Goal: Task Accomplishment & Management: Complete application form

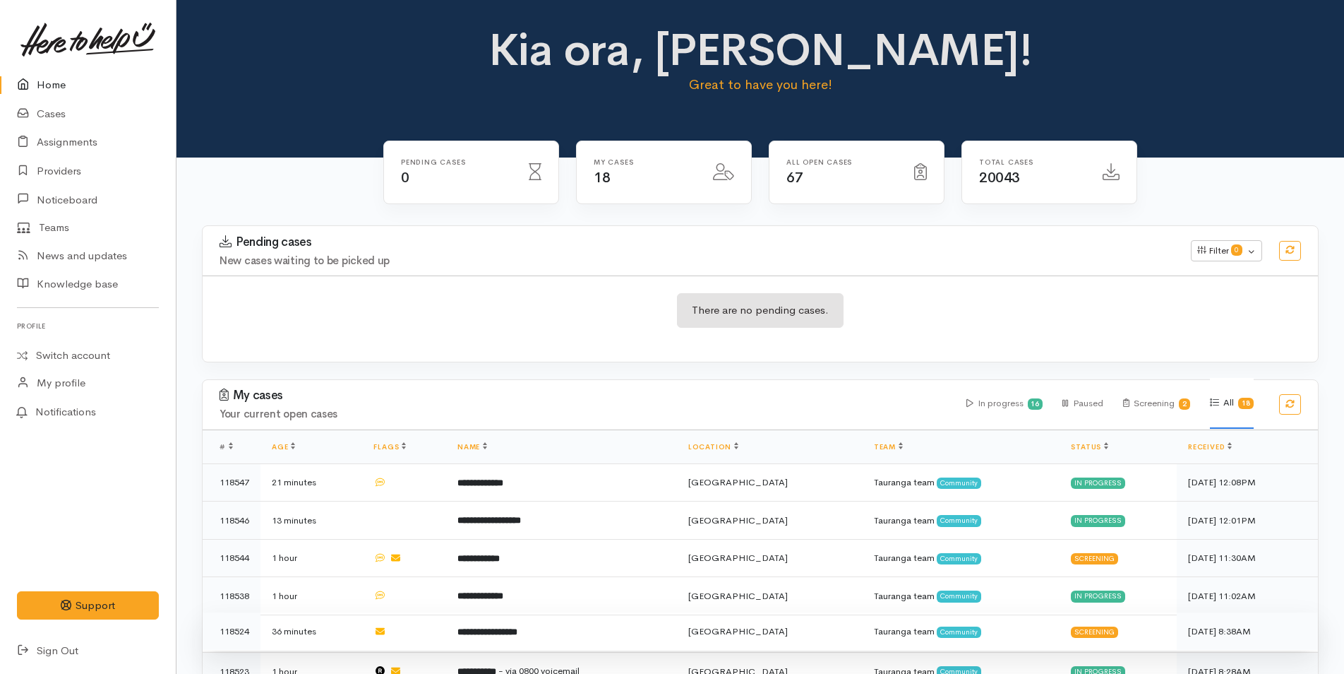
scroll to position [141, 0]
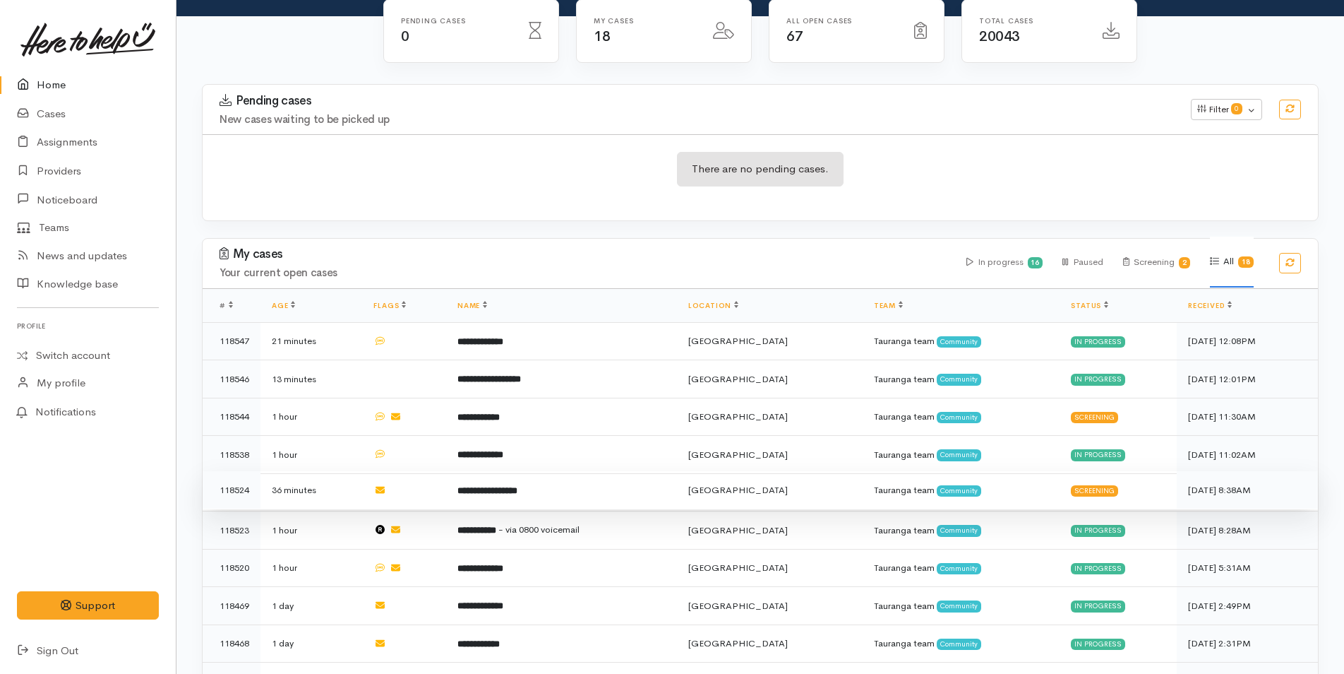
click at [515, 479] on td "**********" at bounding box center [561, 490] width 231 height 38
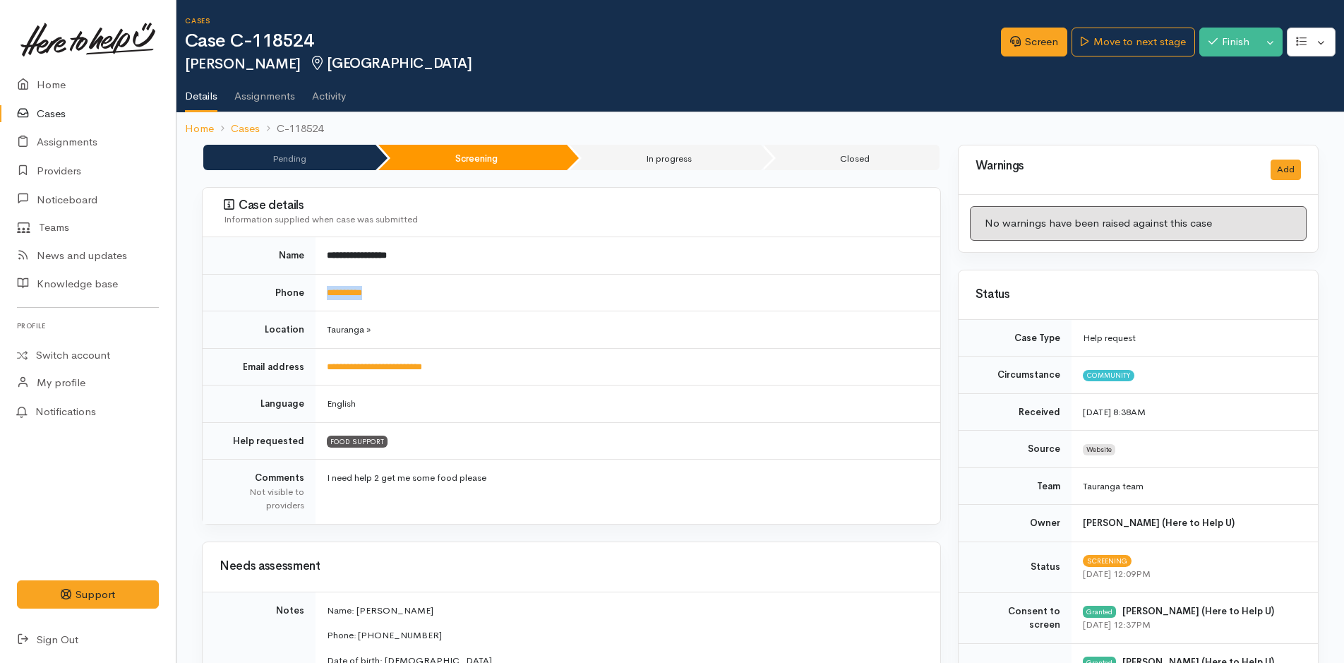
drag, startPoint x: 400, startPoint y: 302, endPoint x: 319, endPoint y: 309, distance: 81.5
click at [319, 309] on td "**********" at bounding box center [628, 292] width 625 height 37
copy link "**********"
click at [1022, 40] on link "Screen" at bounding box center [1034, 42] width 66 height 29
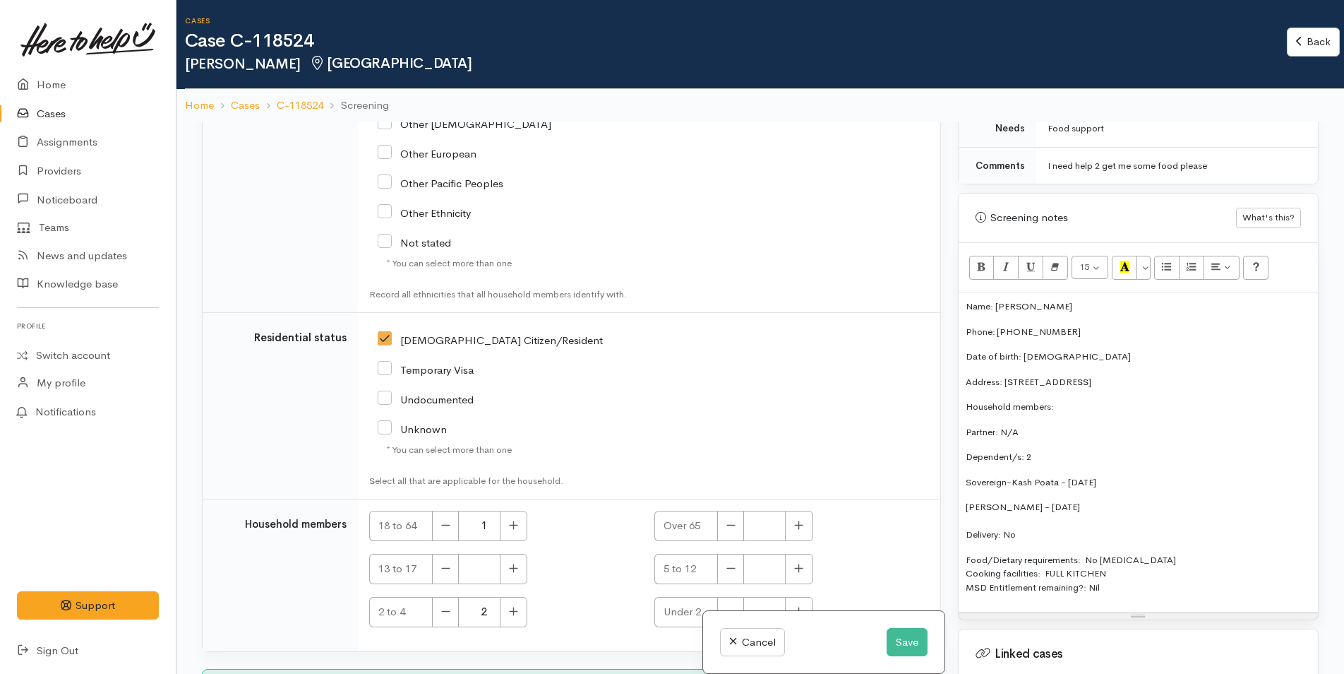
scroll to position [2977, 0]
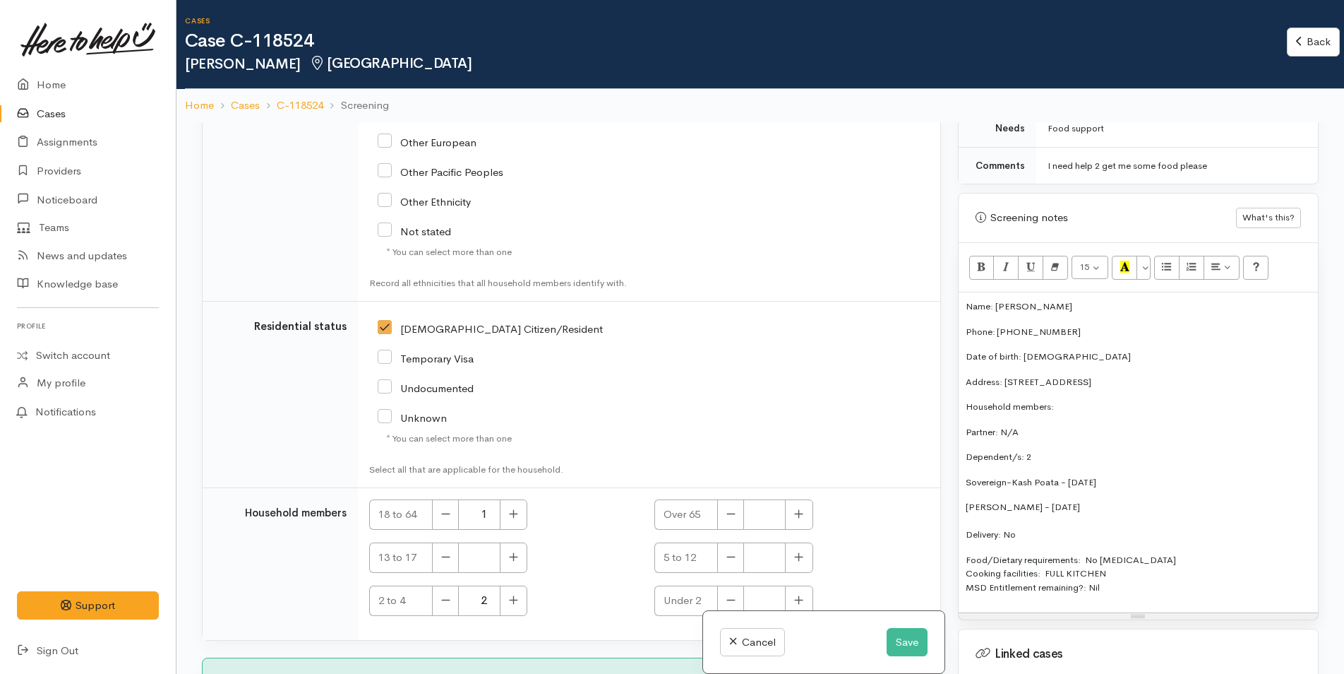
click at [964, 307] on div "Name: Marama Harrington Phone: 0224116405 Date of birth: 05/05/1976 Address: 7a…" at bounding box center [1138, 452] width 359 height 320
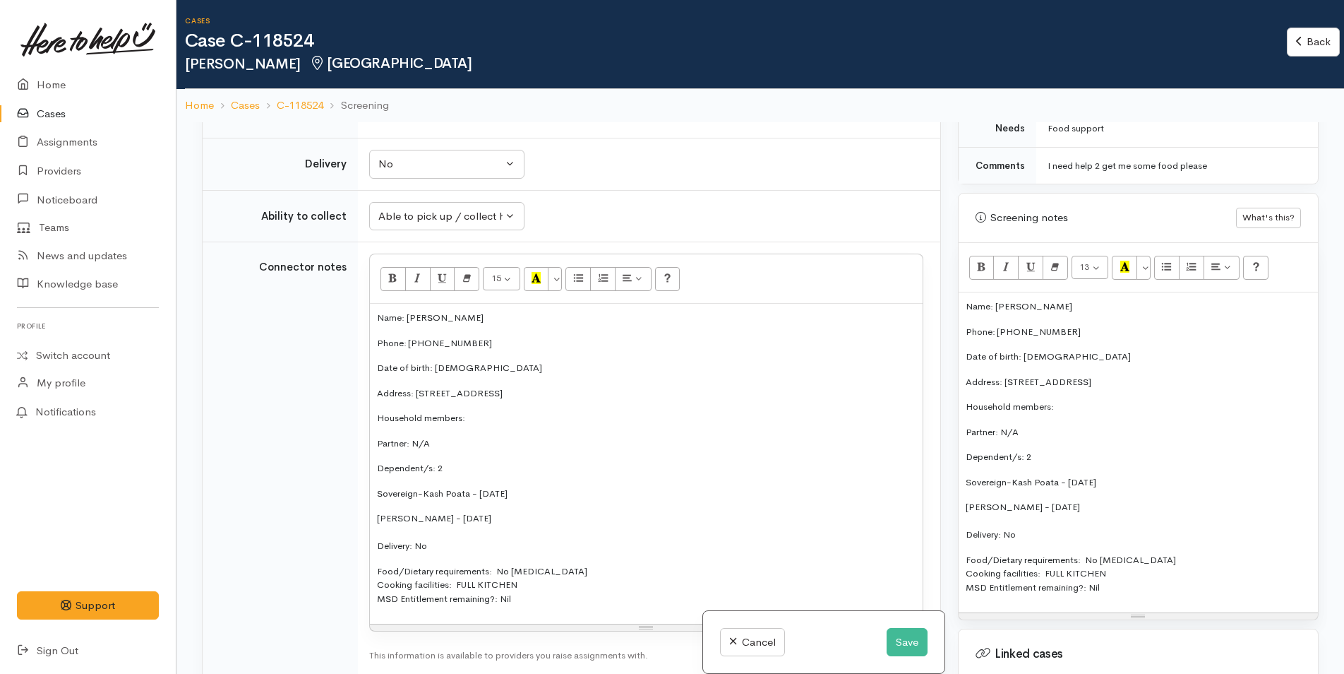
scroll to position [1070, 0]
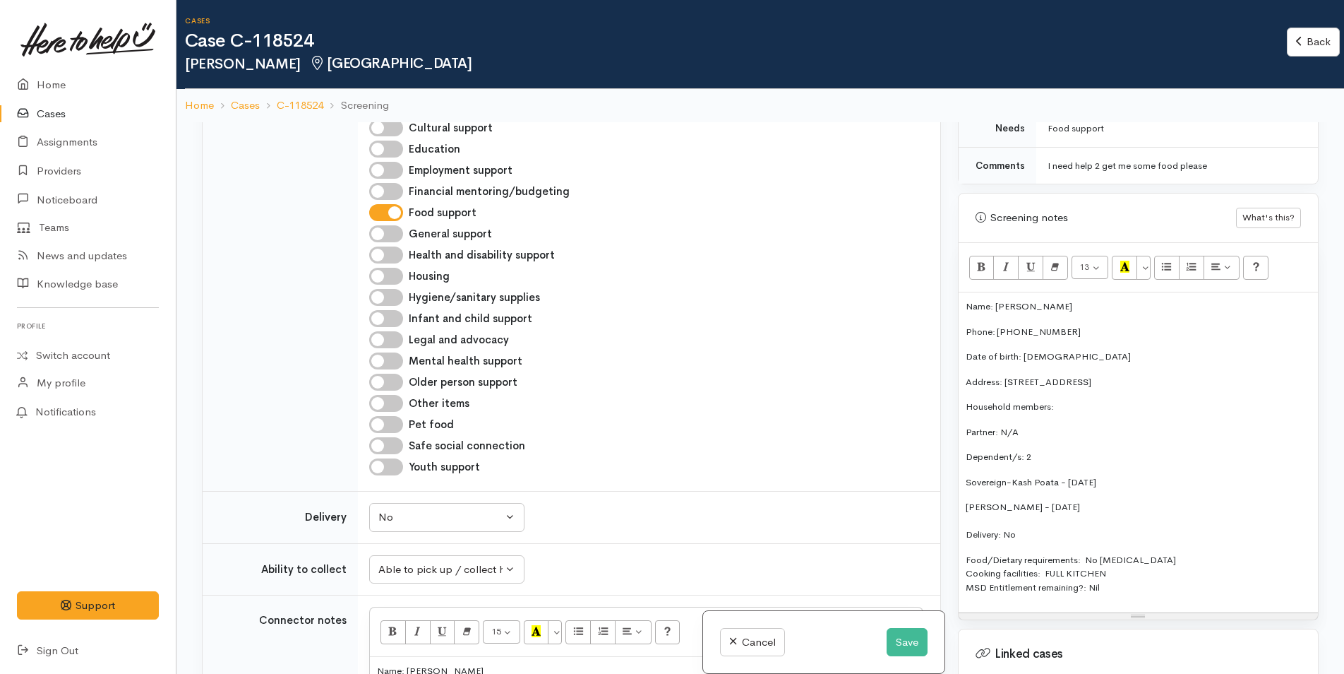
click at [395, 395] on input "Other items" at bounding box center [386, 403] width 34 height 17
checkbox input "true"
click at [384, 289] on input "Hygiene/sanitary supplies" at bounding box center [386, 297] width 34 height 17
checkbox input "true"
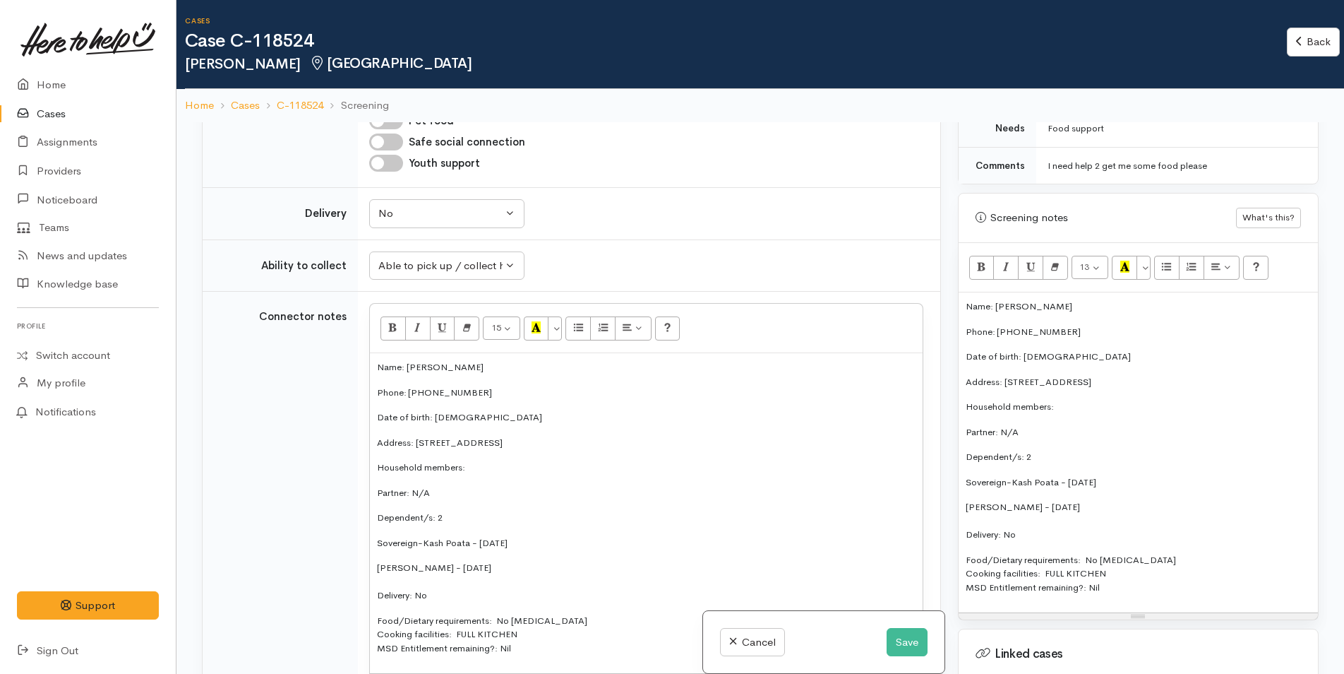
scroll to position [1494, 0]
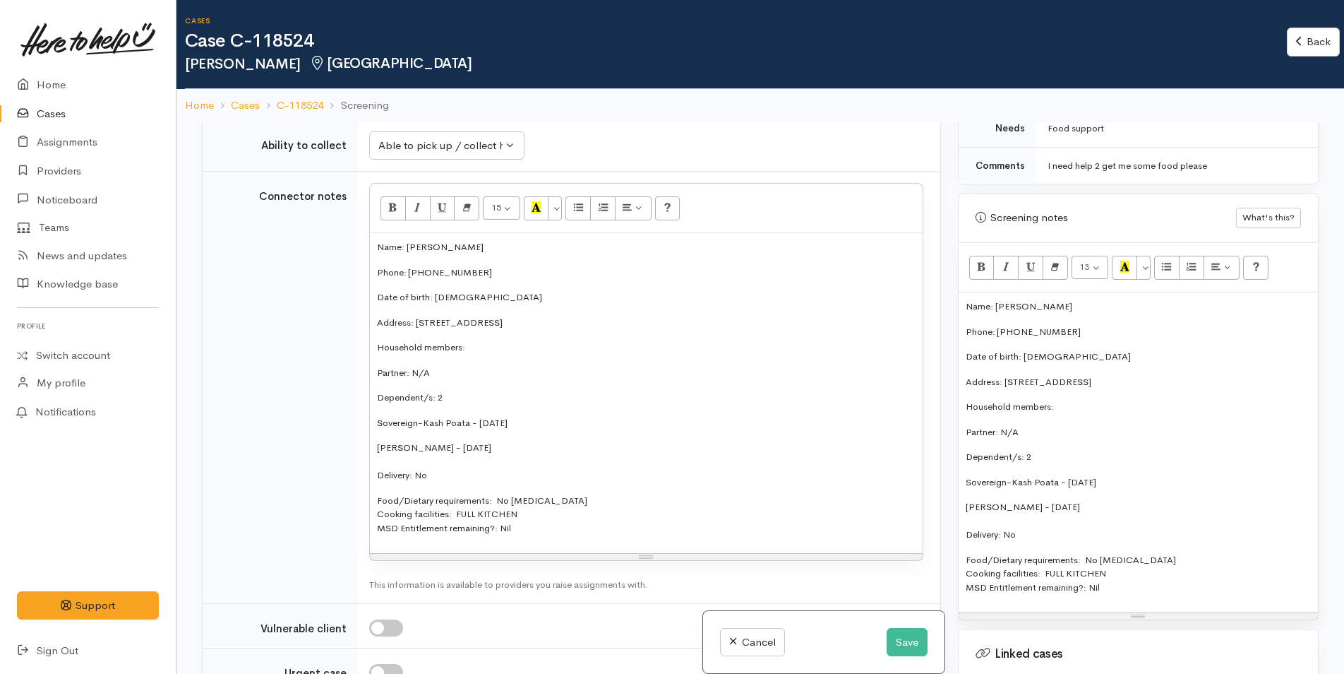
click at [497, 458] on p "Kiarah Hita-Martin - 15/01/2021 Delivery: No" at bounding box center [646, 462] width 539 height 42
click at [610, 494] on p "Food/Dietary requirements: No food allergies Cooking facilities: FULL KITCHEN M…" at bounding box center [646, 515] width 539 height 42
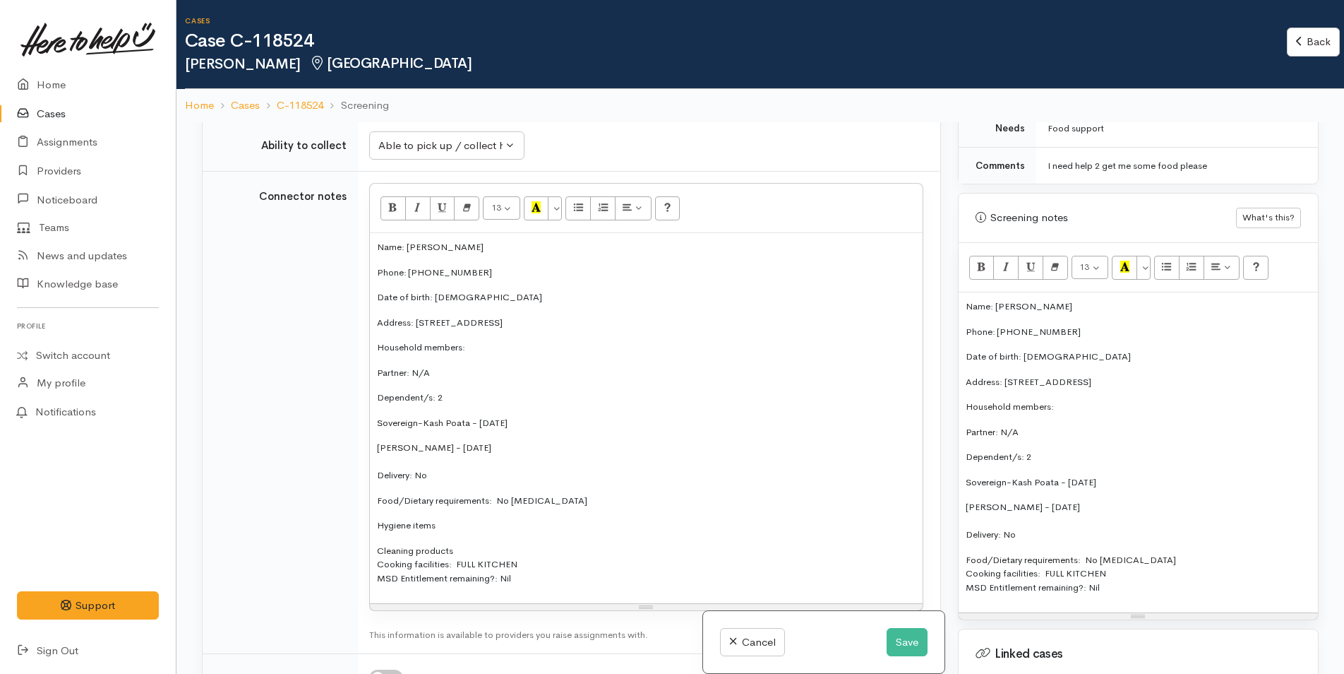
click at [467, 518] on p "Hygiene items" at bounding box center [646, 525] width 539 height 14
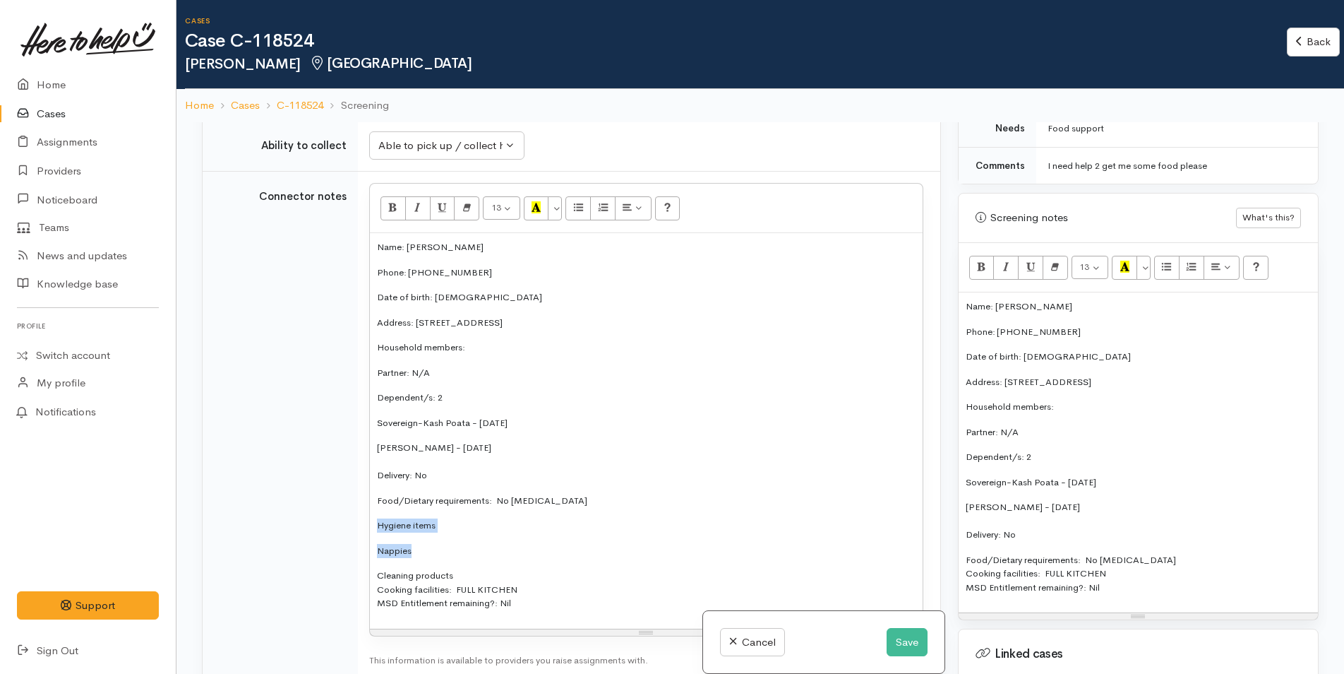
drag, startPoint x: 425, startPoint y: 534, endPoint x: 373, endPoint y: 508, distance: 58.4
click at [373, 508] on div "Name: Marama Harrington Phone: 0224116405 Date of birth: 05/05/1976 Address: 7a…" at bounding box center [646, 430] width 553 height 395
drag, startPoint x: 453, startPoint y: 562, endPoint x: 363, endPoint y: 512, distance: 103.3
click at [363, 512] on td "<p style="font-size: 13px">Name: Marama Harrington&nbsp;</p><p style="font-size…" at bounding box center [649, 425] width 582 height 507
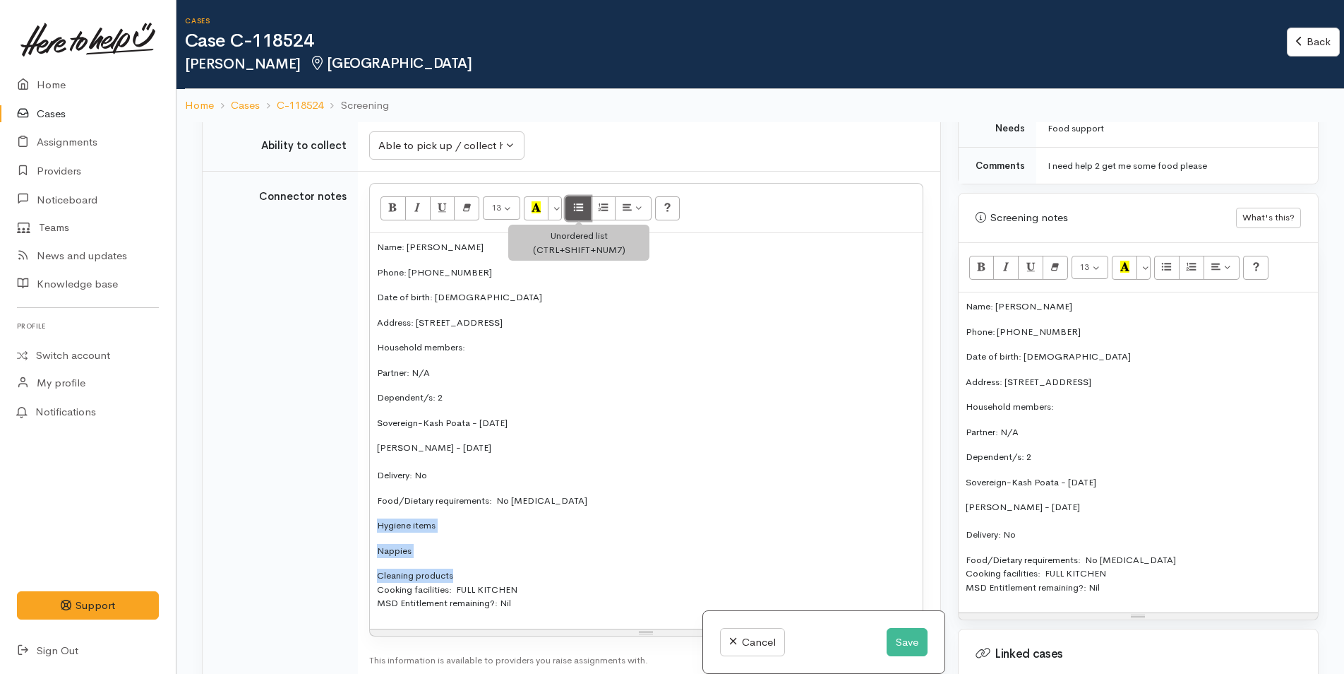
click at [575, 201] on icon "Unordered list (CTRL+SHIFT+NUM7)" at bounding box center [578, 207] width 9 height 12
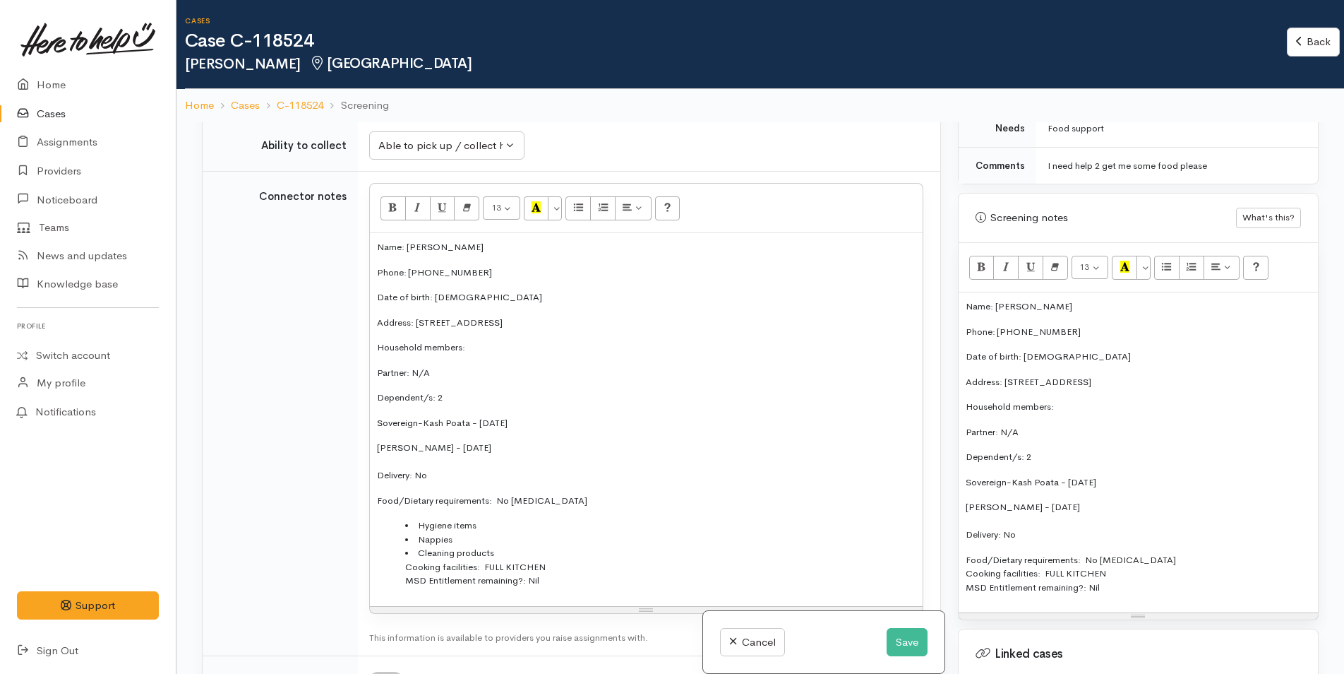
click at [512, 546] on li "Cleaning products Cooking facilities: FULL KITCHEN MSD Entitlement remaining?: …" at bounding box center [660, 567] width 510 height 42
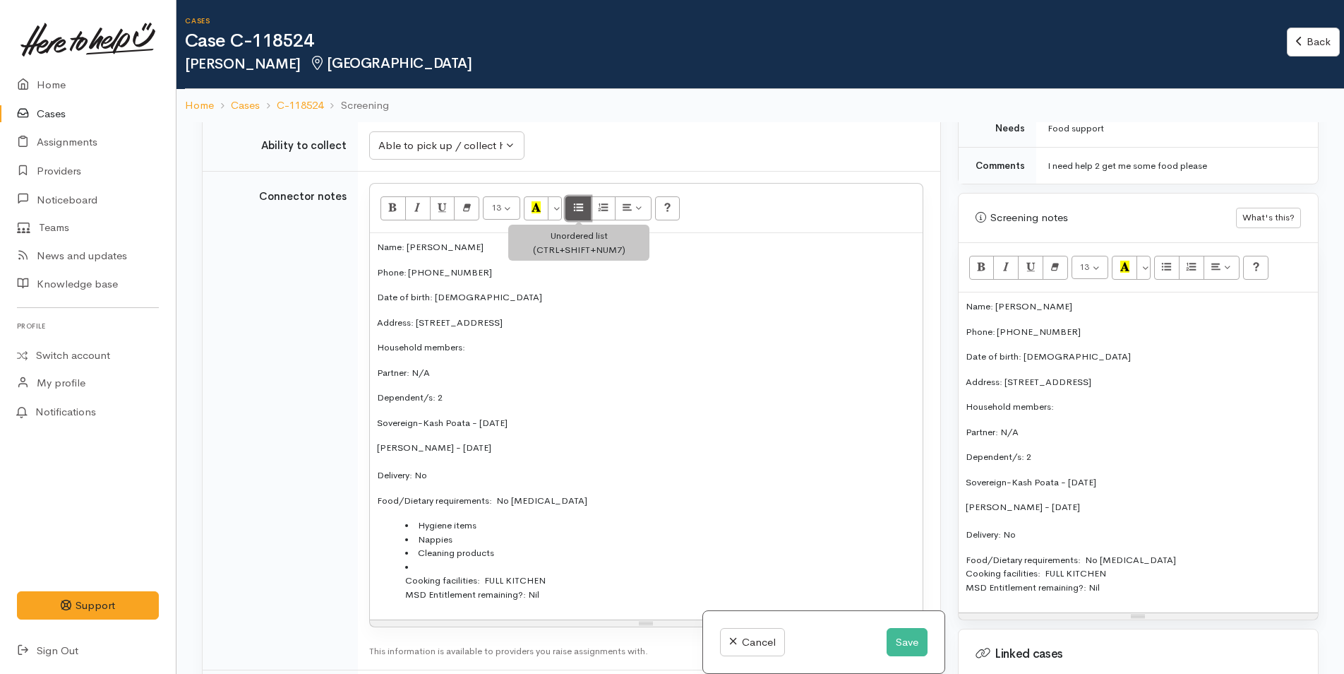
click at [582, 201] on icon "Unordered list (CTRL+SHIFT+NUM7)" at bounding box center [578, 207] width 9 height 12
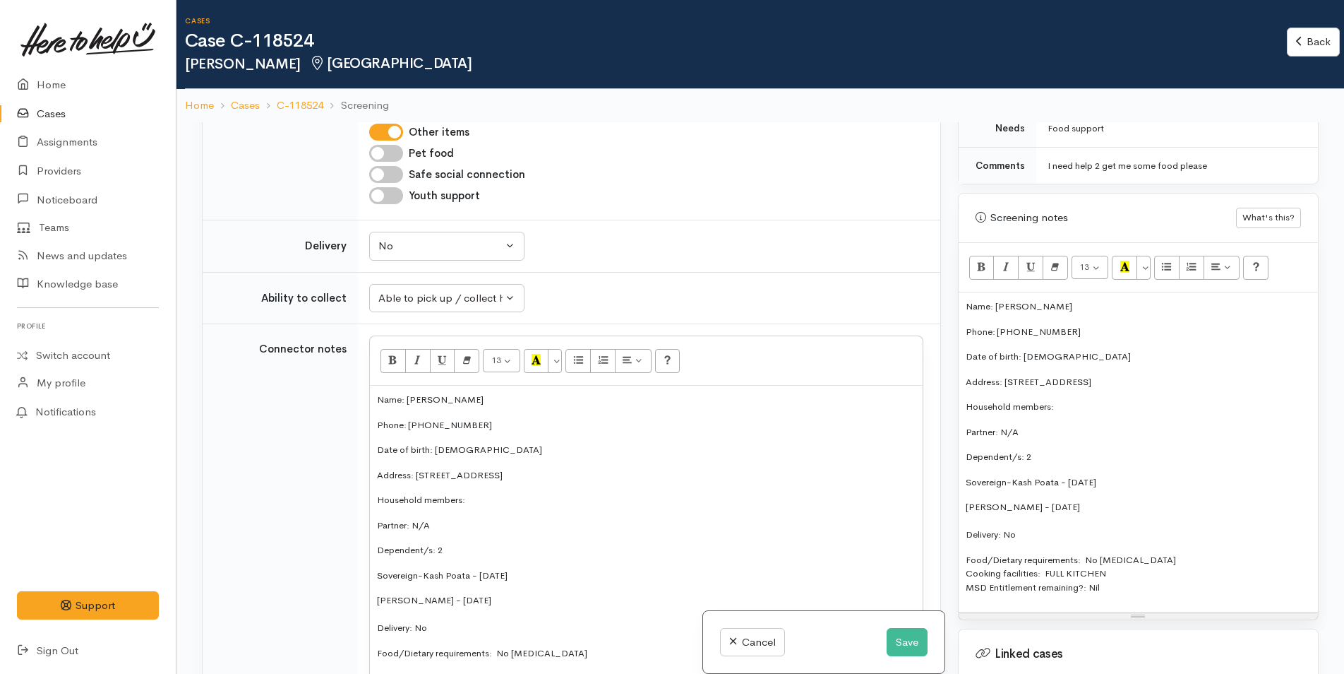
scroll to position [1070, 0]
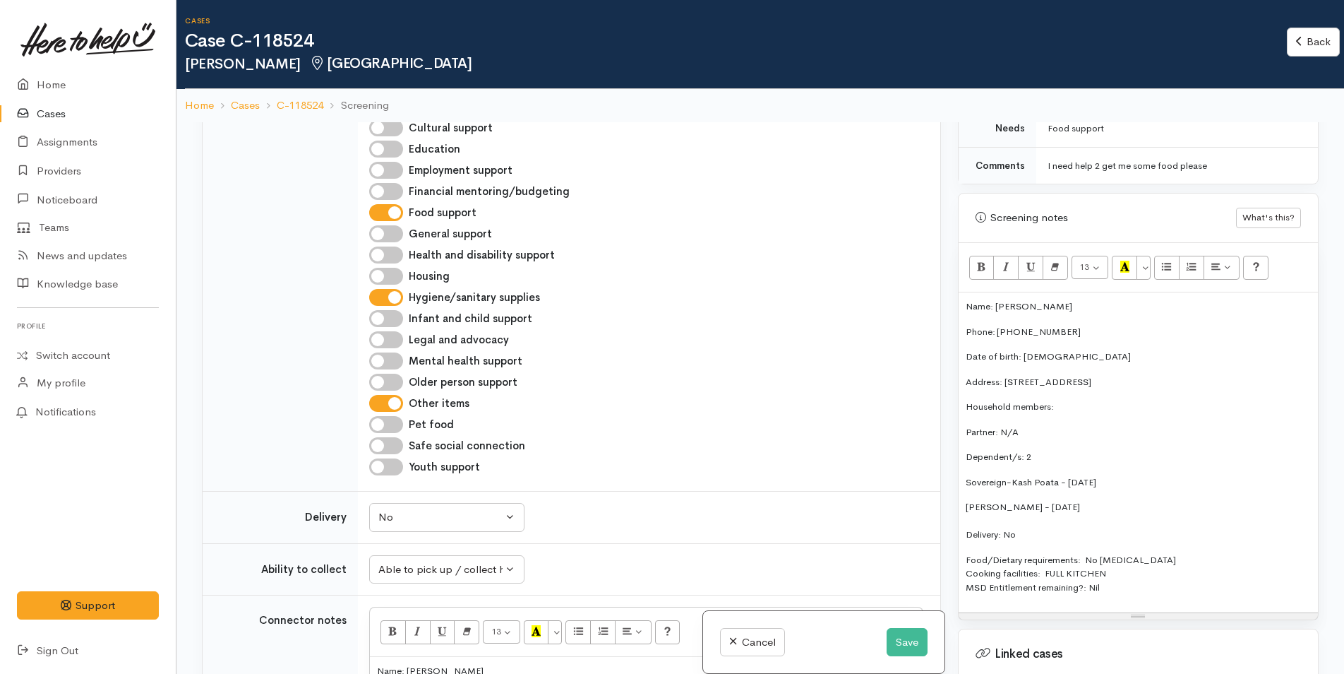
click at [394, 311] on input "Infant and child support" at bounding box center [386, 318] width 34 height 17
checkbox input "true"
click at [964, 301] on div "Name: Marama Harrington Phone: 0224116405 Date of birth: 05/05/1976 Address: 7a…" at bounding box center [1138, 452] width 359 height 320
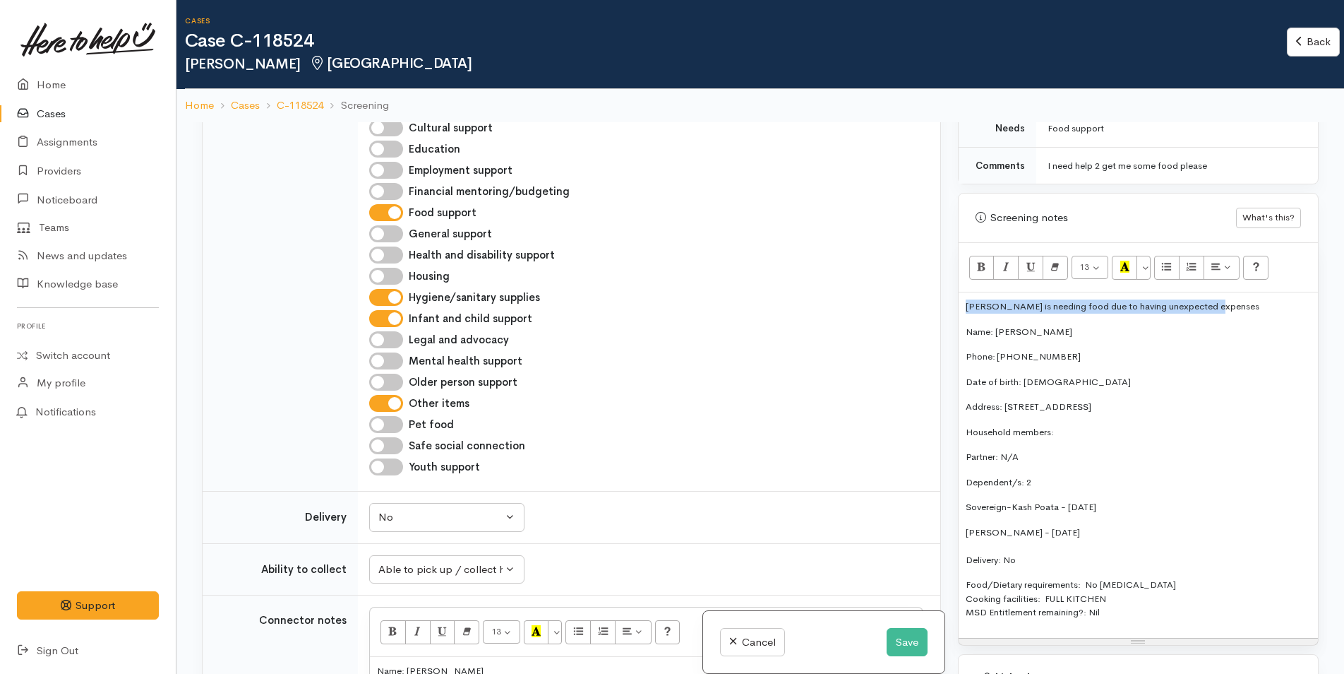
drag, startPoint x: 1232, startPoint y: 308, endPoint x: 935, endPoint y: 308, distance: 297.2
click at [935, 308] on div "Related cases There are other cases potentially from the same person, address o…" at bounding box center [760, 459] width 1134 height 674
copy p "Marama is needing food due to having unexpected expenses"
click at [905, 647] on button "Save" at bounding box center [907, 642] width 41 height 29
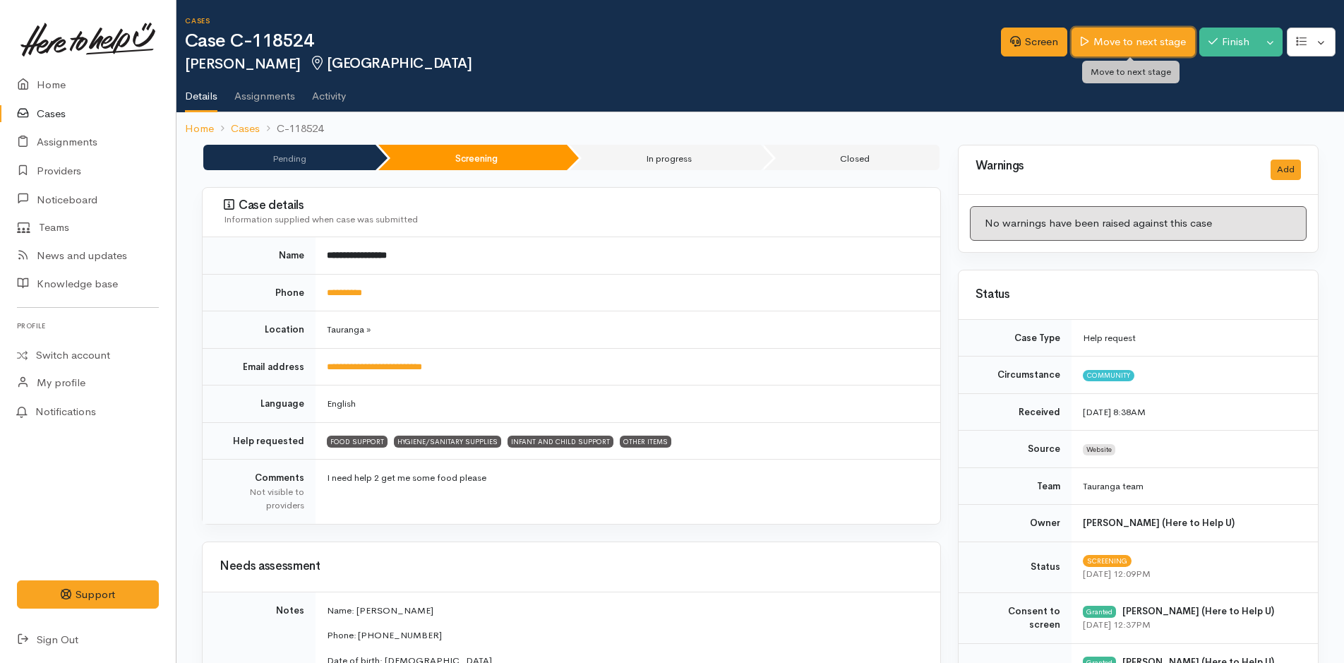
click at [1121, 35] on link "Move to next stage" at bounding box center [1133, 42] width 123 height 29
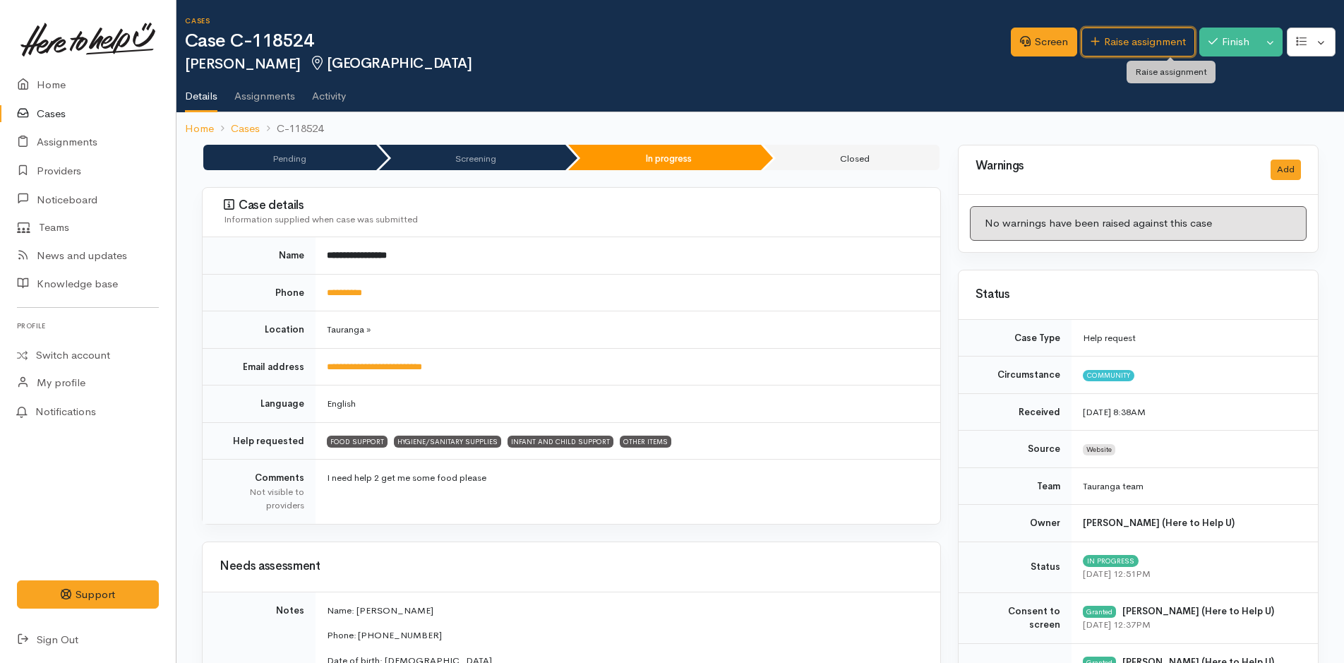
click at [1122, 43] on link "Raise assignment" at bounding box center [1139, 42] width 114 height 29
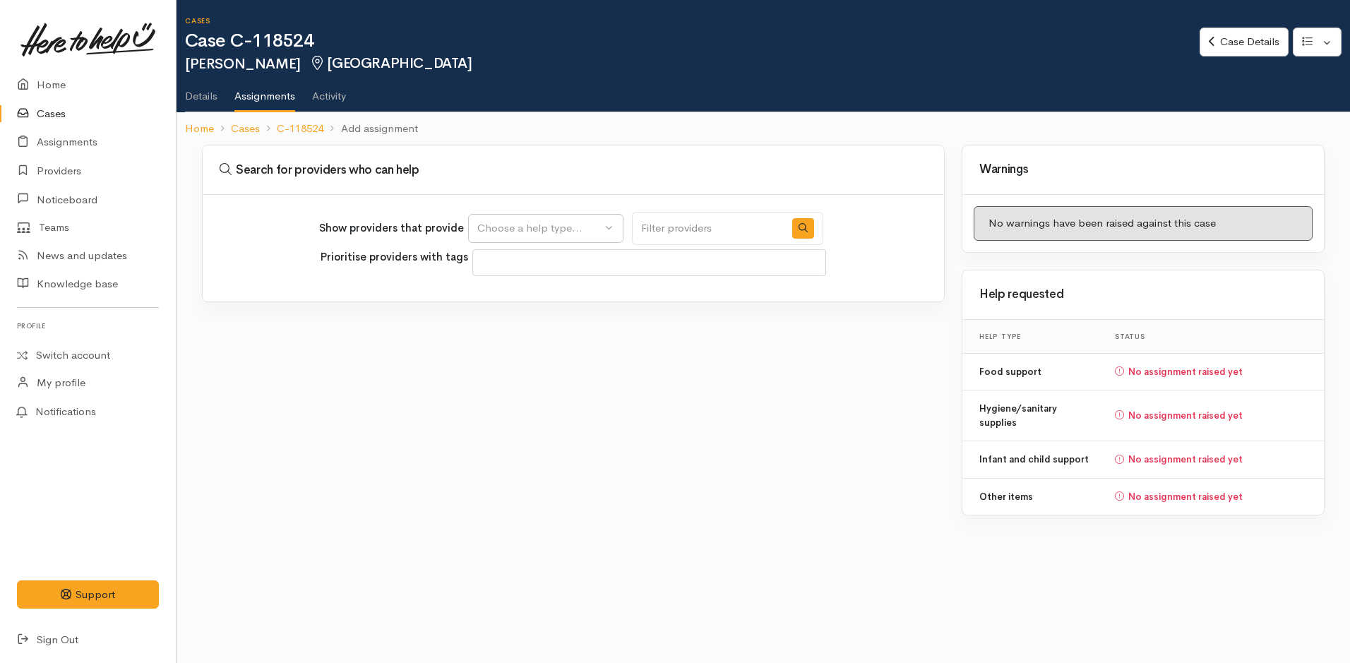
select select
click at [508, 233] on div "Choose a help type..." at bounding box center [539, 228] width 124 height 16
click at [522, 297] on span "Food support" at bounding box center [519, 296] width 66 height 16
select select "3"
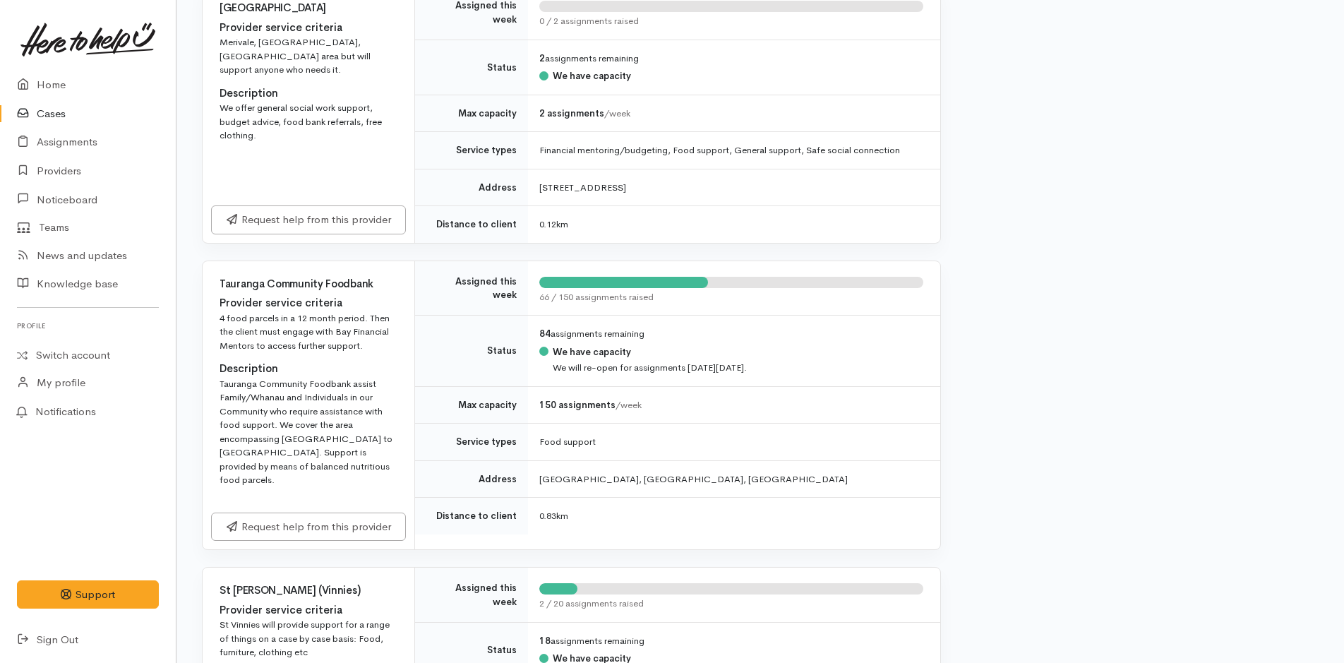
scroll to position [706, 0]
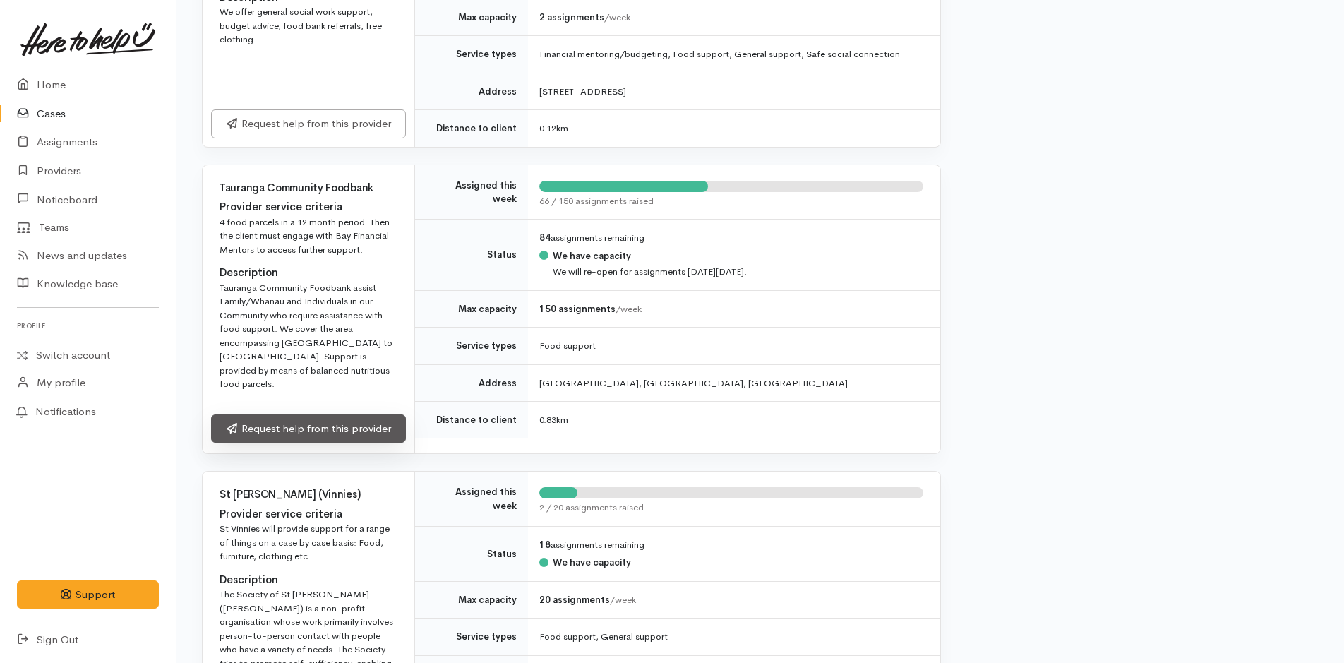
click at [360, 417] on link "Request help from this provider" at bounding box center [308, 428] width 195 height 29
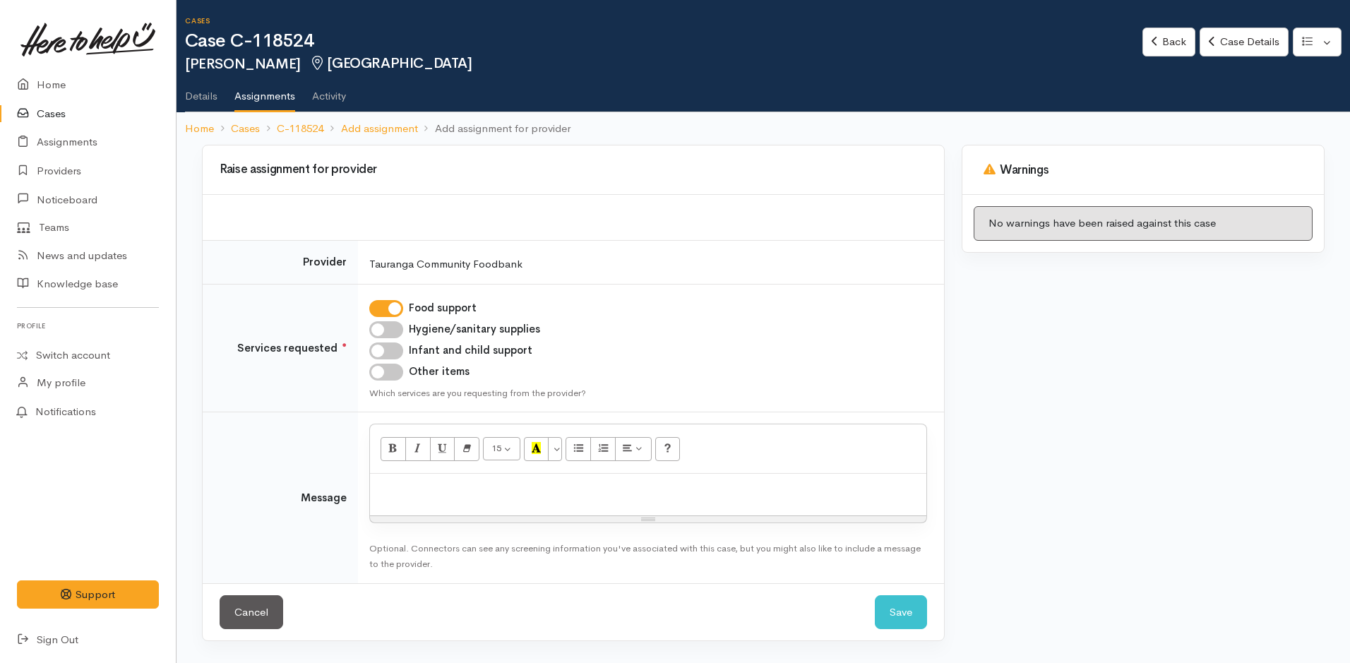
click at [395, 334] on input "Hygiene/sanitary supplies" at bounding box center [386, 329] width 34 height 17
checkbox input "true"
click at [398, 349] on input "Infant and child support" at bounding box center [386, 350] width 34 height 17
checkbox input "true"
click at [393, 369] on input "Other items" at bounding box center [386, 372] width 34 height 17
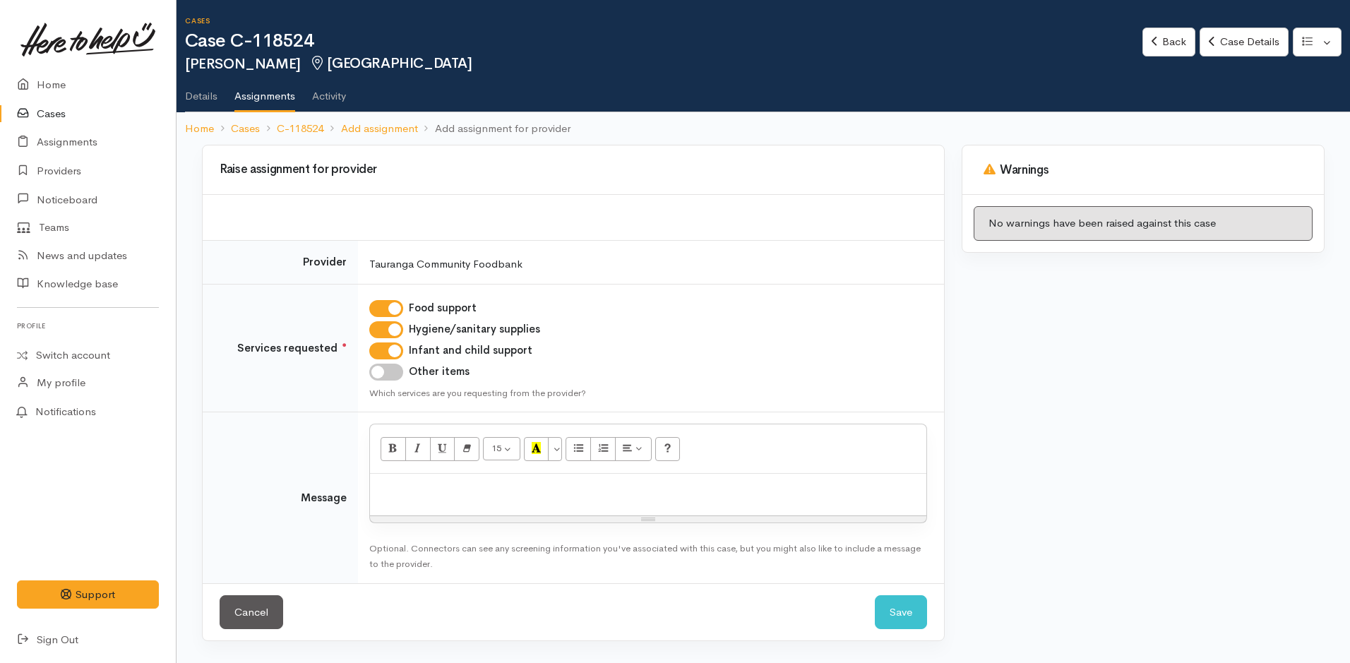
checkbox input "true"
click at [425, 482] on p at bounding box center [648, 489] width 542 height 16
paste div
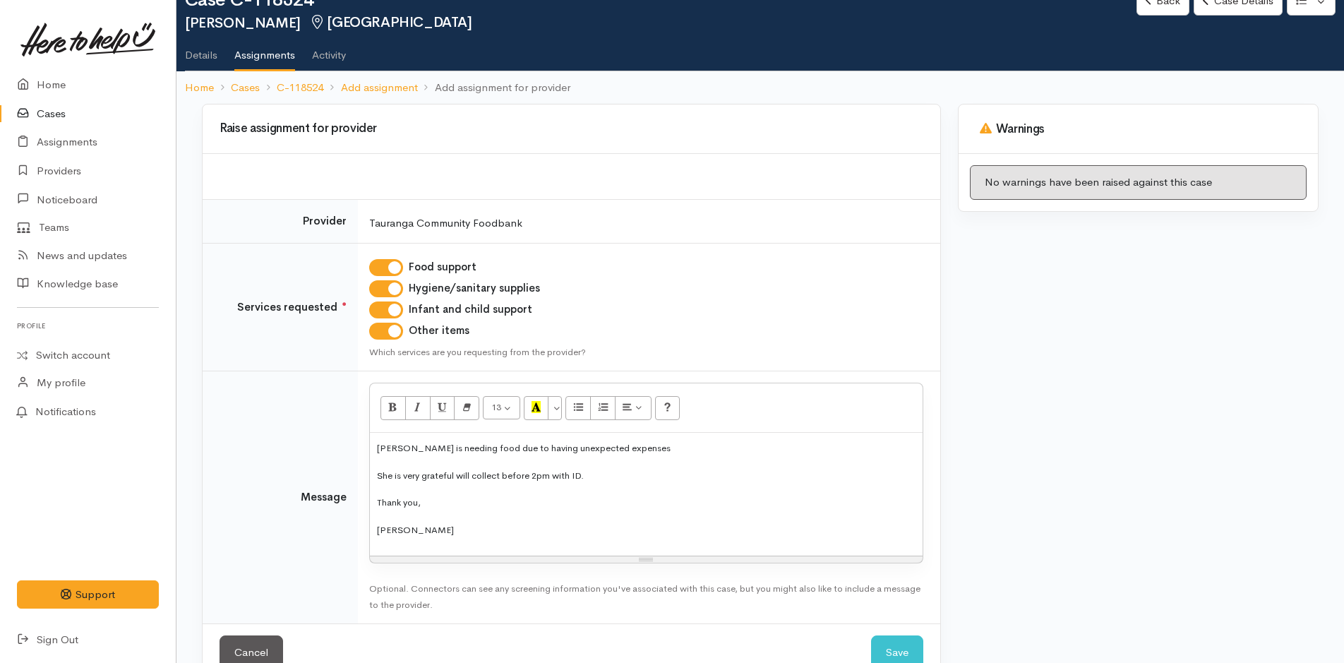
scroll to position [77, 0]
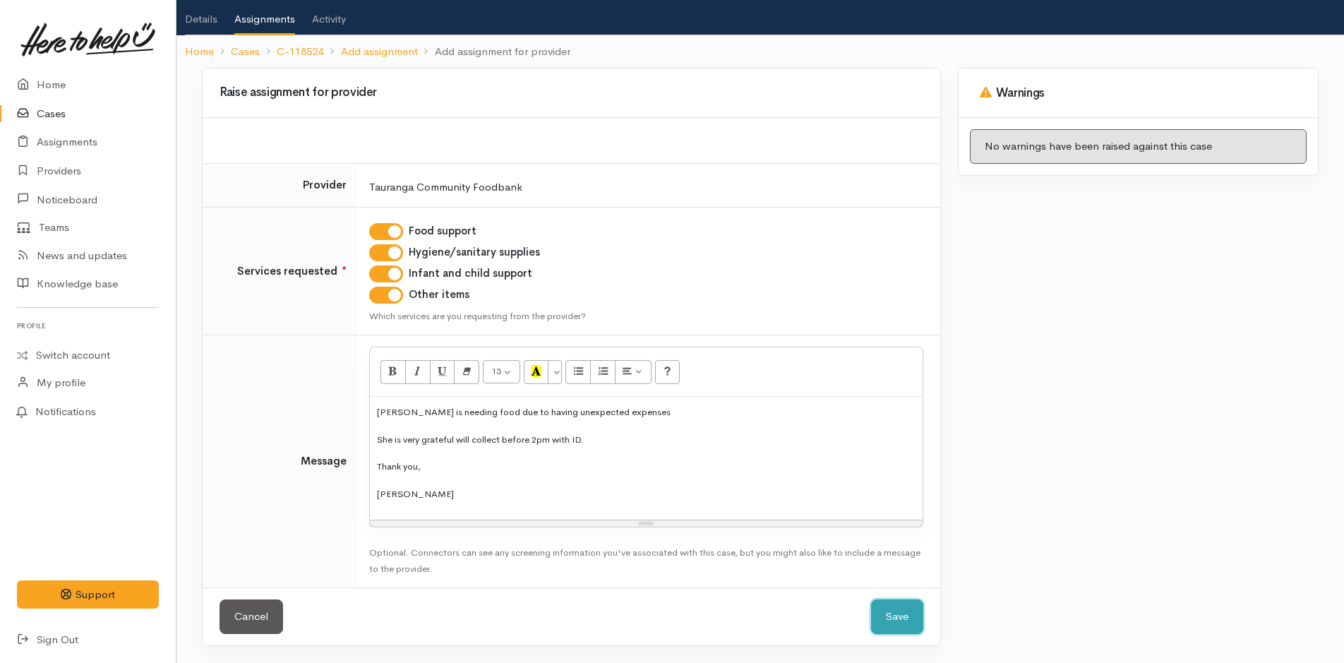
click at [907, 616] on button "Save" at bounding box center [897, 616] width 52 height 35
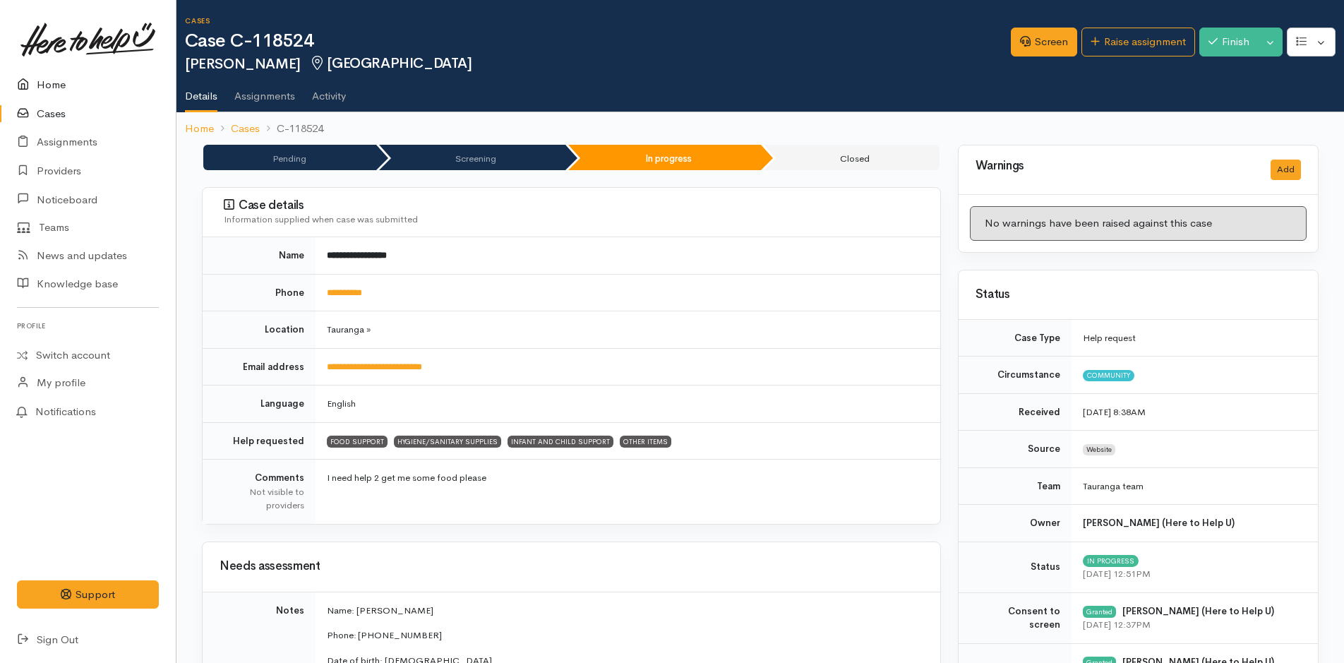
click at [51, 86] on link "Home" at bounding box center [88, 85] width 176 height 29
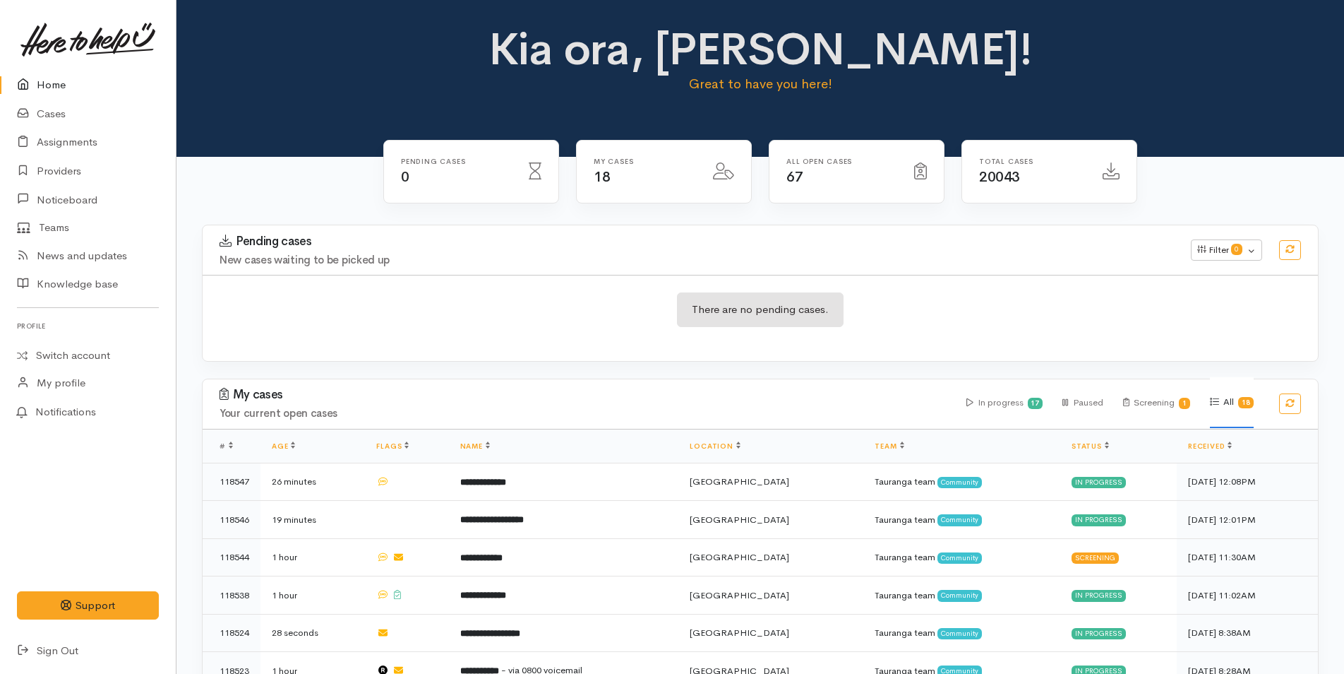
scroll to position [282, 0]
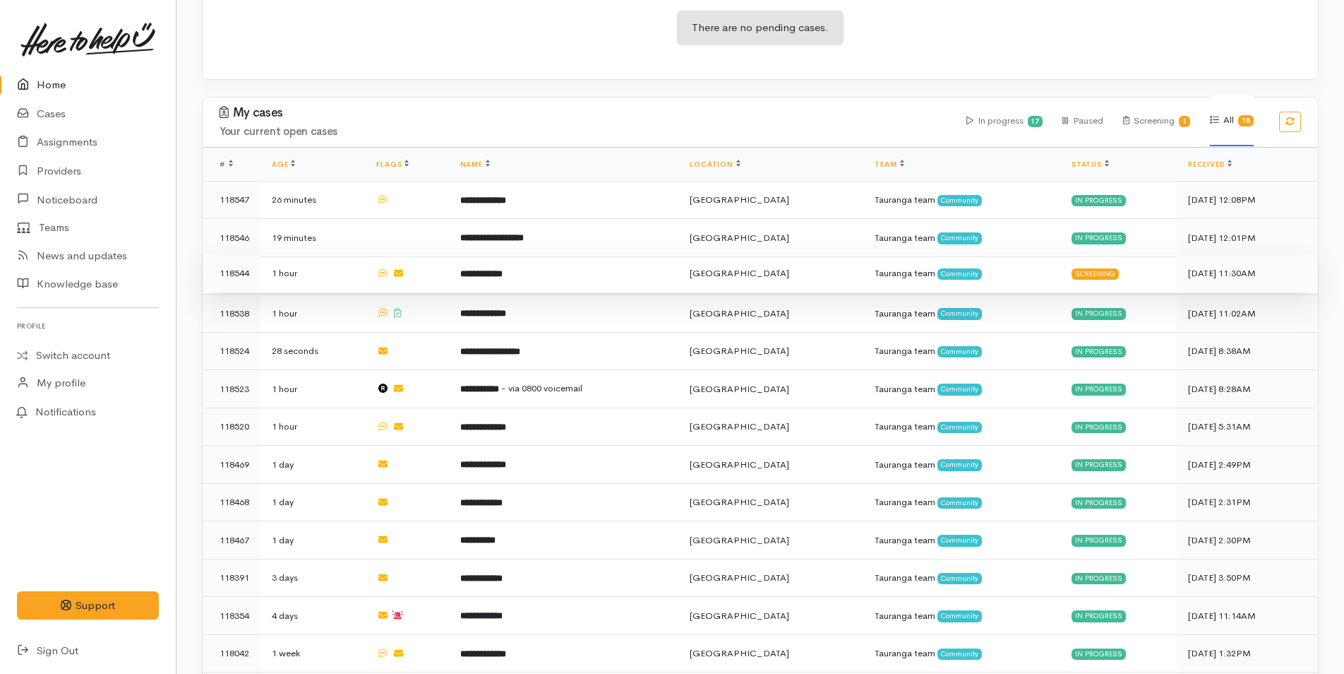
click at [503, 274] on b "**********" at bounding box center [481, 273] width 42 height 9
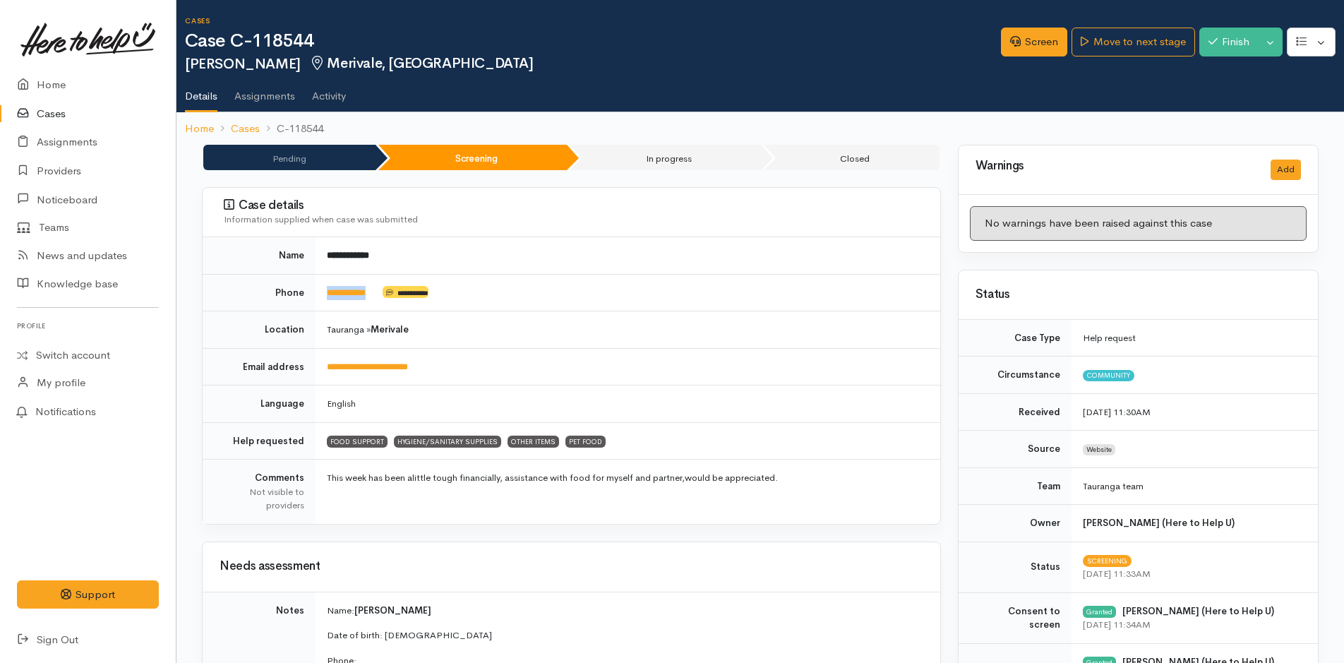
drag, startPoint x: 387, startPoint y: 292, endPoint x: 313, endPoint y: 292, distance: 73.4
click at [313, 292] on tr "**********" at bounding box center [572, 292] width 738 height 37
copy tr "**********"
click at [1031, 36] on link "Screen" at bounding box center [1034, 42] width 66 height 29
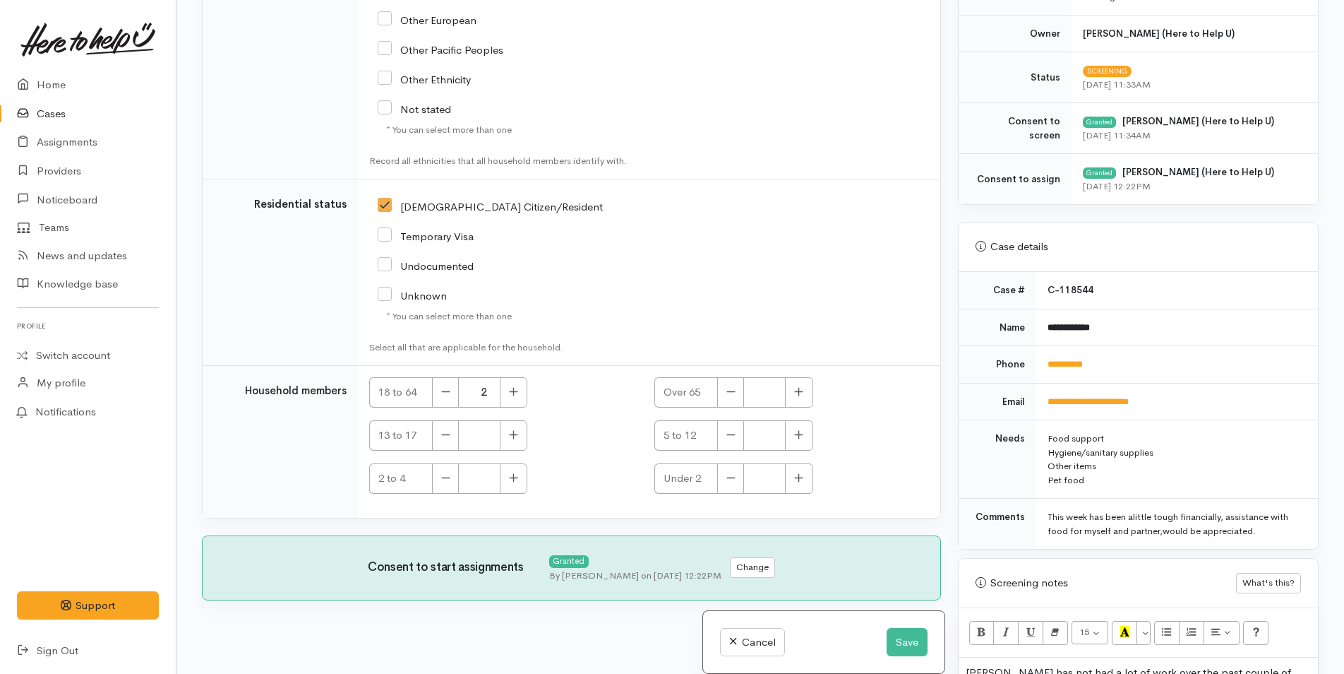
scroll to position [424, 0]
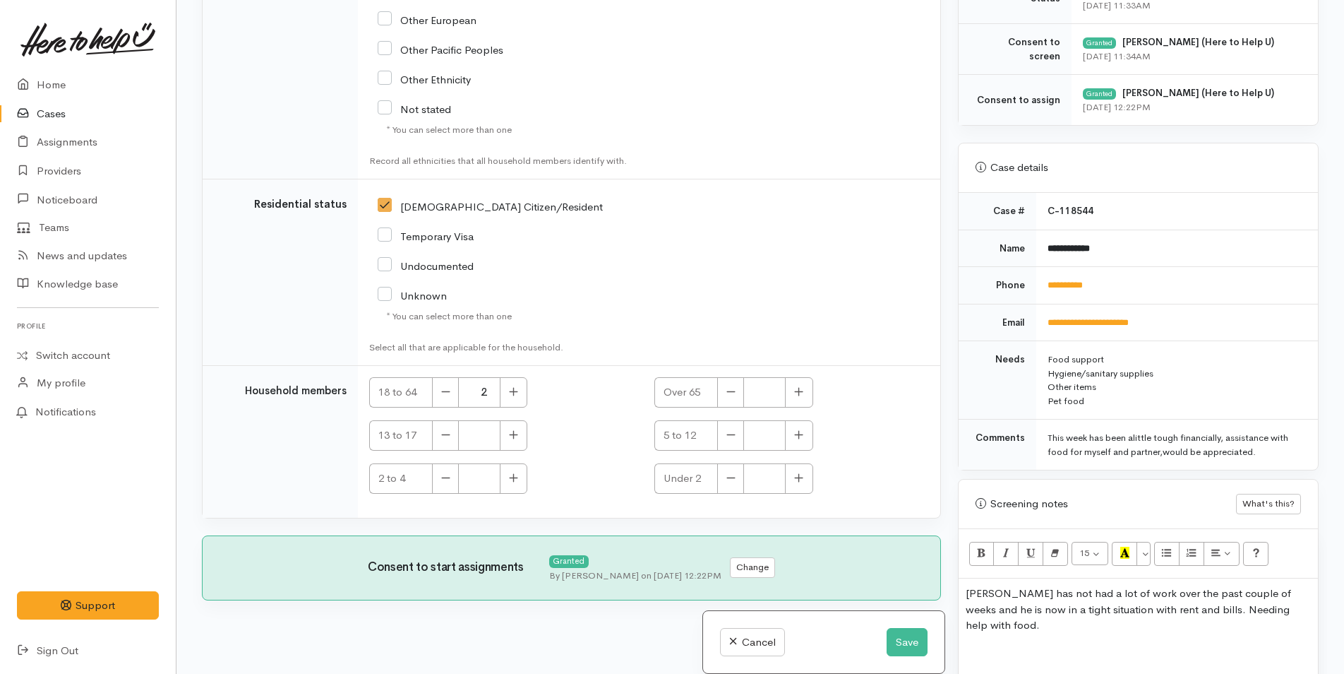
click at [1301, 614] on p "Mark has not had a lot of work over the past couple of weeks and he is now in a…" at bounding box center [1138, 609] width 345 height 48
drag, startPoint x: 1093, startPoint y: 633, endPoint x: 906, endPoint y: 623, distance: 187.4
click at [906, 623] on div "Related cases There are other cases potentially from the same person, address o…" at bounding box center [760, 337] width 1134 height 674
drag, startPoint x: 1212, startPoint y: 595, endPoint x: 990, endPoint y: 592, distance: 221.7
click at [990, 592] on p "Mark has not had a lot of work over the past couple of weeks and he is now in a…" at bounding box center [1138, 609] width 345 height 48
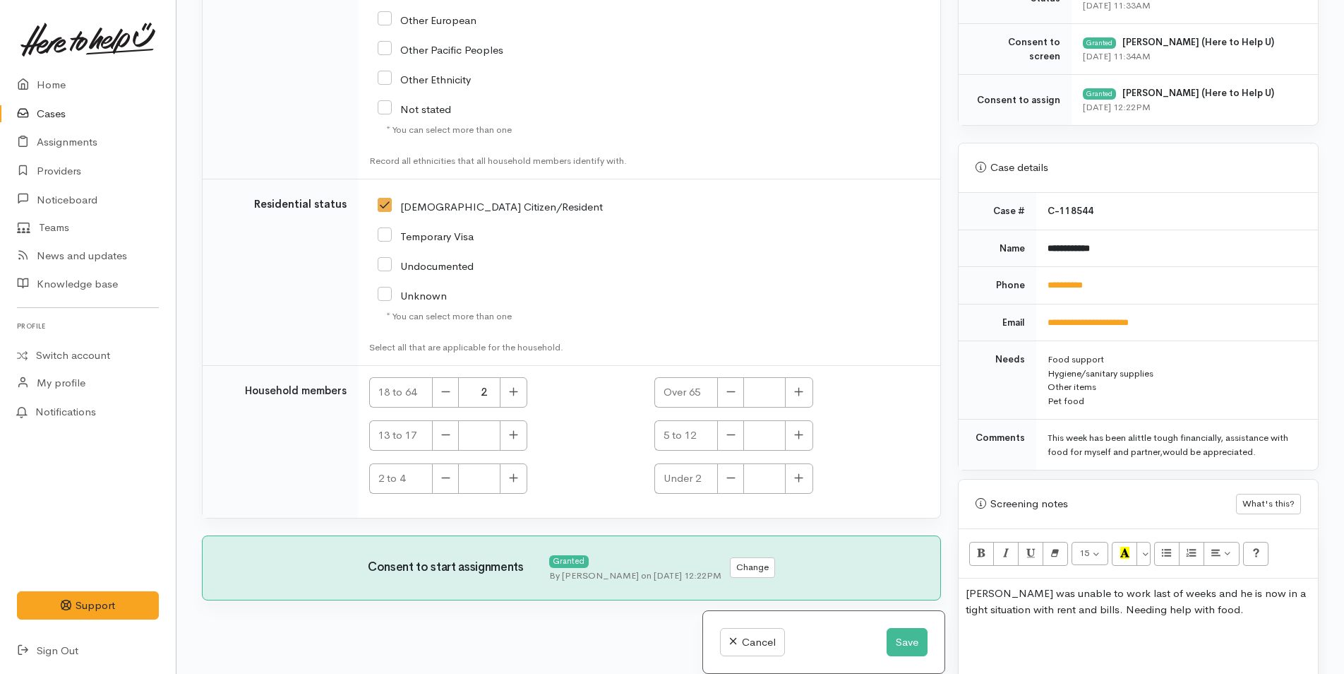
click at [1148, 594] on p "Mark was unable to work last of weeks and he is now in a tight situation with r…" at bounding box center [1138, 601] width 345 height 32
click at [1119, 592] on p "Mark was unable to work last of week and he is now in a tight situation with re…" at bounding box center [1138, 601] width 345 height 32
click at [1185, 609] on p "Mark was unable to work last week and he is now in a tight situation with rent …" at bounding box center [1138, 601] width 345 height 32
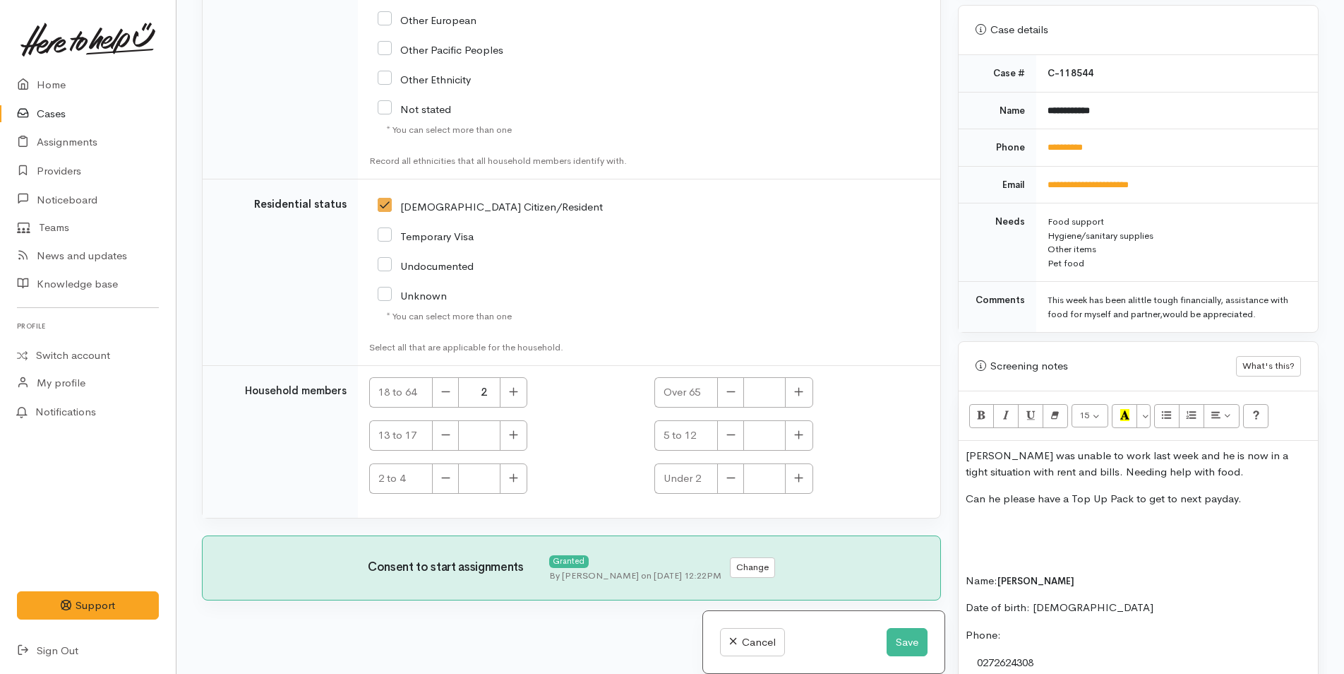
scroll to position [565, 0]
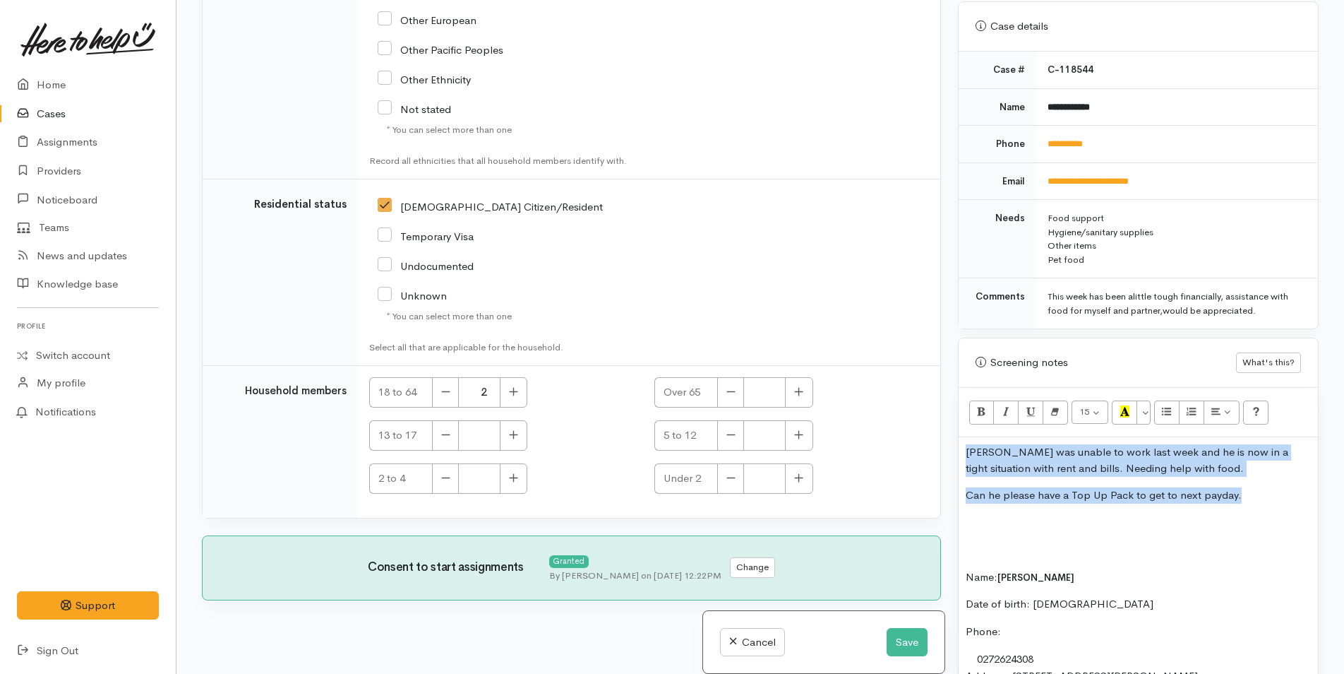
drag, startPoint x: 1262, startPoint y: 497, endPoint x: 940, endPoint y: 435, distance: 327.9
click at [940, 435] on div "Related cases There are other cases potentially from the same person, address o…" at bounding box center [760, 337] width 1134 height 674
copy div "Mark was unable to work last week and he is now in a tight situation with rent …"
click at [895, 641] on button "Save" at bounding box center [907, 642] width 41 height 29
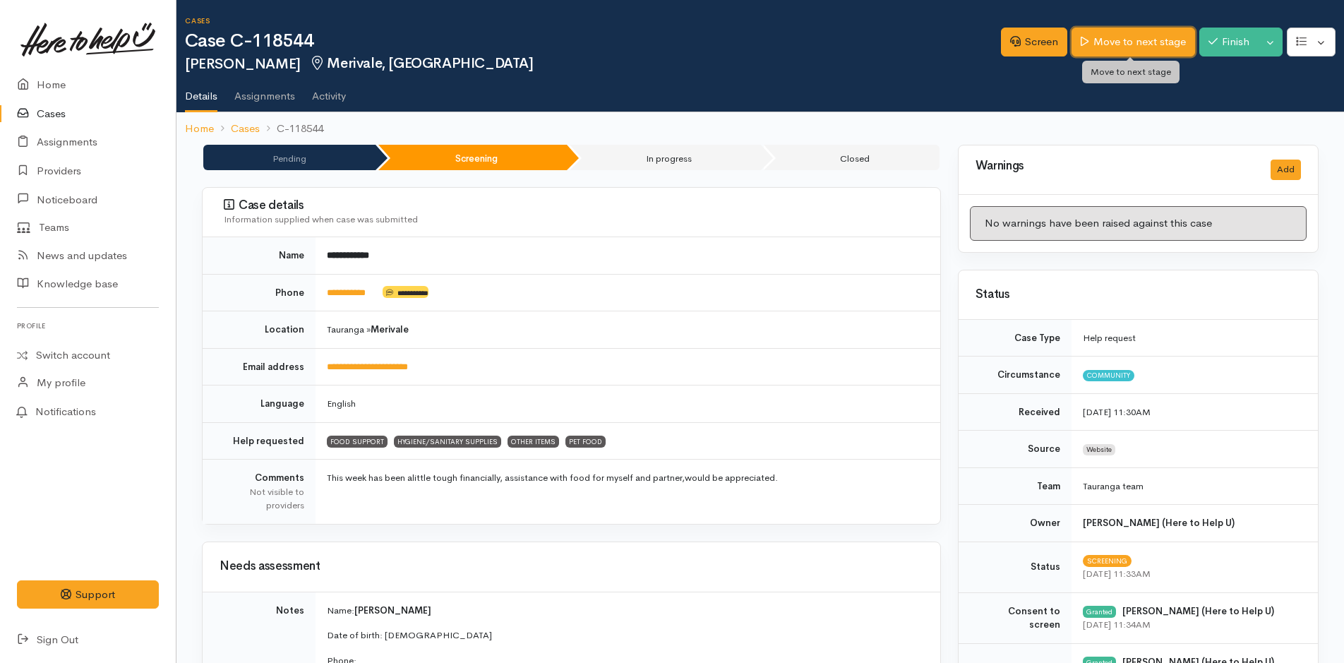
click at [1161, 40] on link "Move to next stage" at bounding box center [1133, 42] width 123 height 29
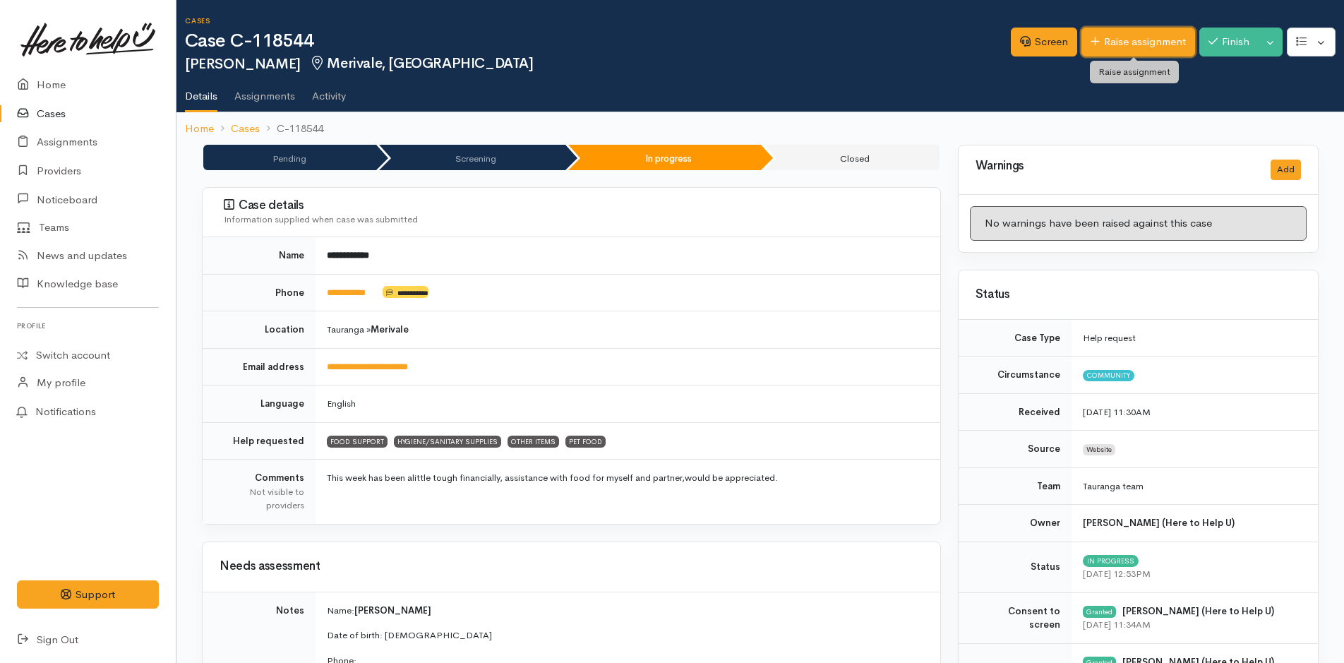
click at [1111, 47] on link "Raise assignment" at bounding box center [1139, 42] width 114 height 29
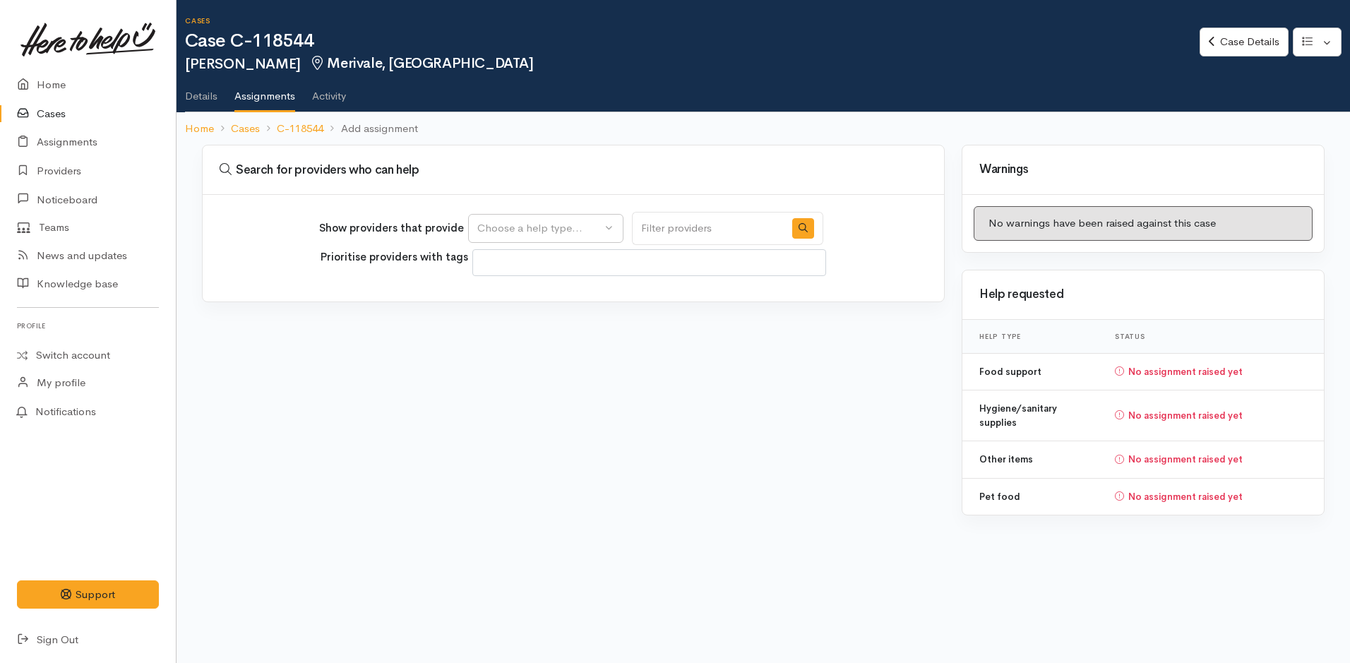
select select
click at [561, 226] on div "Choose a help type..." at bounding box center [539, 228] width 124 height 16
click at [540, 296] on span "Food support" at bounding box center [519, 296] width 66 height 16
select select "3"
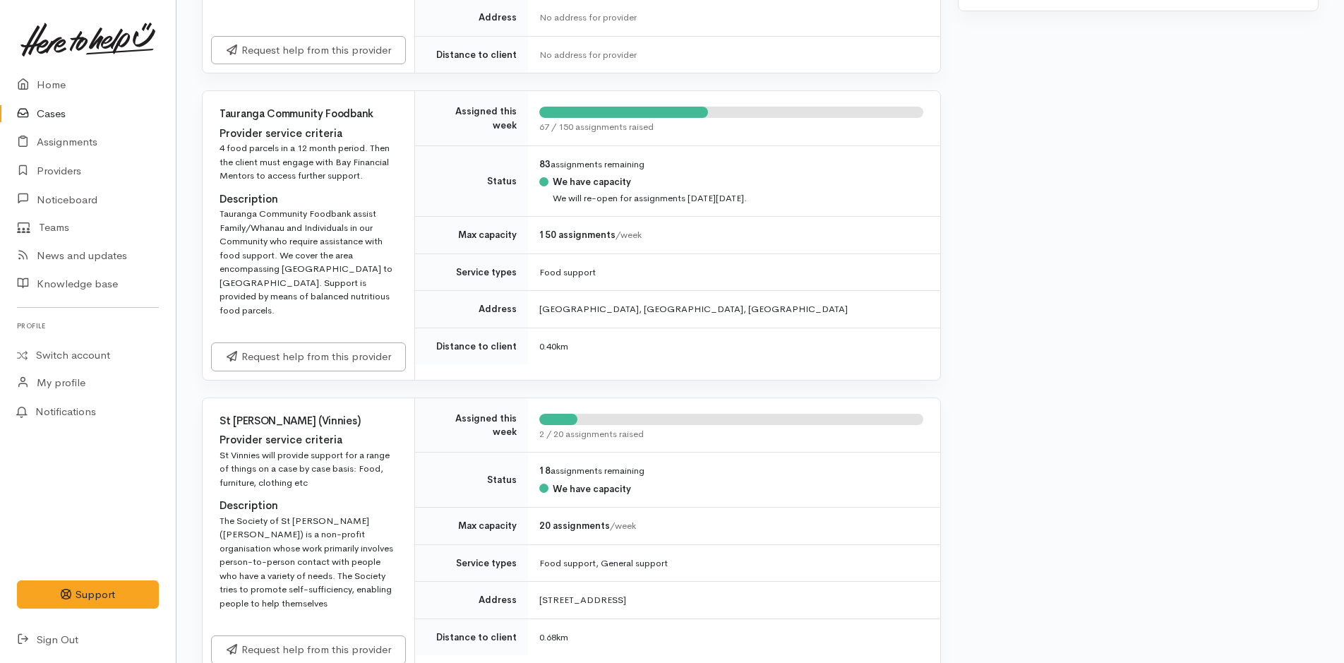
scroll to position [635, 0]
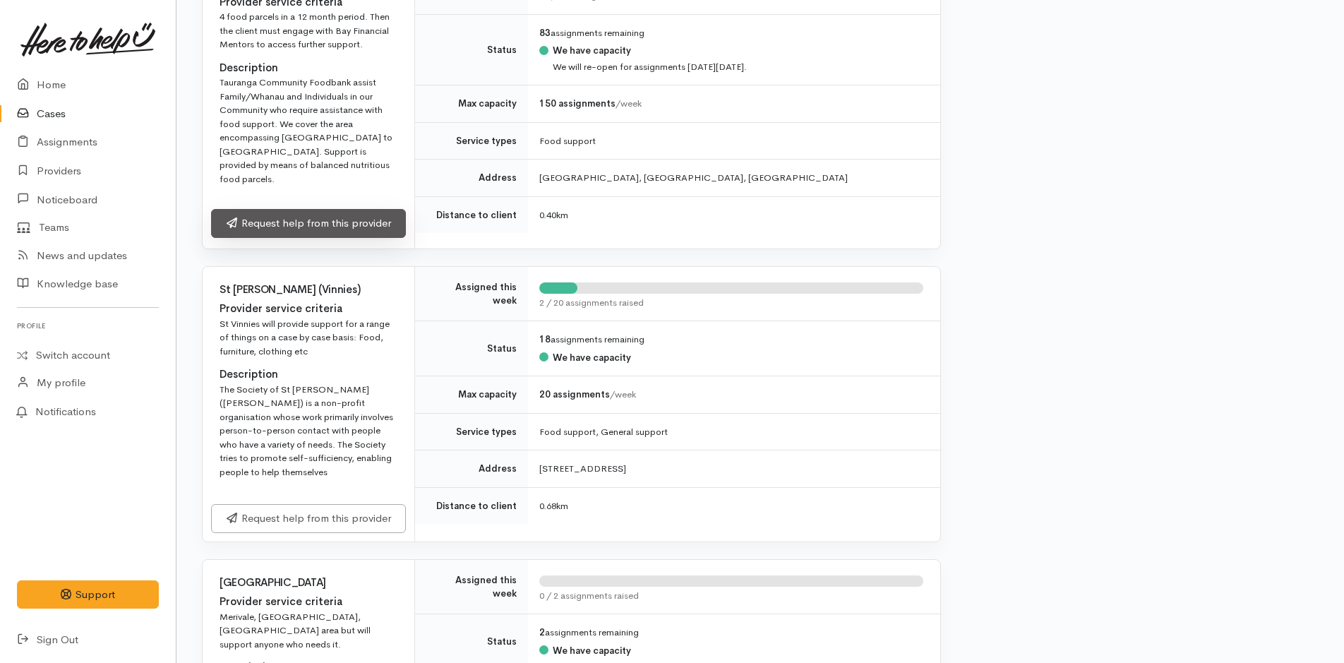
click at [388, 209] on link "Request help from this provider" at bounding box center [308, 223] width 195 height 29
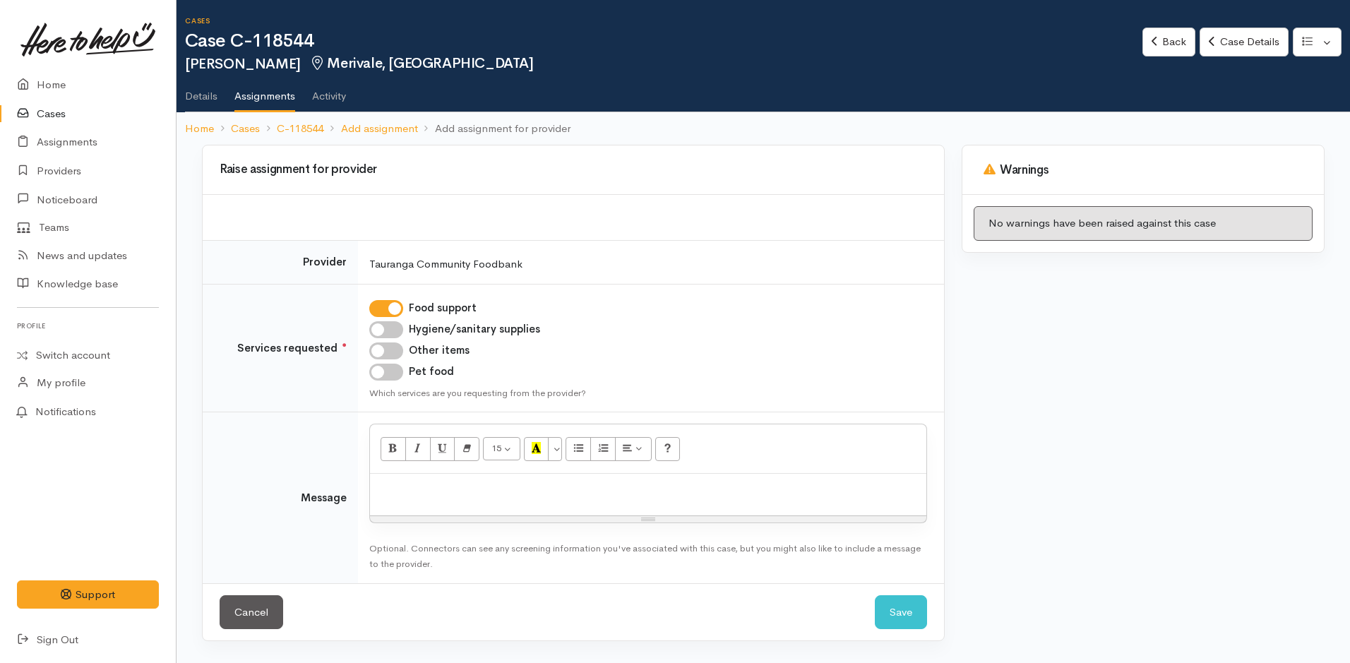
click at [401, 328] on input "Hygiene/sanitary supplies" at bounding box center [386, 329] width 34 height 17
checkbox input "true"
click at [387, 346] on input "Other items" at bounding box center [386, 350] width 34 height 17
checkbox input "true"
click at [382, 371] on input "Pet food" at bounding box center [386, 372] width 34 height 17
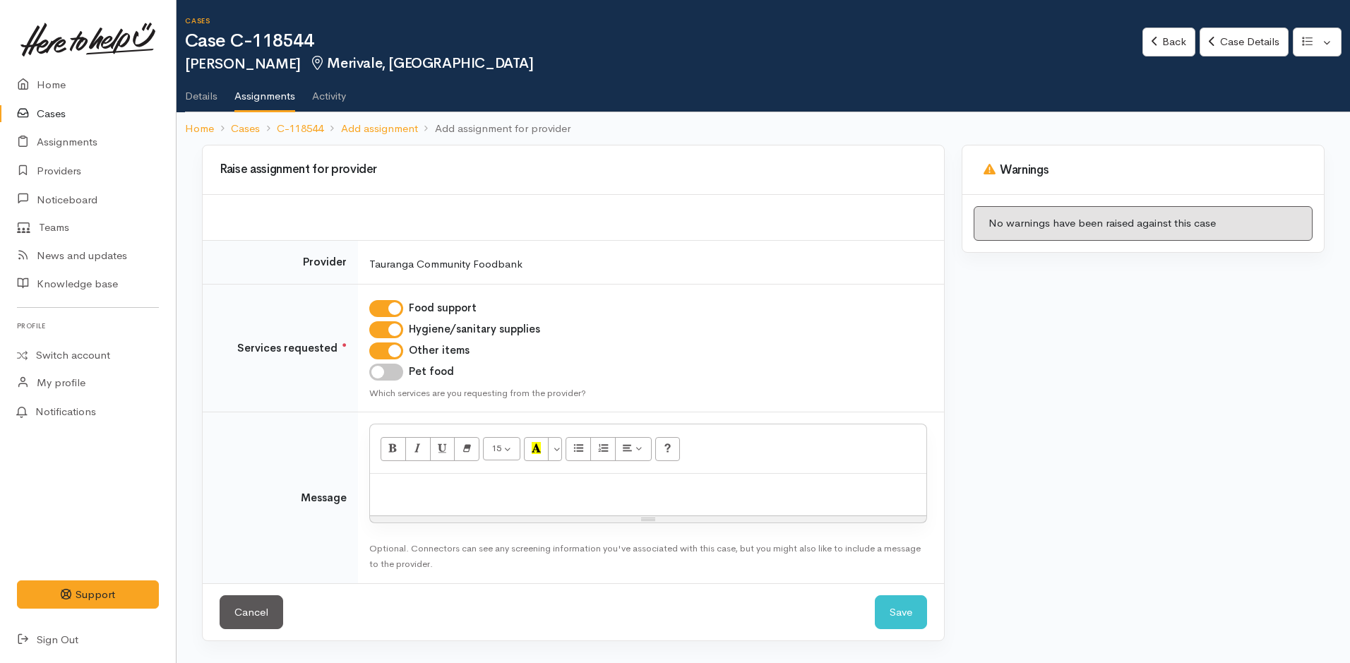
checkbox input "true"
click at [411, 492] on p at bounding box center [648, 489] width 542 height 16
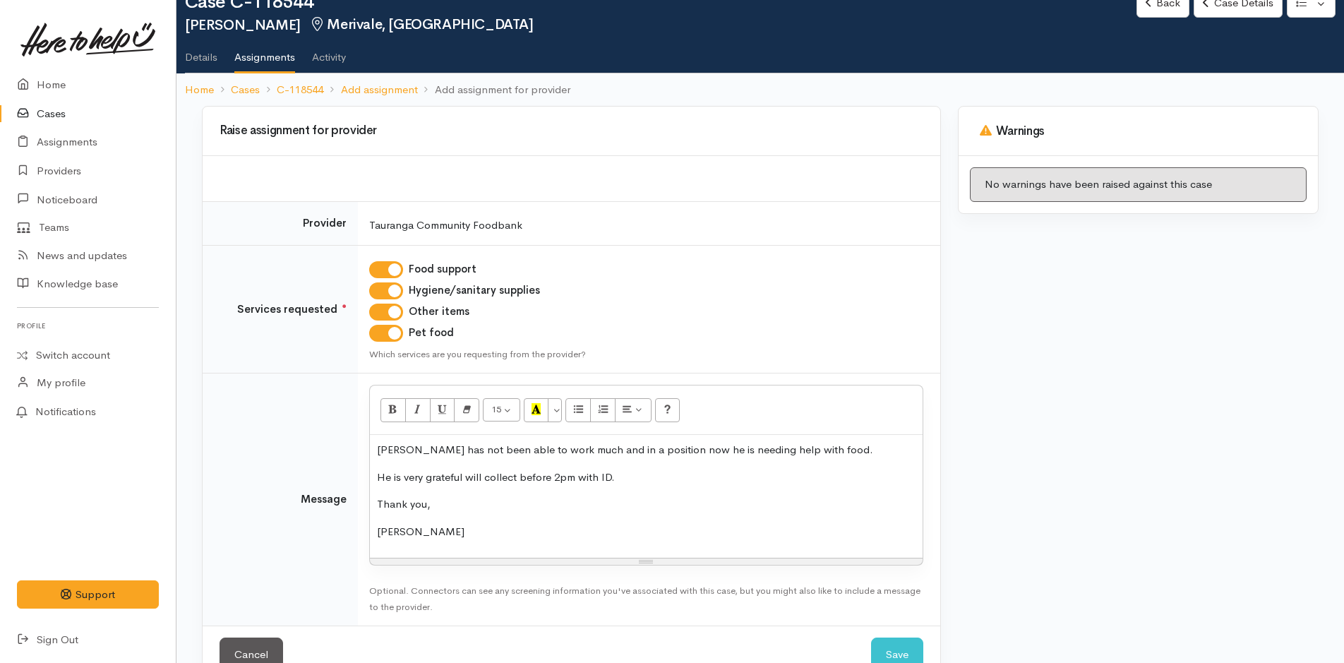
scroll to position [77, 0]
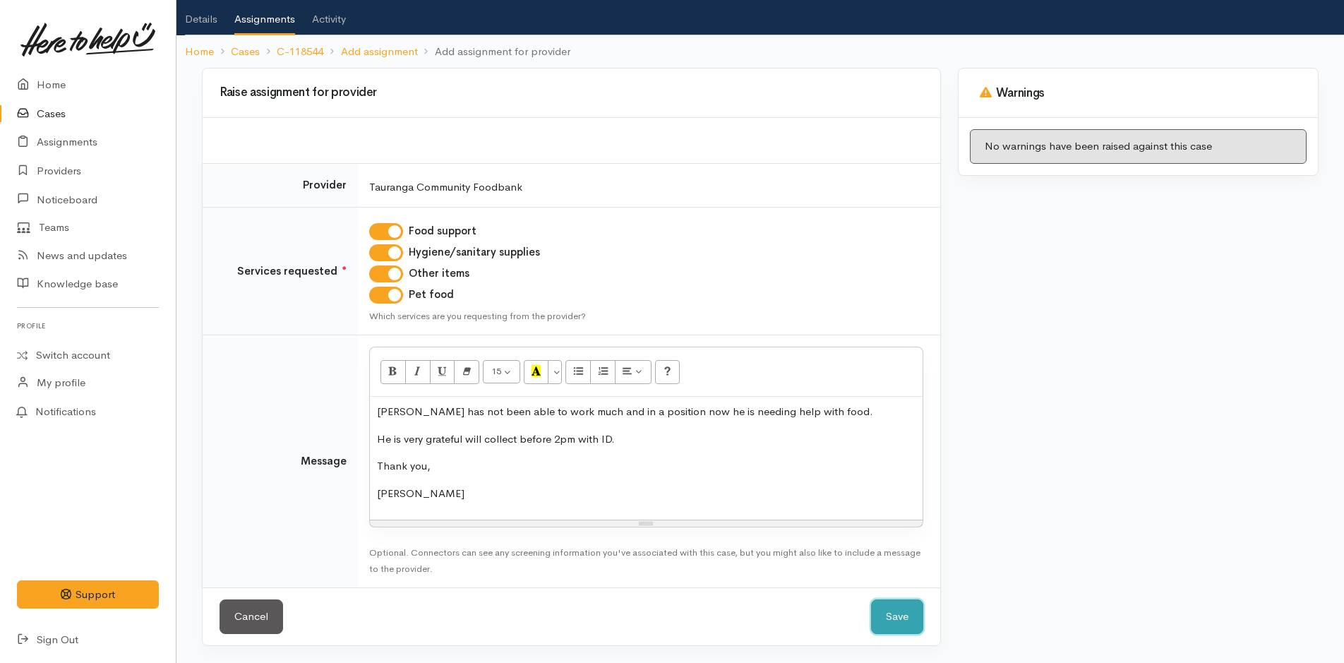
click at [901, 616] on button "Save" at bounding box center [897, 616] width 52 height 35
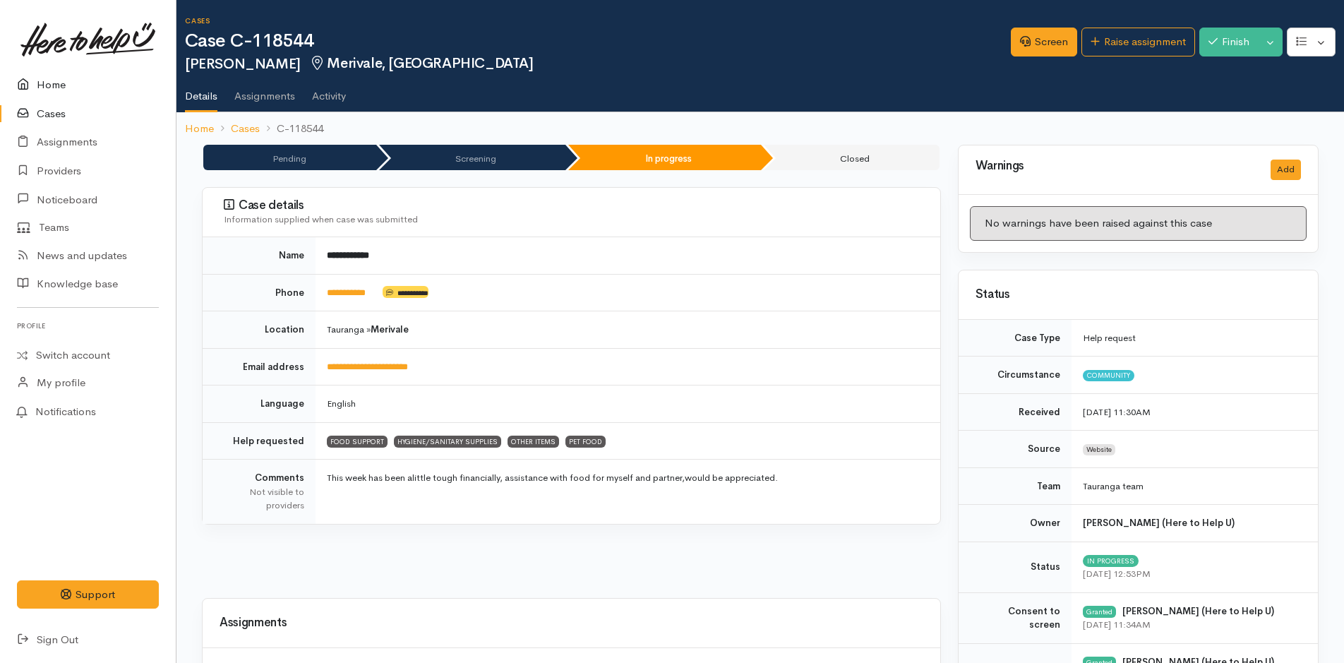
click at [54, 85] on link "Home" at bounding box center [88, 85] width 176 height 29
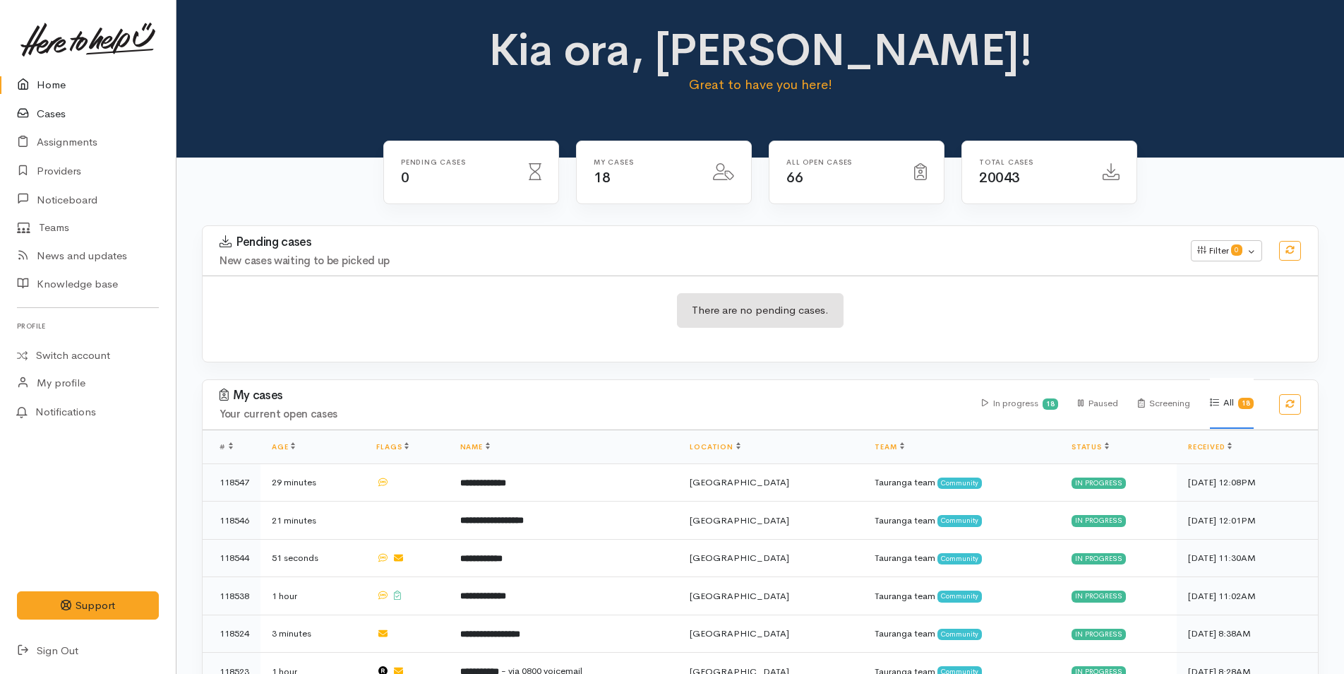
click at [39, 111] on link "Cases" at bounding box center [88, 114] width 176 height 29
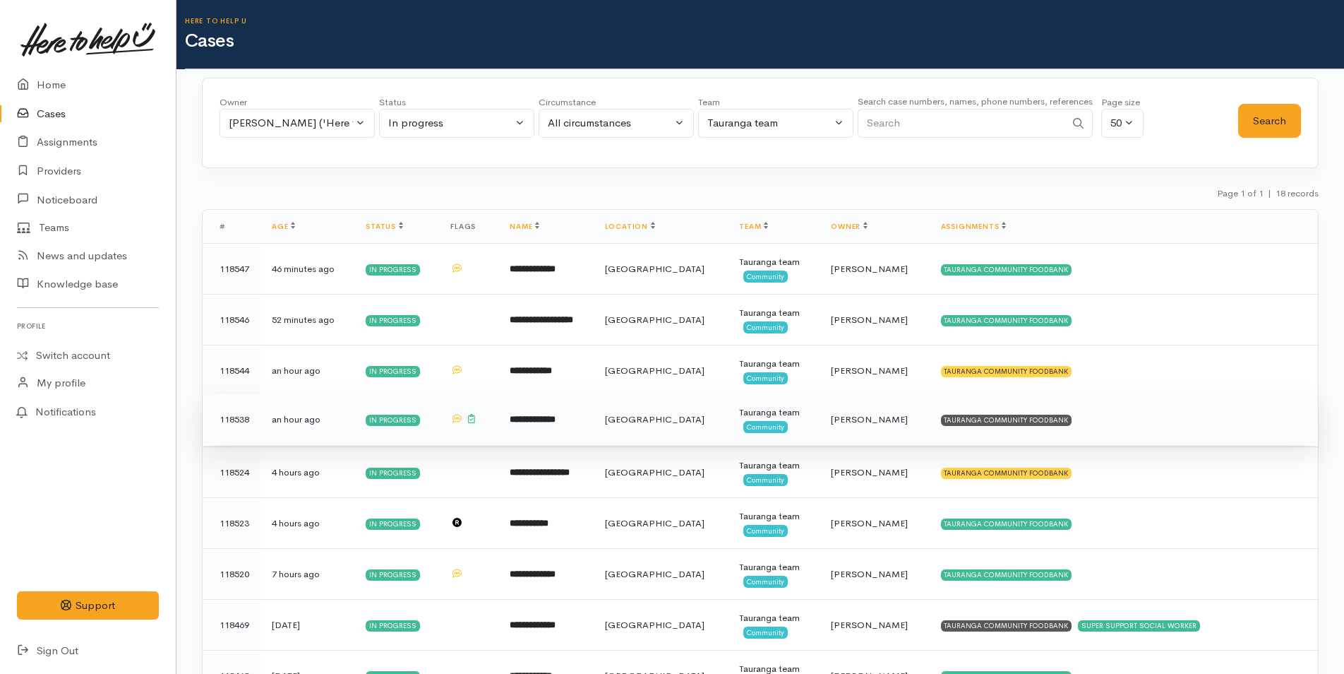
click at [1056, 413] on td "TAURANGA COMMUNITY FOODBANK" at bounding box center [1124, 419] width 388 height 51
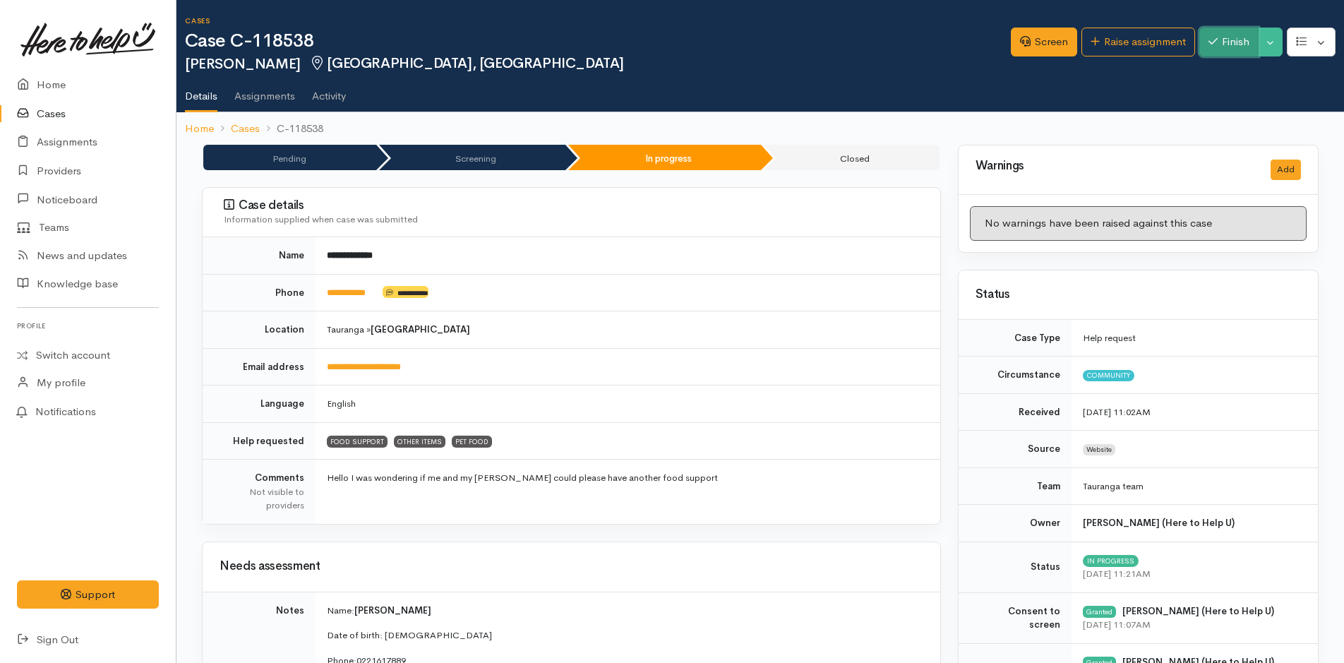
click at [1237, 34] on button "Finish" at bounding box center [1229, 42] width 59 height 29
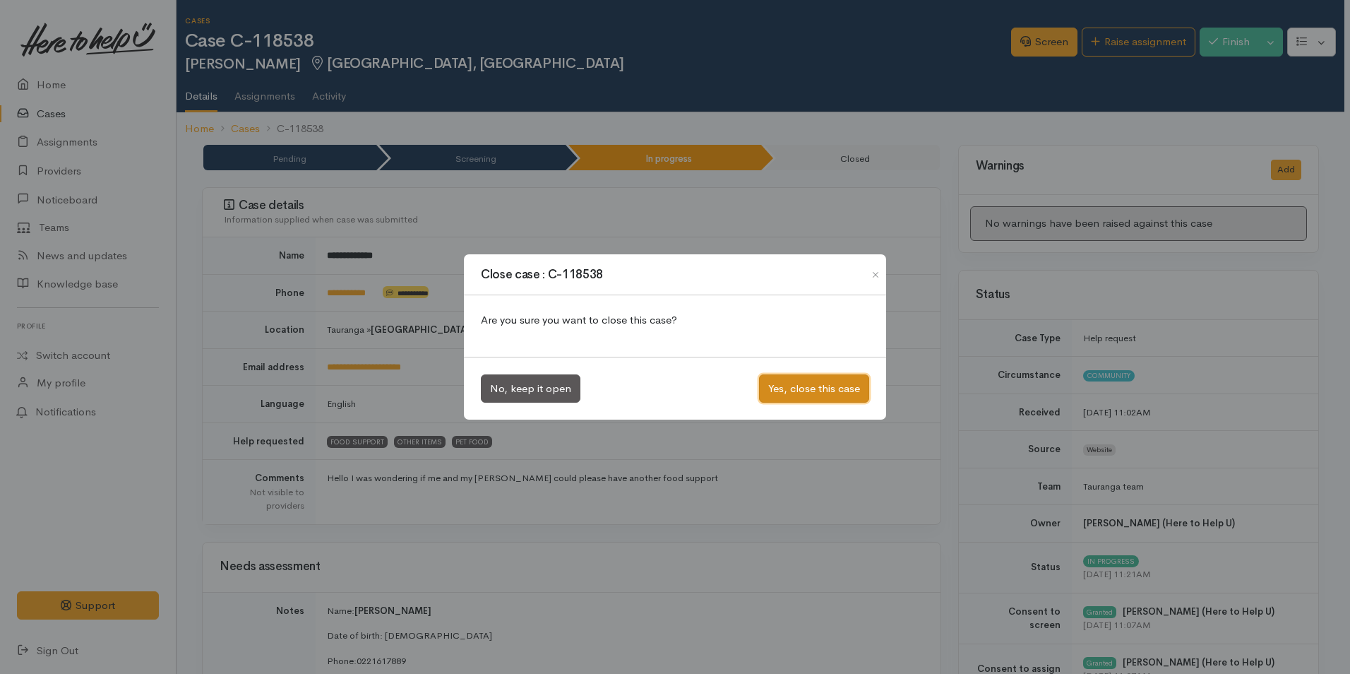
click at [792, 392] on button "Yes, close this case" at bounding box center [814, 388] width 110 height 29
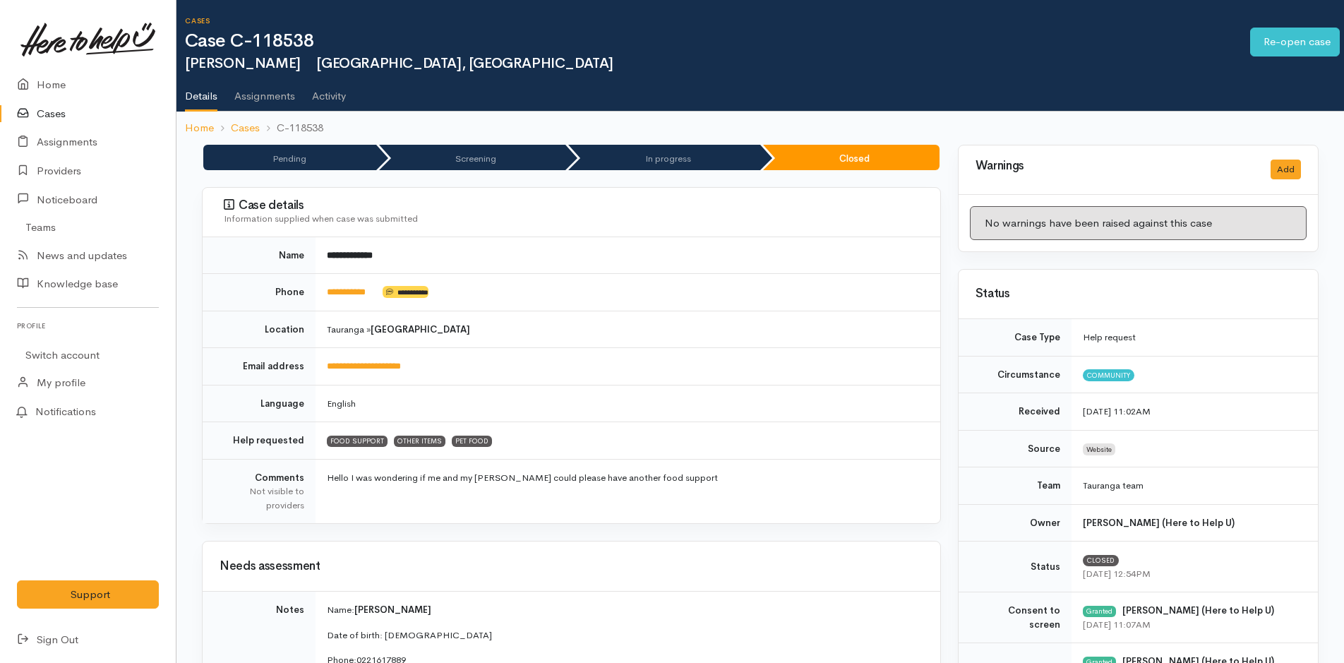
click at [55, 104] on link "Cases" at bounding box center [88, 114] width 176 height 29
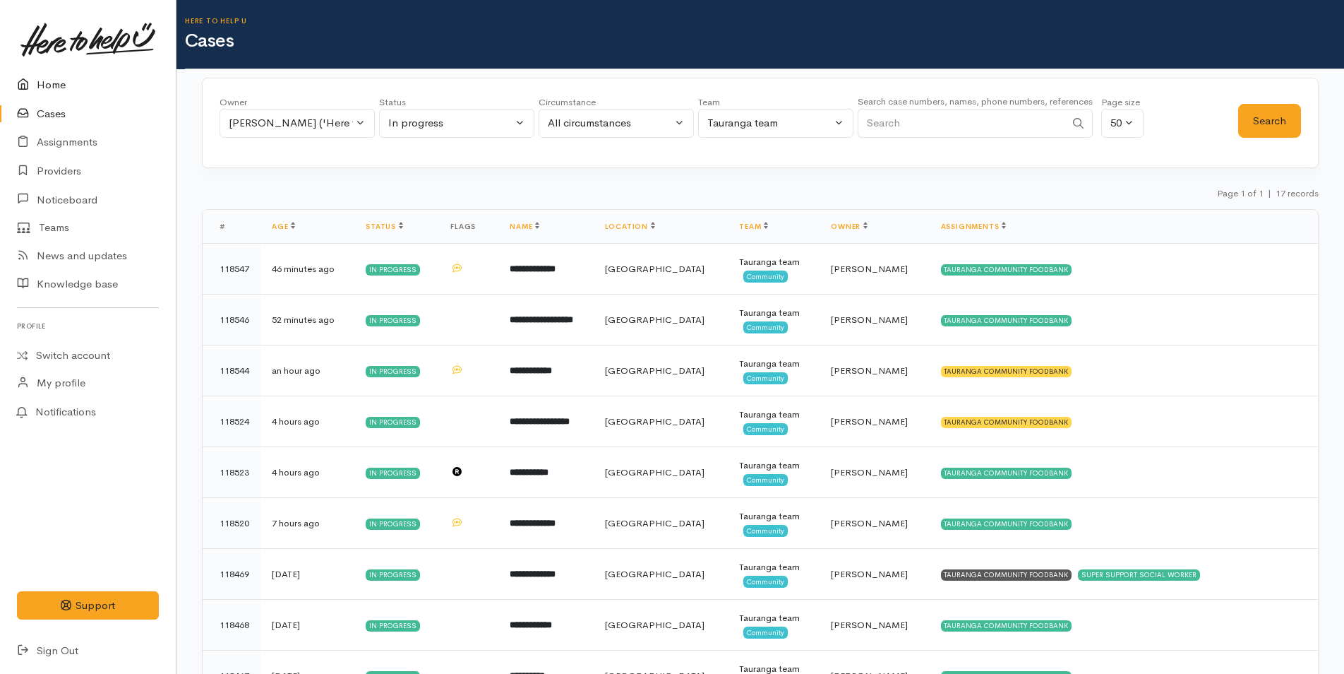
click at [35, 85] on icon at bounding box center [27, 85] width 20 height 18
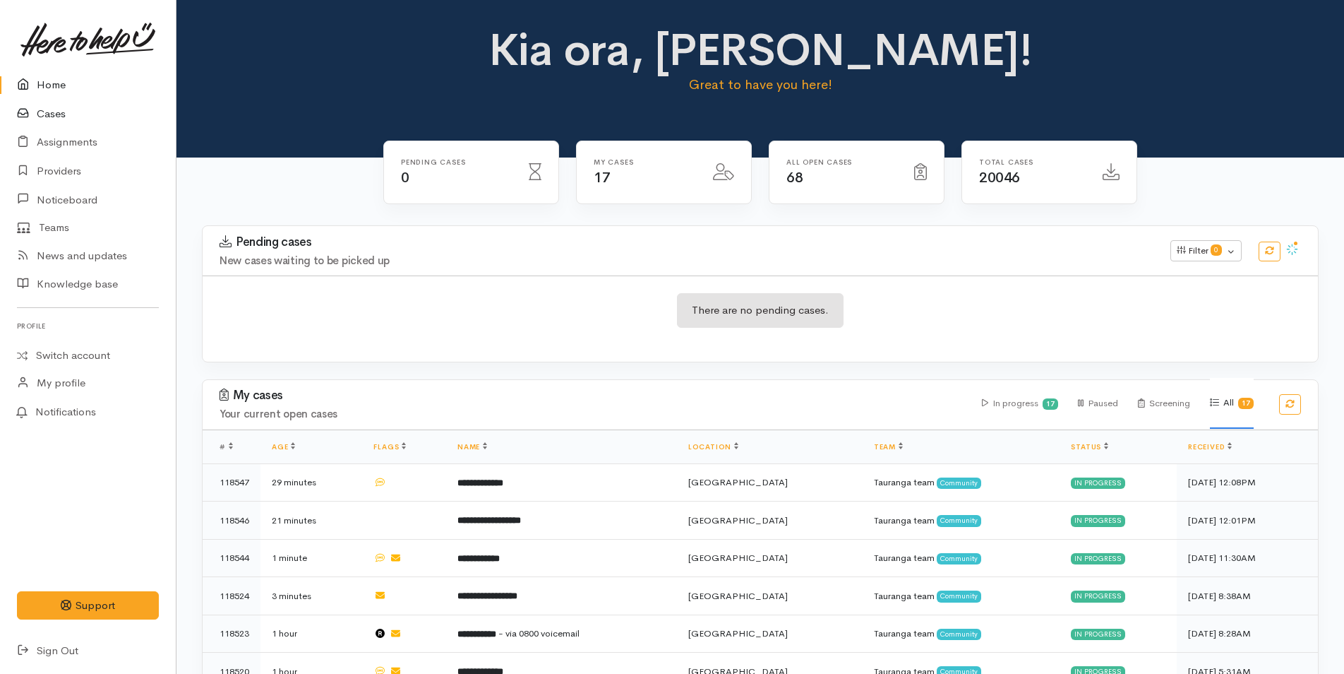
click at [33, 106] on icon at bounding box center [27, 114] width 20 height 18
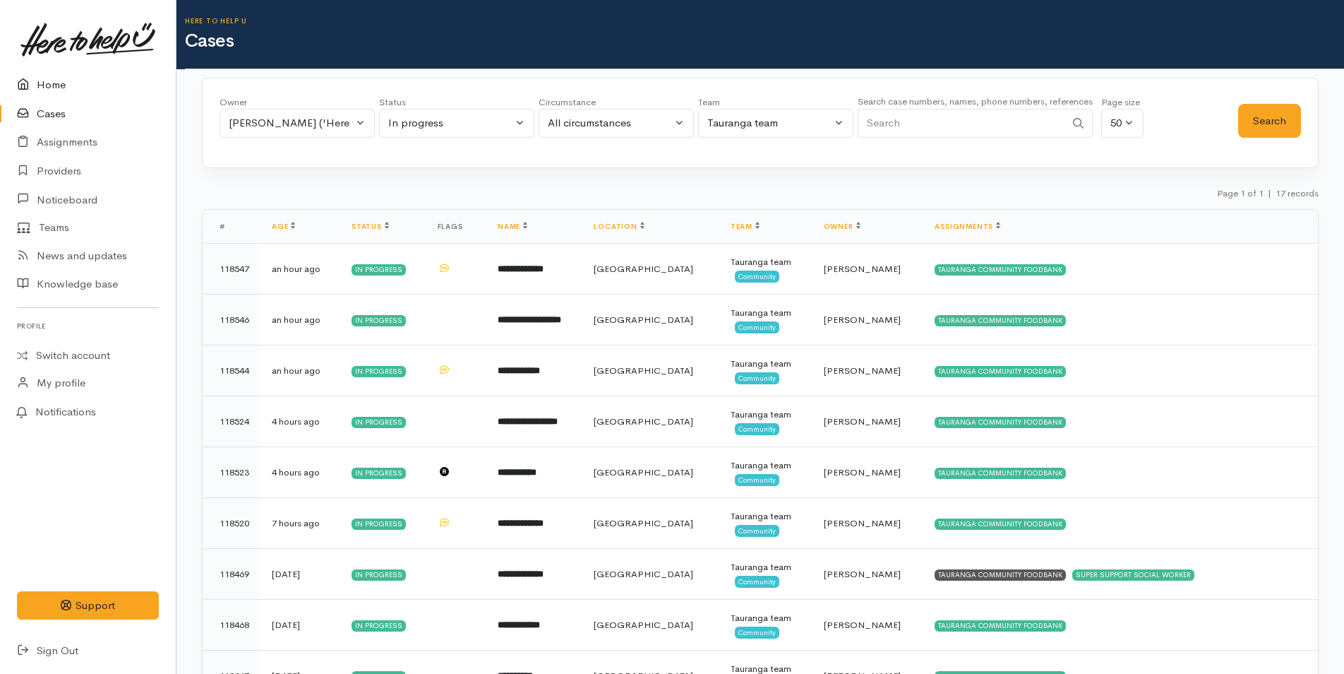
click at [52, 85] on link "Home" at bounding box center [88, 85] width 176 height 29
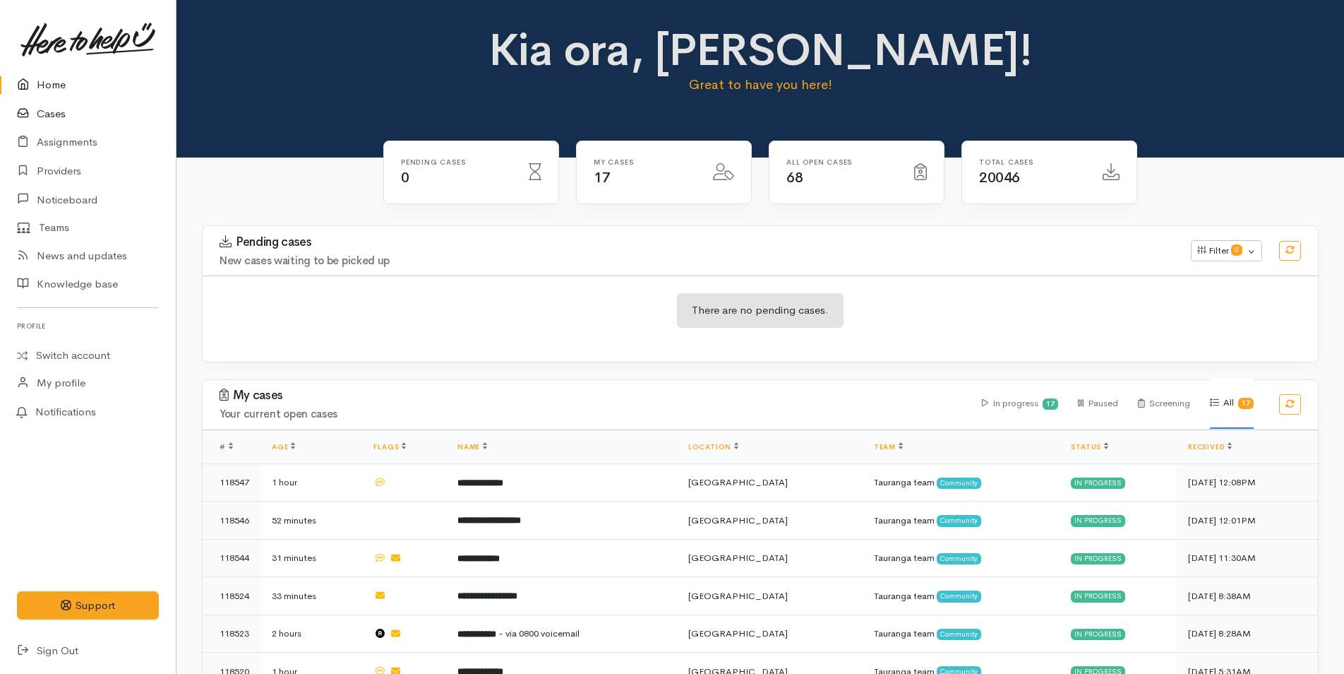
click at [54, 112] on link "Cases" at bounding box center [88, 114] width 176 height 29
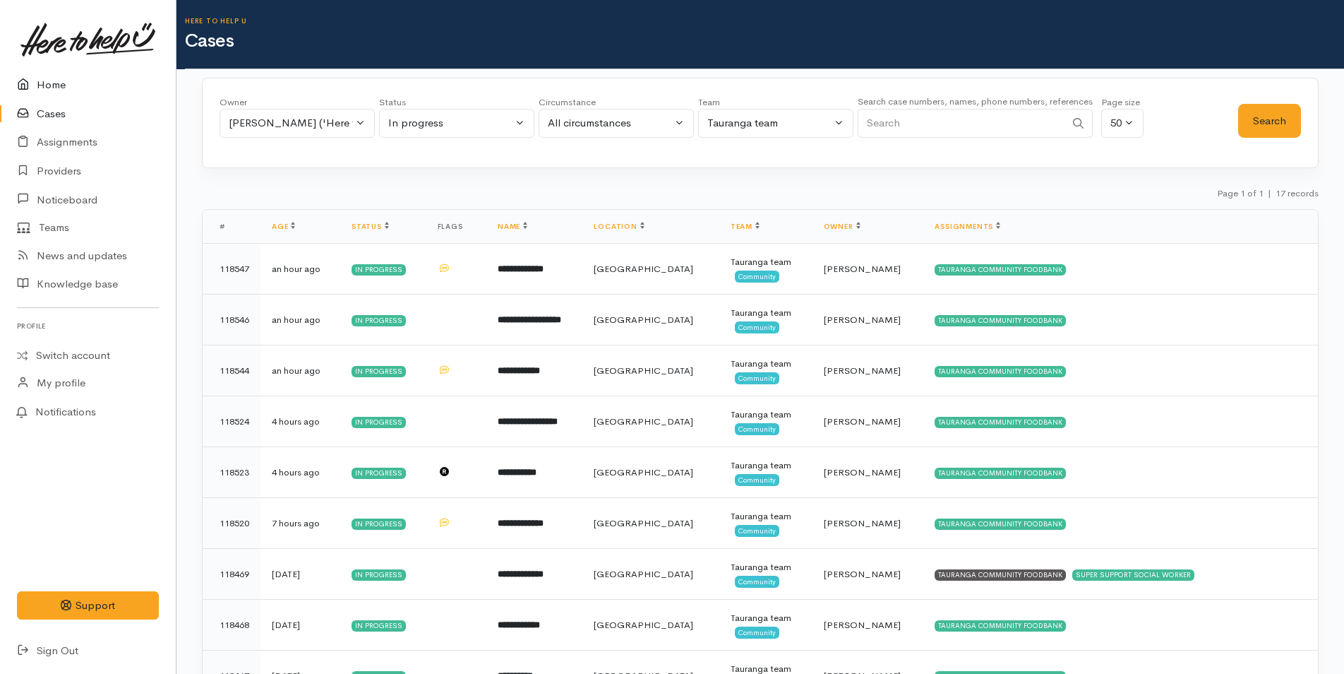
click at [52, 87] on link "Home" at bounding box center [88, 85] width 176 height 29
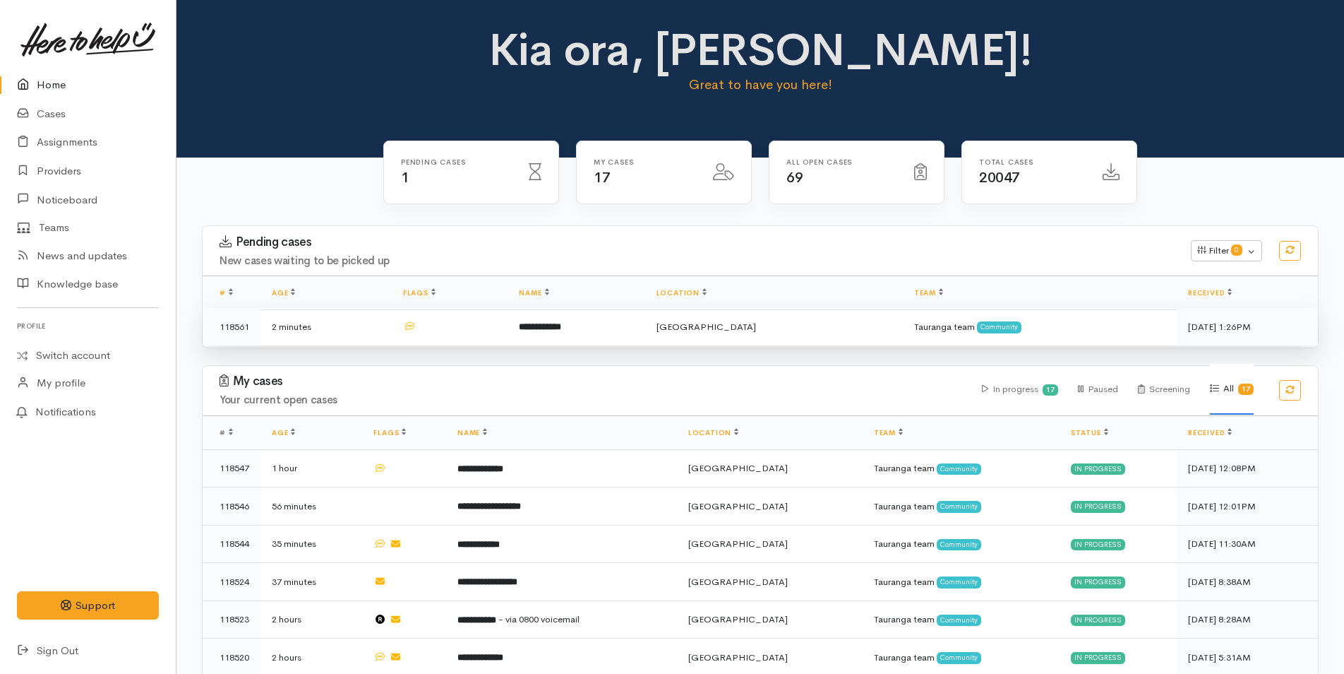
click at [561, 325] on b "**********" at bounding box center [540, 326] width 42 height 9
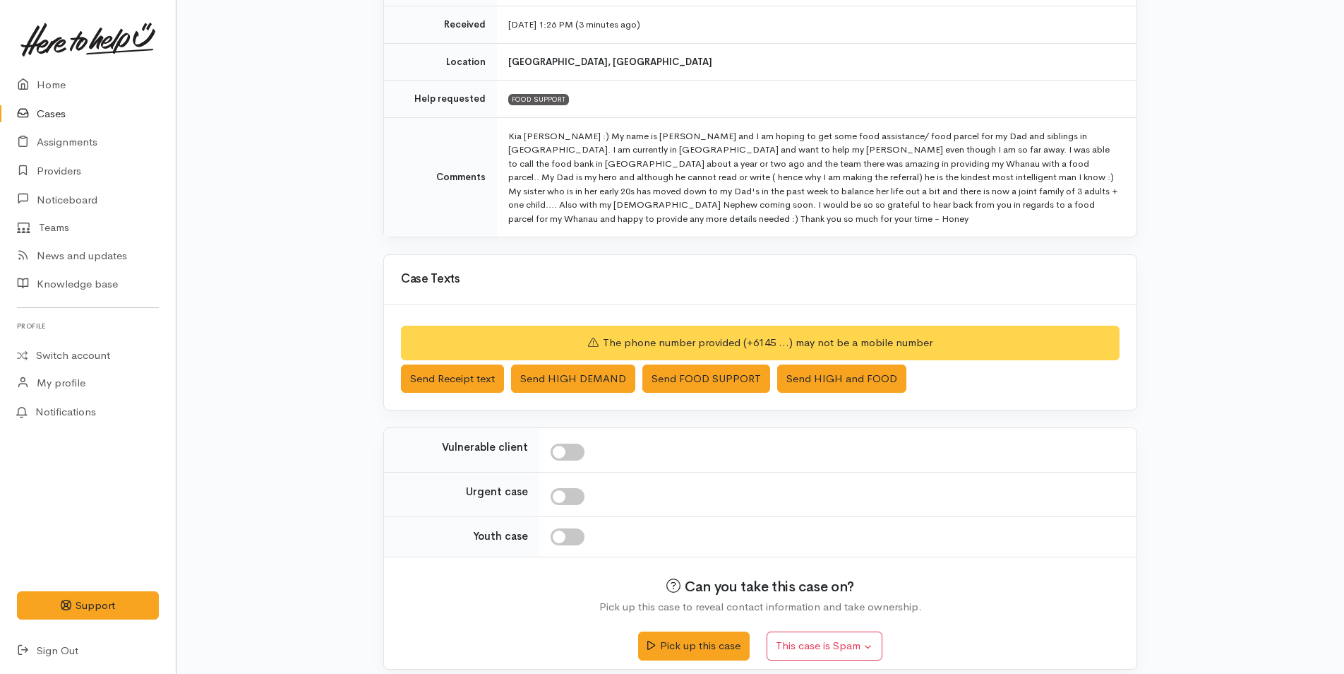
scroll to position [254, 0]
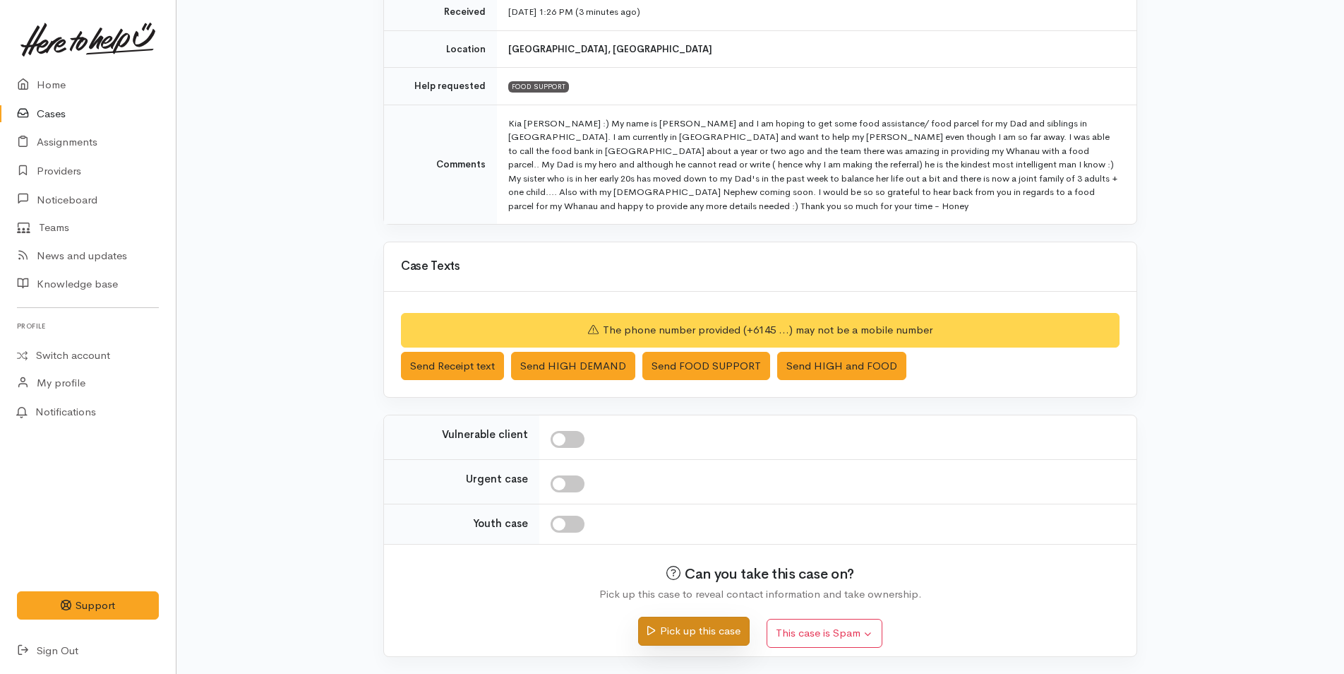
click at [716, 634] on button "Pick up this case" at bounding box center [693, 630] width 111 height 29
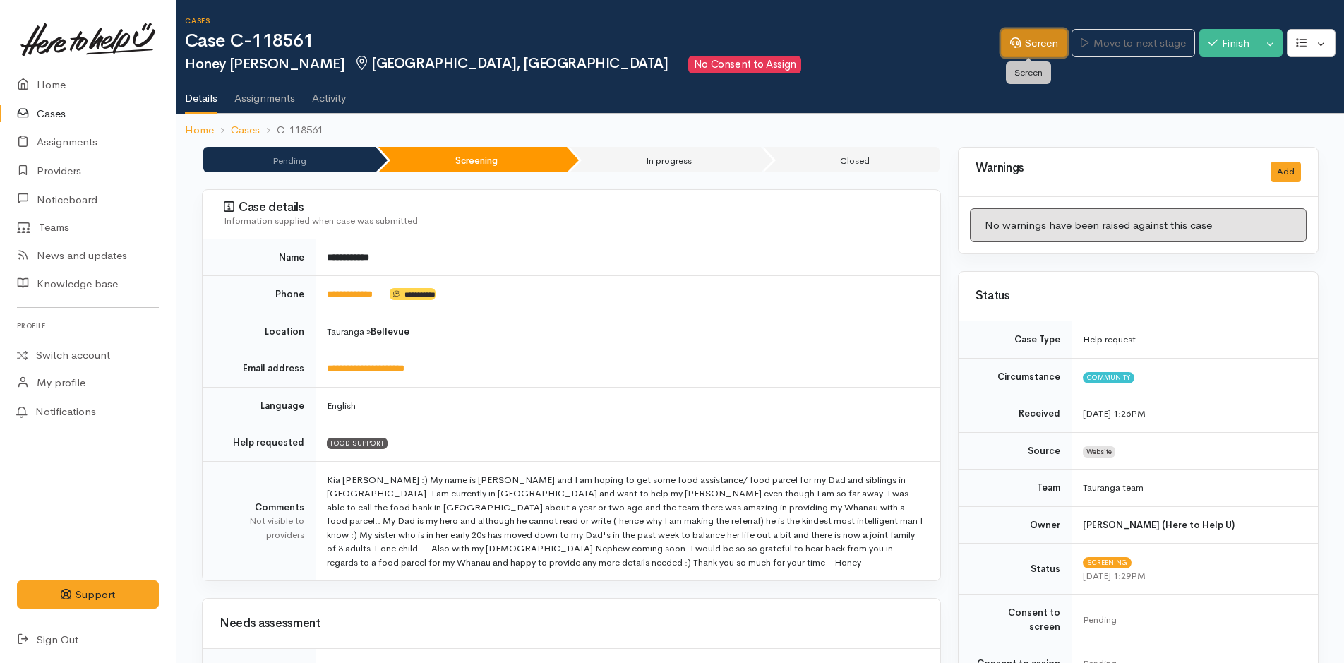
click at [1049, 33] on link "Screen" at bounding box center [1034, 43] width 66 height 29
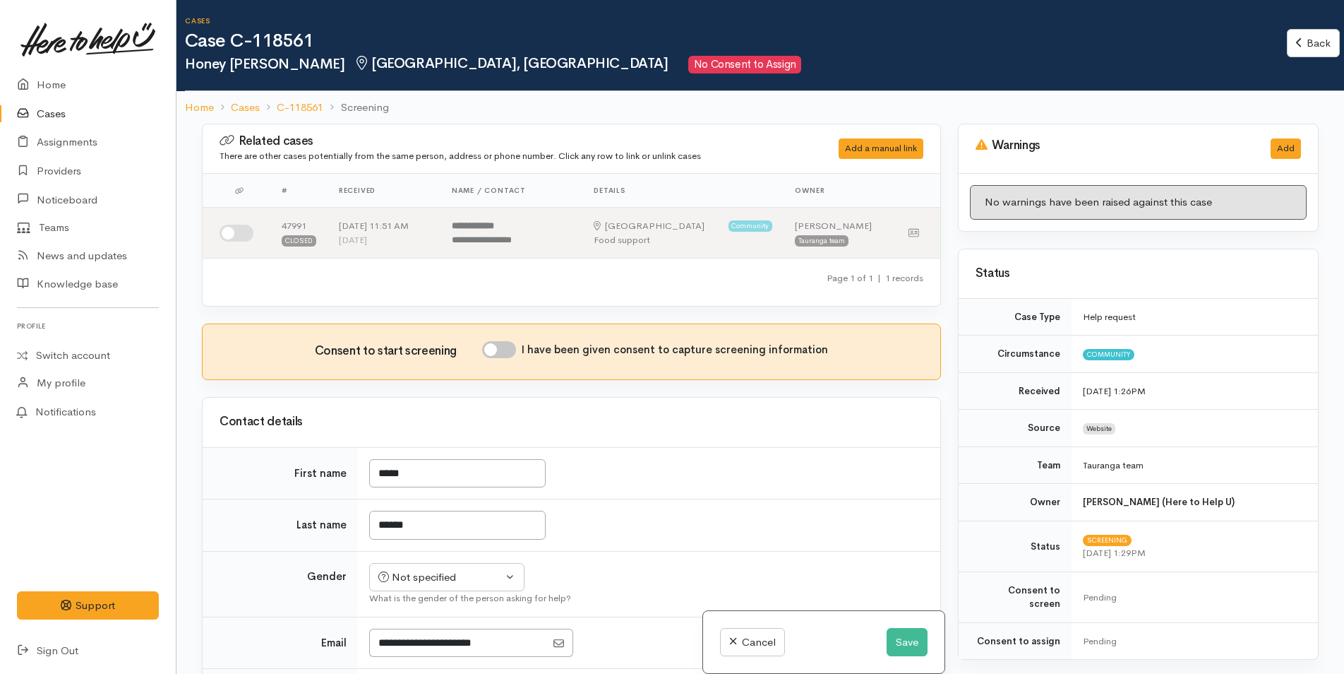
click at [504, 349] on input "I have been given consent to capture screening information" at bounding box center [499, 349] width 34 height 17
checkbox input "true"
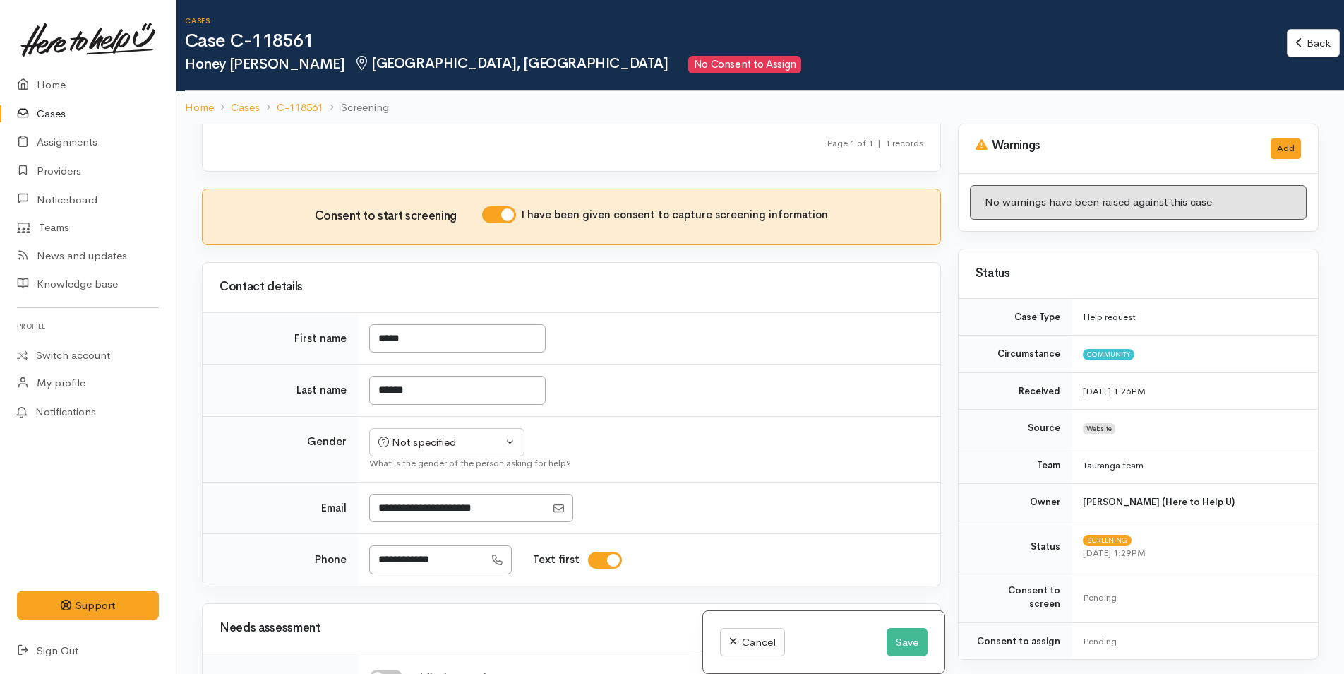
scroll to position [141, 0]
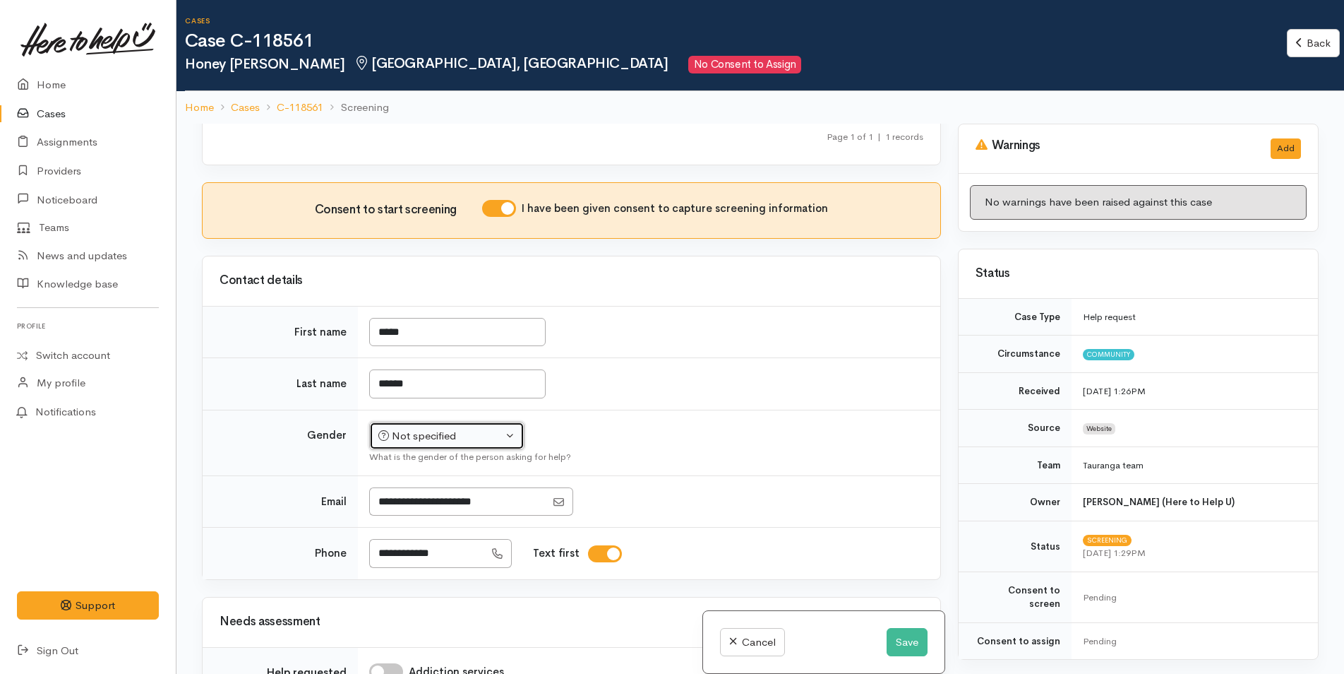
click at [416, 437] on div "Not specified" at bounding box center [440, 436] width 124 height 16
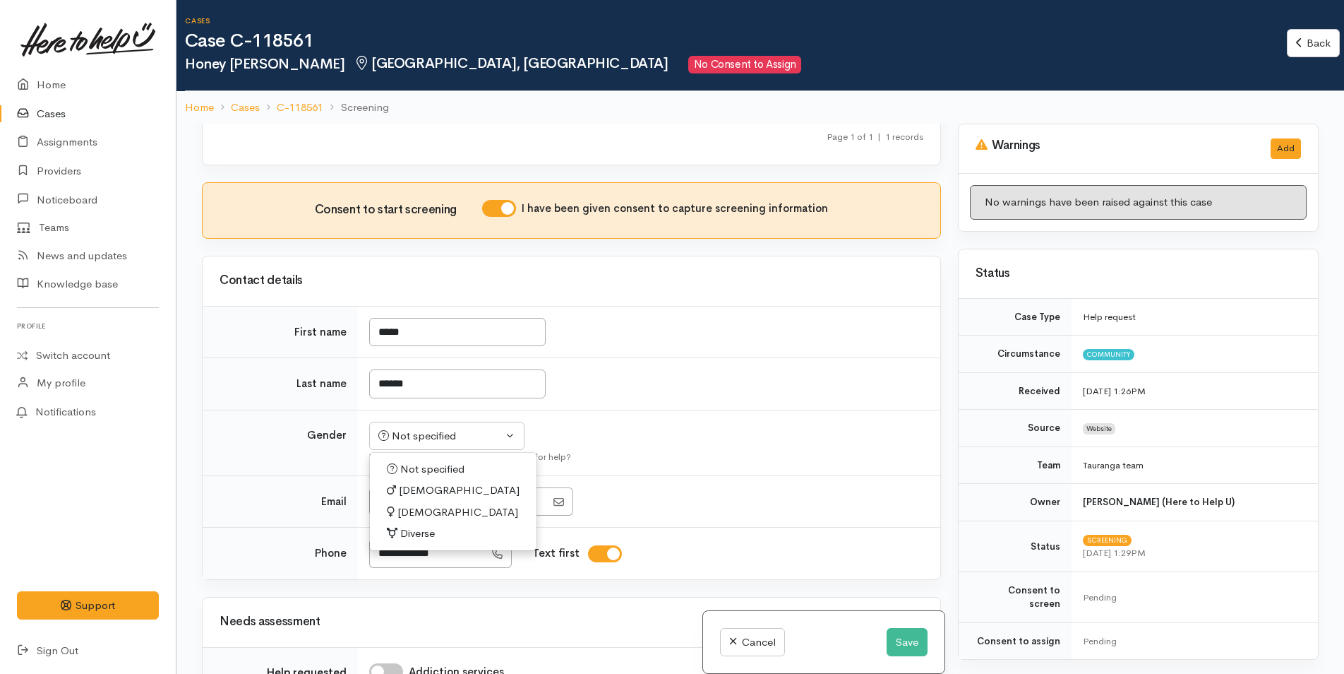
click at [431, 515] on span "Female" at bounding box center [458, 512] width 121 height 16
select select "Female"
click at [900, 641] on button "Save" at bounding box center [907, 642] width 41 height 29
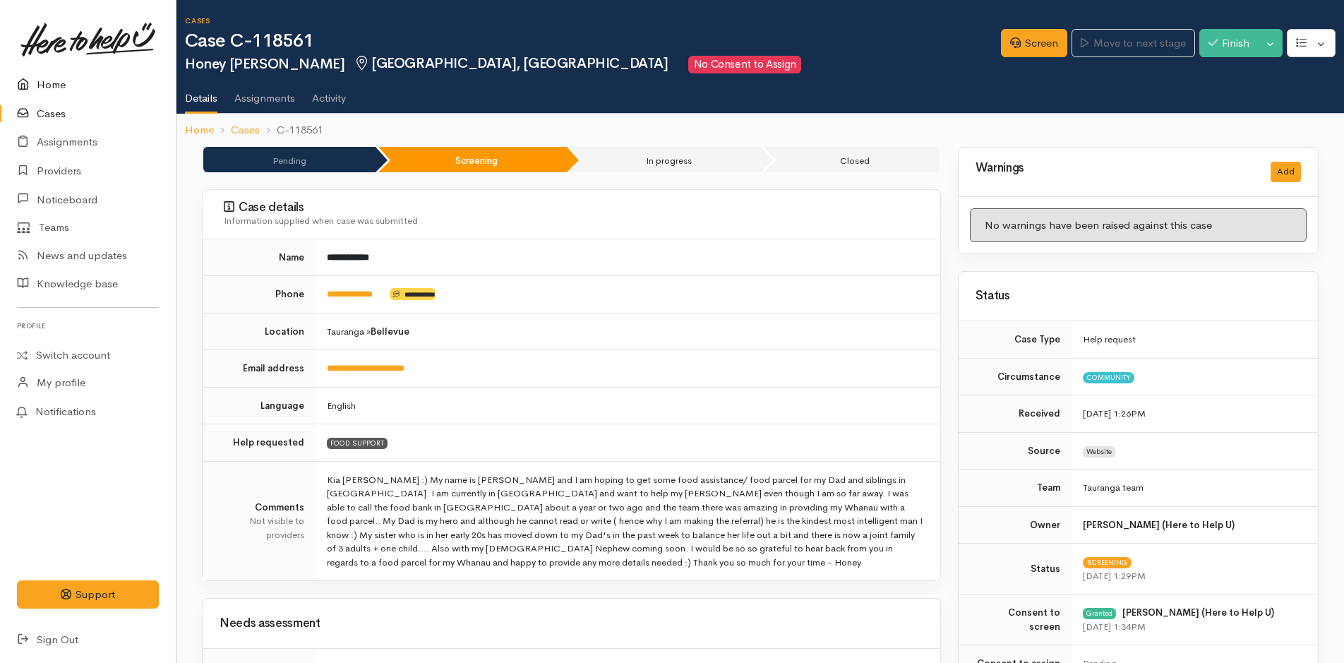
click at [44, 71] on link "Home" at bounding box center [88, 85] width 176 height 29
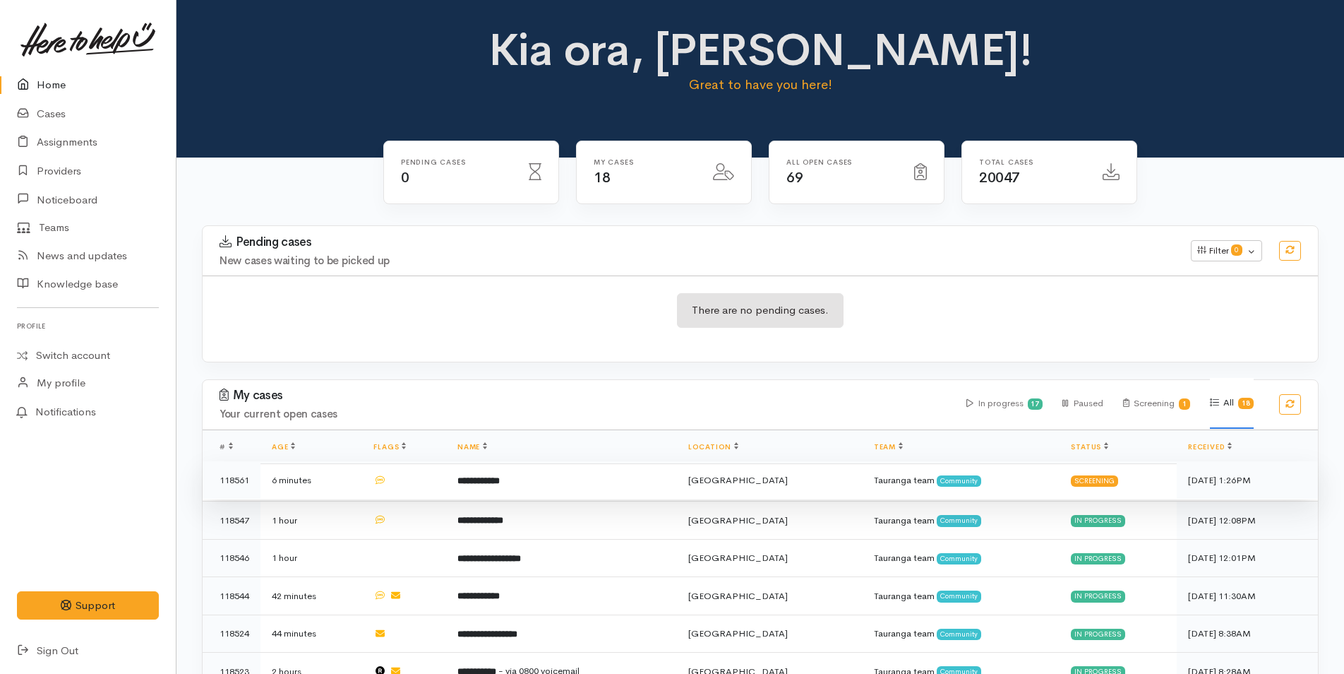
click at [500, 482] on b "**********" at bounding box center [479, 480] width 42 height 9
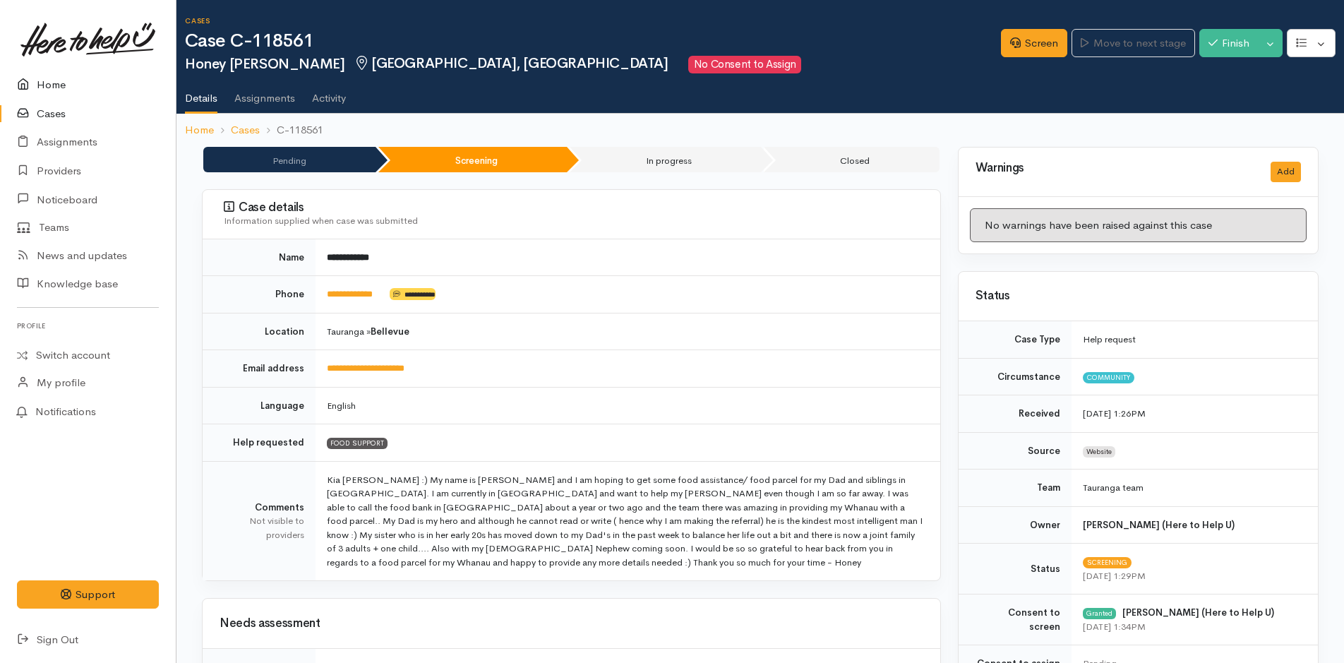
click at [51, 85] on link "Home" at bounding box center [88, 85] width 176 height 29
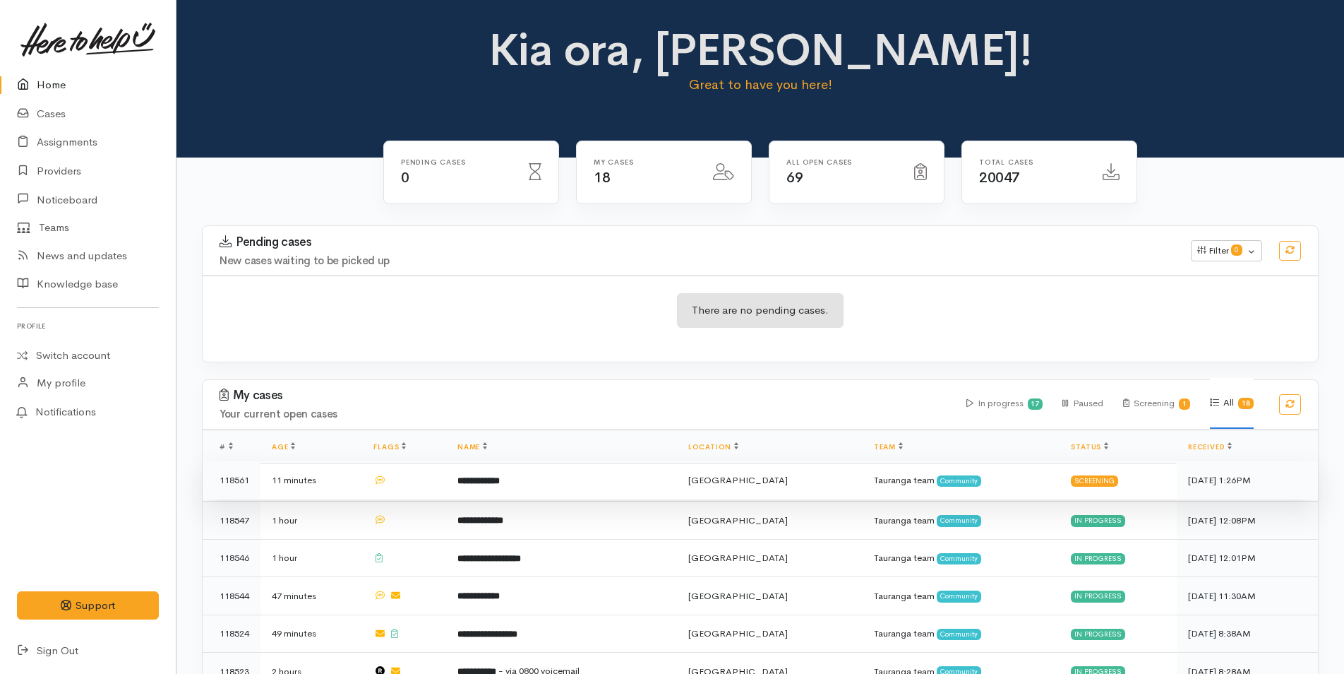
click at [500, 482] on b "**********" at bounding box center [479, 480] width 42 height 9
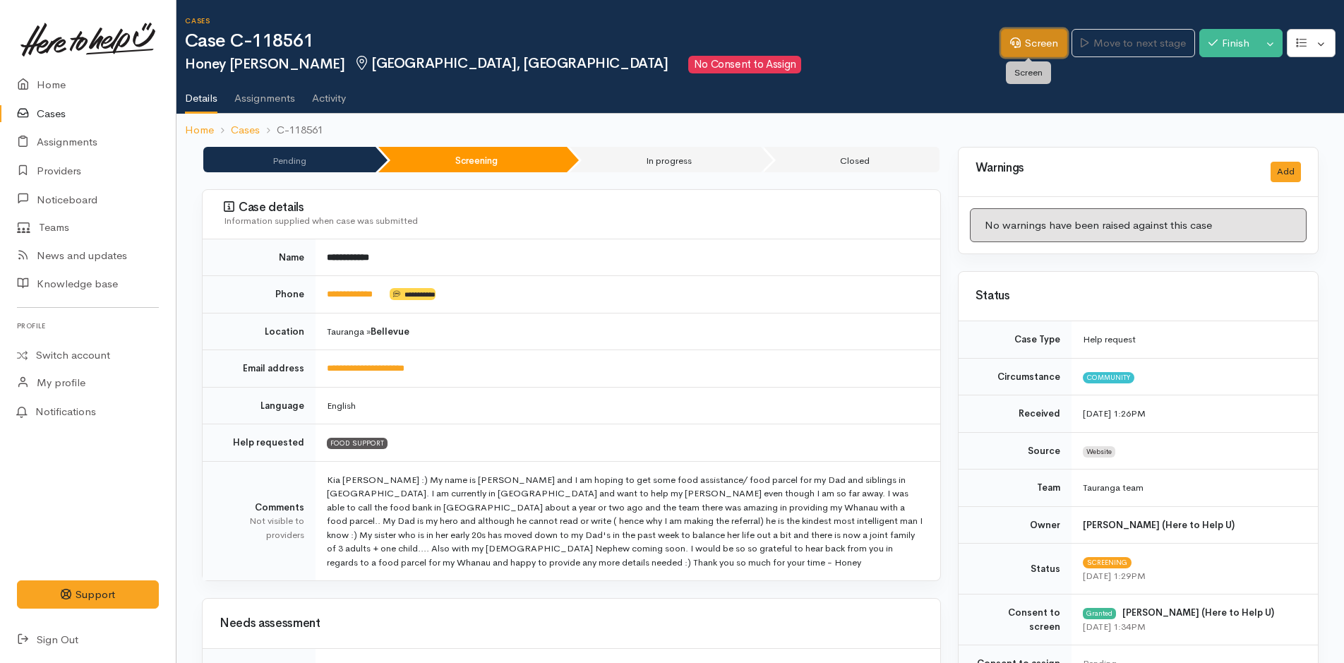
click at [1022, 42] on link "Screen" at bounding box center [1034, 43] width 66 height 29
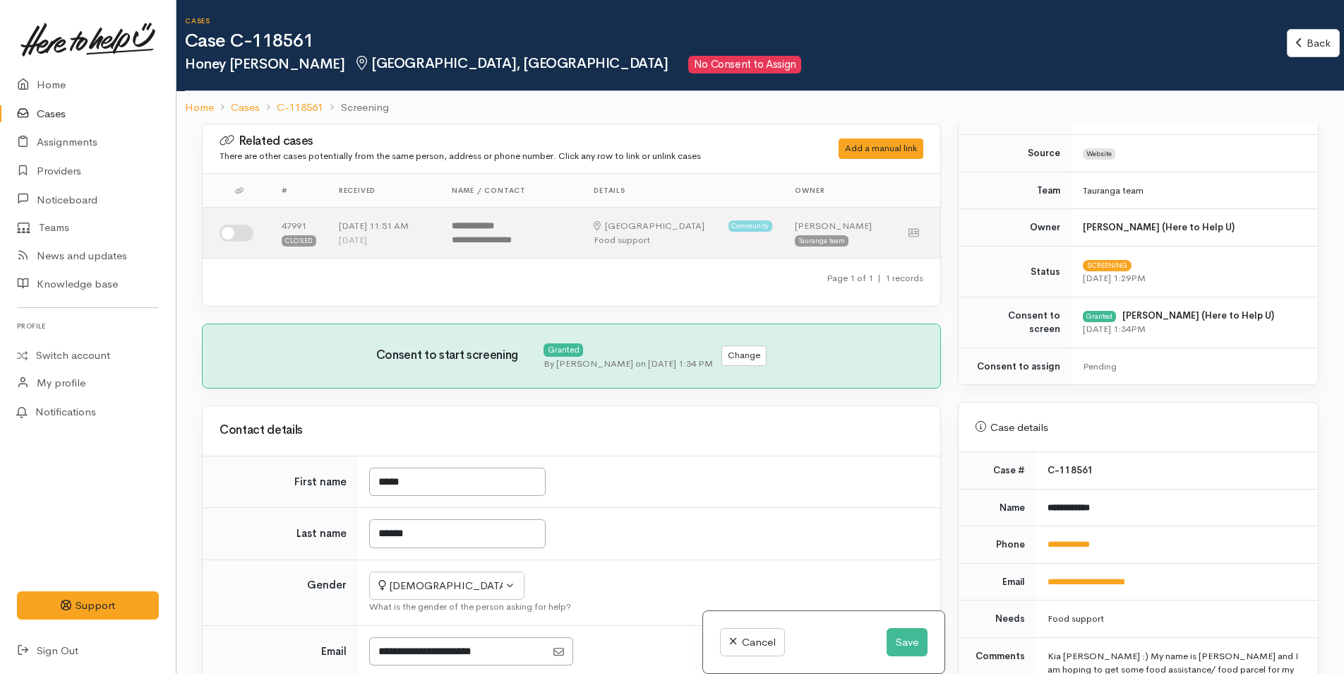
scroll to position [424, 0]
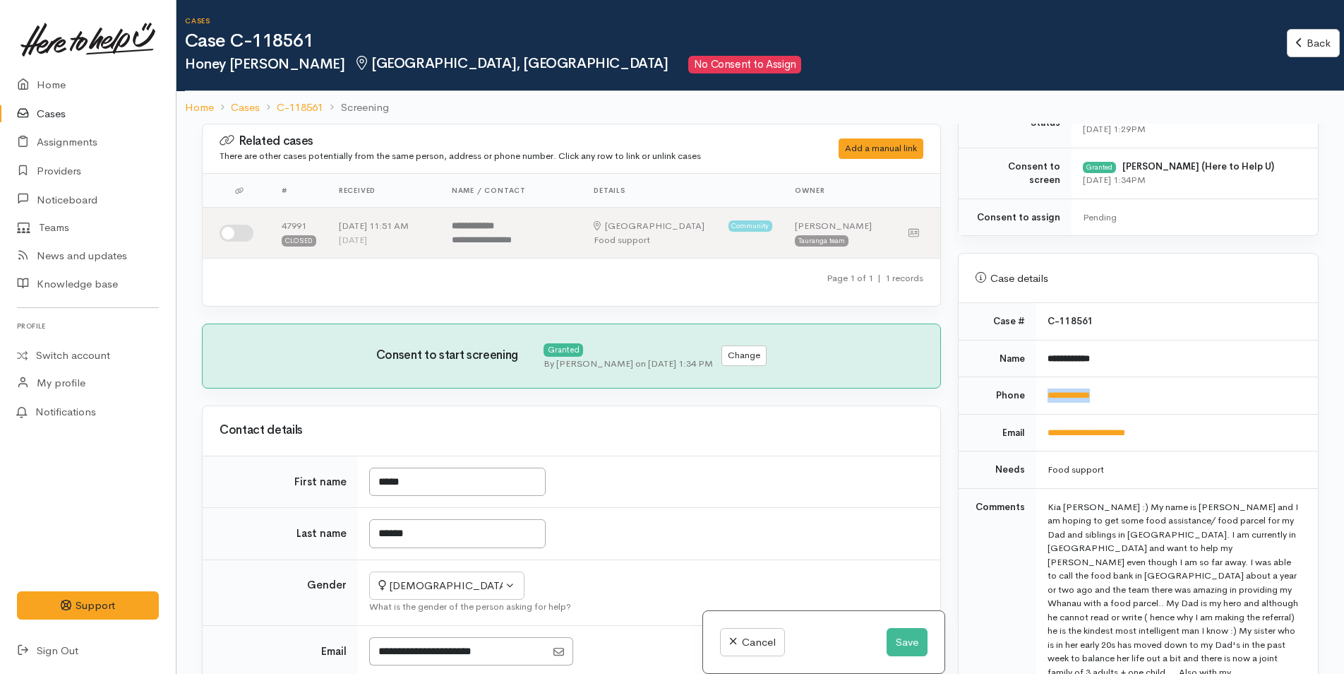
drag, startPoint x: 1124, startPoint y: 389, endPoint x: 1039, endPoint y: 398, distance: 85.2
click at [1039, 398] on td "**********" at bounding box center [1177, 395] width 282 height 37
copy link "**********"
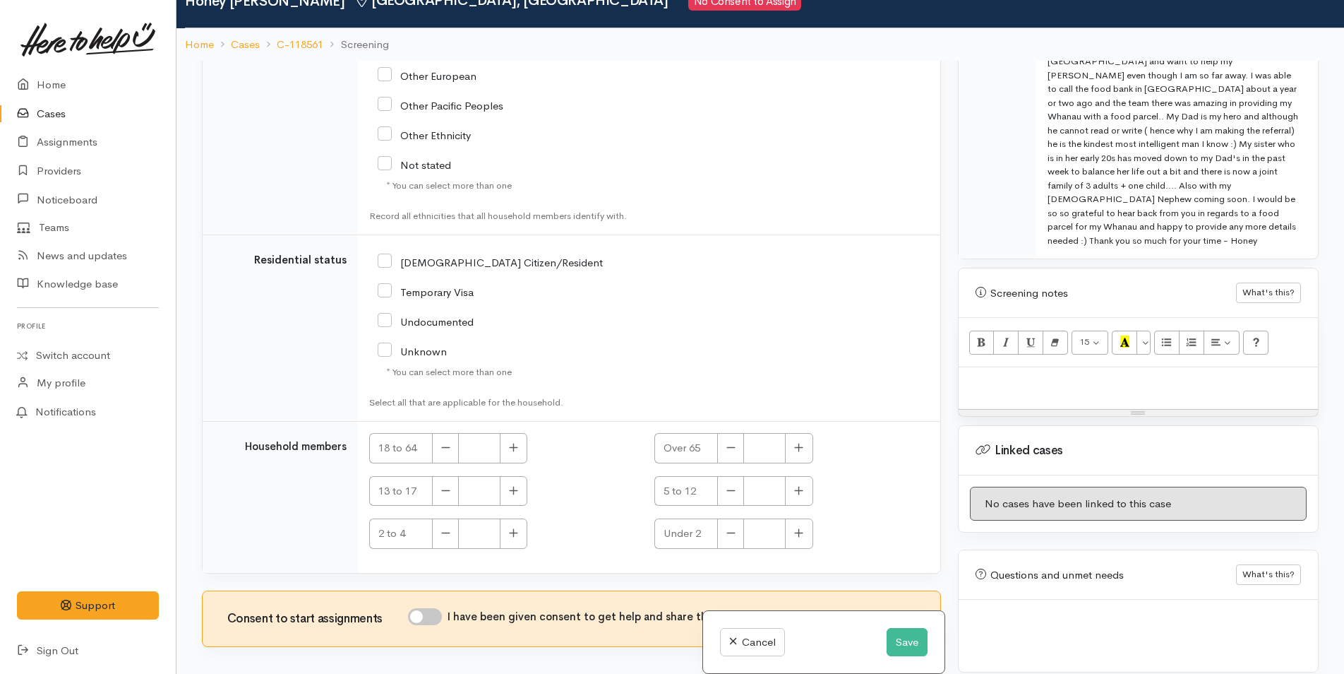
scroll to position [124, 0]
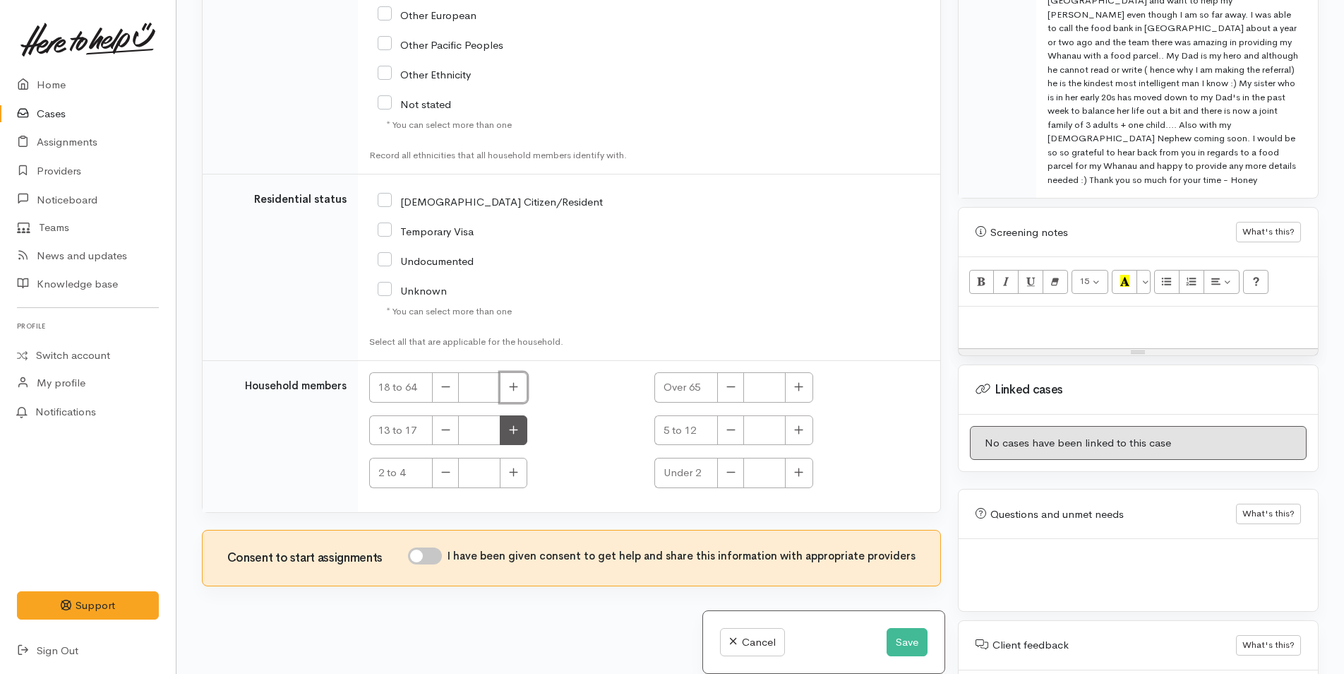
drag, startPoint x: 511, startPoint y: 393, endPoint x: 500, endPoint y: 445, distance: 52.8
click at [511, 393] on button "button" at bounding box center [514, 387] width 28 height 30
type input "1"
click at [438, 552] on input "I have been given consent to get help and share this information with appropria…" at bounding box center [425, 555] width 34 height 17
click at [438, 553] on input "I have been given consent to get help and share this information with appropria…" at bounding box center [425, 555] width 34 height 17
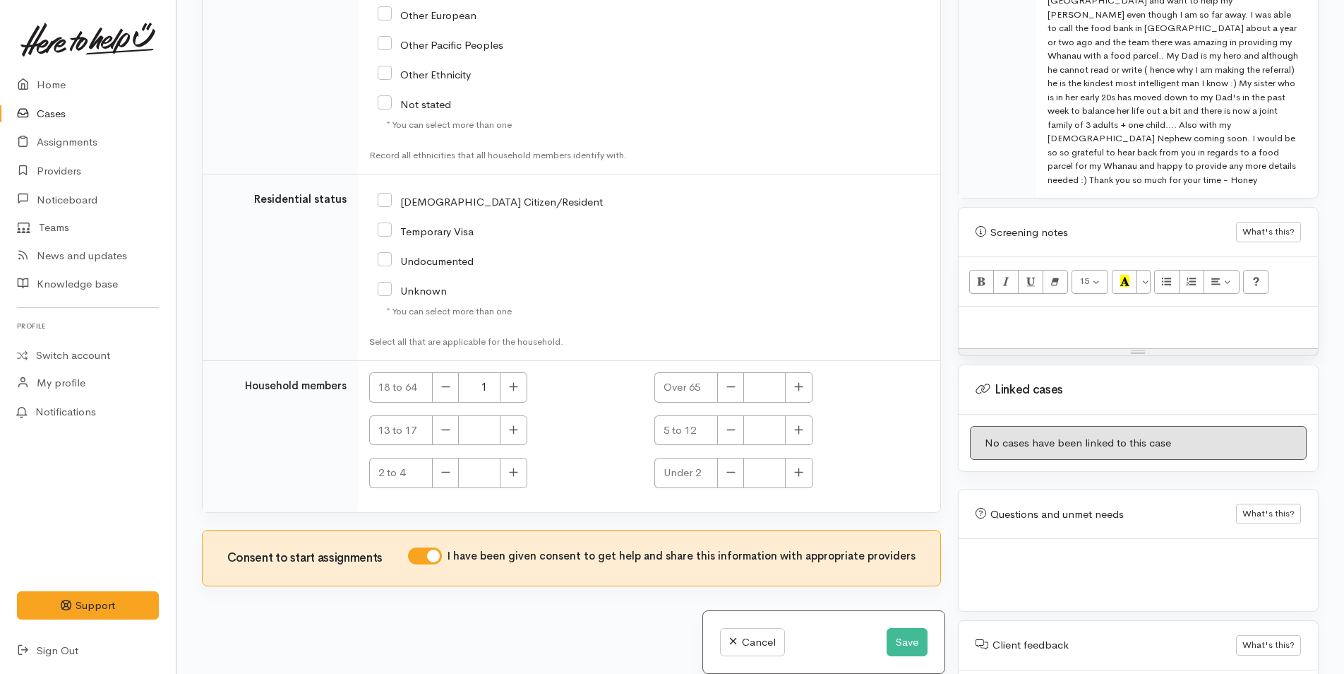
checkbox input "false"
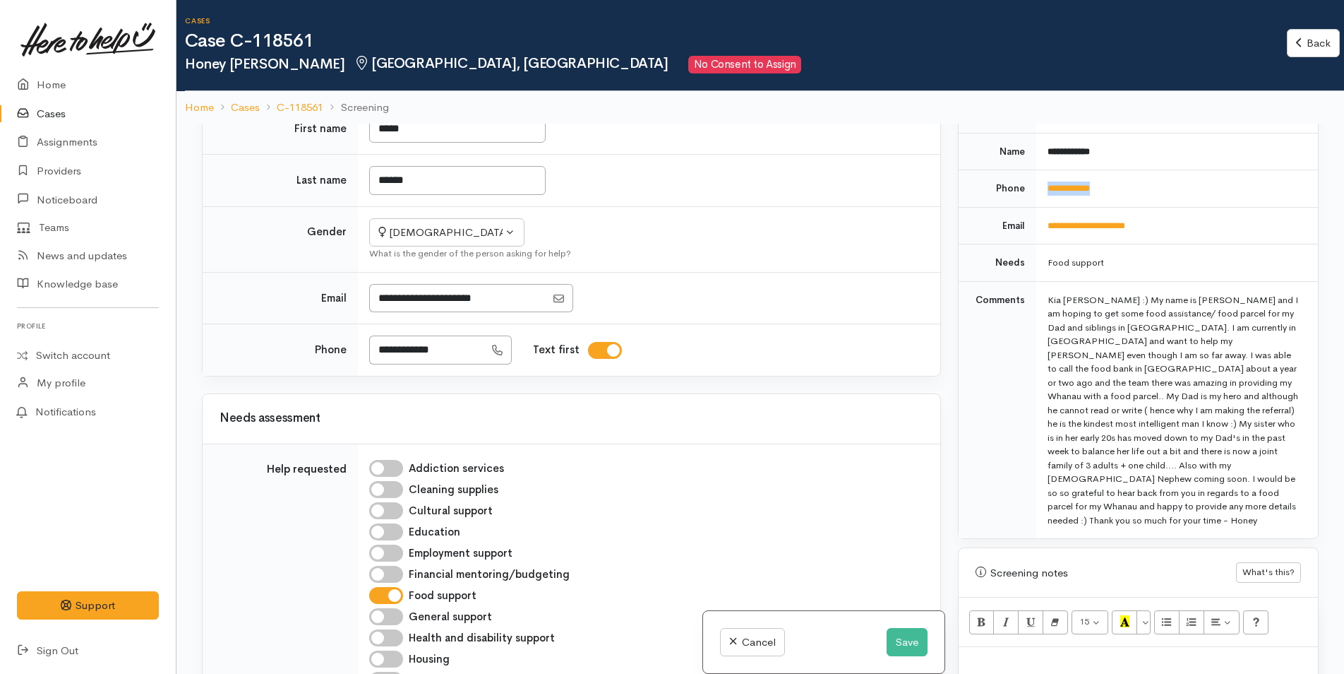
scroll to position [628, 0]
click at [902, 648] on button "Save" at bounding box center [907, 642] width 41 height 29
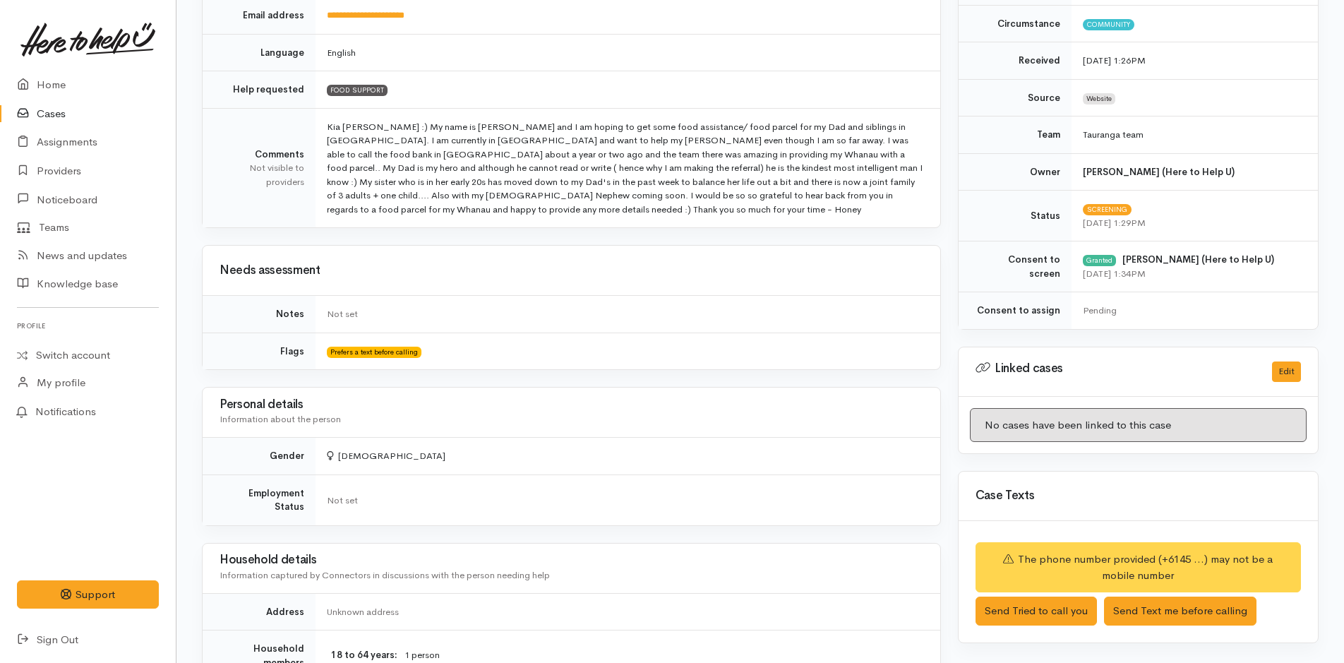
scroll to position [777, 0]
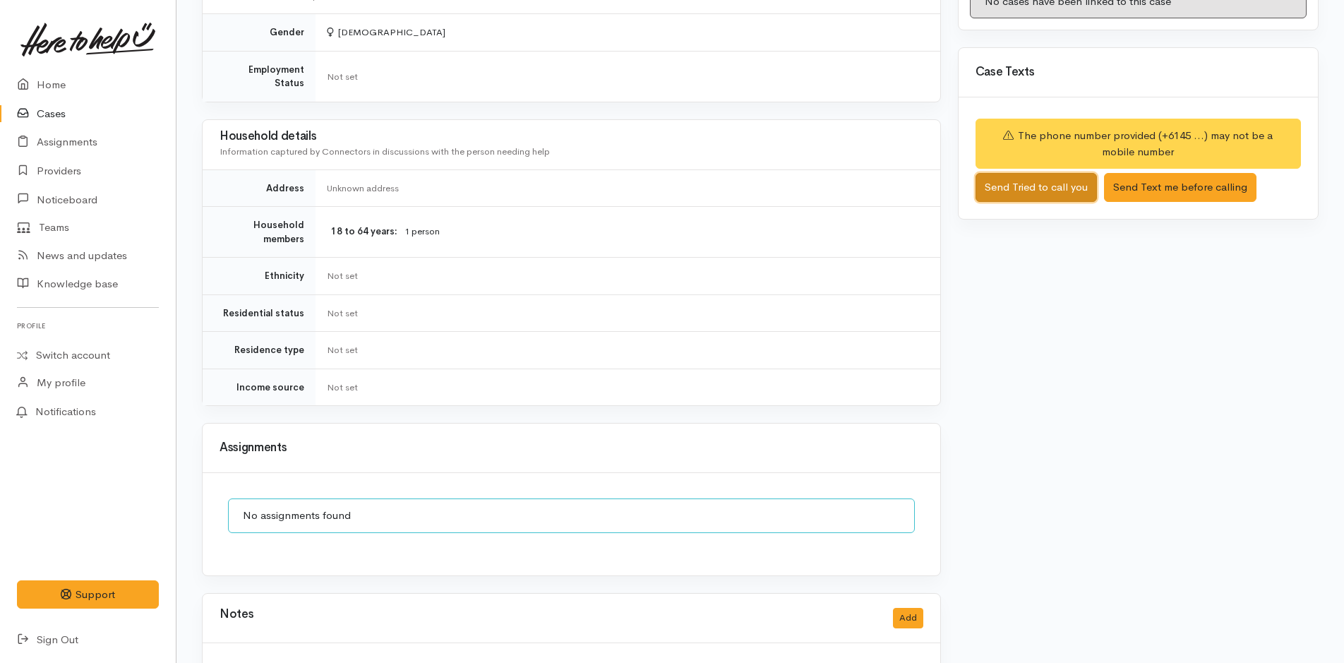
click at [1037, 186] on button "Send Tried to call you" at bounding box center [1036, 187] width 121 height 29
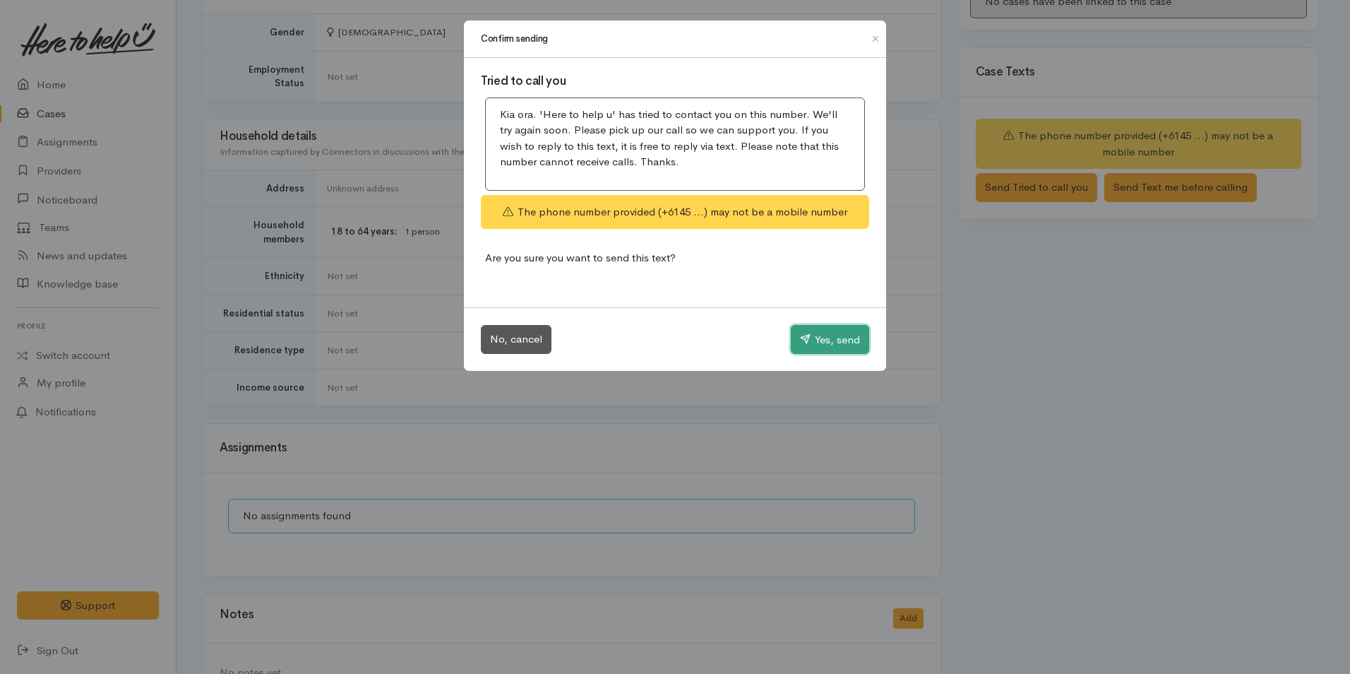
click at [818, 335] on button "Yes, send" at bounding box center [830, 340] width 78 height 30
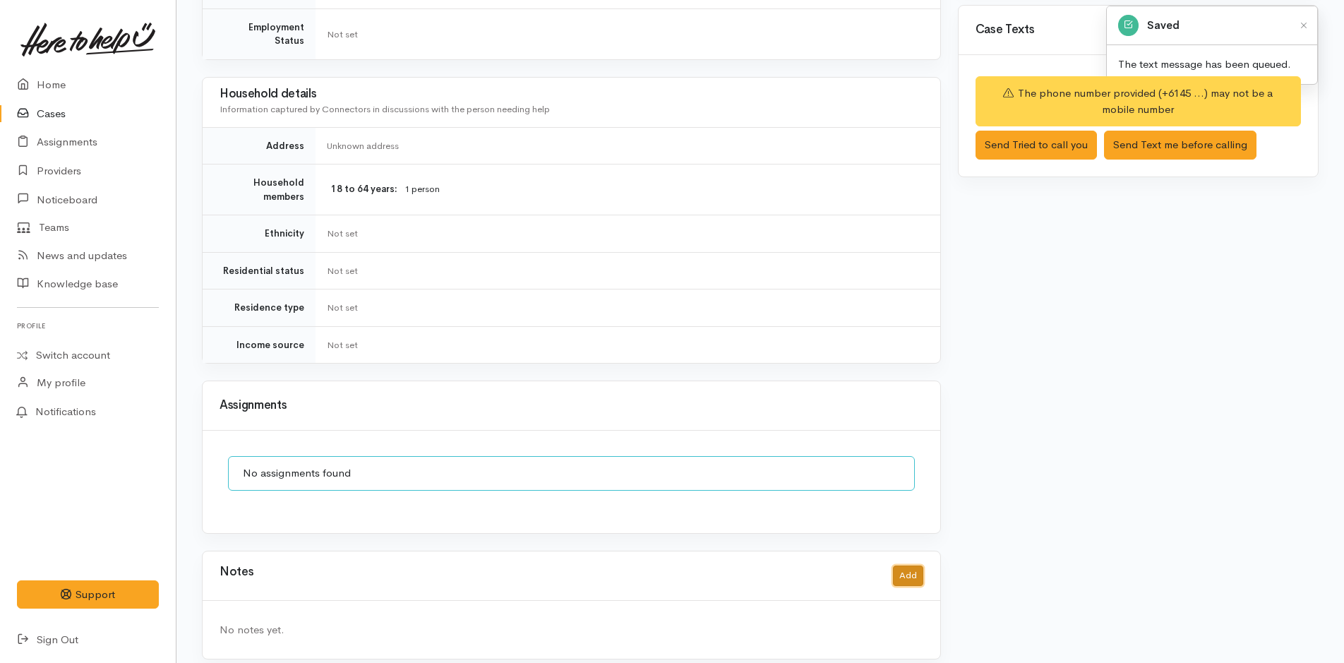
click at [907, 566] on button "Add" at bounding box center [908, 576] width 30 height 20
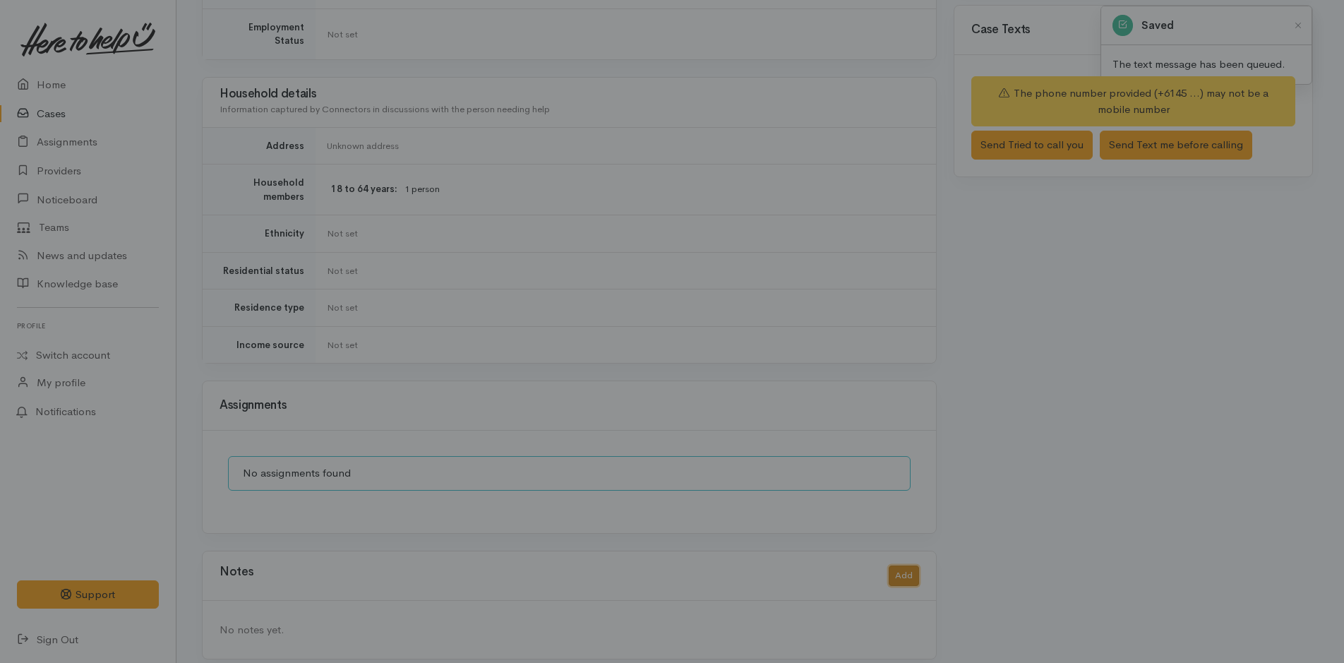
scroll to position [808, 0]
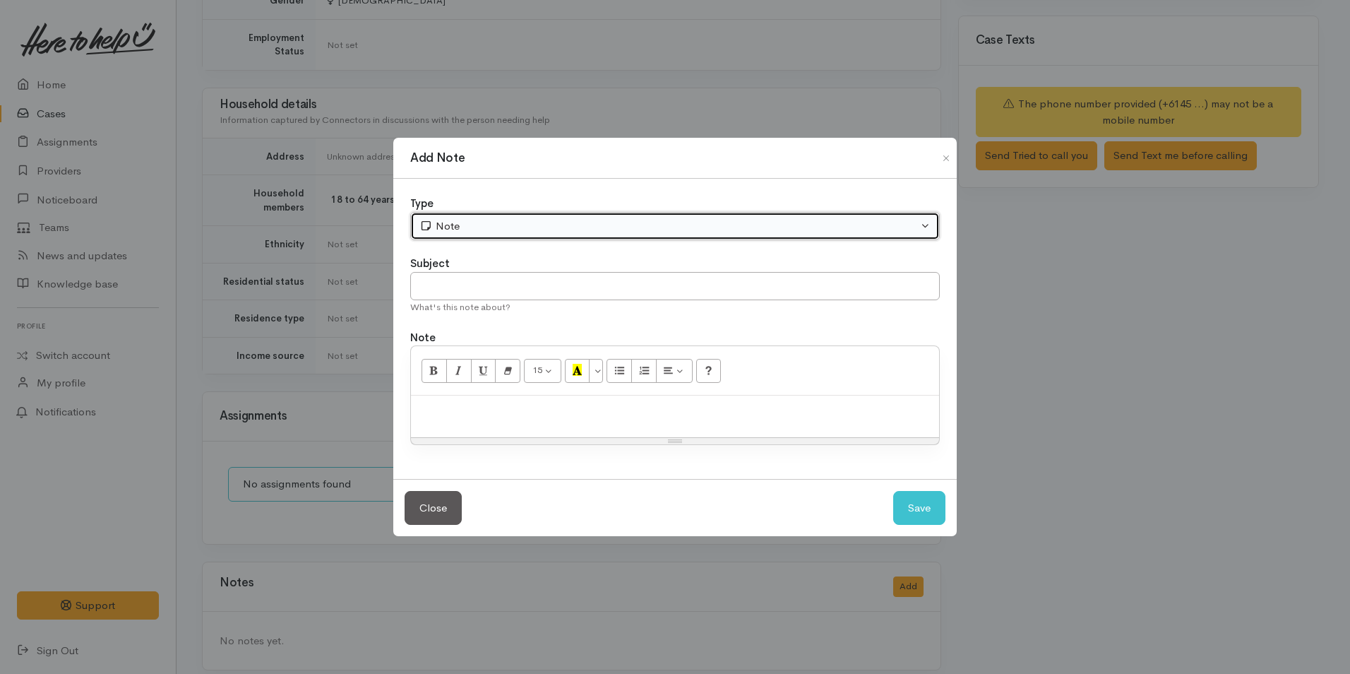
click at [491, 223] on div "Note" at bounding box center [668, 226] width 498 height 16
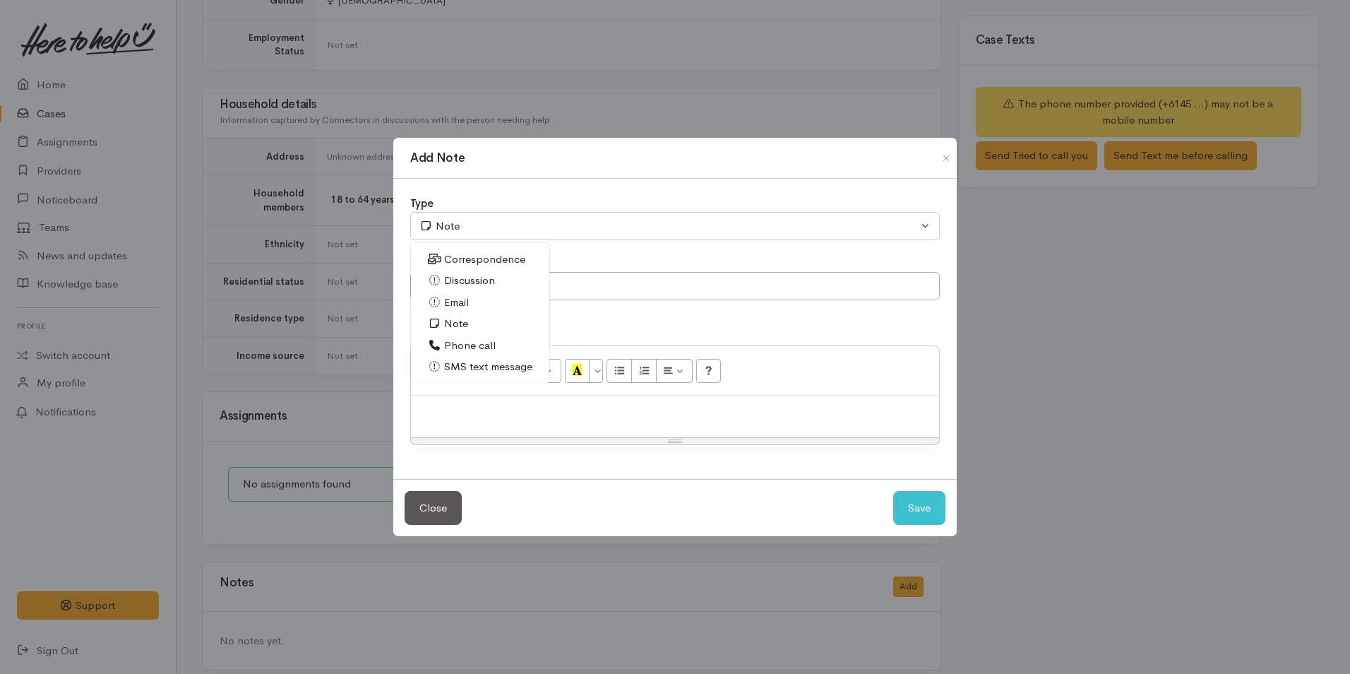
click at [473, 345] on span "Phone call" at bounding box center [470, 345] width 52 height 16
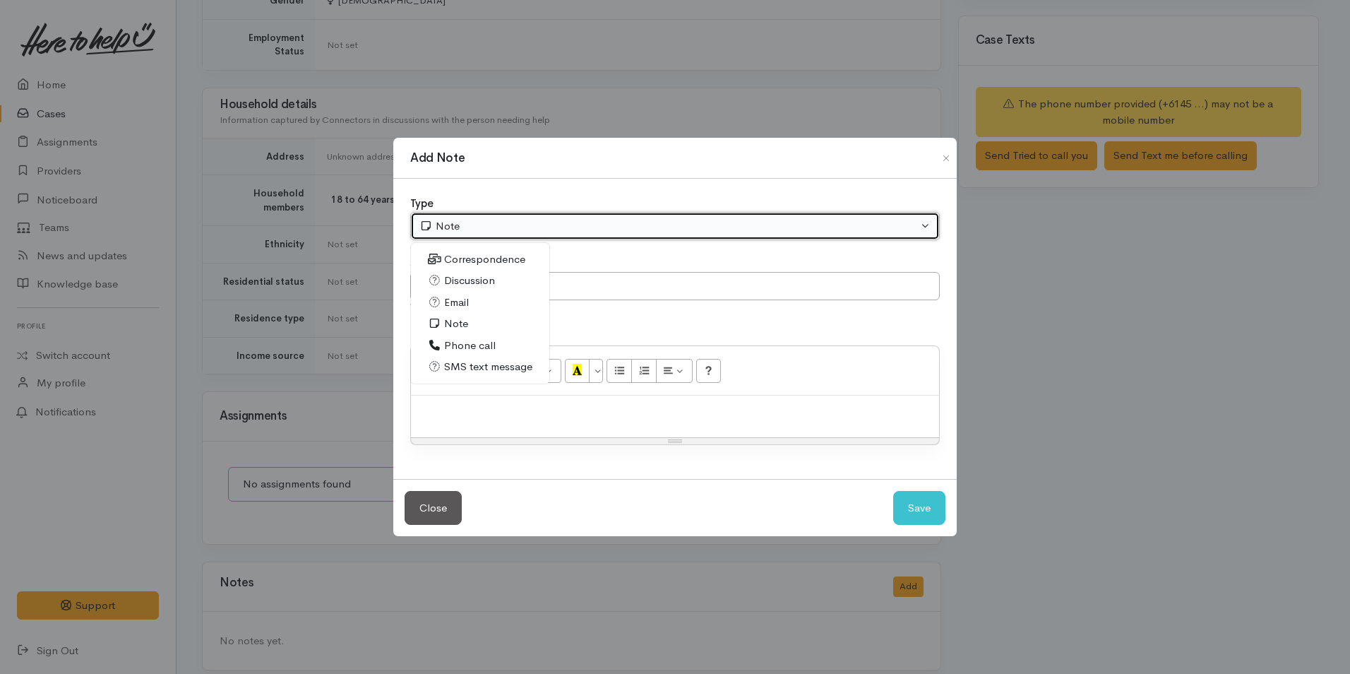
select select "3"
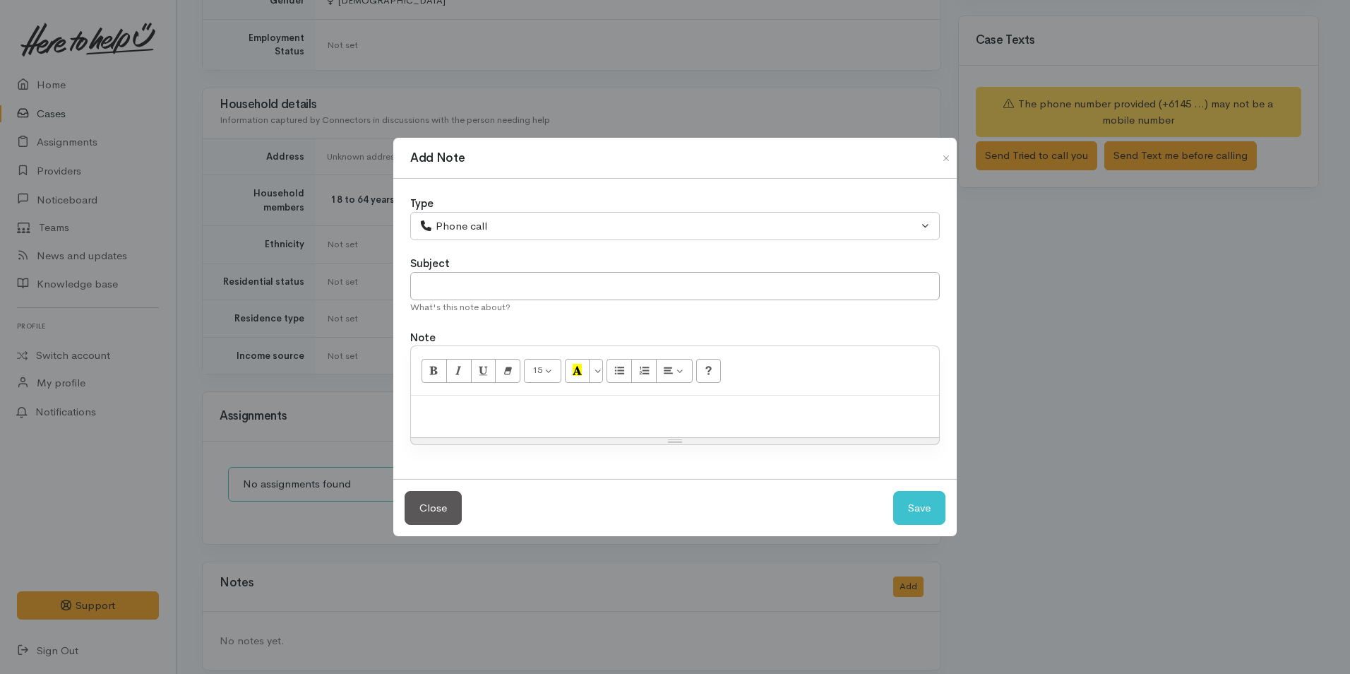
click at [703, 417] on p at bounding box center [675, 410] width 514 height 16
paste div
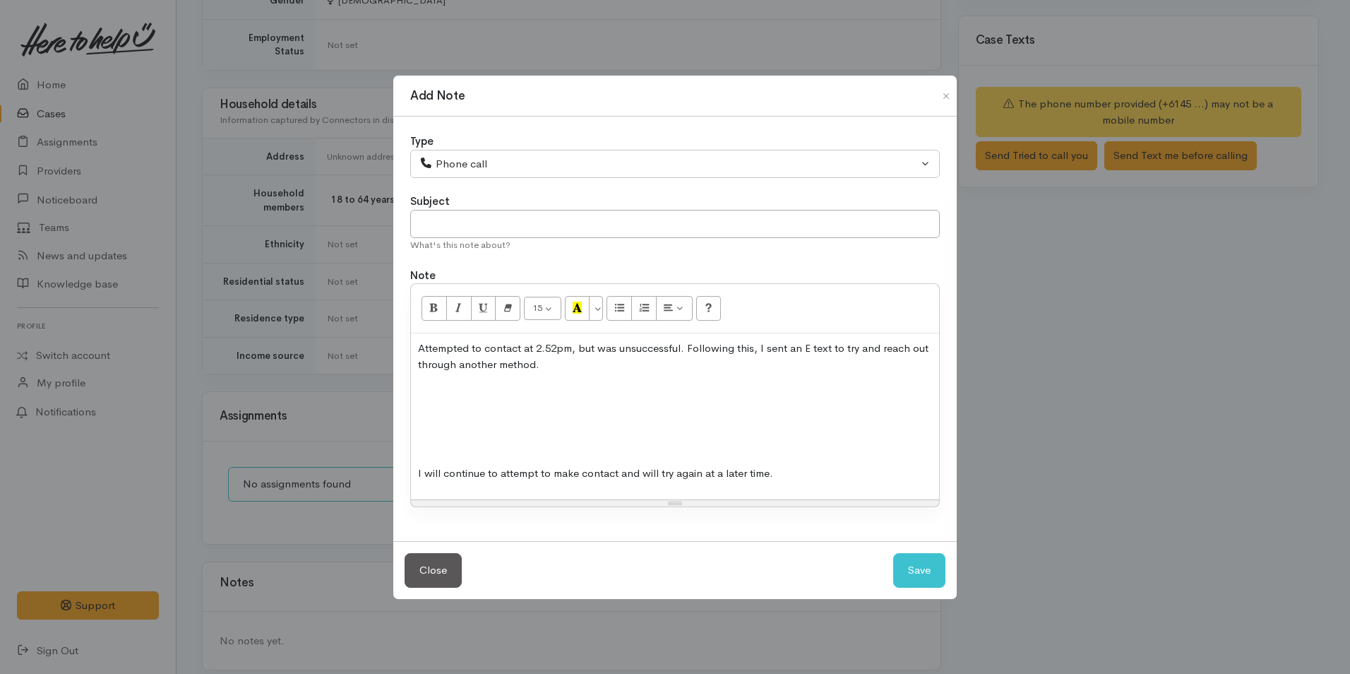
click at [667, 433] on div "Attempted to contact at 2.52pm, but was unsuccessful. Following this, I sent an…" at bounding box center [675, 416] width 528 height 166
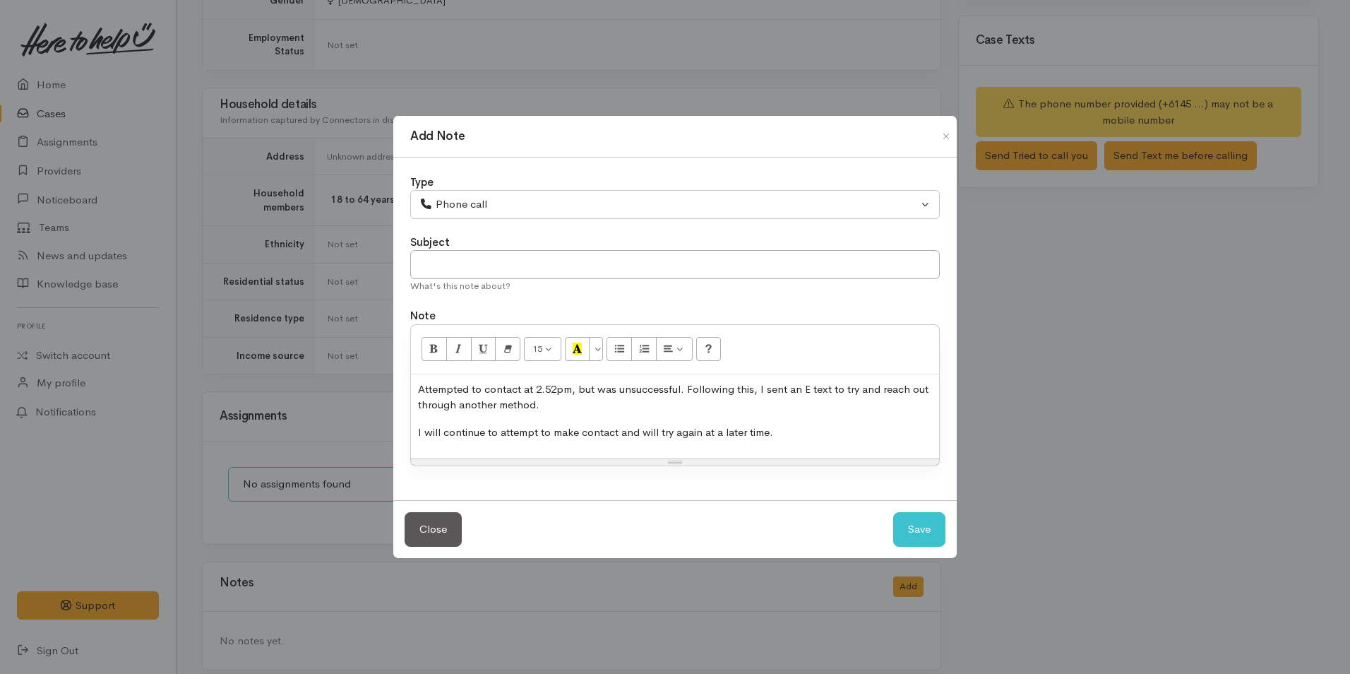
click at [558, 383] on p "Attempted to contact at 2.52pm, but was unsuccessful. Following this, I sent an…" at bounding box center [675, 397] width 514 height 32
click at [924, 532] on button "Save" at bounding box center [919, 529] width 52 height 35
select select "1"
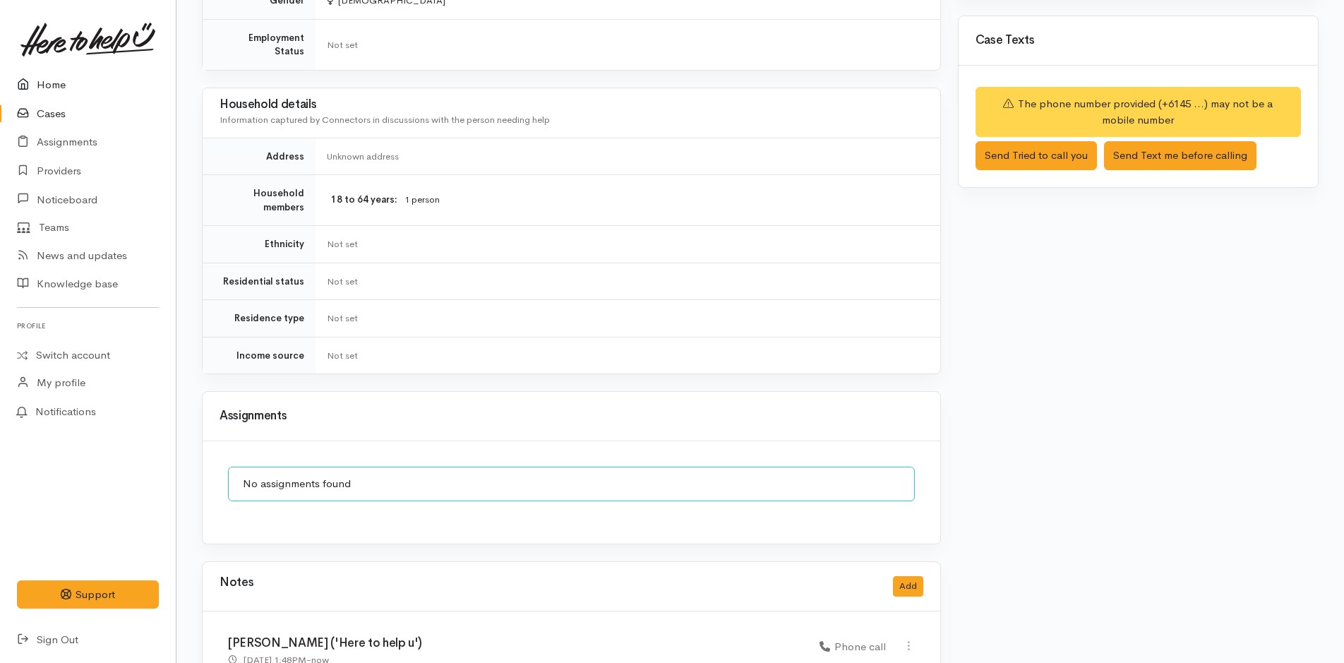
click at [59, 82] on link "Home" at bounding box center [88, 85] width 176 height 29
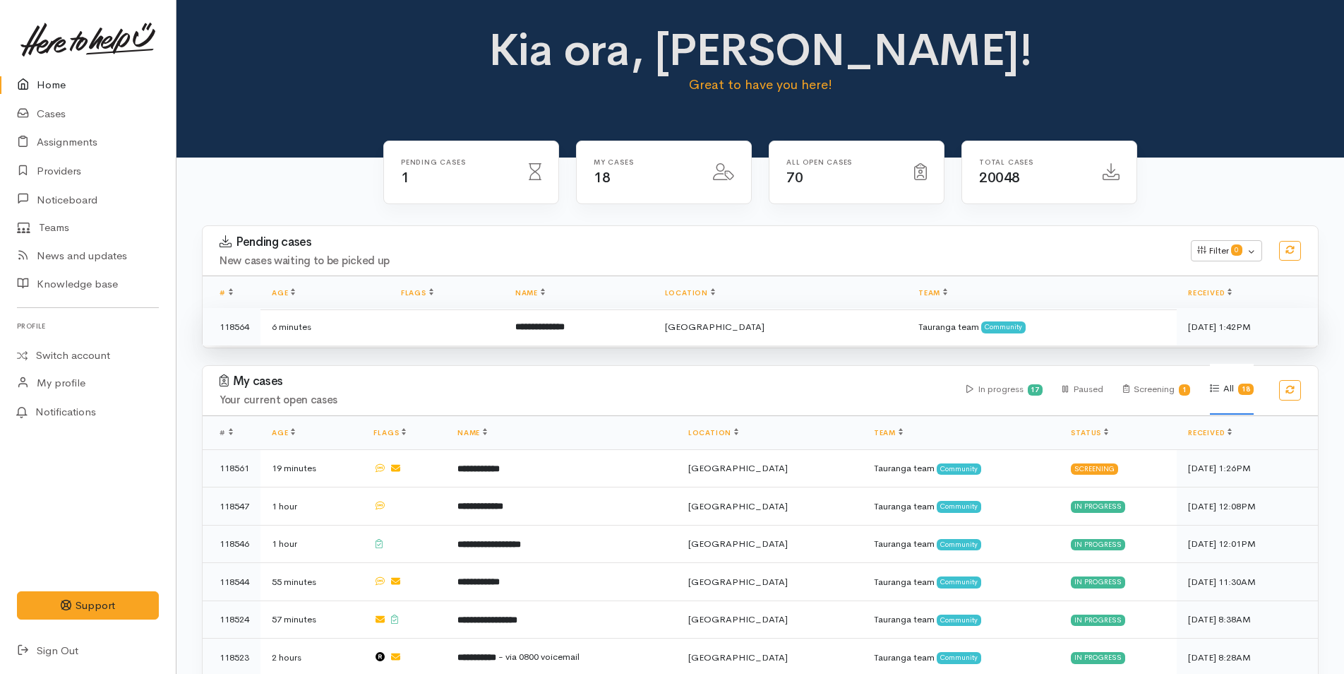
click at [565, 325] on b "**********" at bounding box center [539, 326] width 49 height 9
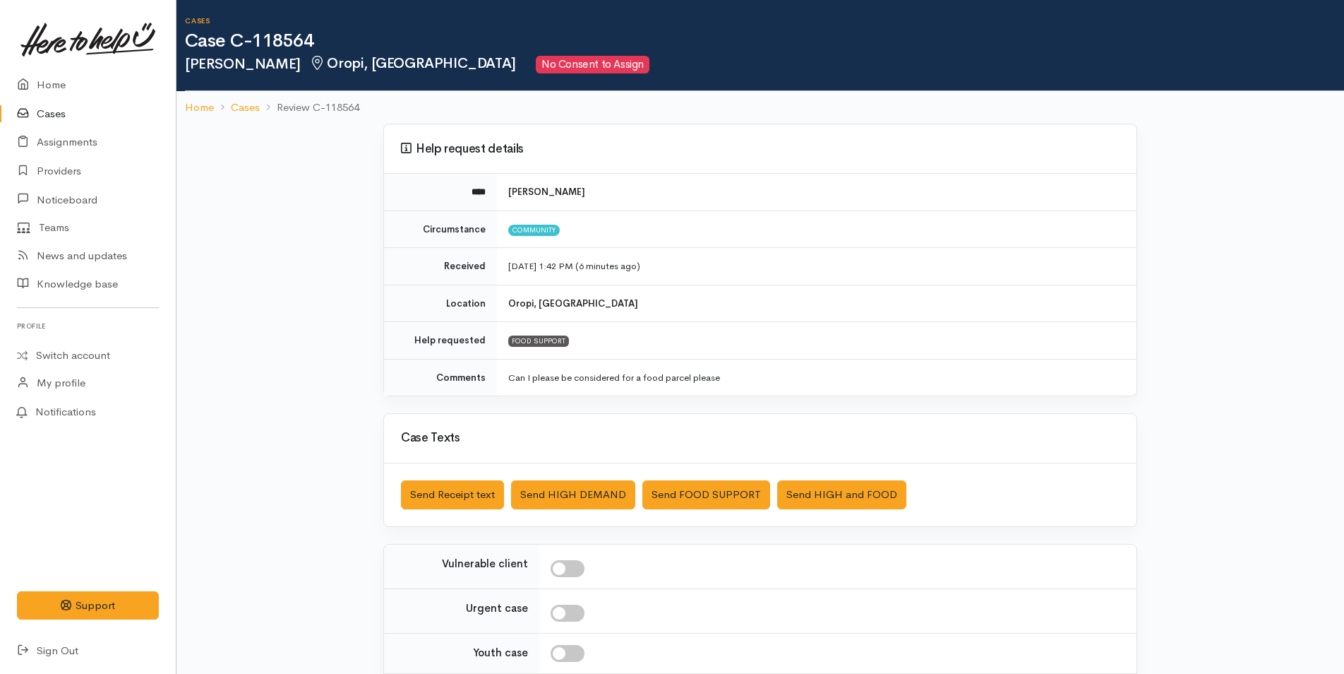
scroll to position [129, 0]
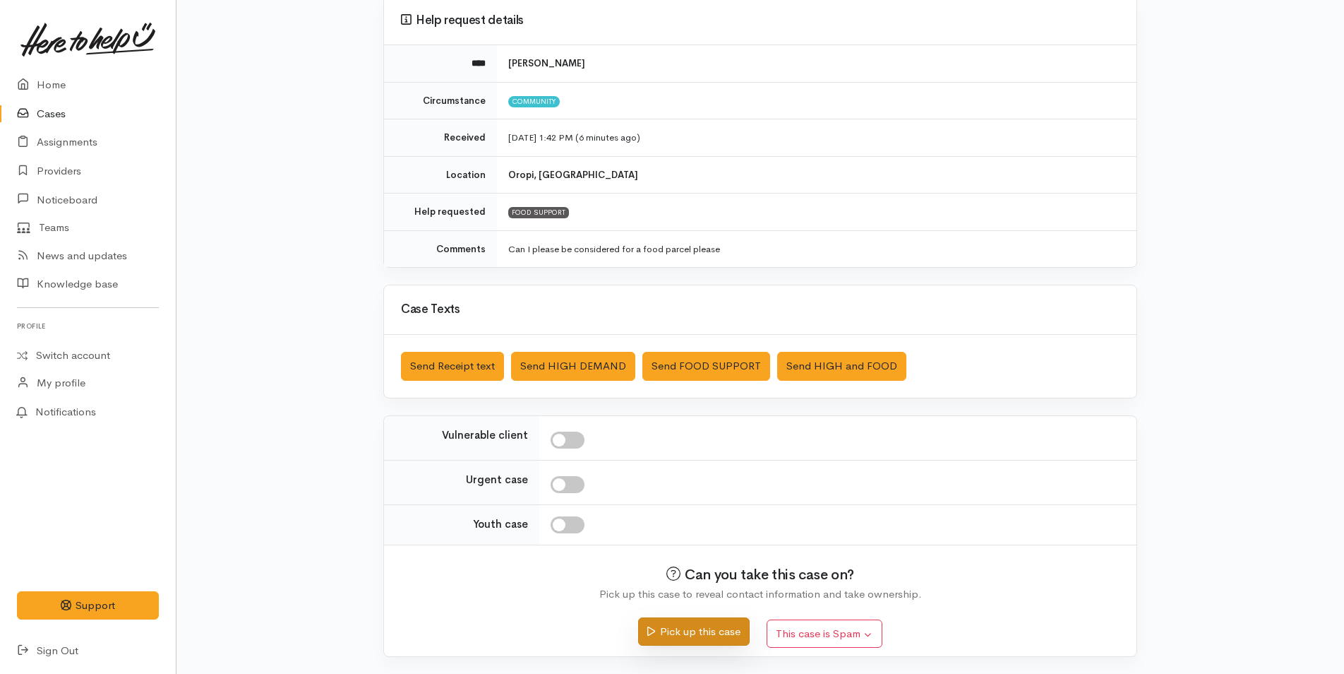
click at [726, 621] on button "Pick up this case" at bounding box center [693, 631] width 111 height 29
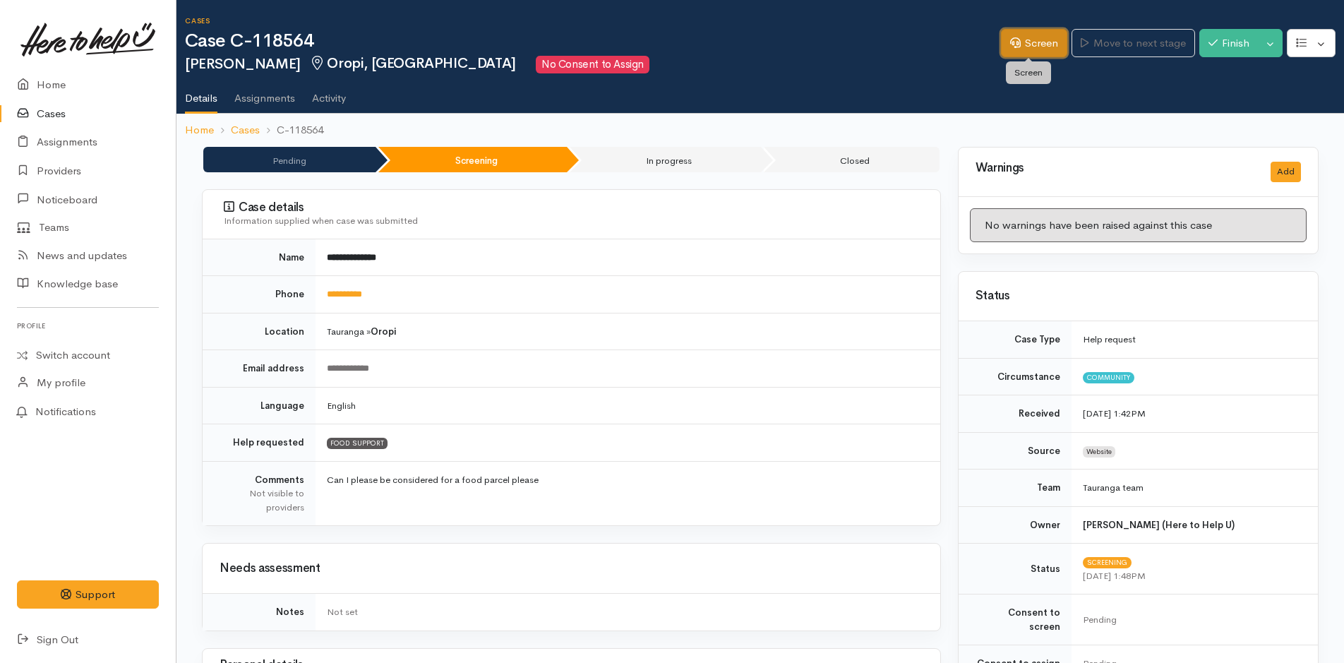
click at [1036, 42] on link "Screen" at bounding box center [1034, 43] width 66 height 29
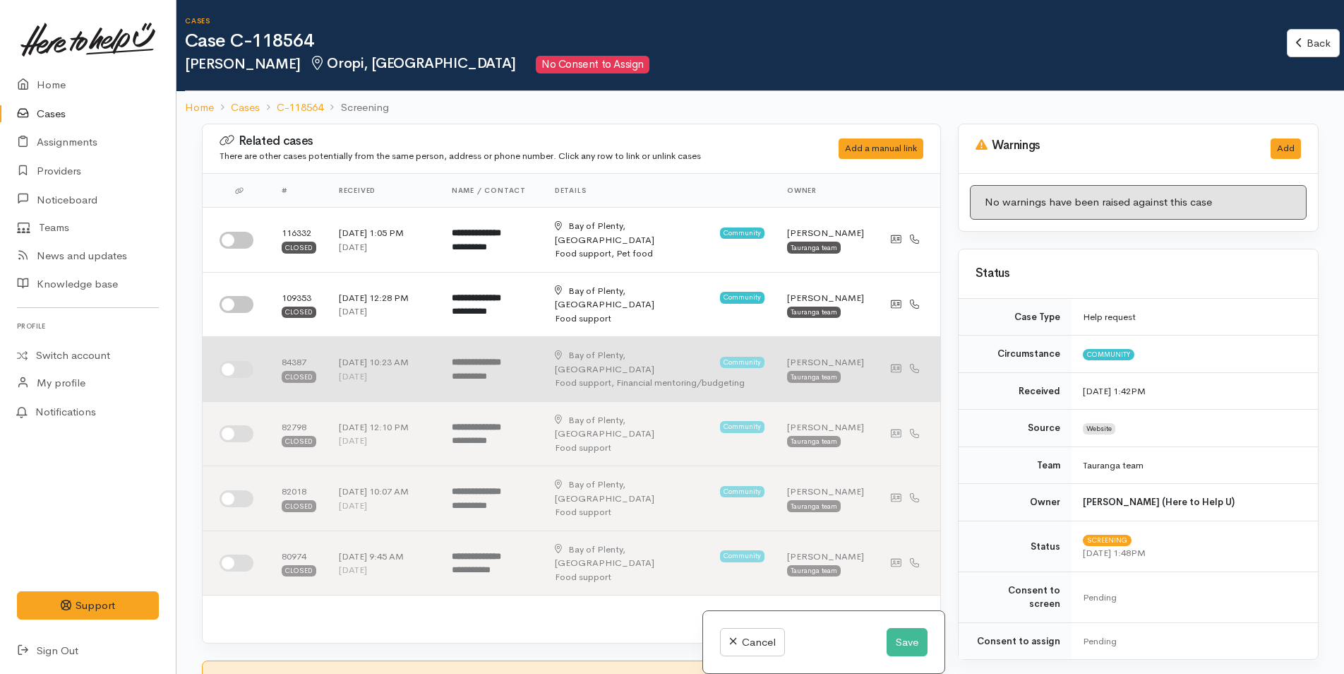
drag, startPoint x: 246, startPoint y: 235, endPoint x: 590, endPoint y: 335, distance: 358.6
click at [248, 233] on input "checkbox" at bounding box center [237, 240] width 34 height 17
checkbox input "true"
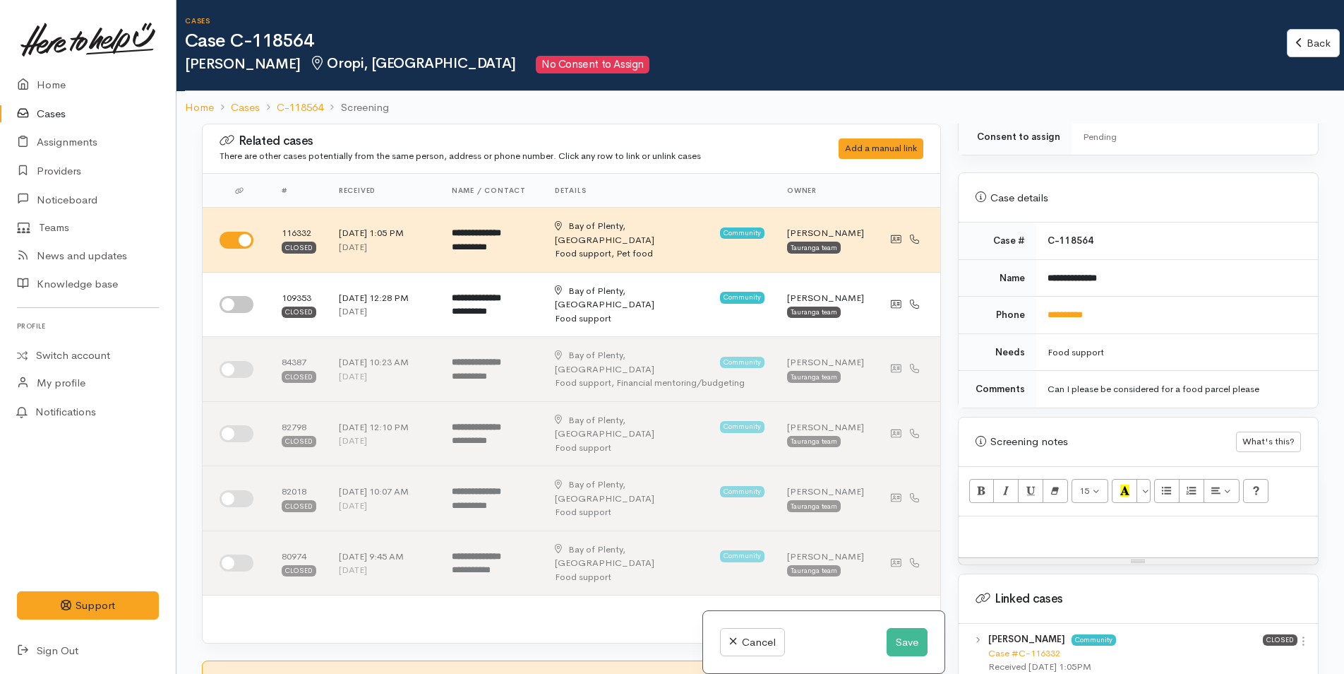
scroll to position [635, 0]
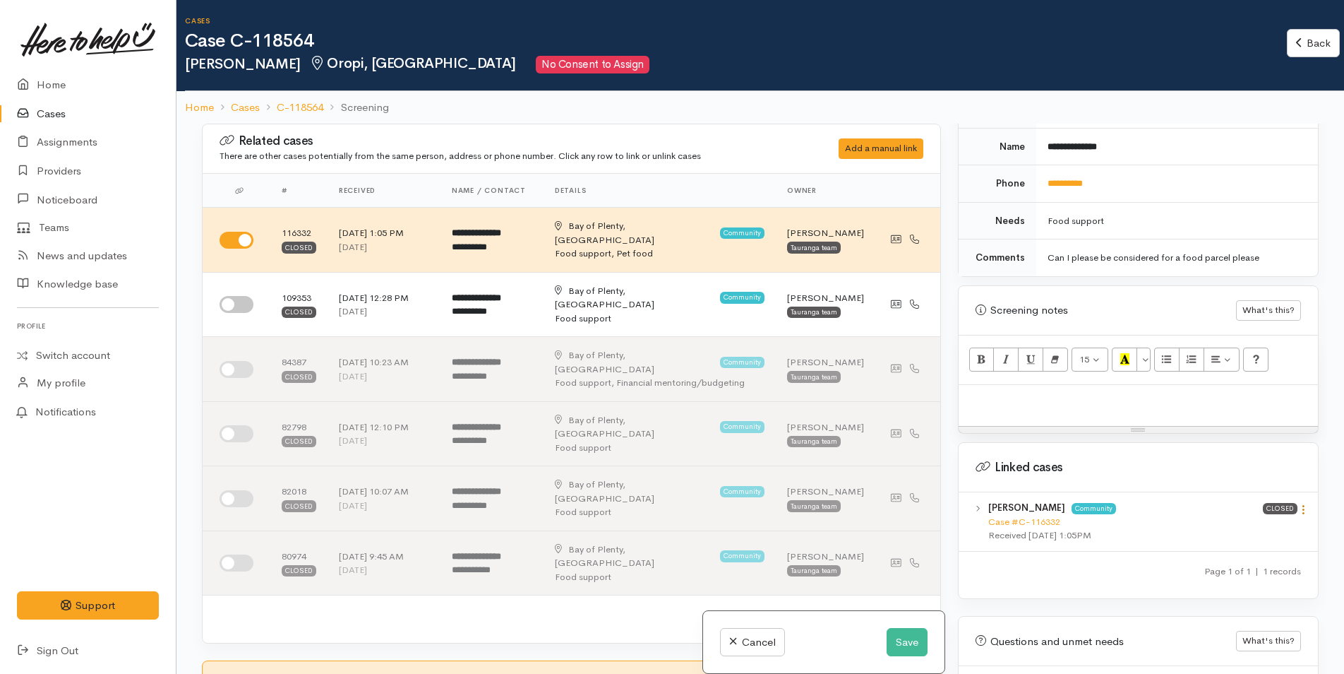
click at [1298, 503] on icon at bounding box center [1304, 509] width 12 height 12
click at [1250, 526] on link "View case" at bounding box center [1253, 537] width 112 height 22
click at [1057, 392] on p at bounding box center [1138, 400] width 345 height 16
paste div
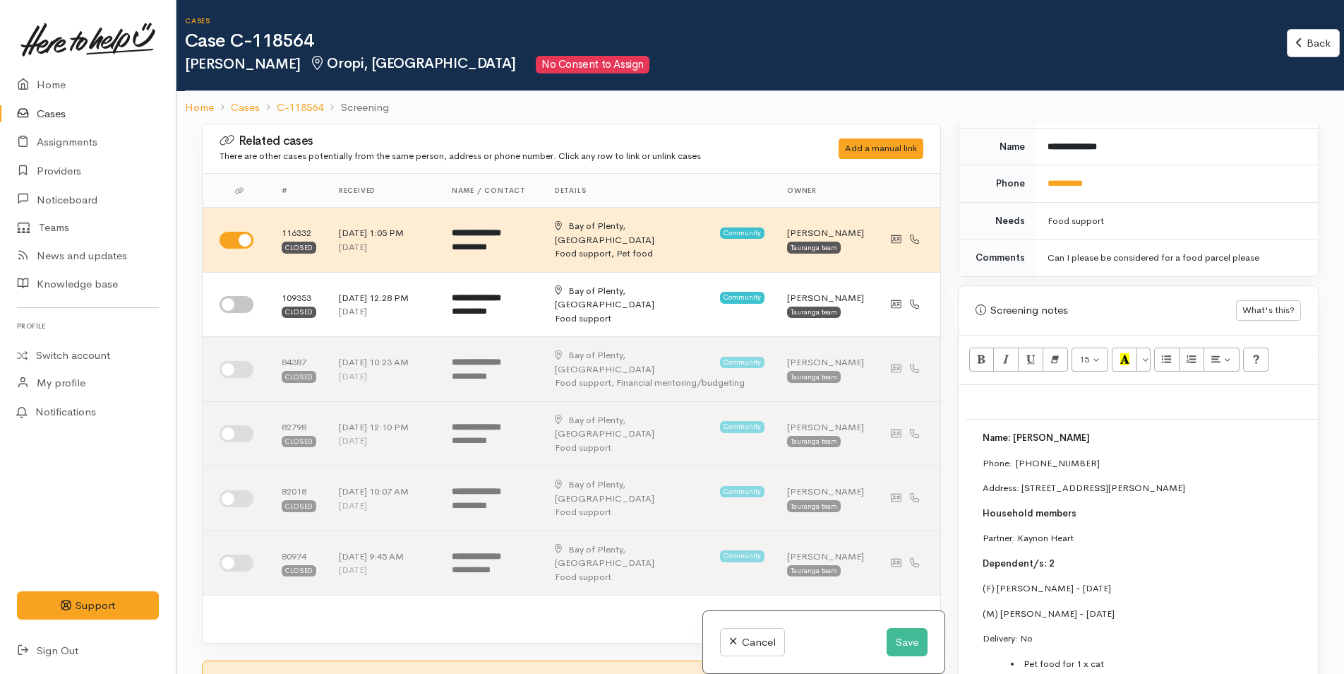
scroll to position [46, 0]
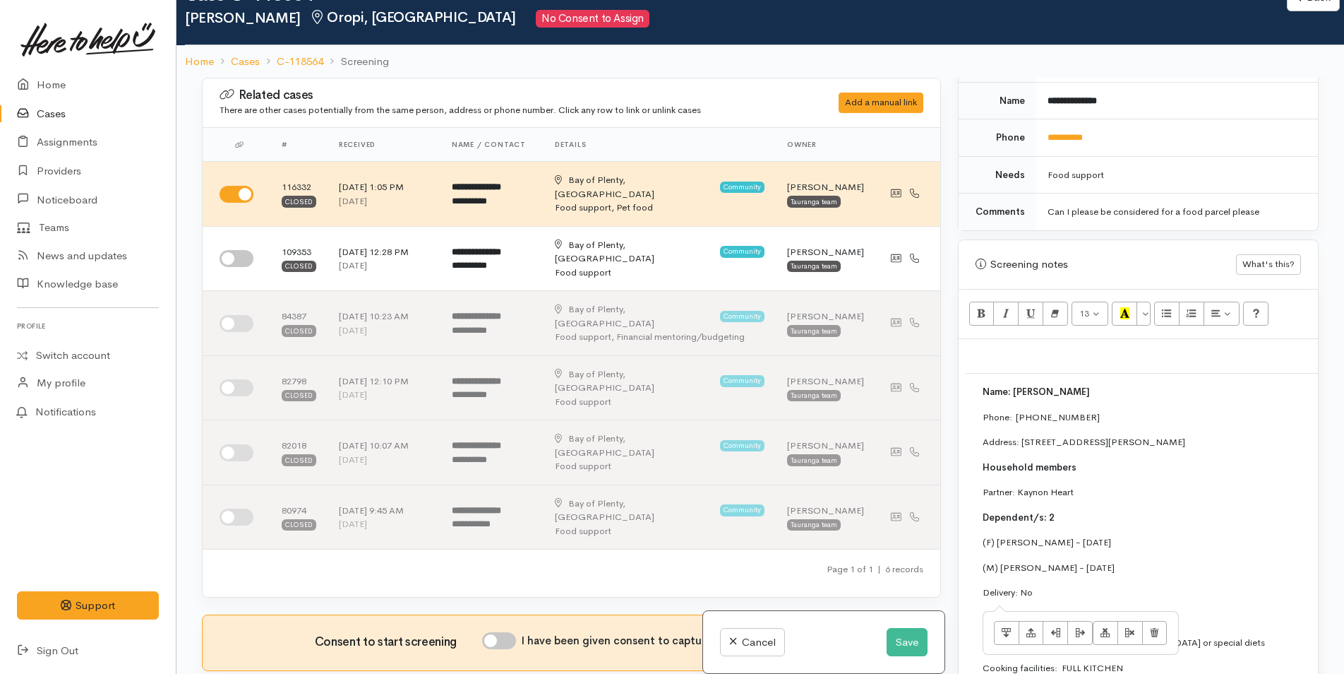
drag, startPoint x: 1063, startPoint y: 585, endPoint x: 973, endPoint y: 376, distance: 227.7
click at [973, 376] on td "Name: [PERSON_NAME] Phone:  0211495116 Address: [STREET_ADDRESS][PERSON_NAME] H…" at bounding box center [1335, 542] width 738 height 337
copy td "Name: [PERSON_NAME] Phone:  0211495116 Address: [STREET_ADDRESS][PERSON_NAME] H…"
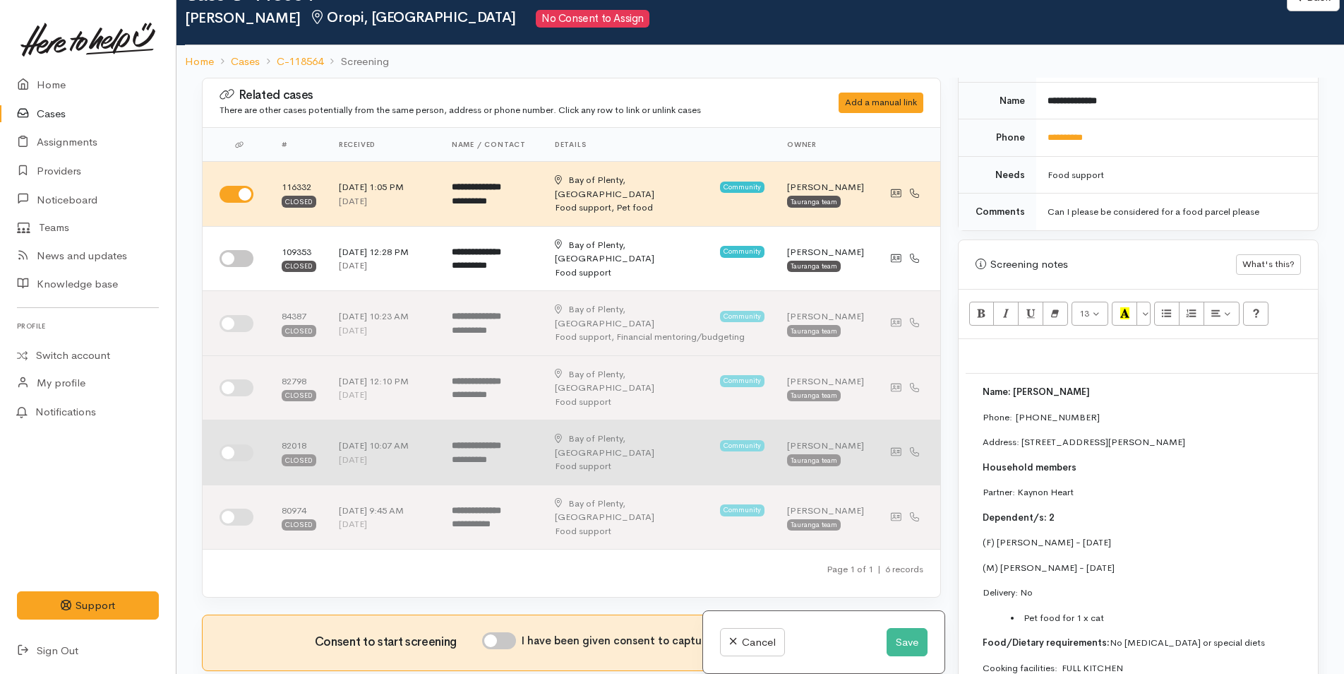
scroll to position [282, 0]
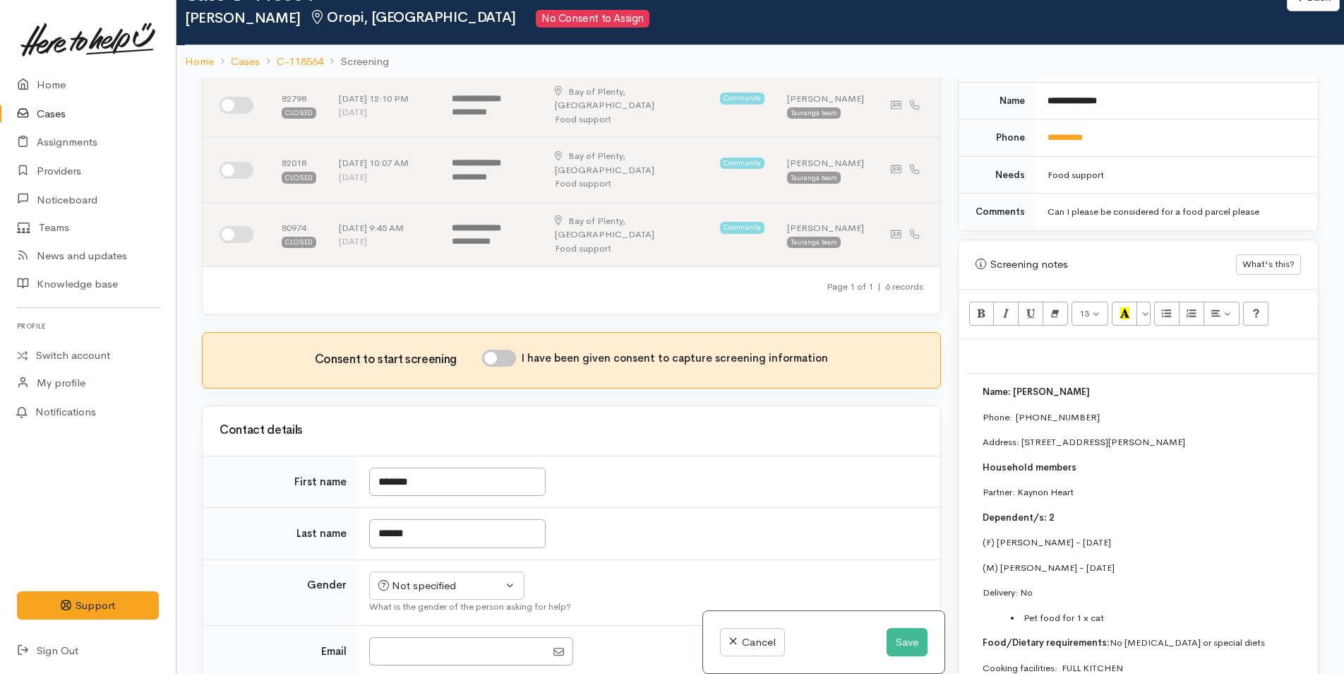
click at [503, 349] on input "I have been given consent to capture screening information" at bounding box center [499, 357] width 34 height 17
checkbox input "true"
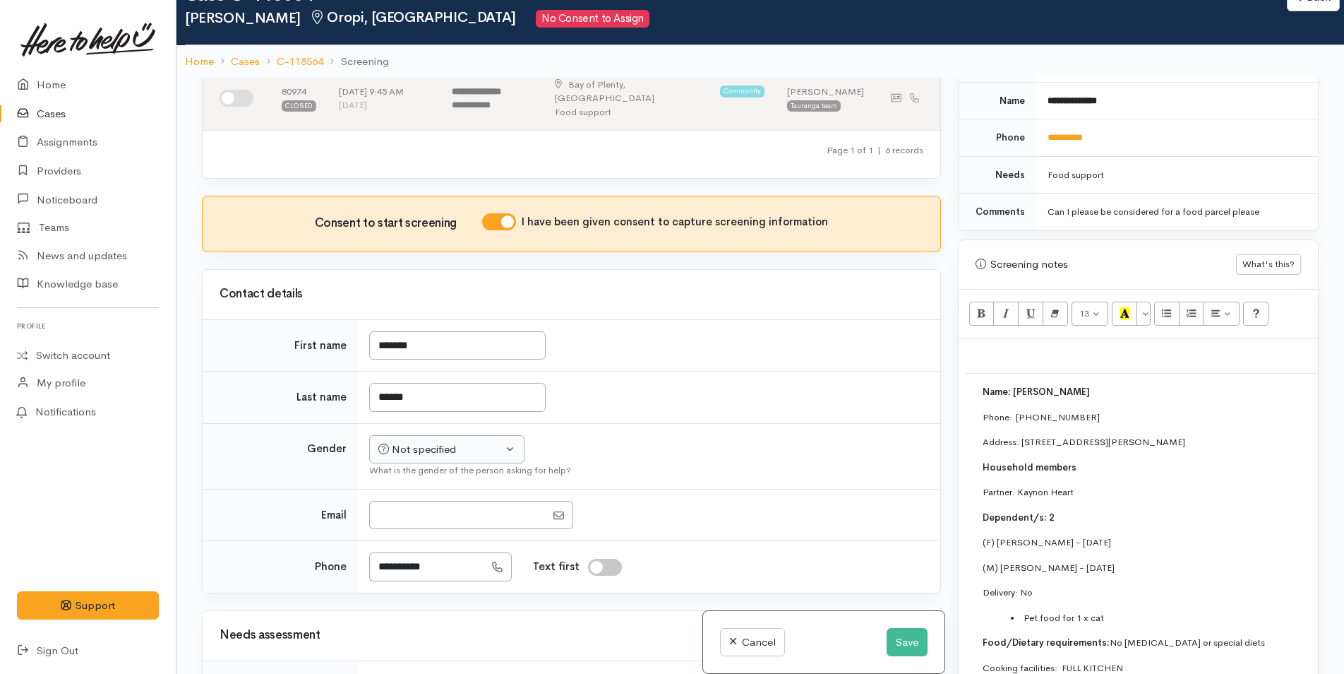
scroll to position [424, 0]
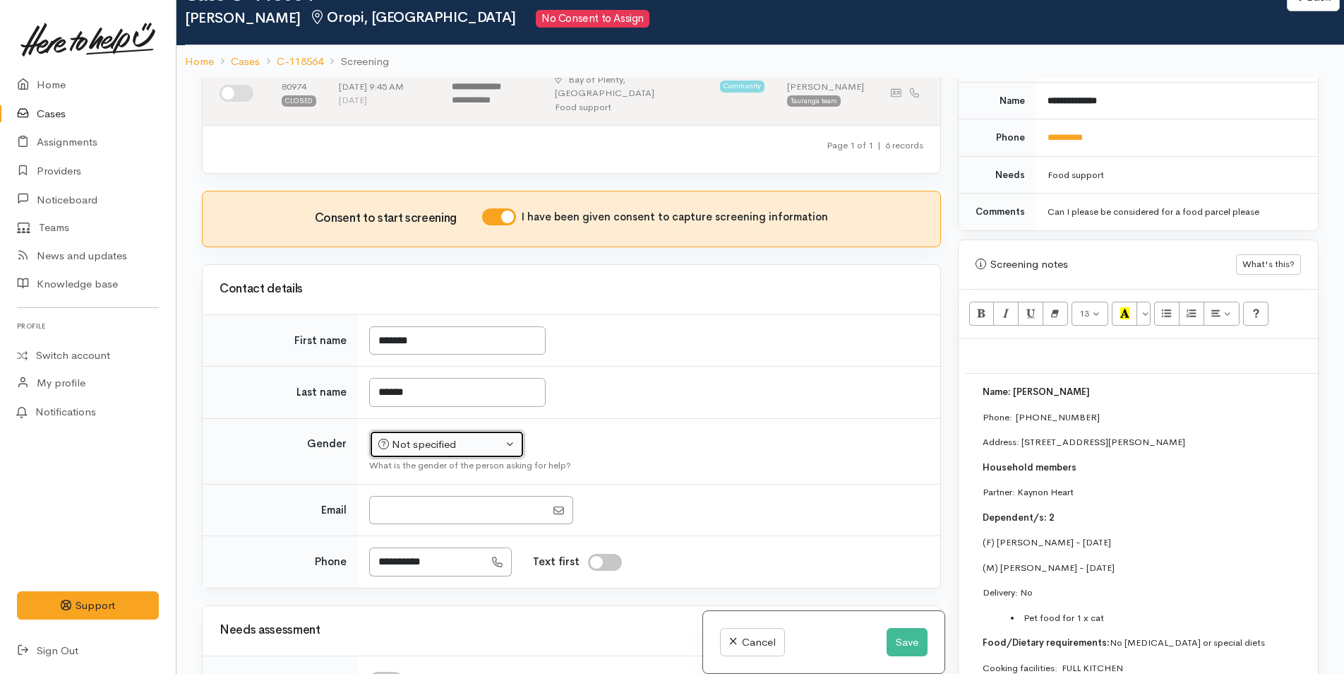
click at [430, 436] on div "Not specified" at bounding box center [440, 444] width 124 height 16
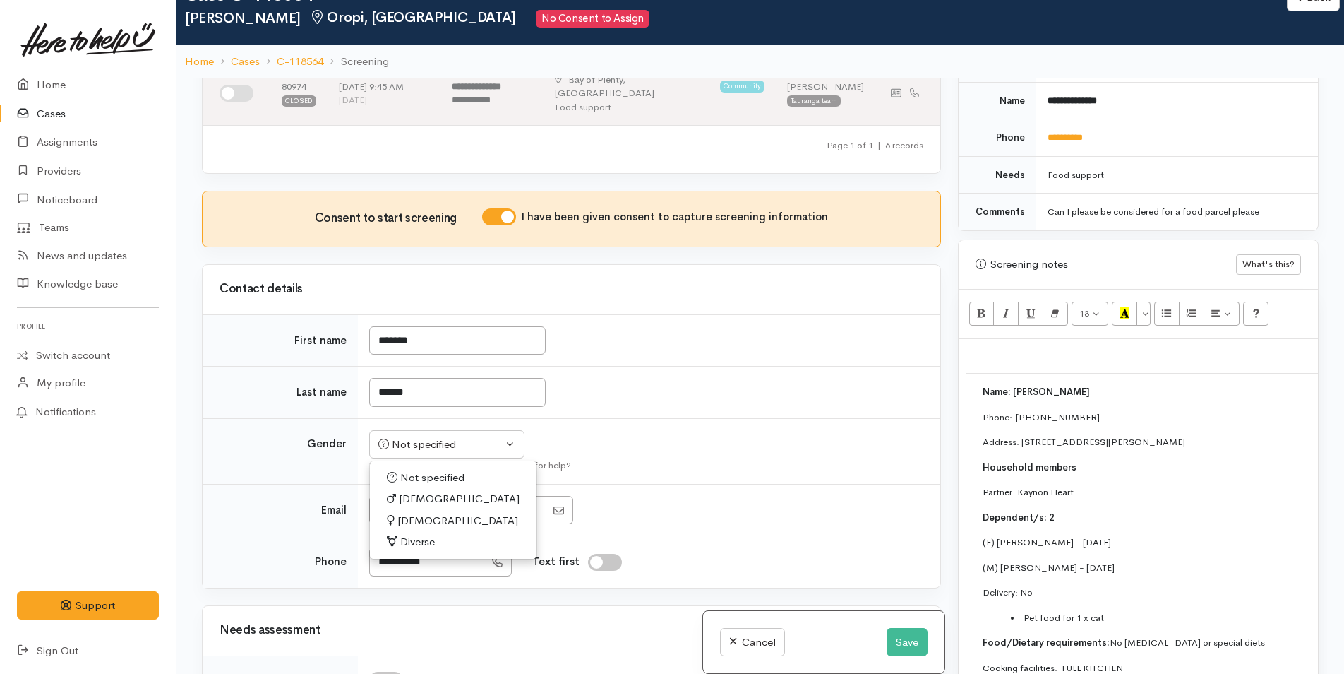
click at [429, 513] on span "[DEMOGRAPHIC_DATA]" at bounding box center [458, 521] width 121 height 16
select select "[DEMOGRAPHIC_DATA]"
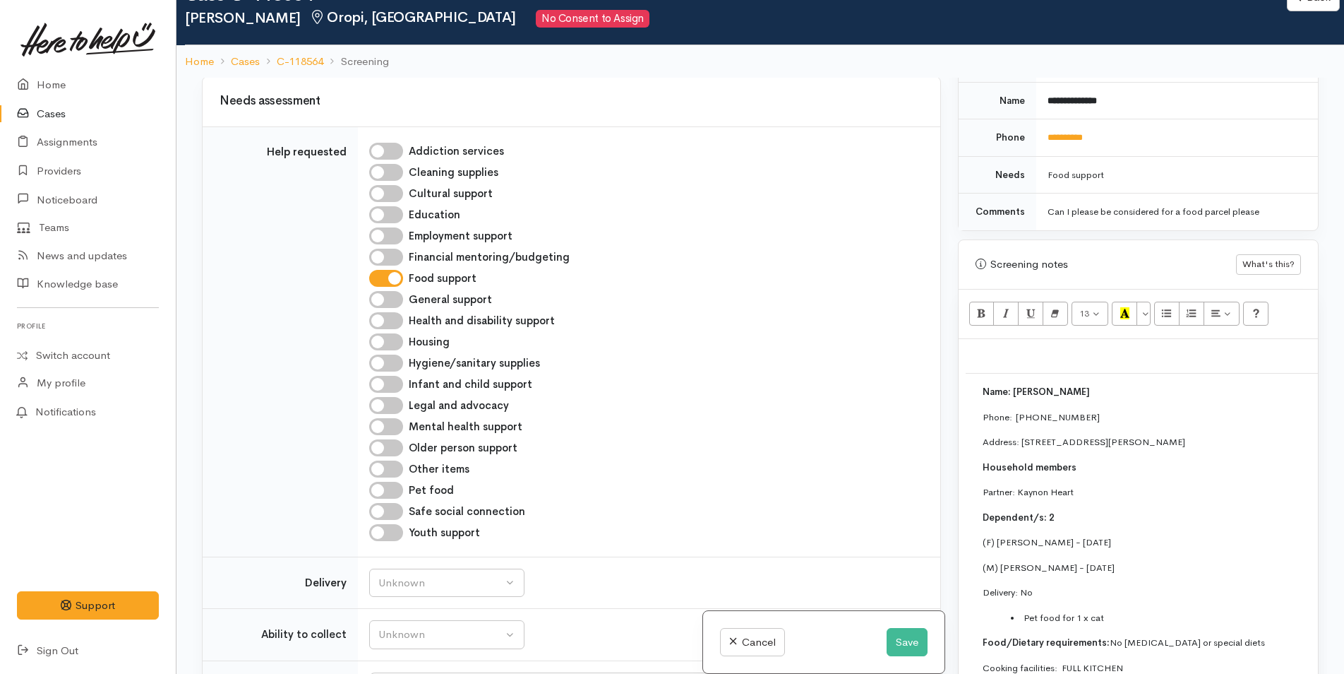
scroll to position [1059, 0]
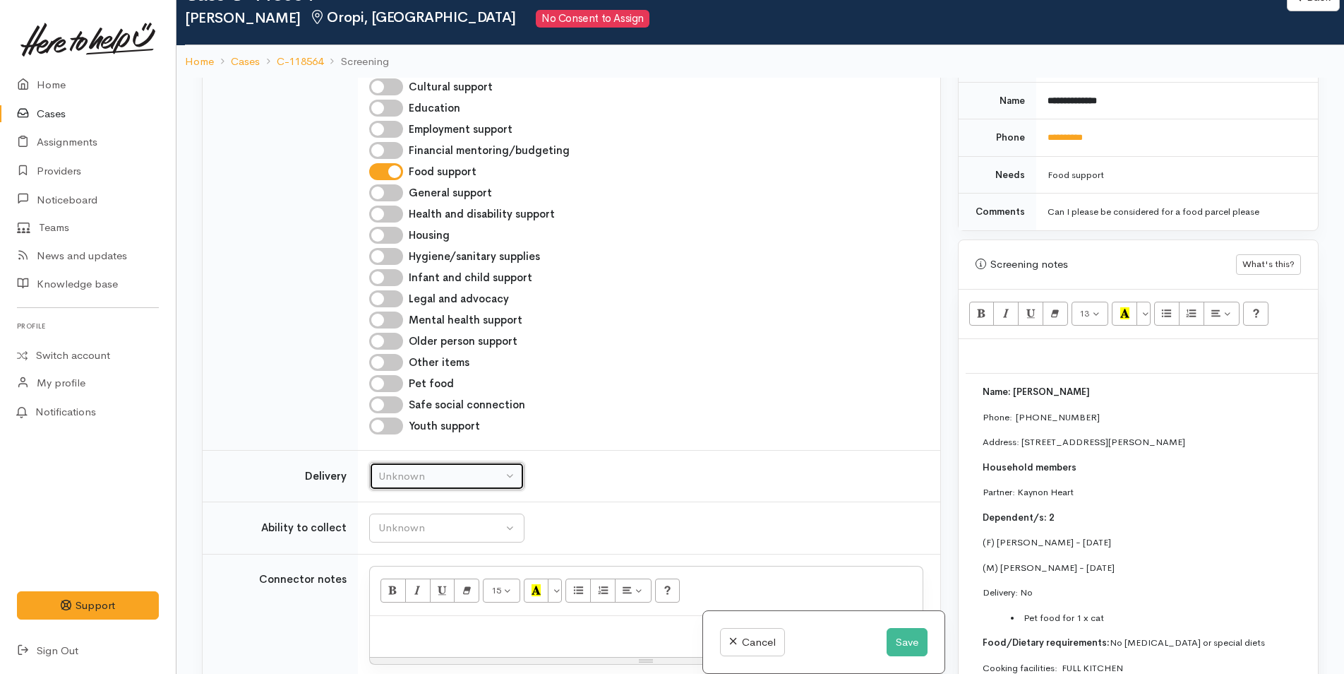
click at [410, 468] on div "Unknown" at bounding box center [440, 476] width 124 height 16
click at [407, 597] on link "No" at bounding box center [447, 608] width 154 height 22
select select "1"
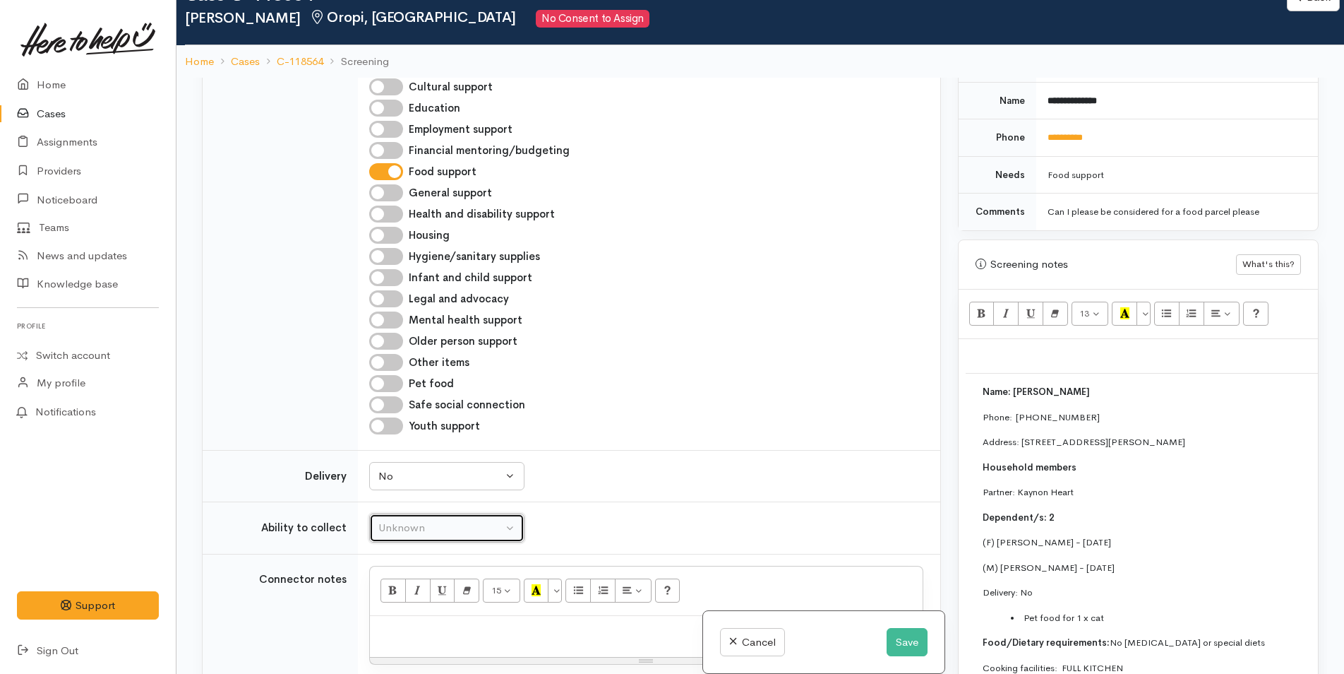
click at [449, 520] on div "Unknown" at bounding box center [440, 528] width 124 height 16
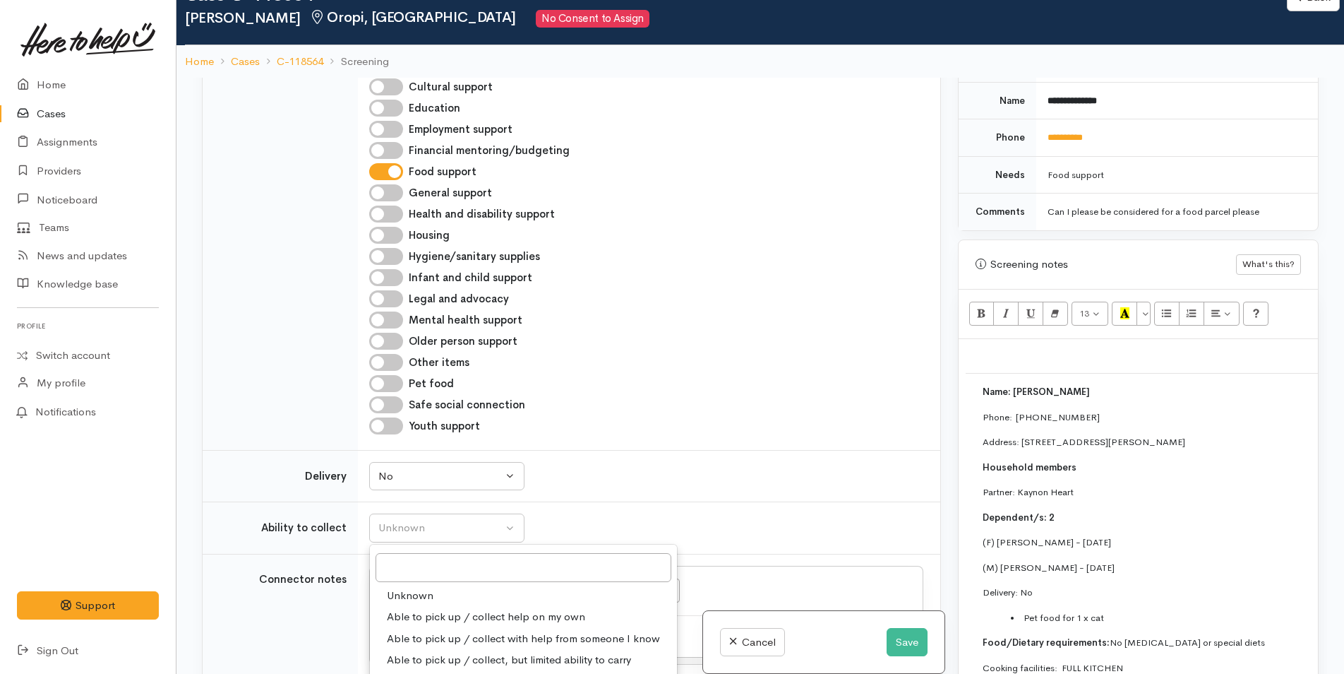
click at [467, 609] on span "Able to pick up / collect help on my own" at bounding box center [486, 617] width 198 height 16
select select "2"
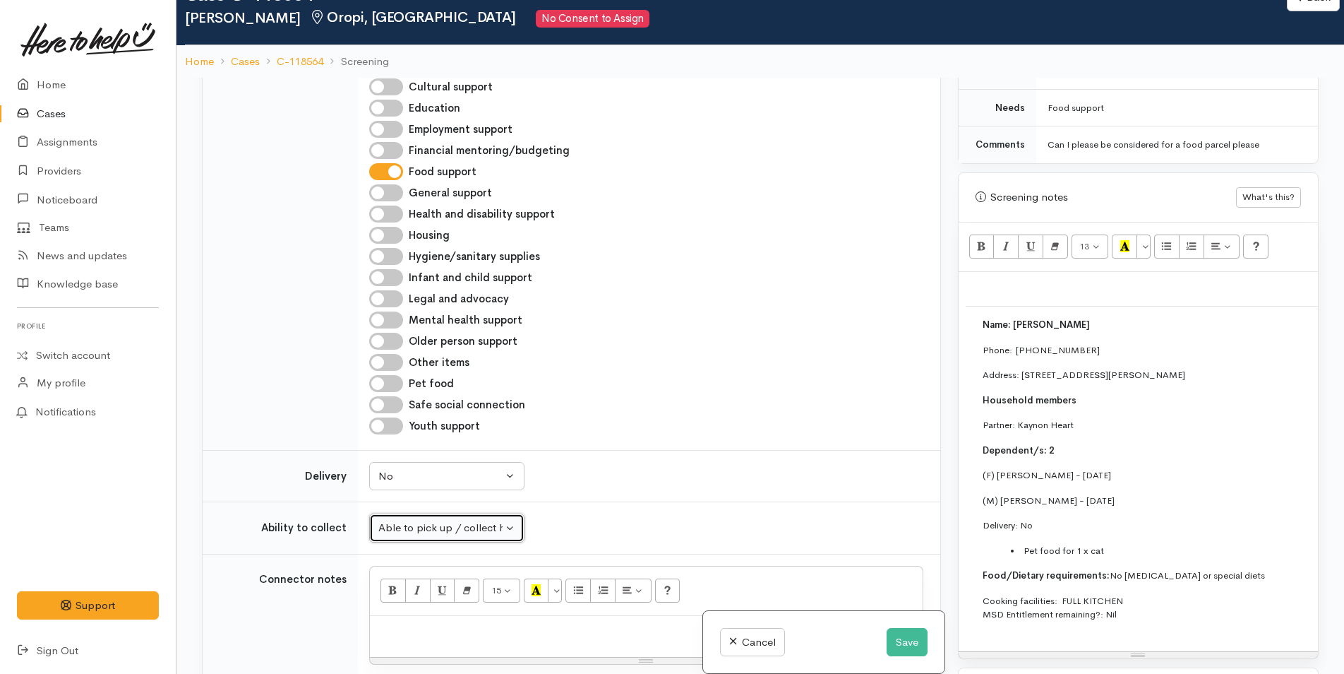
scroll to position [777, 0]
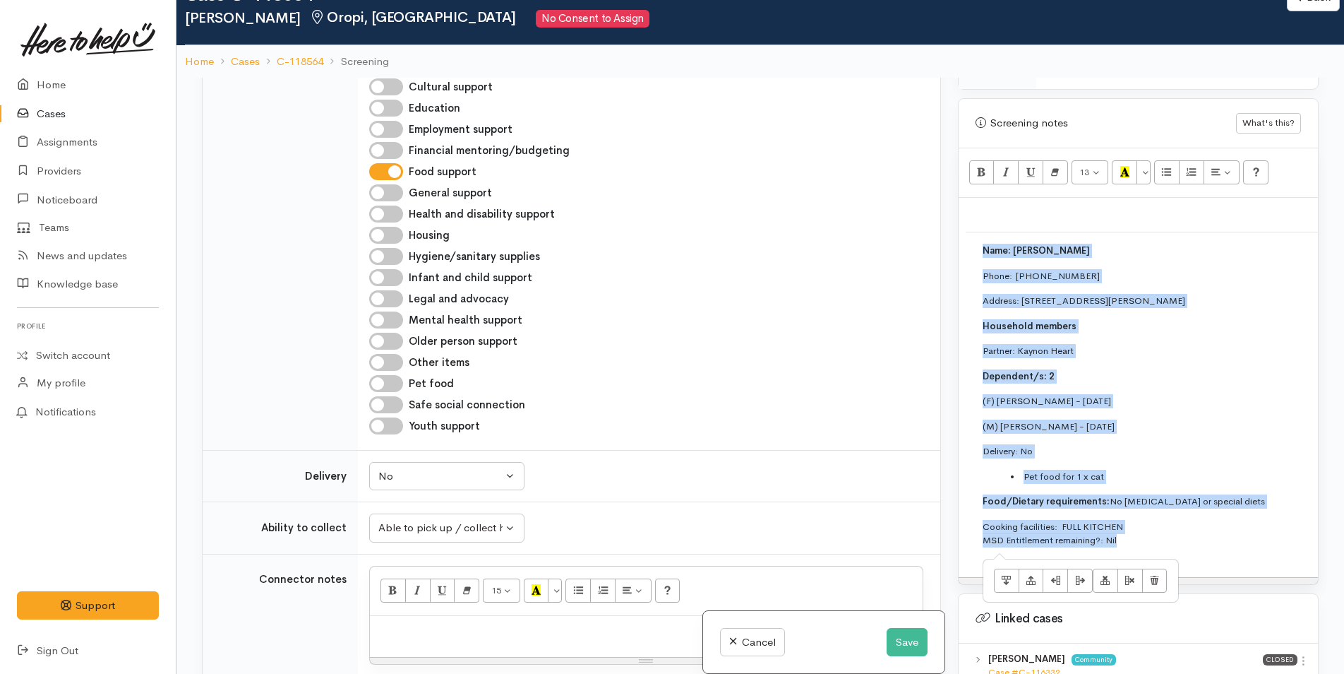
drag, startPoint x: 1148, startPoint y: 524, endPoint x: 972, endPoint y: 219, distance: 352.4
click at [972, 232] on td "Name: Valerie Martin Phone:  0211495116 Address: 66A McPhail Road, Oropi, New Z…" at bounding box center [1335, 400] width 738 height 337
copy td "Name: Valerie Martin Phone:  0211495116 Address: 66A McPhail Road, Oropi, New Z…"
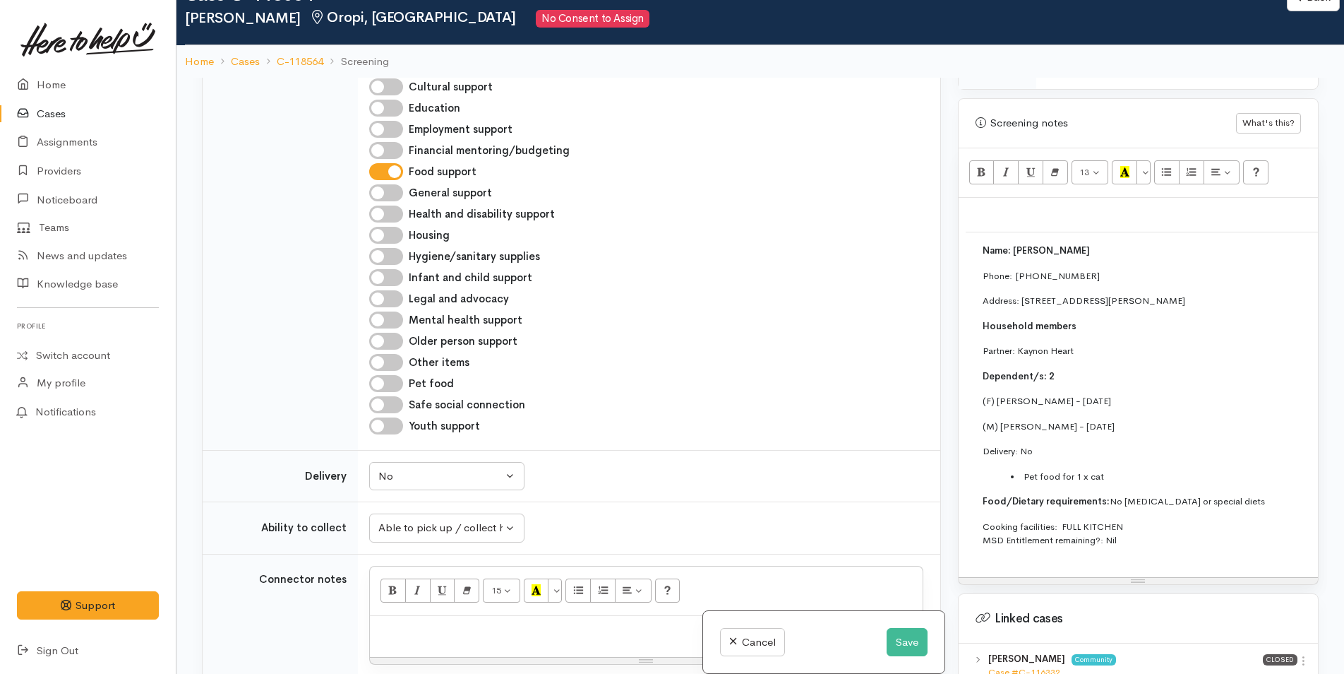
click at [592, 623] on p at bounding box center [646, 631] width 539 height 16
paste div
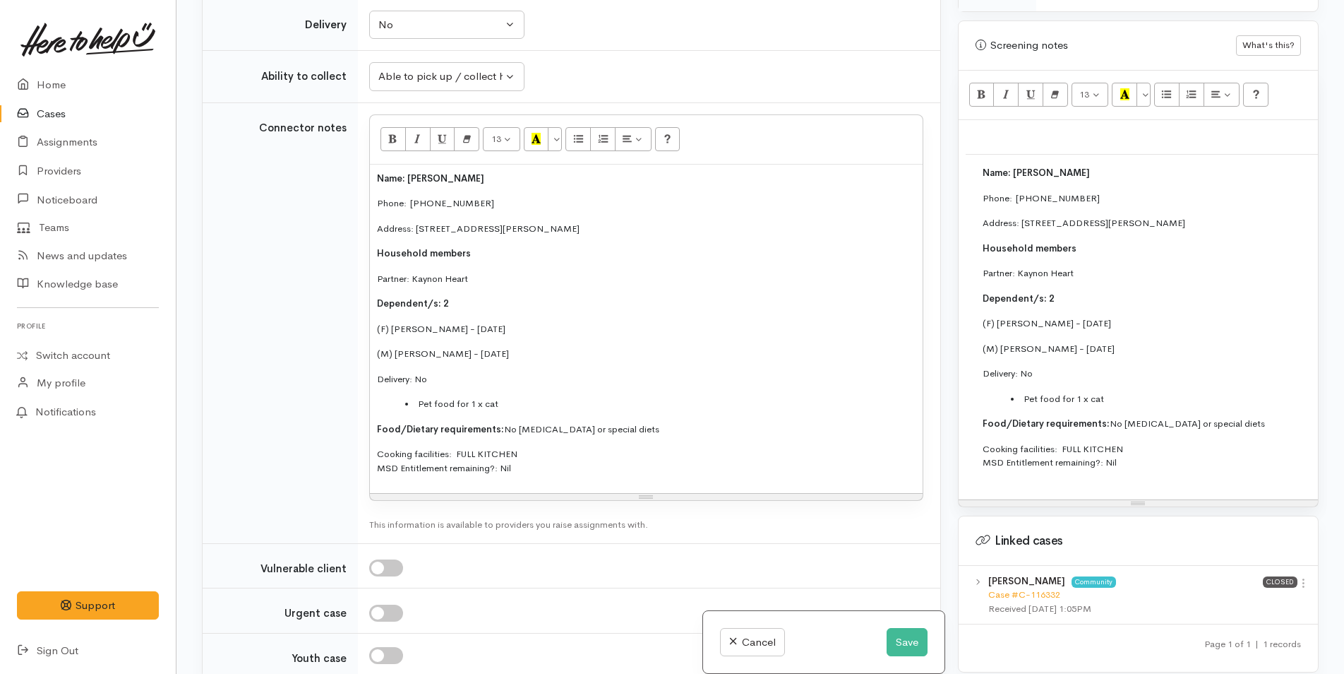
scroll to position [1715, 0]
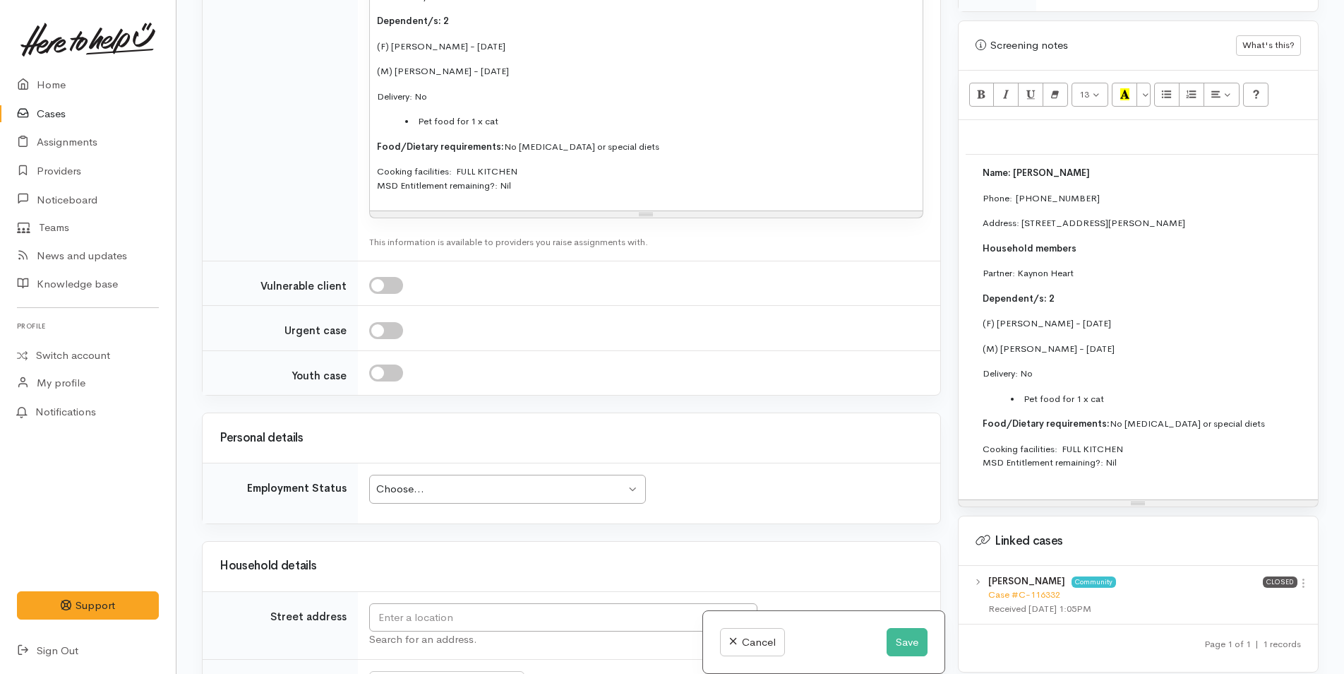
click at [472, 481] on div "Choose..." at bounding box center [500, 489] width 249 height 16
drag, startPoint x: 1210, startPoint y: 206, endPoint x: 1020, endPoint y: 211, distance: 190.7
click at [1020, 216] on p "Address: 66A McPhail Road, Oropi, New Zealand" at bounding box center [1335, 223] width 704 height 14
copy p "66A McPhail Road, Oropi, New Zealand"
click at [493, 603] on input "text" at bounding box center [563, 617] width 388 height 29
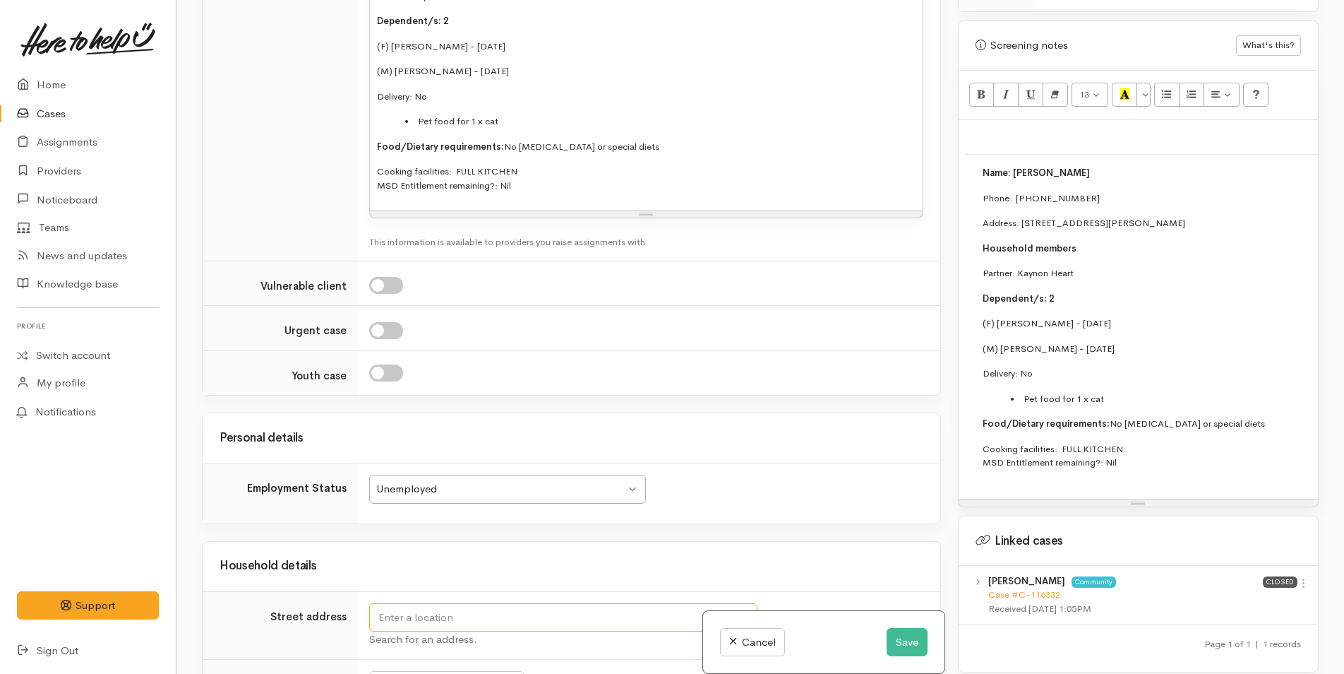
paste input "66A McPhail Road, Oropi, New Zealand"
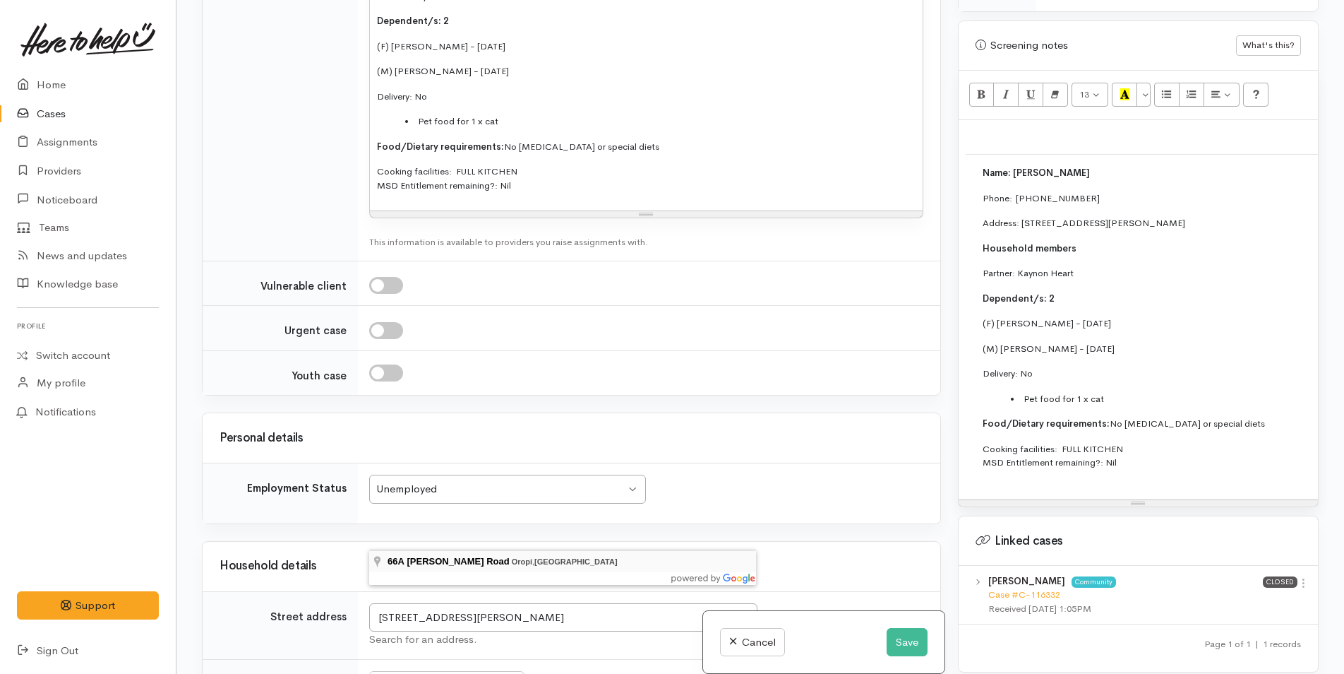
type input "66A McPhail Road, Oropi, New Zealand"
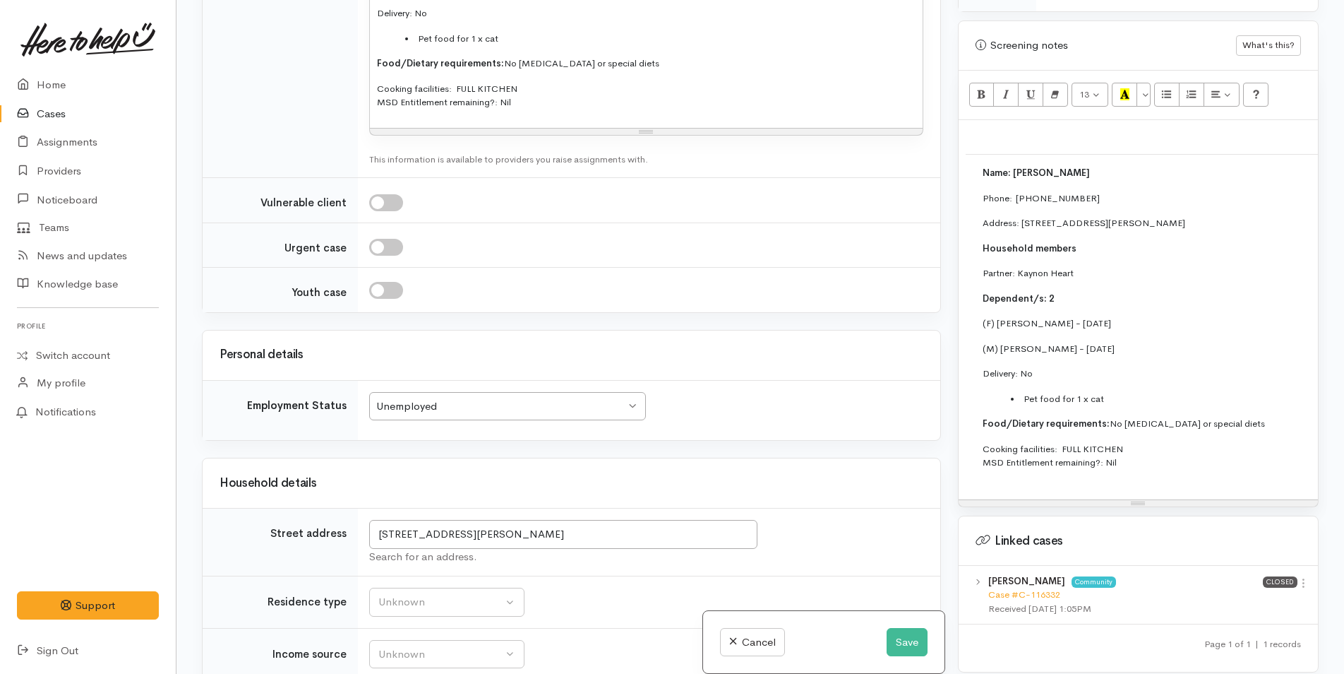
scroll to position [1997, 0]
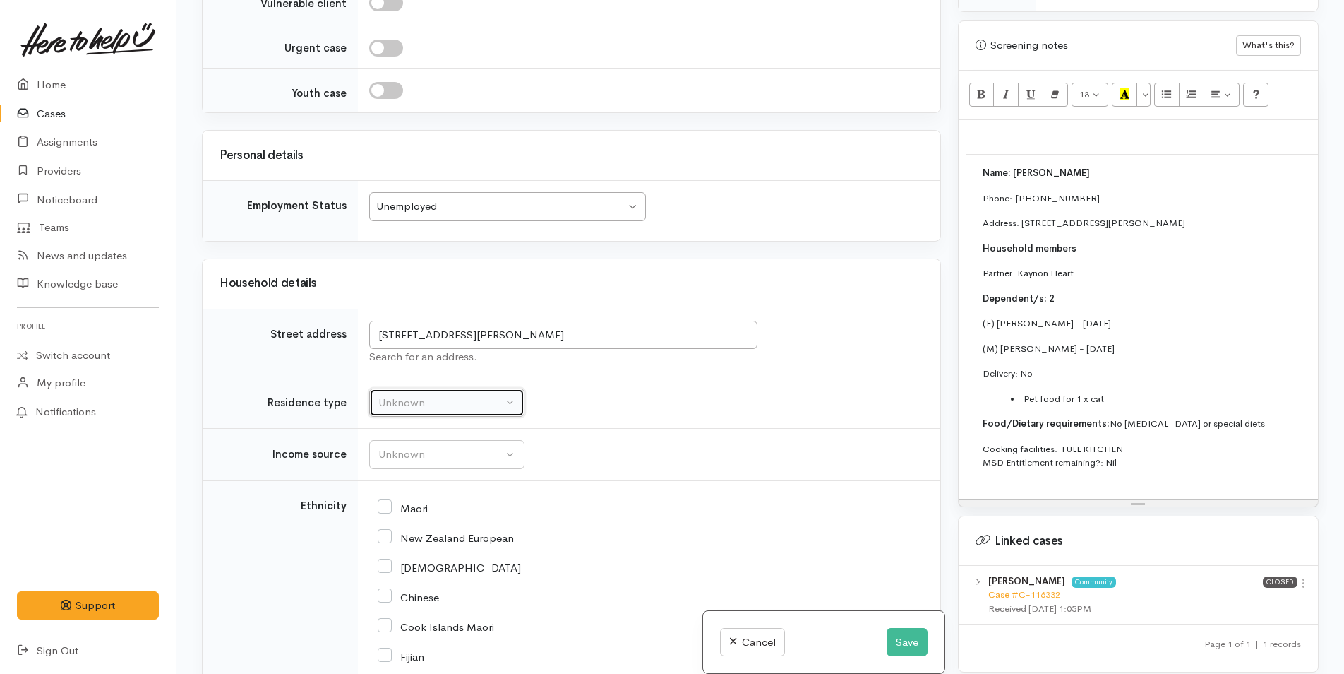
click at [425, 395] on div "Unknown" at bounding box center [440, 403] width 124 height 16
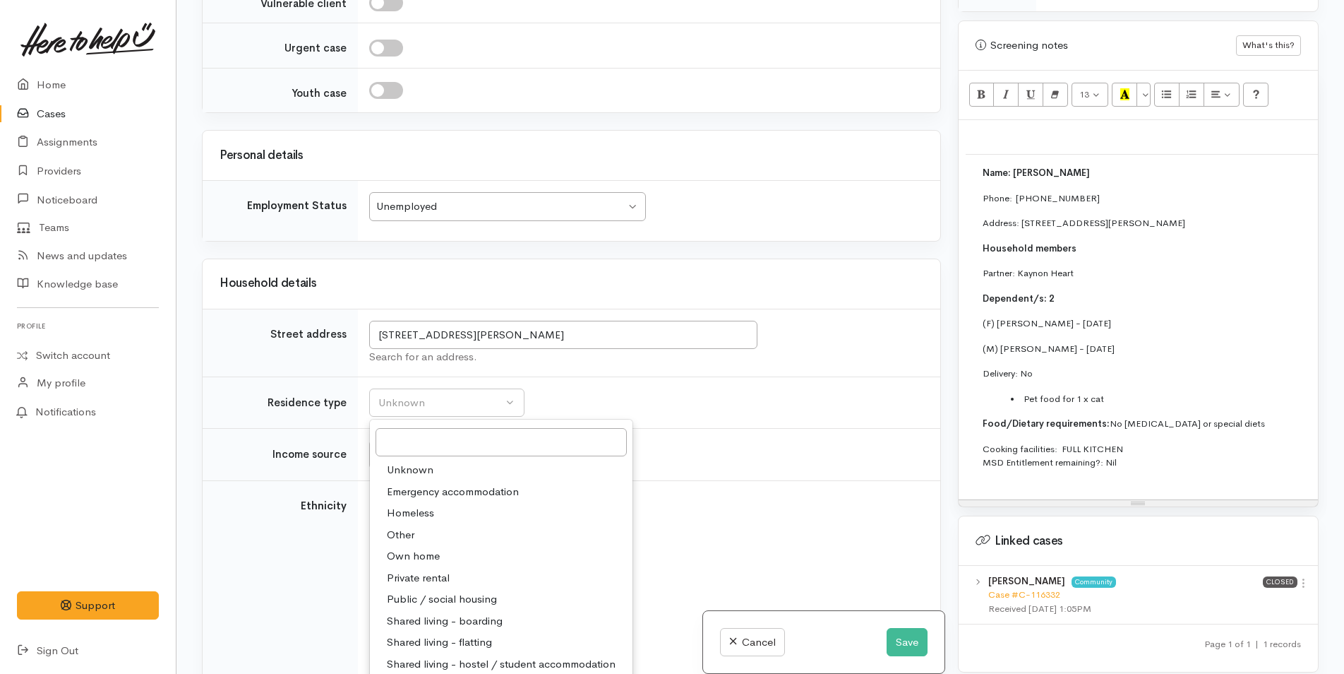
click at [431, 570] on span "Private rental" at bounding box center [418, 578] width 63 height 16
select select "2"
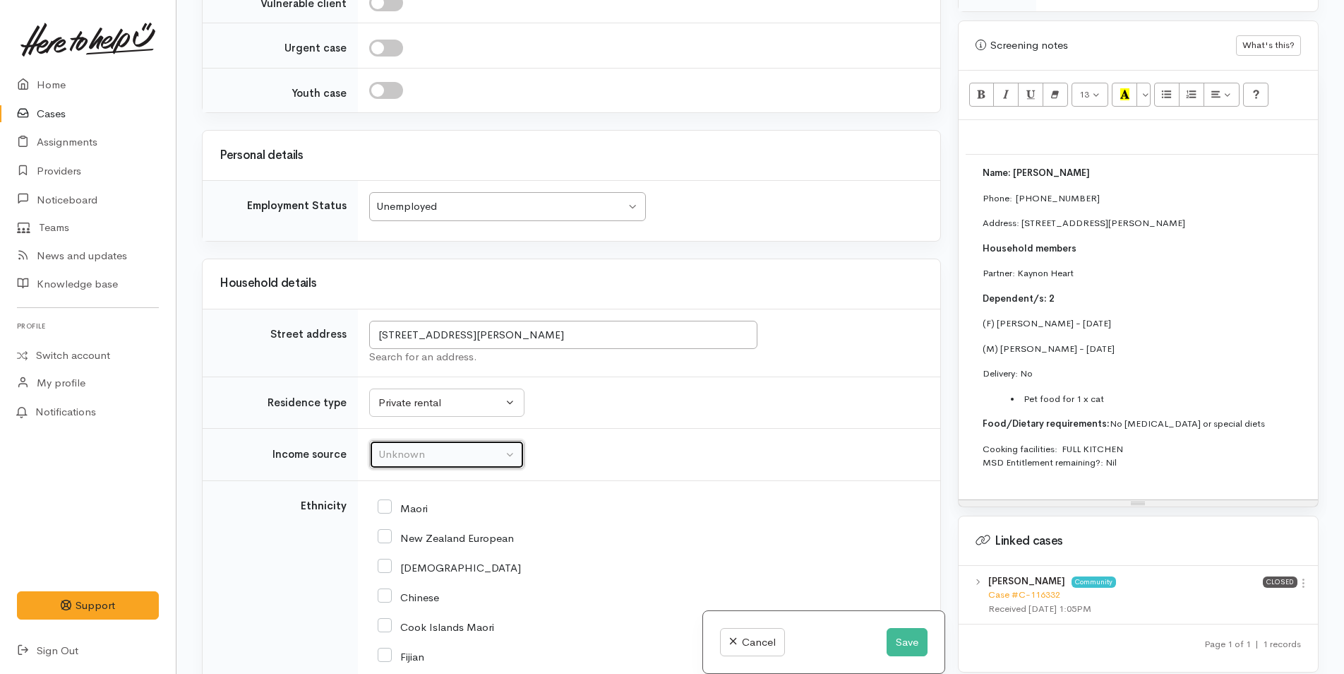
click at [410, 446] on div "Unknown" at bounding box center [440, 454] width 124 height 16
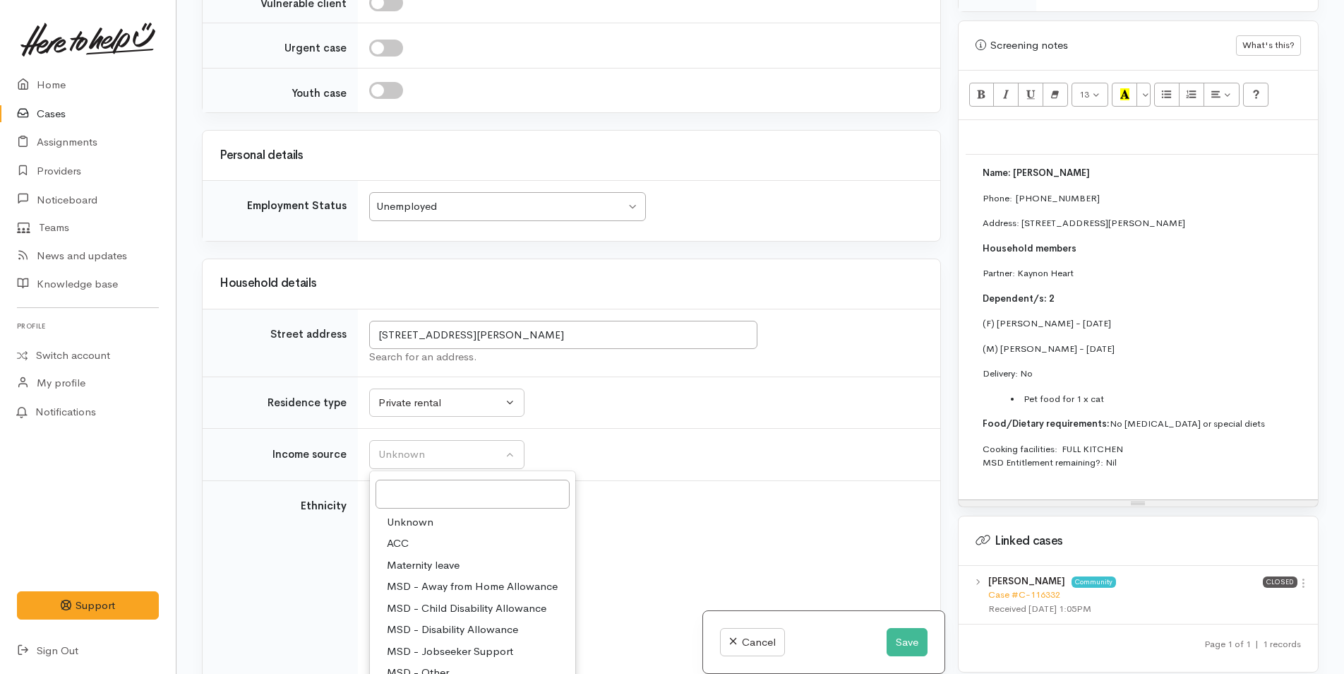
click at [443, 664] on span "MSD - Other" at bounding box center [418, 672] width 62 height 16
select select "6"
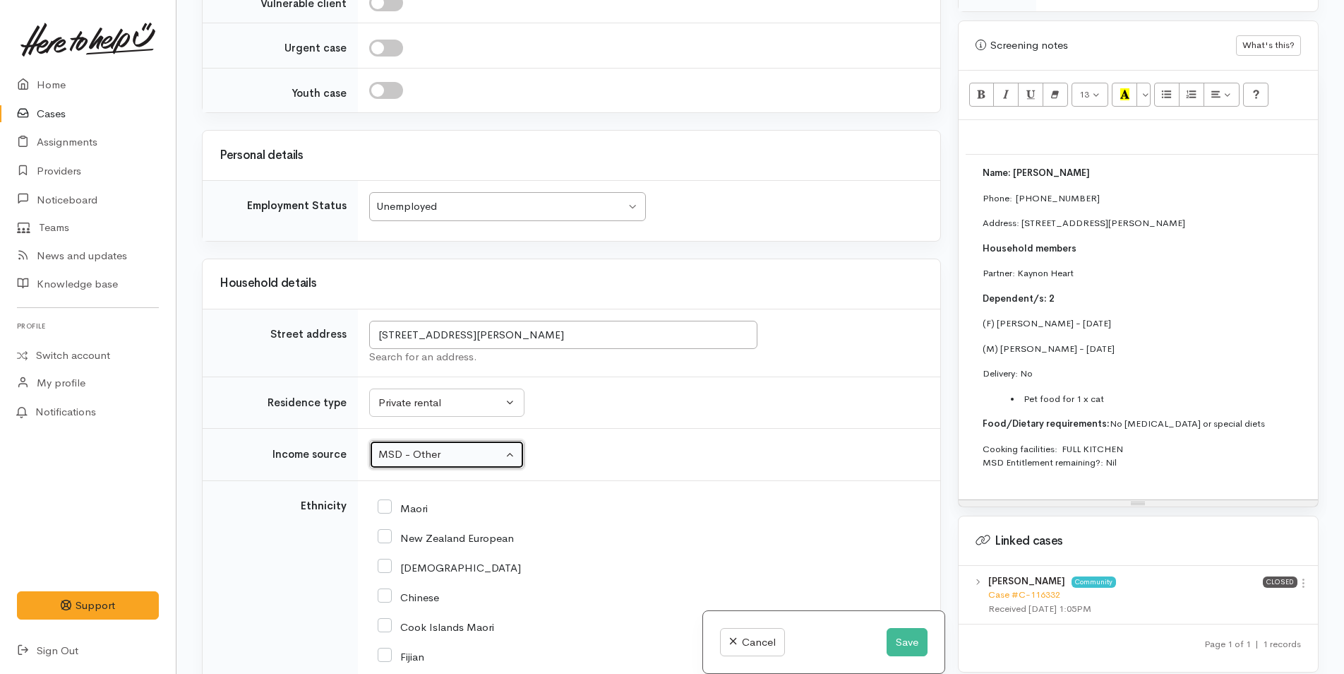
scroll to position [2280, 0]
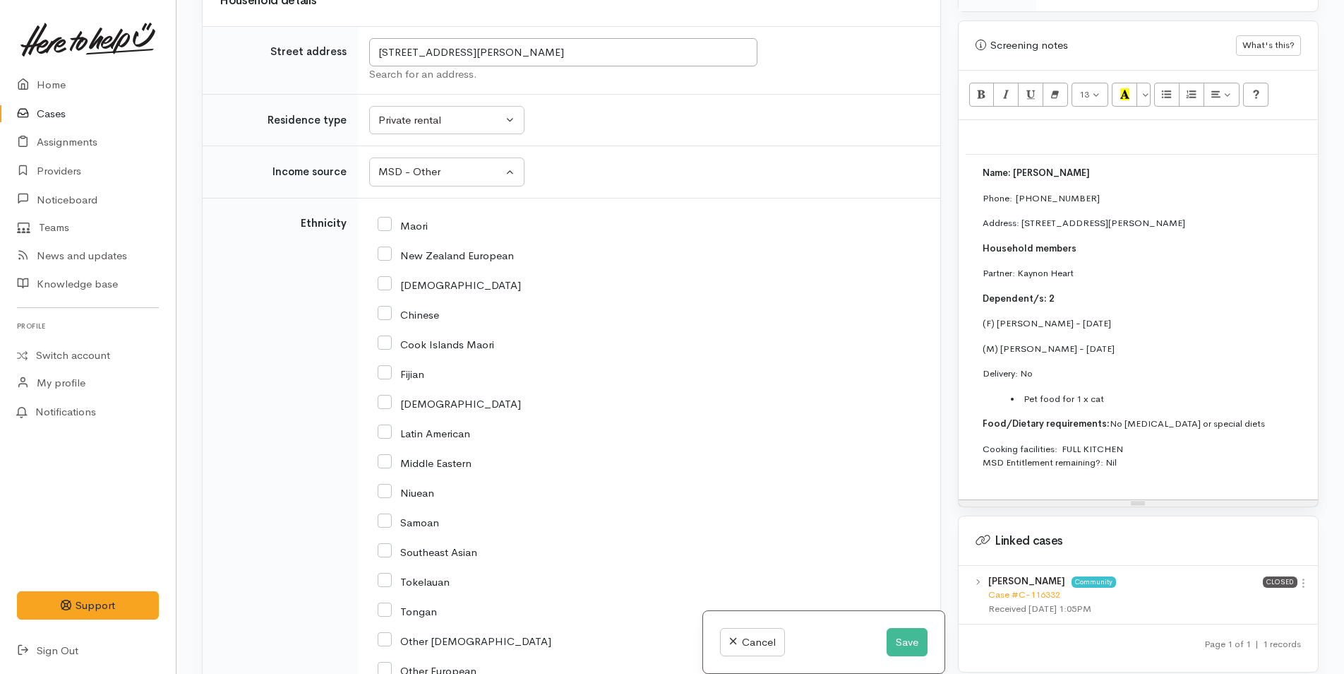
click at [390, 248] on input "New Zealand European" at bounding box center [446, 254] width 136 height 13
checkbox input "true"
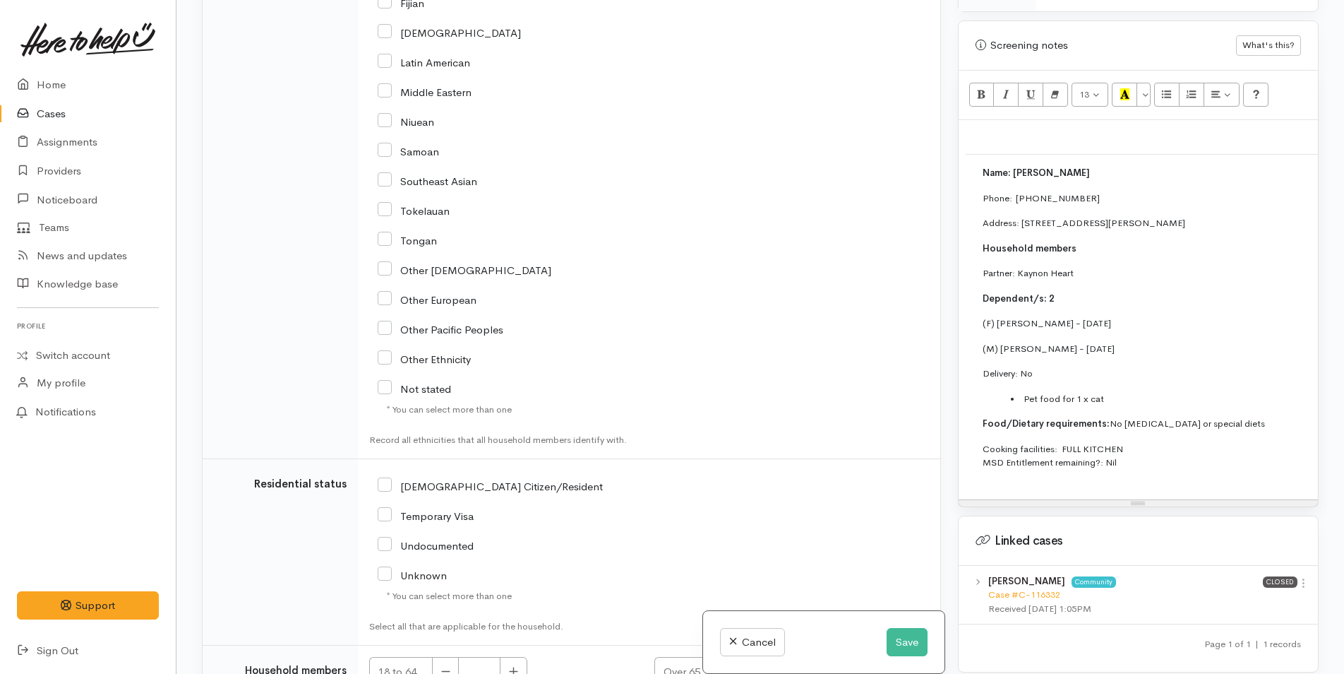
scroll to position [2774, 0]
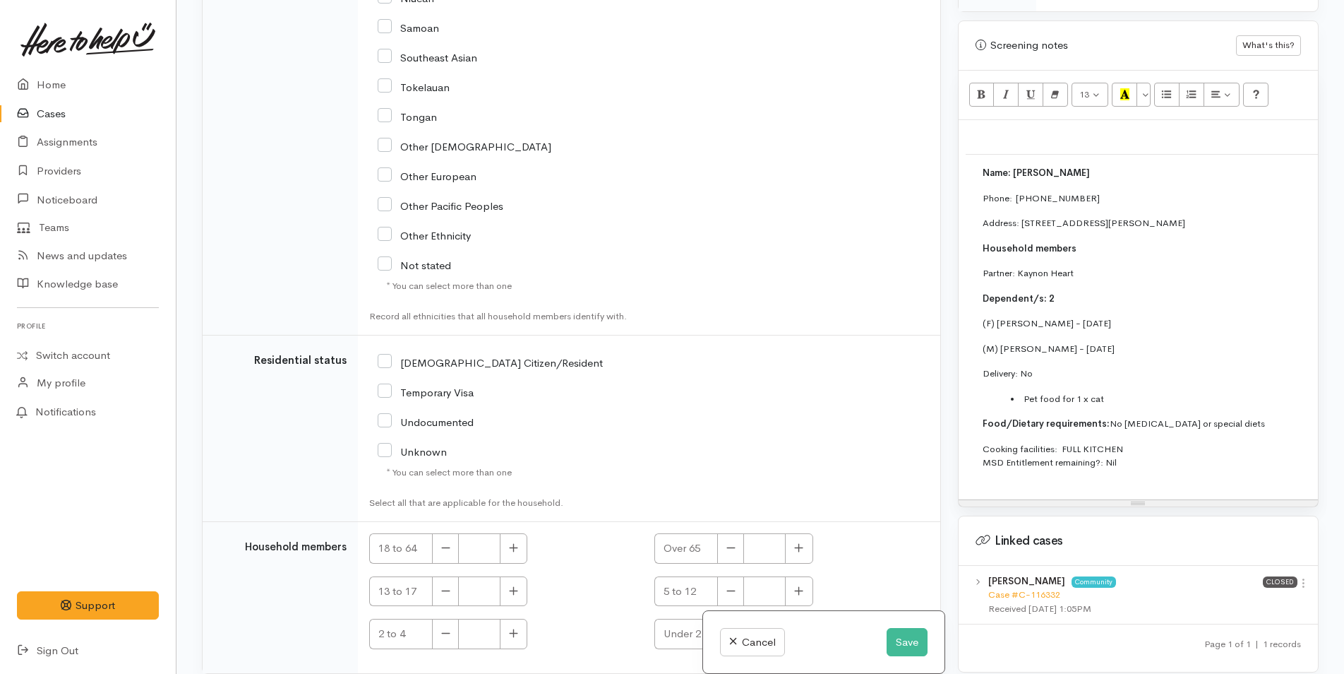
click at [383, 355] on input "NZ Citizen/Resident" at bounding box center [490, 361] width 225 height 13
checkbox input "true"
click at [513, 542] on icon "button" at bounding box center [513, 547] width 9 height 11
type input "2"
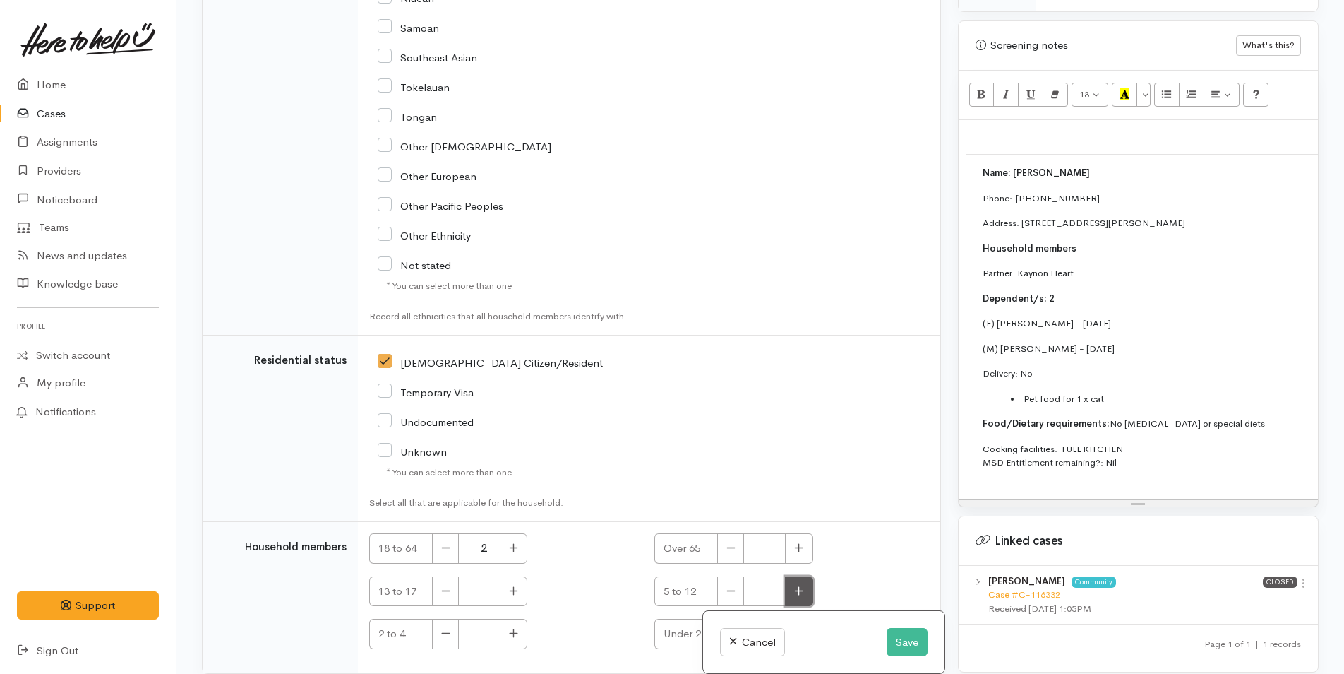
click at [794, 585] on icon "button" at bounding box center [798, 590] width 9 height 11
click at [795, 586] on icon "button" at bounding box center [799, 590] width 8 height 8
type input "2"
checkbox input "true"
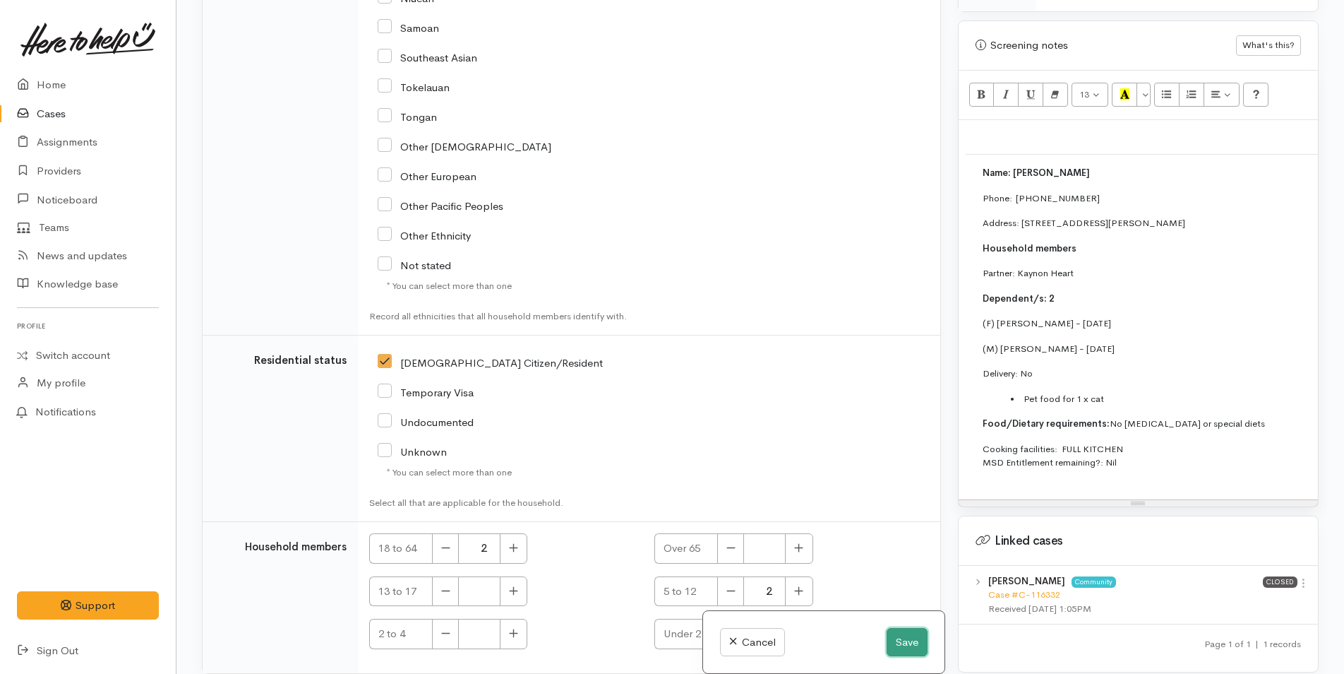
click at [904, 643] on button "Save" at bounding box center [907, 642] width 41 height 29
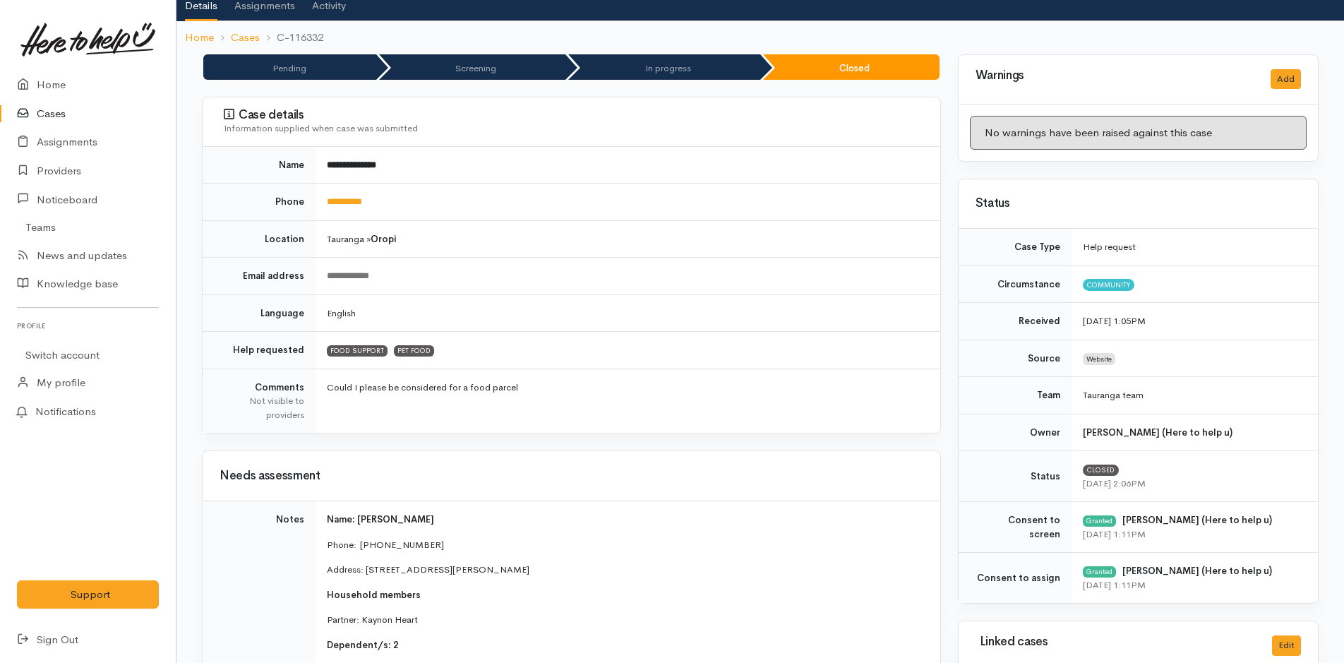
scroll to position [282, 0]
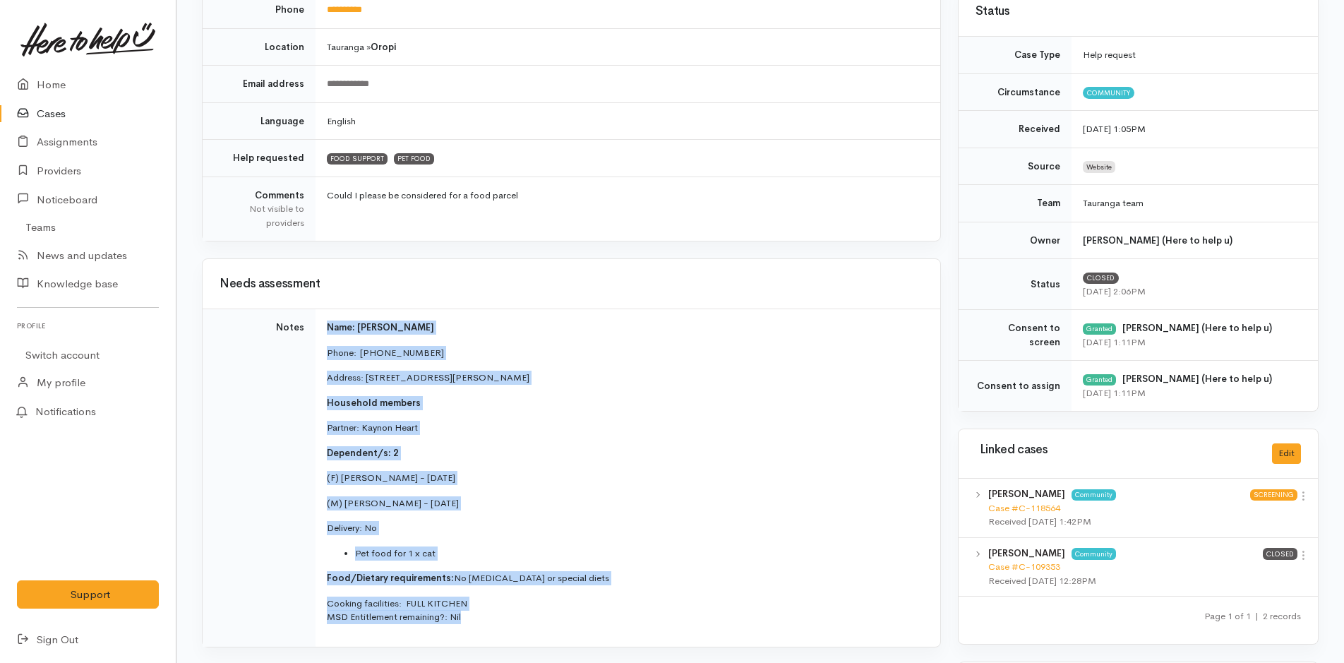
drag, startPoint x: 489, startPoint y: 625, endPoint x: 304, endPoint y: 314, distance: 361.6
click at [304, 314] on tr "Notes Name: [PERSON_NAME] Phone:  0211495116 Address: [STREET_ADDRESS][PERSON_N…" at bounding box center [572, 477] width 738 height 337
copy tr "Name: [PERSON_NAME] Phone:  0211495116 Address: [STREET_ADDRESS][PERSON_NAME] H…"
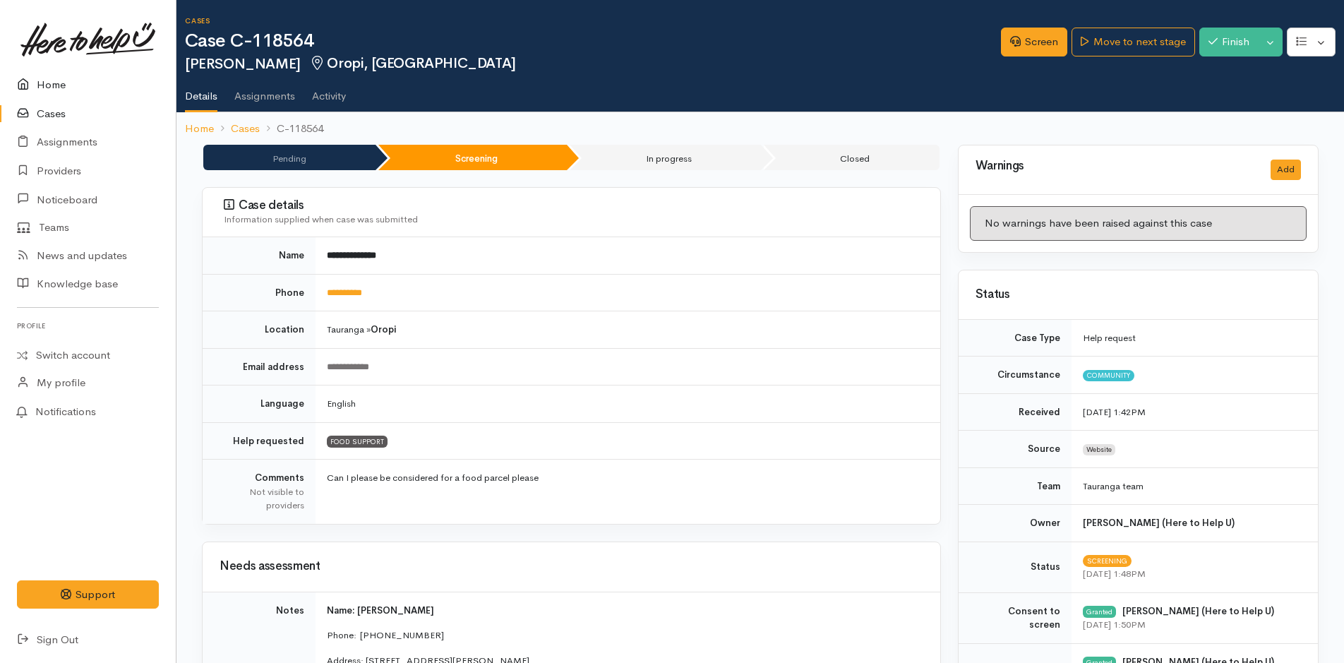
click at [47, 79] on link "Home" at bounding box center [88, 85] width 176 height 29
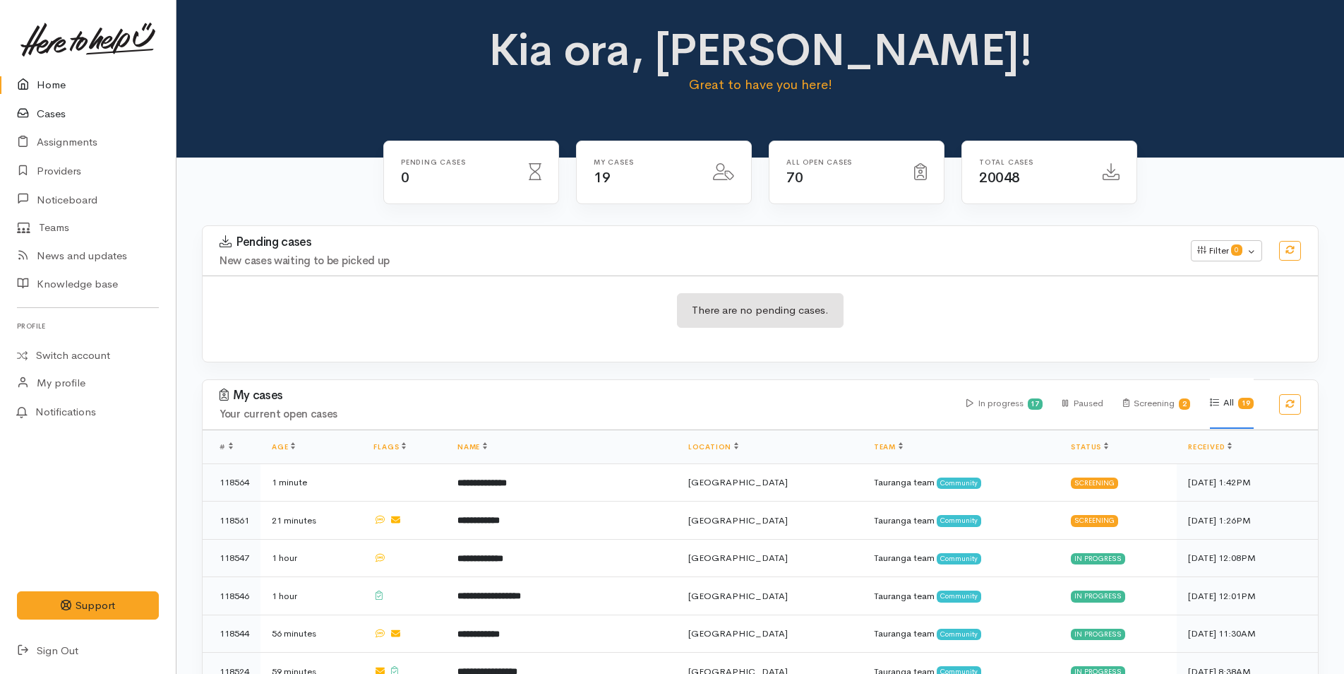
click at [47, 112] on link "Cases" at bounding box center [88, 114] width 176 height 29
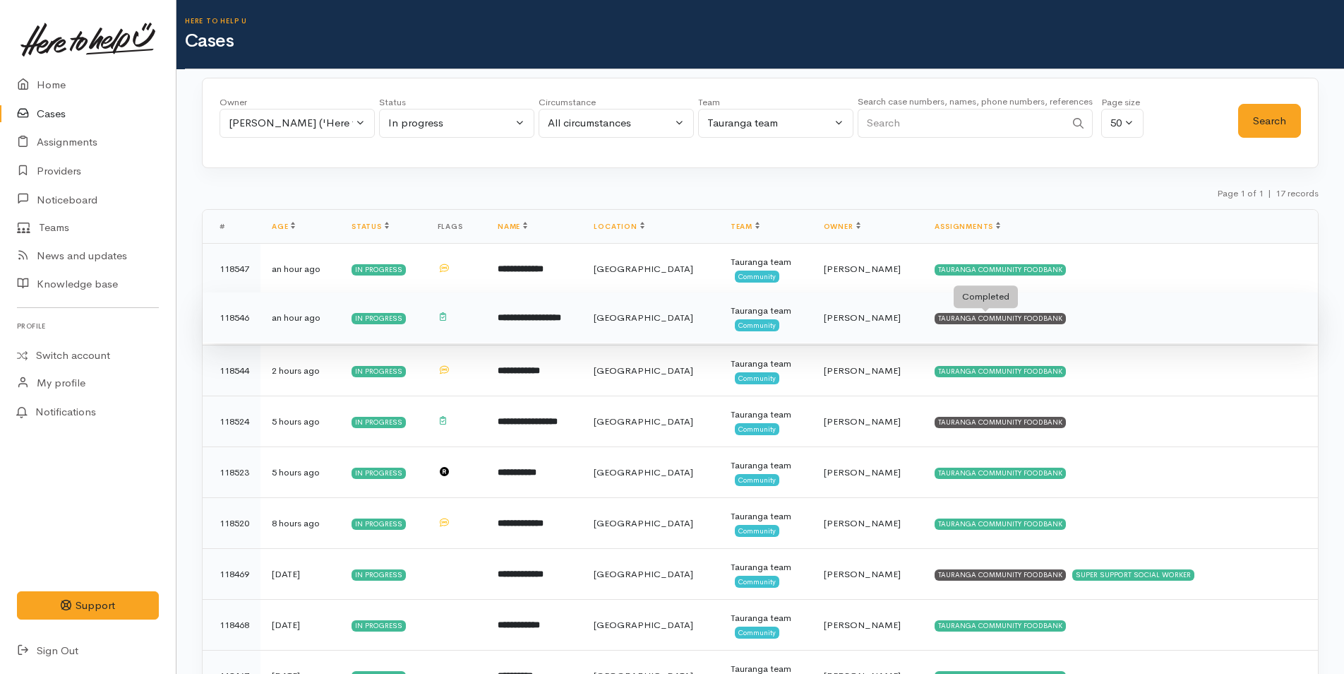
click at [957, 315] on div "TAURANGA COMMUNITY FOODBANK" at bounding box center [1000, 318] width 131 height 11
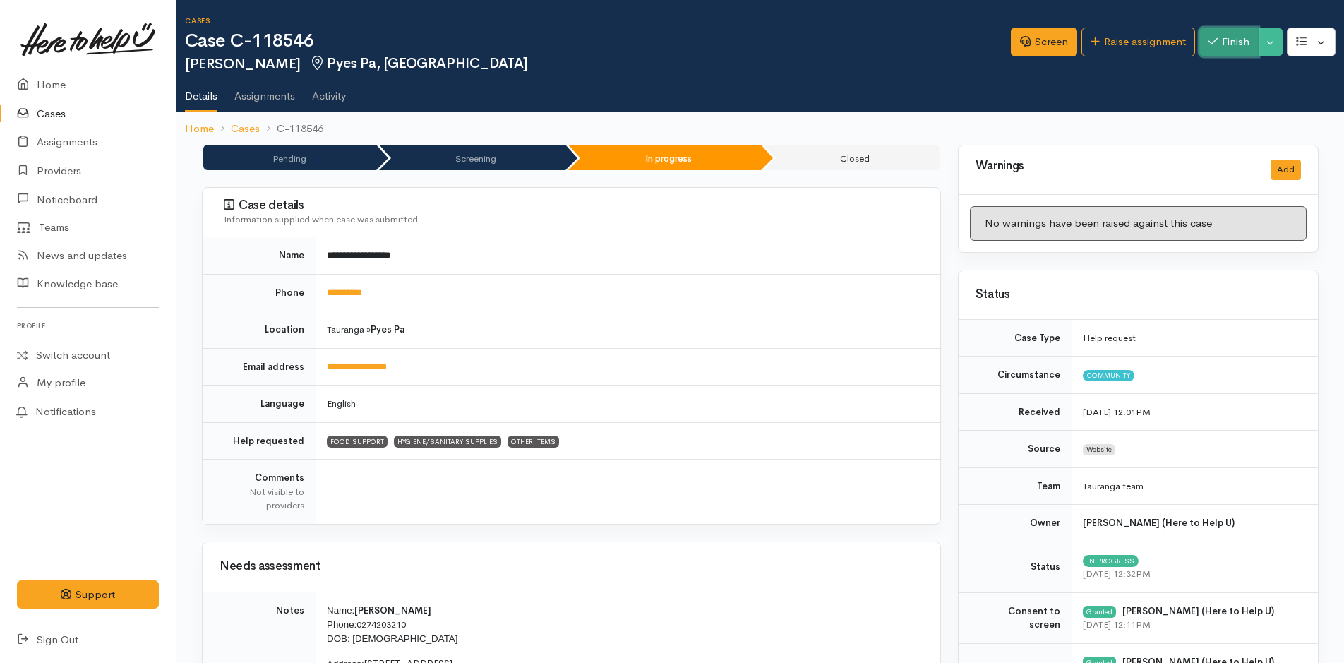
click at [1240, 44] on button "Finish" at bounding box center [1229, 42] width 59 height 29
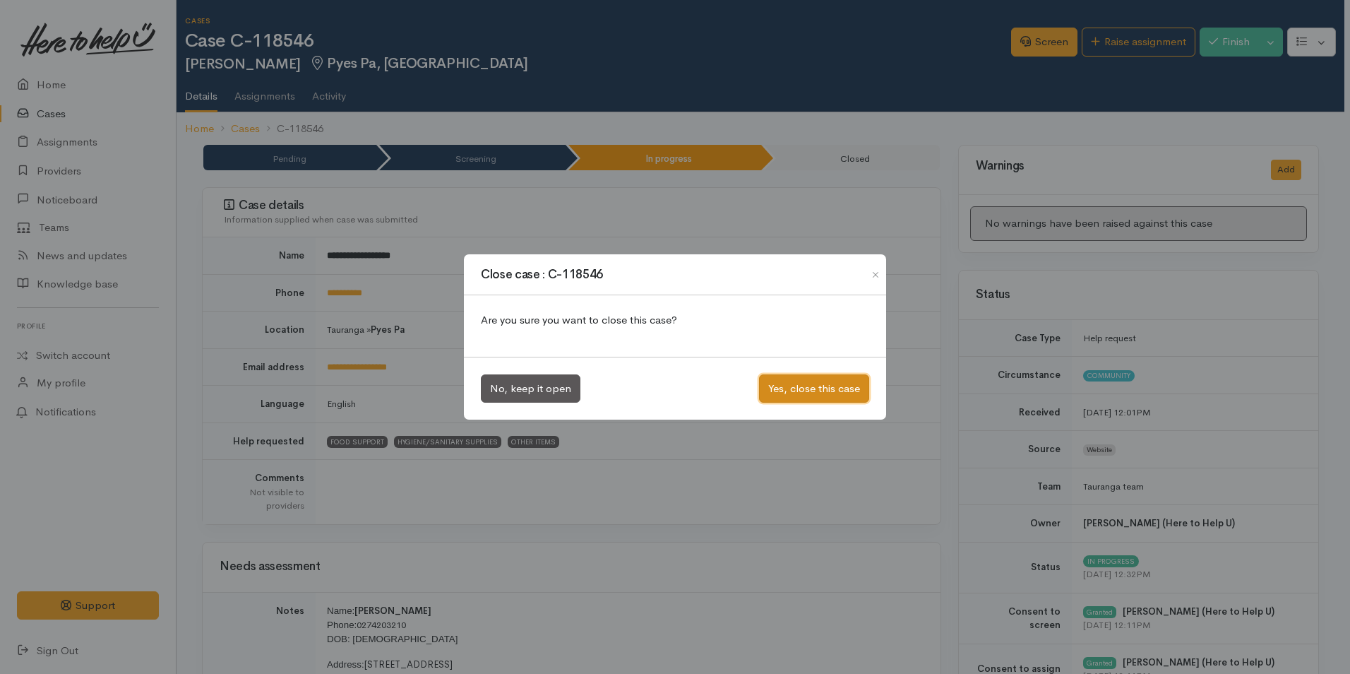
click at [856, 389] on button "Yes, close this case" at bounding box center [814, 388] width 110 height 29
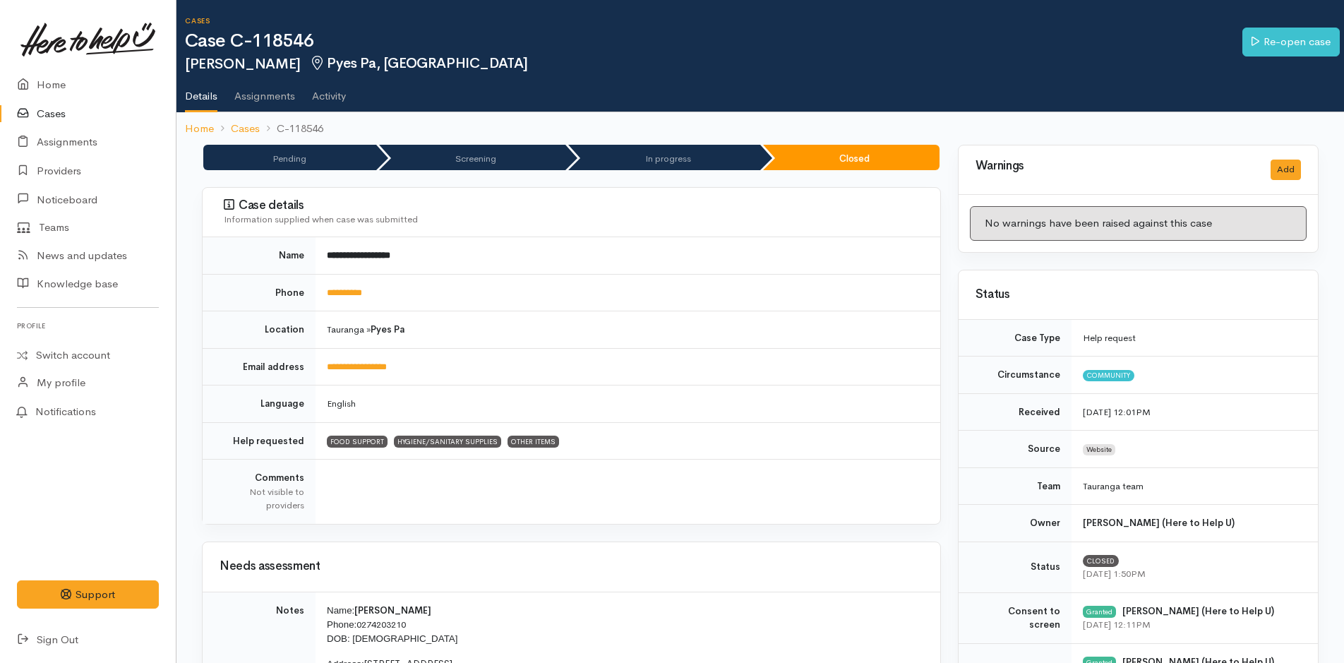
click at [60, 117] on link "Cases" at bounding box center [88, 114] width 176 height 29
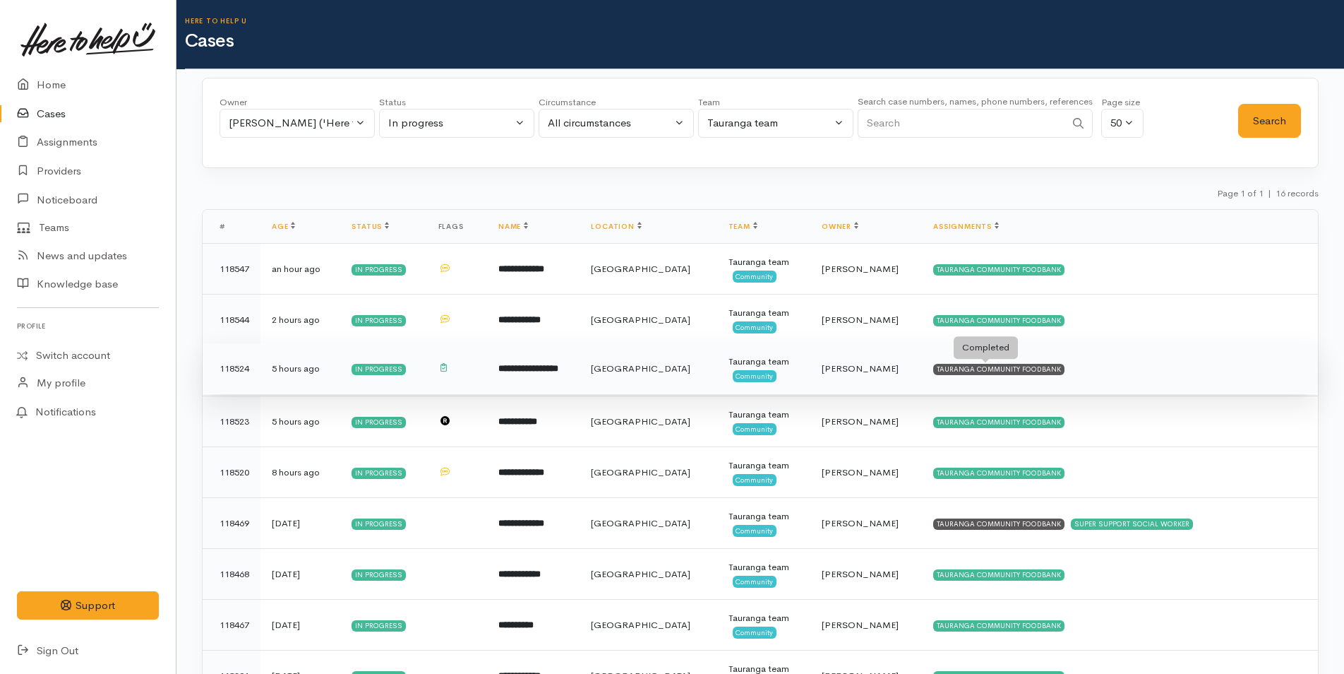
click at [1032, 366] on div "TAURANGA COMMUNITY FOODBANK" at bounding box center [998, 369] width 131 height 11
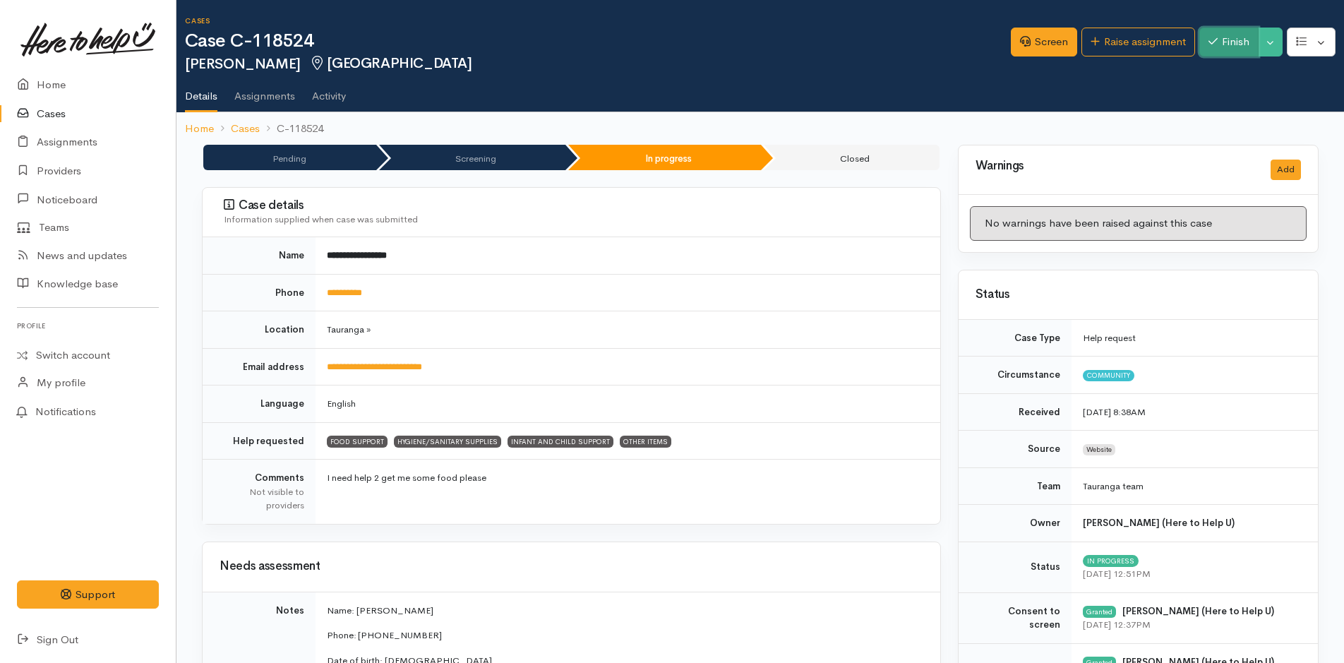
click at [1232, 44] on button "Finish" at bounding box center [1229, 42] width 59 height 29
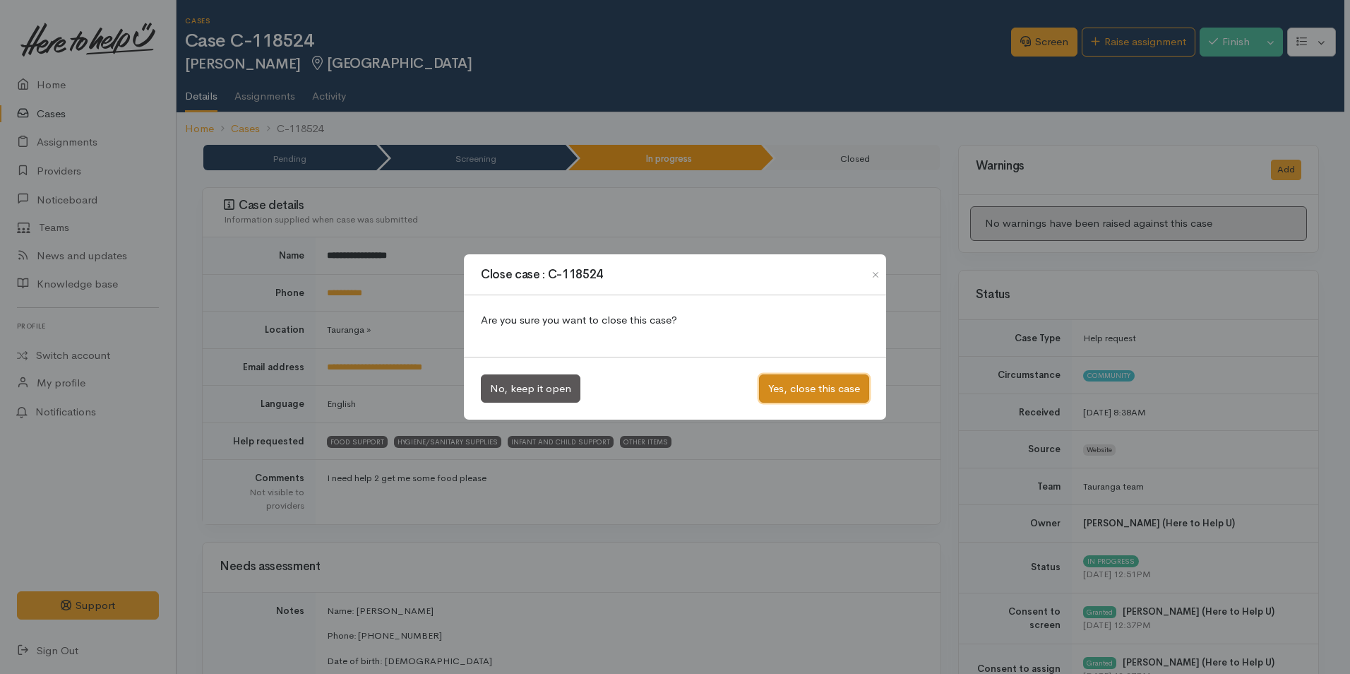
click at [839, 393] on button "Yes, close this case" at bounding box center [814, 388] width 110 height 29
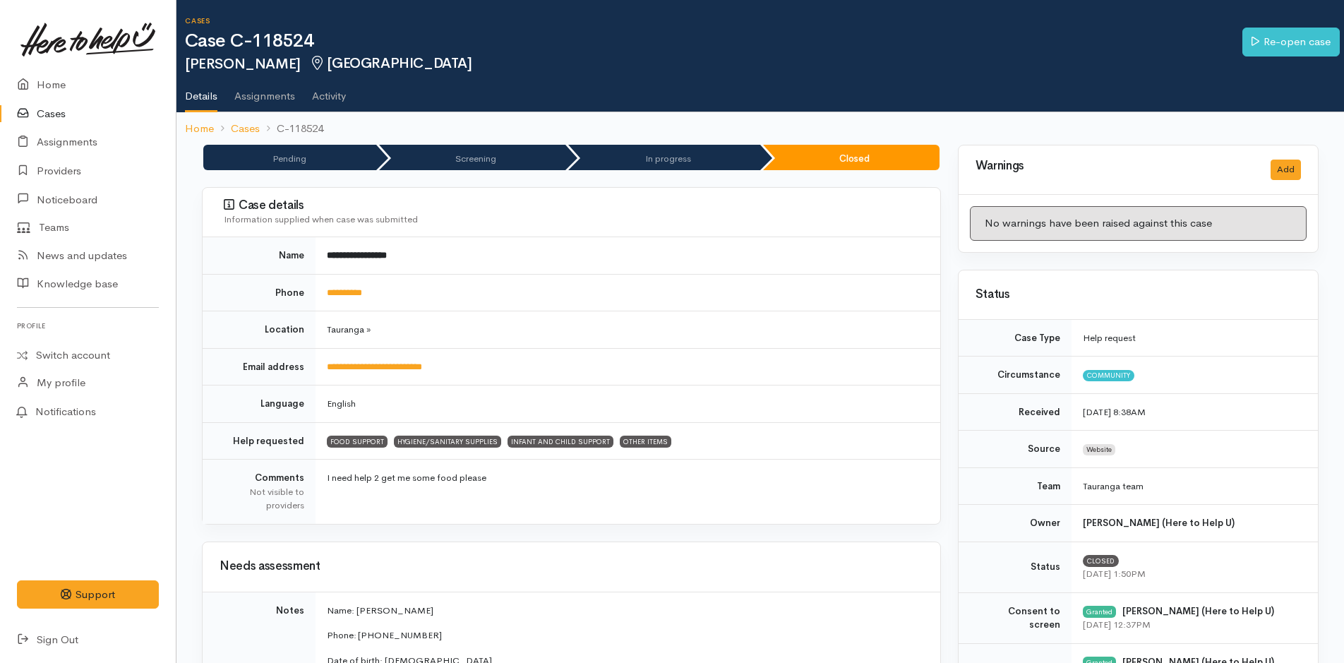
click at [61, 113] on link "Cases" at bounding box center [88, 114] width 176 height 29
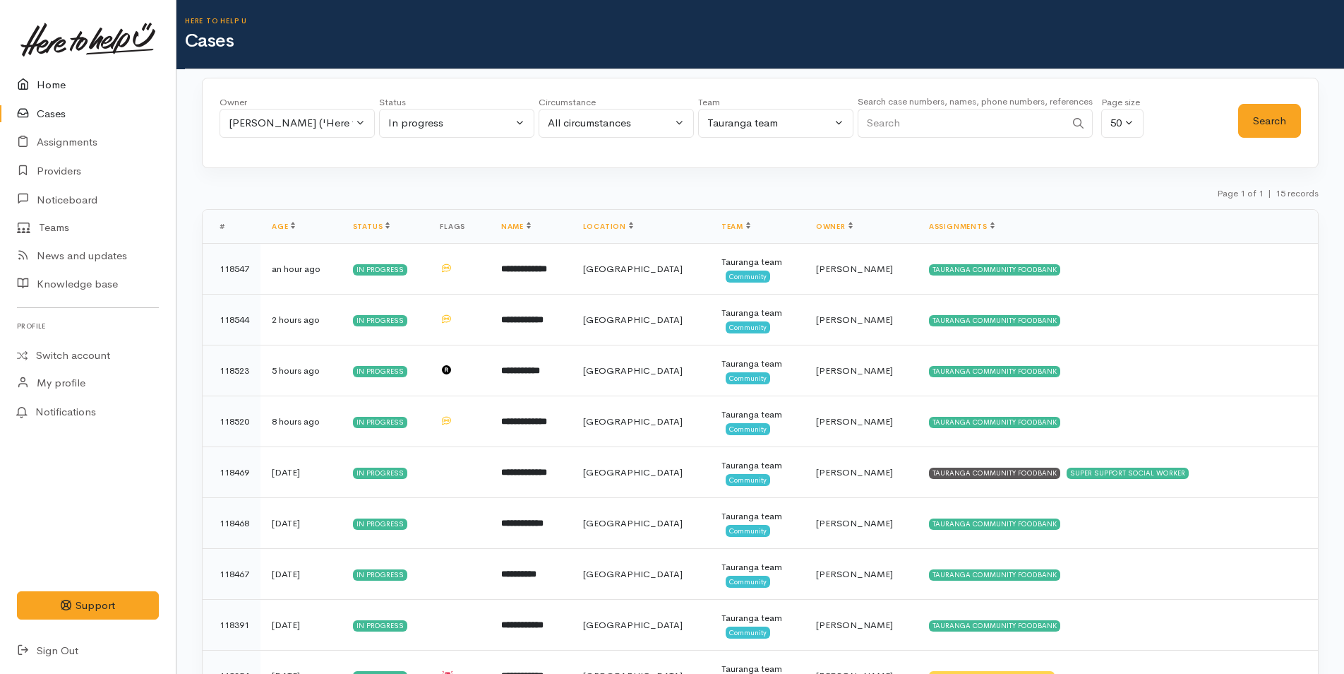
click at [54, 83] on link "Home" at bounding box center [88, 85] width 176 height 29
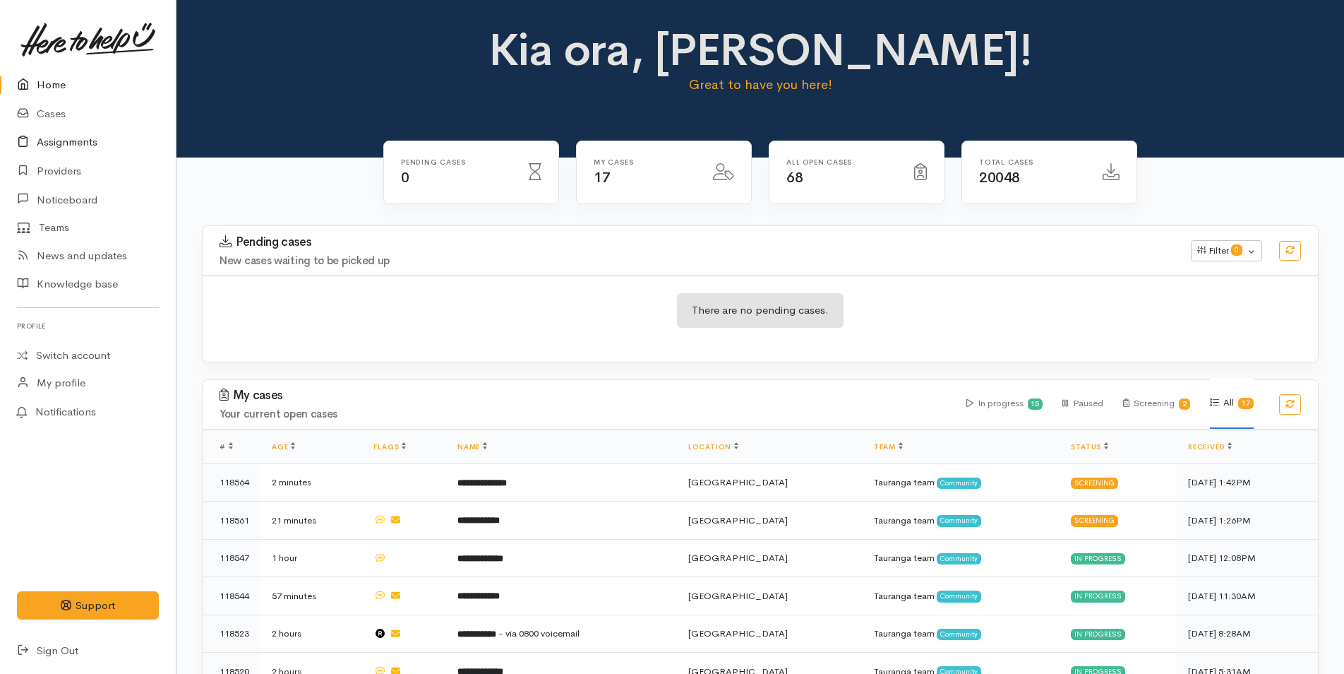
click at [92, 143] on link "Assignments" at bounding box center [88, 142] width 176 height 29
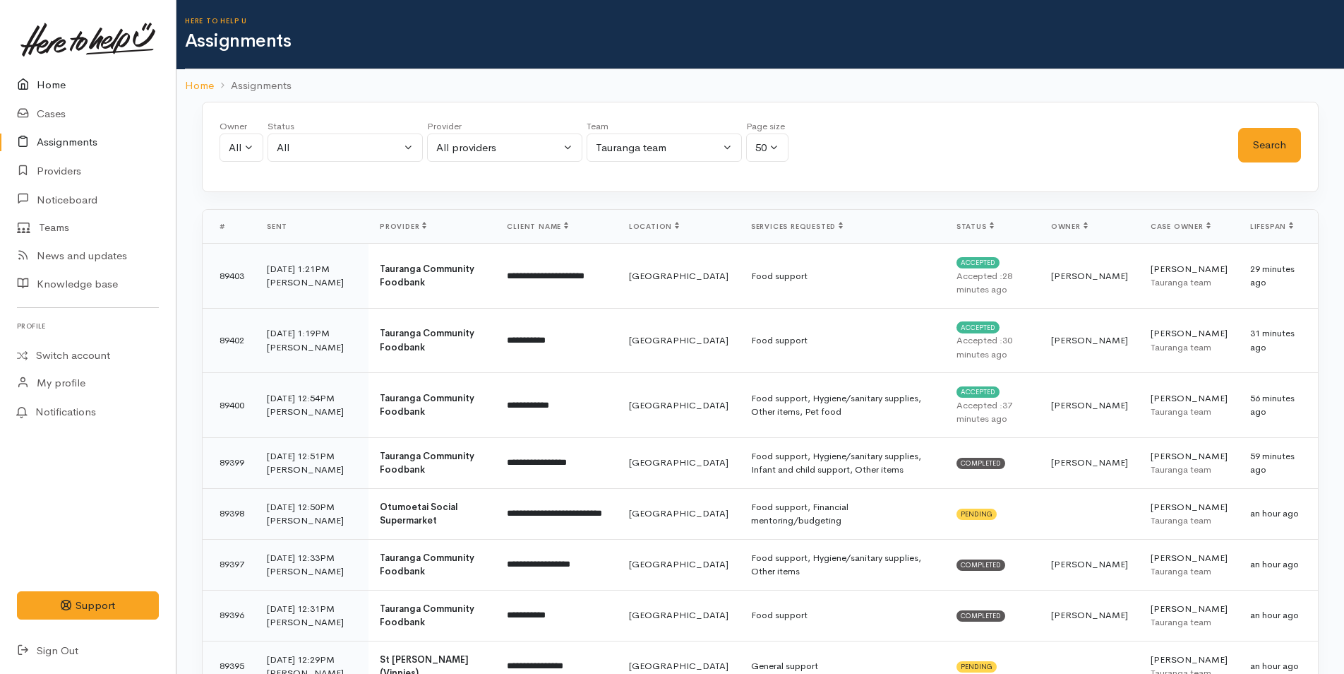
click at [52, 83] on link "Home" at bounding box center [88, 85] width 176 height 29
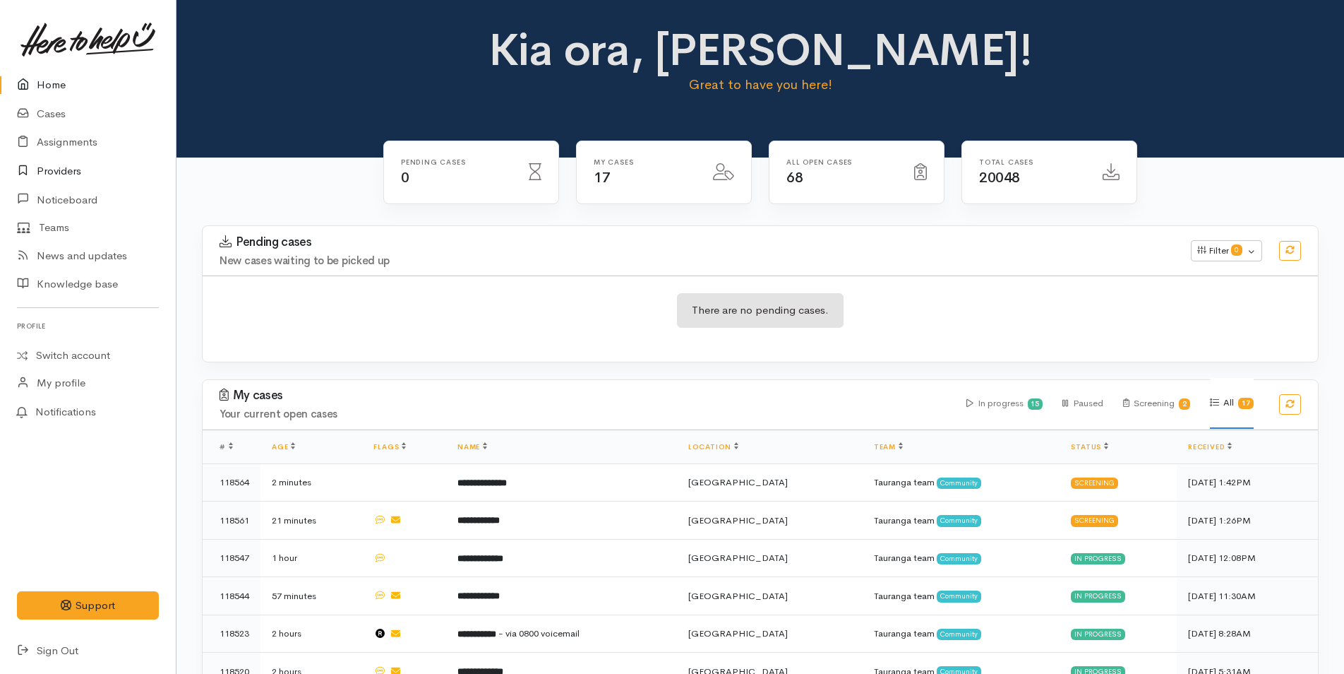
click at [52, 162] on link "Providers" at bounding box center [88, 171] width 176 height 29
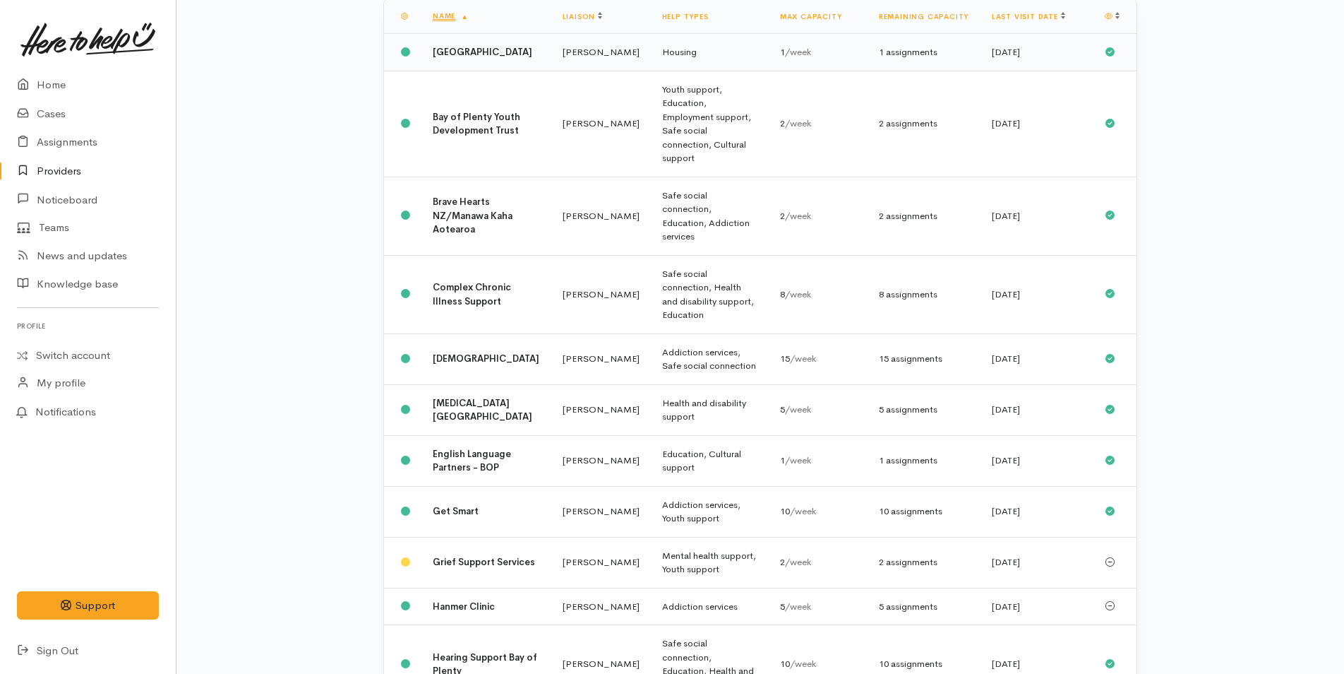
scroll to position [282, 0]
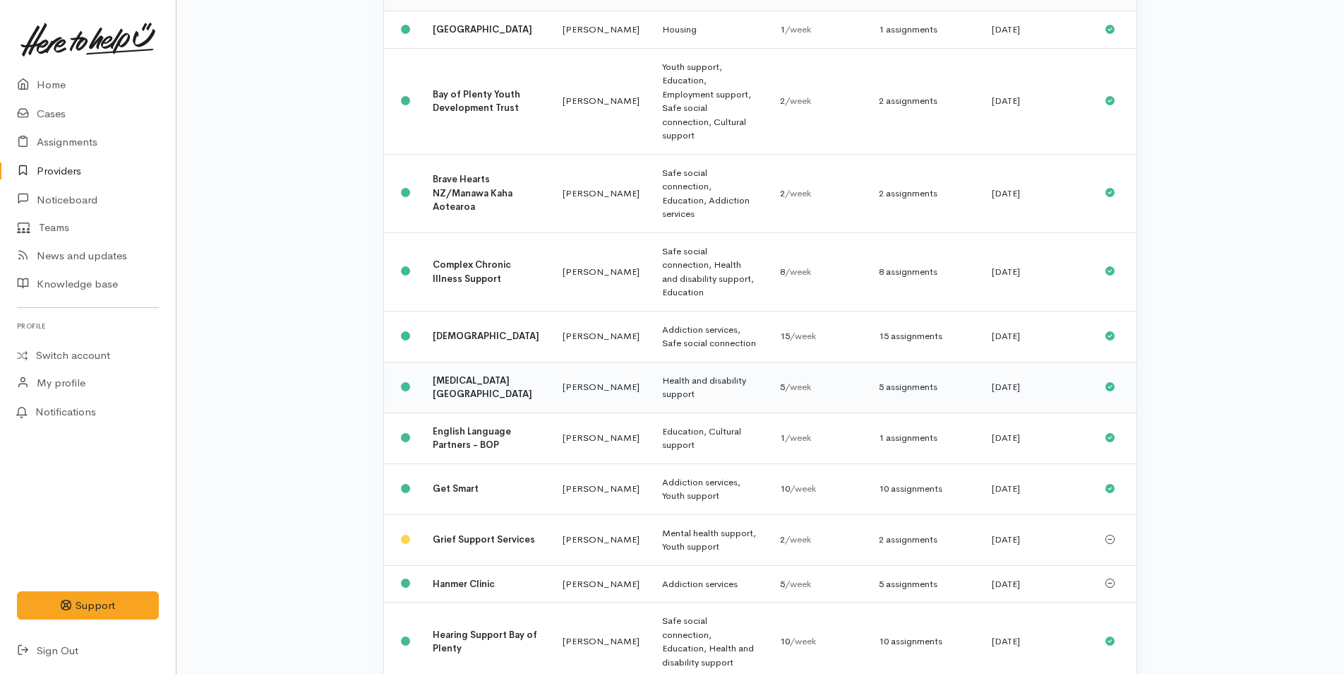
click at [476, 374] on b "[MEDICAL_DATA] [GEOGRAPHIC_DATA]" at bounding box center [483, 387] width 100 height 26
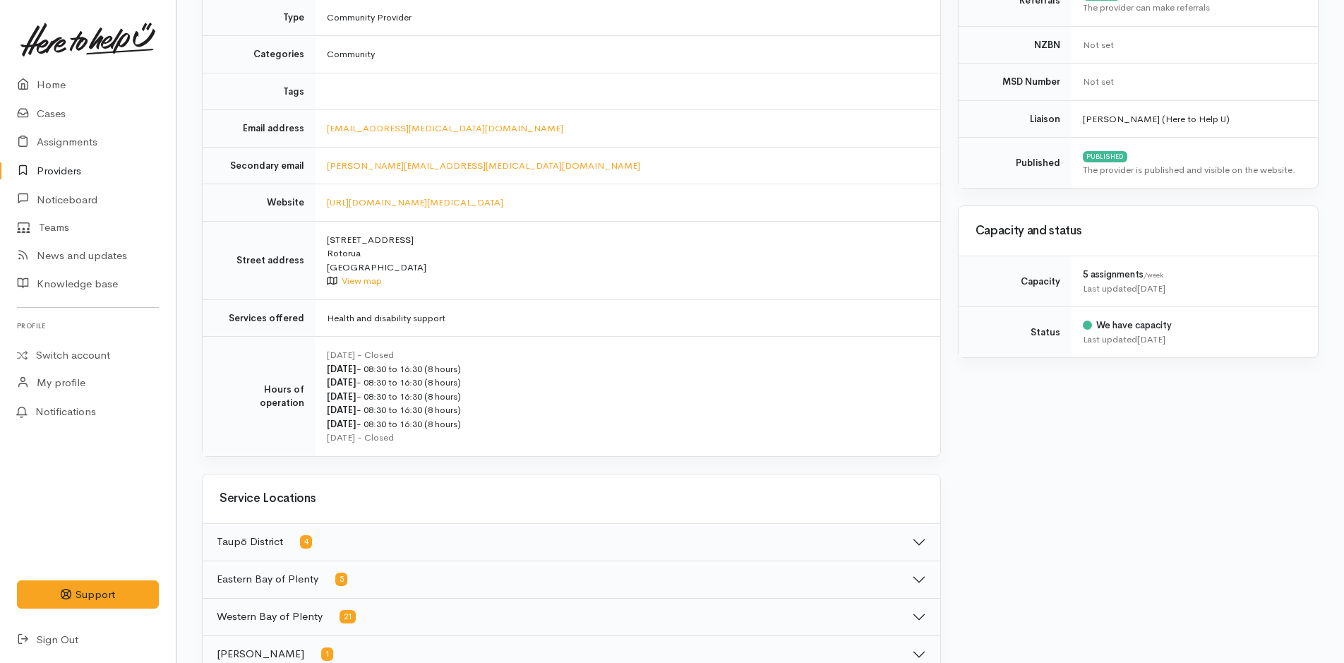
scroll to position [657, 0]
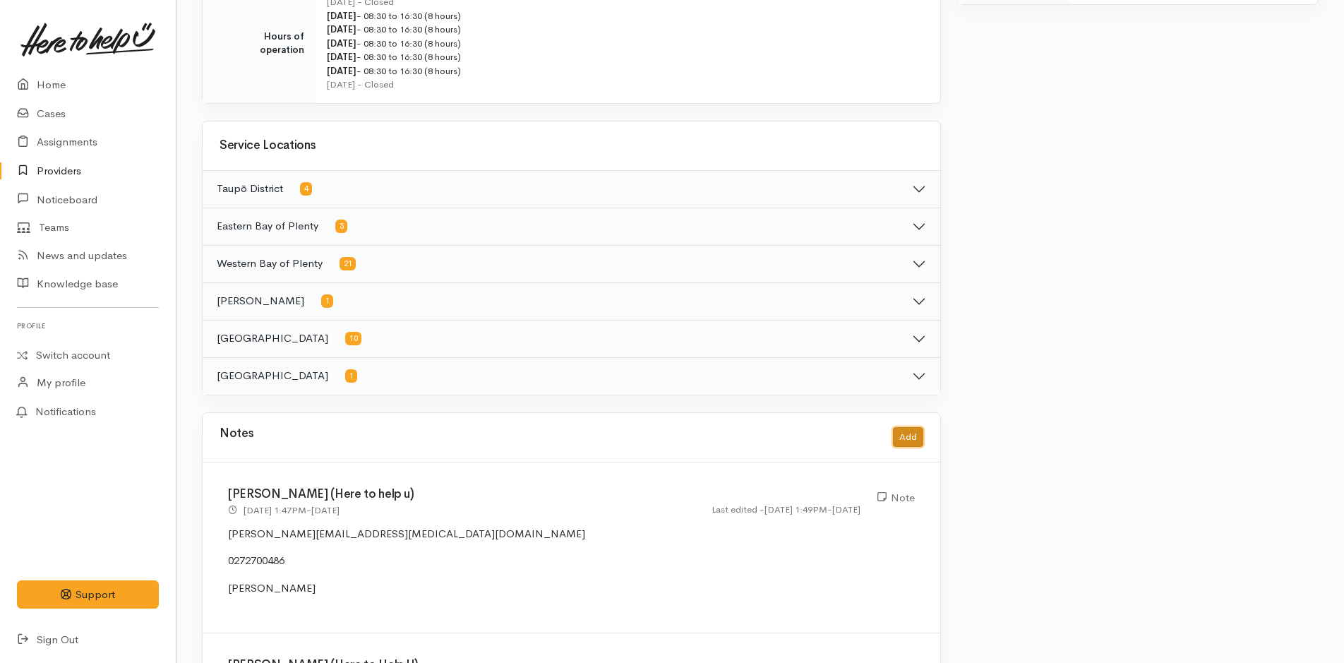
click at [904, 441] on button "Add" at bounding box center [908, 437] width 30 height 20
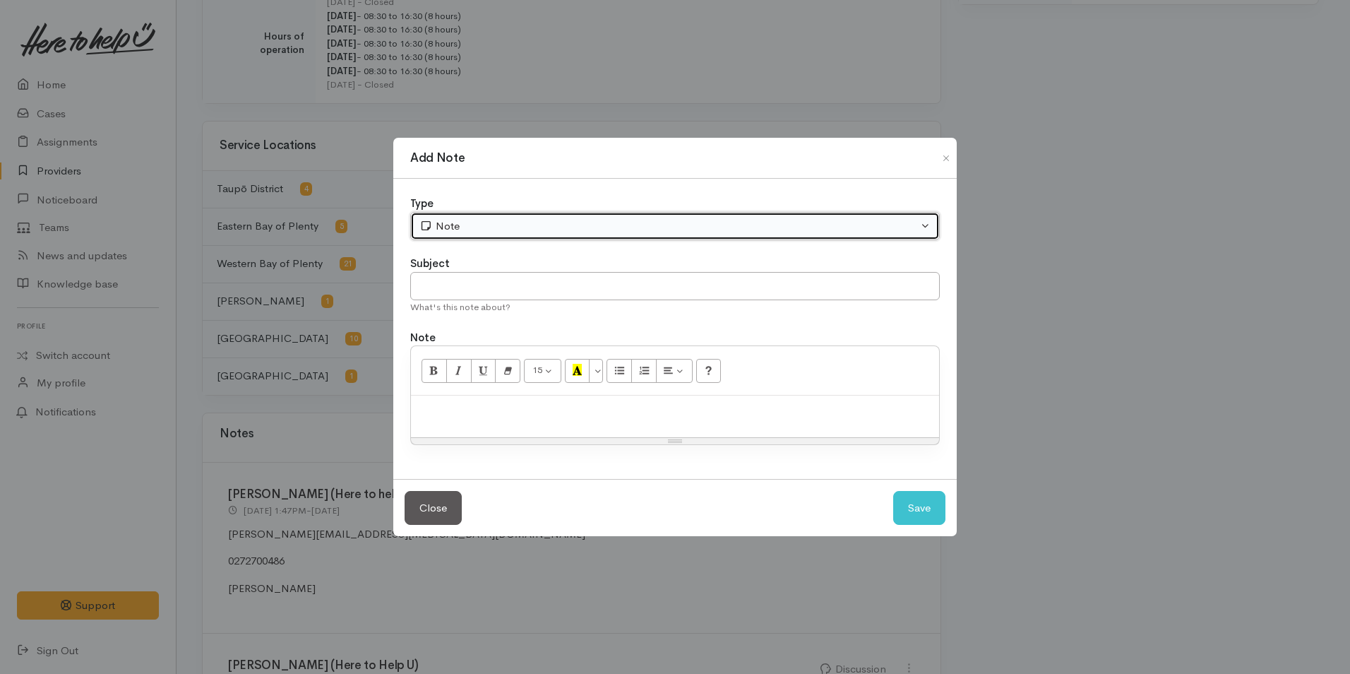
click at [446, 221] on div "Note" at bounding box center [668, 226] width 498 height 16
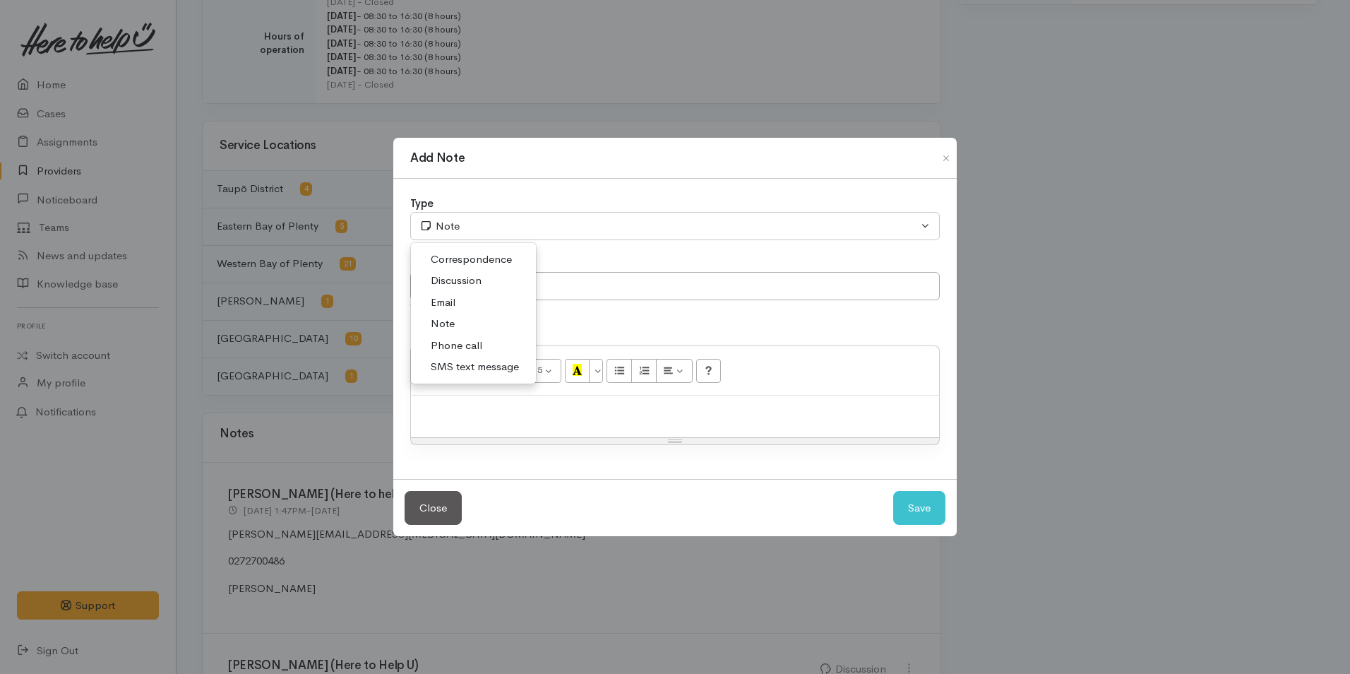
click at [477, 339] on span "Phone call" at bounding box center [457, 345] width 52 height 16
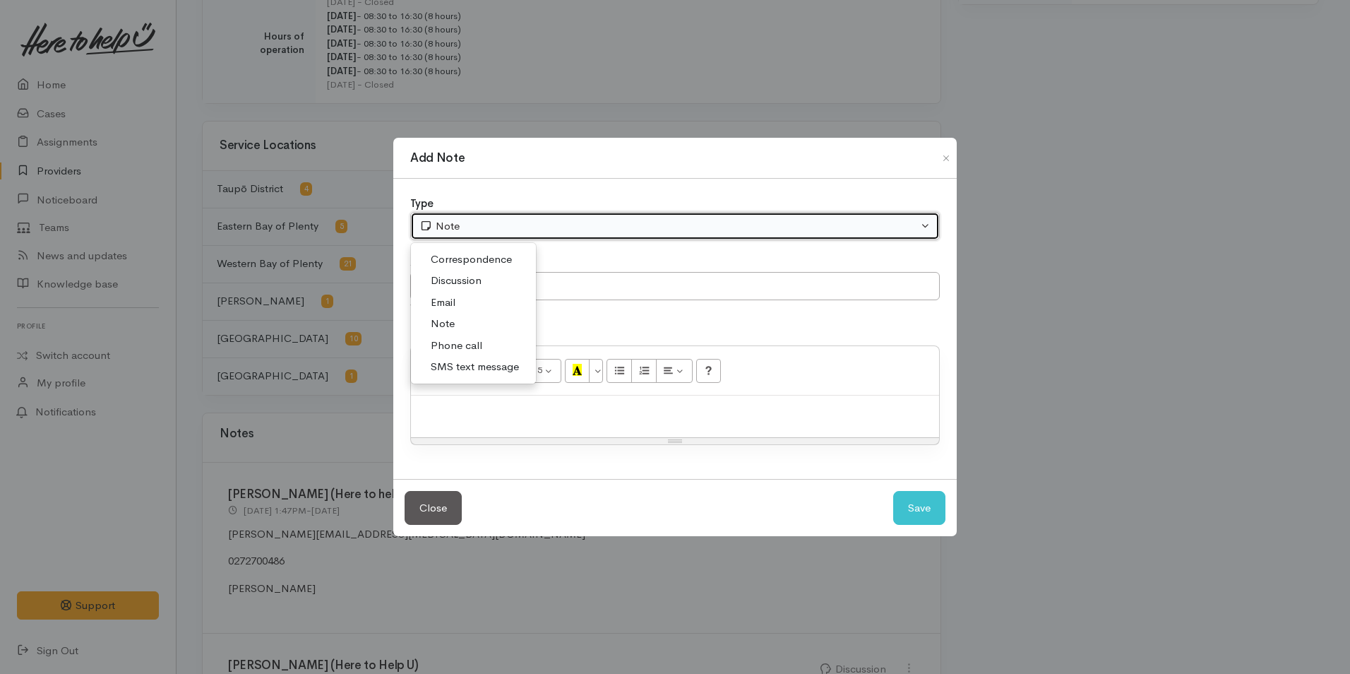
select select "3"
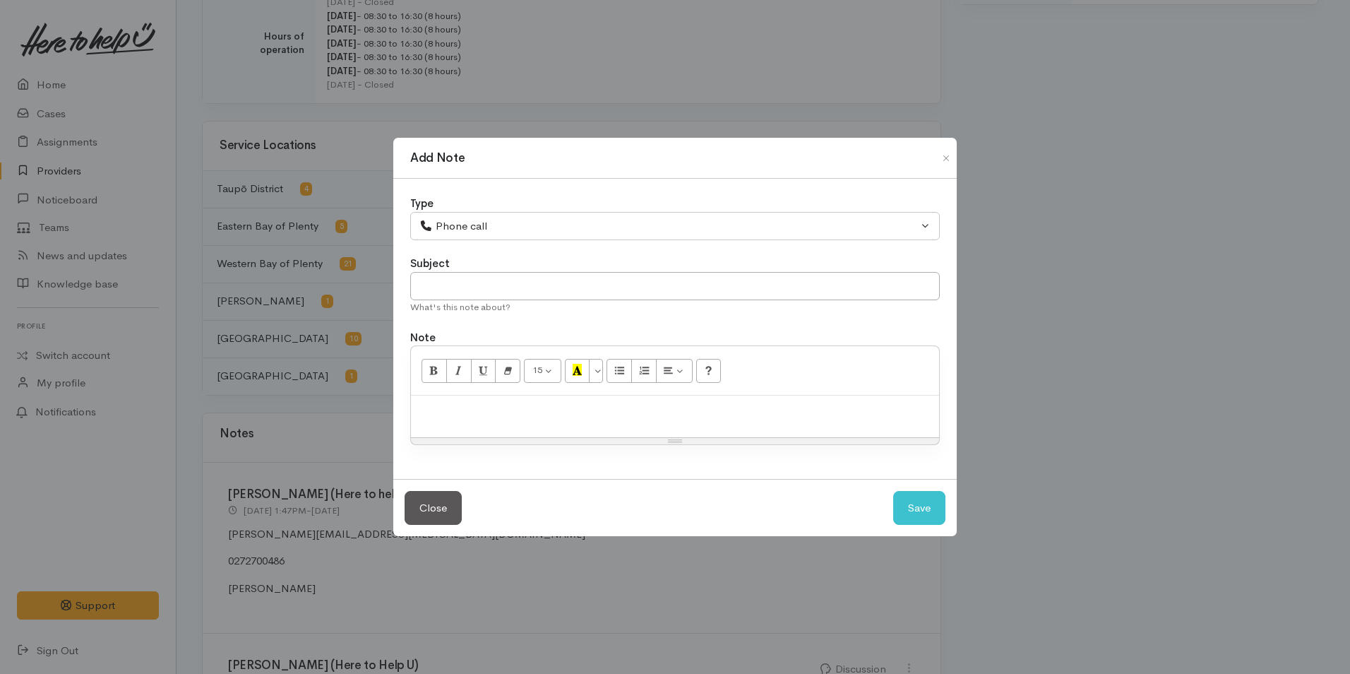
click at [491, 424] on div at bounding box center [675, 416] width 528 height 42
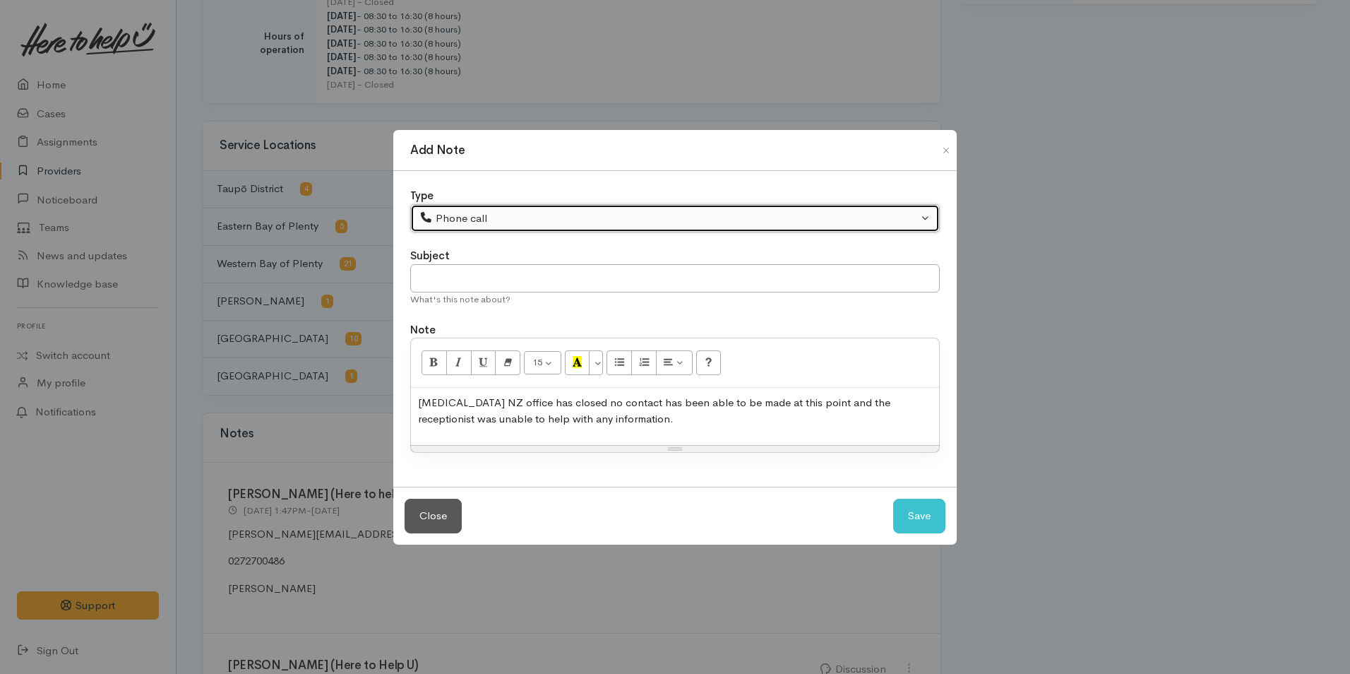
click at [510, 220] on div "Phone call" at bounding box center [668, 218] width 498 height 16
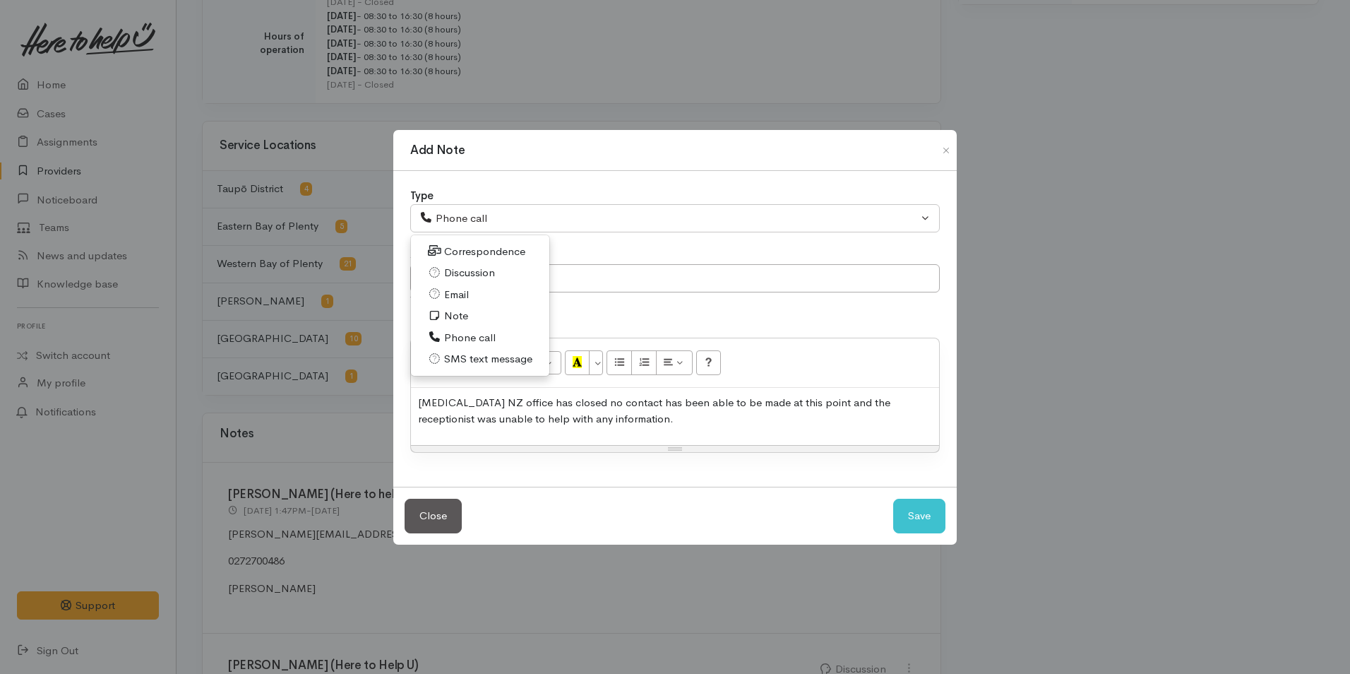
click at [470, 313] on link "Note" at bounding box center [480, 316] width 138 height 22
click at [470, 313] on div "Type Correspondence Discussion Email Note Phone call SMS text message Note Corr…" at bounding box center [674, 329] width 563 height 316
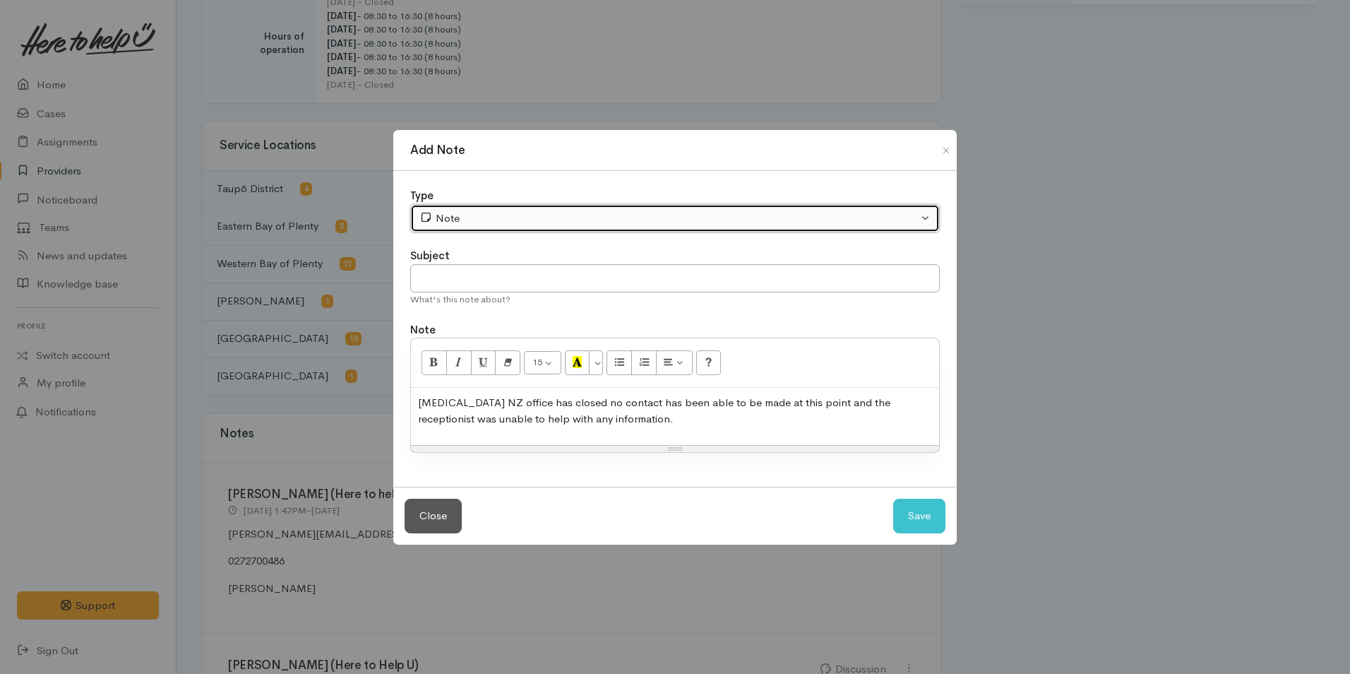
click at [452, 222] on div "Note" at bounding box center [668, 218] width 498 height 16
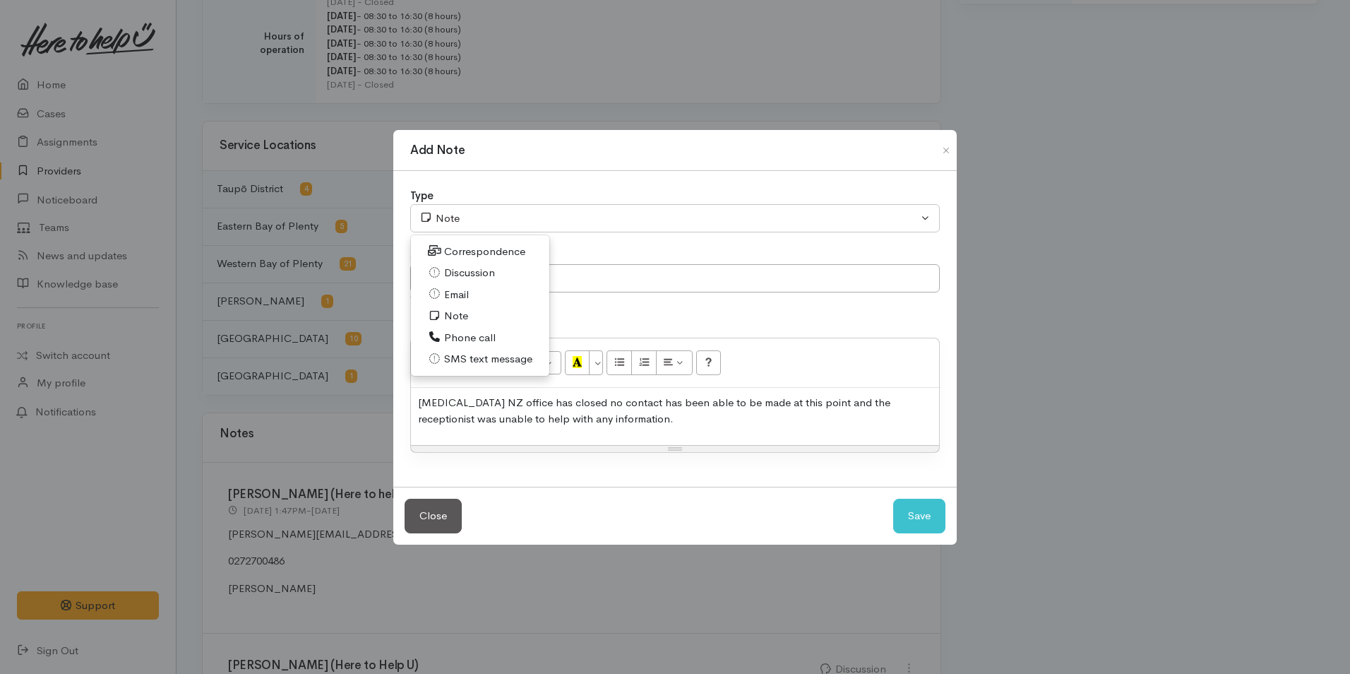
click at [489, 268] on span "Discussion" at bounding box center [469, 273] width 51 height 16
click at [611, 419] on p "Diabetes NZ office has closed no contact has been able to be made at this point…" at bounding box center [675, 411] width 514 height 32
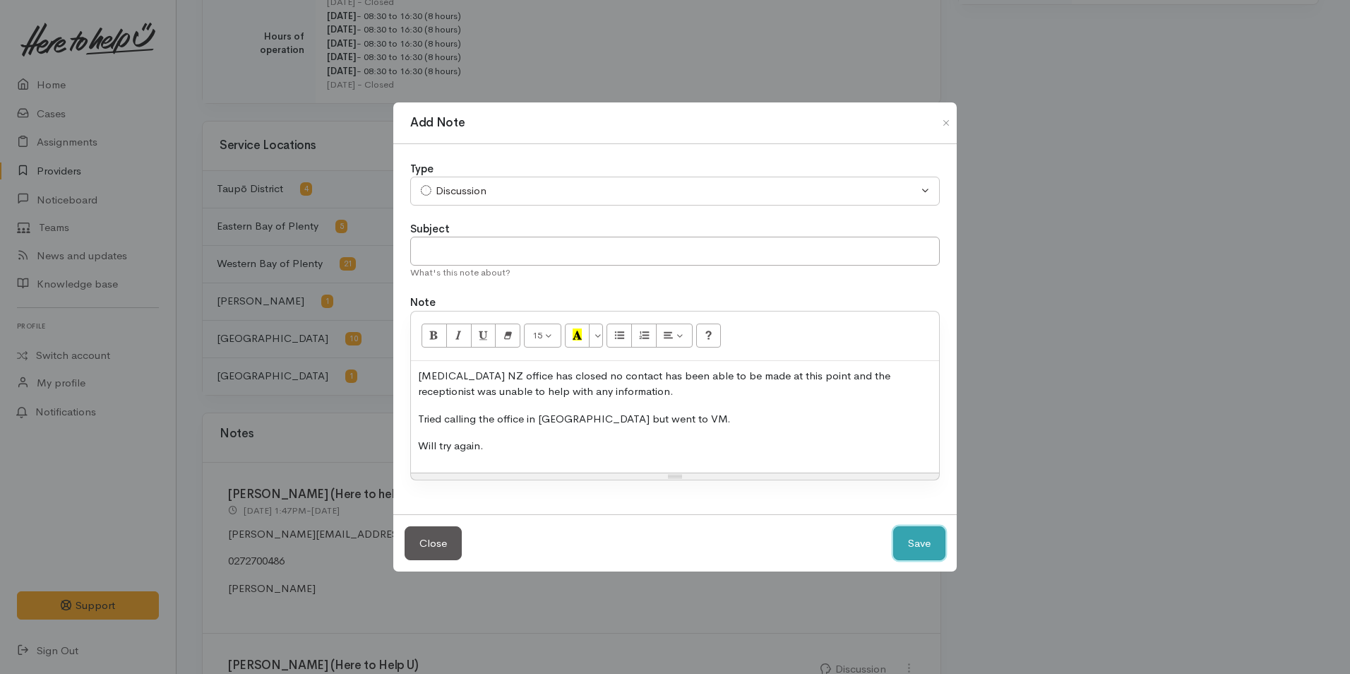
click at [930, 544] on button "Save" at bounding box center [919, 543] width 52 height 35
select select "1"
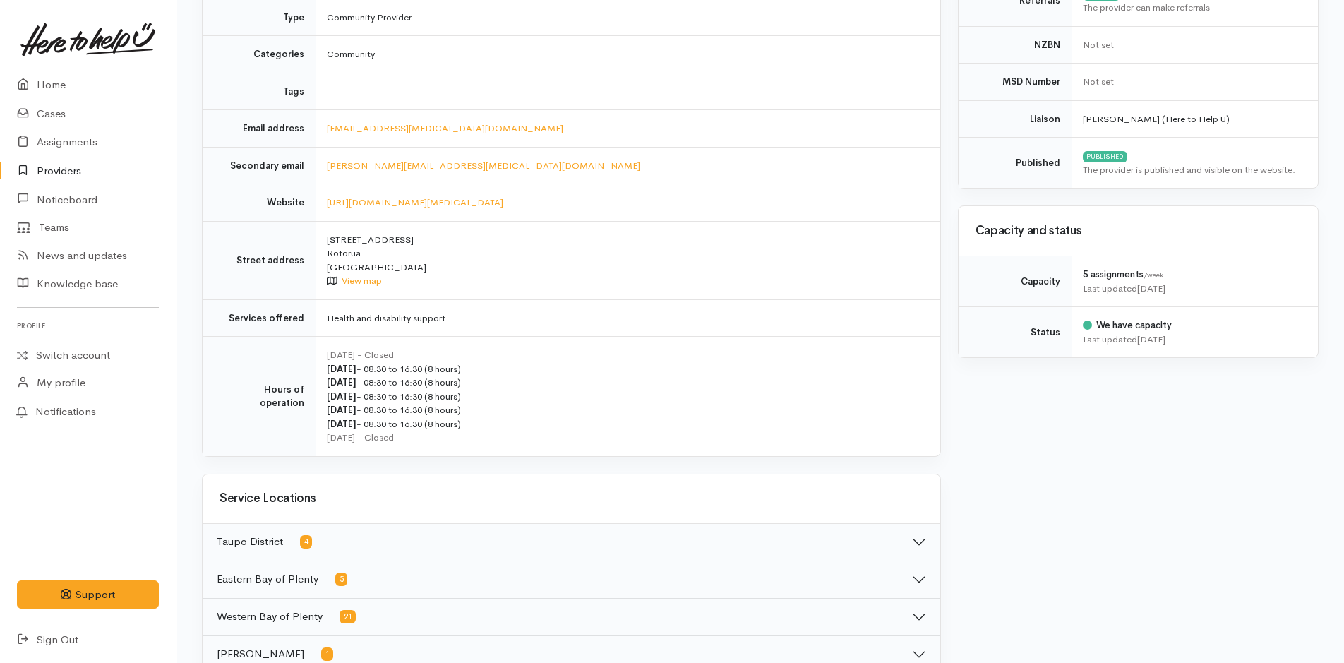
scroll to position [0, 0]
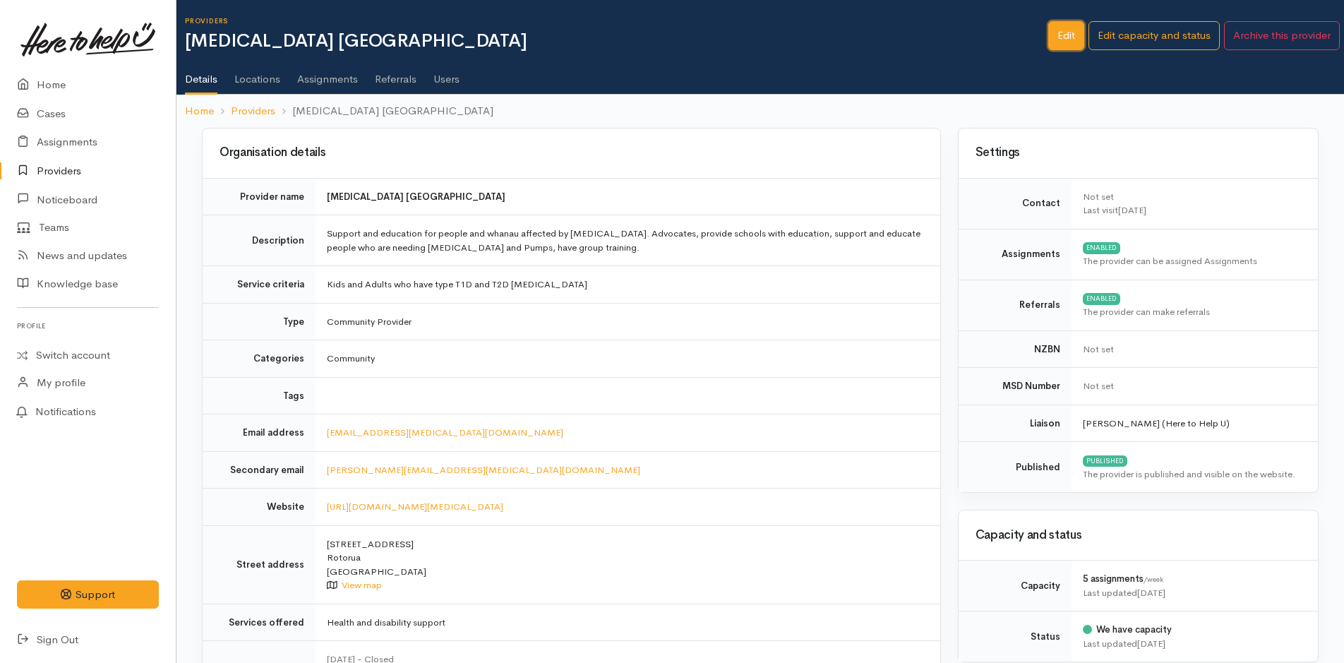
click at [1056, 30] on link "Edit" at bounding box center [1066, 35] width 36 height 29
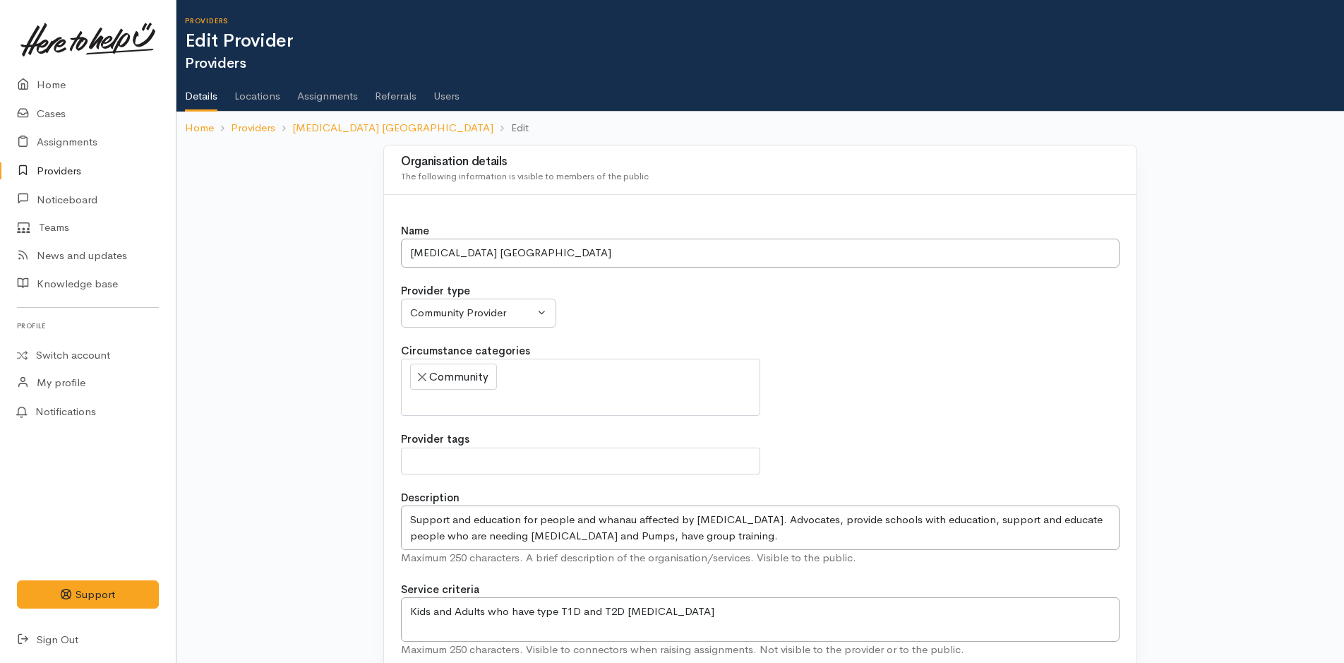
select select
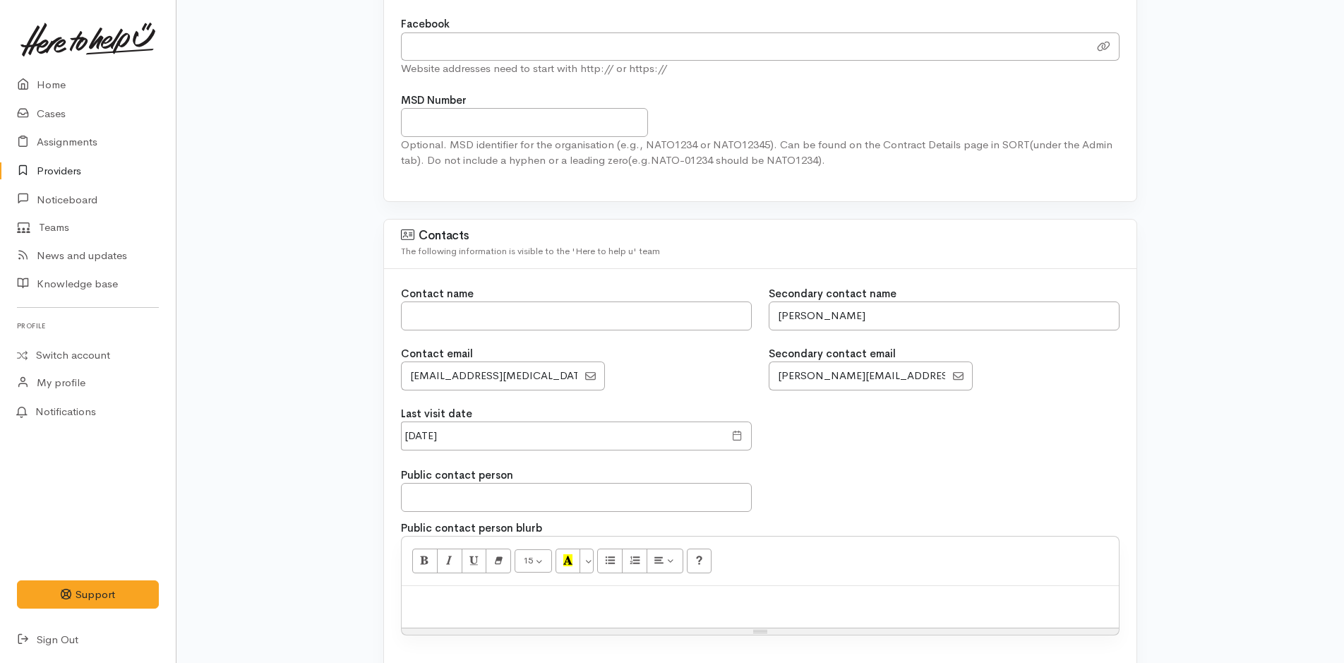
scroll to position [1200, 0]
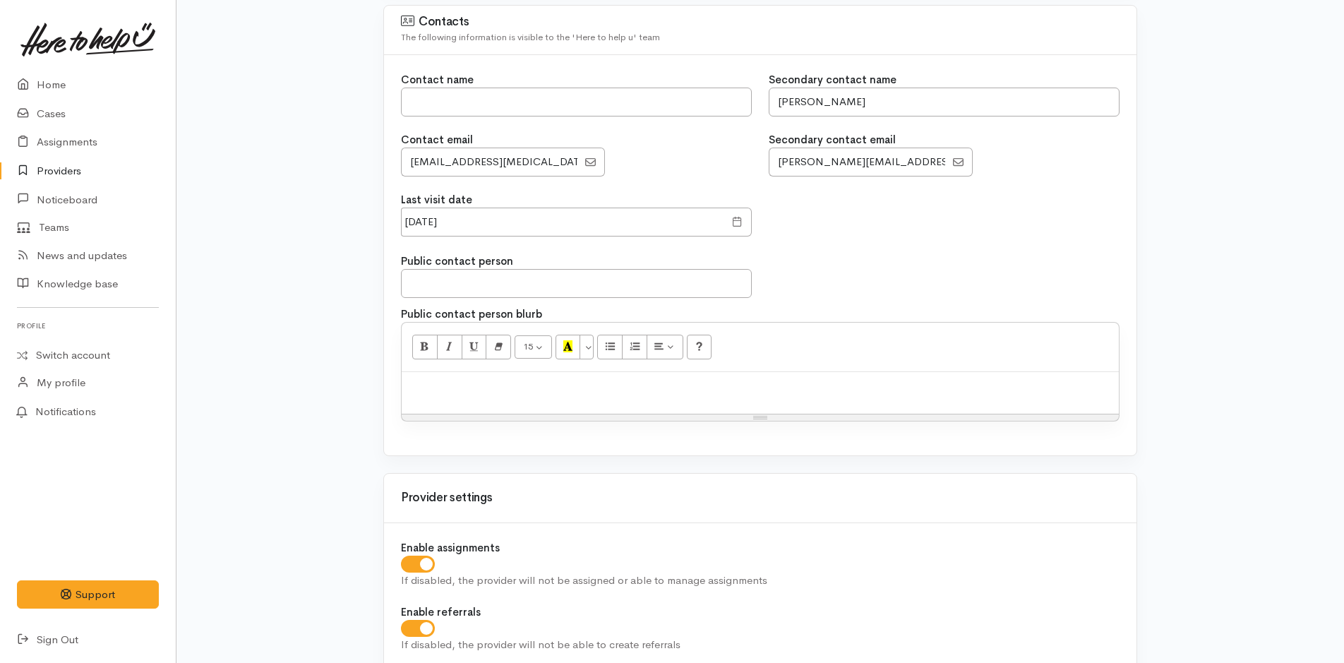
click at [736, 222] on span at bounding box center [737, 222] width 11 height 16
click at [738, 222] on span at bounding box center [737, 222] width 11 height 16
click at [484, 234] on input "11 Apr 2025" at bounding box center [562, 222] width 323 height 29
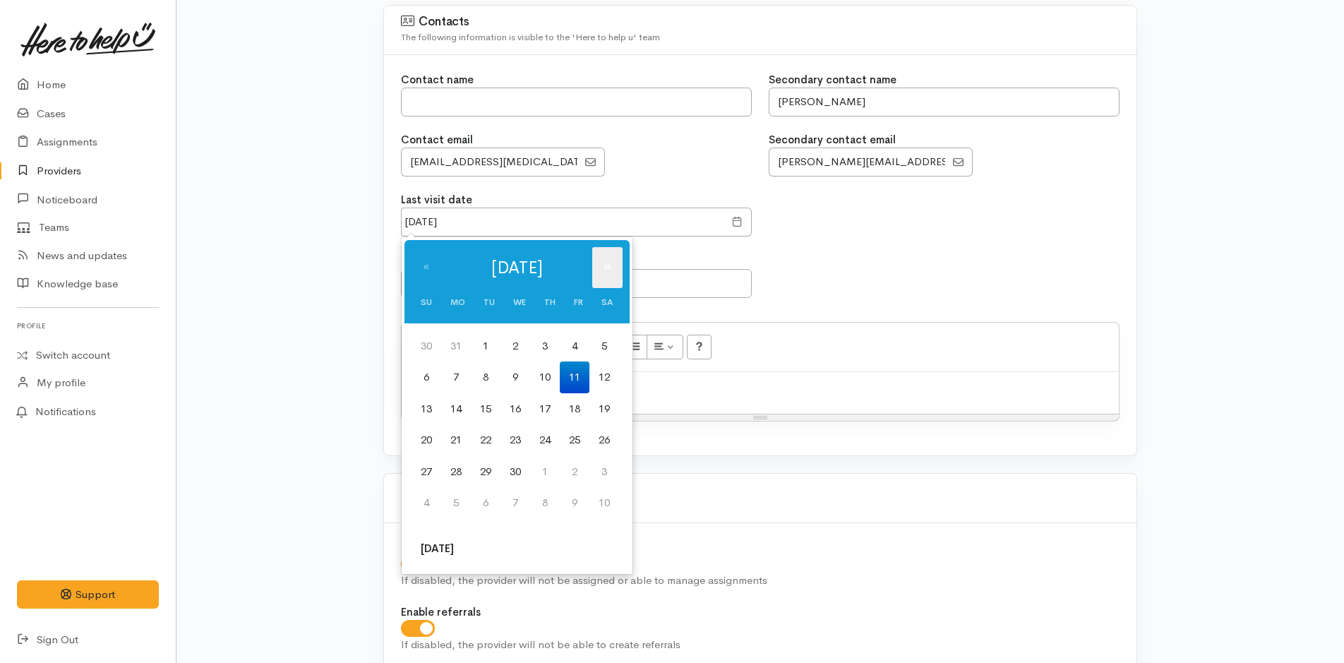
click at [606, 265] on th "»" at bounding box center [607, 267] width 30 height 41
click at [611, 267] on th "»" at bounding box center [607, 267] width 30 height 41
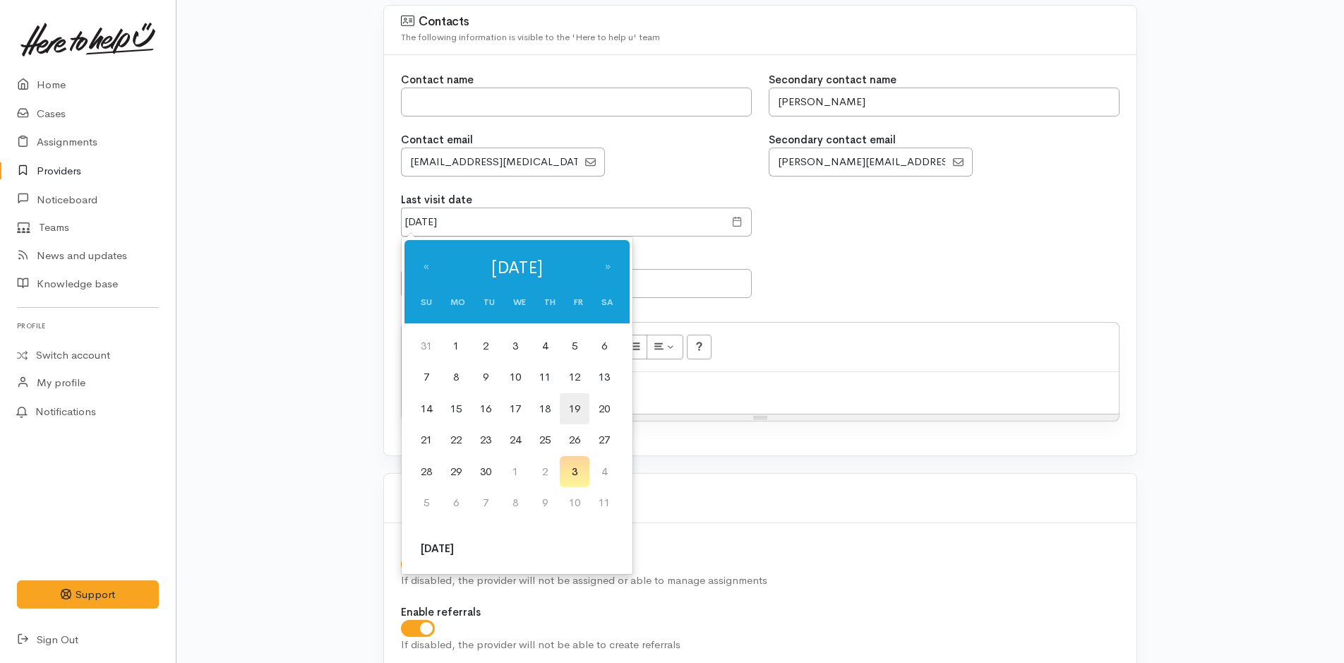
click at [586, 407] on td "19" at bounding box center [575, 409] width 30 height 32
type input "19 Sep 2025"
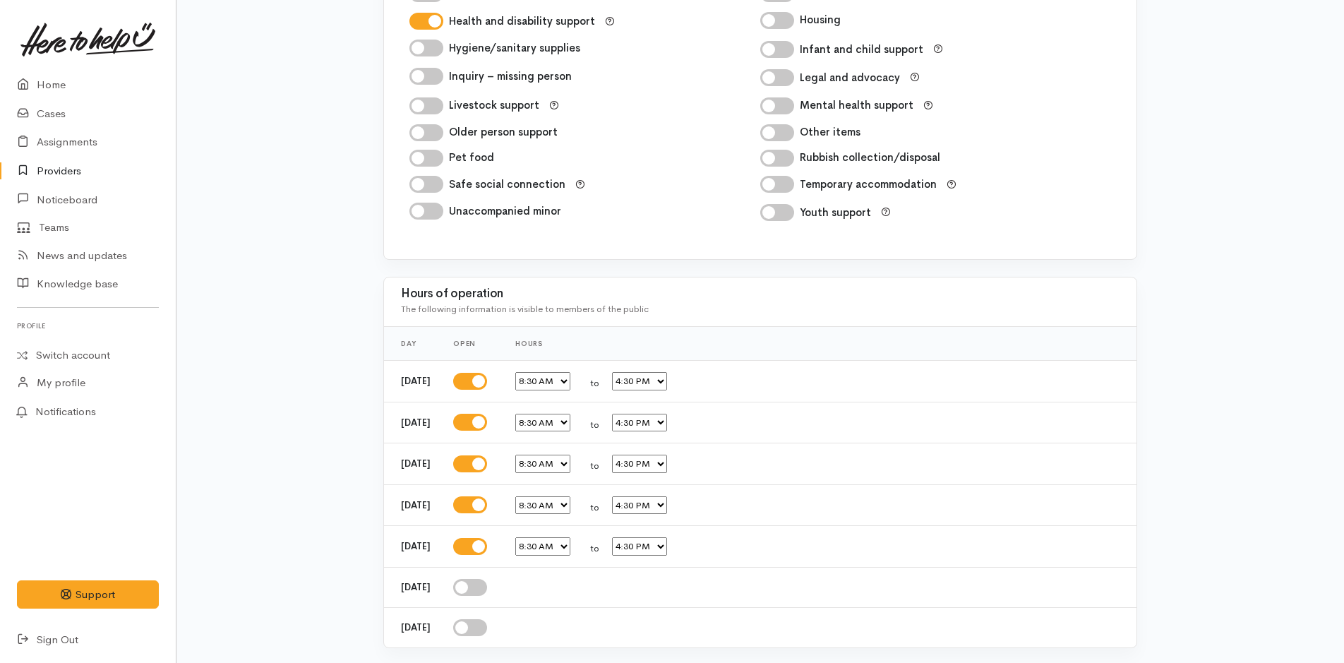
scroll to position [2343, 0]
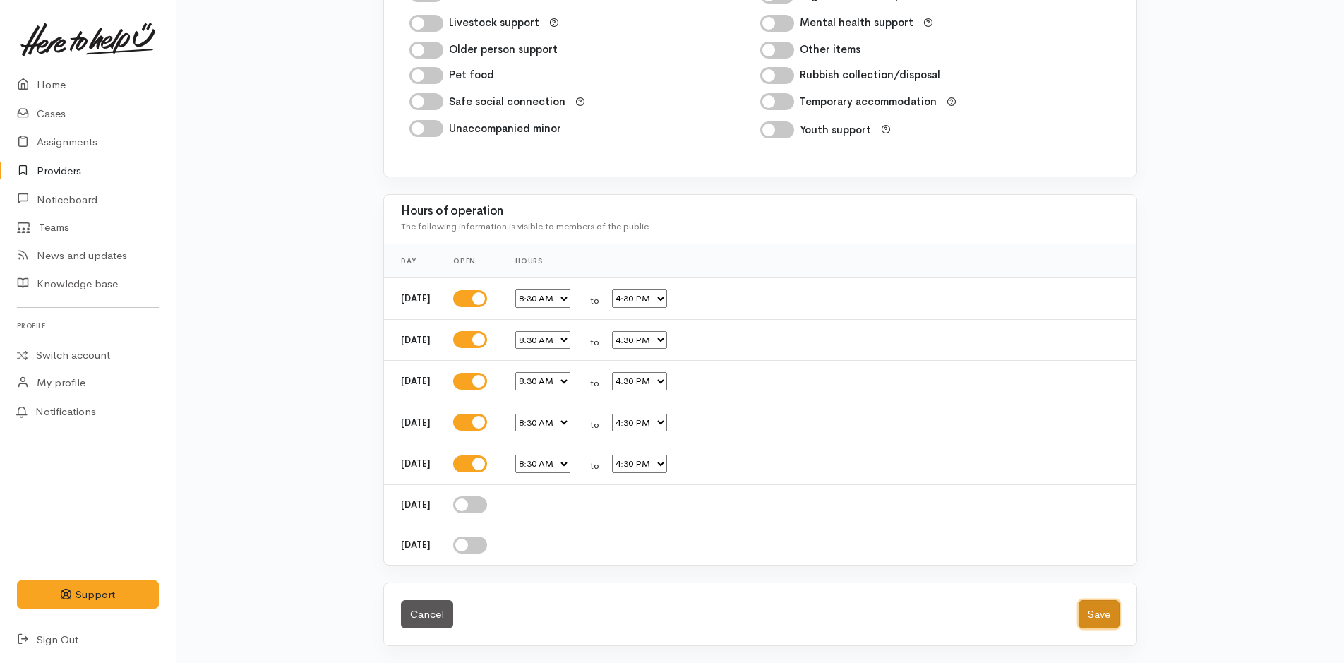
click at [1096, 620] on button "Save" at bounding box center [1099, 614] width 41 height 29
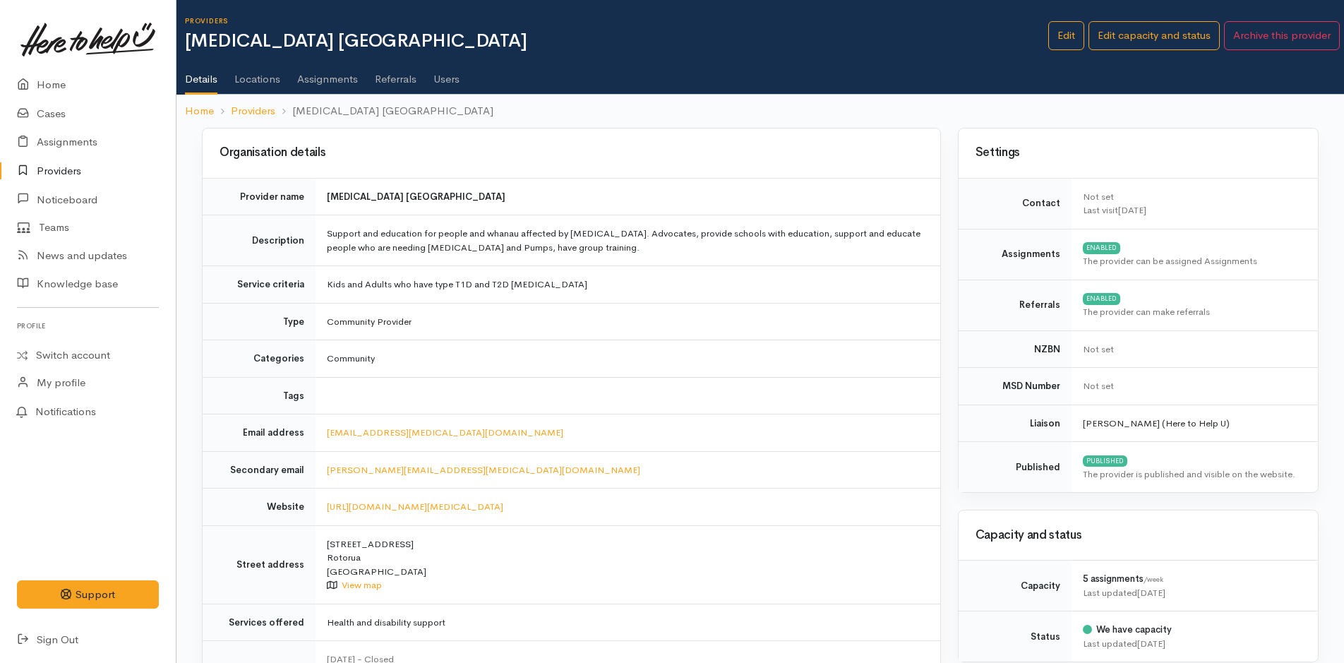
click at [71, 169] on link "Providers" at bounding box center [88, 171] width 176 height 29
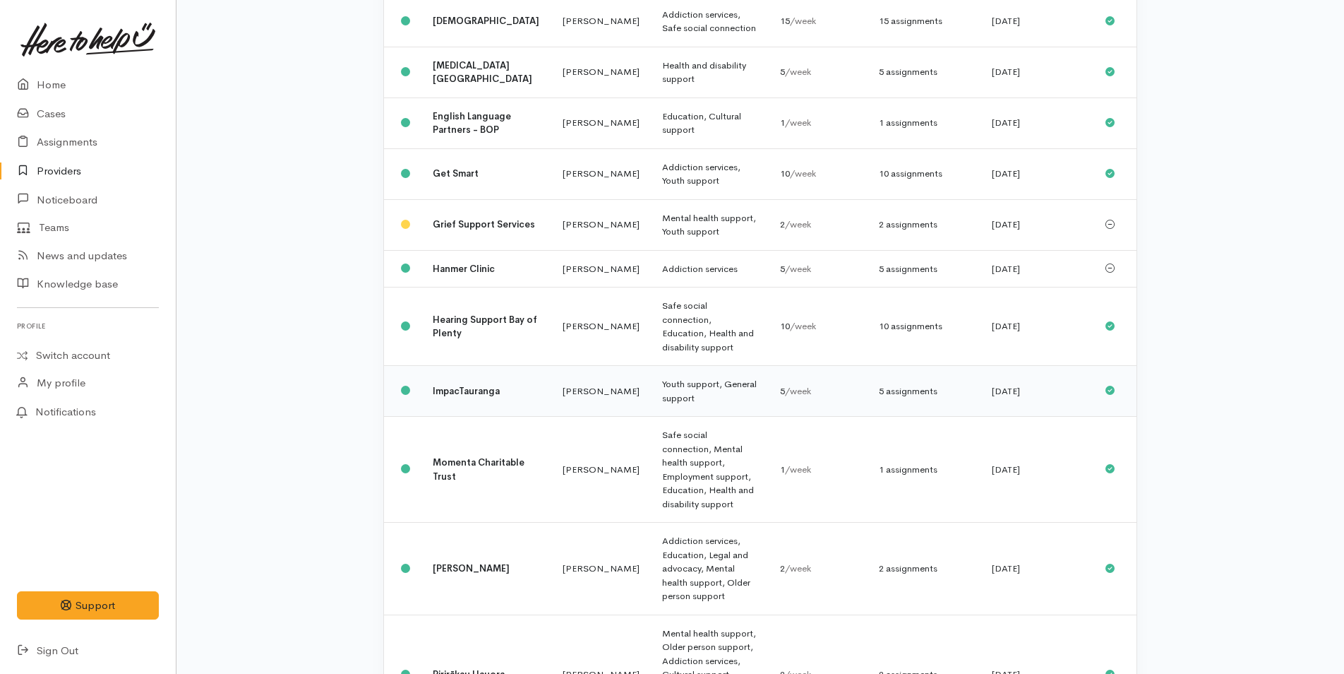
scroll to position [635, 0]
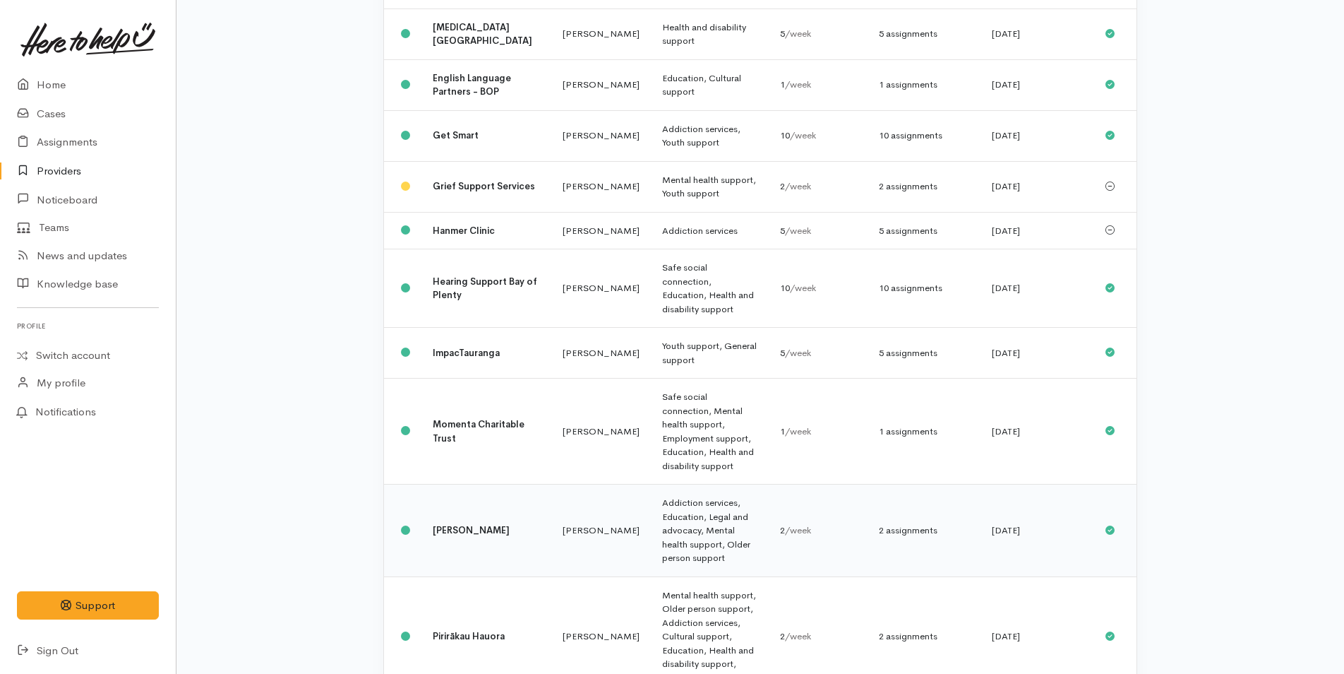
click at [455, 524] on b "[PERSON_NAME]" at bounding box center [471, 530] width 77 height 12
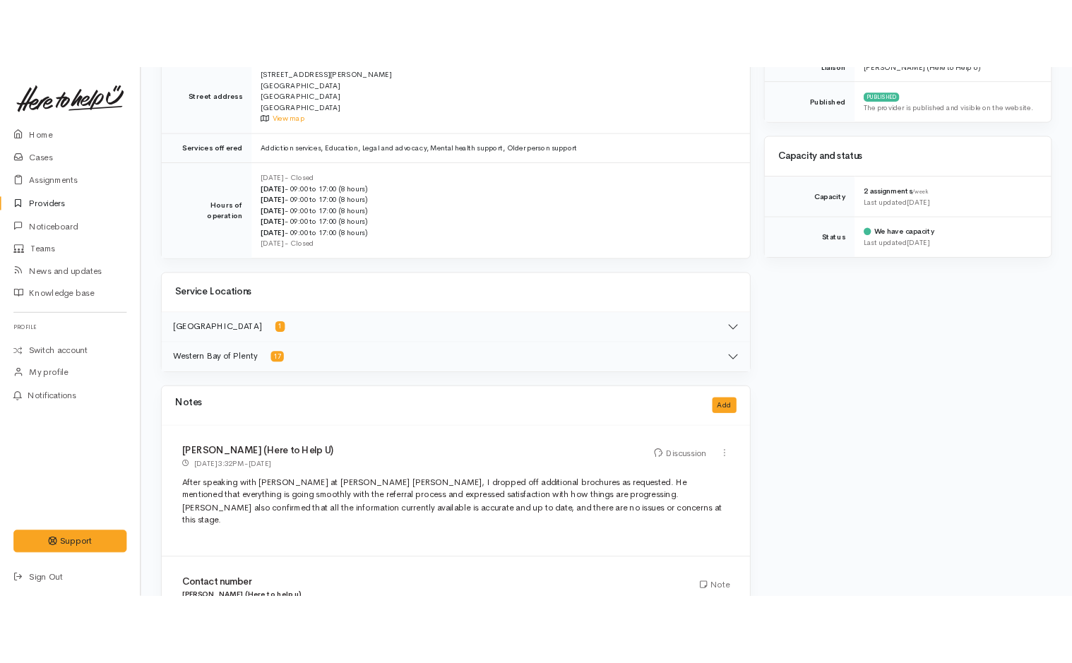
scroll to position [451, 0]
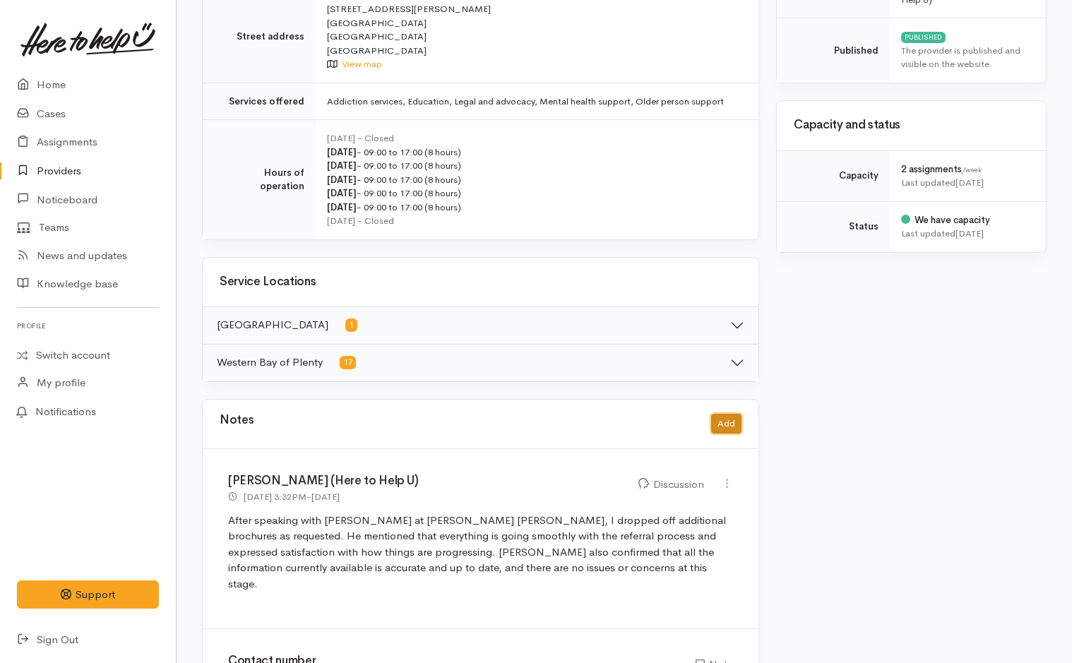
click at [729, 424] on button "Add" at bounding box center [726, 424] width 30 height 20
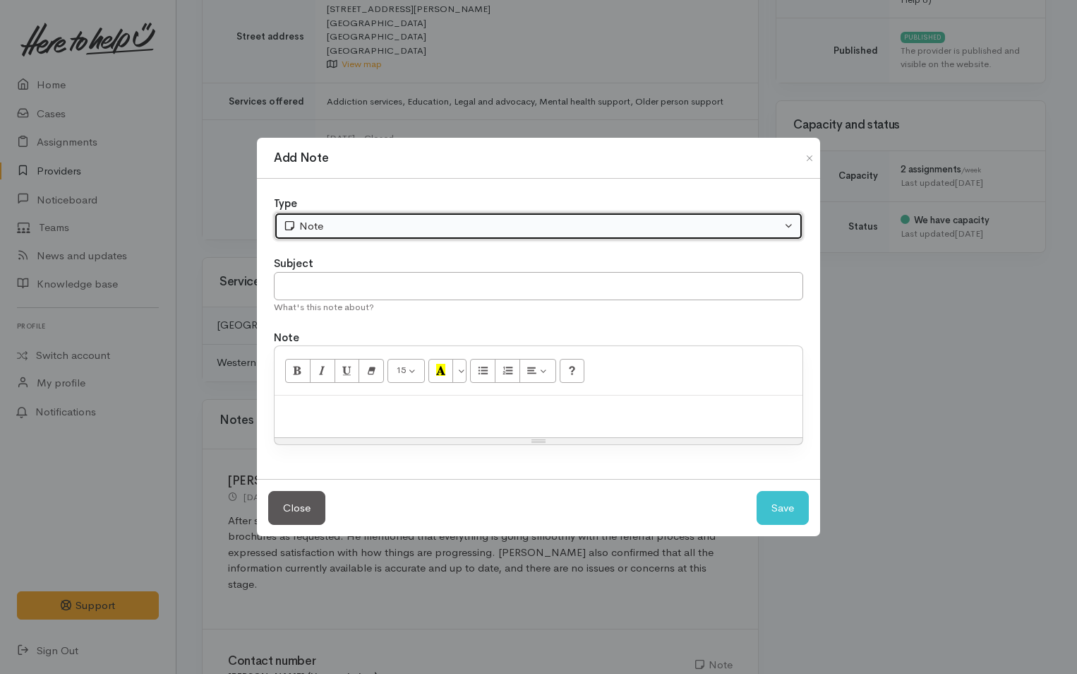
click at [349, 231] on div "Note" at bounding box center [532, 226] width 498 height 16
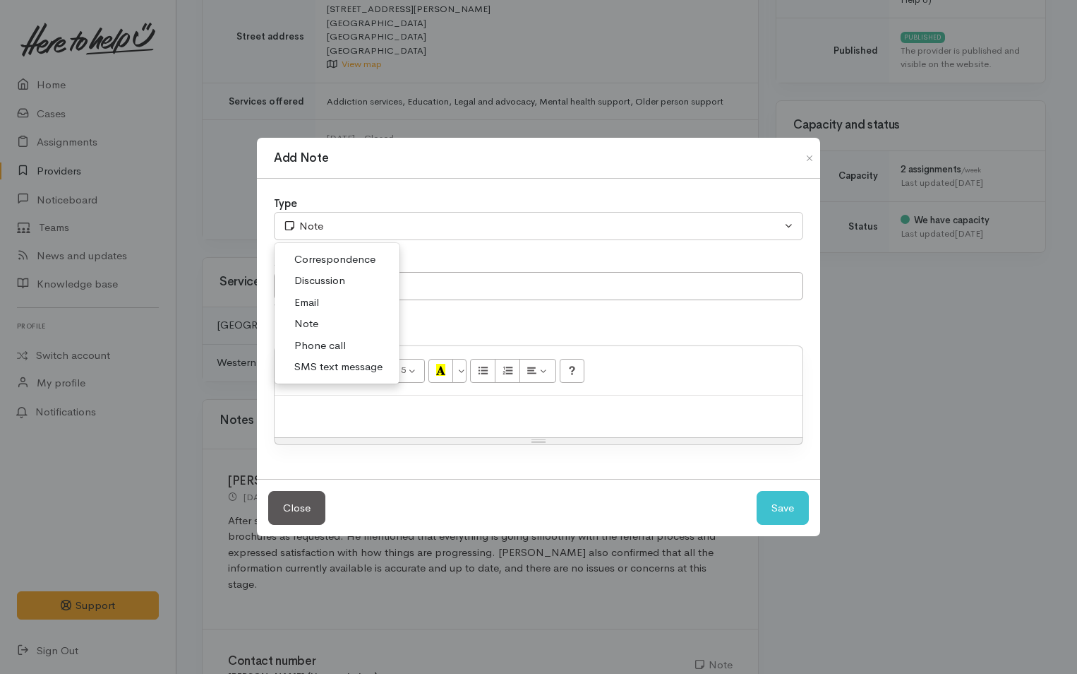
click at [337, 277] on span "Discussion" at bounding box center [319, 281] width 51 height 16
select select "4"
click at [354, 417] on p at bounding box center [539, 410] width 514 height 16
paste div
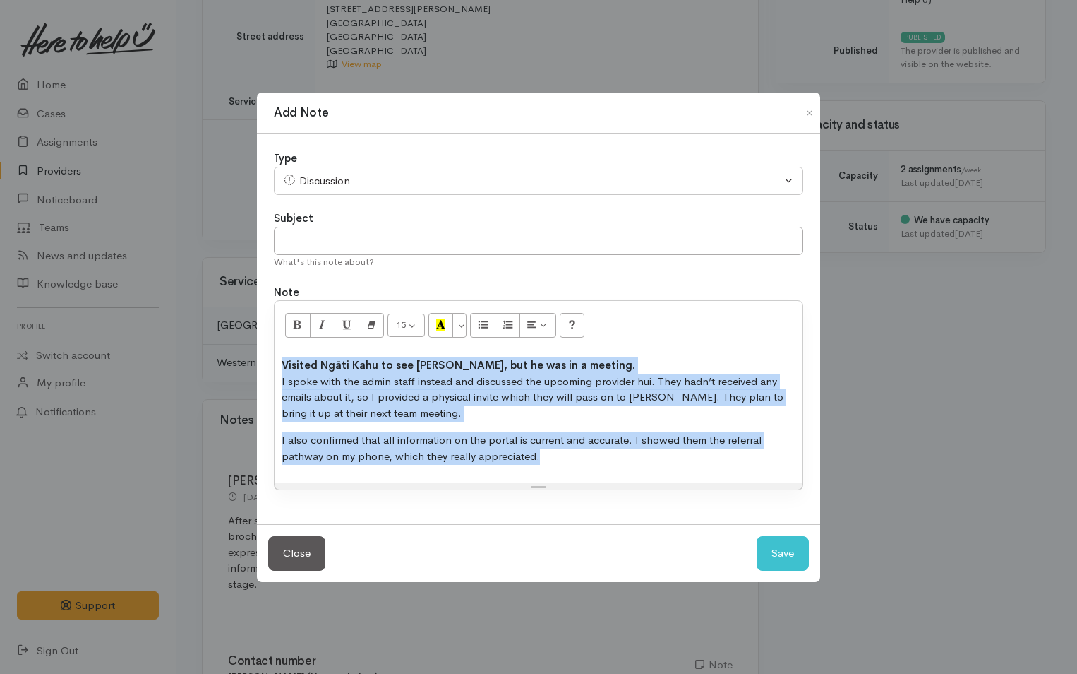
drag, startPoint x: 542, startPoint y: 462, endPoint x: 275, endPoint y: 359, distance: 286.1
click at [275, 359] on div "Visited Ngāti Kahu to see Jason, but he was in a meeting. I spoke with the admi…" at bounding box center [539, 416] width 528 height 132
click at [369, 321] on icon "Remove Font Style (CTRL+\\)" at bounding box center [371, 324] width 9 height 12
click at [583, 361] on p "Visited Ngāti Kahu to see [PERSON_NAME], but he was in a meeting. I spoke with …" at bounding box center [539, 389] width 514 height 64
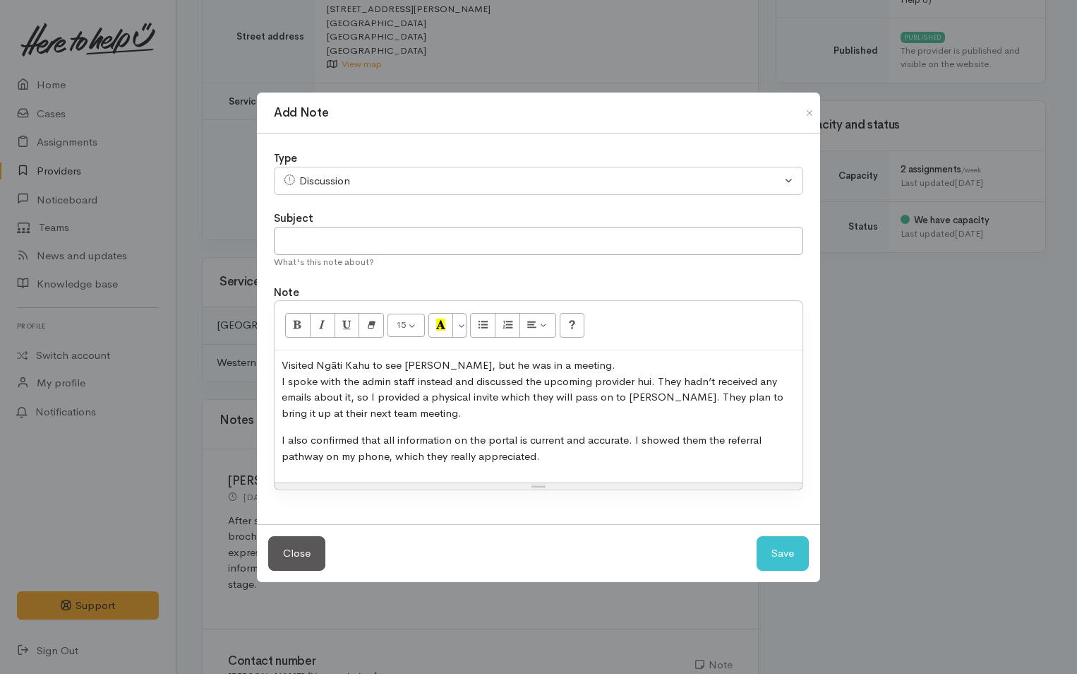
drag, startPoint x: 556, startPoint y: 462, endPoint x: 534, endPoint y: 471, distance: 22.8
click at [534, 471] on div "Visited Ngāti Kahu to see Jason, but he was in a meeting. I spoke with the admi…" at bounding box center [539, 416] width 528 height 132
click at [791, 549] on button "Save" at bounding box center [783, 553] width 52 height 35
select select "1"
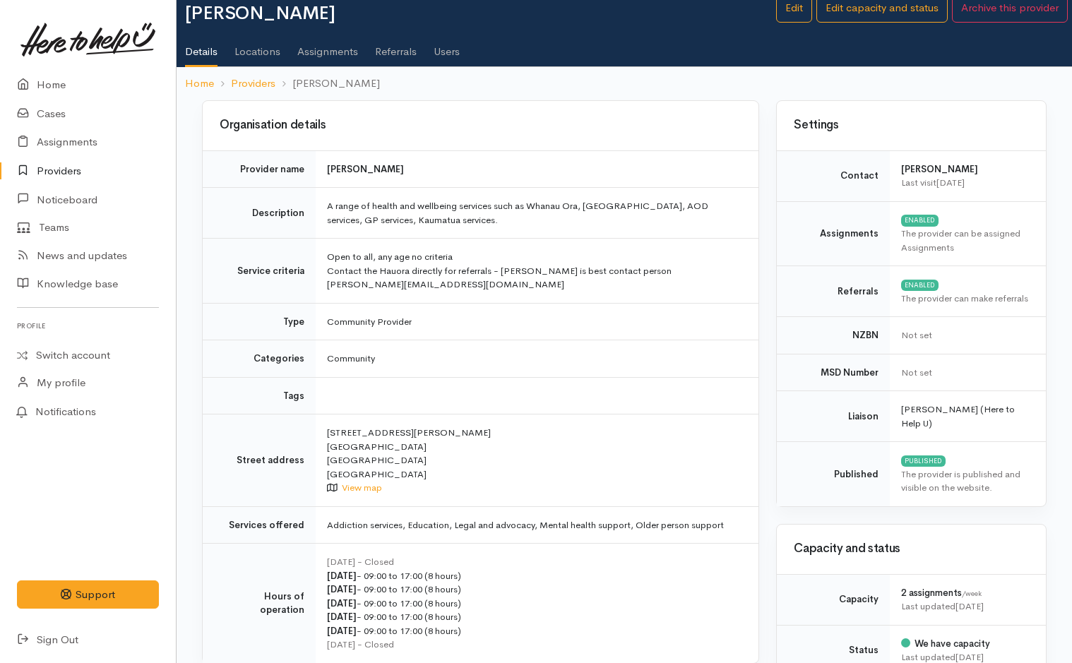
scroll to position [0, 0]
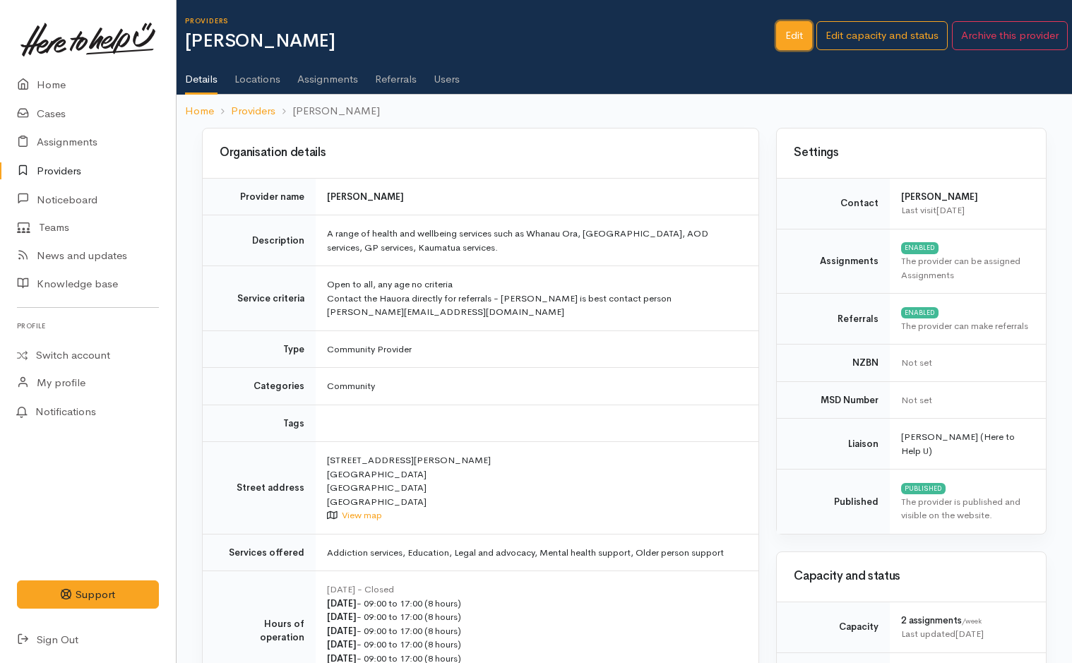
click at [795, 33] on link "Edit" at bounding box center [794, 35] width 36 height 29
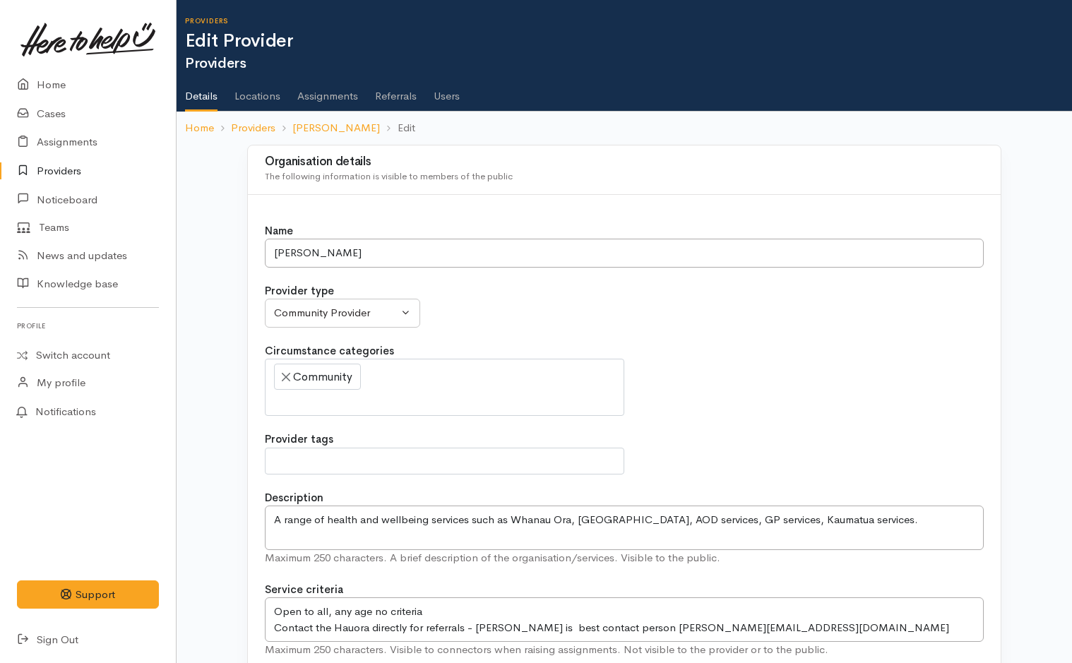
select select
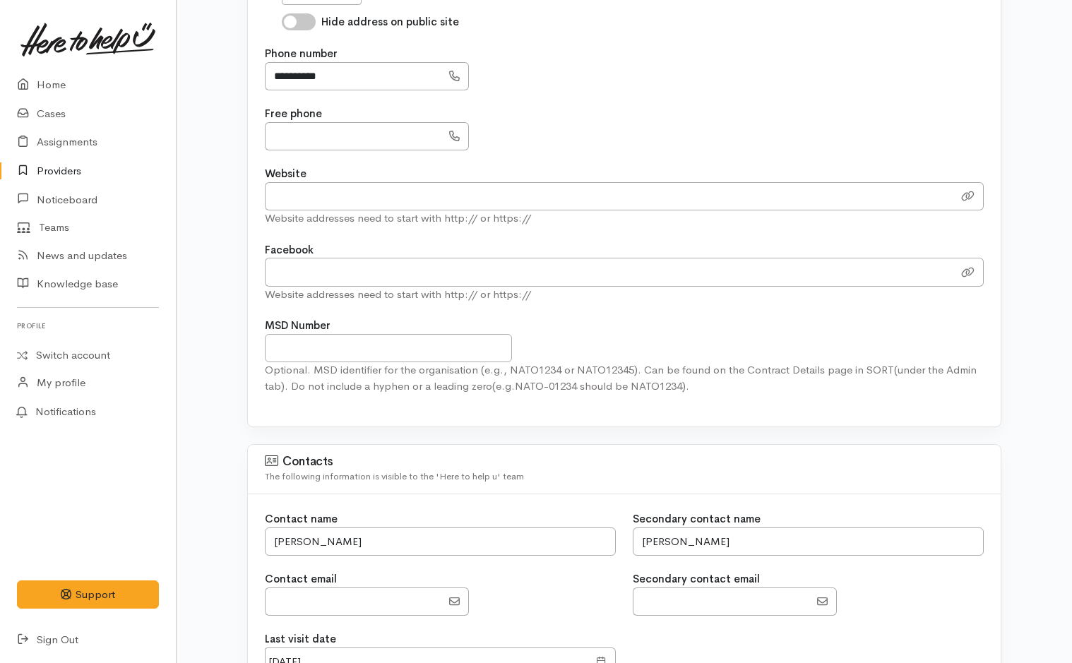
scroll to position [1130, 0]
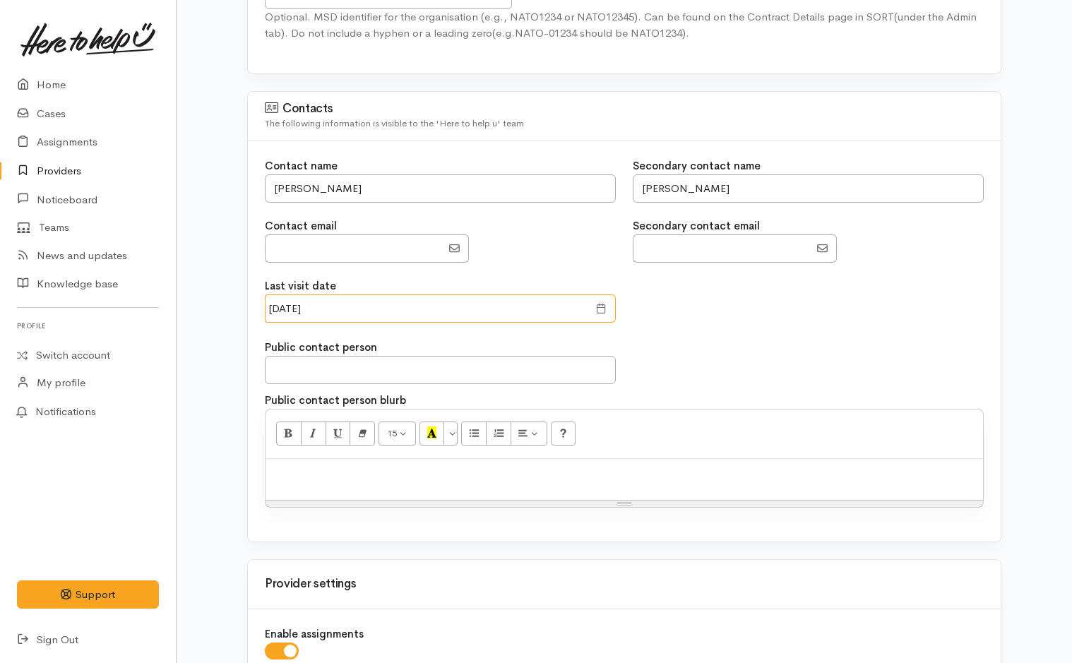
click at [322, 310] on input "14 Aug 2025" at bounding box center [426, 308] width 323 height 29
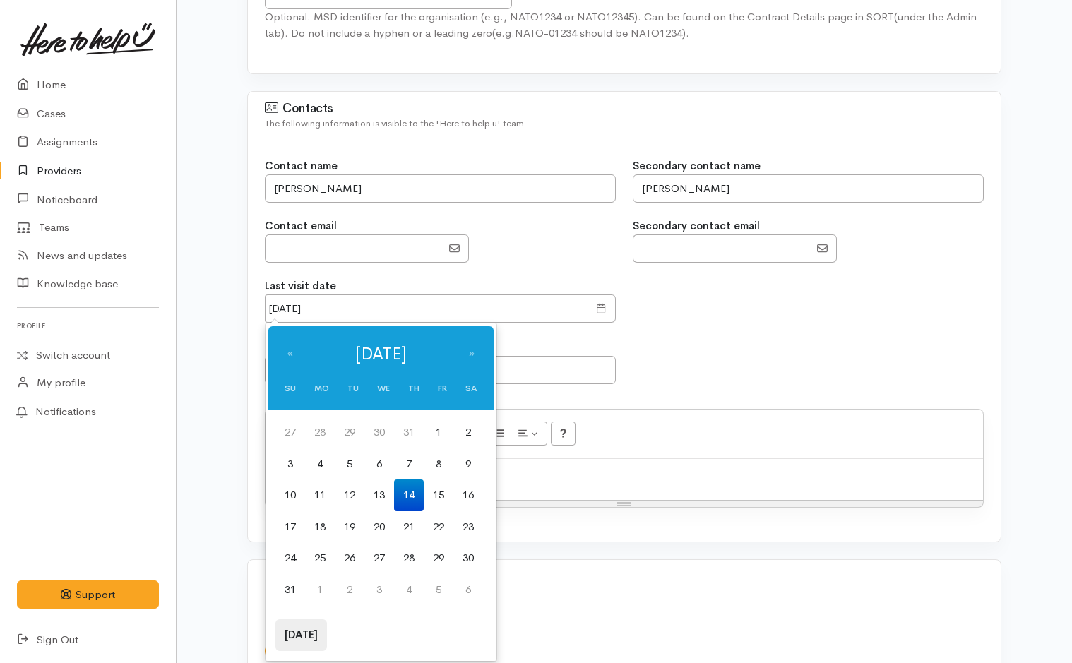
click at [311, 629] on th "Today" at bounding box center [301, 635] width 52 height 32
click at [387, 435] on td "1" at bounding box center [379, 433] width 30 height 32
type input "01 Oct 2025"
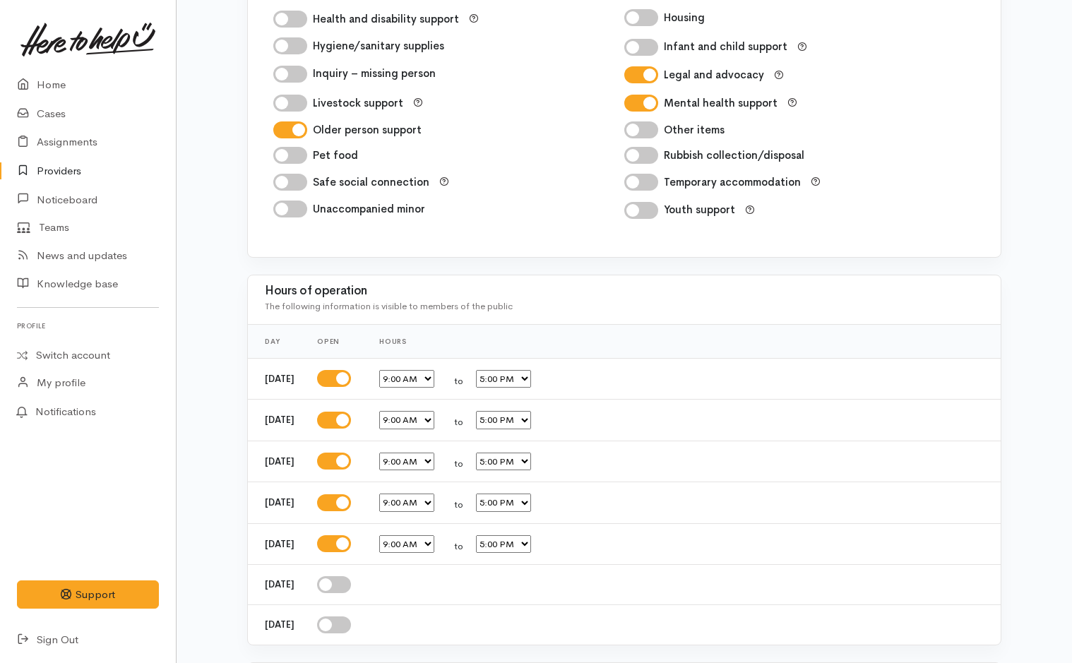
scroll to position [2360, 0]
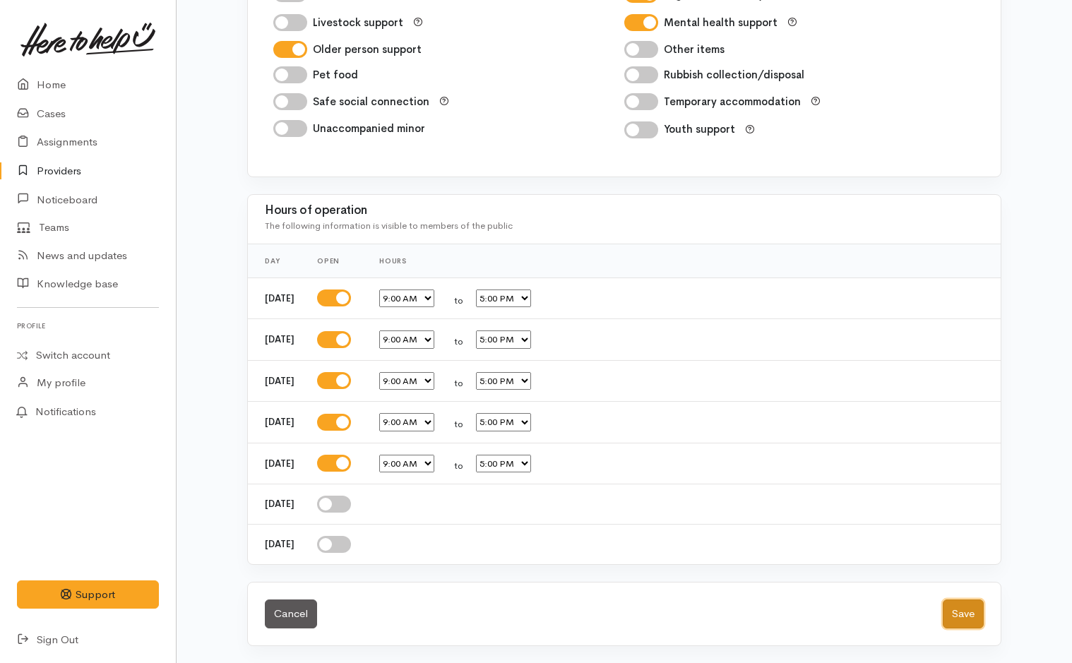
click at [969, 614] on button "Save" at bounding box center [963, 613] width 41 height 29
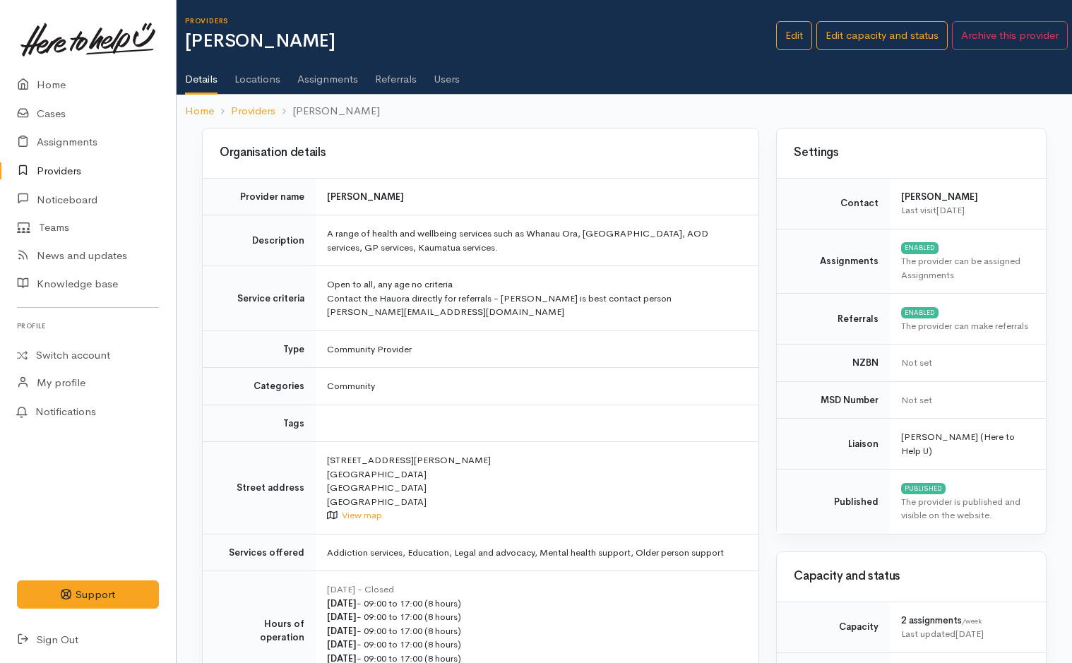
click at [64, 168] on link "Providers" at bounding box center [88, 171] width 176 height 29
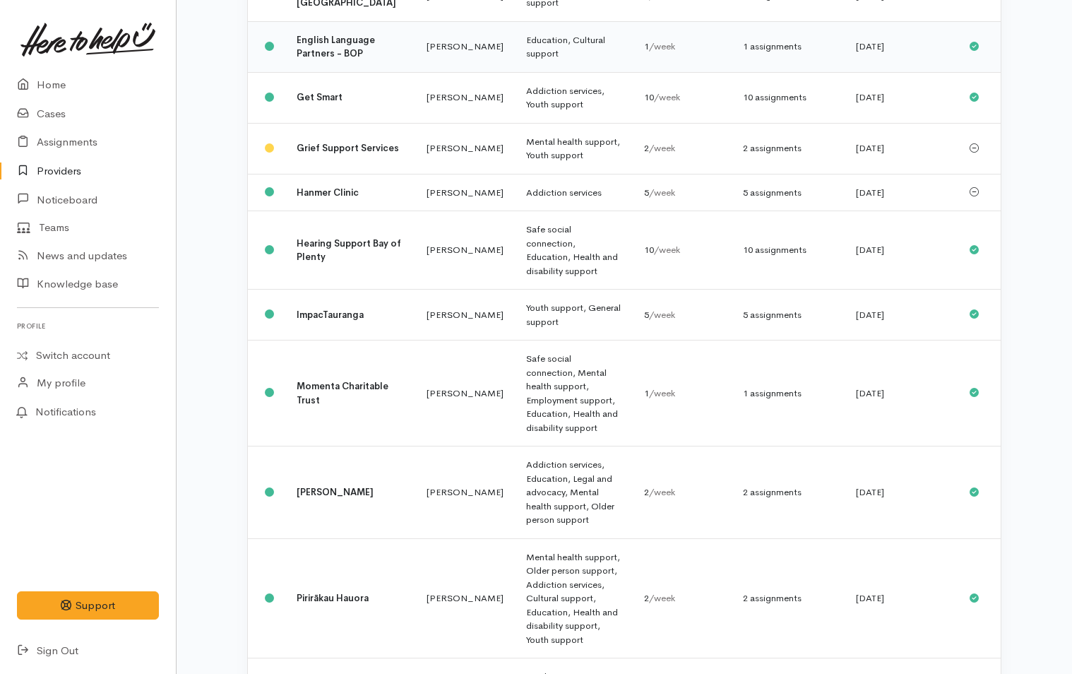
scroll to position [706, 0]
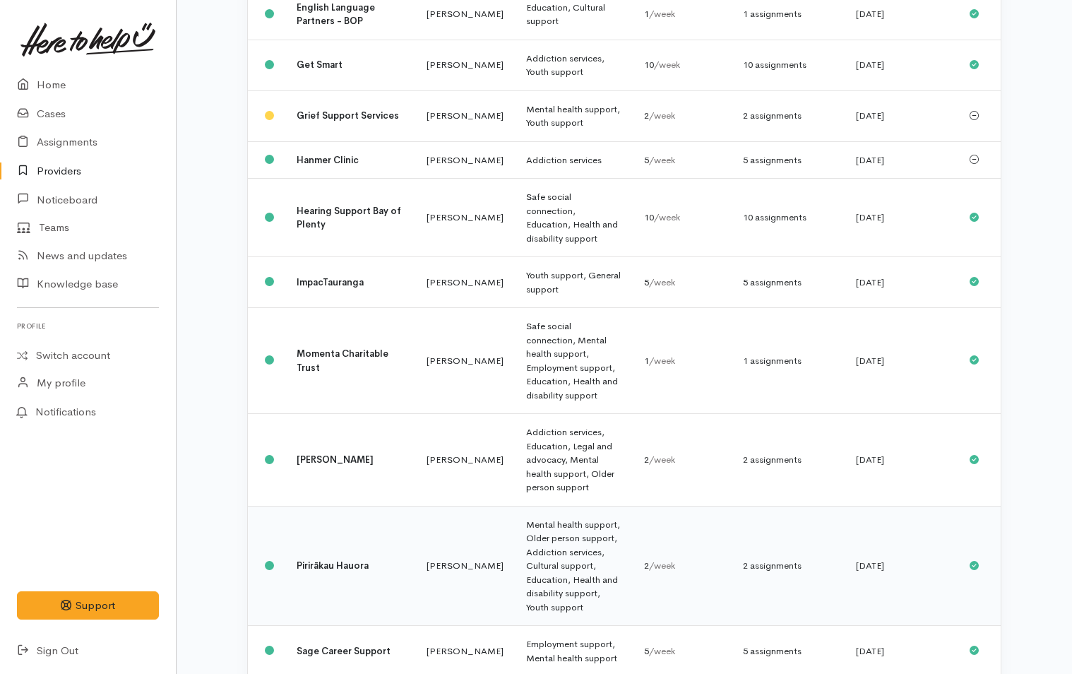
click at [318, 506] on td "Pirirākau Hauora" at bounding box center [350, 566] width 130 height 120
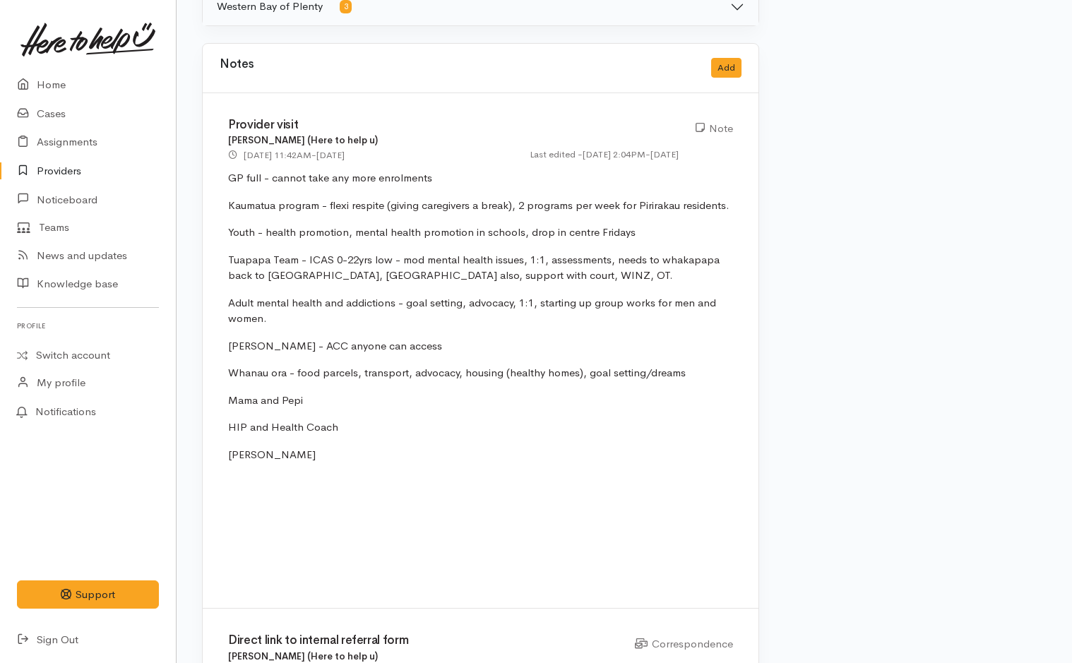
scroll to position [988, 0]
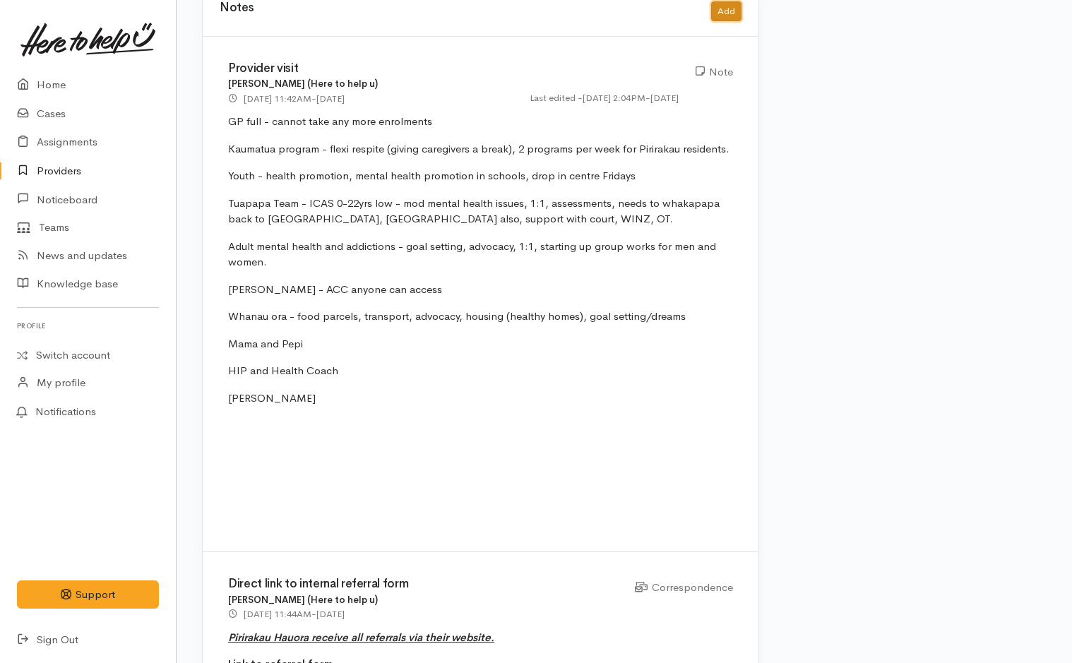
click at [725, 6] on button "Add" at bounding box center [726, 11] width 30 height 20
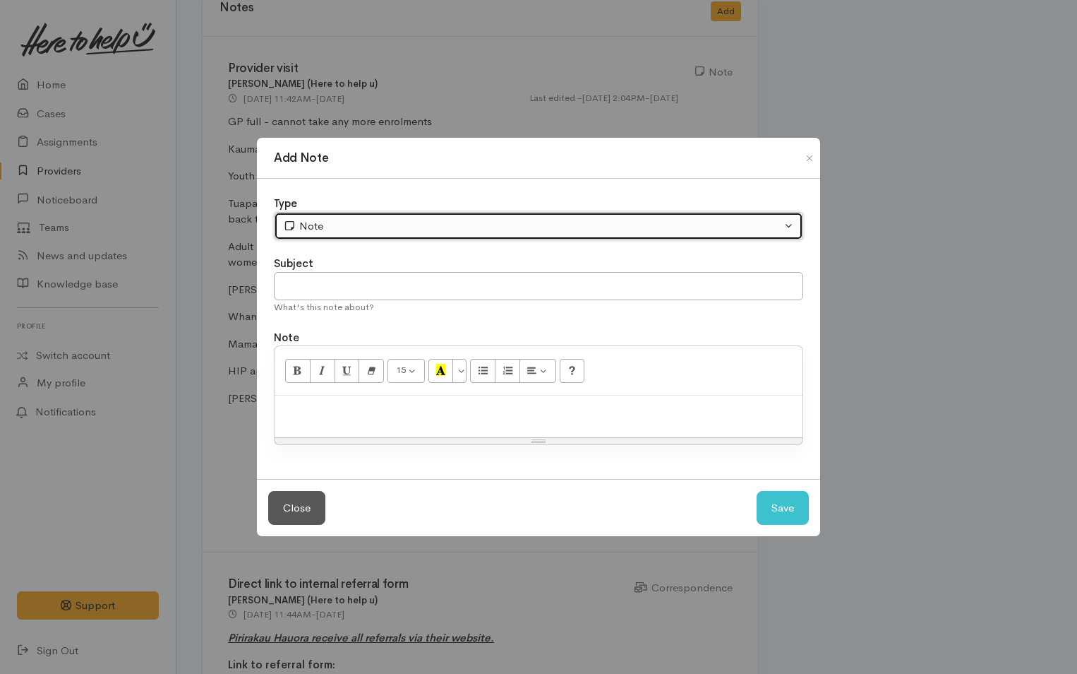
click at [390, 226] on div "Note" at bounding box center [532, 226] width 498 height 16
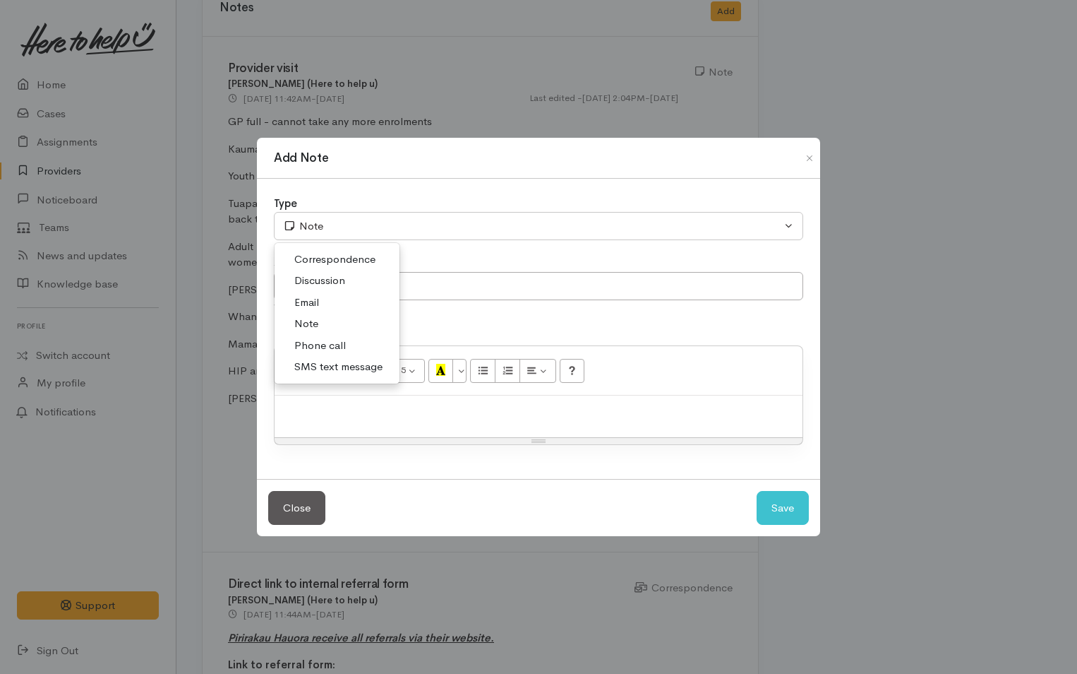
click at [320, 277] on span "Discussion" at bounding box center [319, 281] width 51 height 16
select select "4"
click at [352, 415] on p at bounding box center [539, 410] width 514 height 16
paste div
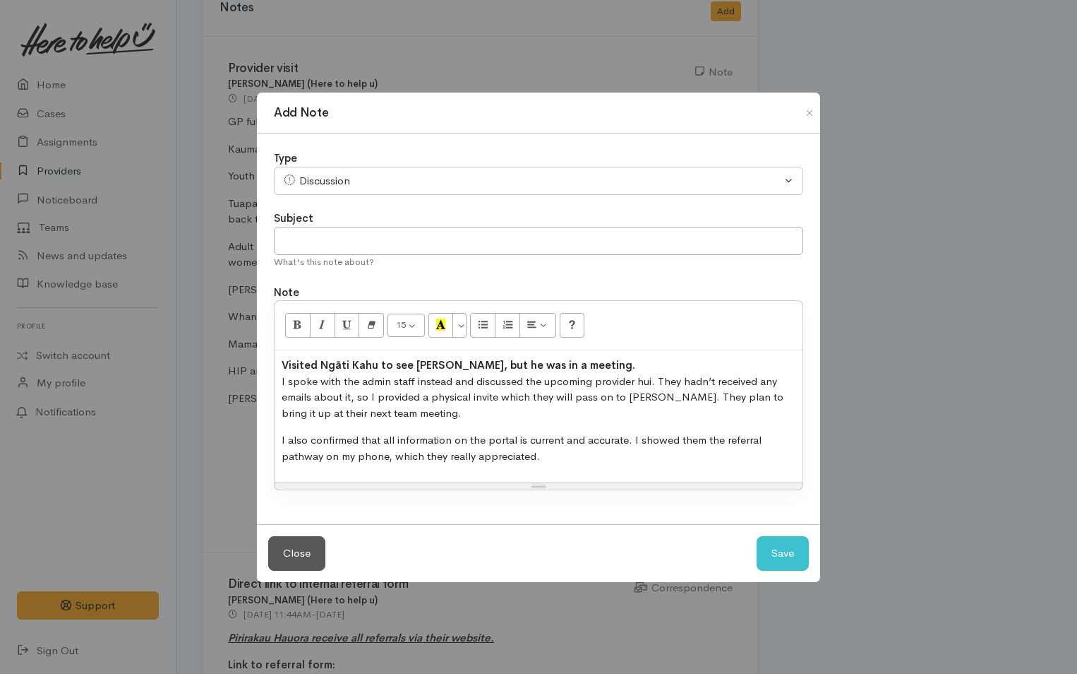
click at [375, 367] on strong "Visited Ngāti Kahu to see [PERSON_NAME], but he was in a meeting." at bounding box center [459, 364] width 354 height 13
click at [472, 364] on strong "Visited Pirirakau Hauhora to see Jason, but he was in a meeting." at bounding box center [476, 364] width 388 height 13
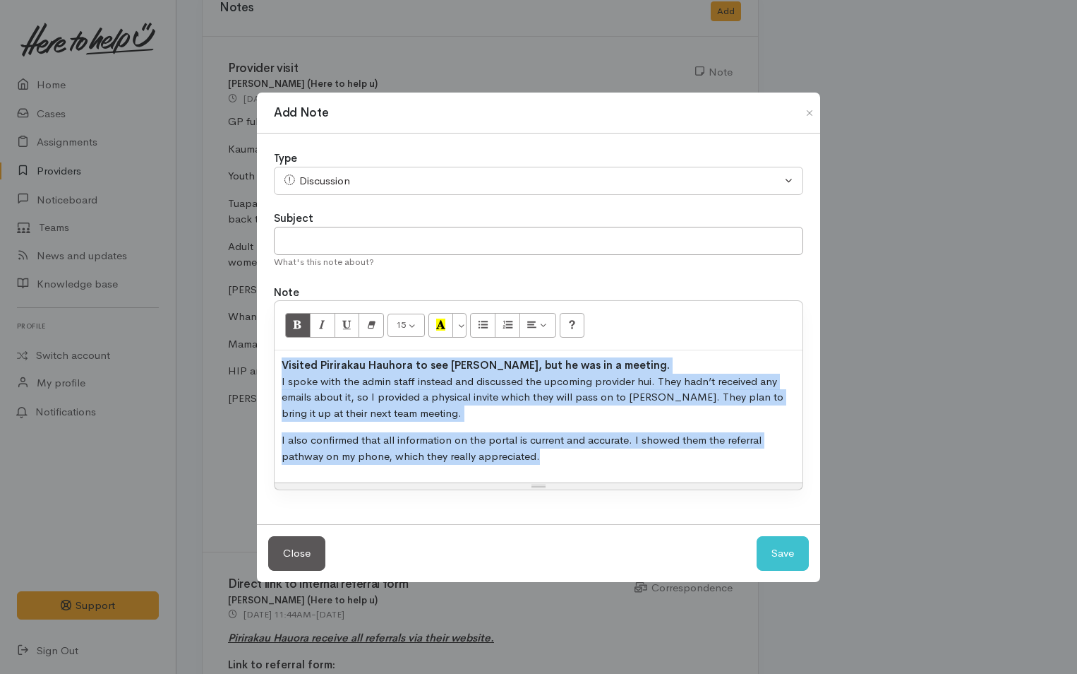
drag, startPoint x: 552, startPoint y: 460, endPoint x: 236, endPoint y: 354, distance: 333.6
click at [236, 354] on div "Add Note Type Correspondence Discussion Email Note Phone call SMS text message …" at bounding box center [538, 337] width 1077 height 674
click at [368, 325] on icon "Remove Font Style (CTRL+\\)" at bounding box center [371, 324] width 9 height 12
click at [600, 366] on p "Visited Pirirakau Hauhora to see Mike, but he was in a meeting. I spoke with th…" at bounding box center [539, 389] width 514 height 64
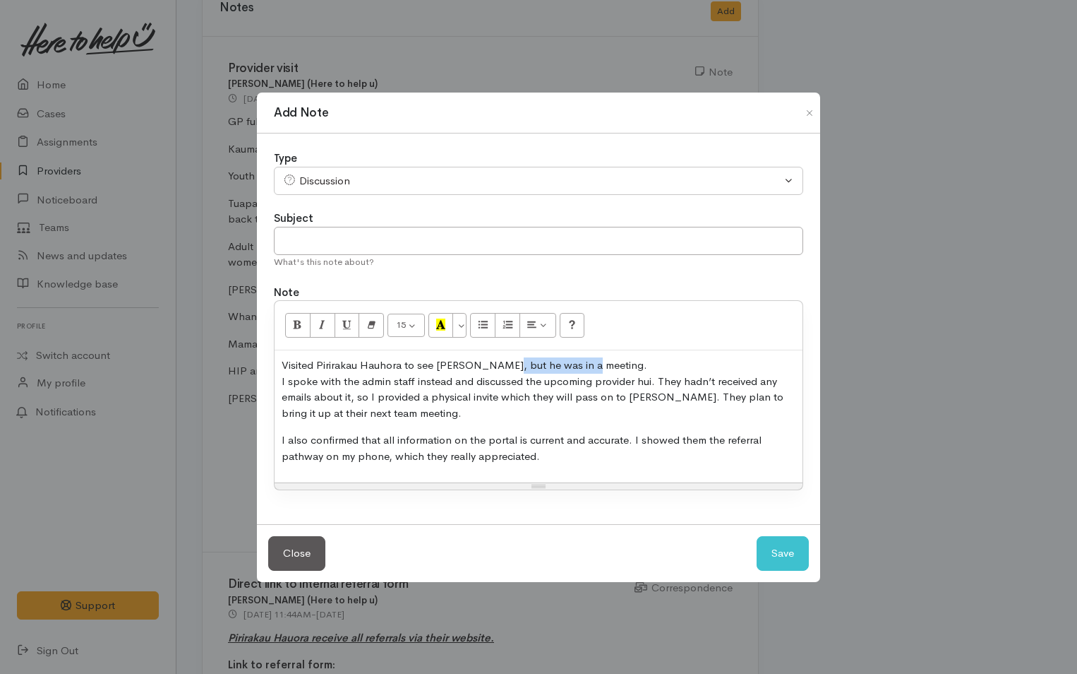
drag, startPoint x: 601, startPoint y: 364, endPoint x: 502, endPoint y: 371, distance: 99.2
click at [502, 371] on p "Visited Pirirakau Hauhora to see Mike, but he was in a meeting. I spoke with th…" at bounding box center [539, 389] width 514 height 64
click at [651, 397] on p "Visited Pirirakau Hauhora to see Mike, but he had to pop out. I spoke with the …" at bounding box center [539, 389] width 514 height 64
click at [793, 551] on button "Save" at bounding box center [783, 553] width 52 height 35
select select "1"
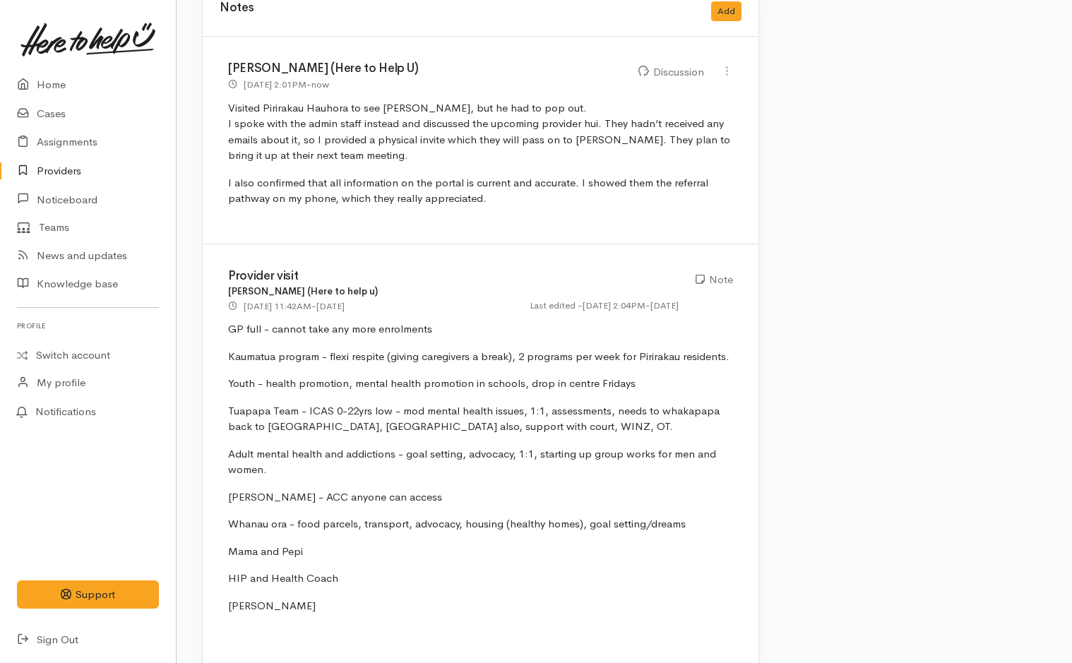
click at [65, 169] on link "Providers" at bounding box center [88, 171] width 176 height 29
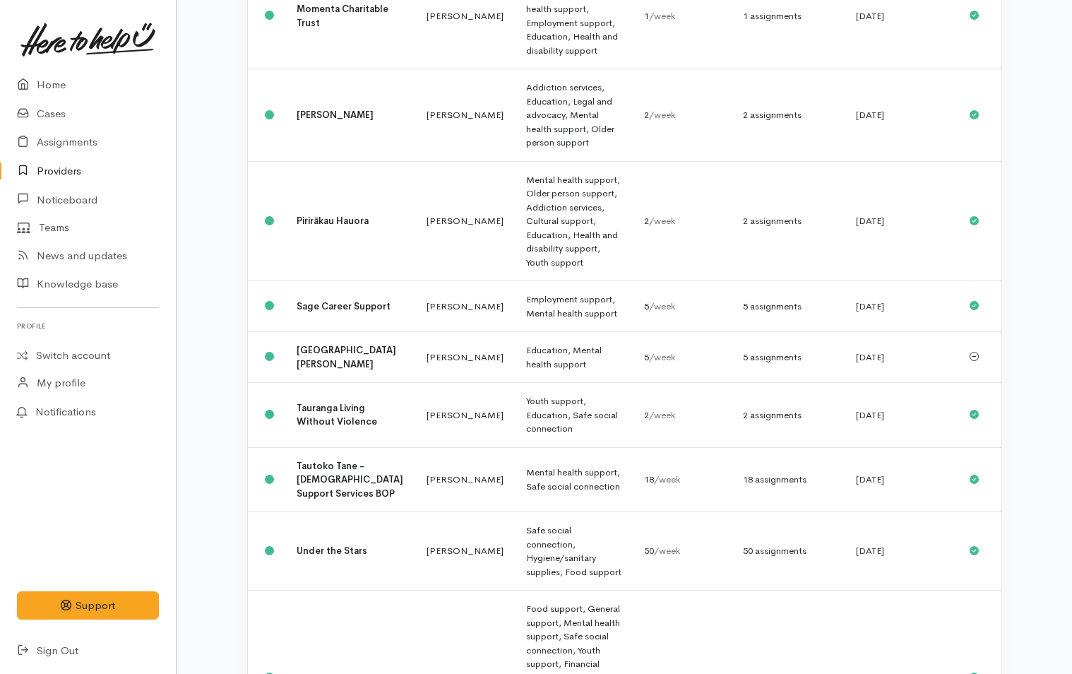
scroll to position [1051, 0]
click at [319, 671] on b "[GEOGRAPHIC_DATA]" at bounding box center [347, 677] width 100 height 12
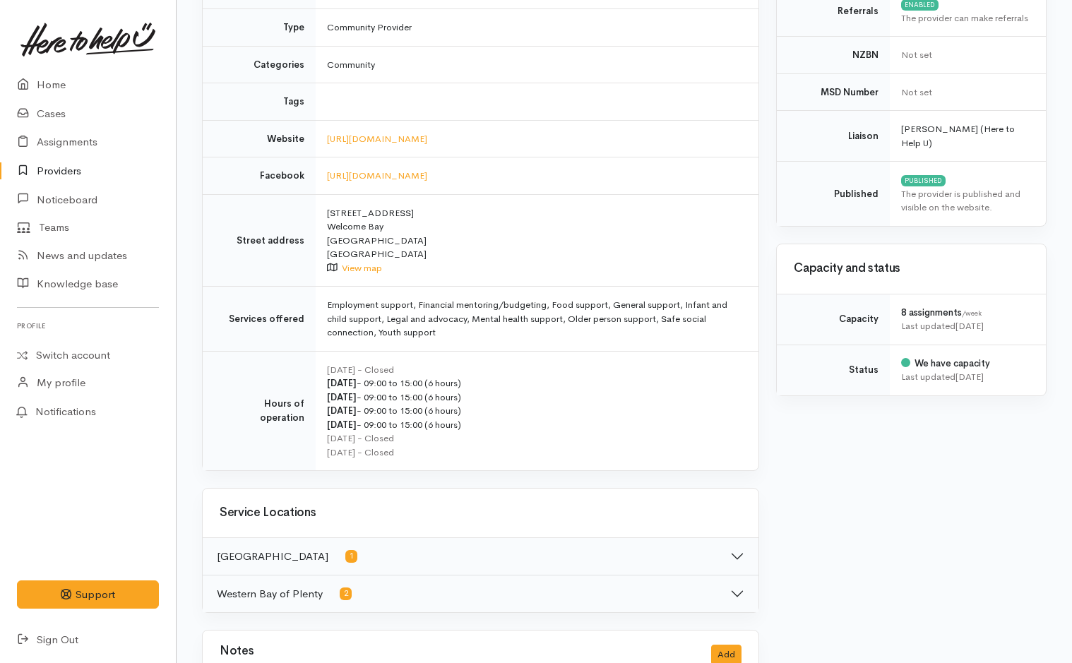
scroll to position [565, 0]
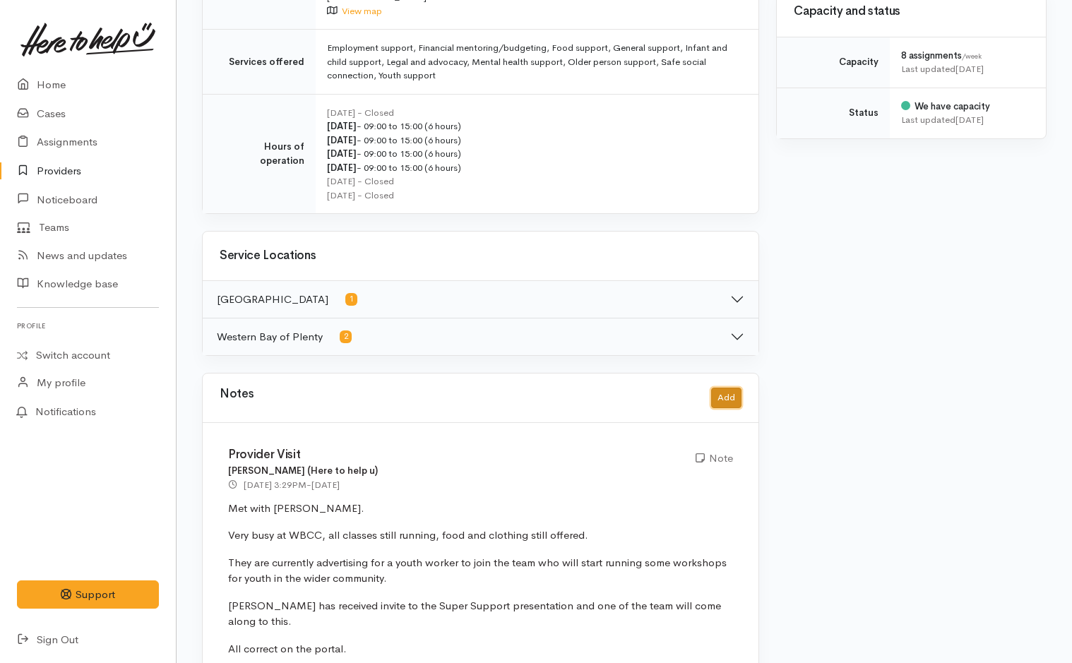
click at [722, 400] on button "Add" at bounding box center [726, 398] width 30 height 20
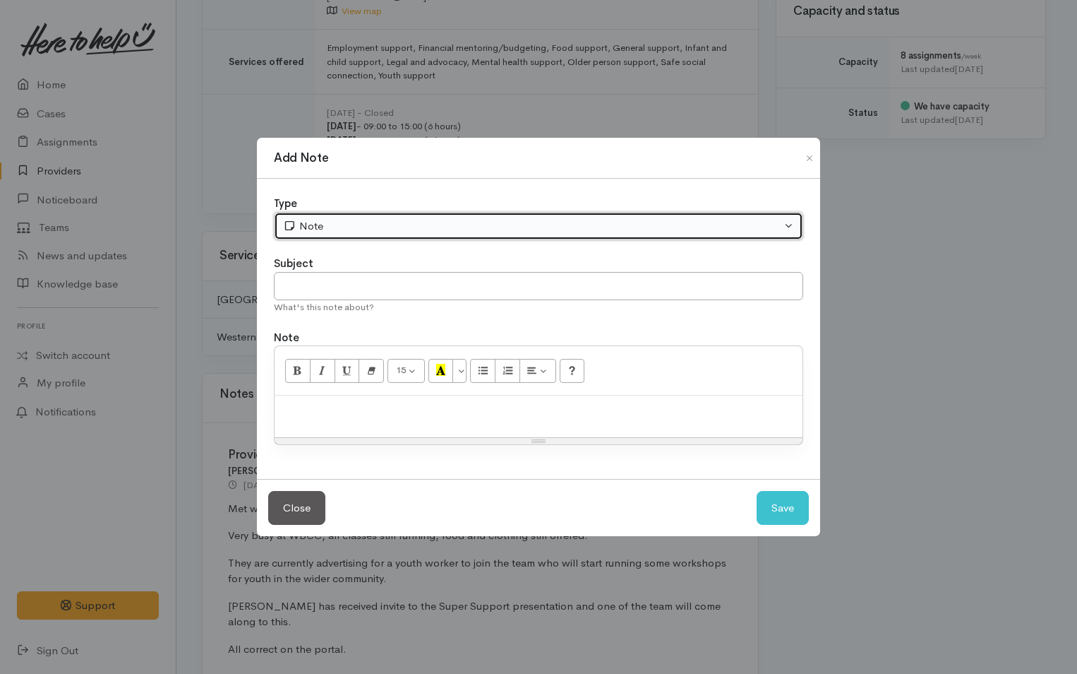
click at [386, 225] on div "Note" at bounding box center [532, 226] width 498 height 16
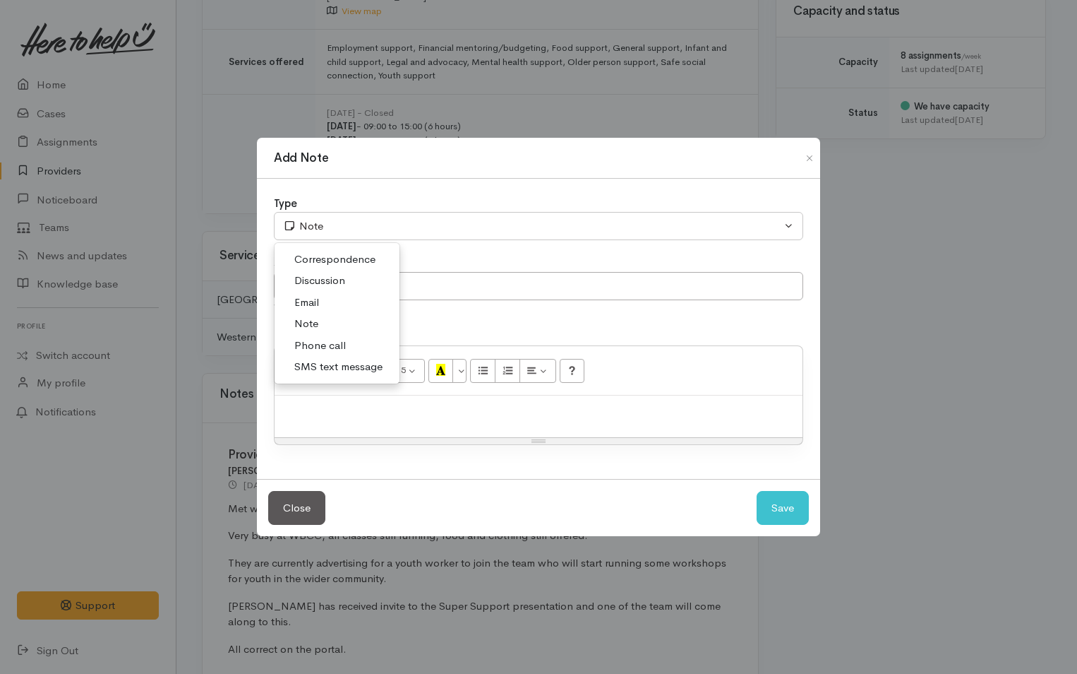
click at [325, 280] on span "Discussion" at bounding box center [319, 281] width 51 height 16
select select "4"
click at [357, 417] on p at bounding box center [539, 410] width 514 height 16
paste div
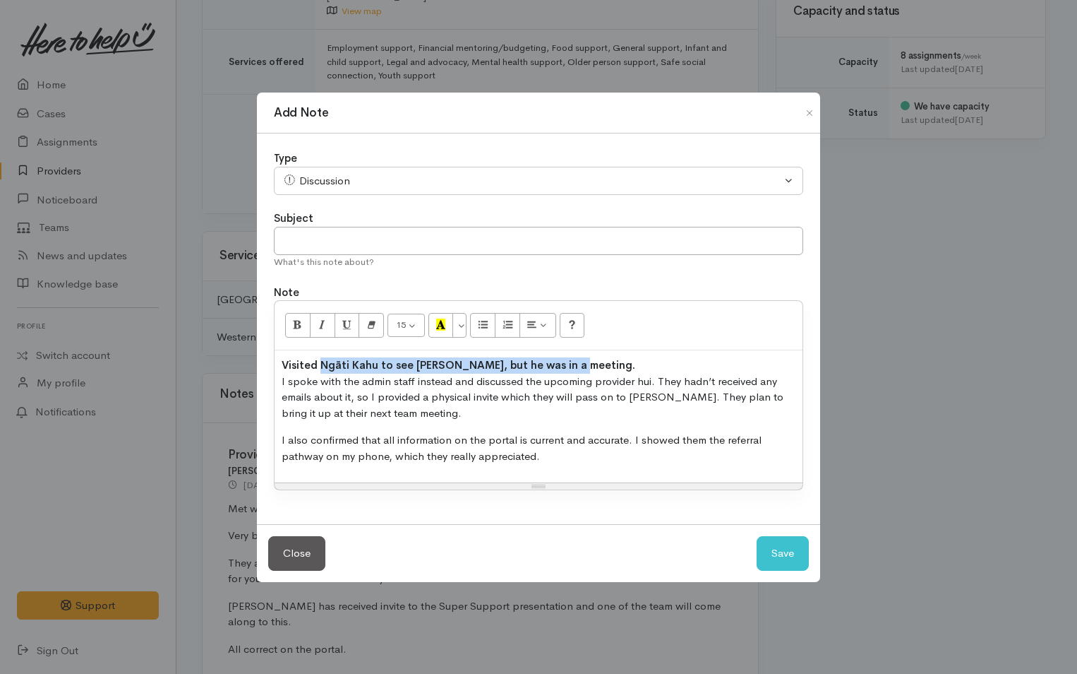
drag, startPoint x: 593, startPoint y: 363, endPoint x: 320, endPoint y: 359, distance: 273.3
click at [320, 359] on p "Visited Ngāti Kahu to see Jason, but he was in a meeting. I spoke with the admi…" at bounding box center [539, 389] width 514 height 64
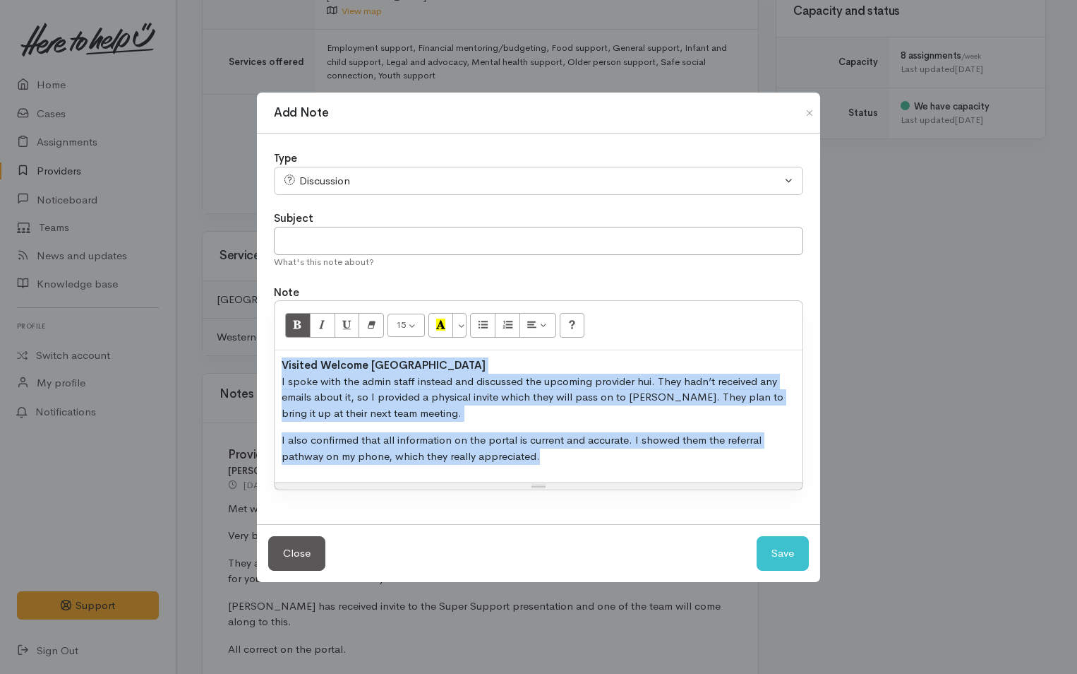
drag, startPoint x: 566, startPoint y: 467, endPoint x: 216, endPoint y: 341, distance: 372.1
click at [216, 341] on div "Add Note Type Correspondence Discussion Email Note Phone call SMS text message …" at bounding box center [538, 337] width 1077 height 674
click at [368, 326] on icon "Remove Font Style (CTRL+\\)" at bounding box center [371, 324] width 9 height 12
click at [537, 360] on p "Visited Welcome Bay Community Centre I spoke with the admin staff instead and d…" at bounding box center [539, 389] width 514 height 64
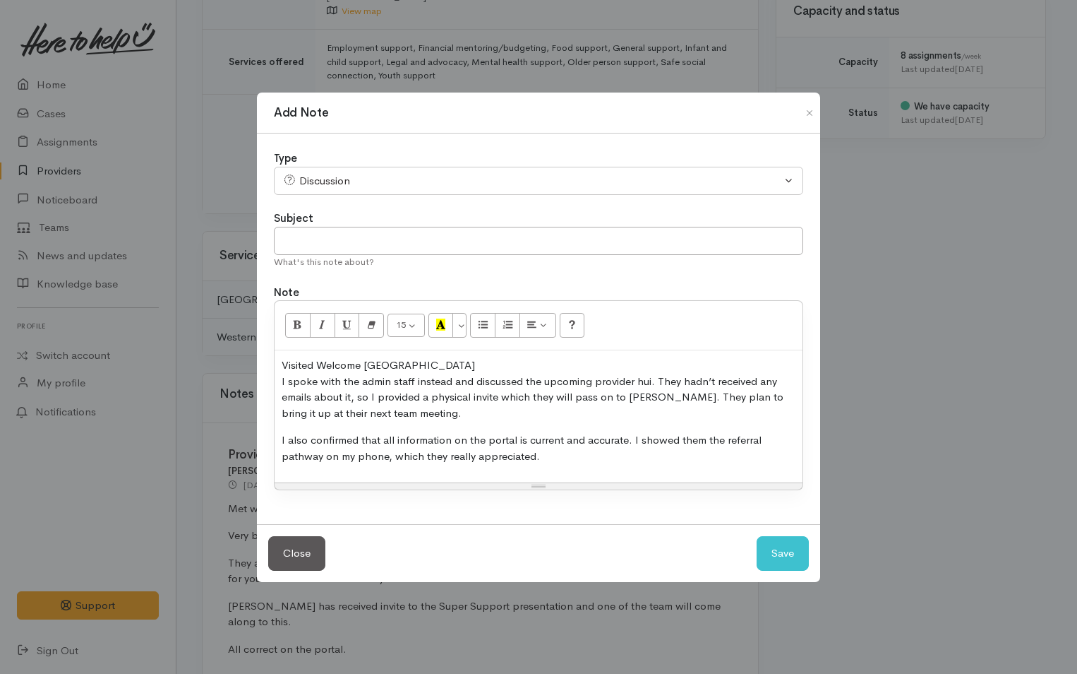
click at [652, 396] on p "Visited Welcome Bay Community Centre I spoke with the admin staff instead and d…" at bounding box center [539, 389] width 514 height 64
click at [789, 556] on button "Save" at bounding box center [783, 553] width 52 height 35
select select "1"
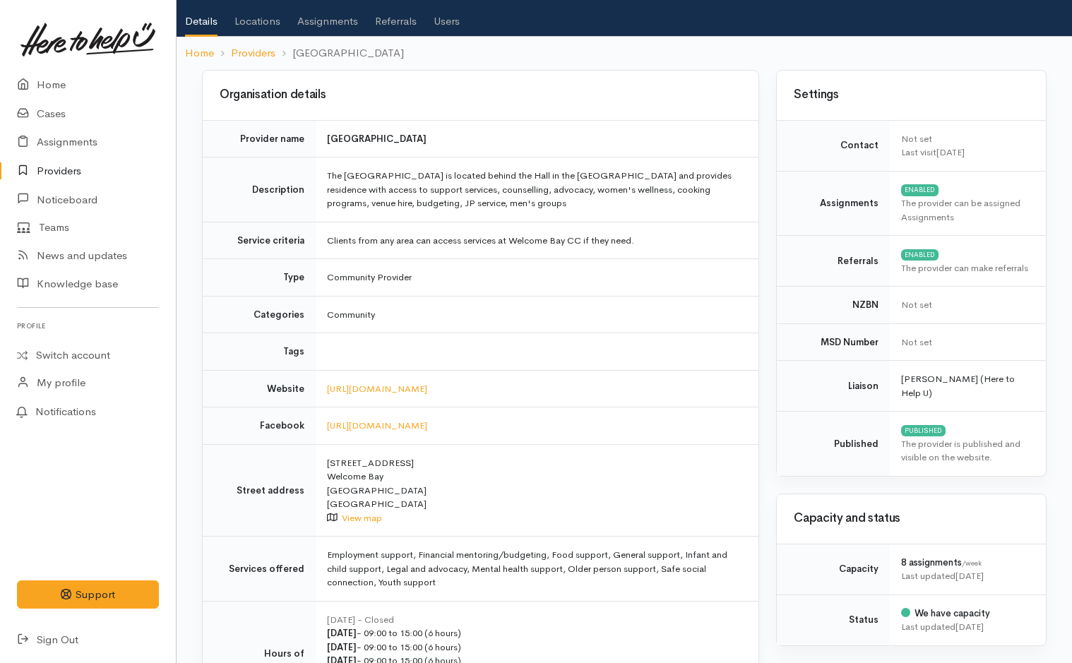
scroll to position [0, 0]
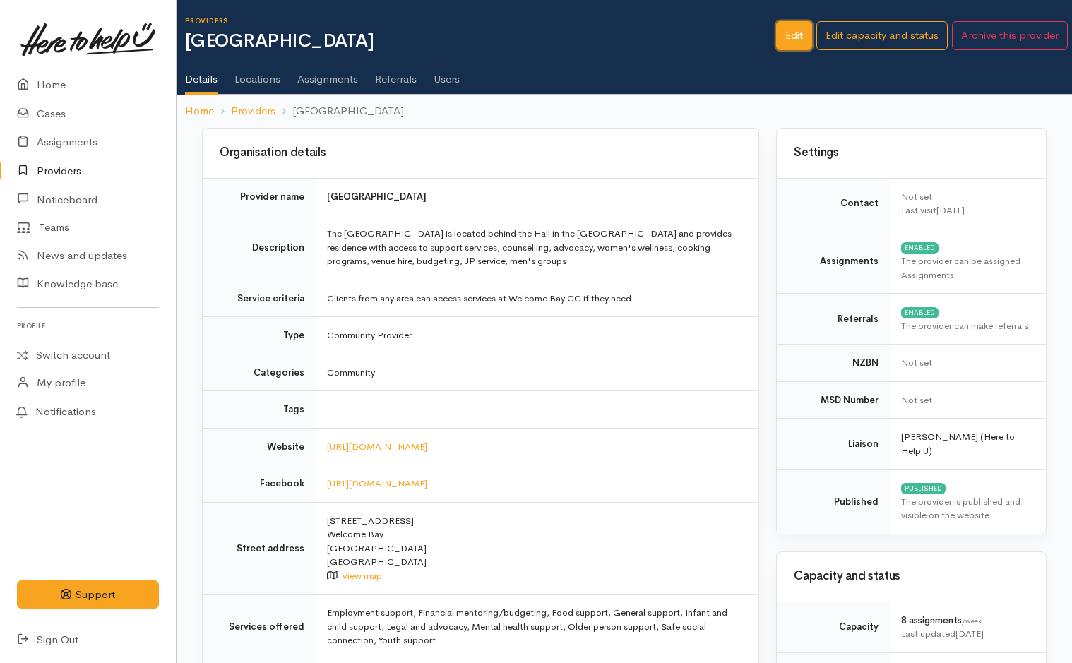
click at [793, 31] on link "Edit" at bounding box center [794, 35] width 36 height 29
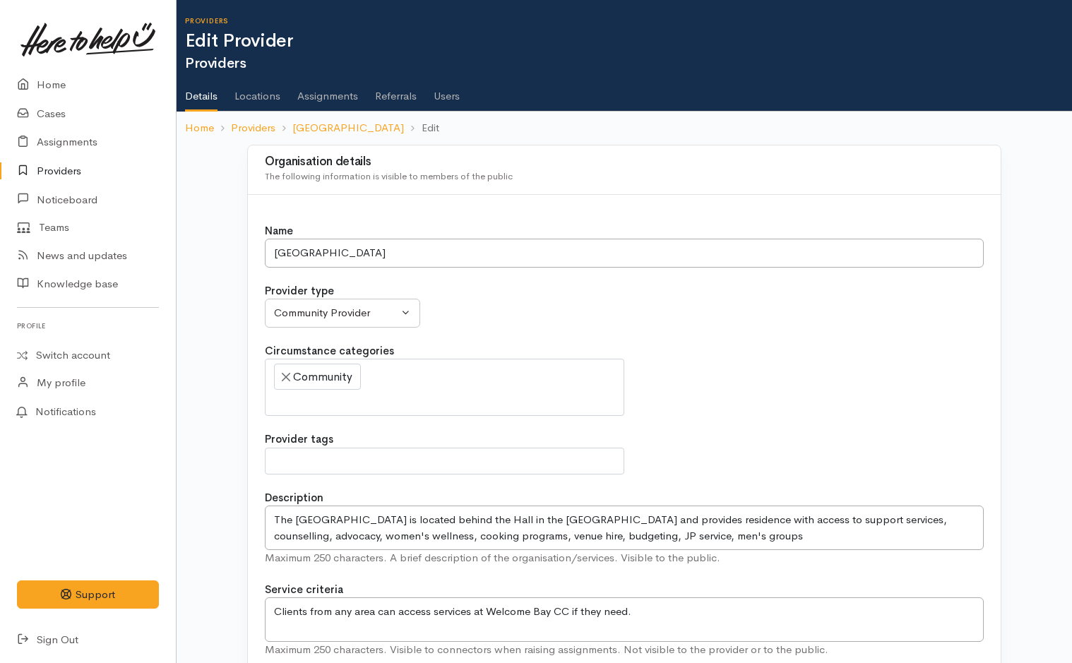
select select
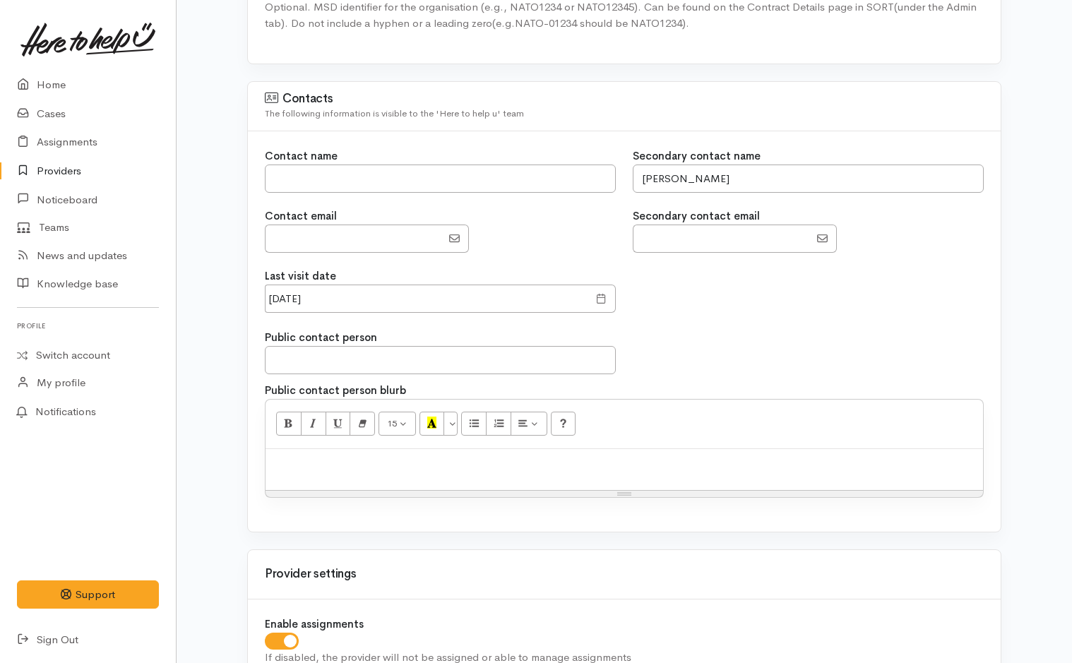
scroll to position [1271, 0]
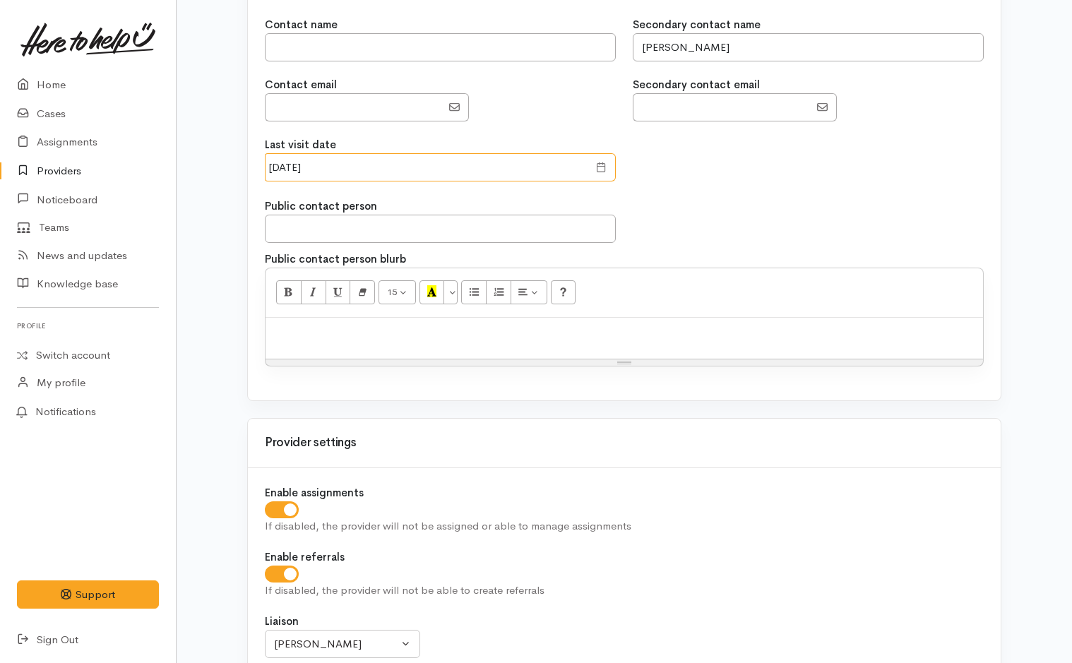
click at [333, 166] on input "[DATE]" at bounding box center [426, 167] width 323 height 29
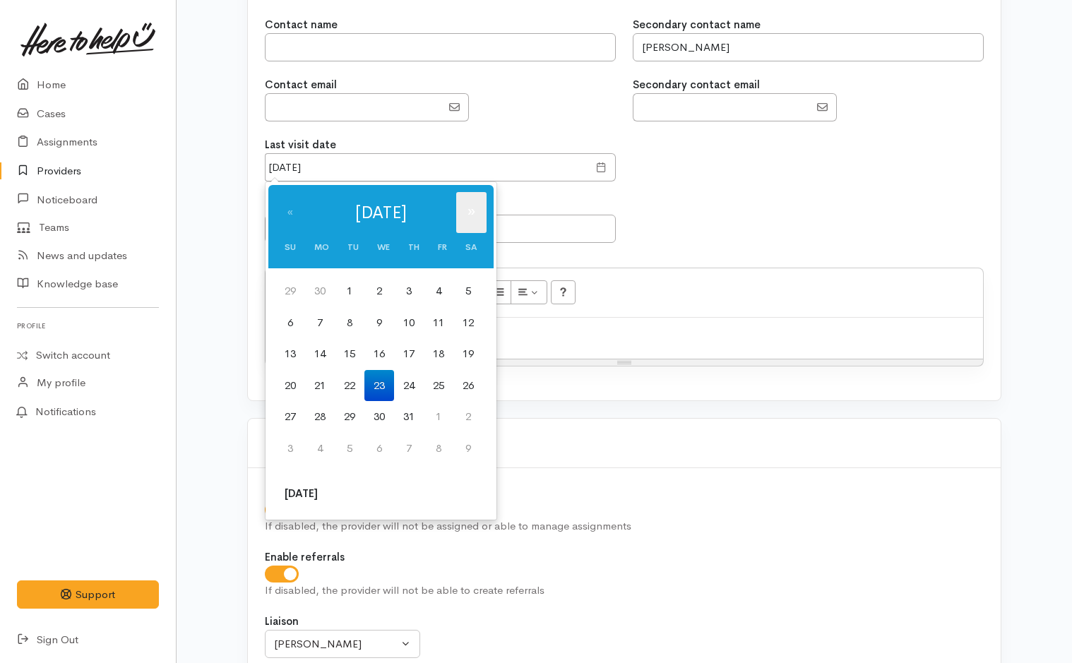
click at [464, 208] on th "»" at bounding box center [471, 212] width 30 height 41
click at [299, 491] on th "[DATE]" at bounding box center [301, 494] width 52 height 32
click at [356, 291] on td "30" at bounding box center [350, 291] width 30 height 32
type input "[DATE]"
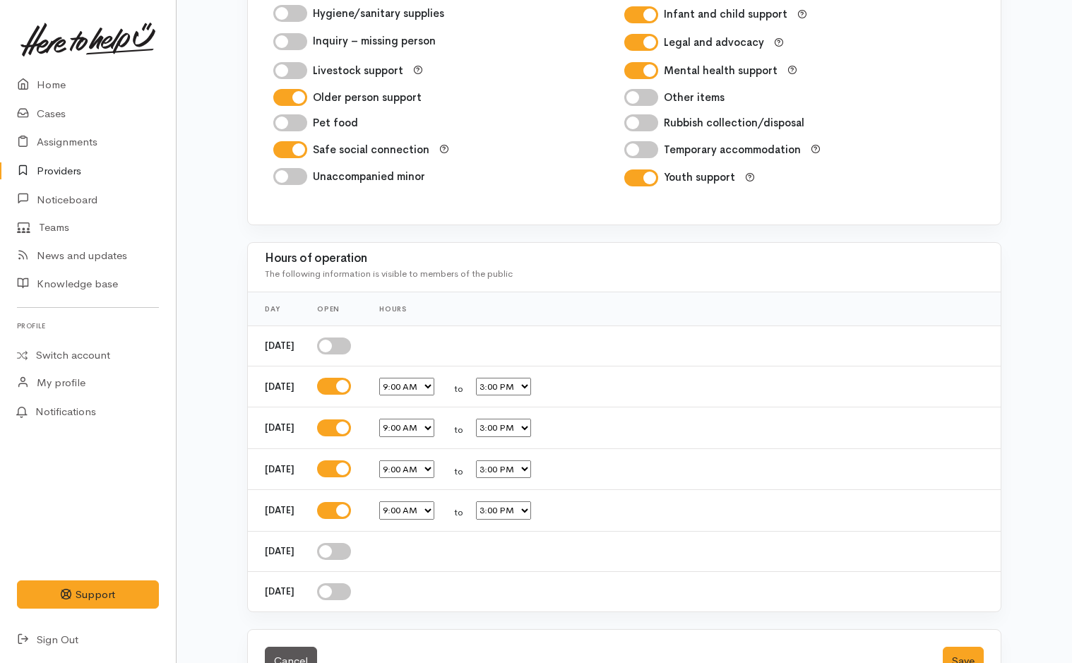
scroll to position [2358, 0]
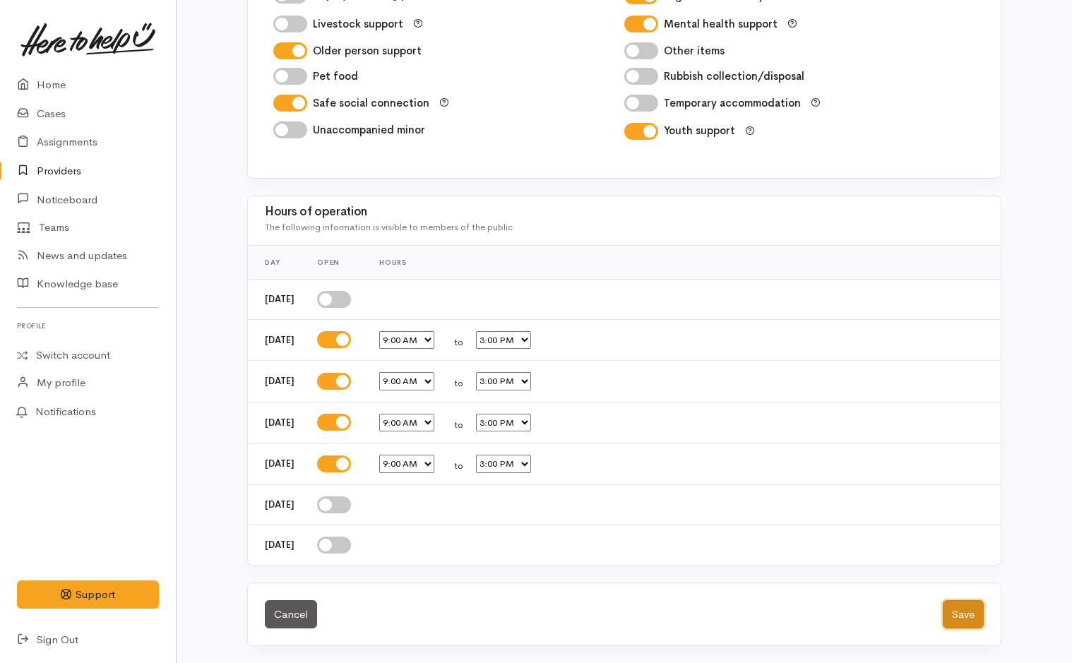
click at [970, 614] on button "Save" at bounding box center [963, 614] width 41 height 29
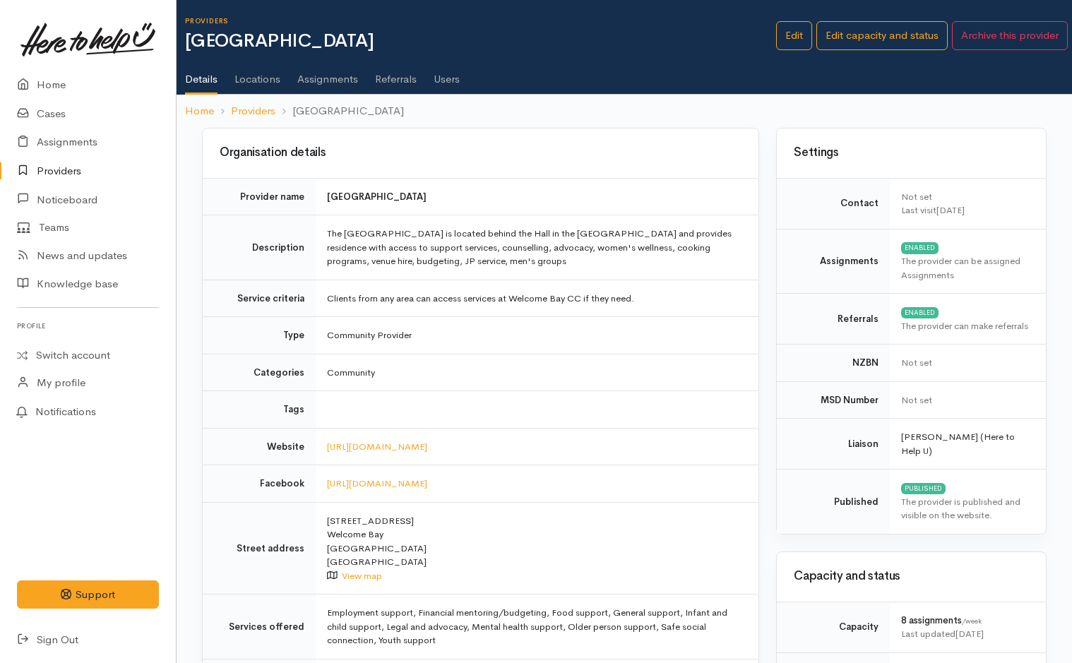
click at [62, 174] on link "Providers" at bounding box center [88, 171] width 176 height 29
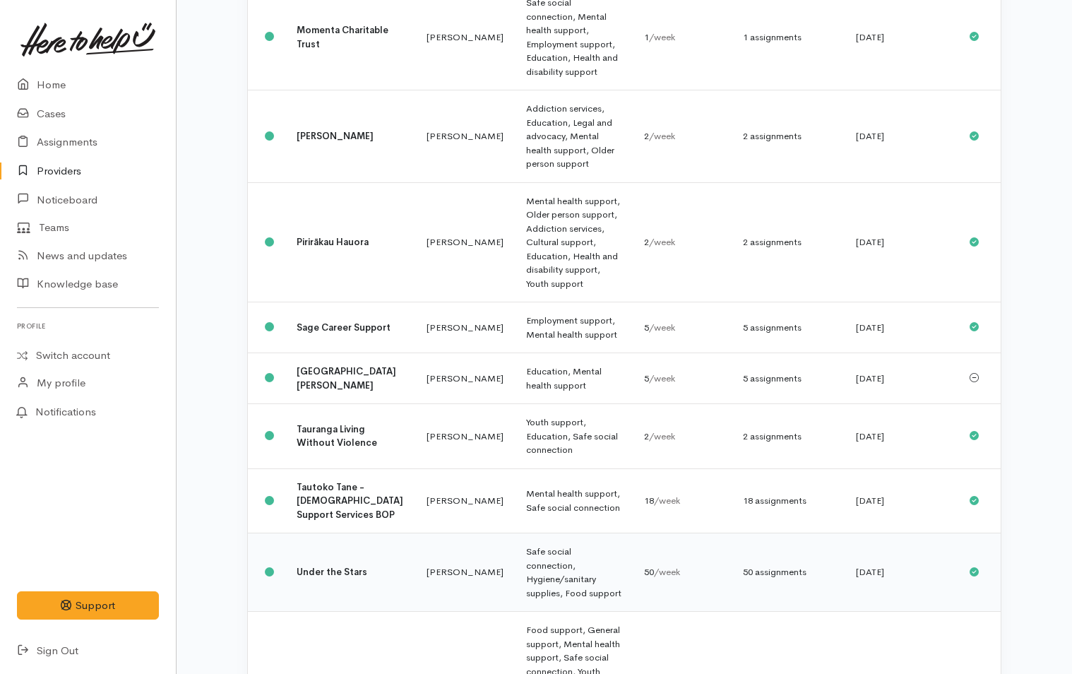
scroll to position [1051, 0]
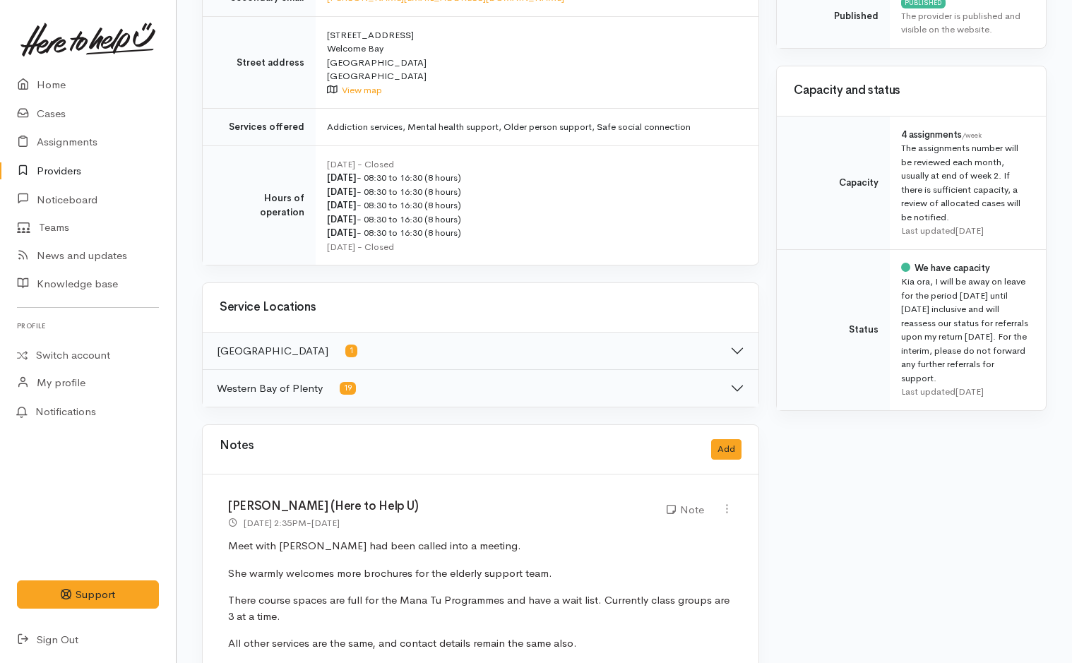
scroll to position [494, 0]
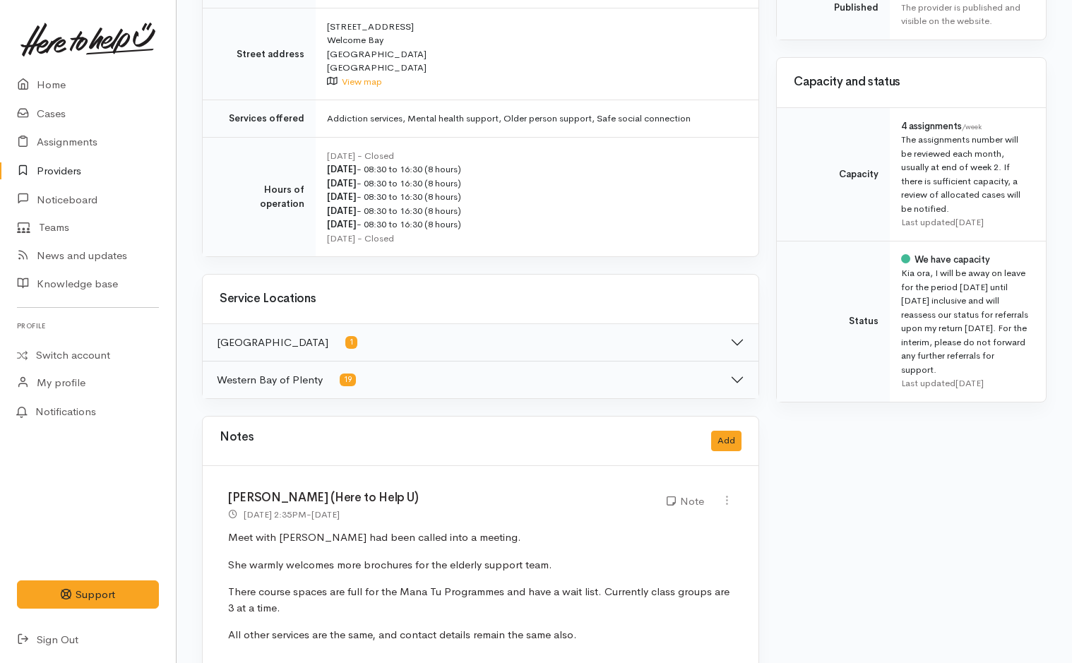
click at [727, 429] on div "Notes Add" at bounding box center [481, 440] width 522 height 29
click at [726, 431] on button "Add" at bounding box center [726, 441] width 30 height 20
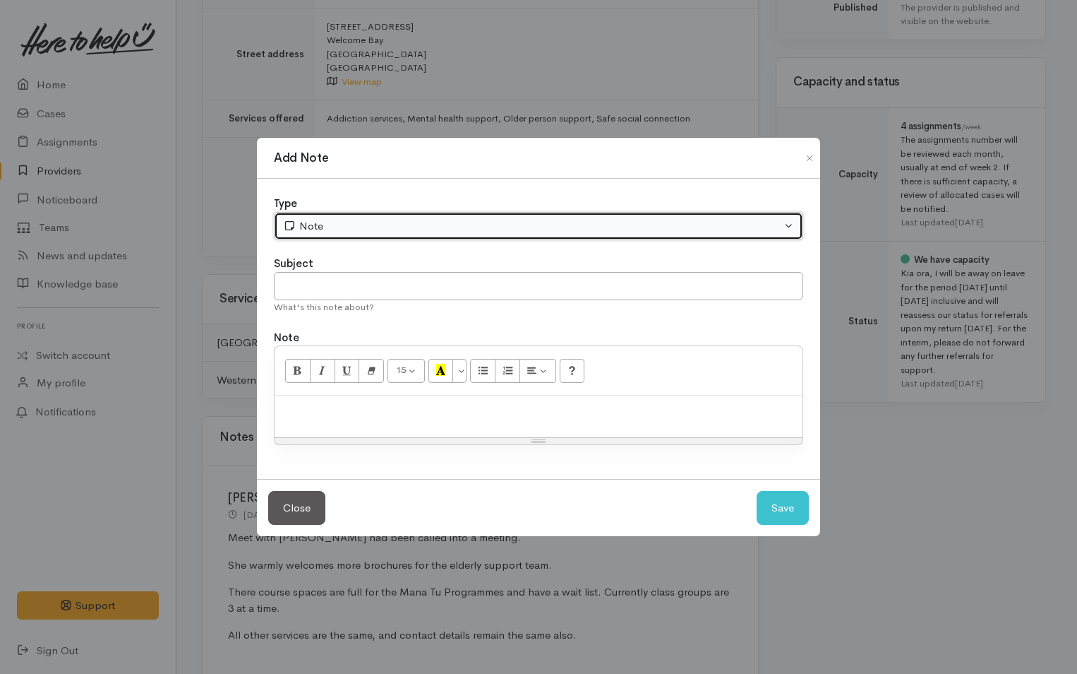
click at [354, 225] on div "Note" at bounding box center [532, 226] width 498 height 16
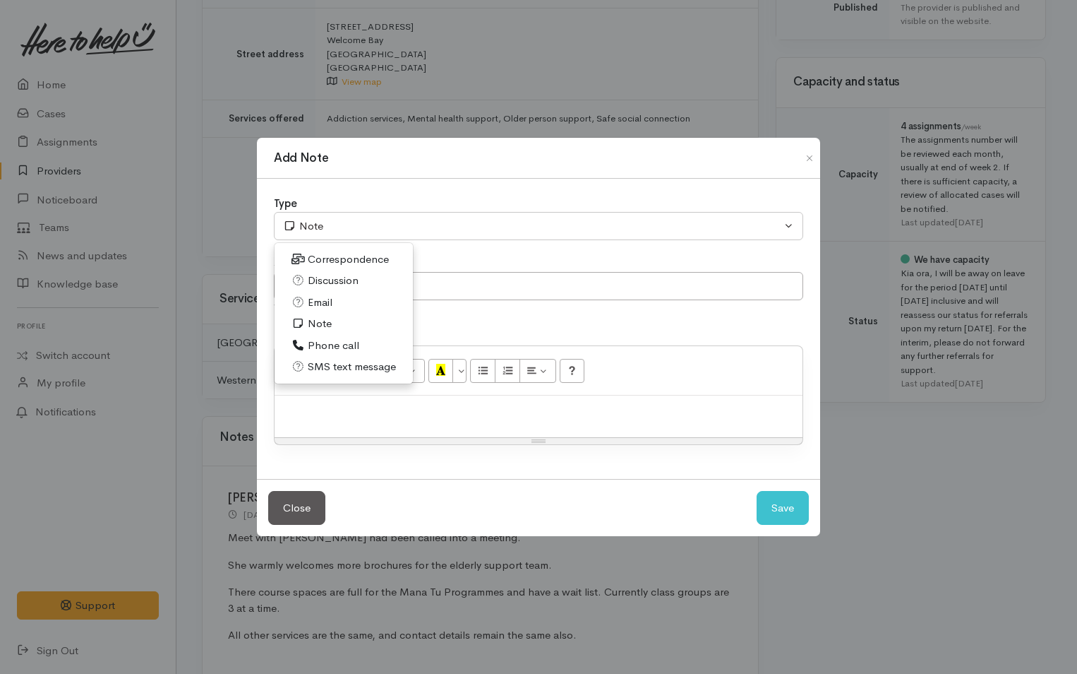
click at [323, 276] on span "Discussion" at bounding box center [333, 281] width 51 height 16
select select "4"
click at [361, 430] on div at bounding box center [539, 416] width 528 height 42
paste div
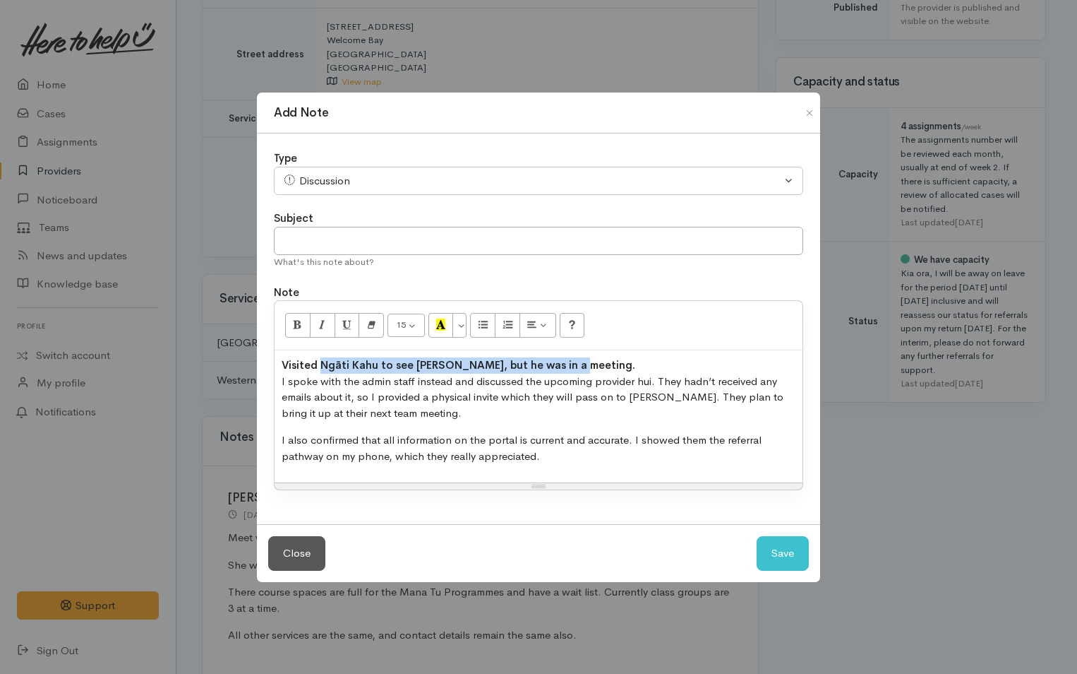
drag, startPoint x: 600, startPoint y: 363, endPoint x: 319, endPoint y: 359, distance: 281.0
click at [319, 359] on p "Visited Ngāti Kahu to see [PERSON_NAME], but he was in a meeting. I spoke with …" at bounding box center [539, 389] width 514 height 64
drag, startPoint x: 346, startPoint y: 361, endPoint x: 844, endPoint y: 289, distance: 502.8
click at [844, 288] on div "Add Note Type Correspondence Discussion Email Note Phone call SMS text message …" at bounding box center [538, 337] width 1077 height 674
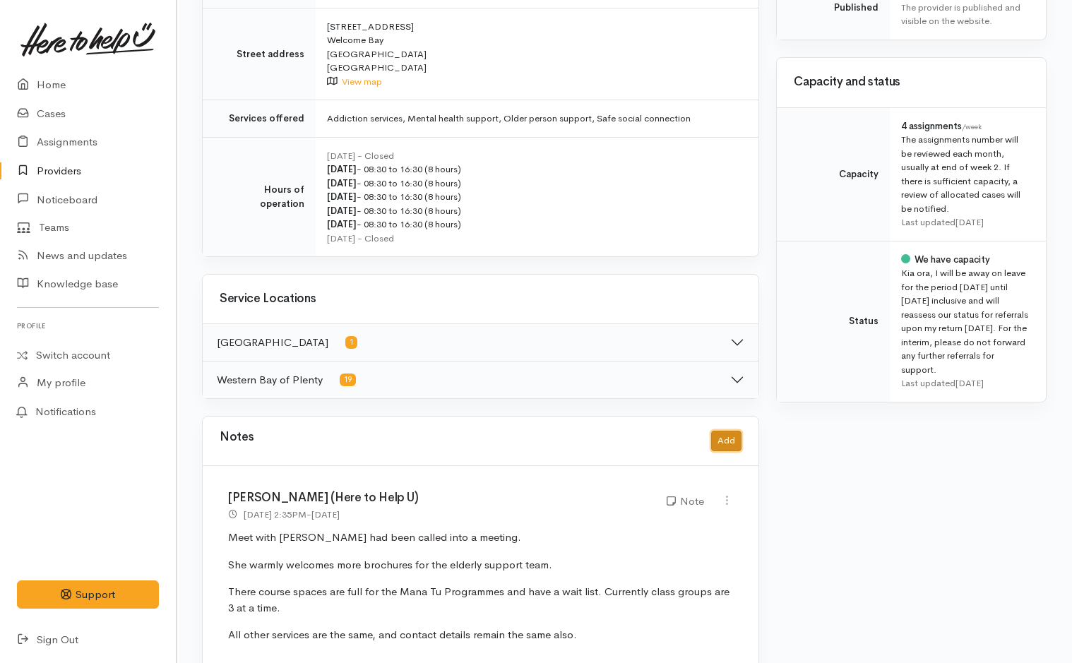
click at [732, 440] on button "Add" at bounding box center [726, 441] width 30 height 20
select select "1"
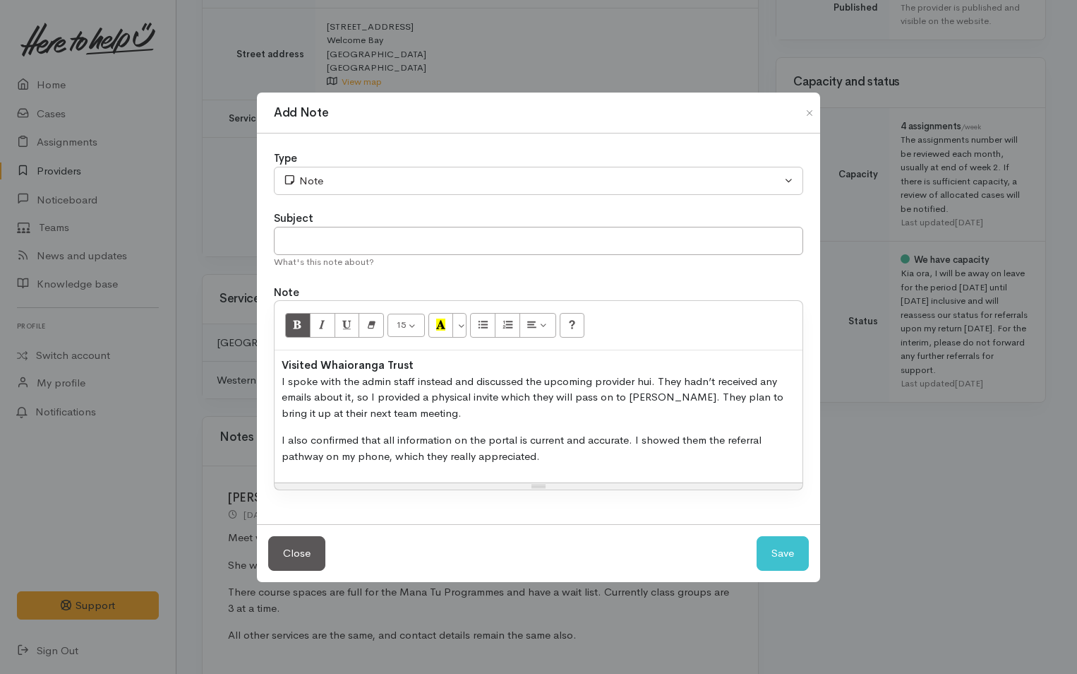
click at [652, 398] on p "Visited Whaioranga Trust I spoke with the admin staff instead and discussed the…" at bounding box center [539, 389] width 514 height 64
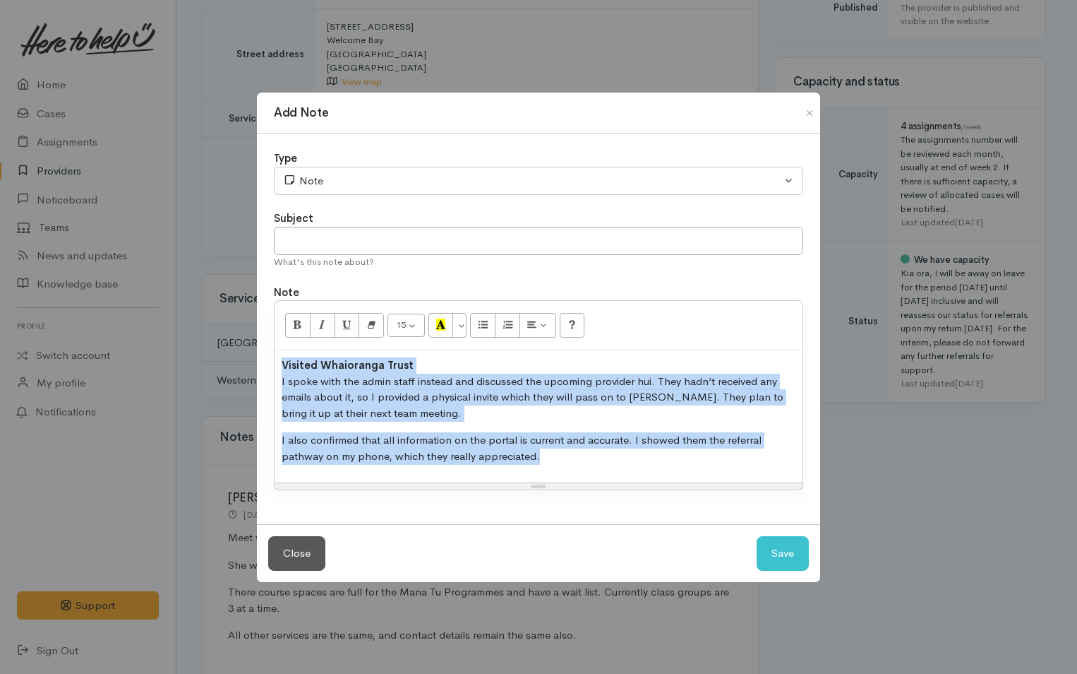
drag, startPoint x: 570, startPoint y: 467, endPoint x: 255, endPoint y: 364, distance: 332.0
click at [255, 364] on div "Add Note Type Correspondence Discussion Email Note Phone call SMS text message …" at bounding box center [538, 337] width 1077 height 674
click at [369, 321] on icon "Remove Font Style (CTRL+\\)" at bounding box center [371, 324] width 9 height 12
click at [782, 552] on button "Save" at bounding box center [783, 553] width 52 height 35
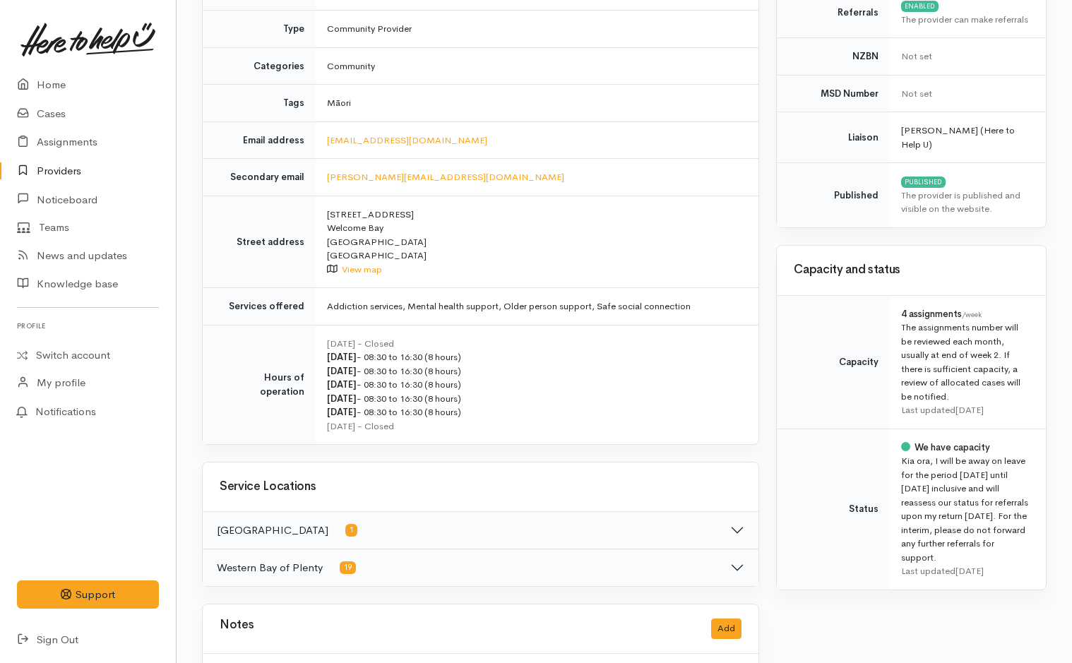
scroll to position [0, 0]
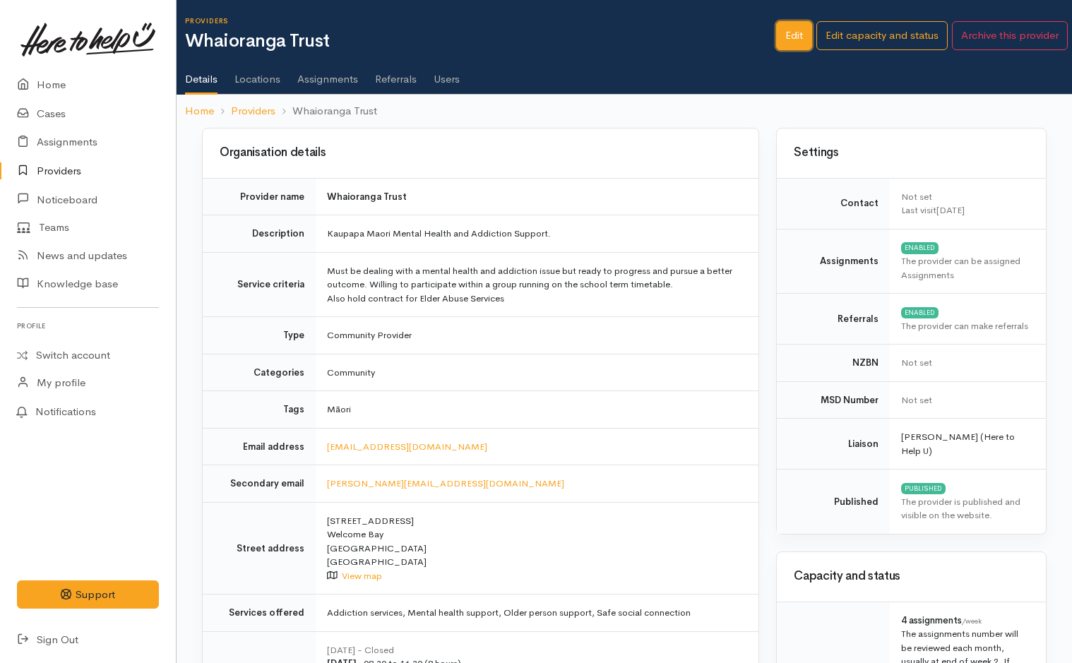
click at [798, 37] on link "Edit" at bounding box center [794, 35] width 36 height 29
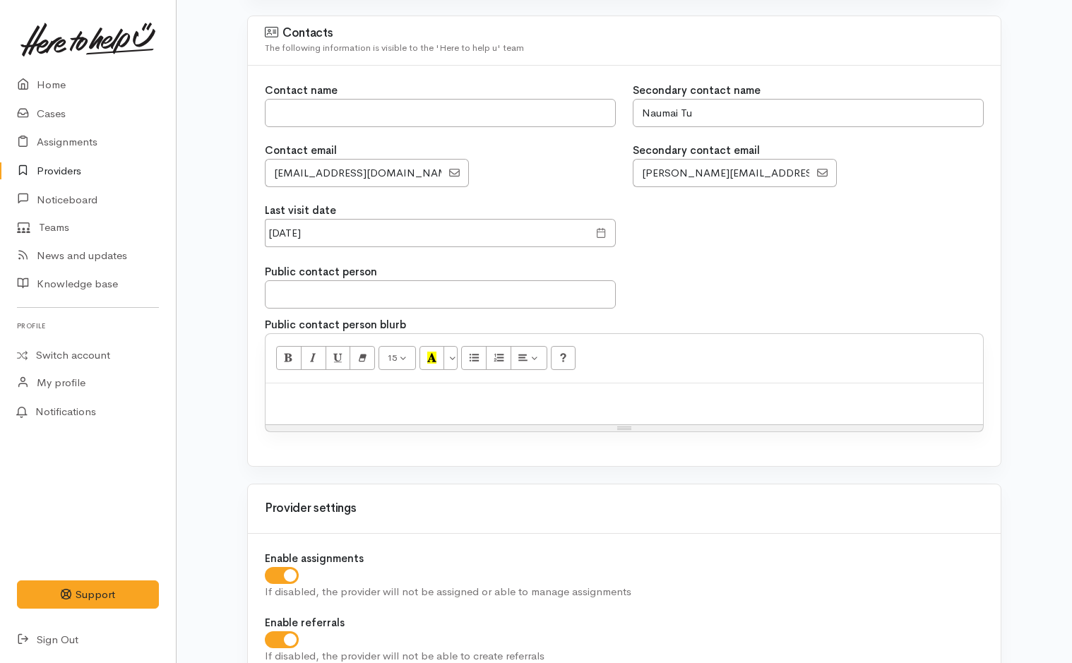
scroll to position [1200, 0]
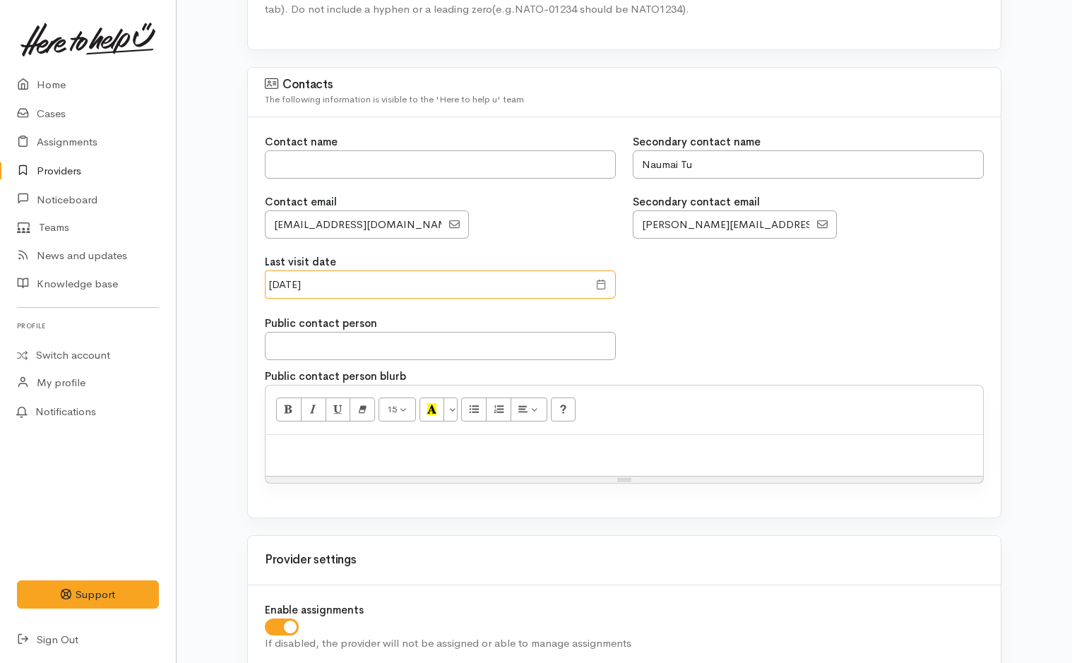
click at [332, 283] on input "[DATE]" at bounding box center [426, 284] width 323 height 29
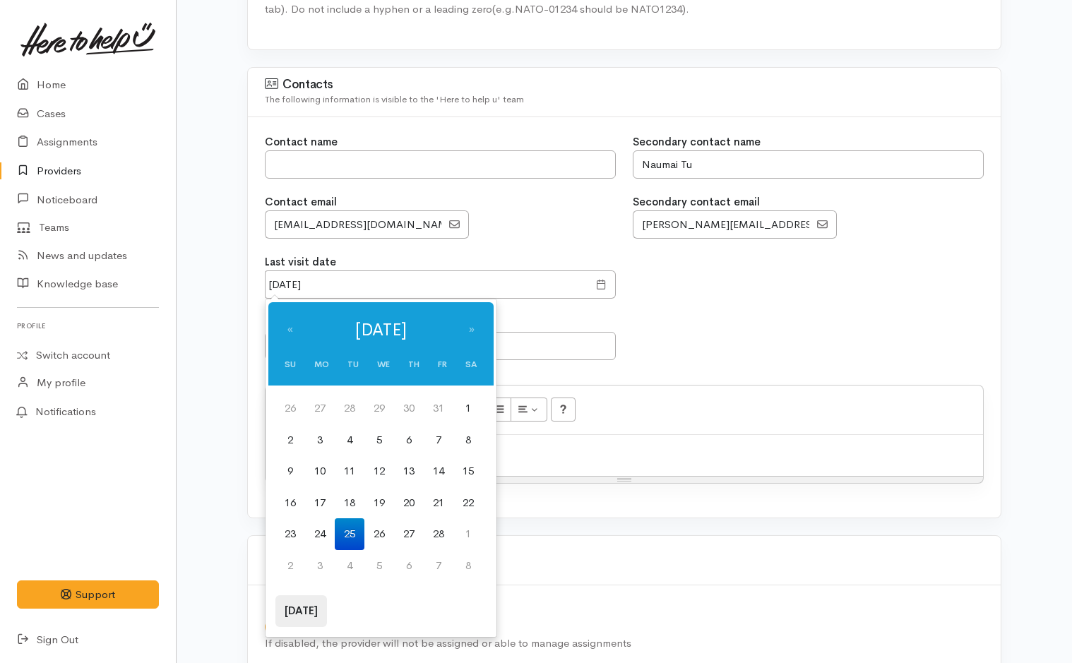
click at [307, 611] on th "[DATE]" at bounding box center [301, 611] width 52 height 32
click at [358, 404] on td "30" at bounding box center [350, 409] width 30 height 32
type input "30 Sep 2025"
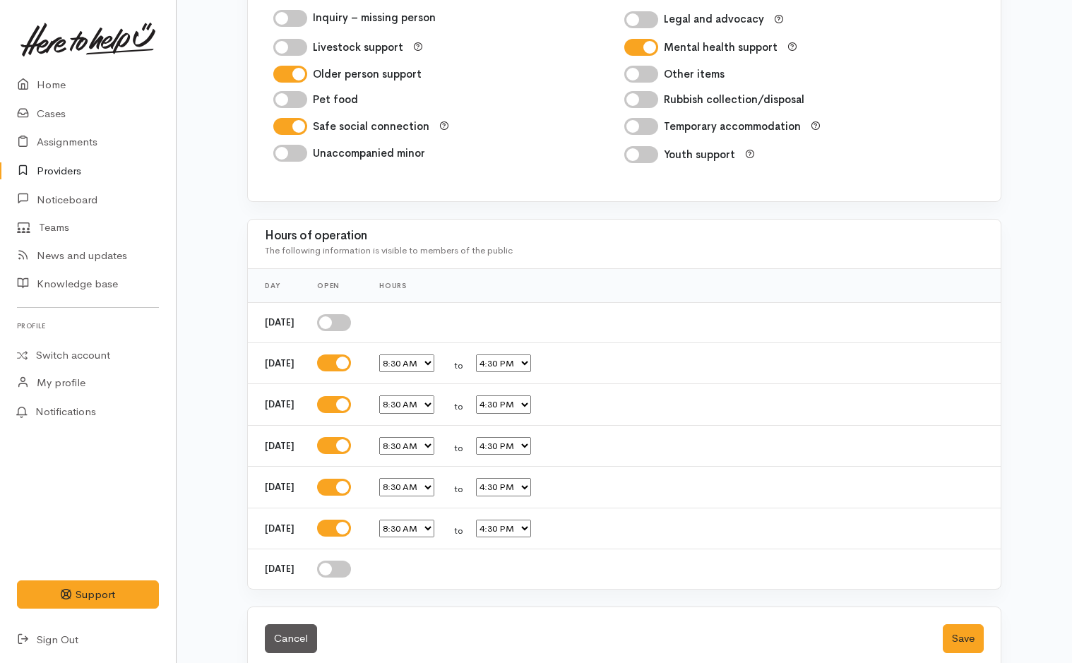
scroll to position [2406, 0]
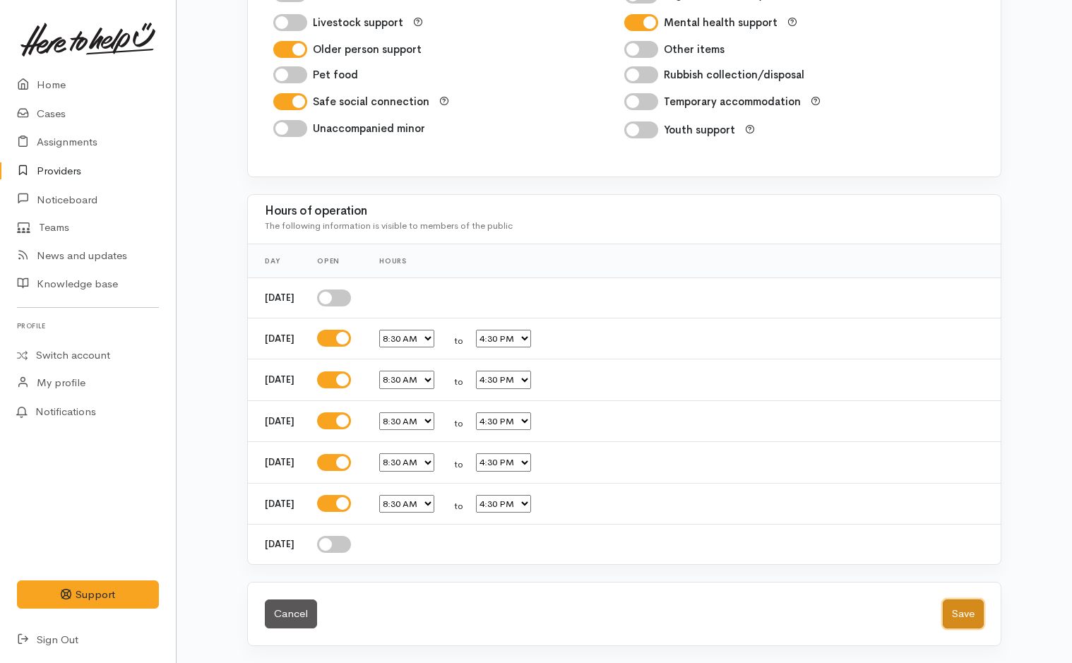
click at [962, 619] on button "Save" at bounding box center [963, 613] width 41 height 29
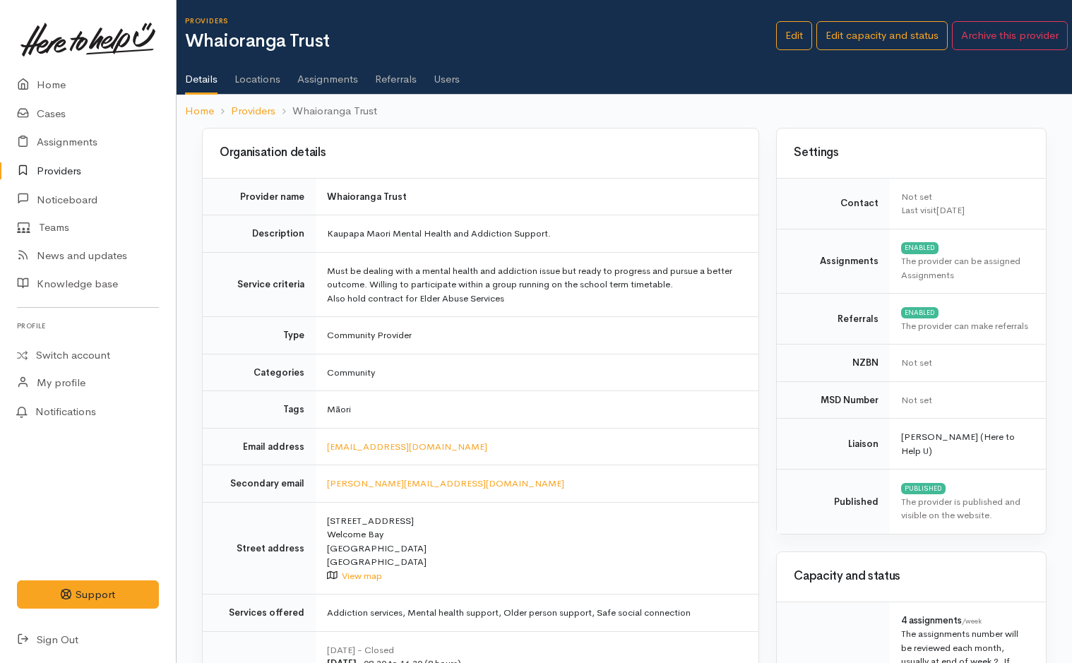
click at [64, 165] on link "Providers" at bounding box center [88, 171] width 176 height 29
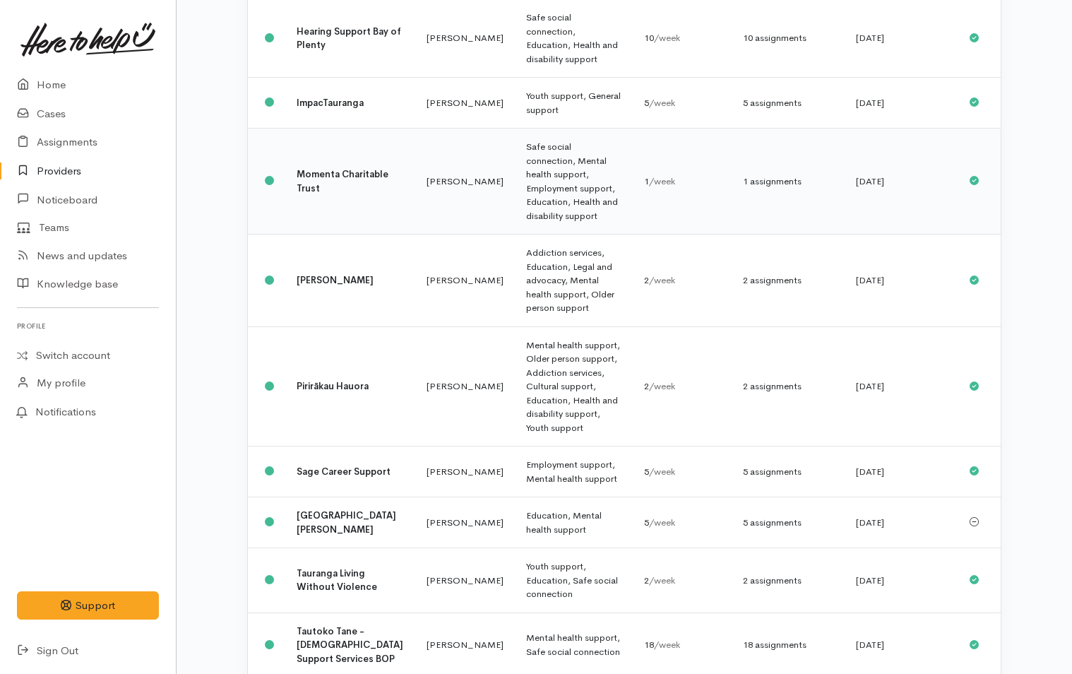
scroll to position [918, 0]
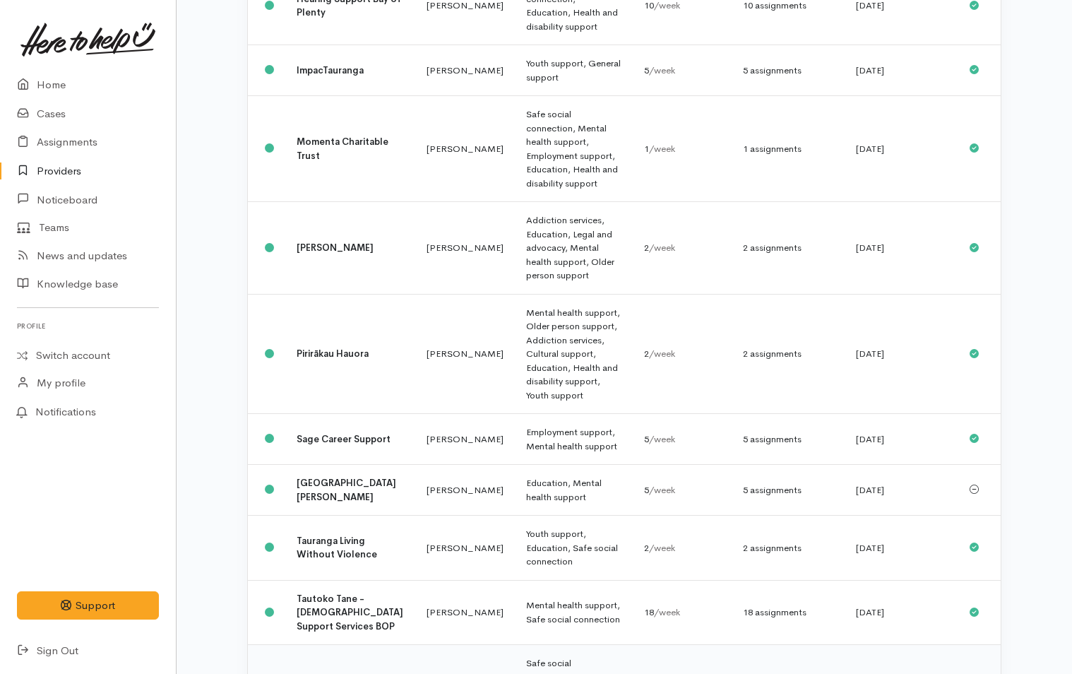
click at [341, 645] on td "Under the Stars" at bounding box center [350, 684] width 130 height 78
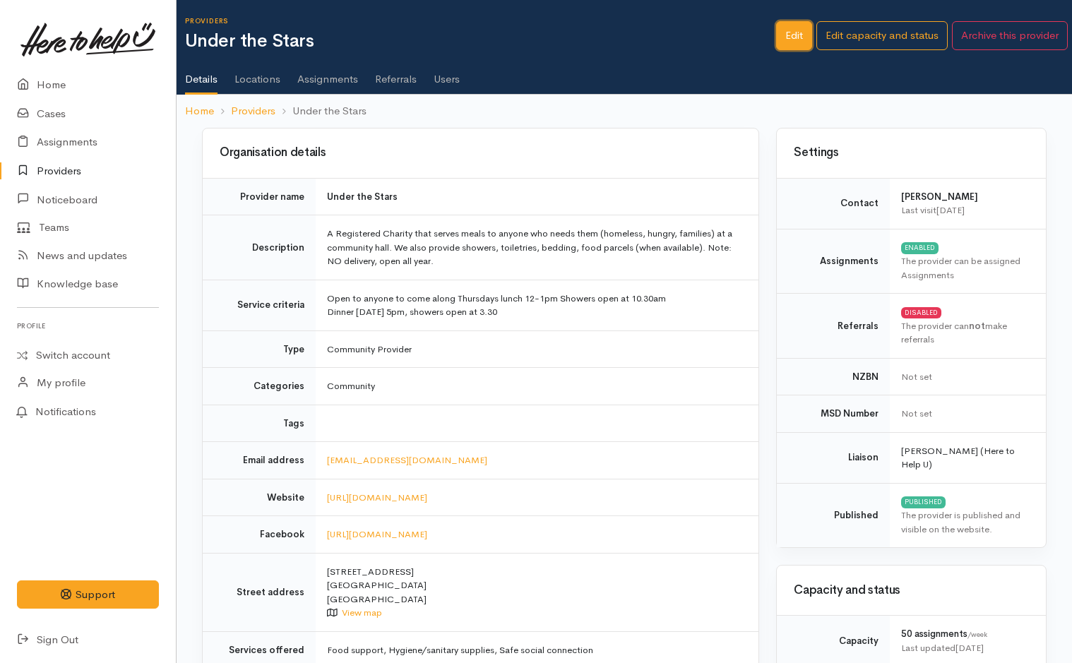
click at [792, 31] on link "Edit" at bounding box center [794, 35] width 36 height 29
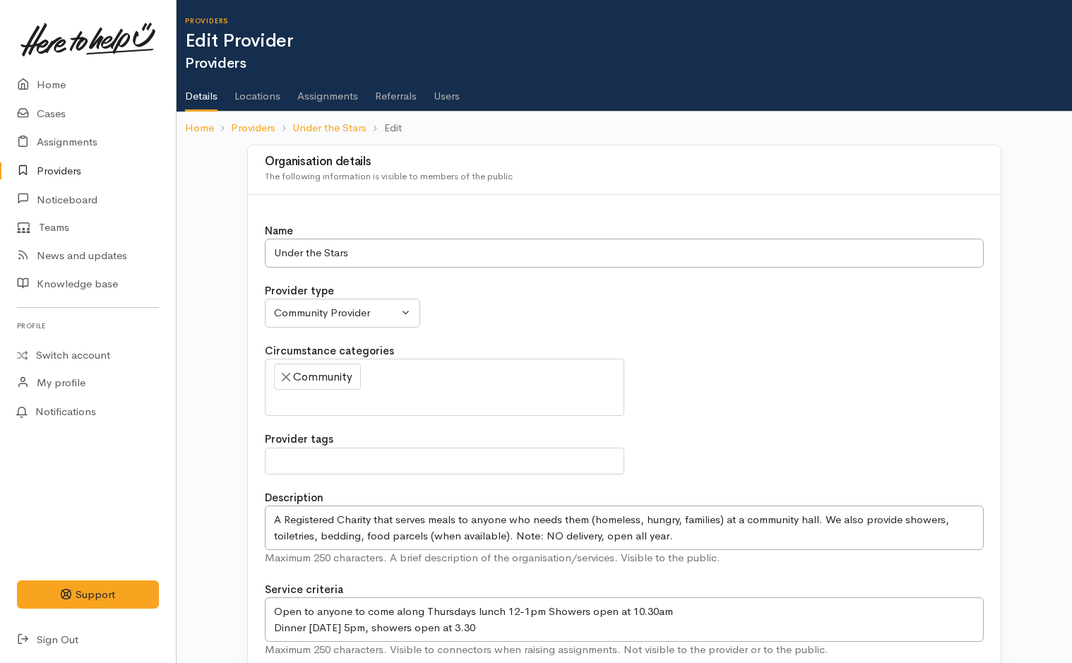
select select
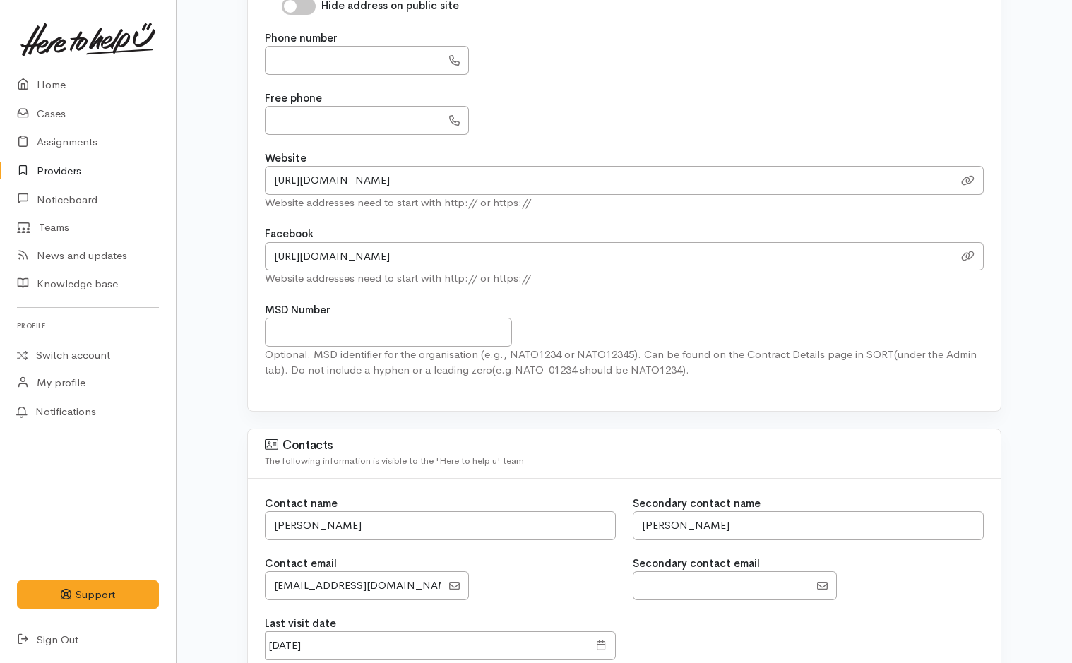
scroll to position [1130, 0]
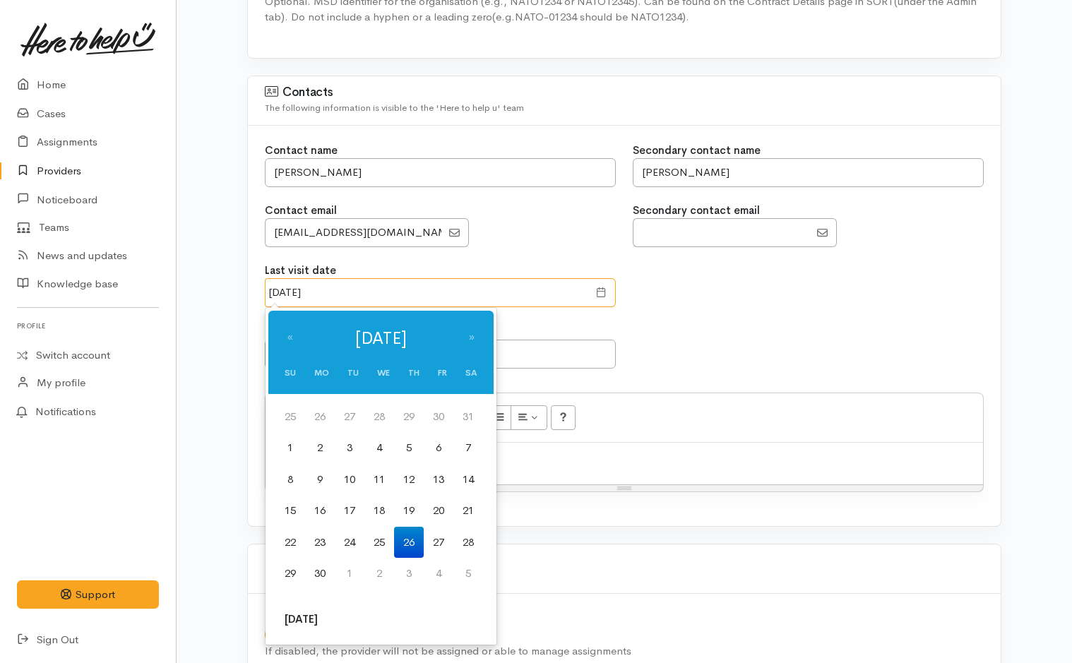
click at [357, 297] on input "26 Jun 2025" at bounding box center [426, 292] width 323 height 29
click at [422, 511] on td "19" at bounding box center [409, 511] width 30 height 32
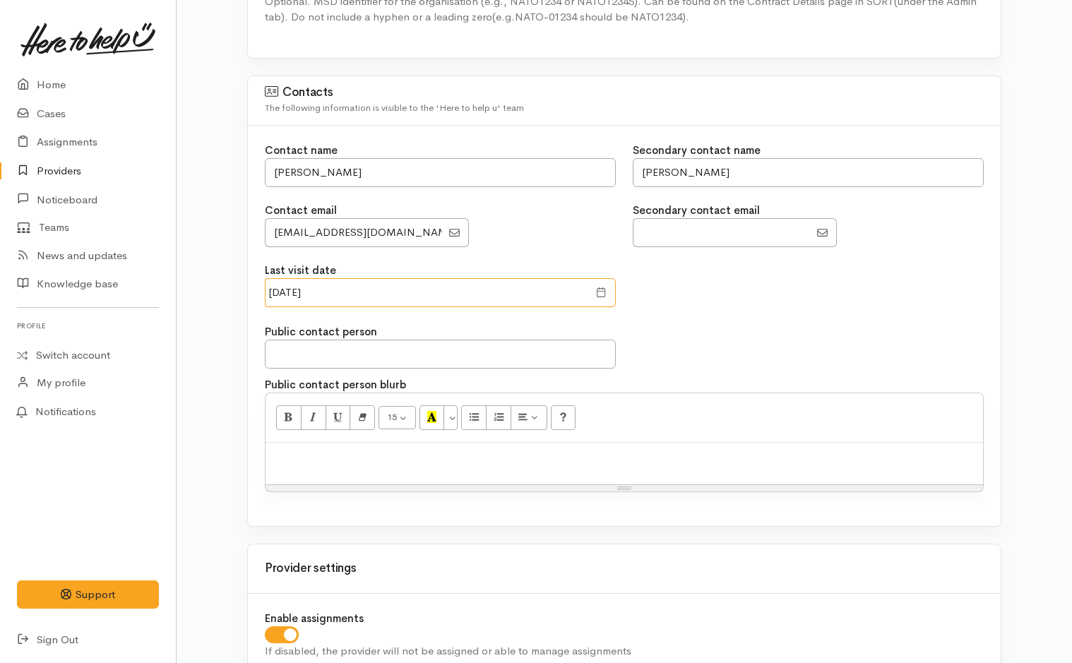
click at [407, 290] on input "19 Jun 2025" at bounding box center [426, 292] width 323 height 29
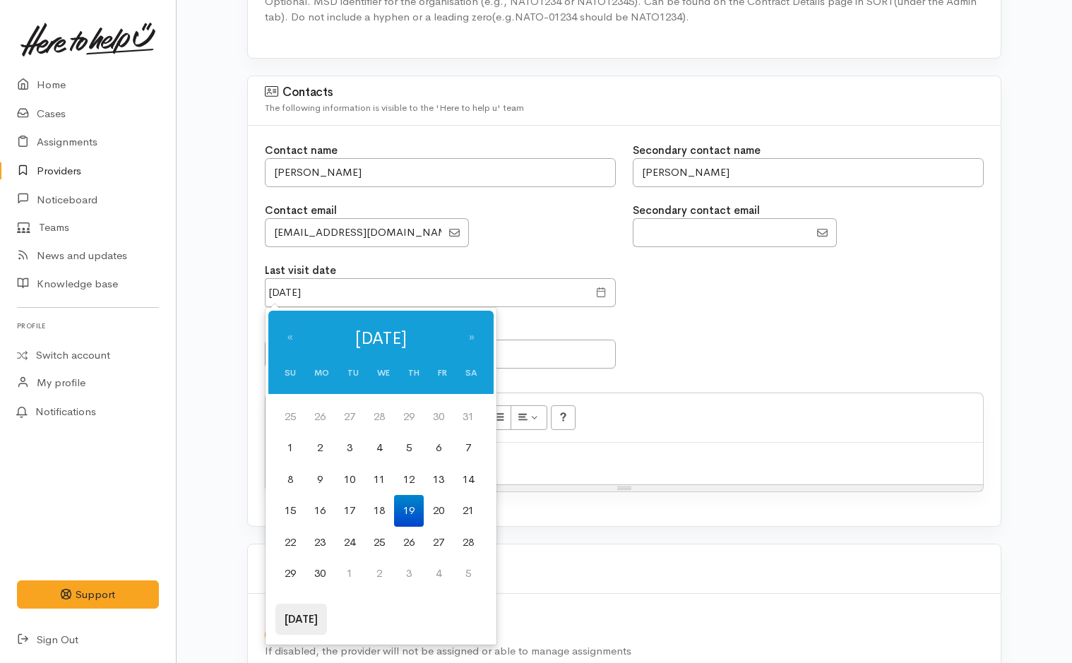
click at [307, 616] on th "Today" at bounding box center [301, 620] width 52 height 32
click at [299, 336] on th "«" at bounding box center [290, 338] width 30 height 41
click at [444, 506] on td "26" at bounding box center [439, 511] width 30 height 32
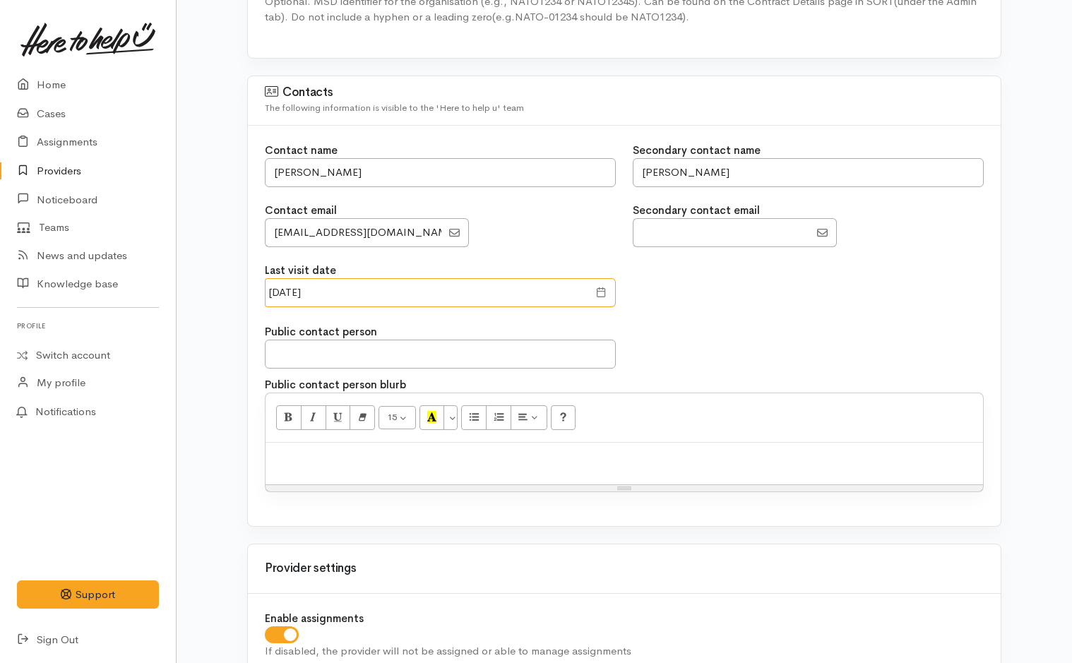
click at [347, 285] on input "26 Sep 2025" at bounding box center [426, 292] width 323 height 29
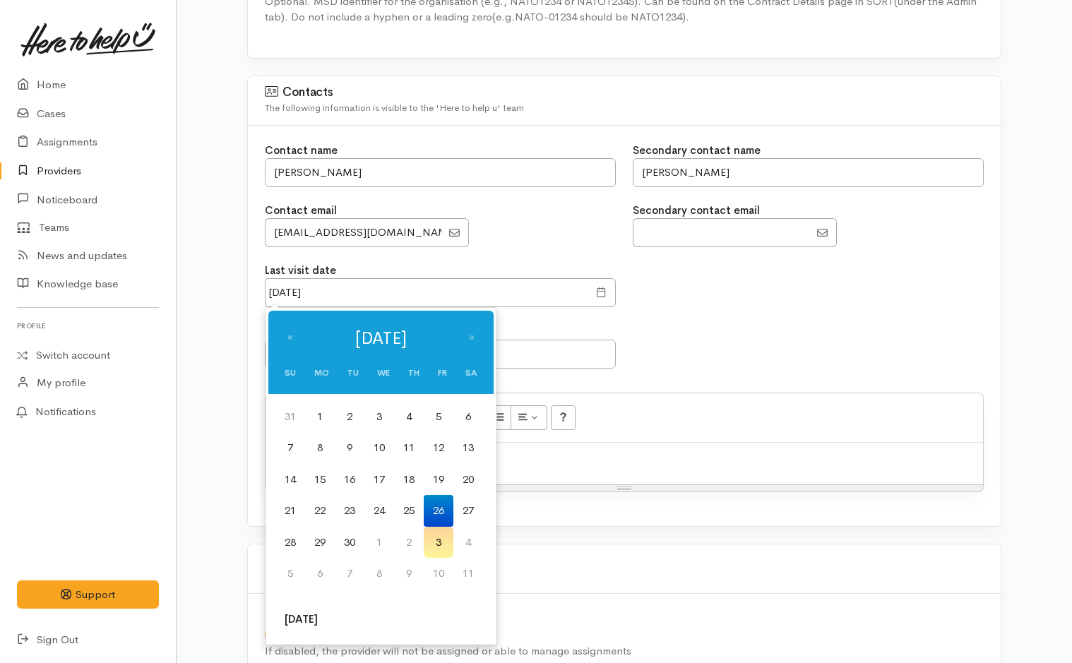
click at [417, 518] on td "25" at bounding box center [409, 511] width 30 height 32
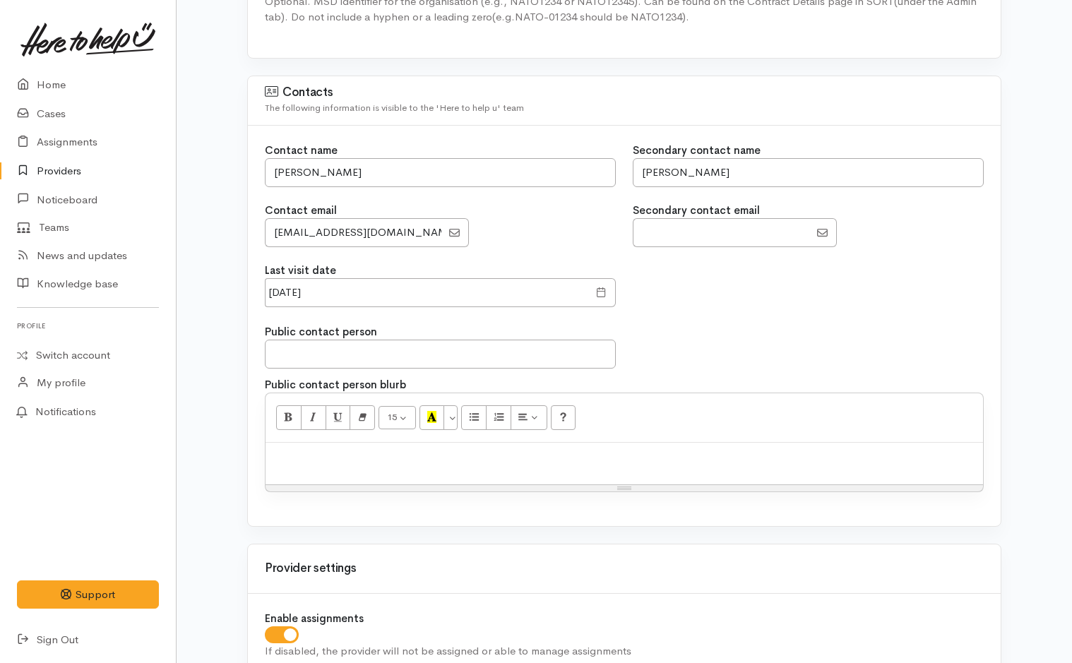
type input "25 Sep 2025"
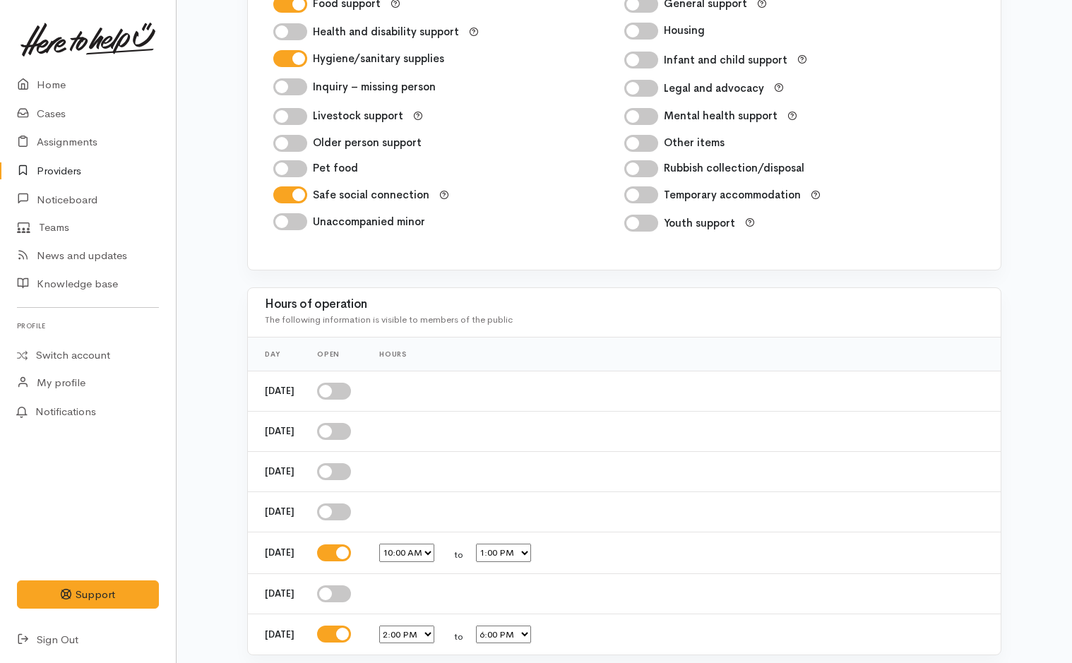
scroll to position [2341, 0]
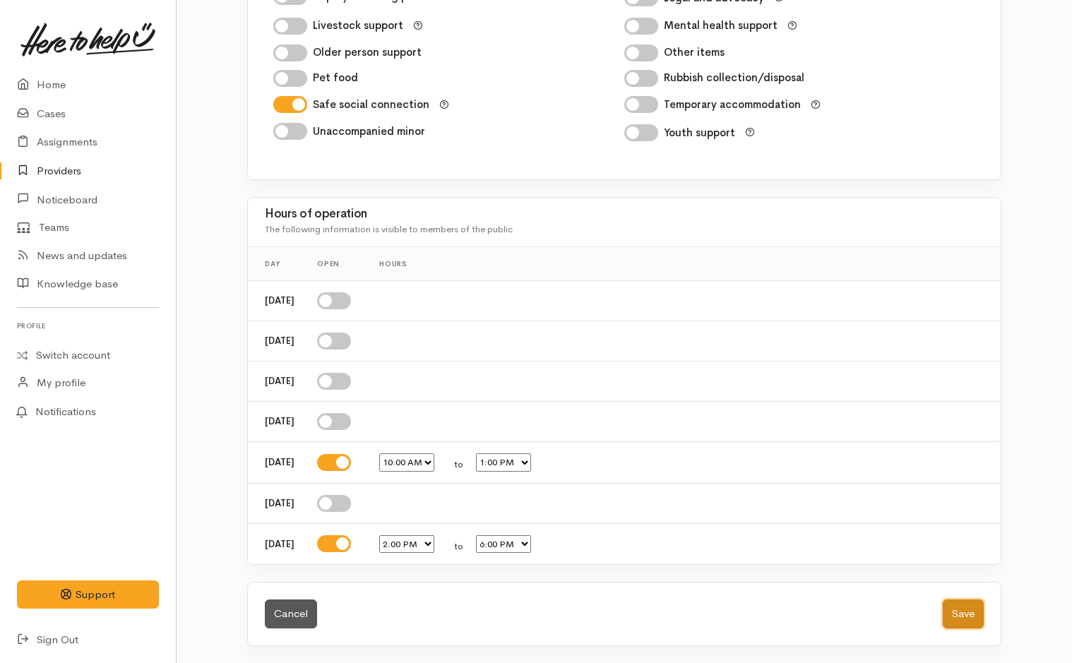
click at [967, 619] on button "Save" at bounding box center [963, 613] width 41 height 29
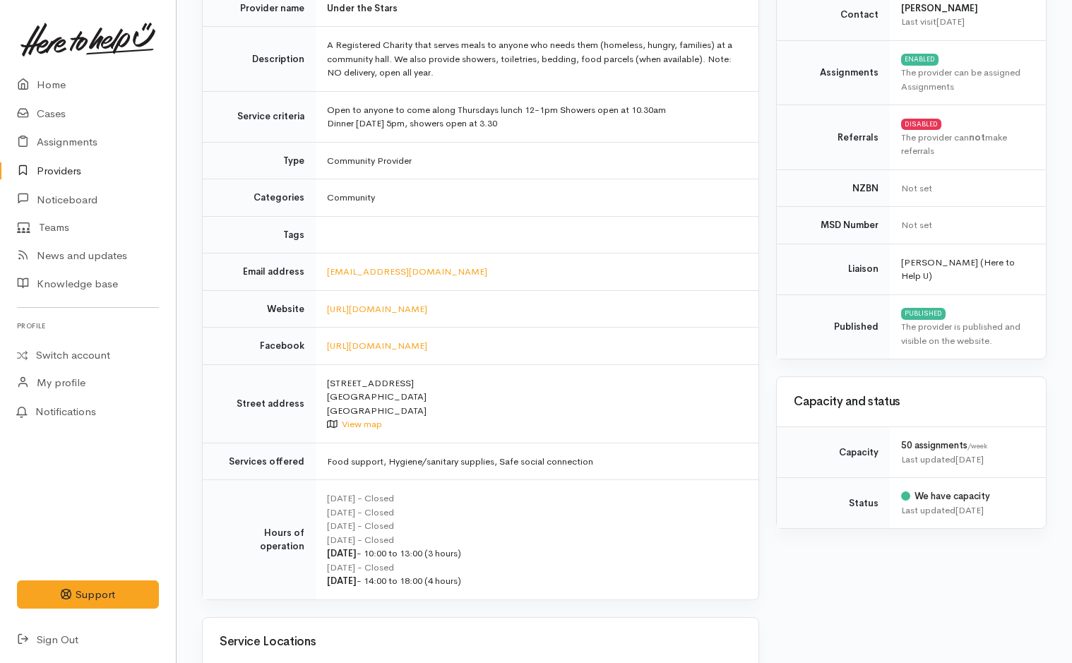
scroll to position [424, 0]
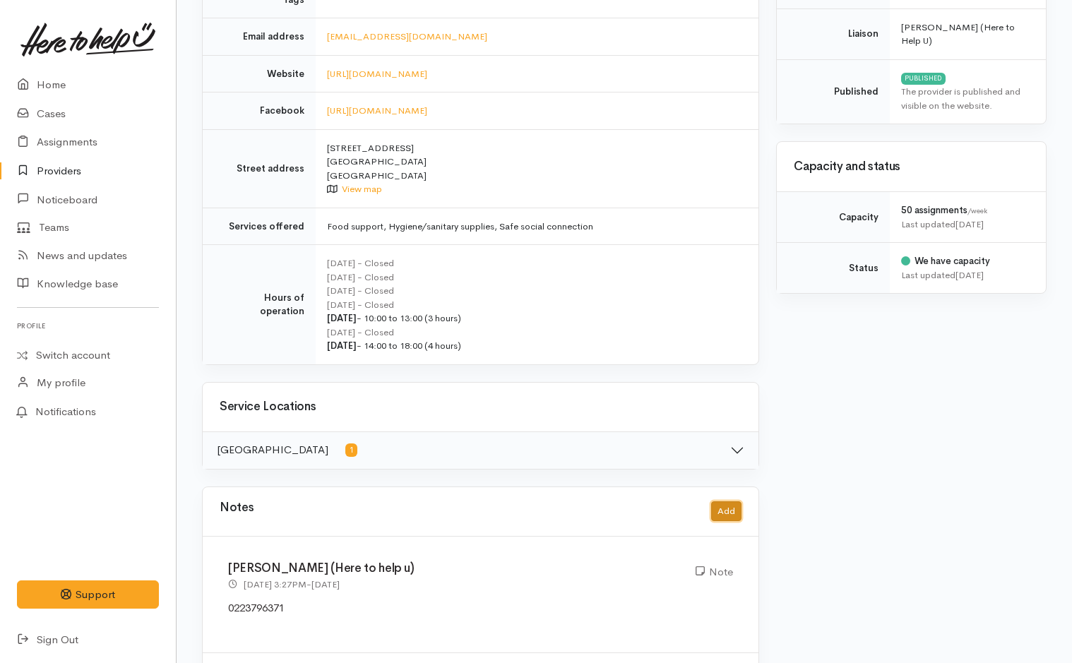
click at [740, 511] on button "Add" at bounding box center [726, 511] width 30 height 20
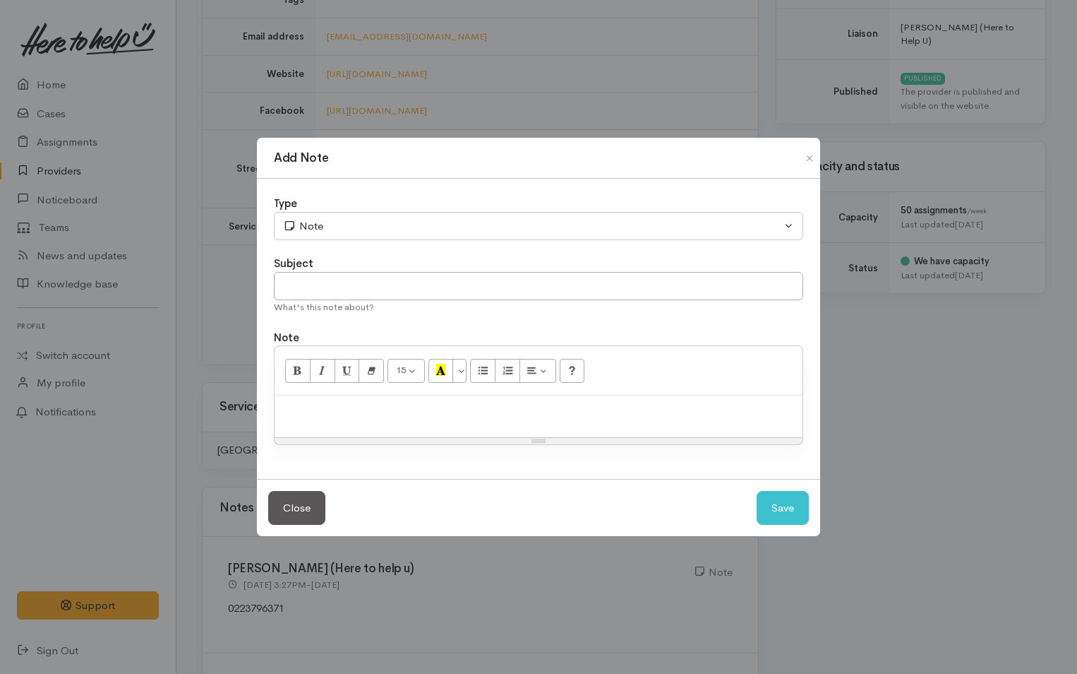
click at [393, 412] on p at bounding box center [539, 410] width 514 height 16
paste div
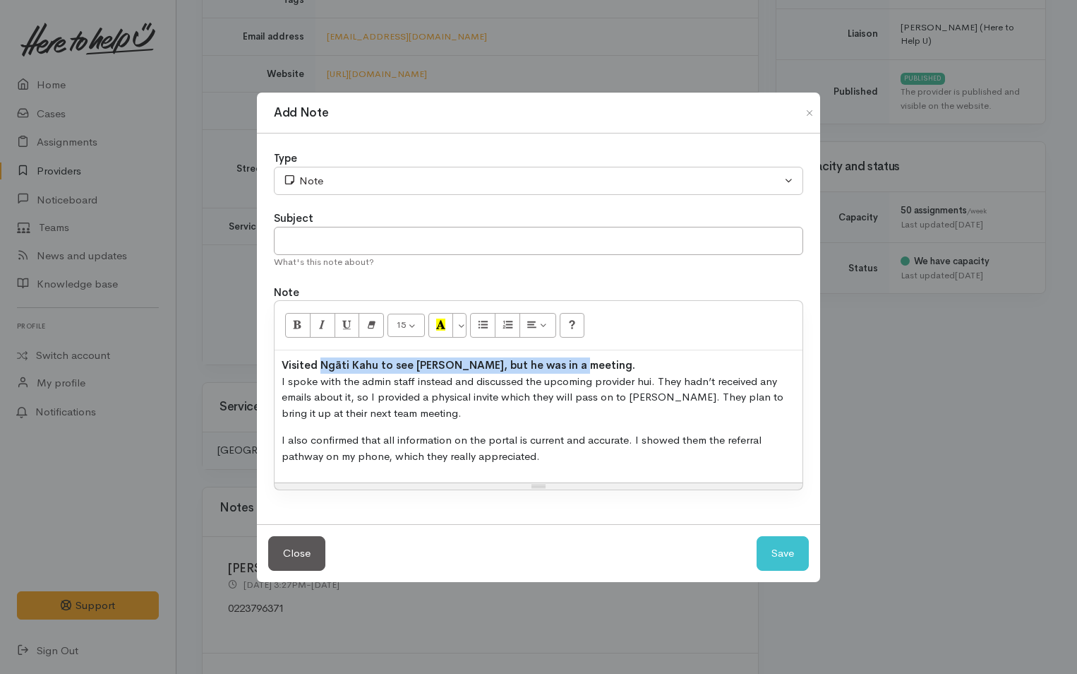
drag, startPoint x: 638, startPoint y: 362, endPoint x: 320, endPoint y: 358, distance: 317.8
click at [320, 358] on p "Visited Ngāti Kahu to see [PERSON_NAME], but he was in a meeting. I spoke with …" at bounding box center [539, 389] width 514 height 64
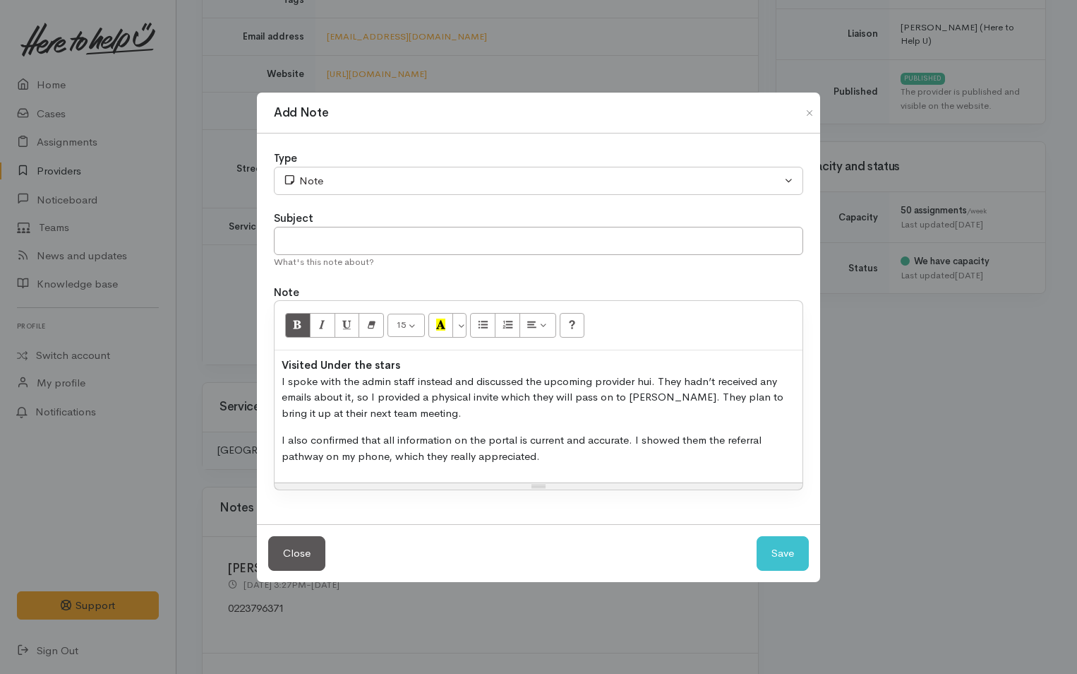
click at [376, 364] on strong "Visited Under the stars" at bounding box center [341, 364] width 119 height 13
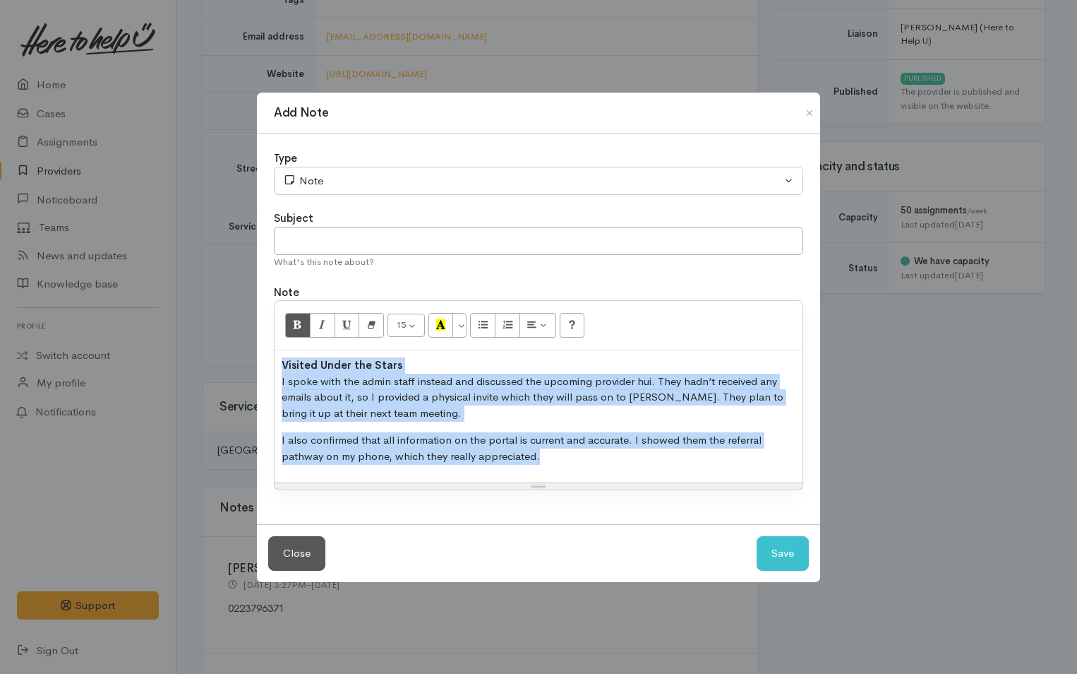
drag, startPoint x: 546, startPoint y: 463, endPoint x: 272, endPoint y: 352, distance: 295.5
click at [272, 352] on div "Type Correspondence Discussion Email Note Phone call SMS text message Note Subj…" at bounding box center [538, 328] width 563 height 390
click at [373, 325] on icon "Remove Font Style (CTRL+\\)" at bounding box center [371, 324] width 9 height 12
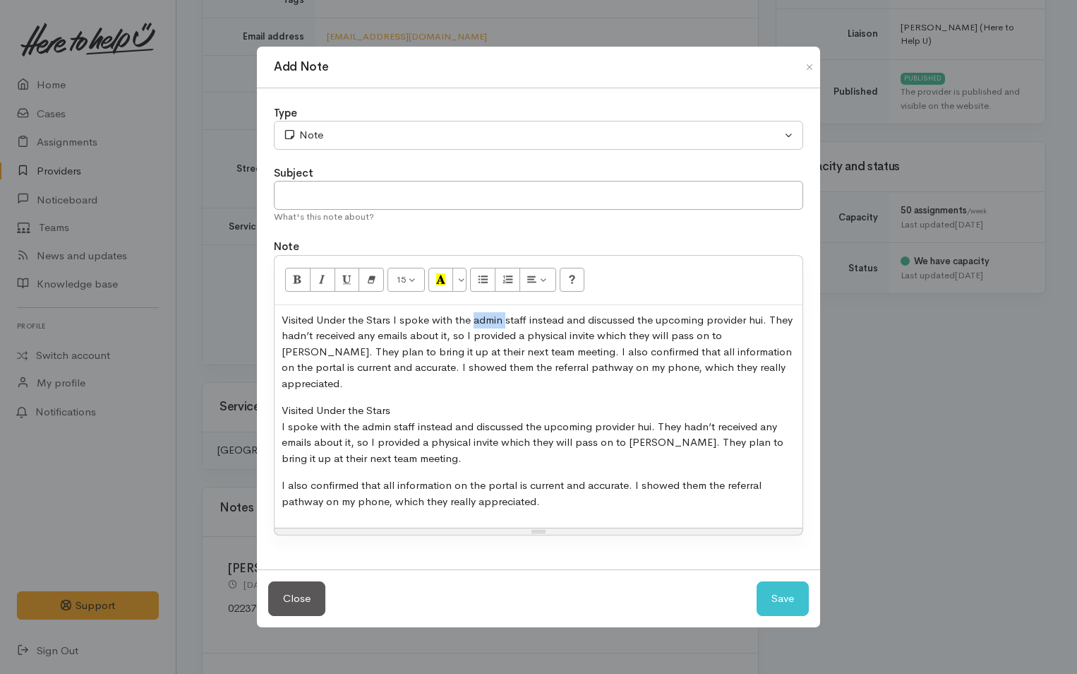
drag, startPoint x: 503, startPoint y: 330, endPoint x: 473, endPoint y: 335, distance: 30.8
click at [473, 335] on p "Visited Under the Stars I spoke with the admin staff instead and discussed the …" at bounding box center [539, 352] width 514 height 80
drag, startPoint x: 601, startPoint y: 326, endPoint x: 546, endPoint y: 321, distance: 55.4
click at [546, 321] on p "Visited Under the Stars I spoke with the [PERSON_NAME] and staff instead and di…" at bounding box center [539, 352] width 514 height 80
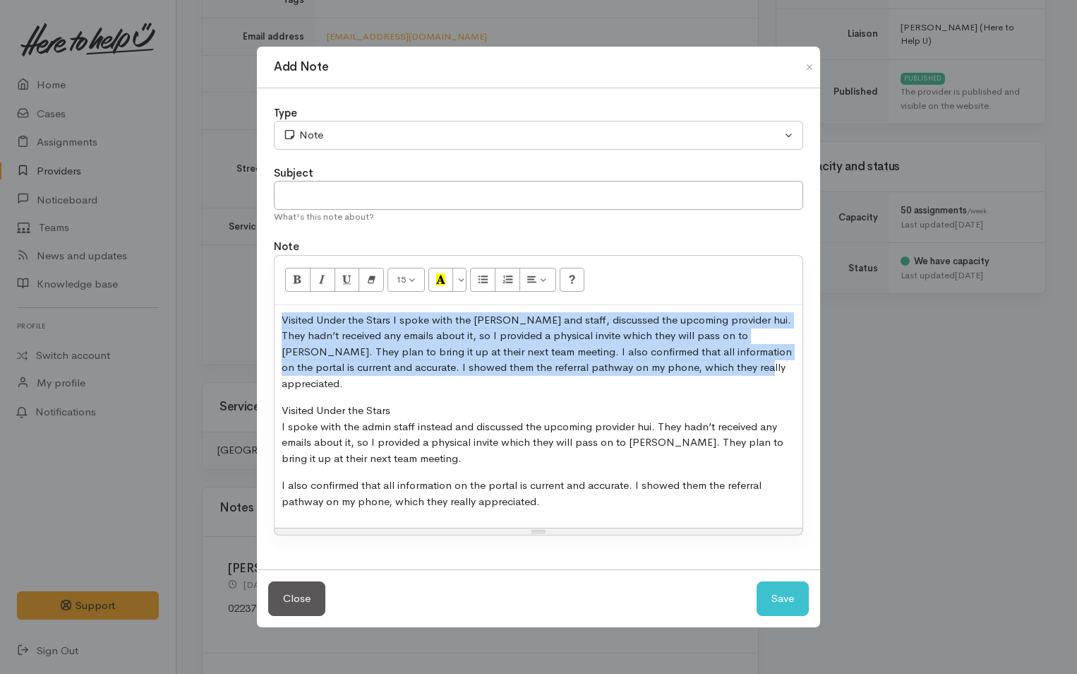
drag, startPoint x: 727, startPoint y: 376, endPoint x: 279, endPoint y: 330, distance: 450.1
click at [279, 330] on div "Visited Under the Stars I spoke with the [PERSON_NAME] and staff, discussed the…" at bounding box center [539, 416] width 528 height 223
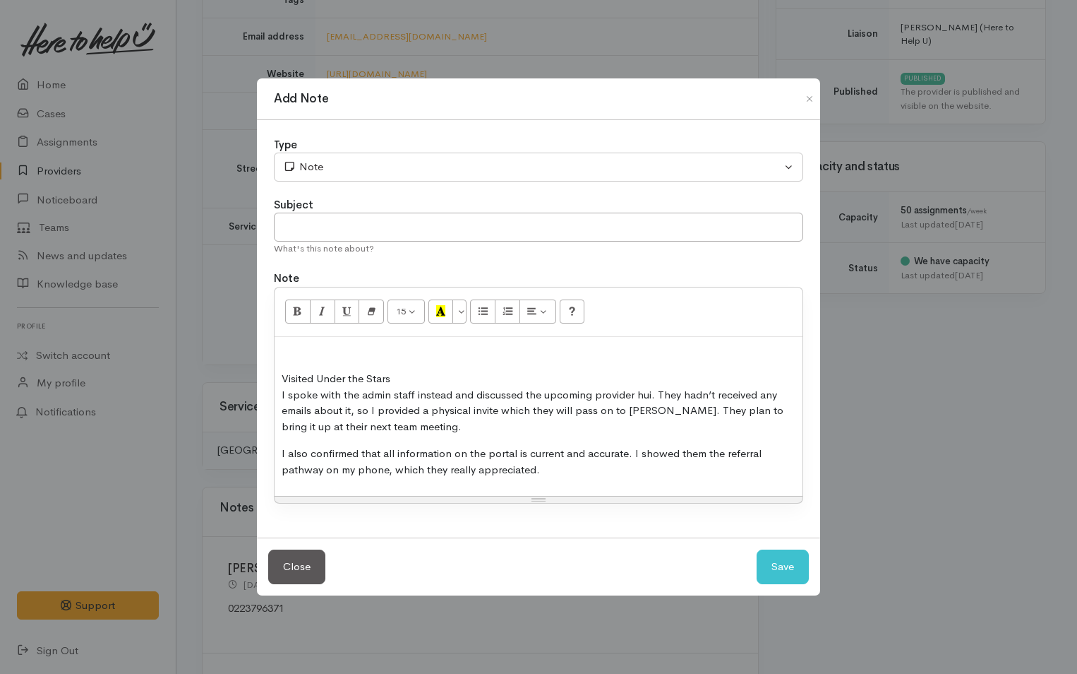
click at [279, 382] on div "Visited Under the Stars I spoke with the admin staff instead and discussed the …" at bounding box center [539, 417] width 528 height 160
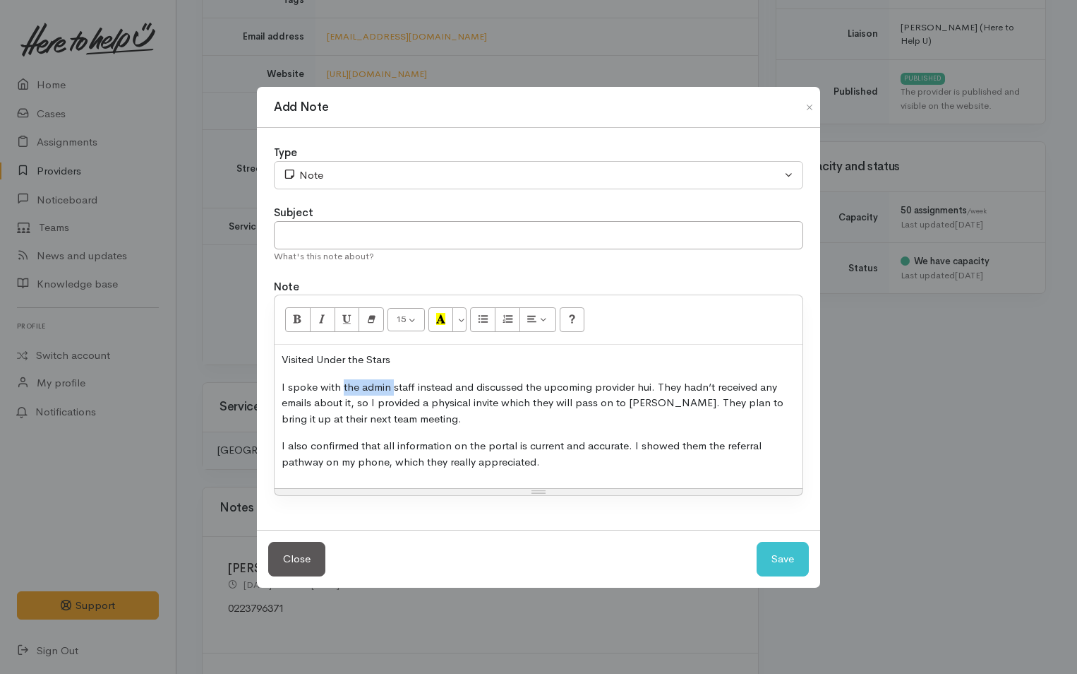
drag, startPoint x: 393, startPoint y: 387, endPoint x: 343, endPoint y: 390, distance: 49.5
click at [343, 390] on p "I spoke with the admin staff instead and discussed the upcoming provider hui. T…" at bounding box center [539, 403] width 514 height 48
drag, startPoint x: 449, startPoint y: 389, endPoint x: 413, endPoint y: 386, distance: 36.1
click at [413, 386] on p "I spoke with Arnie and staff instead and discussed the upcoming provider hui. T…" at bounding box center [539, 403] width 514 height 48
click at [783, 558] on button "Save" at bounding box center [783, 559] width 52 height 35
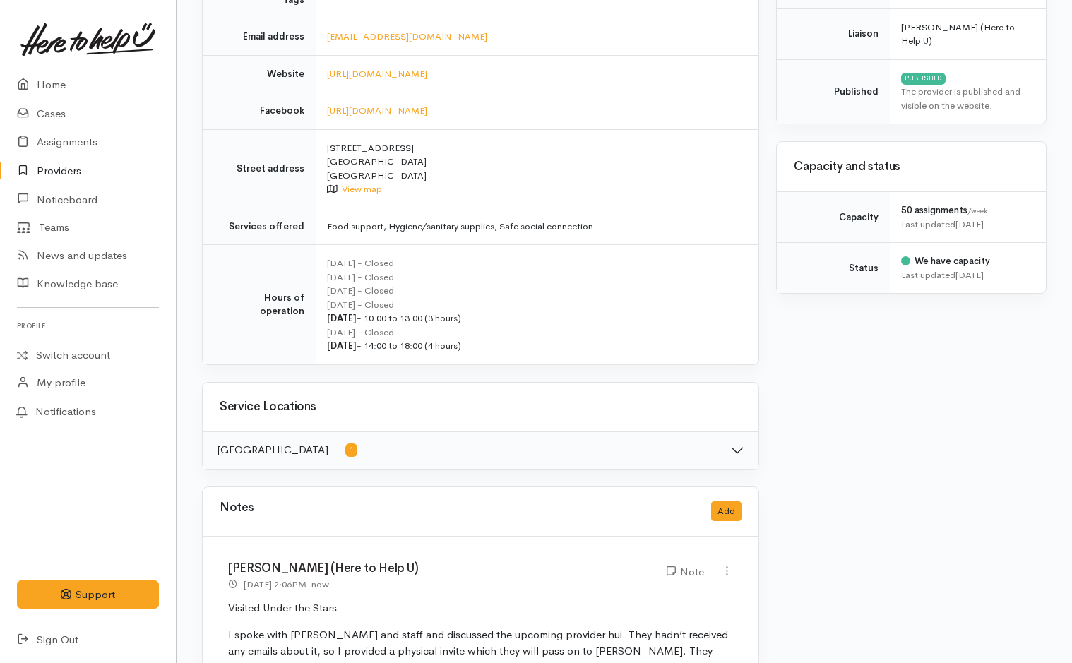
click at [76, 168] on link "Providers" at bounding box center [88, 171] width 176 height 29
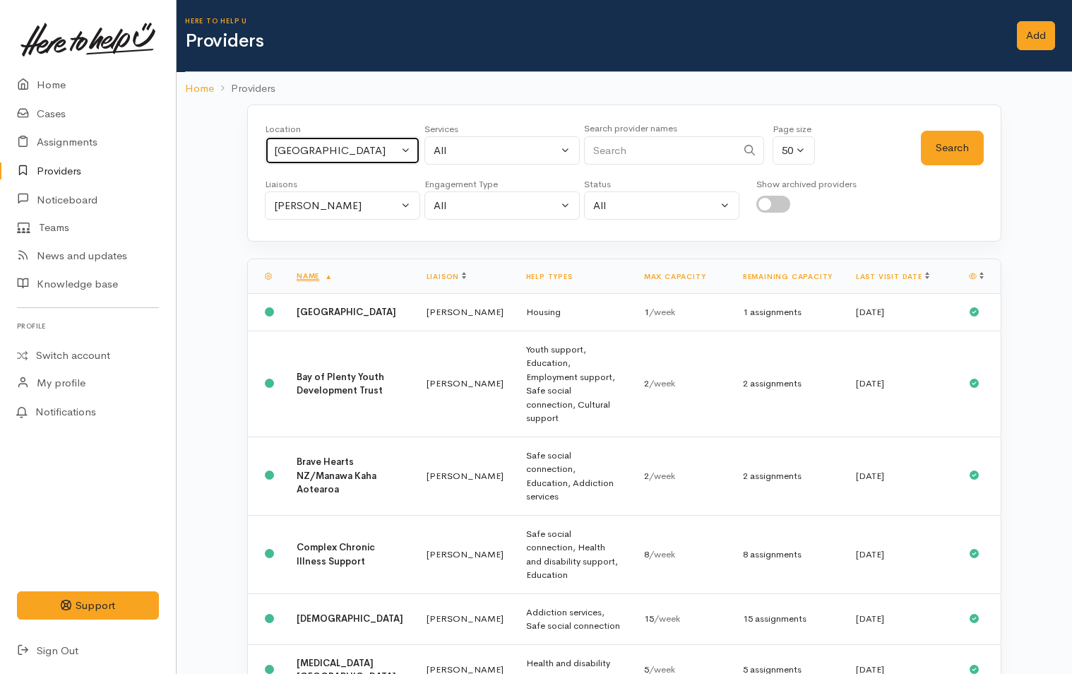
click at [404, 148] on button "[GEOGRAPHIC_DATA]" at bounding box center [342, 150] width 155 height 29
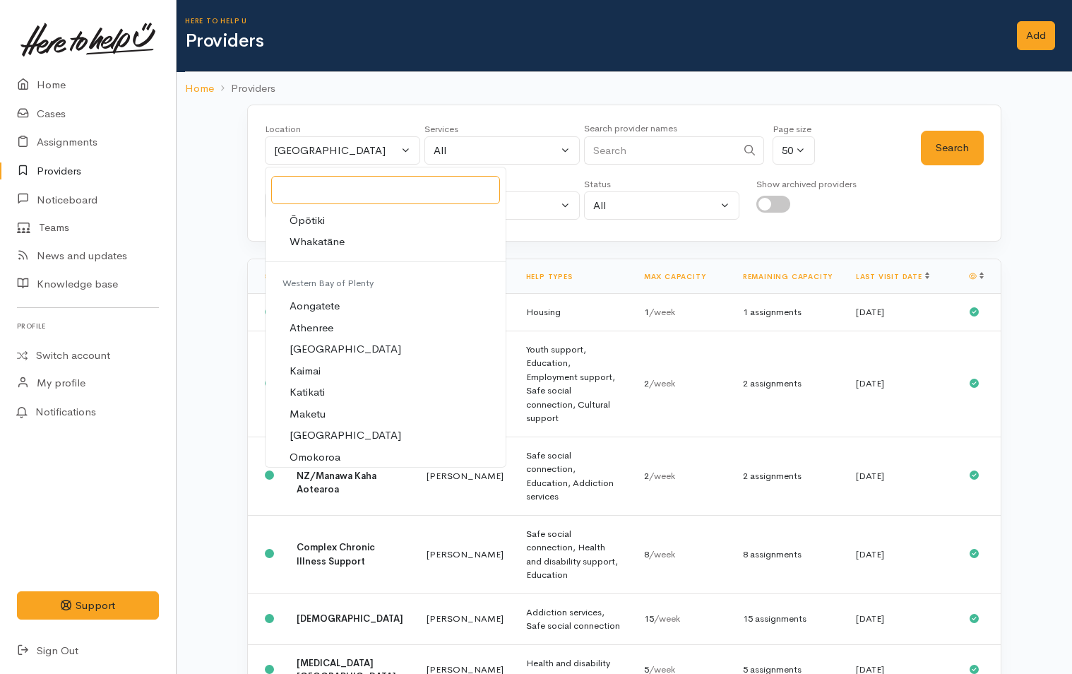
scroll to position [212, 0]
click at [315, 369] on span "Katikati" at bounding box center [306, 371] width 35 height 16
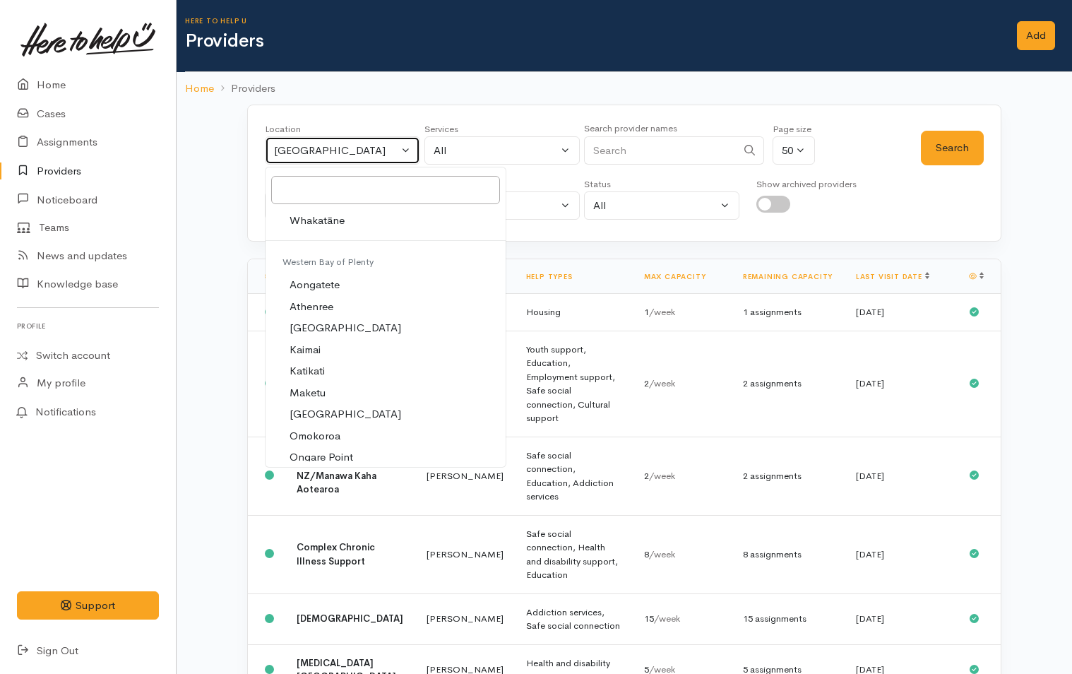
select select "48"
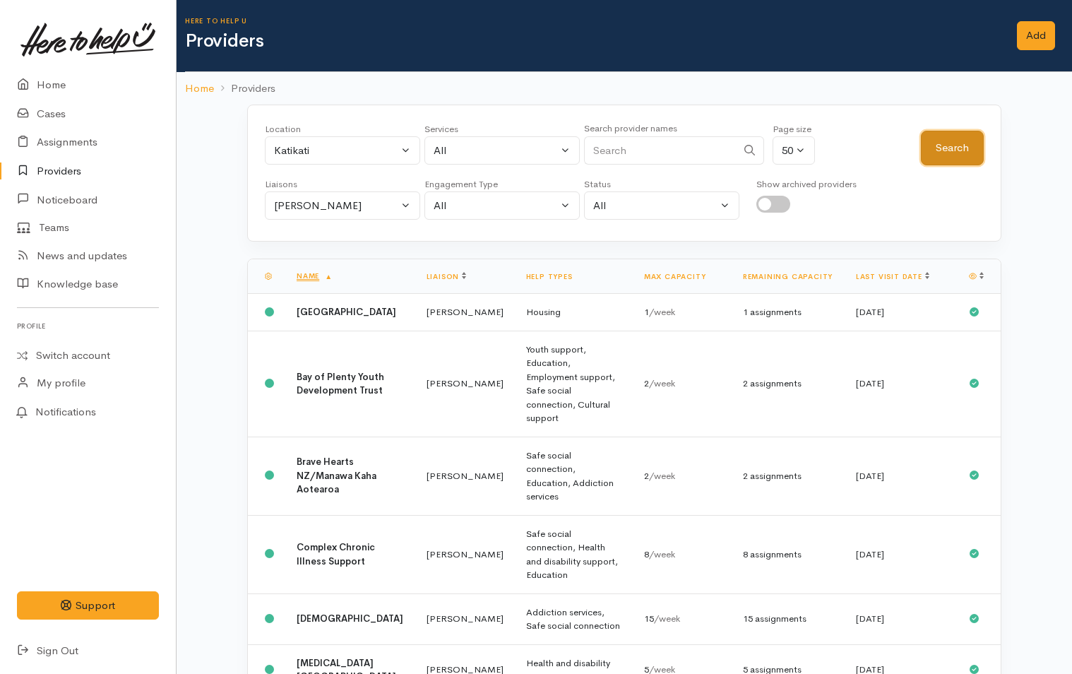
click at [955, 145] on button "Search" at bounding box center [952, 148] width 63 height 35
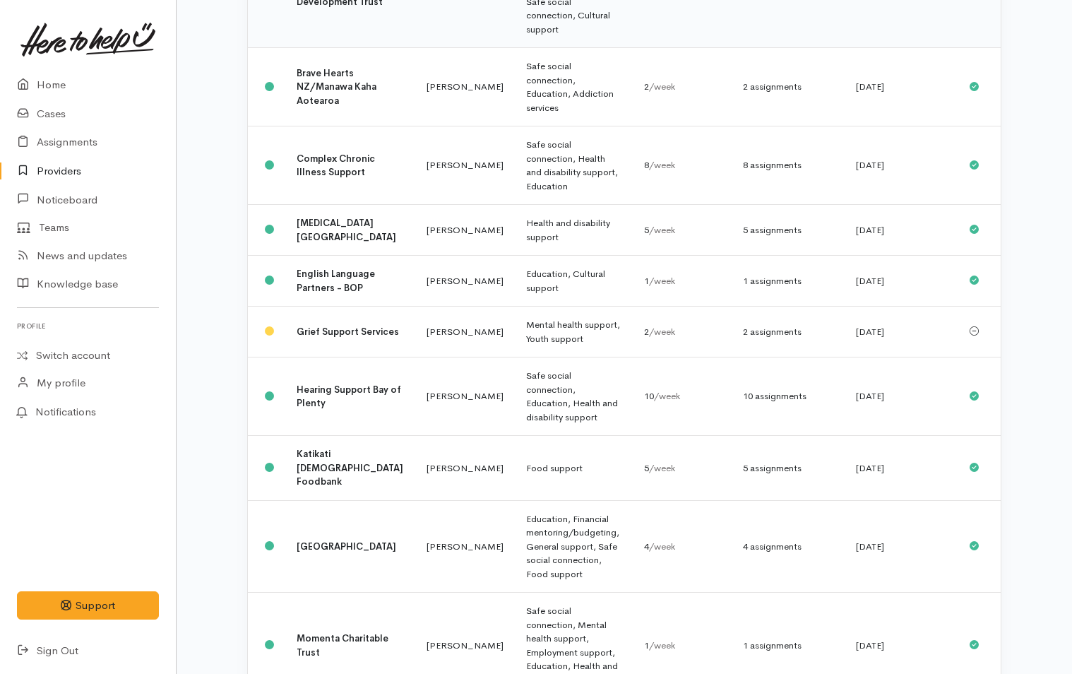
scroll to position [353, 0]
click at [327, 446] on b "Katikati [DEMOGRAPHIC_DATA] Foodbank" at bounding box center [350, 466] width 107 height 40
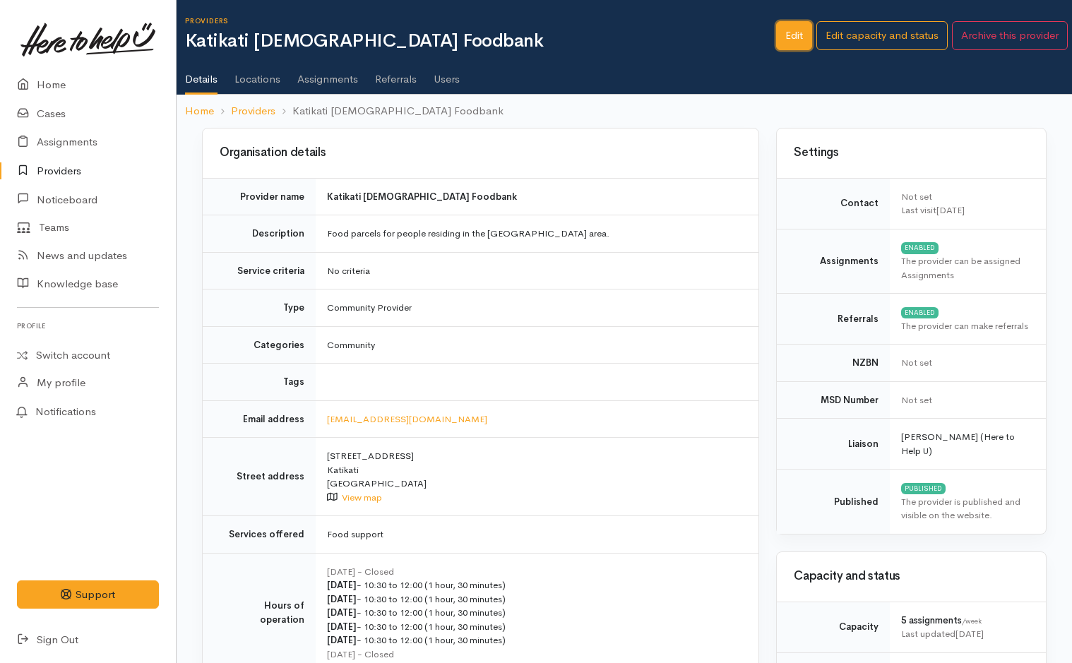
click at [789, 29] on link "Edit" at bounding box center [794, 35] width 36 height 29
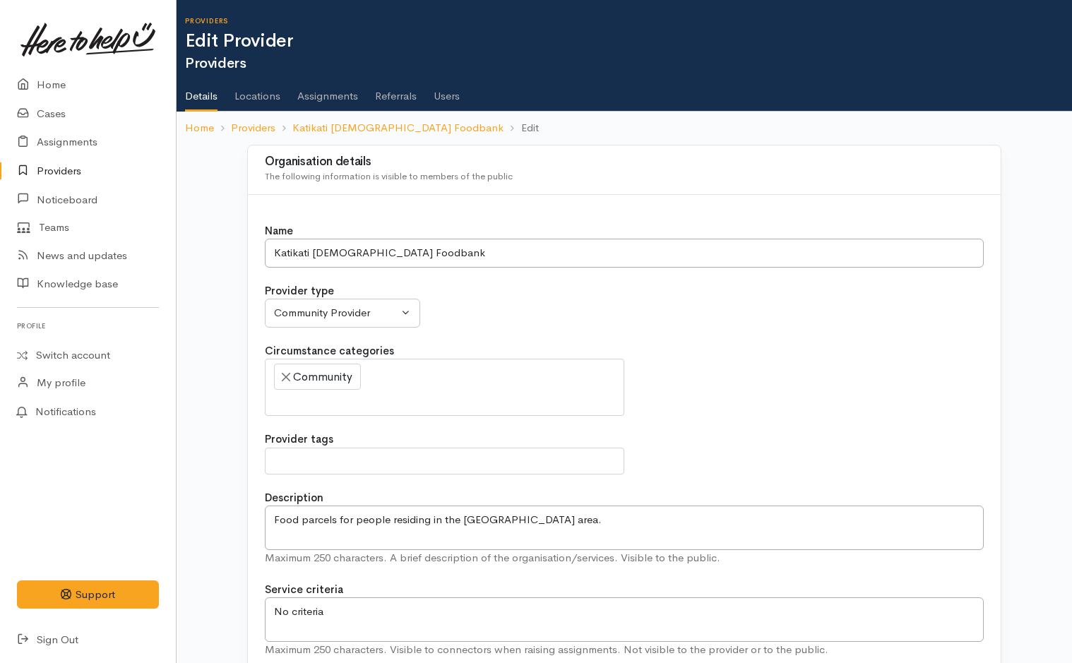
select select
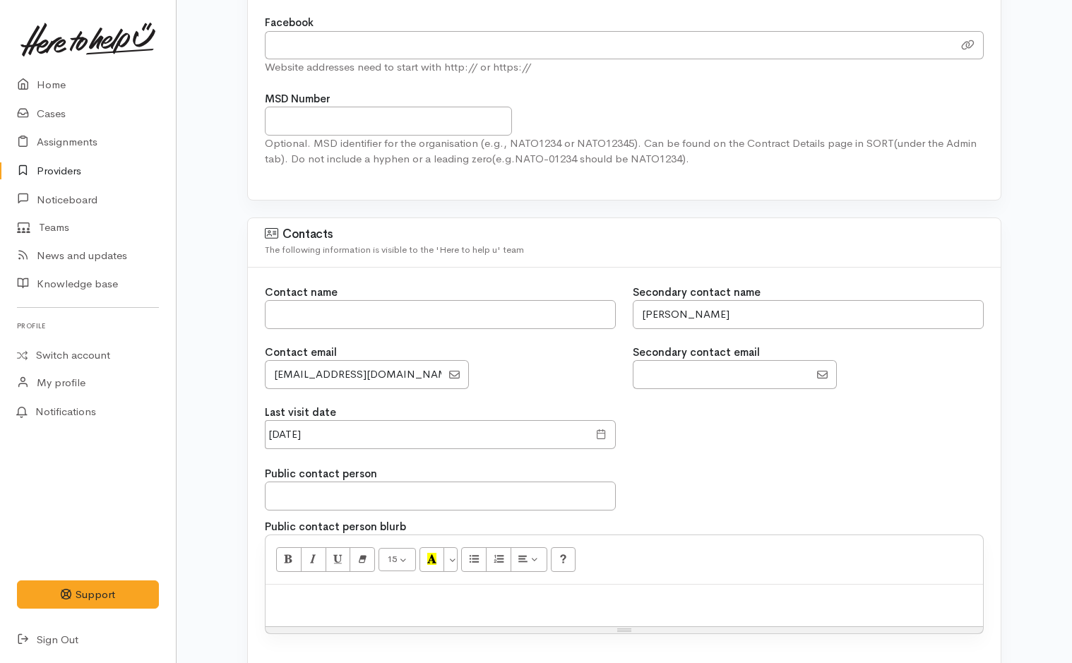
scroll to position [988, 0]
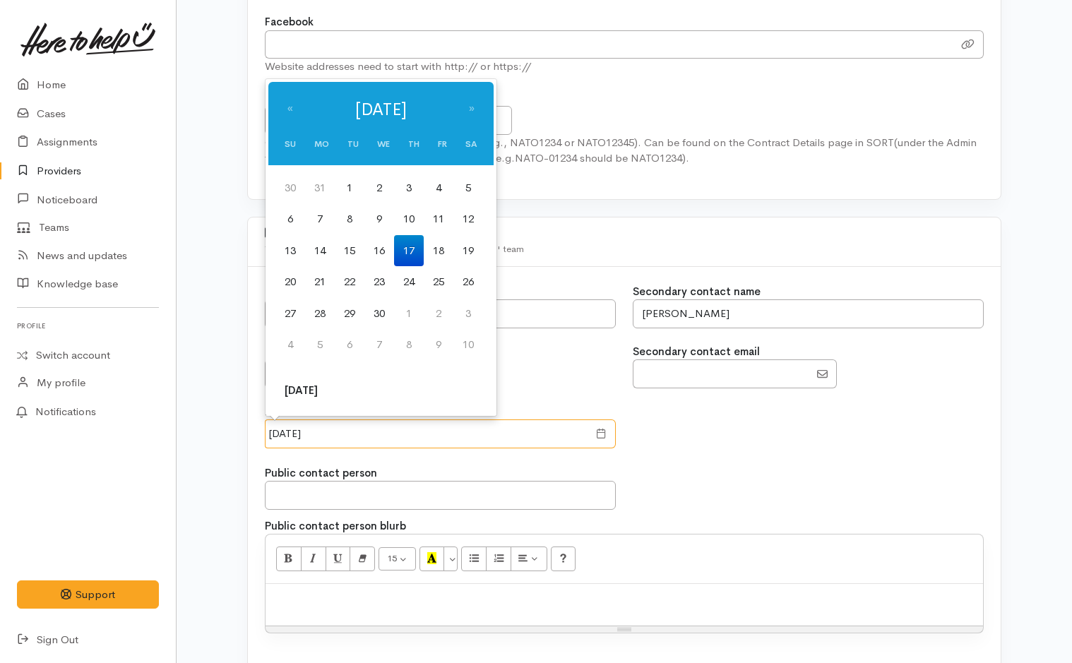
click at [448, 438] on input "17 Apr 2025" at bounding box center [426, 433] width 323 height 29
click at [301, 388] on th "[DATE]" at bounding box center [301, 391] width 52 height 32
click at [319, 185] on td "29" at bounding box center [320, 188] width 30 height 32
type input "29 Sep 2025"
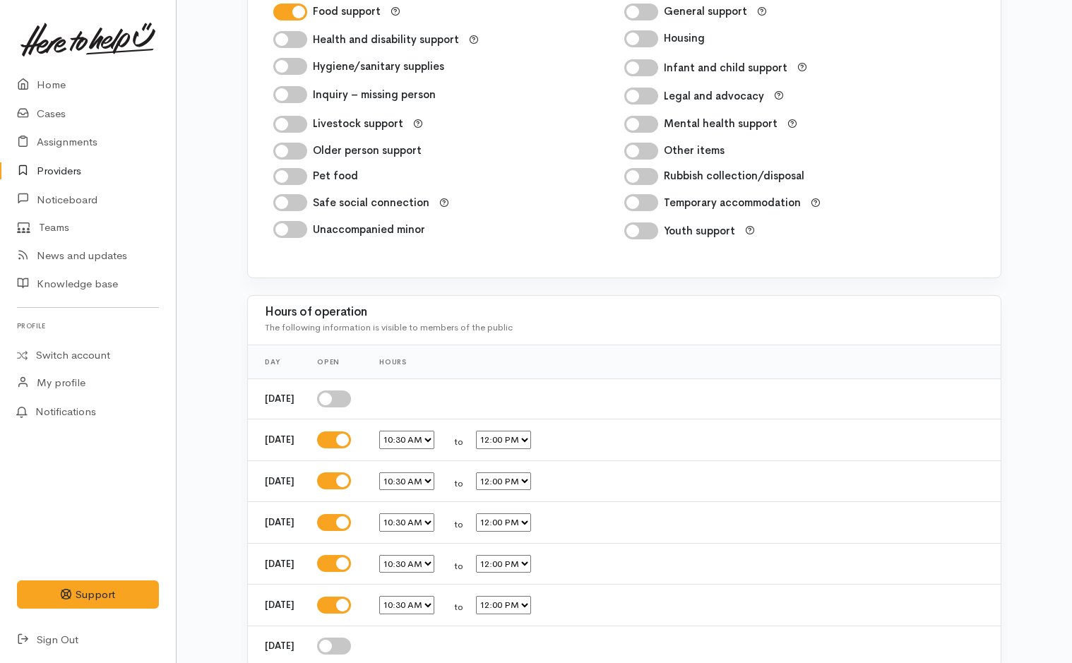
scroll to position [2343, 0]
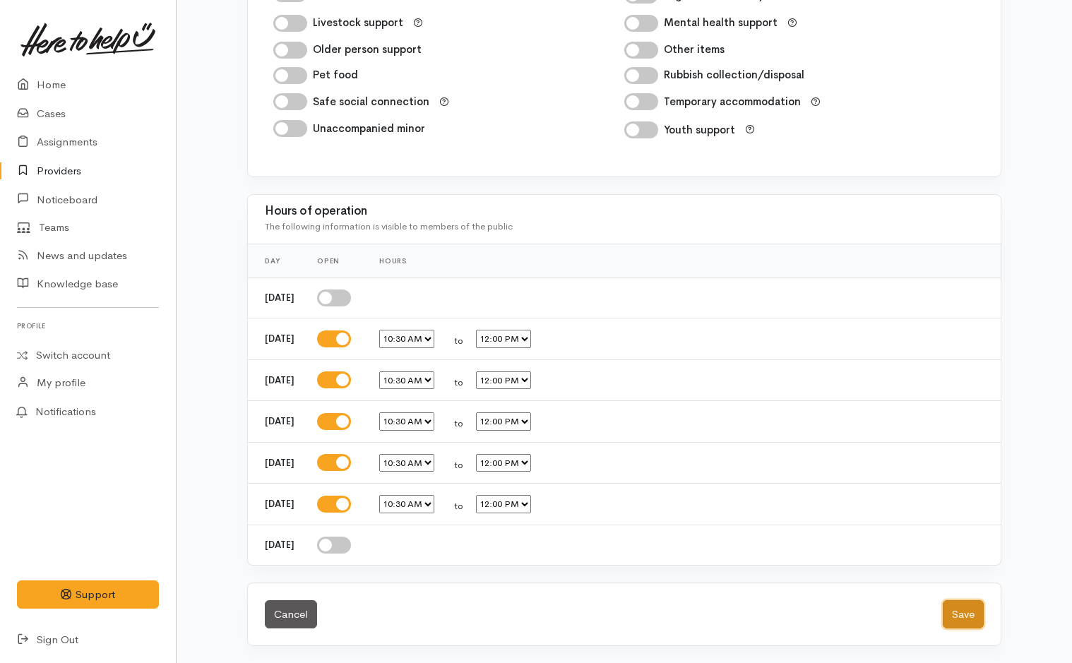
click at [967, 616] on button "Save" at bounding box center [963, 614] width 41 height 29
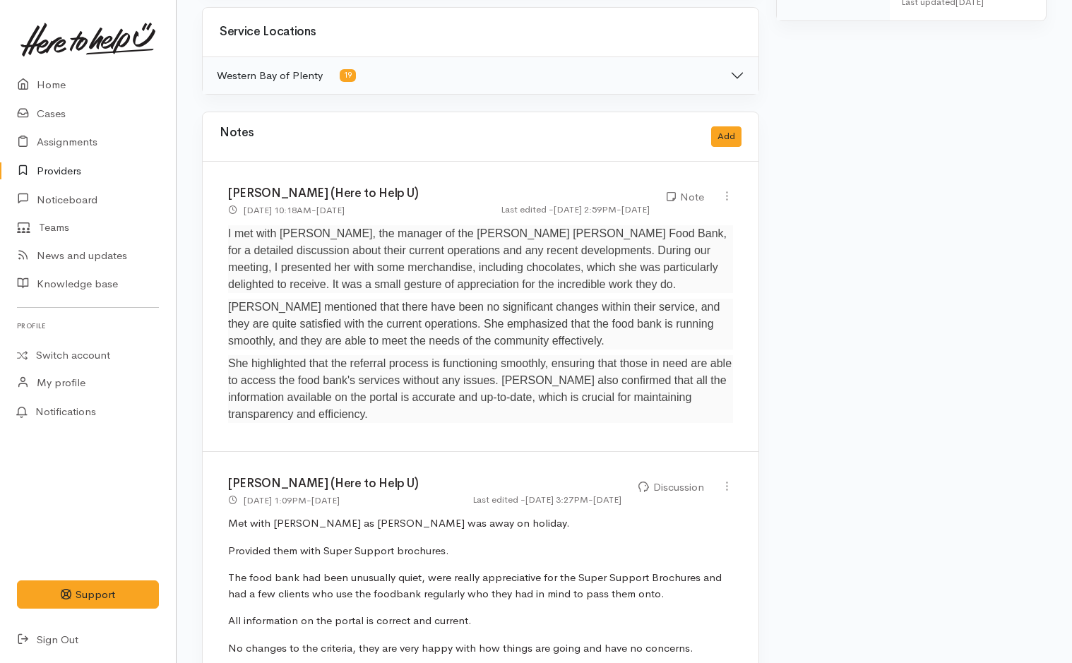
scroll to position [659, 0]
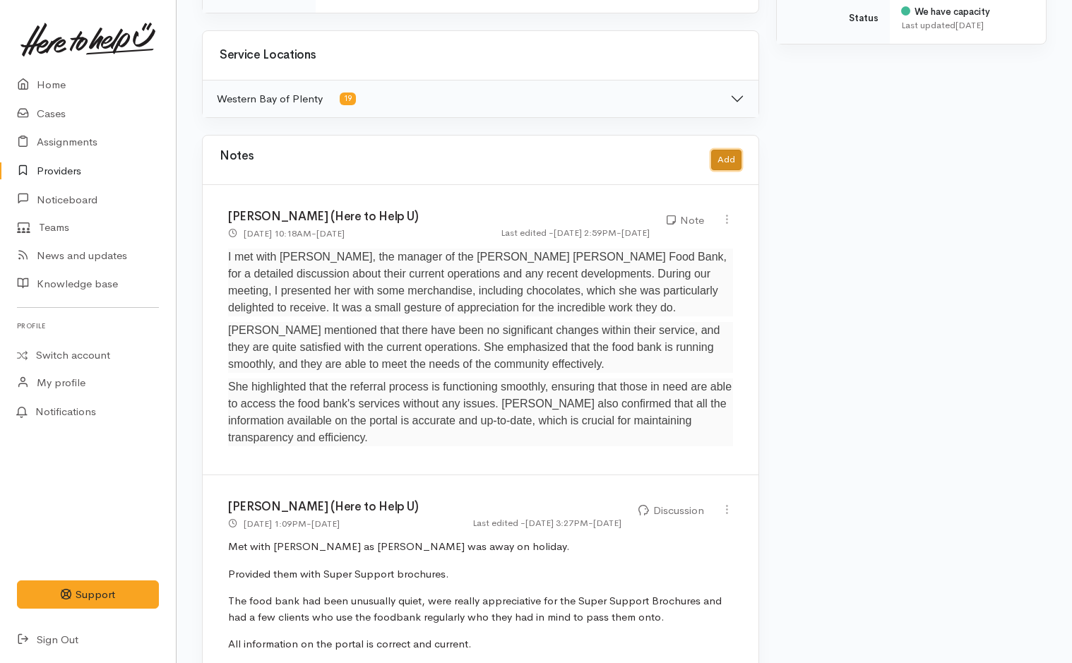
click at [733, 159] on button "Add" at bounding box center [726, 160] width 30 height 20
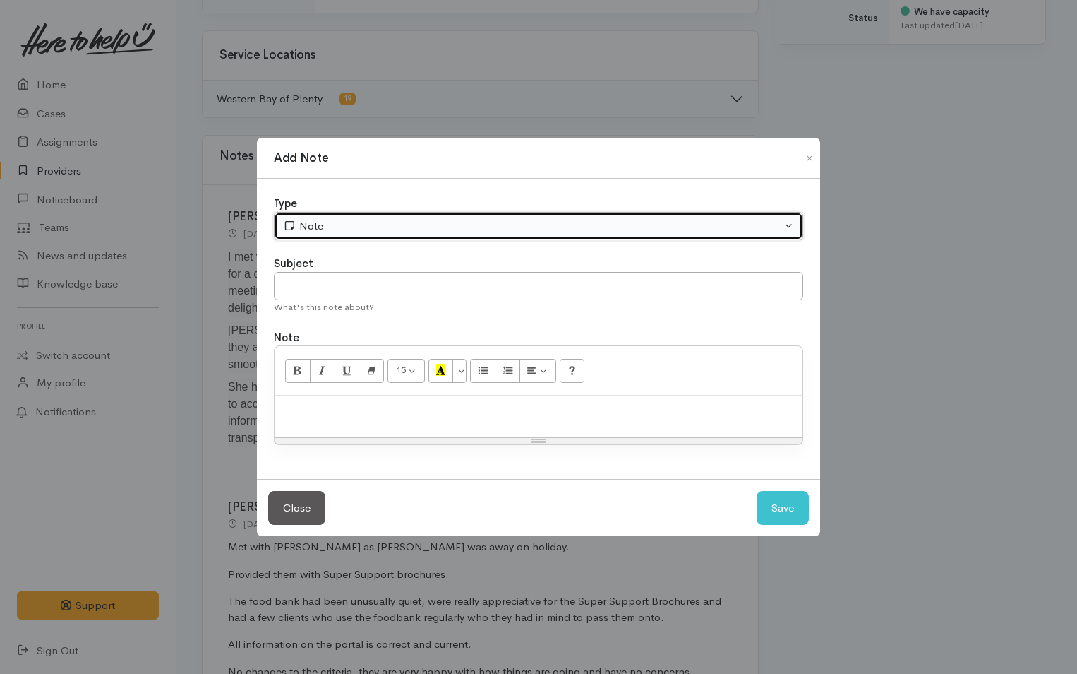
click at [323, 228] on div "Note" at bounding box center [532, 226] width 498 height 16
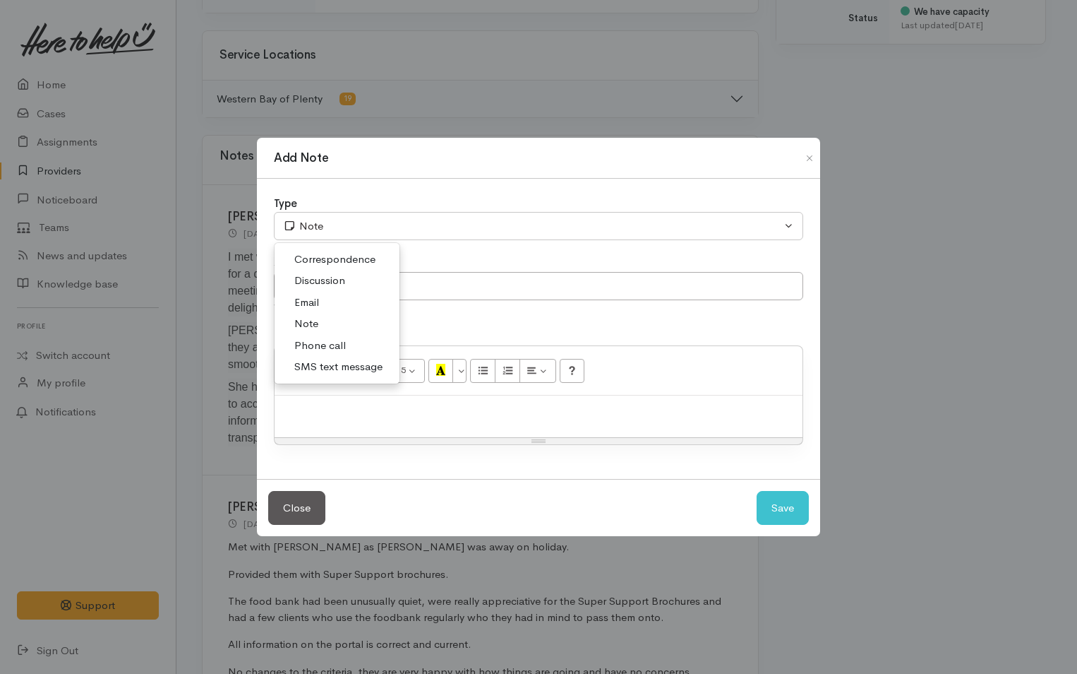
click at [314, 280] on span "Discussion" at bounding box center [319, 281] width 51 height 16
select select "4"
click at [336, 407] on p at bounding box center [539, 410] width 514 height 16
paste div
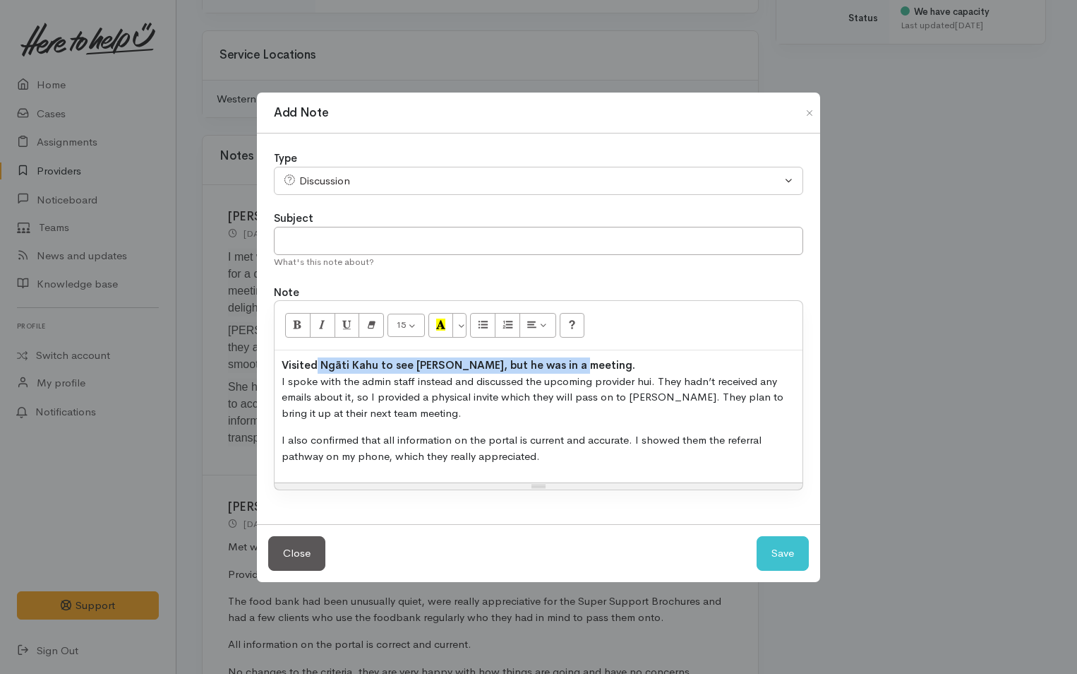
drag, startPoint x: 602, startPoint y: 362, endPoint x: 318, endPoint y: 354, distance: 283.9
click at [318, 354] on div "Visited Ngāti Kahu to see Jason, but he was in a meeting. I spoke with the admi…" at bounding box center [539, 416] width 528 height 132
drag, startPoint x: 461, startPoint y: 360, endPoint x: 295, endPoint y: 364, distance: 166.0
click at [292, 364] on p "Visited Katikati Food Bank I spoke with the admin staff instead and discussed t…" at bounding box center [539, 389] width 514 height 64
click at [316, 357] on p "Visited Katikati Food Bank I spoke with the admin staff instead and discussed t…" at bounding box center [539, 389] width 514 height 64
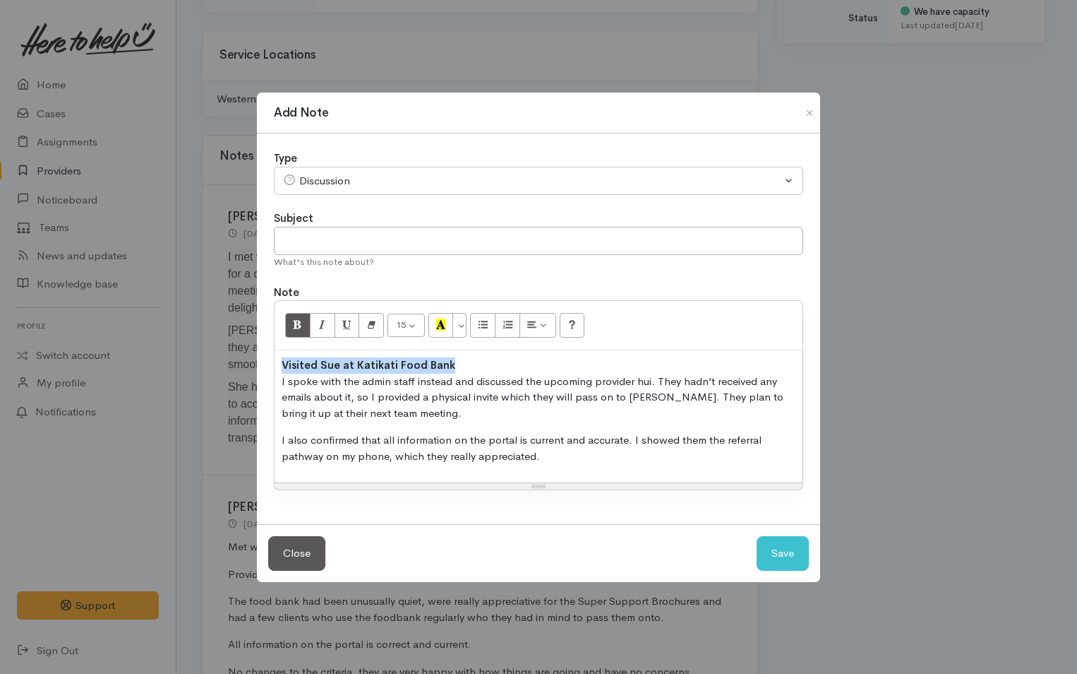
drag, startPoint x: 460, startPoint y: 367, endPoint x: 273, endPoint y: 361, distance: 187.2
click at [273, 361] on div "Type Correspondence Discussion Email Note Phone call SMS text message Discussio…" at bounding box center [538, 328] width 563 height 390
click at [374, 318] on icon "Remove Font Style (CTRL+\\)" at bounding box center [371, 324] width 9 height 12
drag, startPoint x: 338, startPoint y: 383, endPoint x: 360, endPoint y: 389, distance: 22.8
click at [337, 381] on p "Visited Sue at Katikati Food Bank I spoke with the admin staff instead and disc…" at bounding box center [539, 389] width 514 height 64
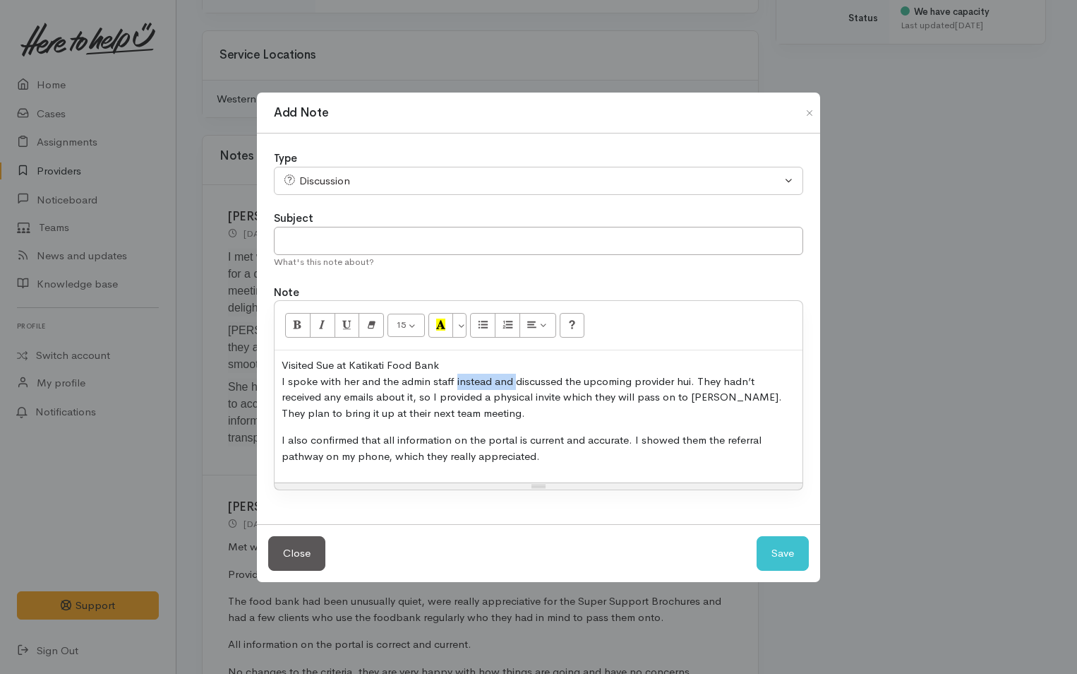
drag, startPoint x: 508, startPoint y: 381, endPoint x: 450, endPoint y: 386, distance: 58.1
click at [450, 386] on p "Visited Sue at Katikati Food Bank I spoke with her and the admin staff instead …" at bounding box center [539, 389] width 514 height 64
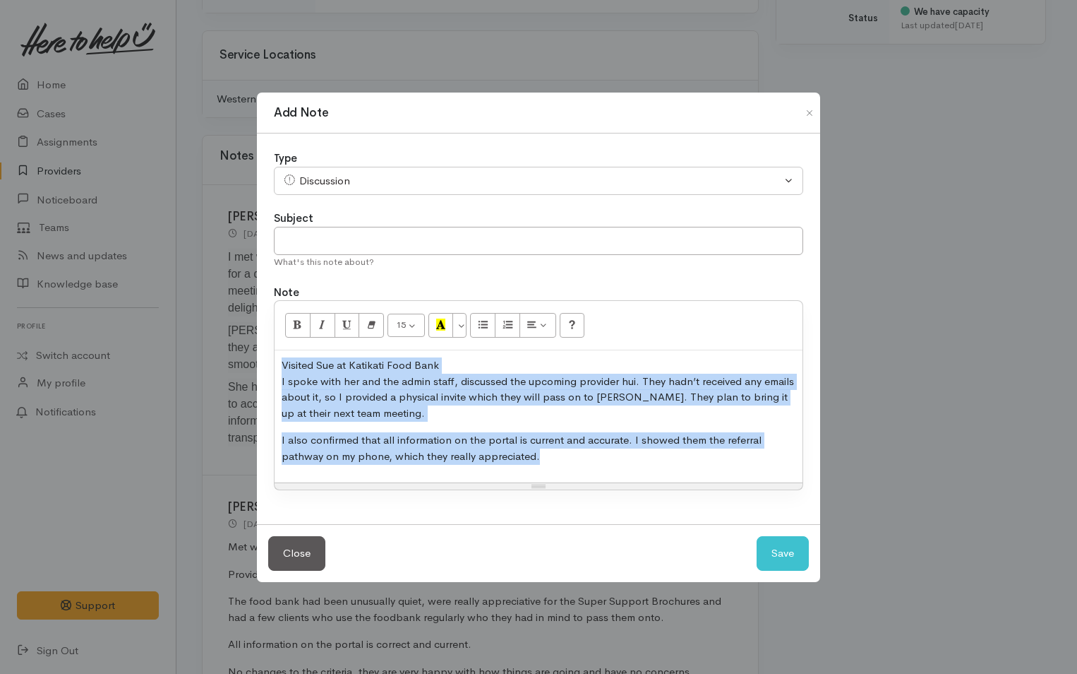
drag, startPoint x: 564, startPoint y: 464, endPoint x: 251, endPoint y: 349, distance: 333.7
click at [251, 349] on div "Add Note Type Correspondence Discussion Email Note Phone call SMS text message …" at bounding box center [538, 337] width 1077 height 674
copy div "Visited Sue at Katikati Food Bank I spoke with her and the admin staff, discuss…"
click at [784, 551] on button "Save" at bounding box center [783, 553] width 52 height 35
select select "1"
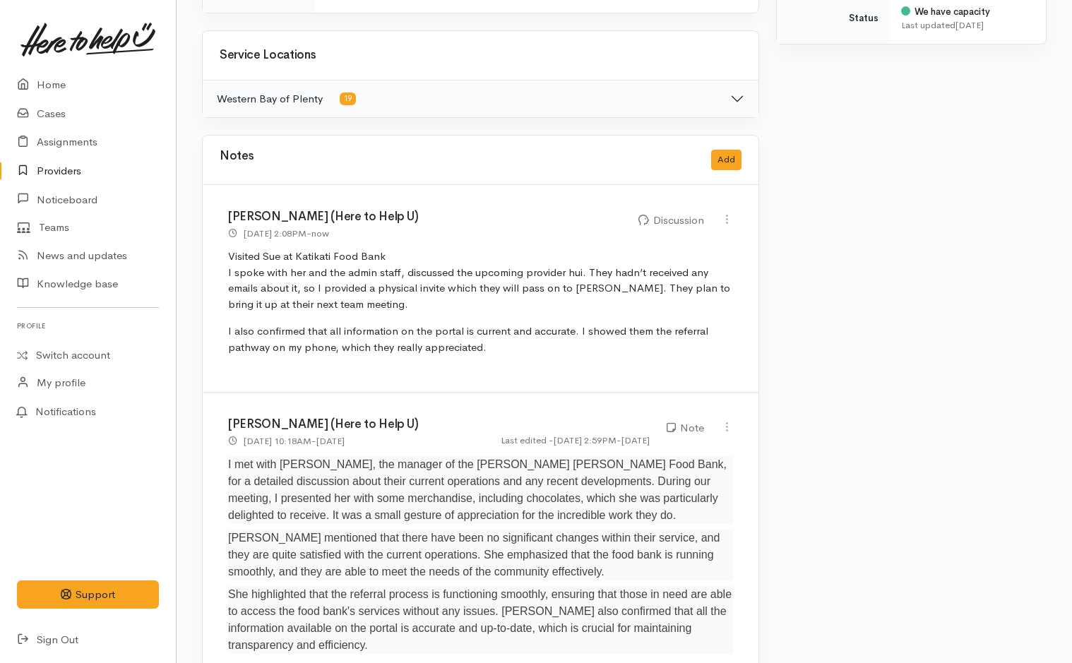
click at [48, 169] on link "Providers" at bounding box center [88, 171] width 176 height 29
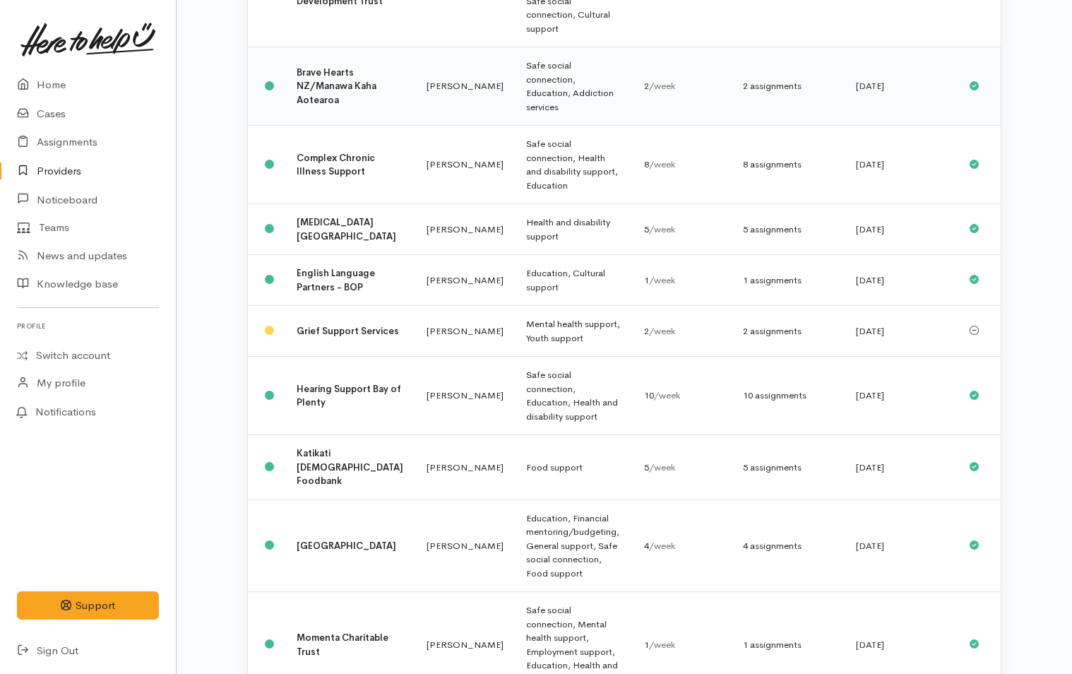
scroll to position [353, 0]
click at [312, 539] on b "Katikati Community Centre" at bounding box center [347, 545] width 100 height 12
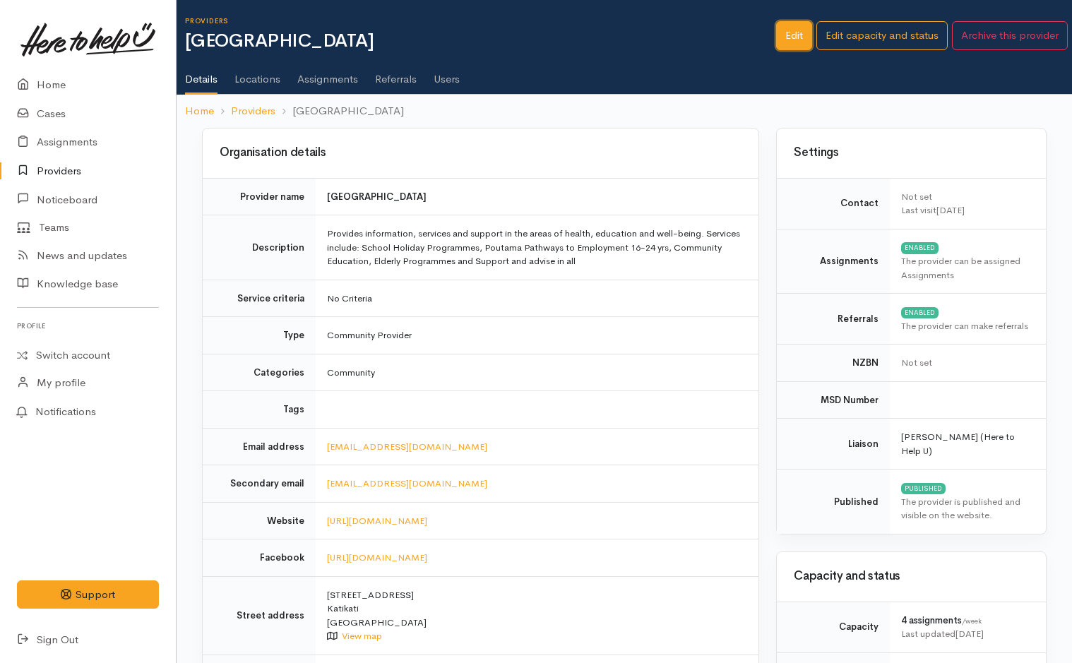
click at [787, 30] on link "Edit" at bounding box center [794, 35] width 36 height 29
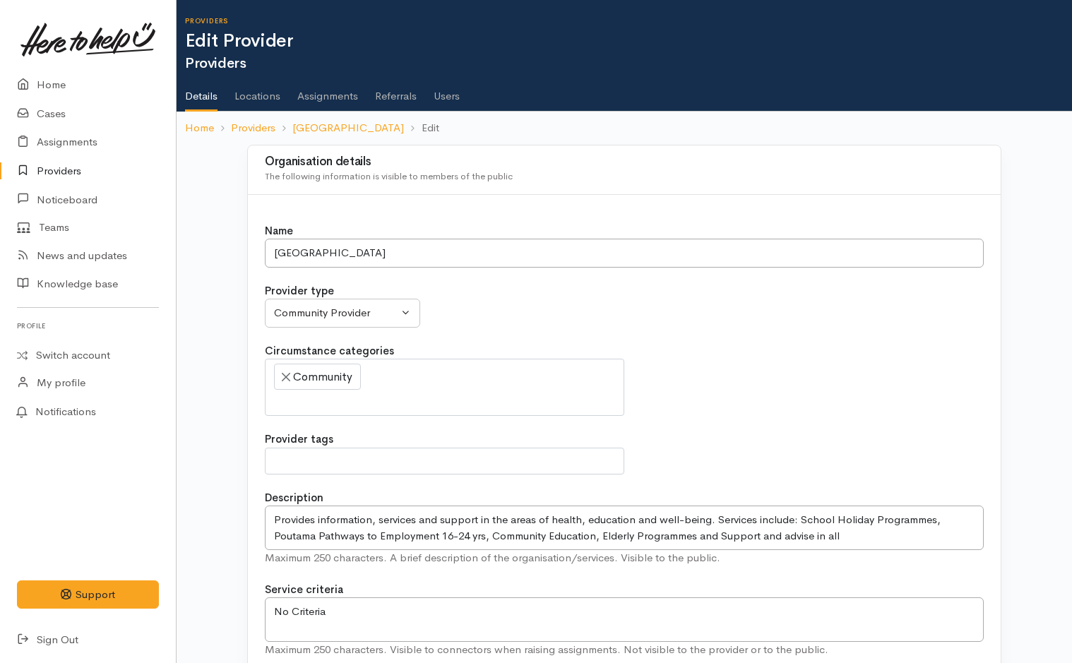
select select
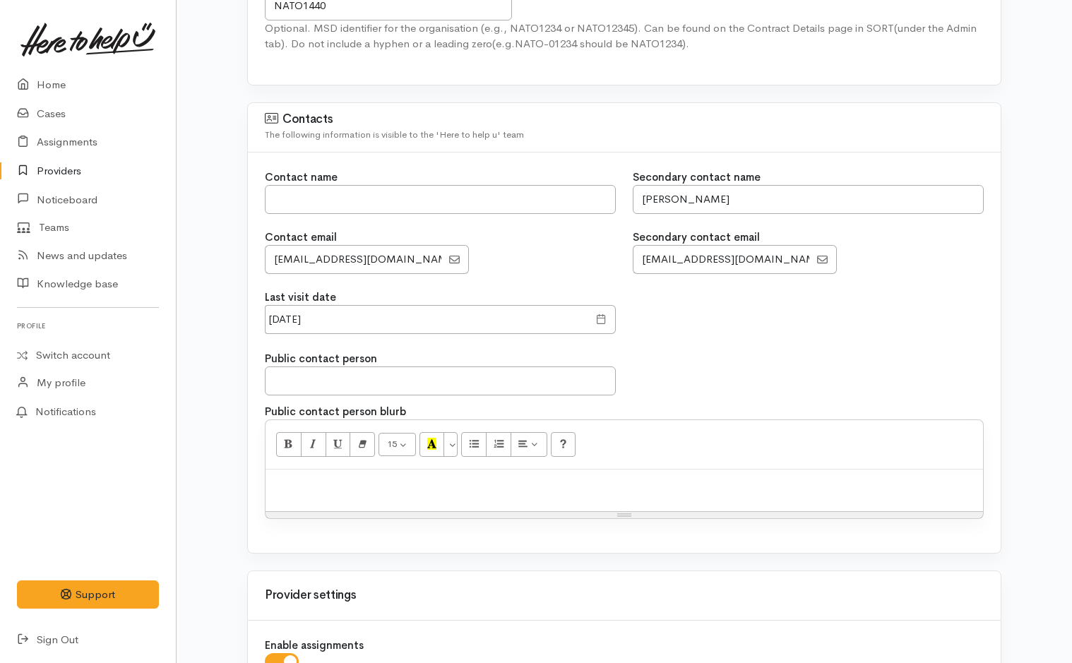
scroll to position [1271, 0]
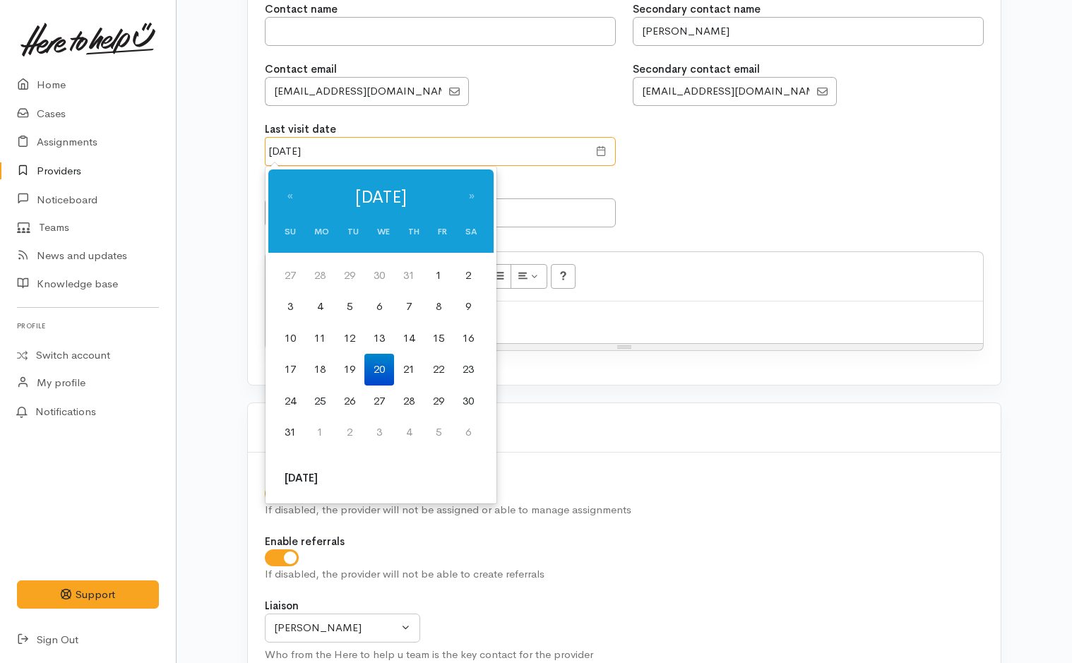
click at [385, 153] on input "[DATE]" at bounding box center [426, 151] width 323 height 29
click at [303, 478] on th "[DATE]" at bounding box center [301, 478] width 52 height 32
click at [327, 277] on td "29" at bounding box center [320, 276] width 30 height 32
type input "[DATE]"
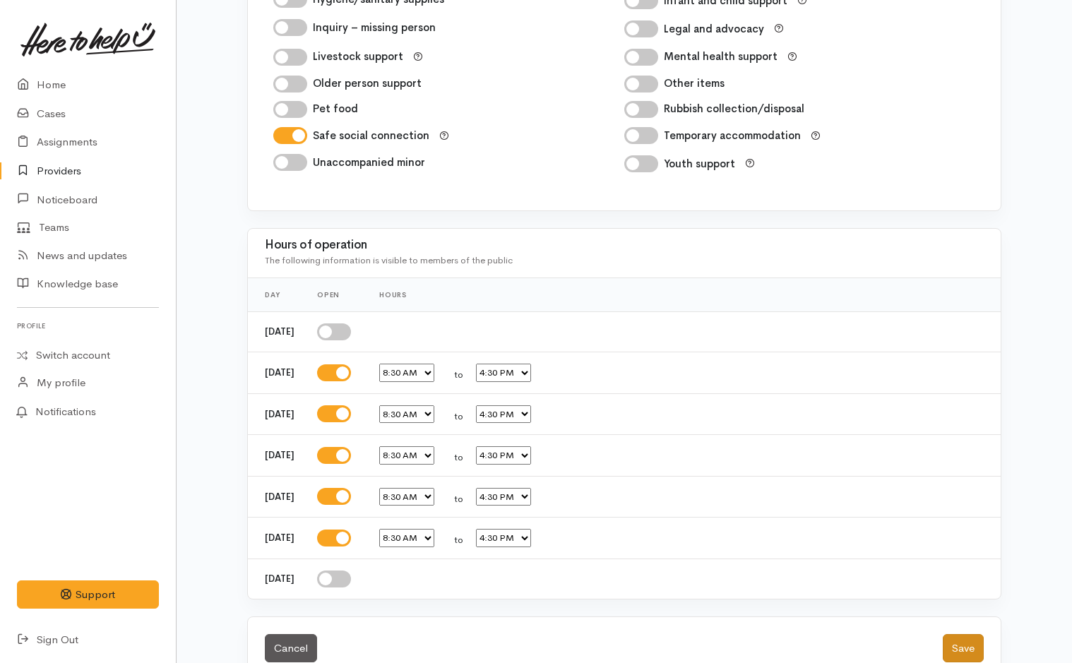
scroll to position [2343, 0]
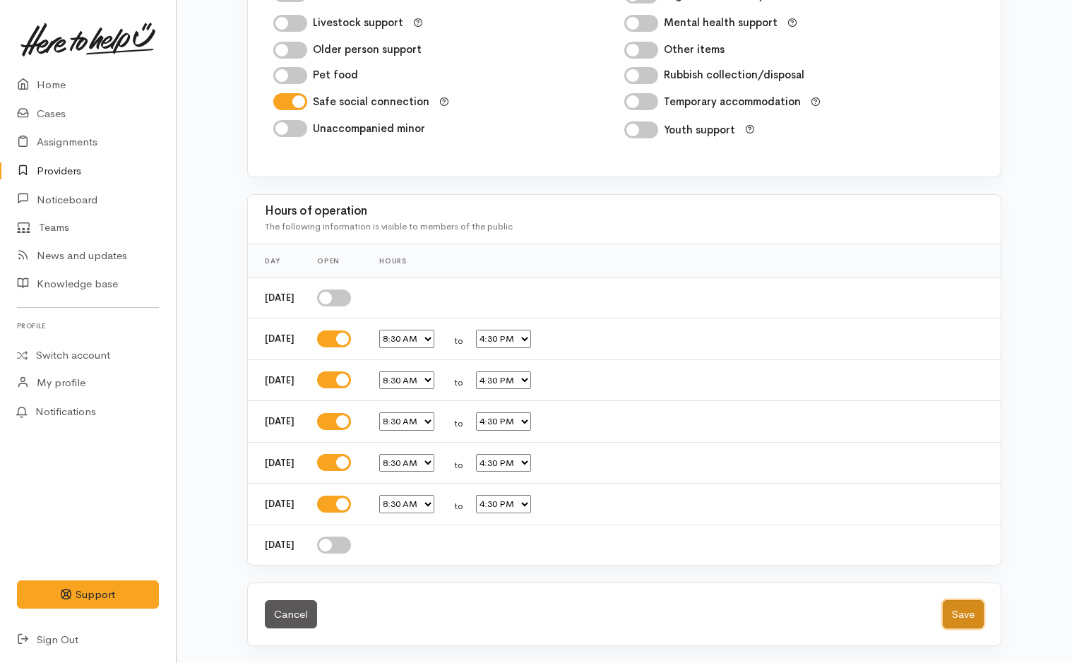
click at [962, 613] on button "Save" at bounding box center [963, 614] width 41 height 29
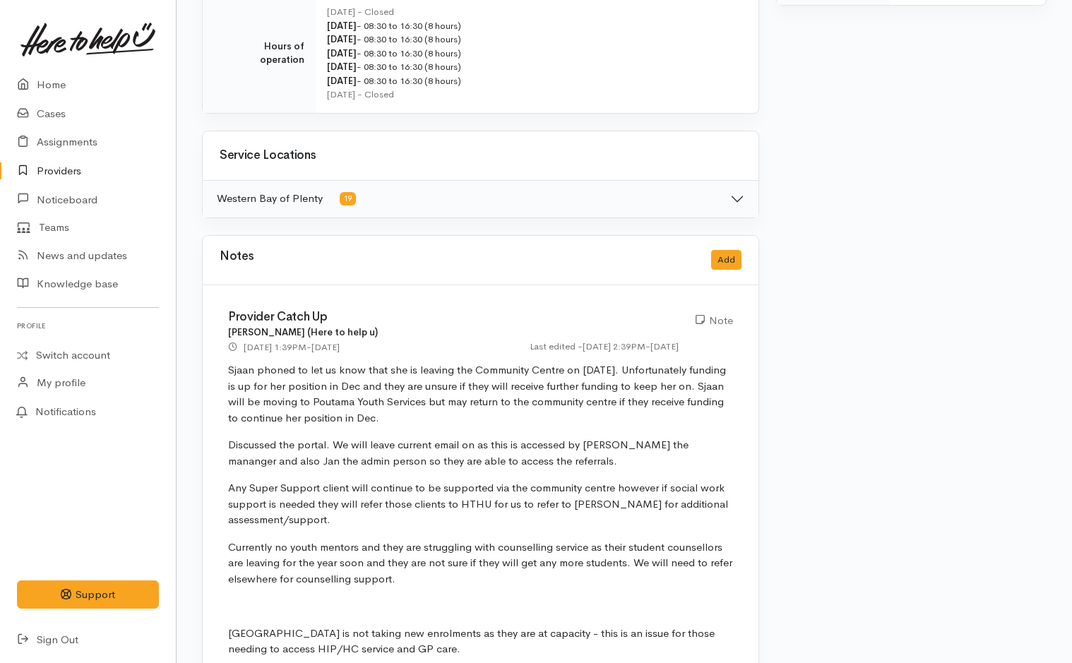
scroll to position [847, 0]
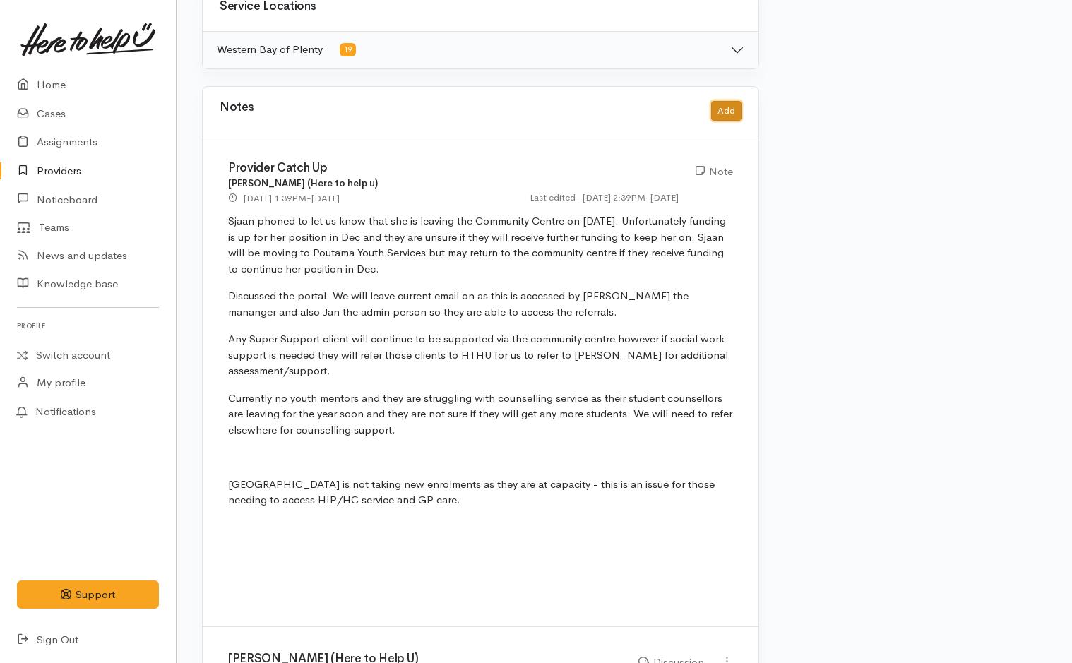
click at [734, 107] on button "Add" at bounding box center [726, 111] width 30 height 20
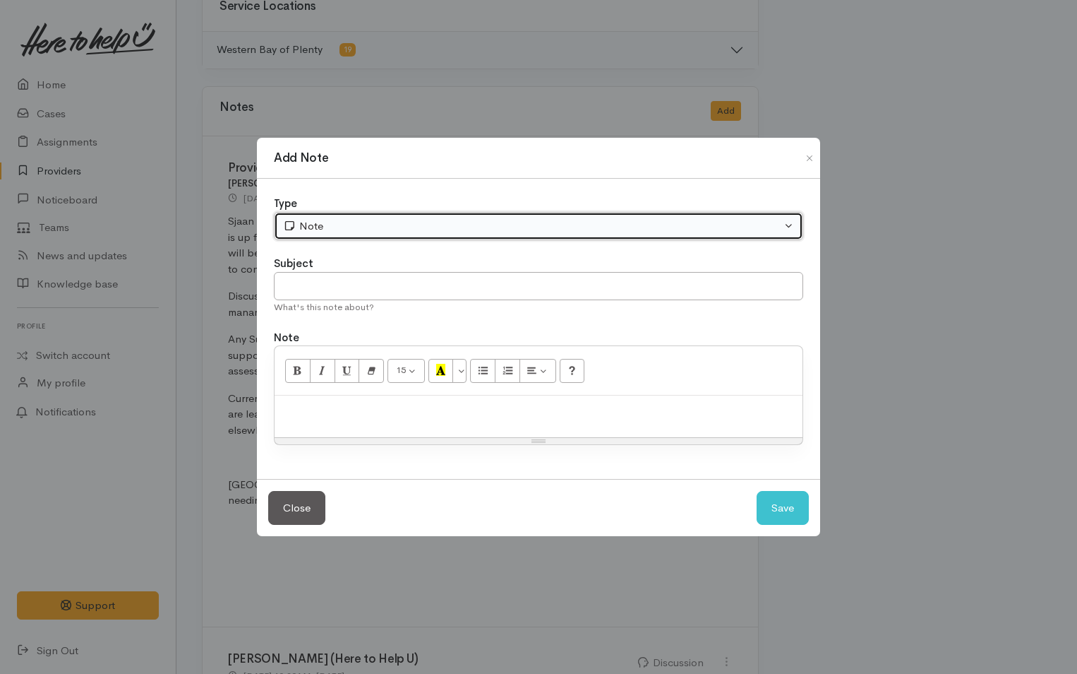
click at [426, 219] on div "Note" at bounding box center [532, 226] width 498 height 16
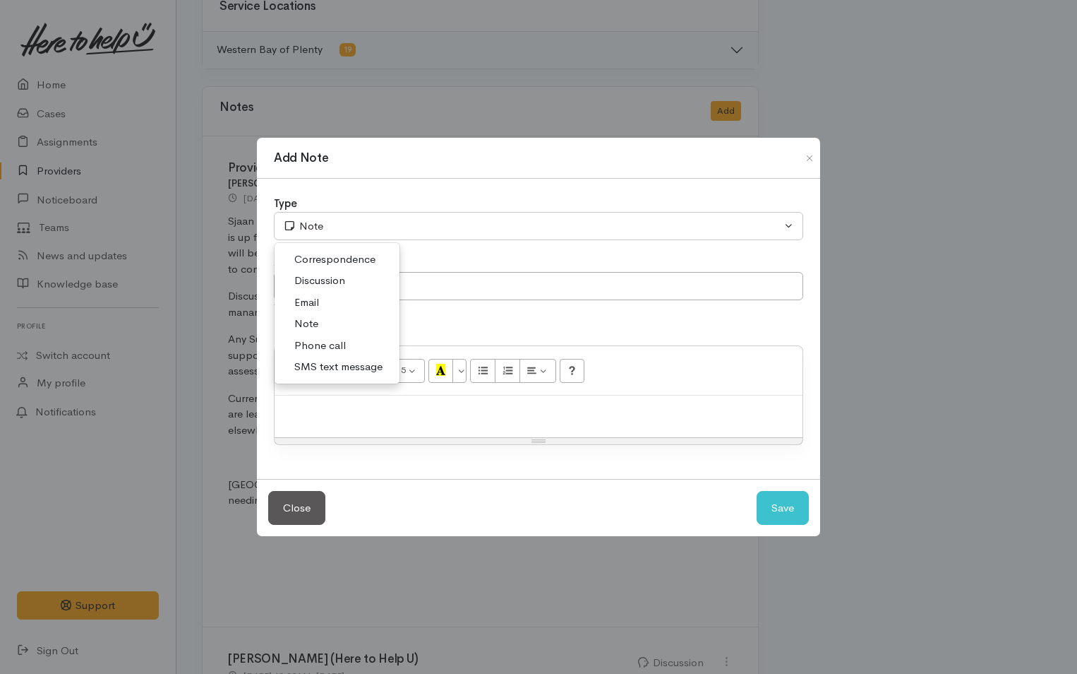
click at [318, 344] on span "Phone call" at bounding box center [320, 345] width 52 height 16
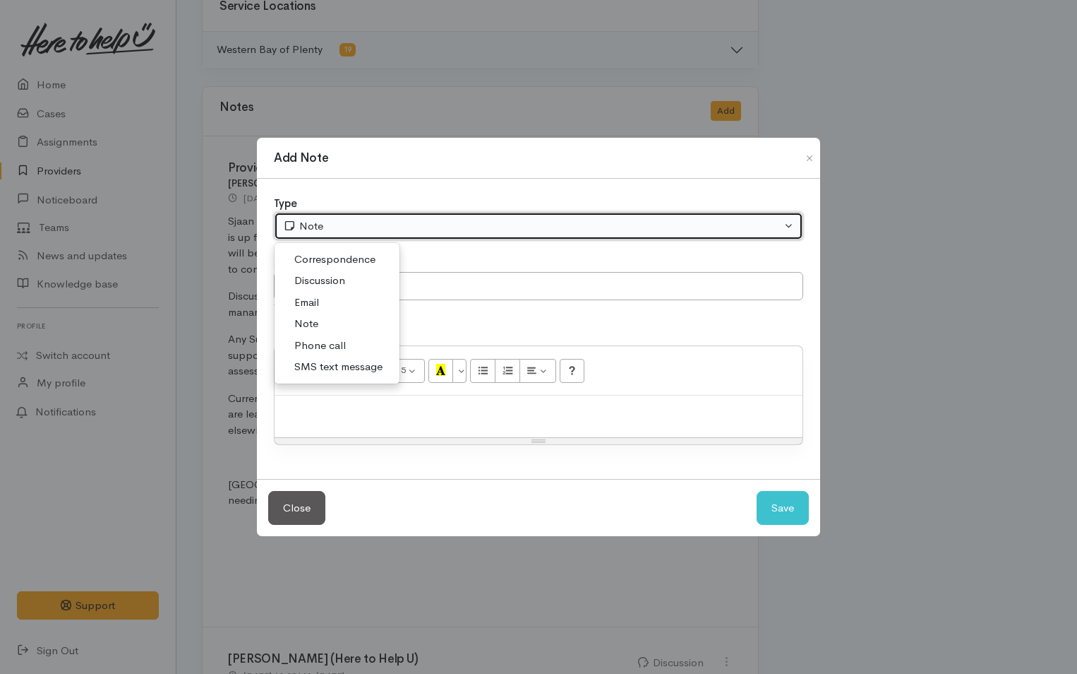
select select "3"
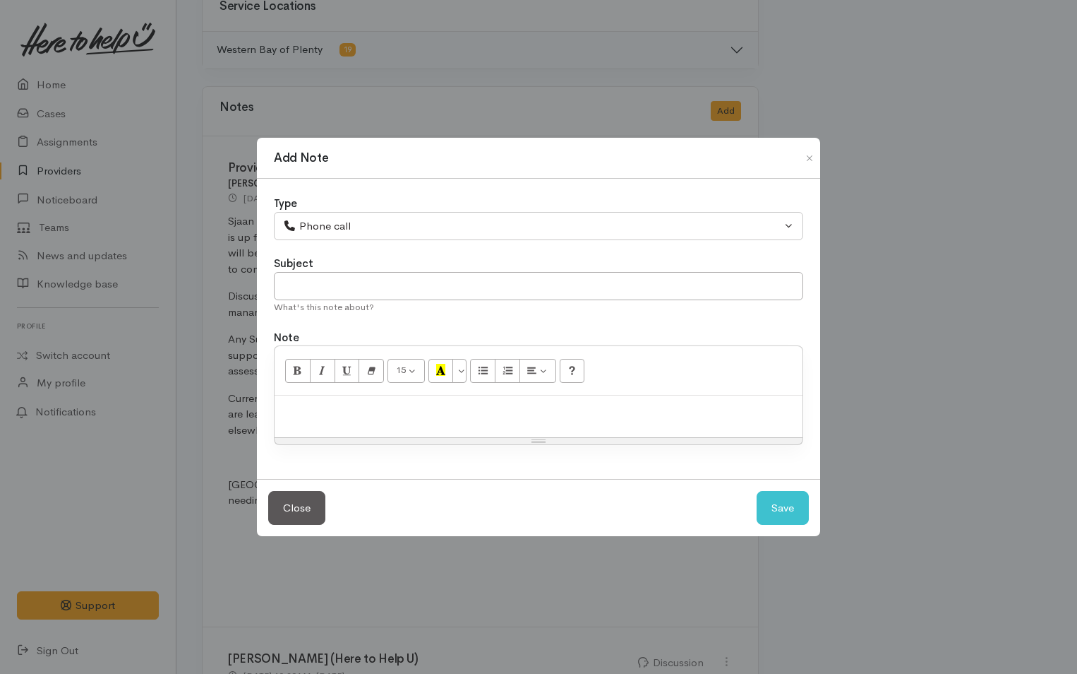
click at [346, 433] on div at bounding box center [539, 416] width 528 height 42
paste div
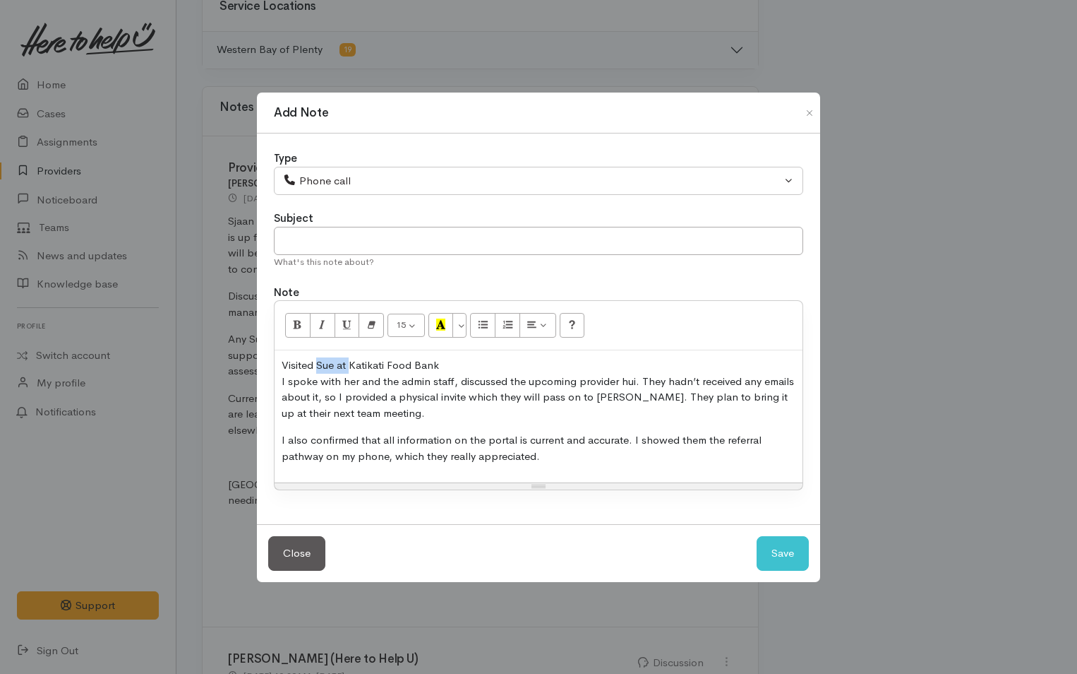
drag, startPoint x: 350, startPoint y: 364, endPoint x: 316, endPoint y: 368, distance: 34.2
click at [316, 368] on p "Visited Sue at Katikati Food Bank I spoke with her and the admin staff, discuss…" at bounding box center [539, 389] width 514 height 64
click at [455, 366] on p "Visited Katikati Food Bank I spoke with her and the admin staff, discussed the …" at bounding box center [539, 389] width 514 height 64
drag, startPoint x: 378, startPoint y: 381, endPoint x: 320, endPoint y: 382, distance: 58.6
click at [337, 381] on p "Visited Katikati Community Centre I spoke with her and the admin staff, discuss…" at bounding box center [539, 389] width 514 height 64
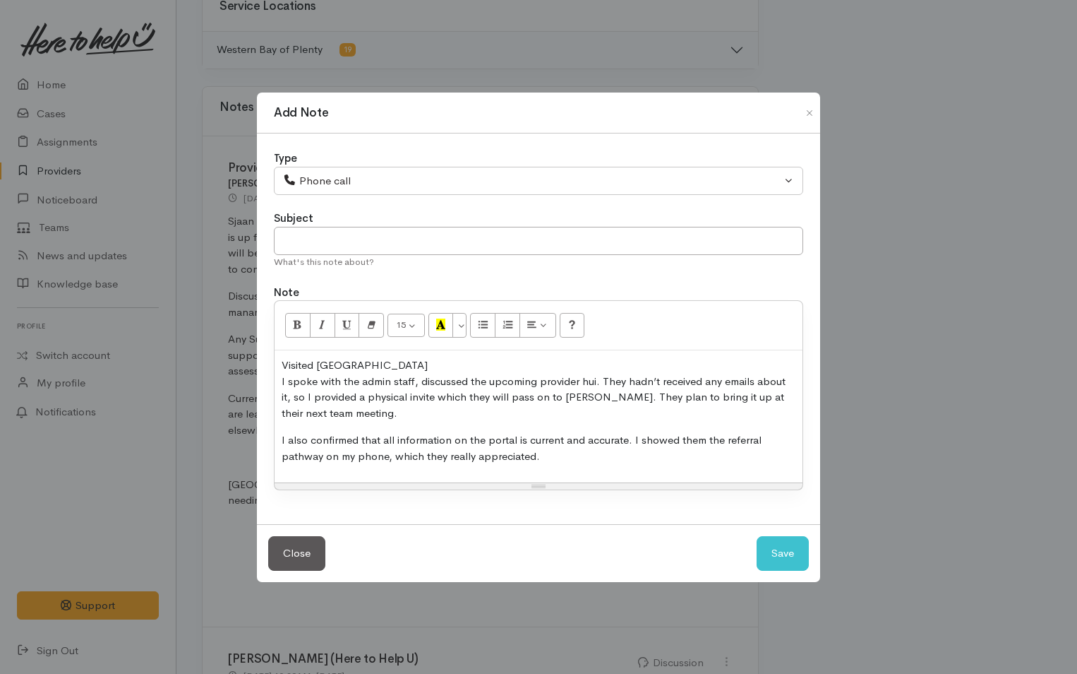
click at [576, 397] on p "Visited Katikati Community Centre I spoke with the admin staff, discussed the u…" at bounding box center [539, 389] width 514 height 64
click at [789, 544] on button "Save" at bounding box center [783, 553] width 52 height 35
select select "1"
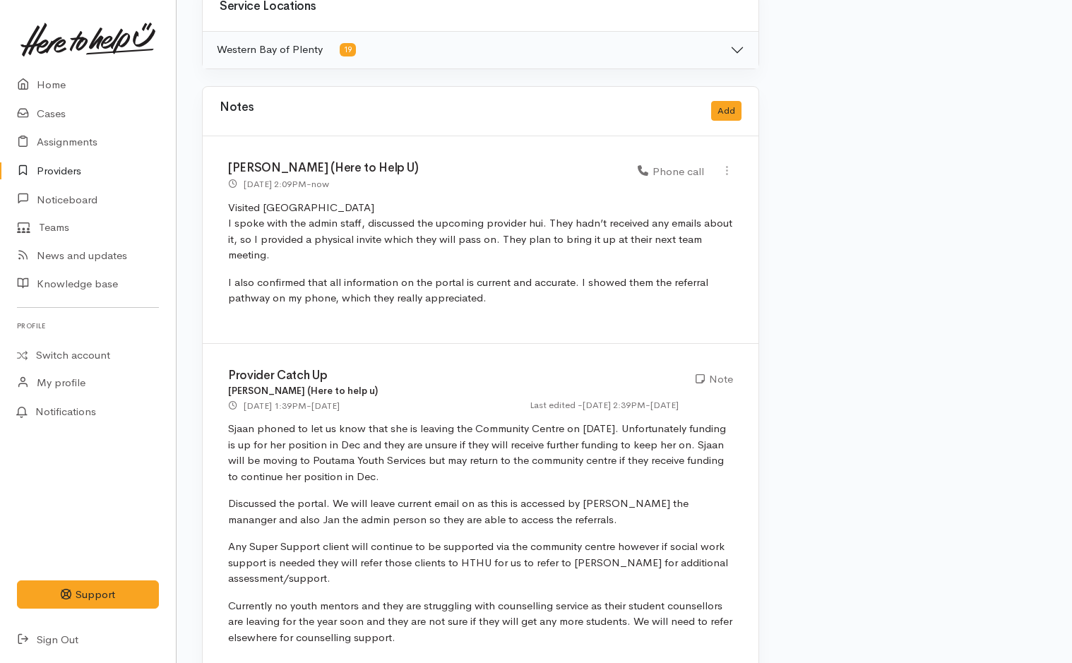
click at [70, 169] on link "Providers" at bounding box center [88, 171] width 176 height 29
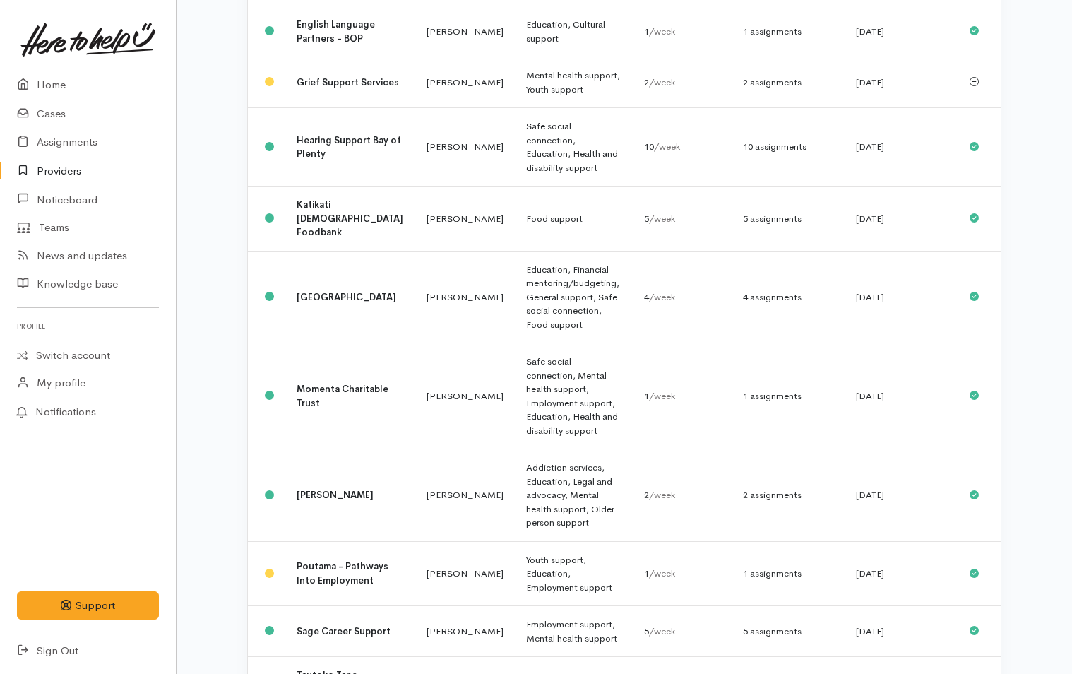
scroll to position [635, 0]
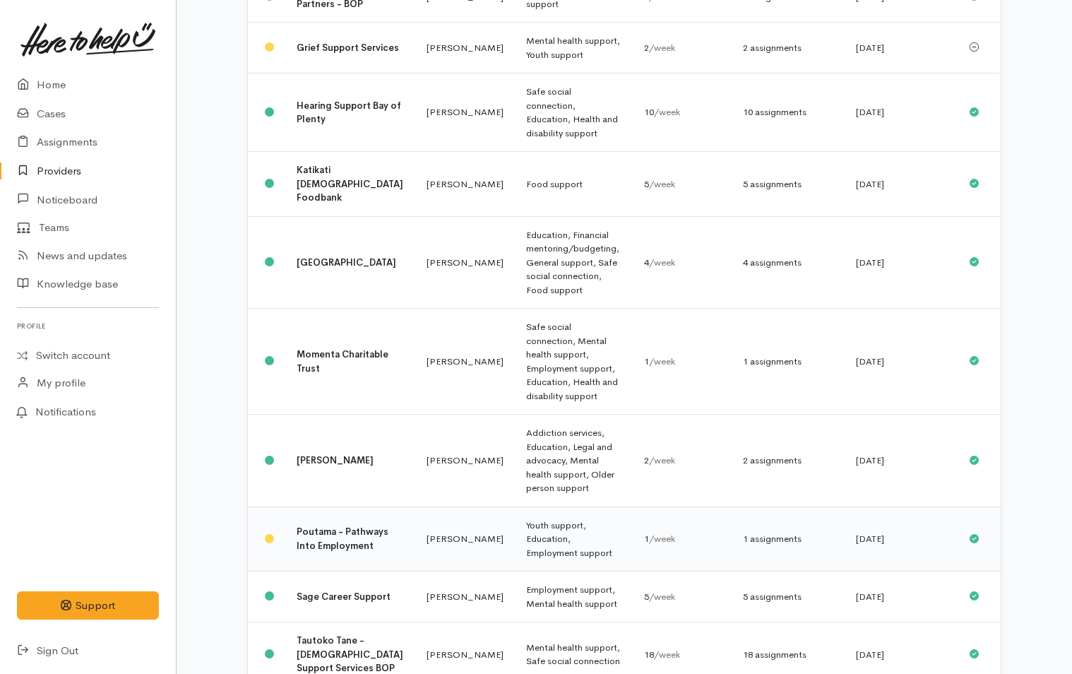
click at [332, 525] on b "Poutama - Pathways Into Employment" at bounding box center [343, 538] width 92 height 26
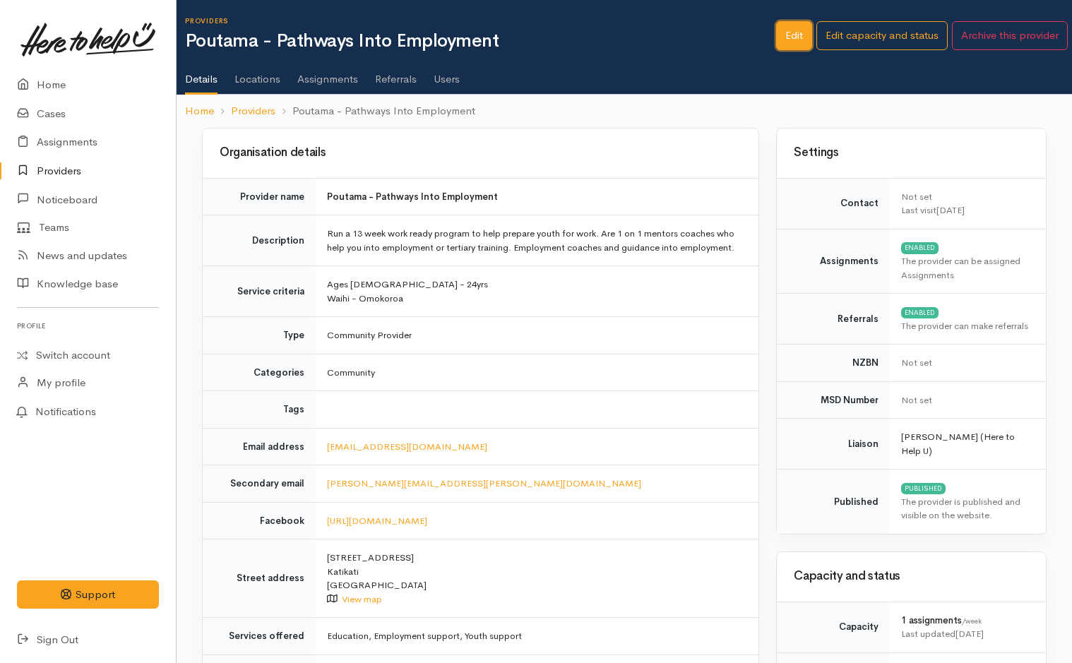
click at [785, 34] on link "Edit" at bounding box center [794, 35] width 36 height 29
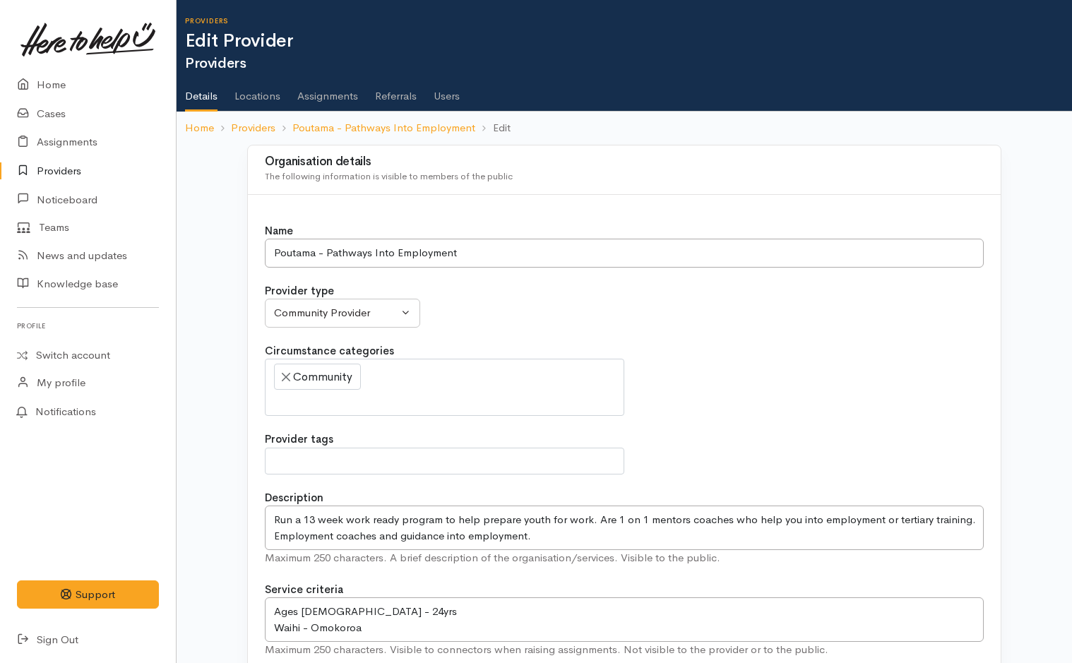
select select
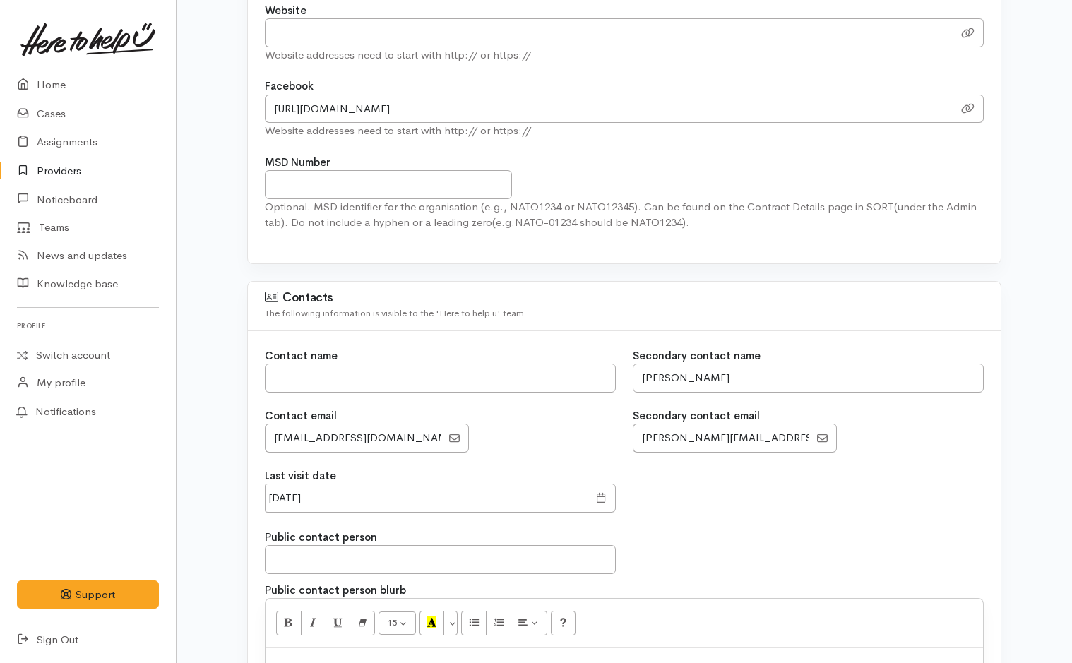
scroll to position [1059, 0]
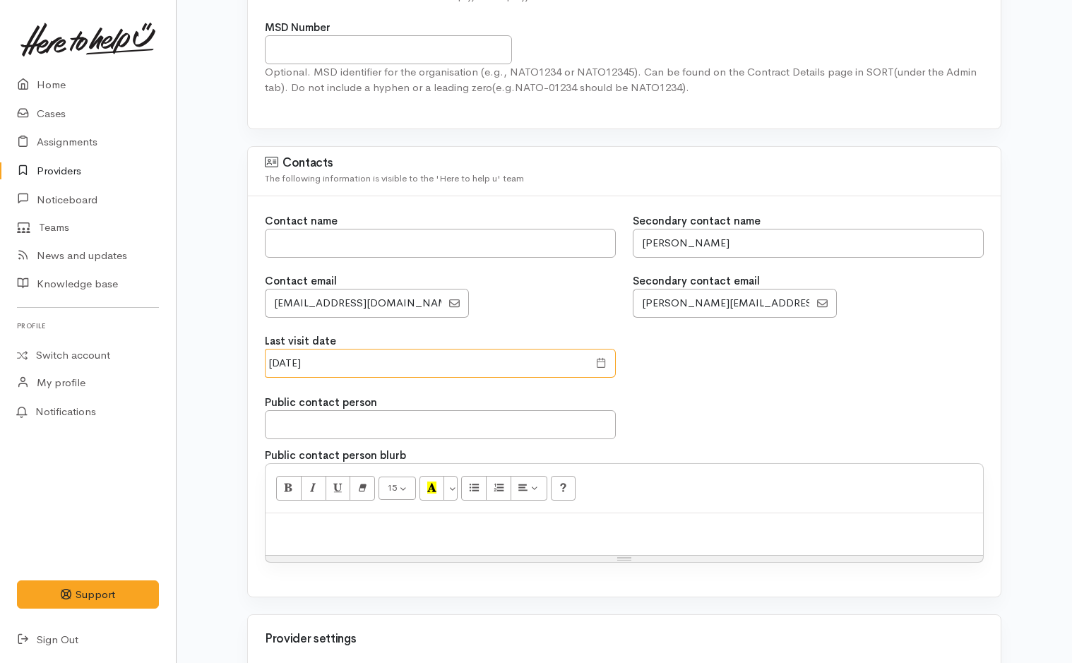
click at [366, 362] on input "[DATE]" at bounding box center [426, 363] width 323 height 29
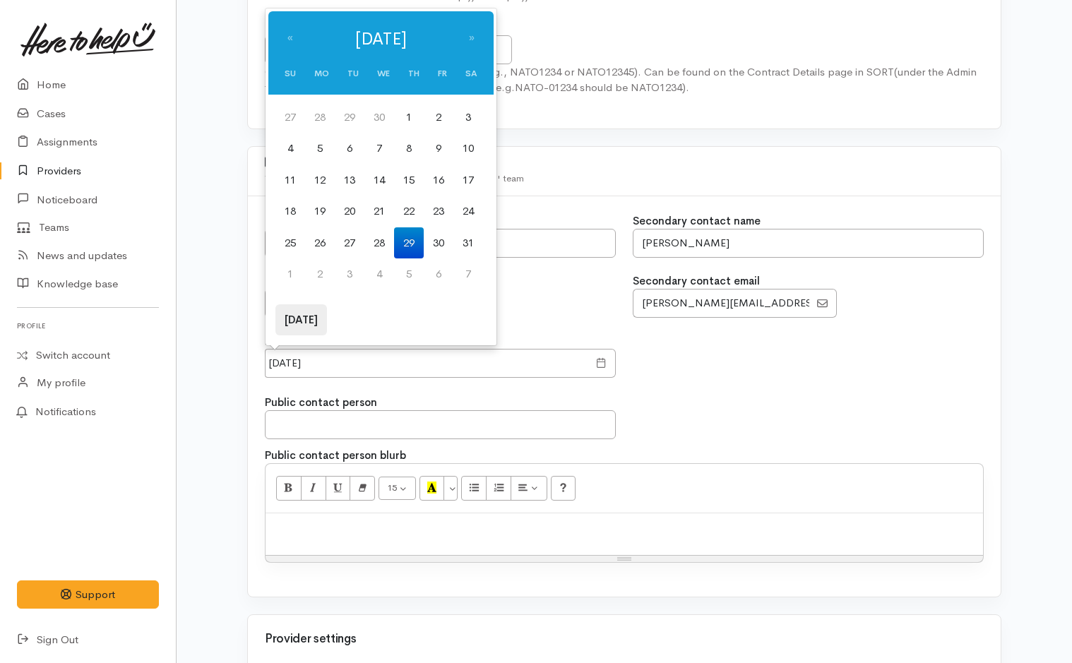
click at [297, 314] on th "Today" at bounding box center [301, 320] width 52 height 32
click at [327, 120] on td "29" at bounding box center [320, 118] width 30 height 32
type input "29 Sep 2025"
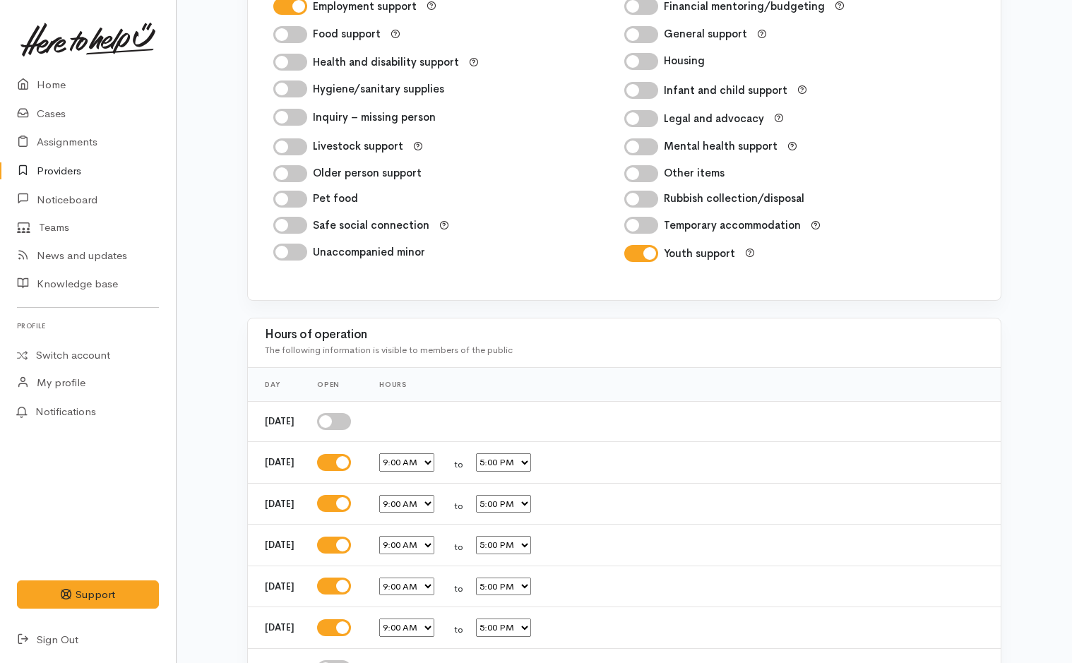
scroll to position [2343, 0]
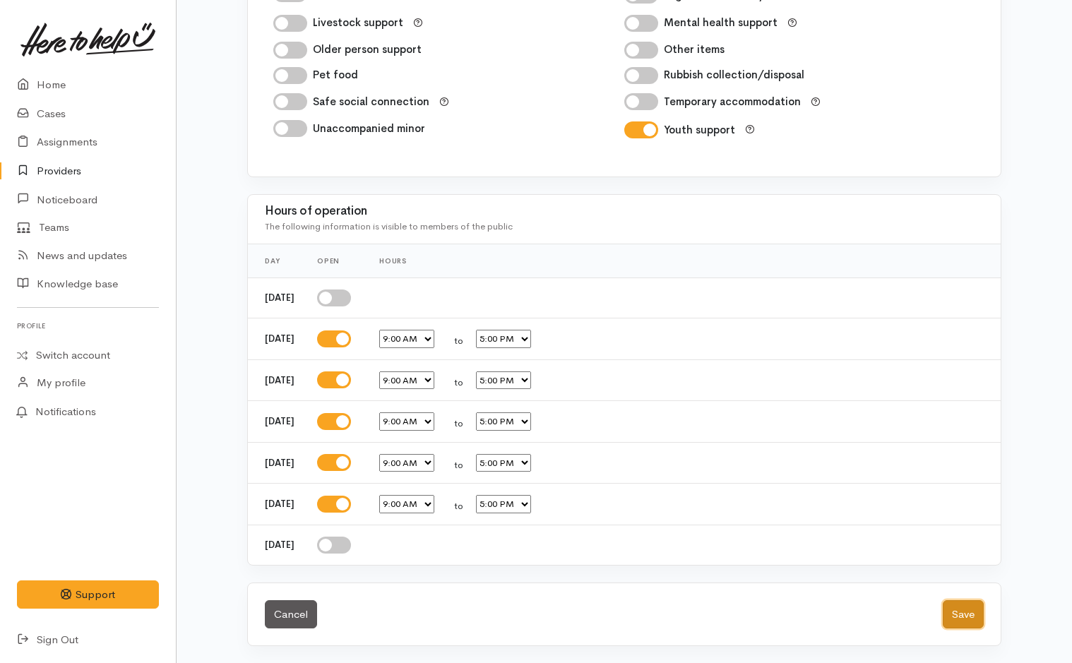
click at [963, 613] on button "Save" at bounding box center [963, 614] width 41 height 29
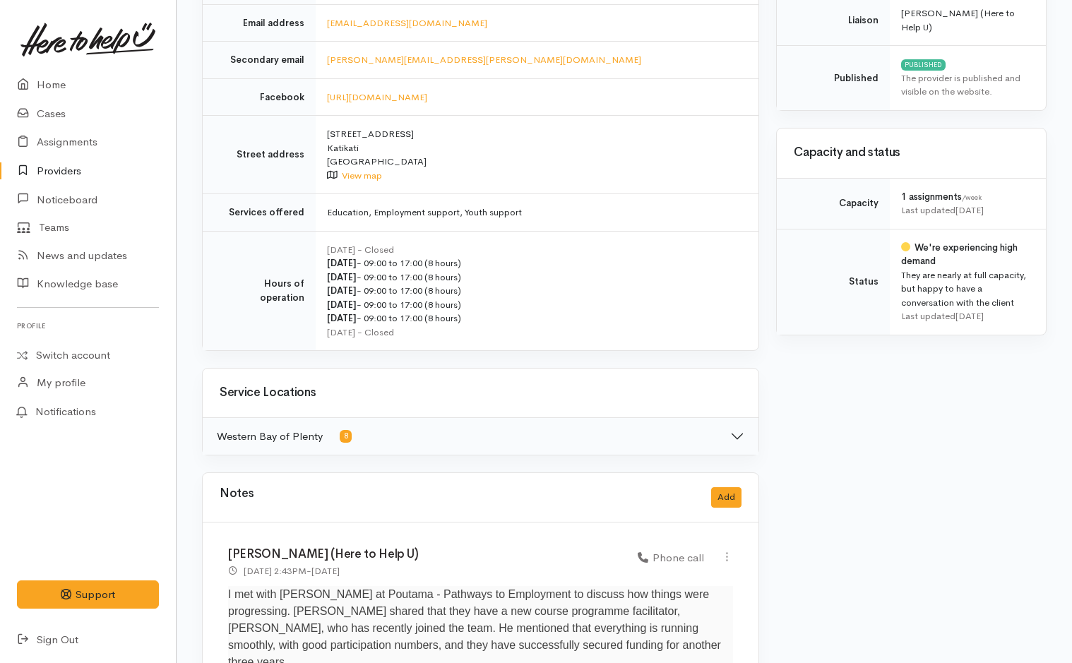
scroll to position [847, 0]
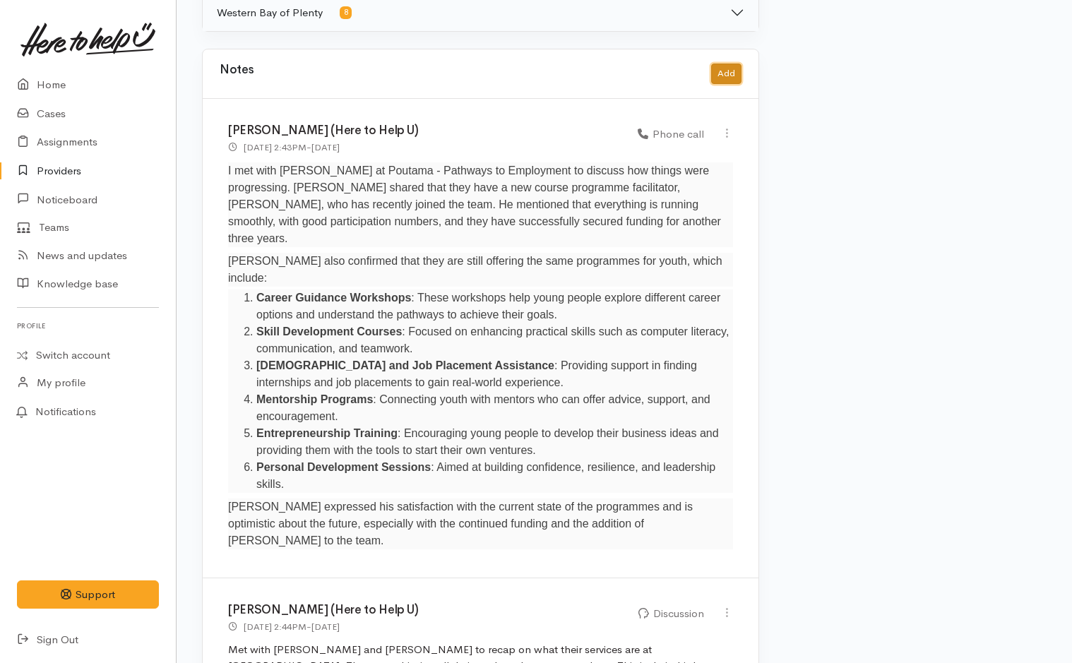
click at [718, 73] on button "Add" at bounding box center [726, 74] width 30 height 20
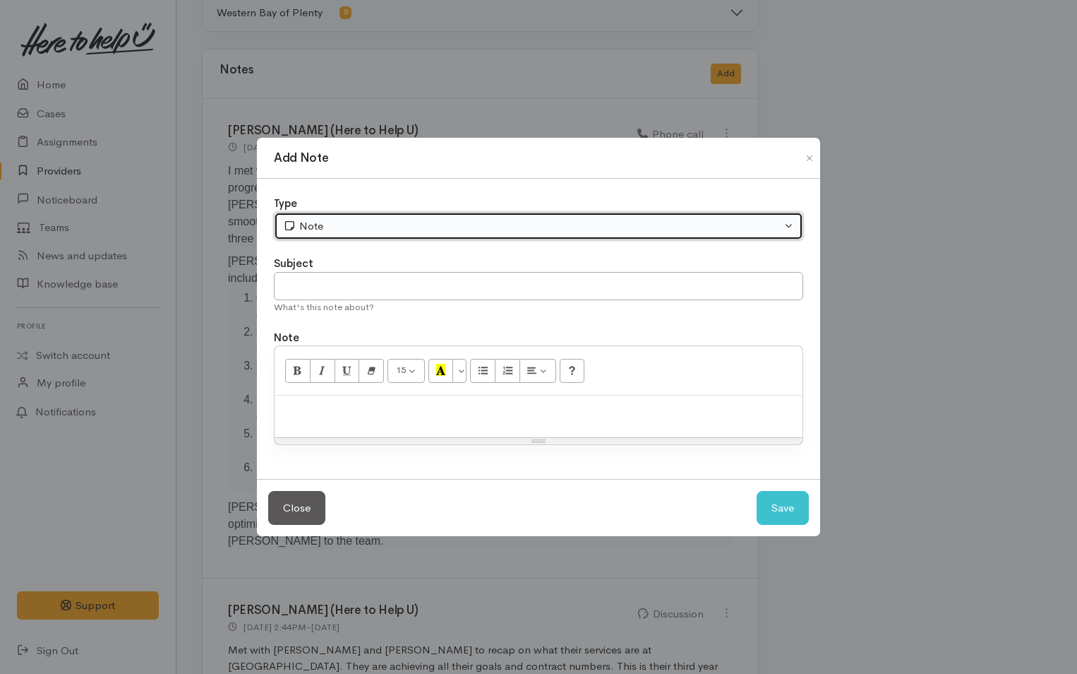
click at [443, 230] on div "Note" at bounding box center [532, 226] width 498 height 16
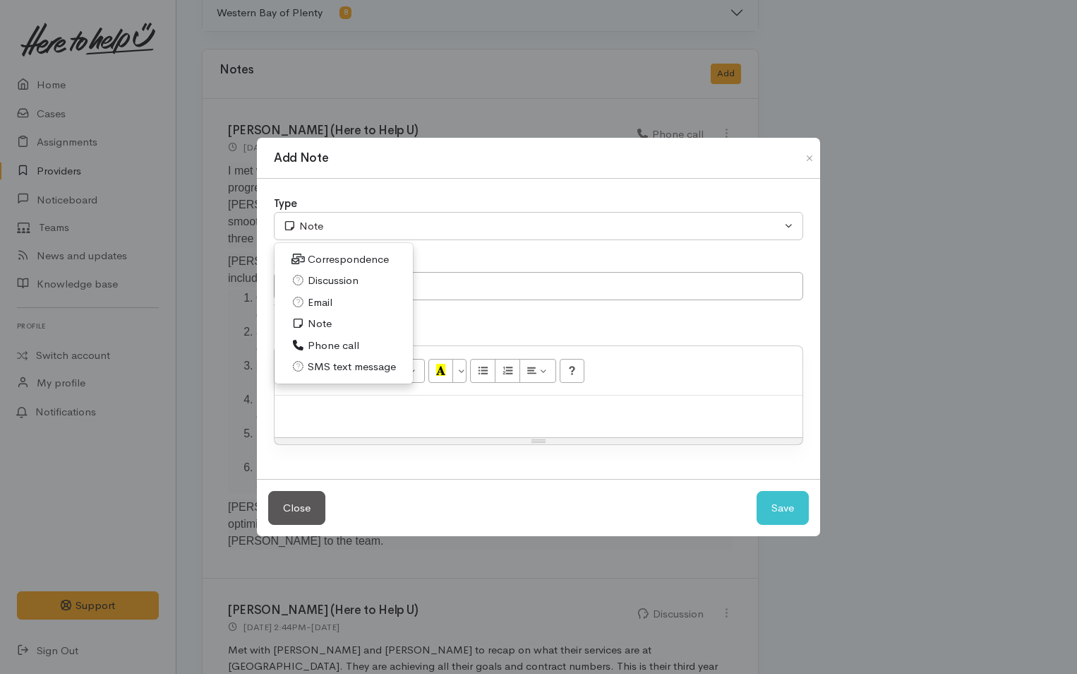
click at [322, 276] on span "Discussion" at bounding box center [333, 281] width 51 height 16
select select "4"
click at [355, 419] on div at bounding box center [539, 416] width 528 height 42
paste div
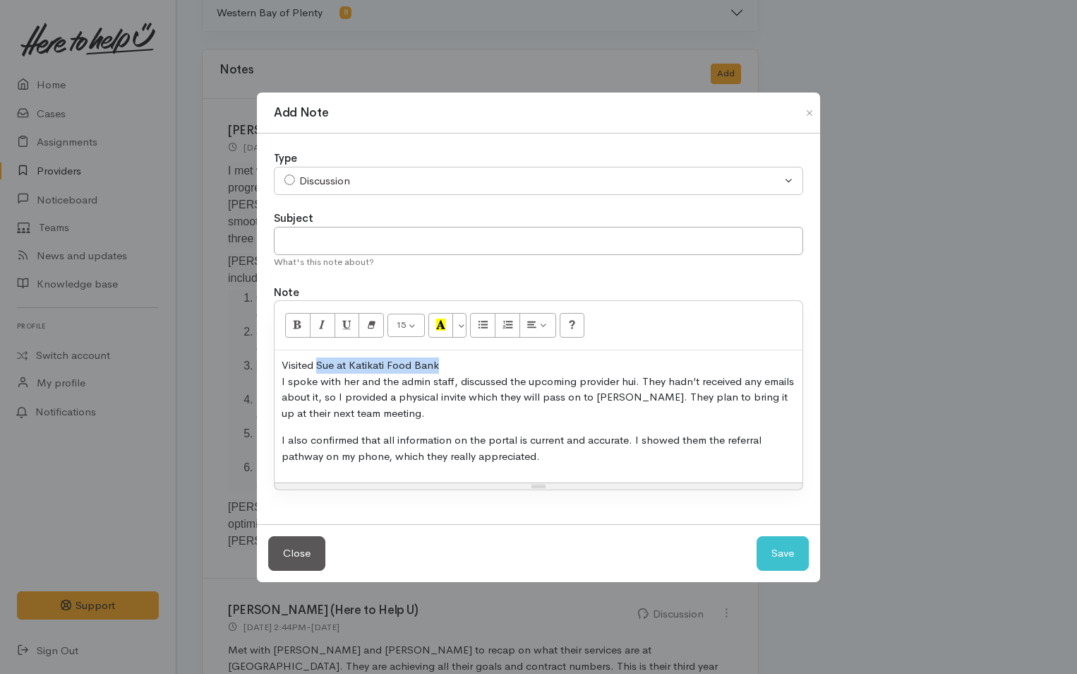
drag, startPoint x: 481, startPoint y: 367, endPoint x: 319, endPoint y: 352, distance: 162.4
click at [319, 352] on div "Visited [PERSON_NAME] at Katikati Food Bank I spoke with her and the admin staf…" at bounding box center [539, 416] width 528 height 132
click at [621, 398] on p "Visited [PERSON_NAME] at [GEOGRAPHIC_DATA] I spoke with her and the admin staff…" at bounding box center [539, 389] width 514 height 64
click at [788, 559] on button "Save" at bounding box center [783, 553] width 52 height 35
select select "1"
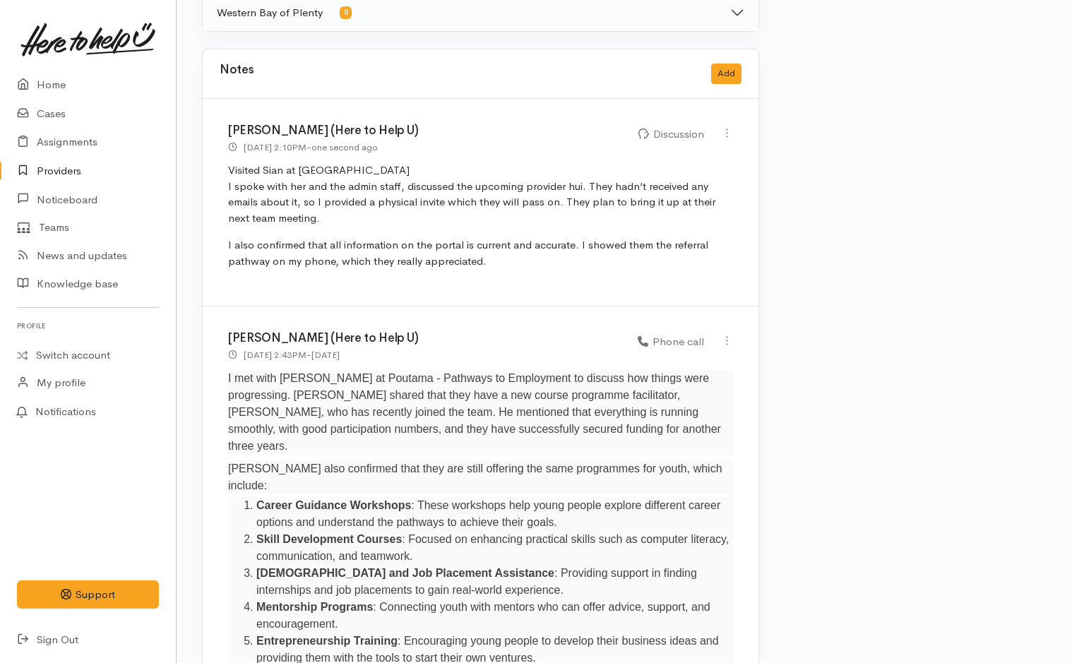
click at [66, 170] on link "Providers" at bounding box center [88, 171] width 176 height 29
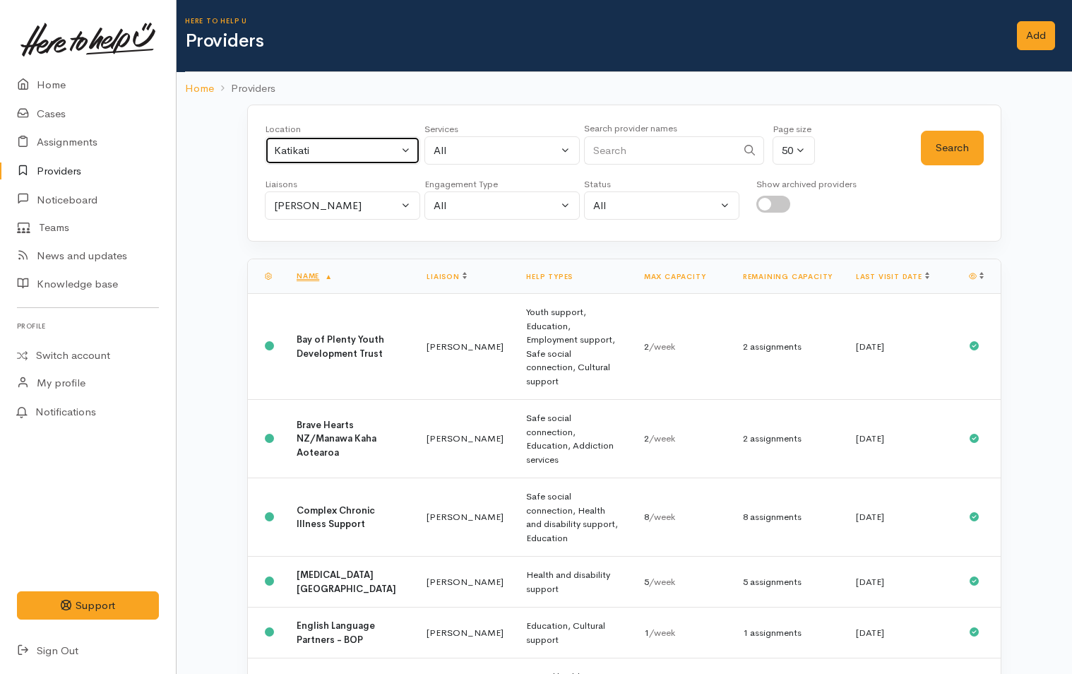
click at [410, 150] on button "Katikati" at bounding box center [342, 150] width 155 height 29
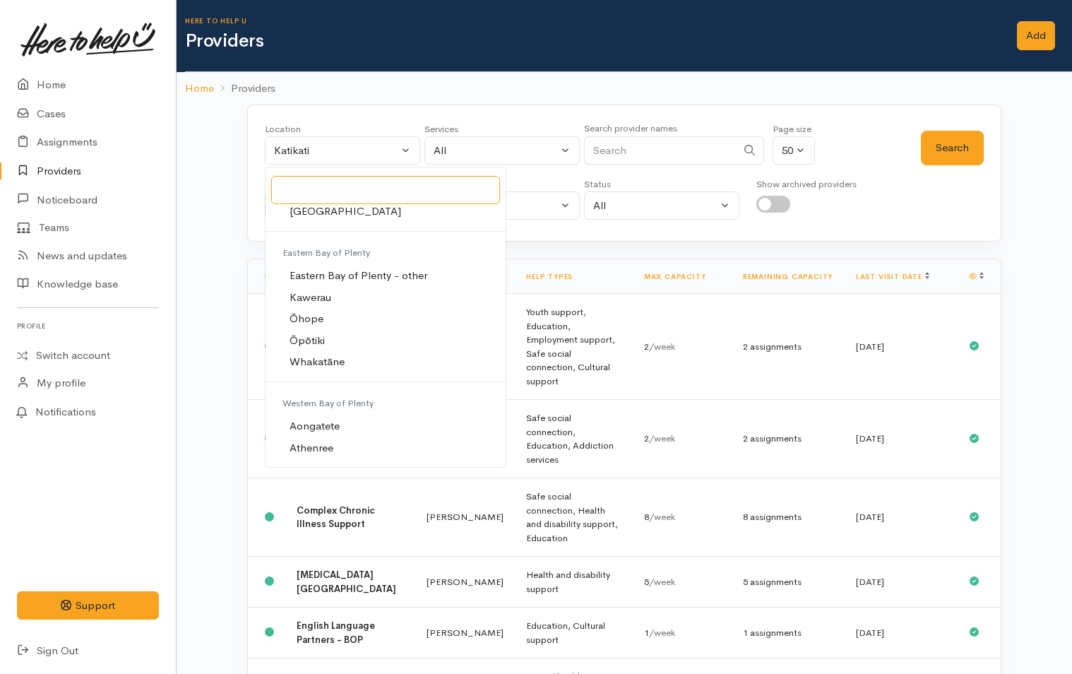
scroll to position [212, 0]
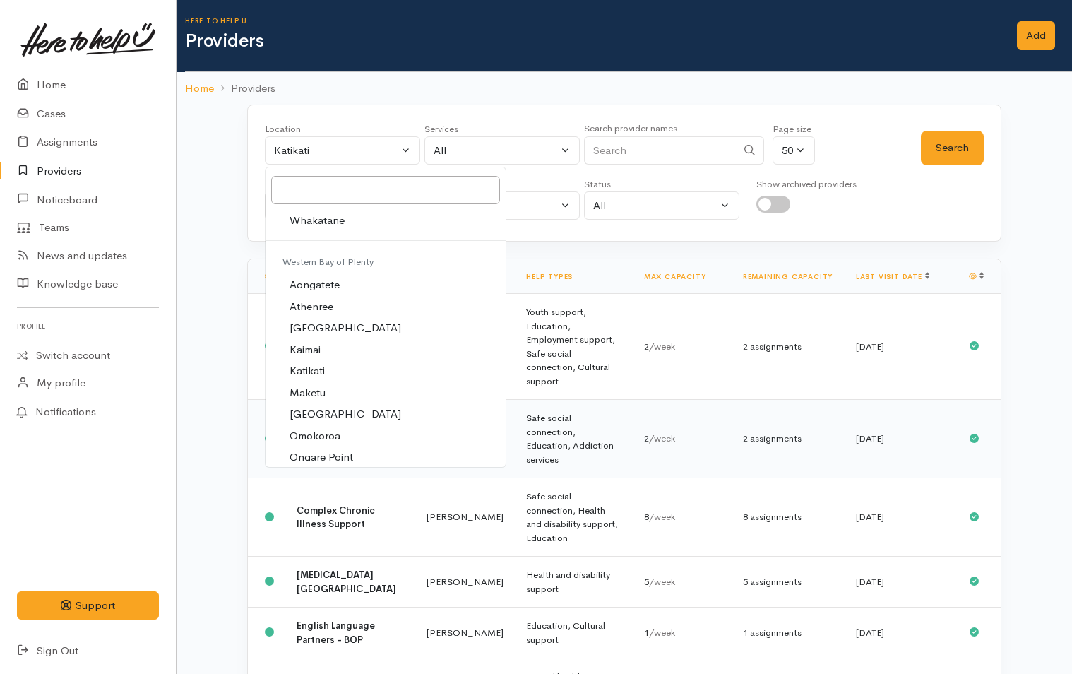
click at [328, 433] on span "Omokoroa" at bounding box center [314, 436] width 51 height 16
select select "143"
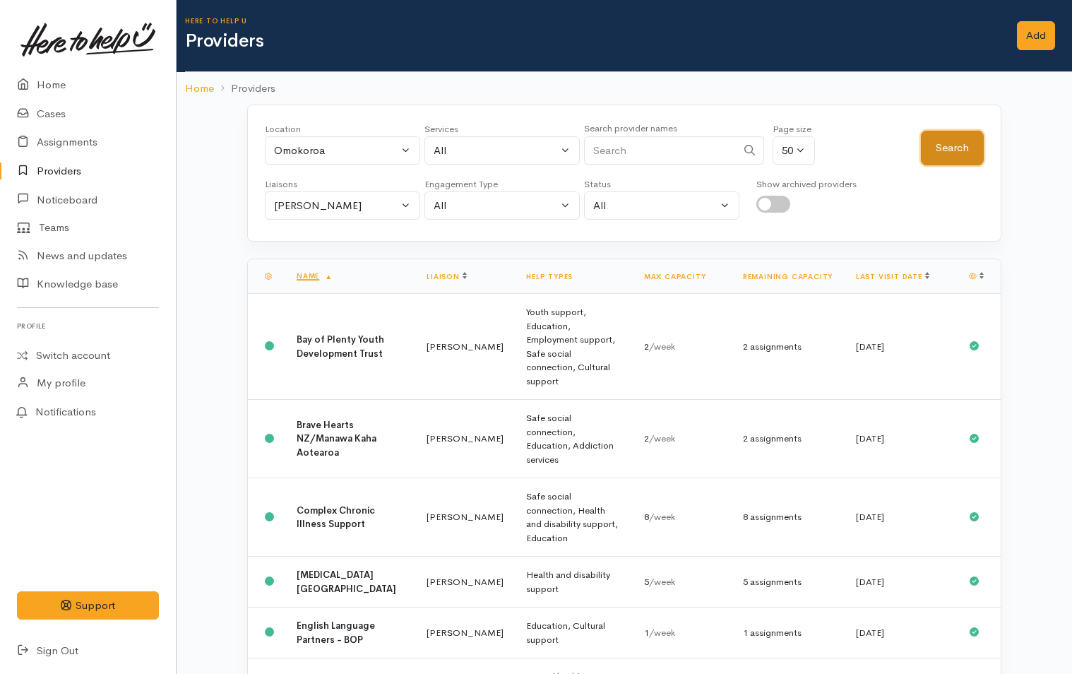
click at [972, 150] on button "Search" at bounding box center [952, 148] width 63 height 35
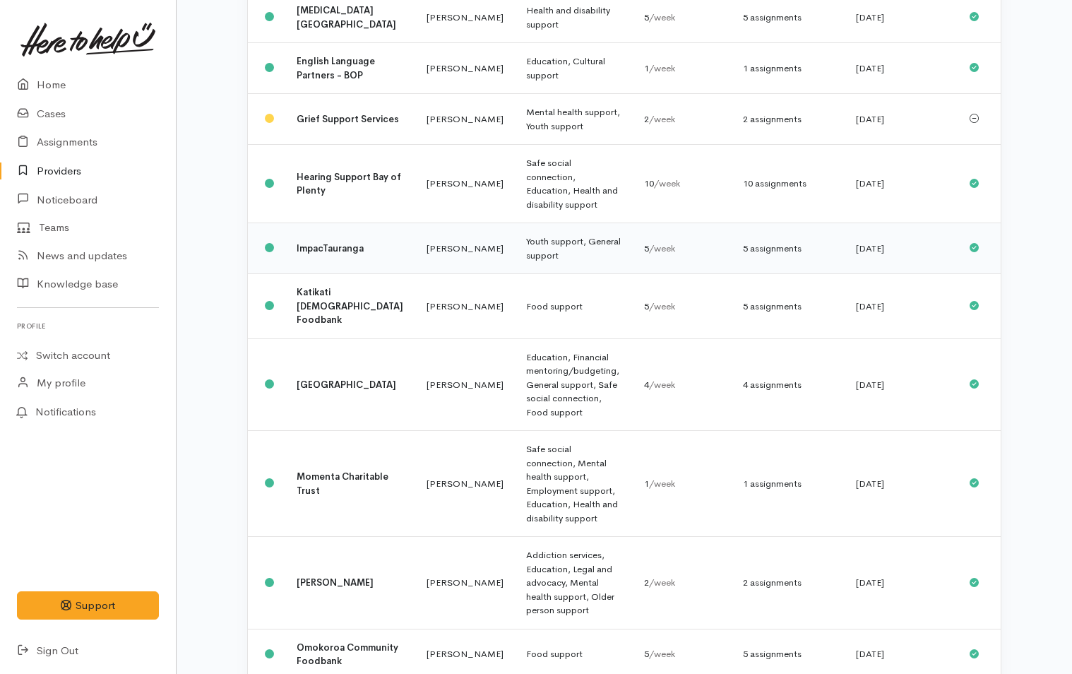
scroll to position [706, 0]
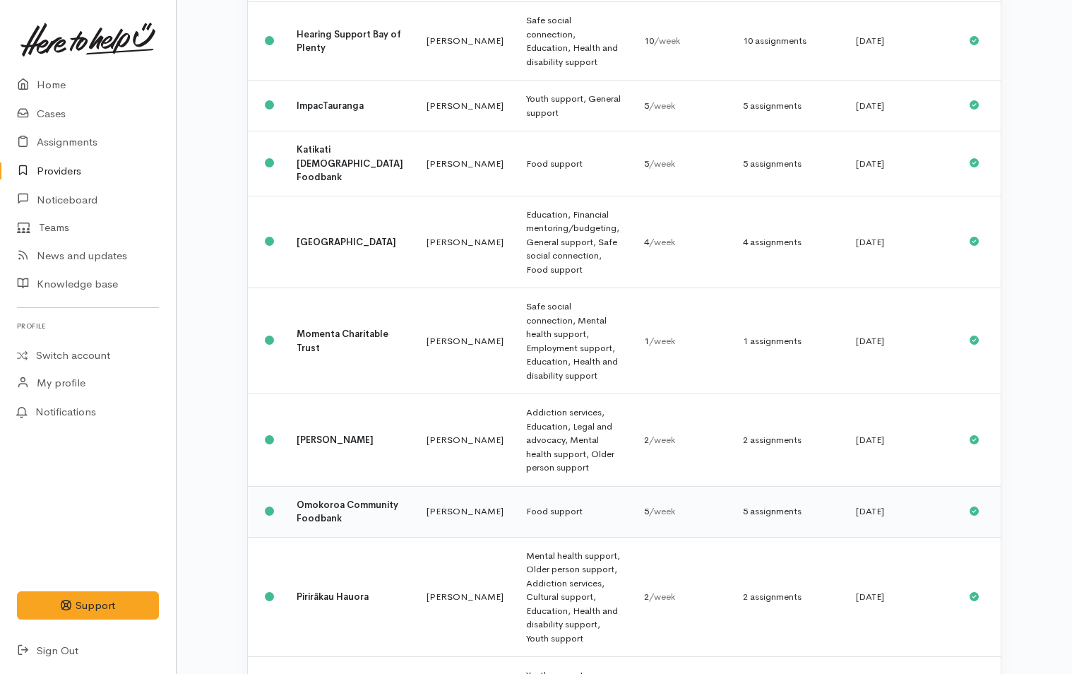
click at [331, 498] on b "Omokoroa Community Foodbank" at bounding box center [348, 511] width 102 height 26
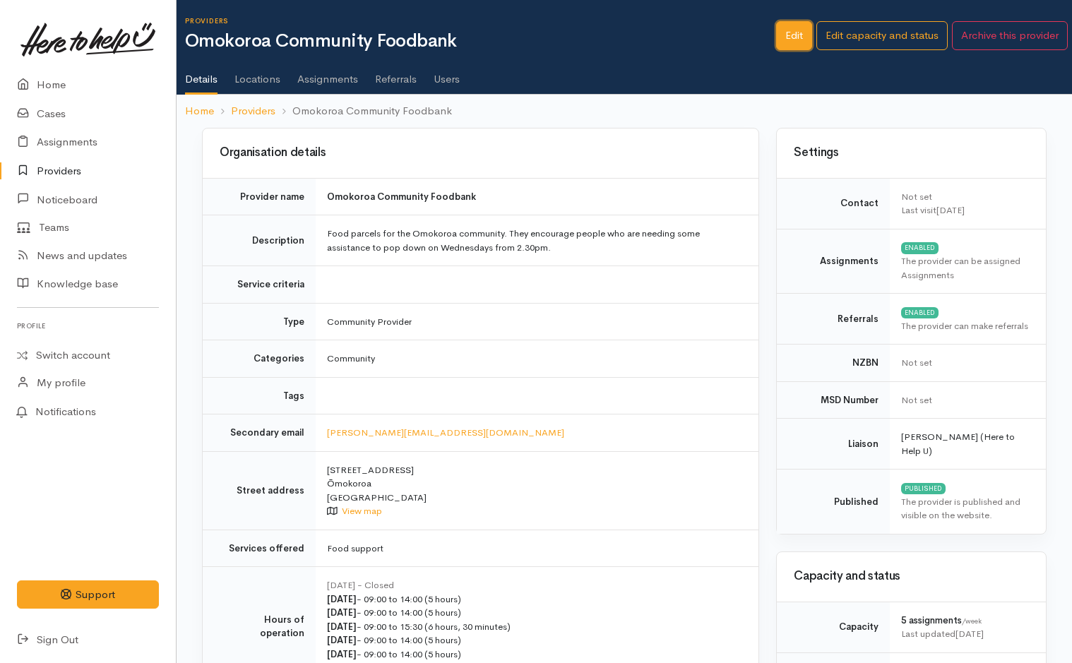
click at [792, 28] on link "Edit" at bounding box center [794, 35] width 36 height 29
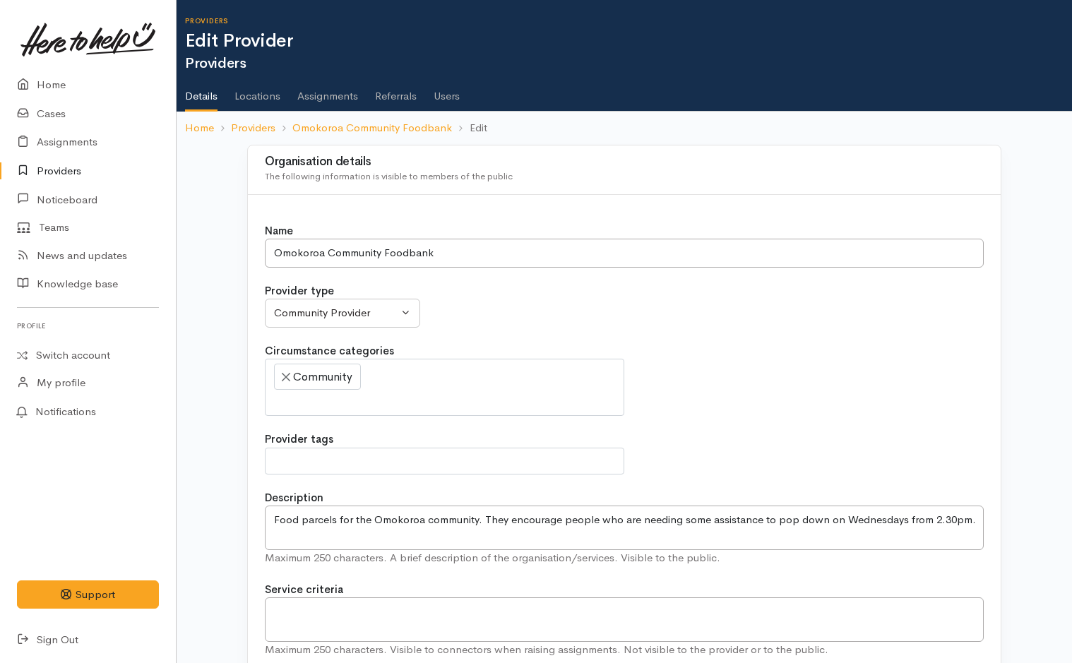
select select
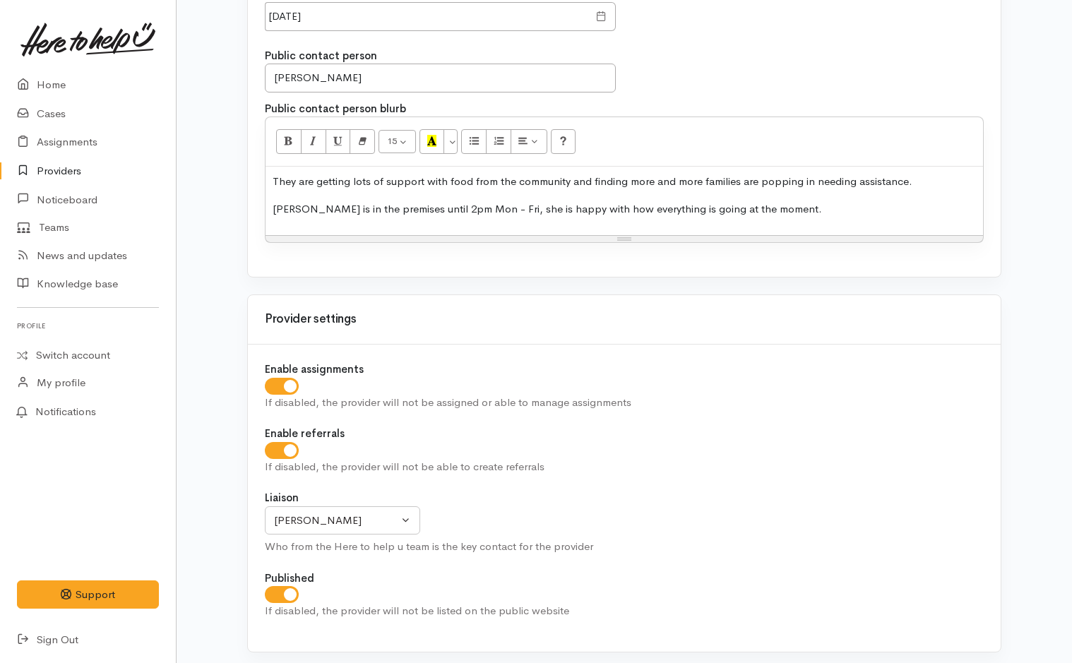
scroll to position [1200, 0]
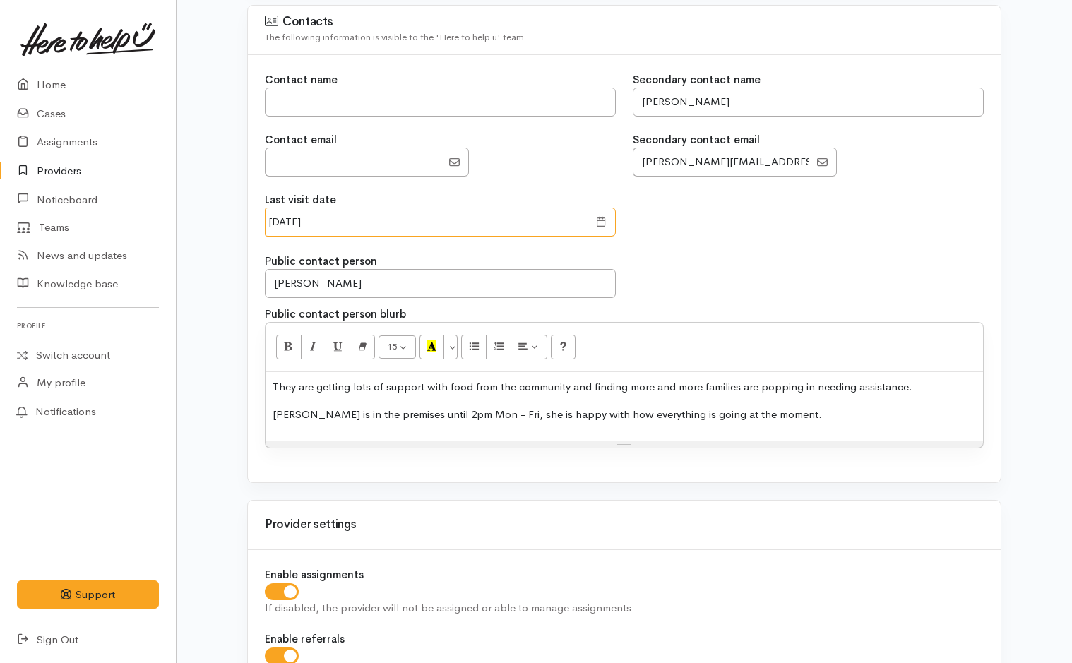
click at [437, 218] on input "12 Feb 2025" at bounding box center [426, 222] width 323 height 29
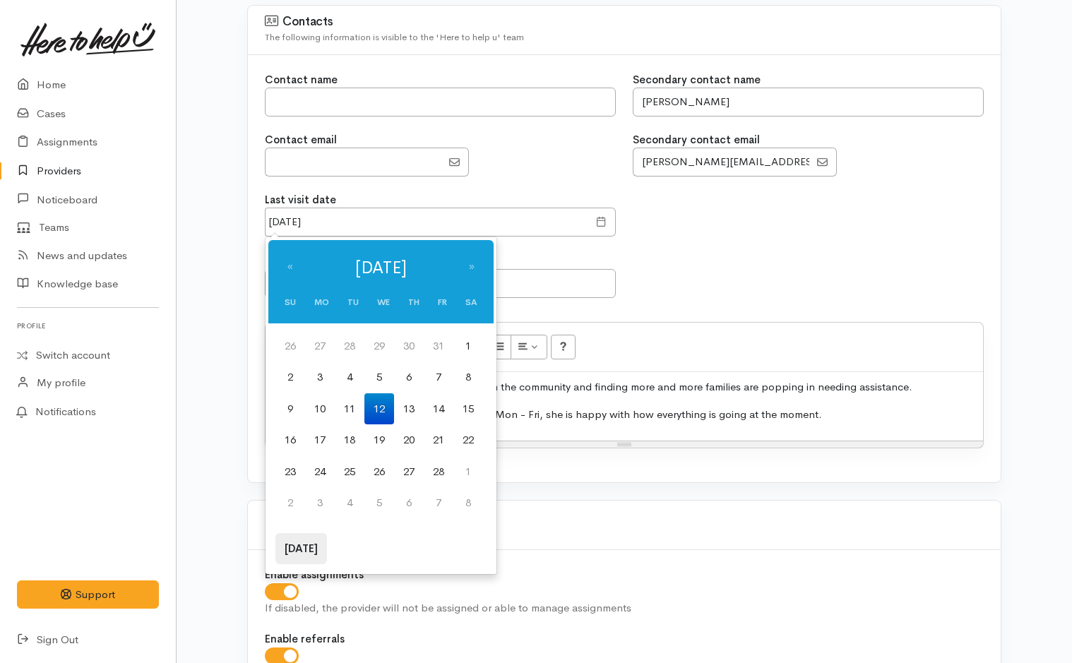
click at [304, 546] on th "Today" at bounding box center [301, 549] width 52 height 32
click at [318, 343] on td "29" at bounding box center [320, 346] width 30 height 32
type input "29 Sep 2025"
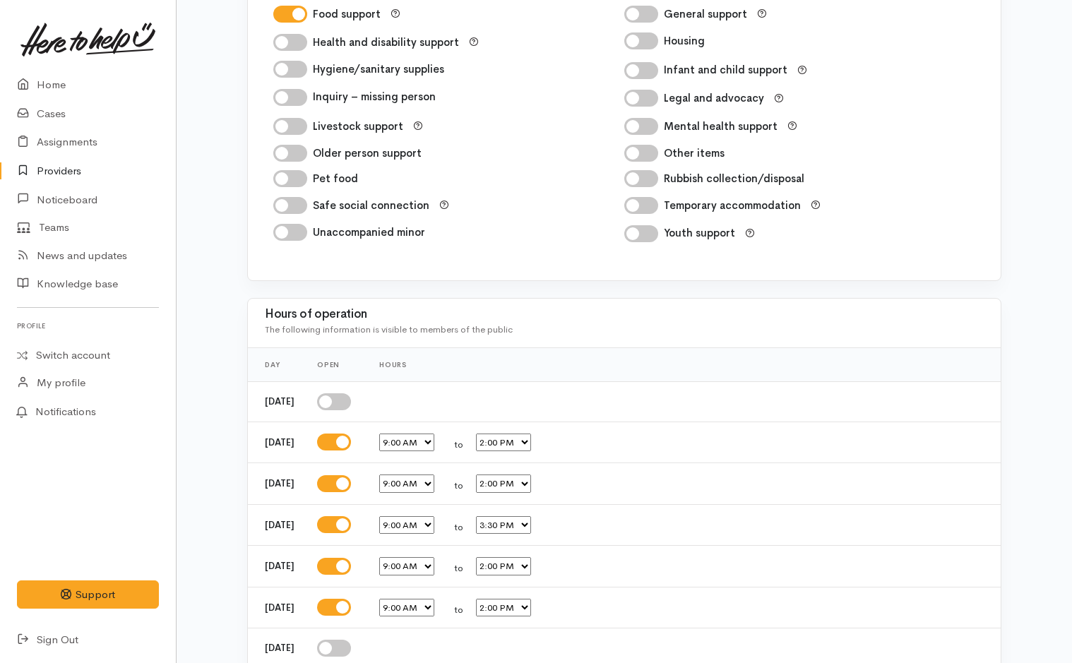
scroll to position [2371, 0]
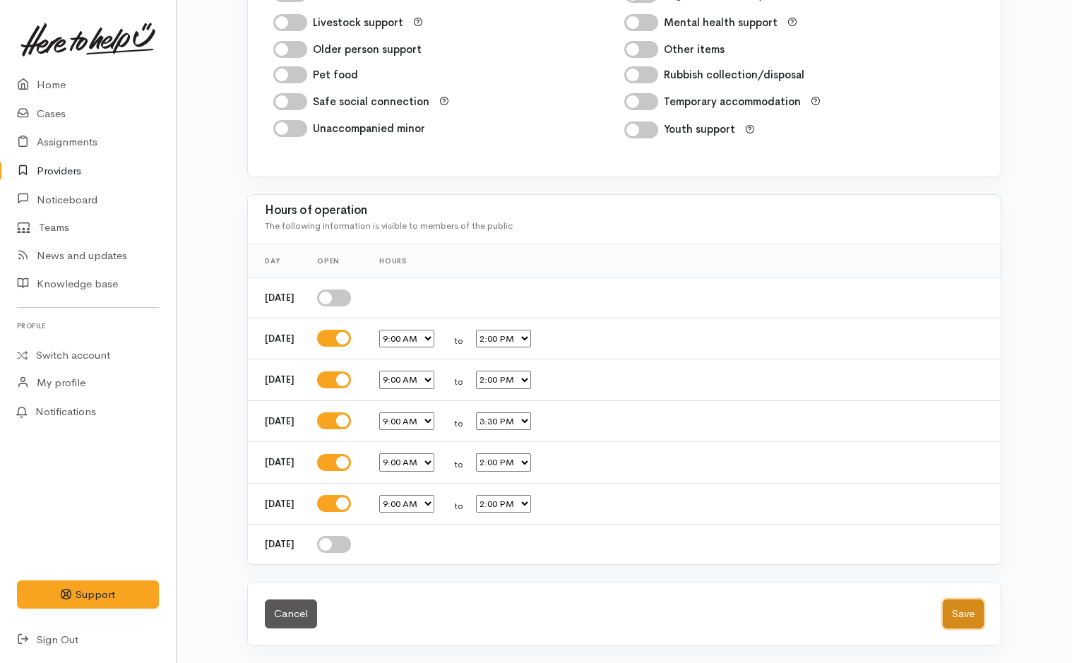
click at [956, 614] on button "Save" at bounding box center [963, 613] width 41 height 29
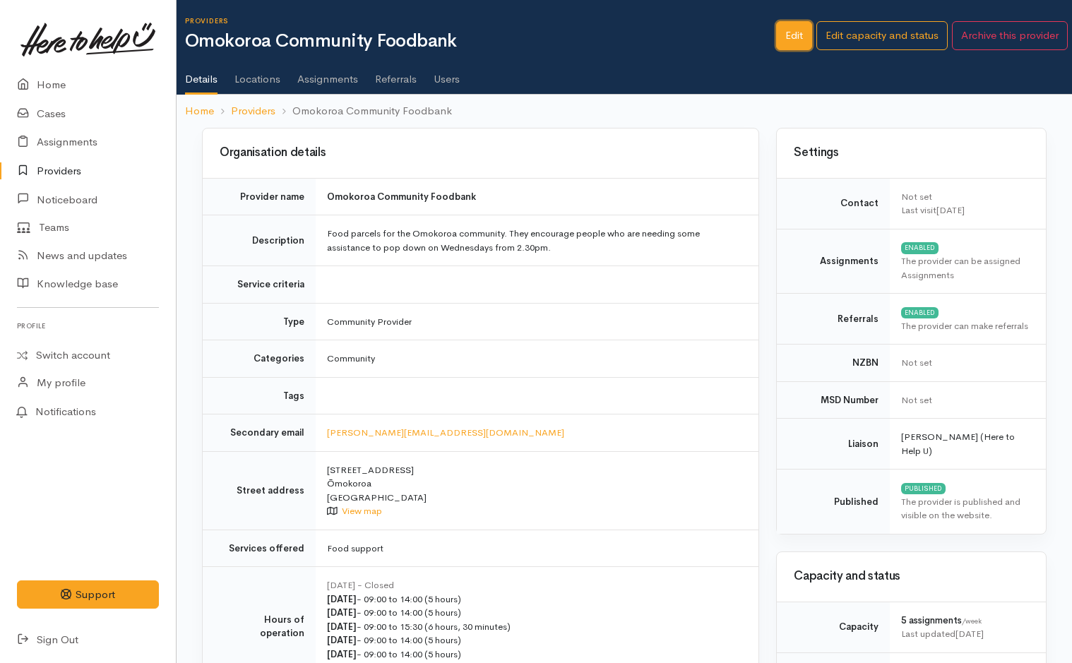
click at [791, 30] on link "Edit" at bounding box center [794, 35] width 36 height 29
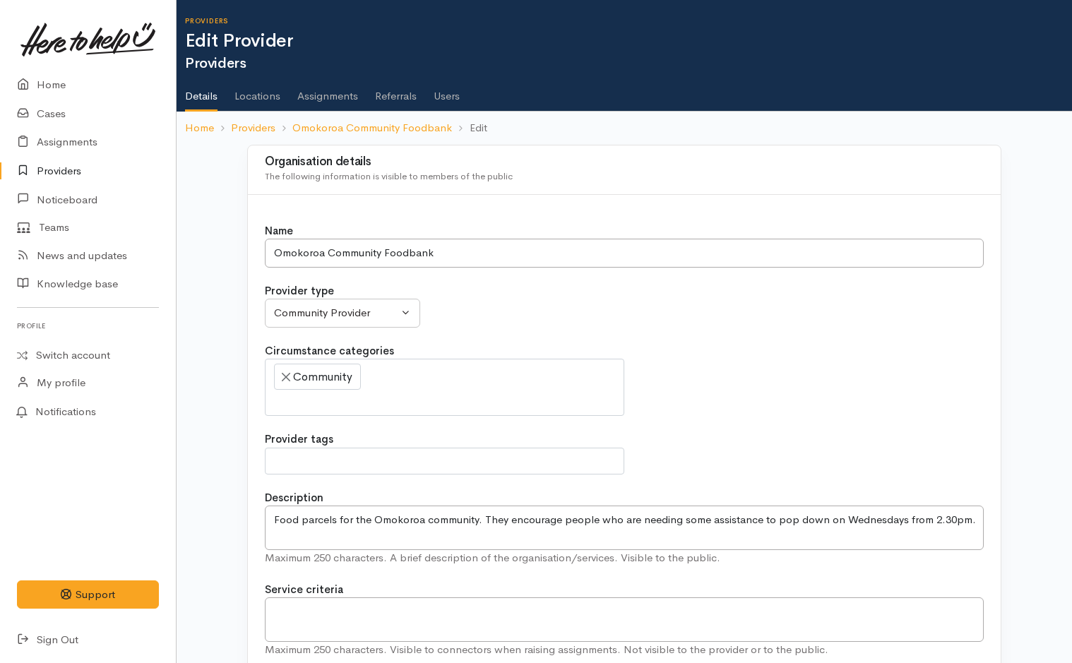
select select
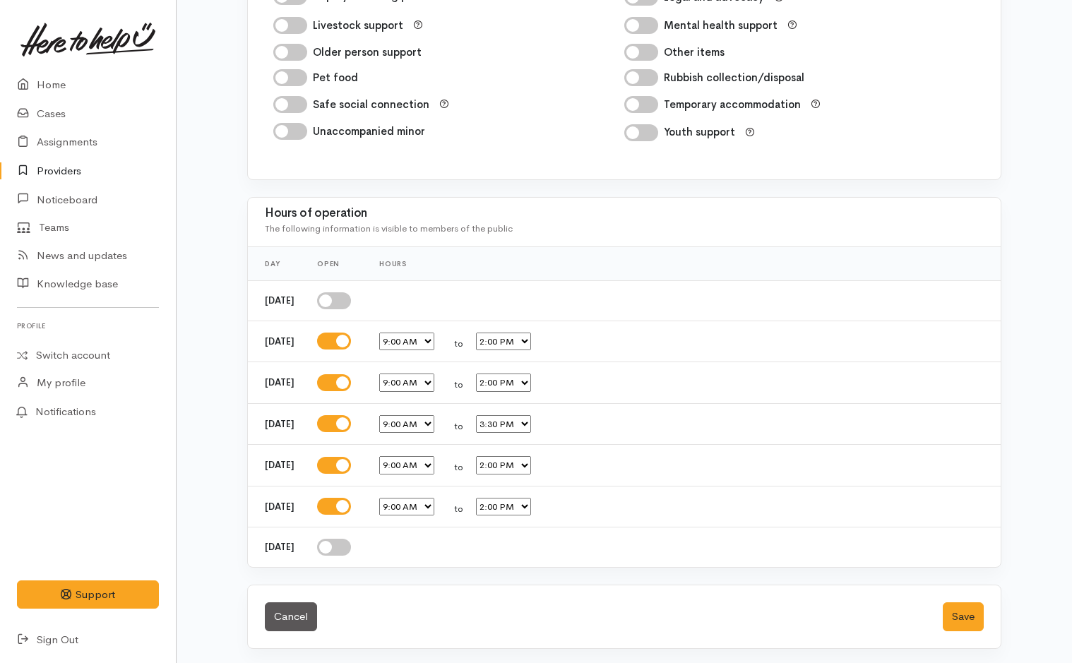
scroll to position [2371, 0]
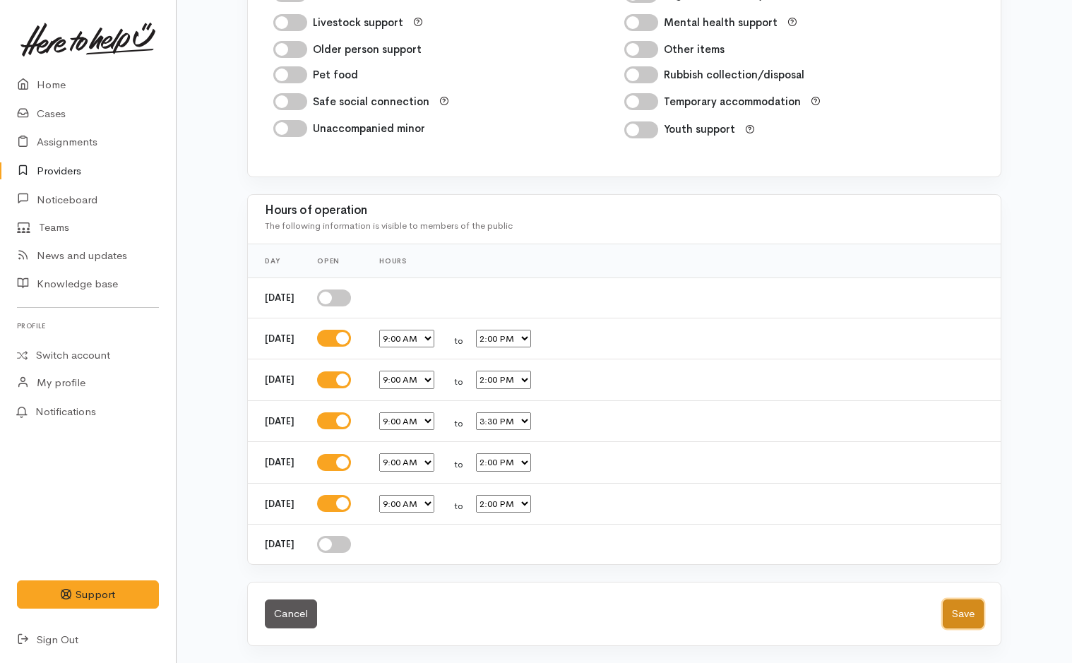
click at [966, 608] on button "Save" at bounding box center [963, 613] width 41 height 29
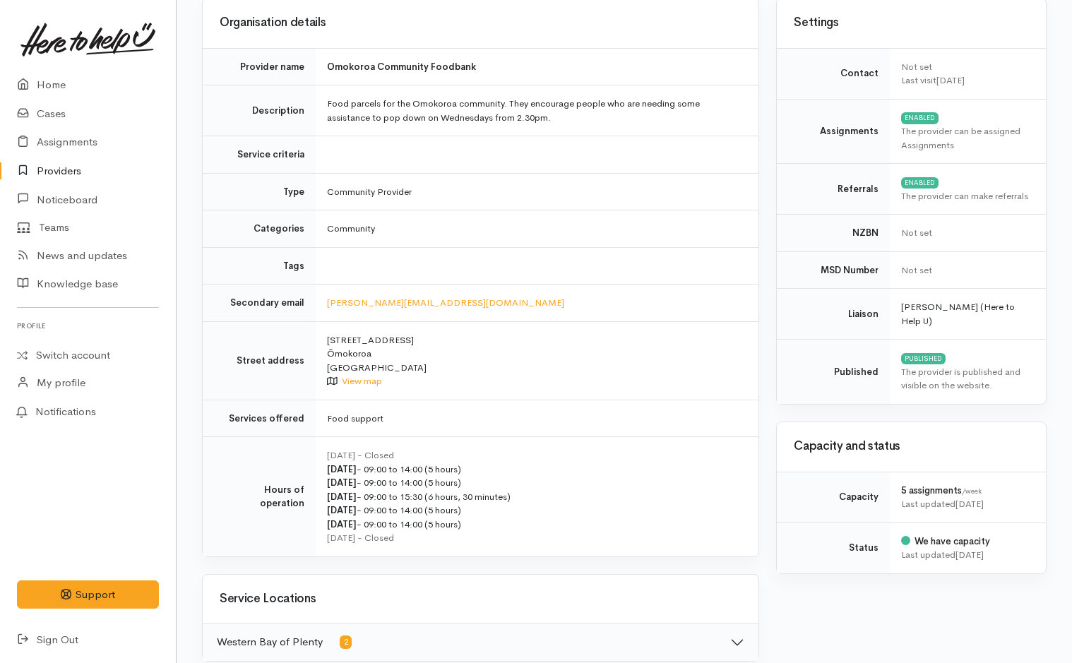
scroll to position [494, 0]
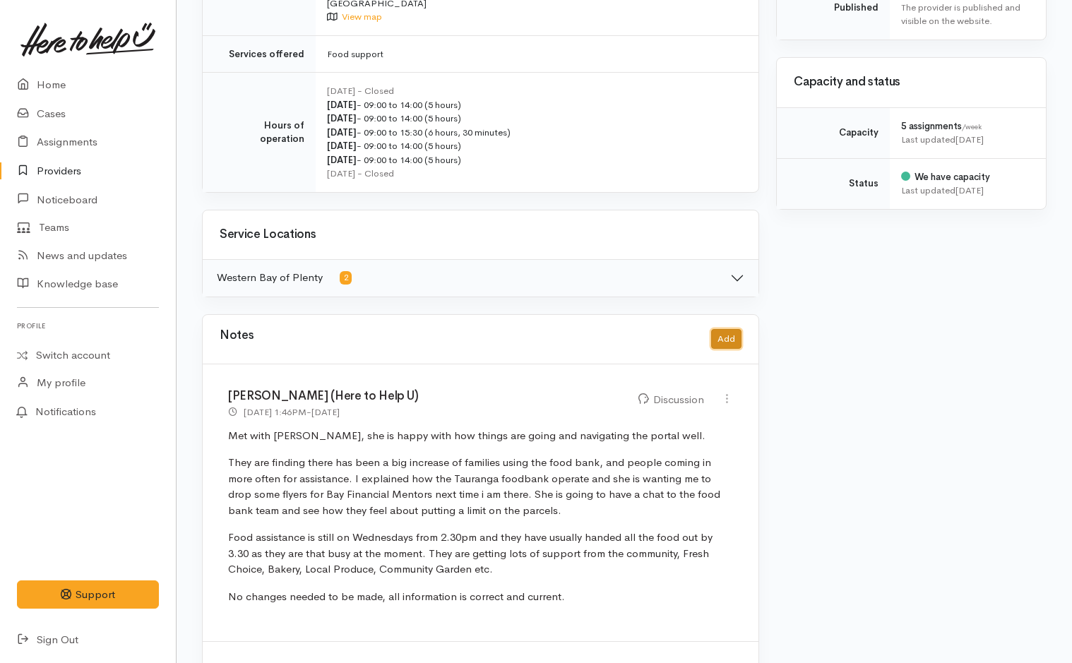
click at [731, 331] on button "Add" at bounding box center [726, 339] width 30 height 20
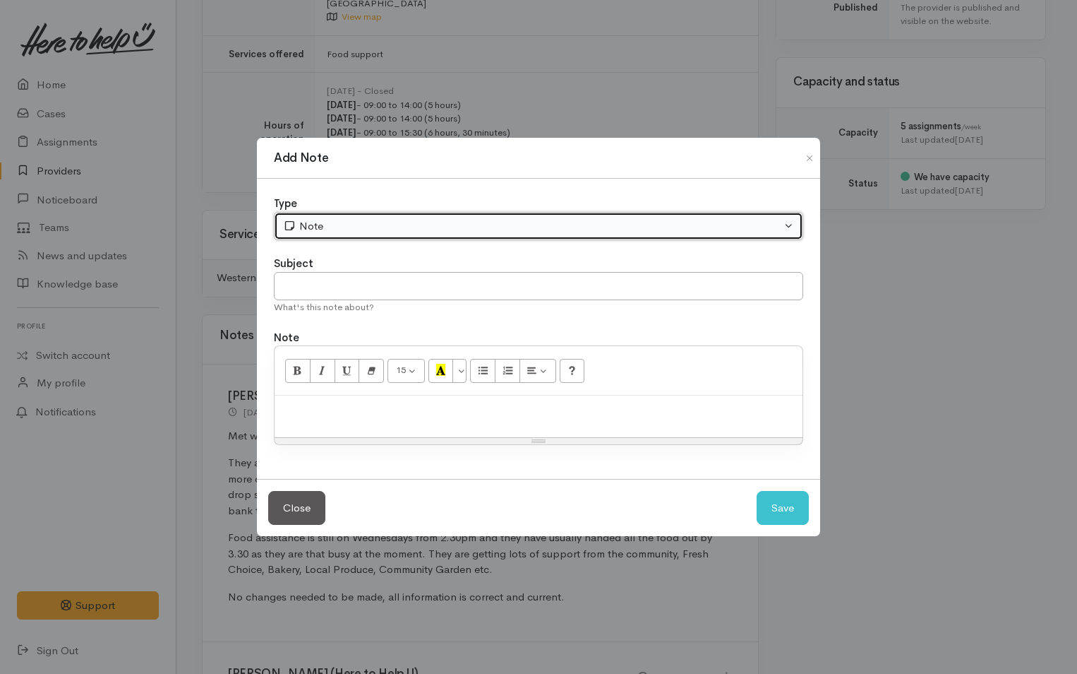
click at [413, 223] on div "Note" at bounding box center [532, 226] width 498 height 16
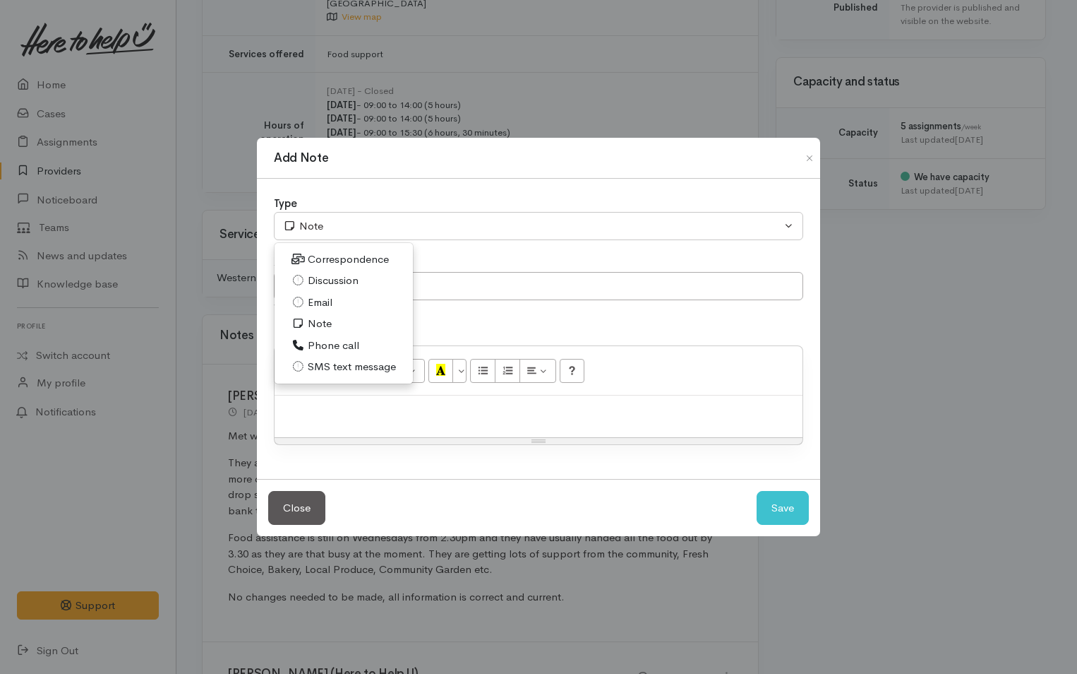
click at [331, 279] on span "Discussion" at bounding box center [333, 281] width 51 height 16
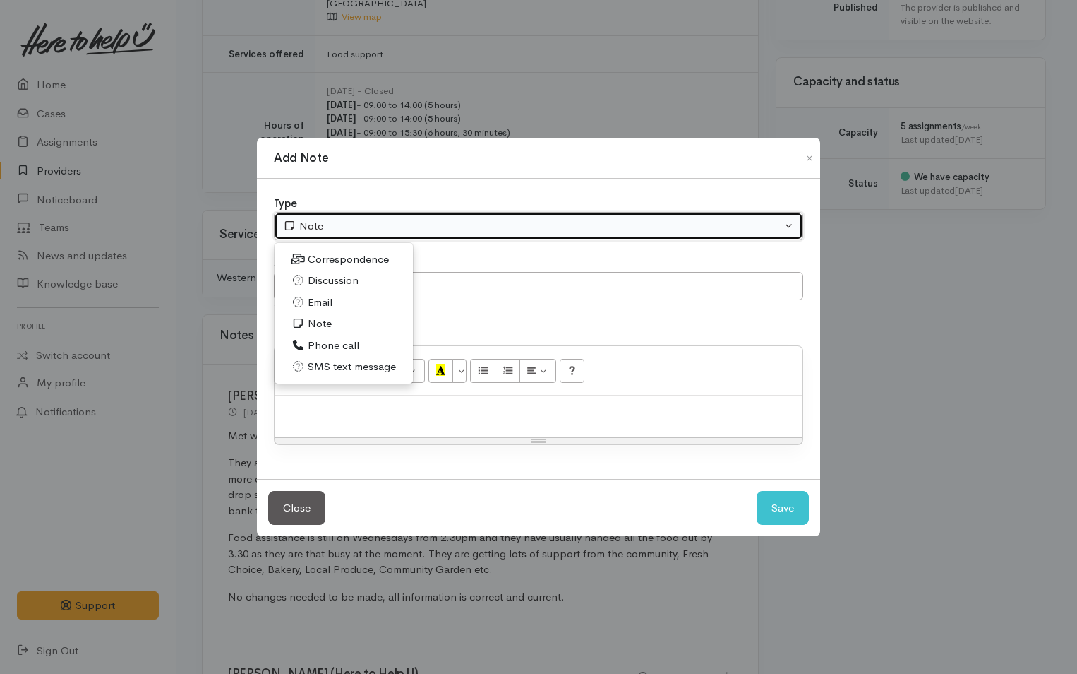
select select "4"
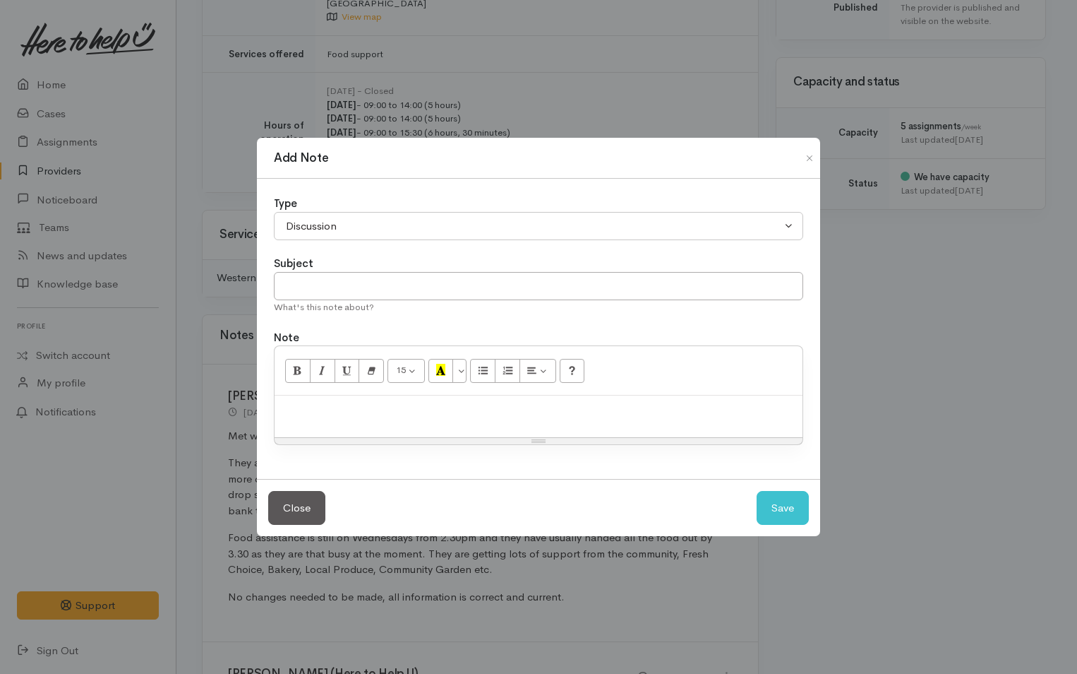
click at [381, 417] on p at bounding box center [539, 410] width 514 height 16
paste div
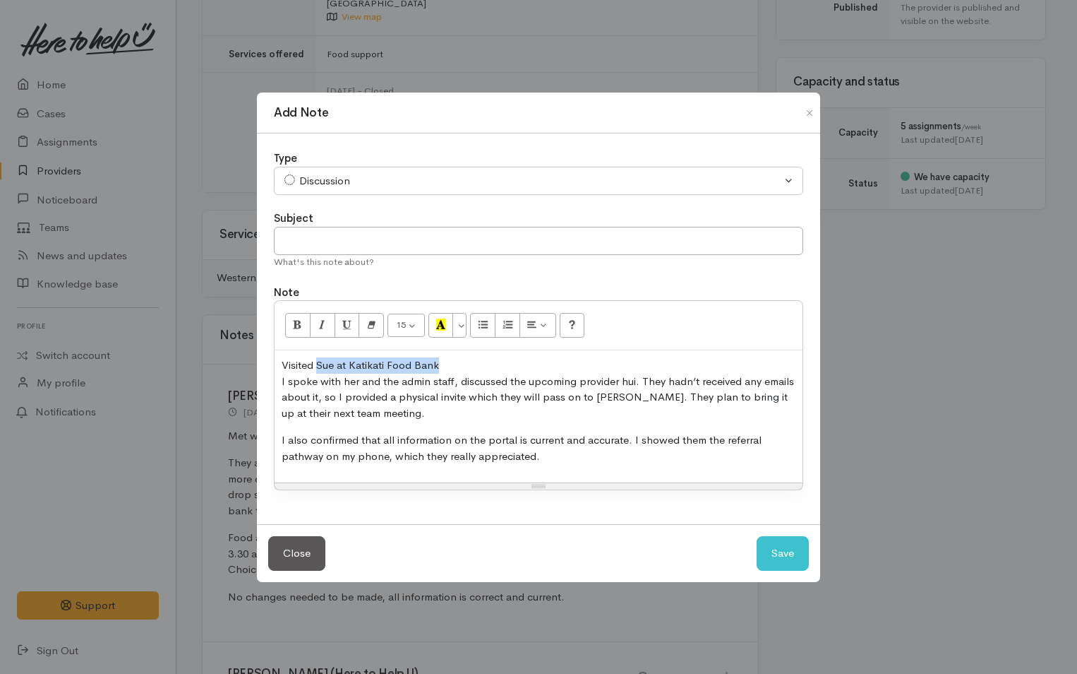
drag, startPoint x: 463, startPoint y: 357, endPoint x: 321, endPoint y: 356, distance: 142.6
click at [321, 356] on div "Visited Sue at Katikati Food Bank I spoke with her and the admin staff, discuss…" at bounding box center [539, 416] width 528 height 132
drag, startPoint x: 349, startPoint y: 361, endPoint x: 914, endPoint y: 350, distance: 564.9
click at [914, 347] on div "Add Note Type Correspondence Discussion Email Note Phone call SMS text message …" at bounding box center [538, 337] width 1077 height 674
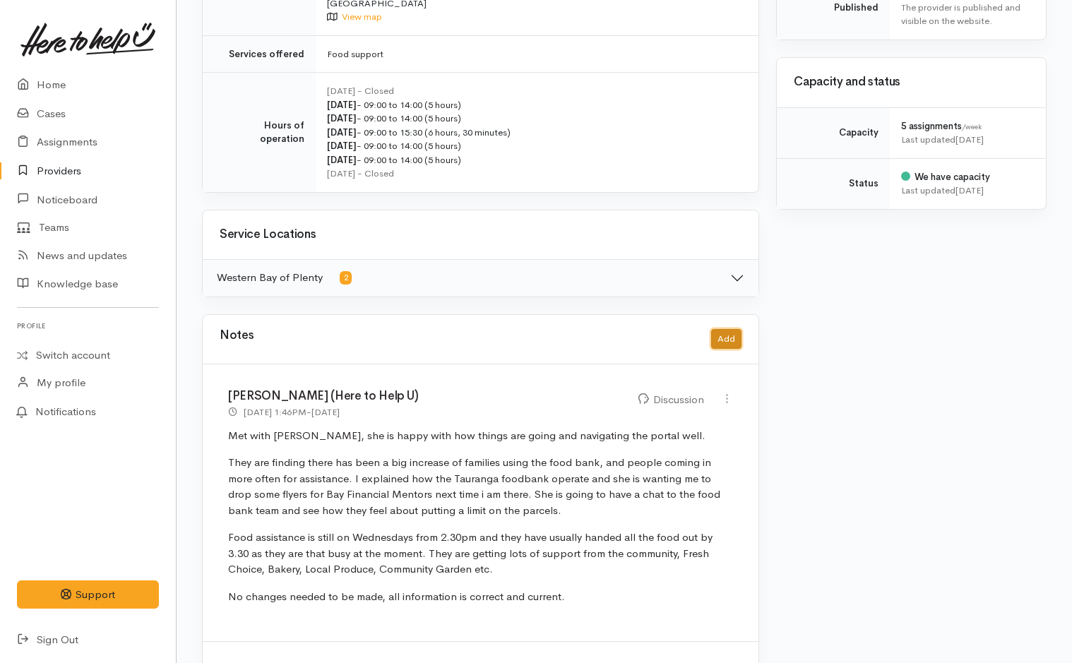
click at [728, 339] on button "Add" at bounding box center [726, 339] width 30 height 20
select select "1"
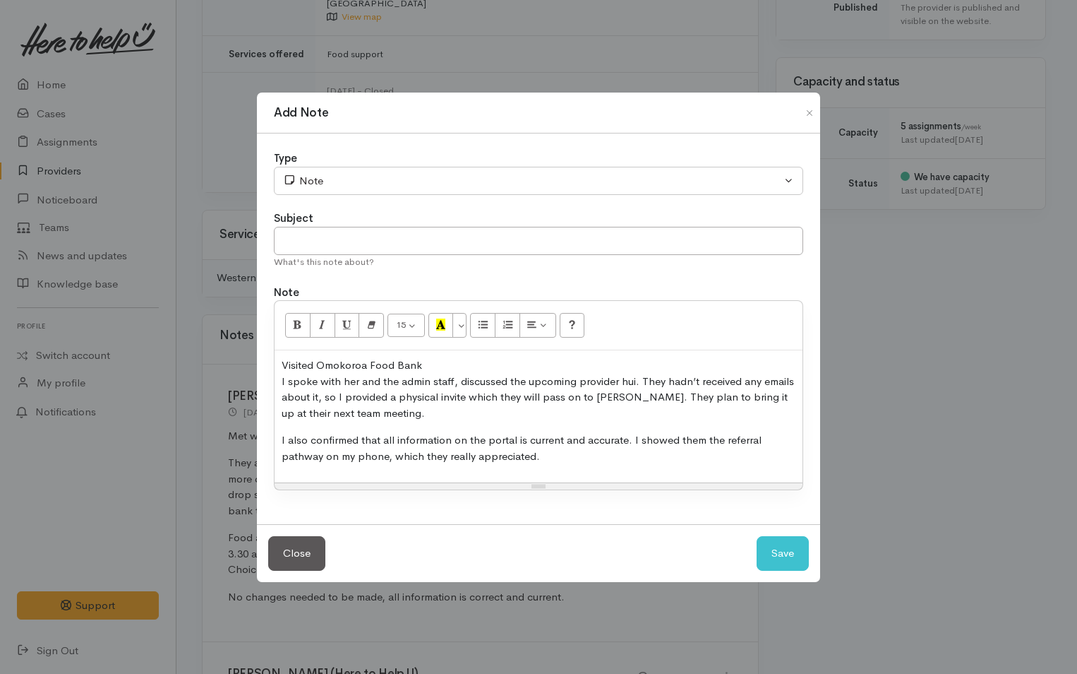
click at [357, 381] on p "Visited Omokoroa Food Bank I spoke with her and the admin staff, discussed the …" at bounding box center [539, 389] width 514 height 64
drag, startPoint x: 581, startPoint y: 381, endPoint x: 484, endPoint y: 382, distance: 96.7
click at [484, 382] on p "Visited Omokoroa Food Bank I spoke with a volunteer Tanya popped out and the ad…" at bounding box center [539, 389] width 514 height 64
click at [651, 399] on p "Visited Omokoroa Food Bank I spoke with a volunteer Tanya popped out, discussed…" at bounding box center [539, 389] width 514 height 64
click at [782, 549] on button "Save" at bounding box center [783, 553] width 52 height 35
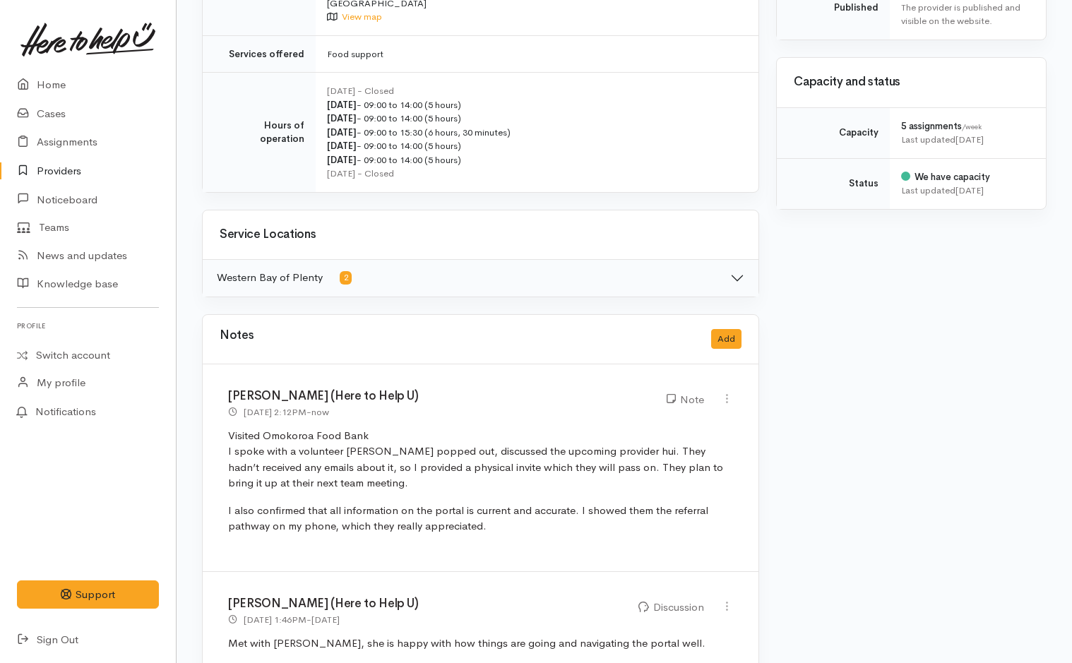
click at [64, 165] on link "Providers" at bounding box center [88, 171] width 176 height 29
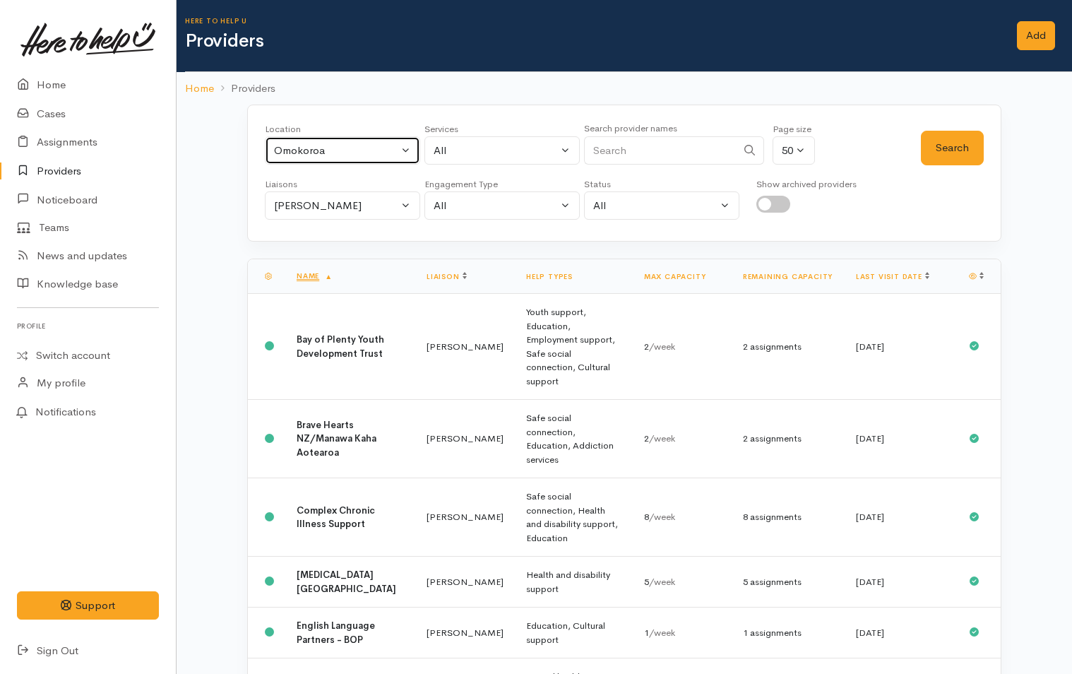
click at [366, 143] on div "Omokoroa" at bounding box center [336, 151] width 124 height 16
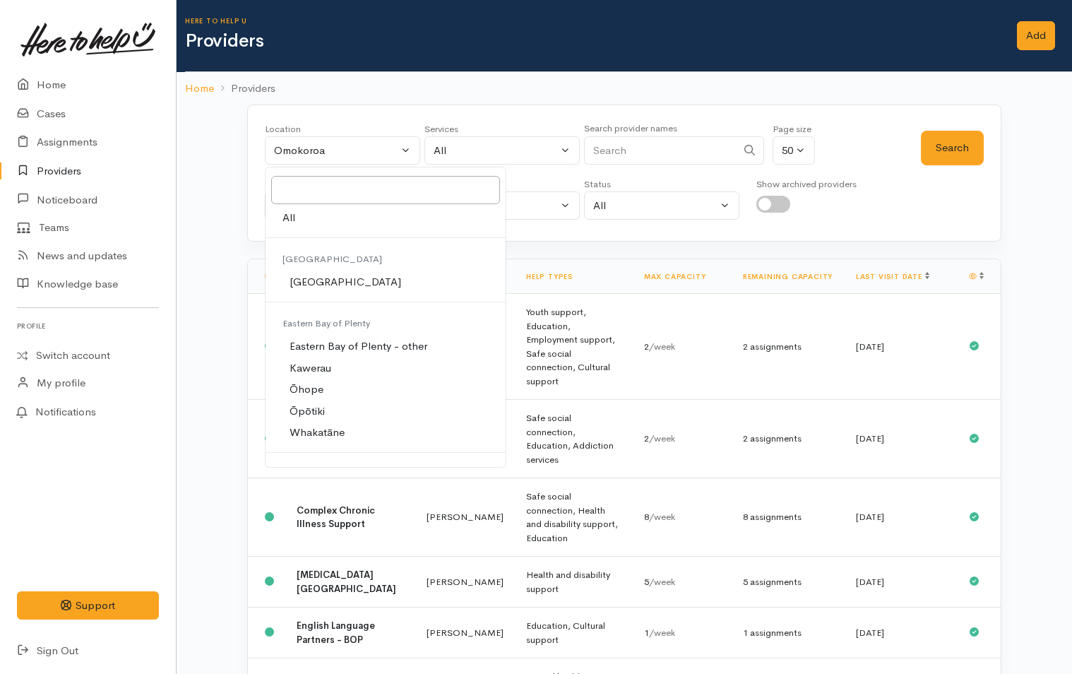
click at [317, 281] on span "Tauranga" at bounding box center [345, 282] width 112 height 16
select select "4"
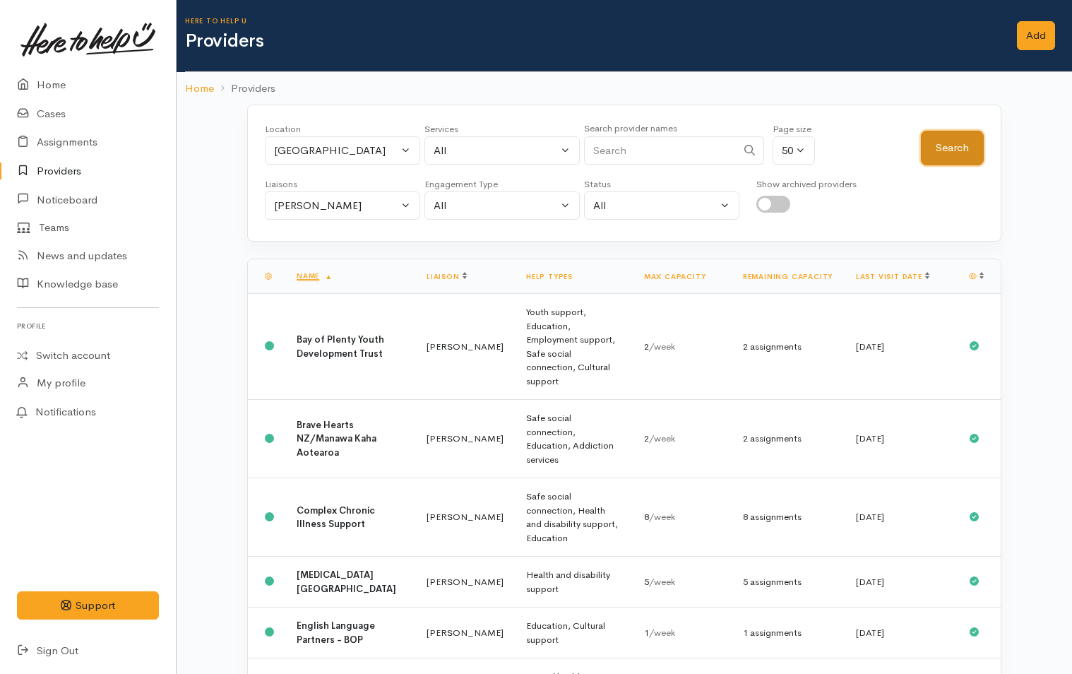
click at [950, 140] on button "Search" at bounding box center [952, 148] width 63 height 35
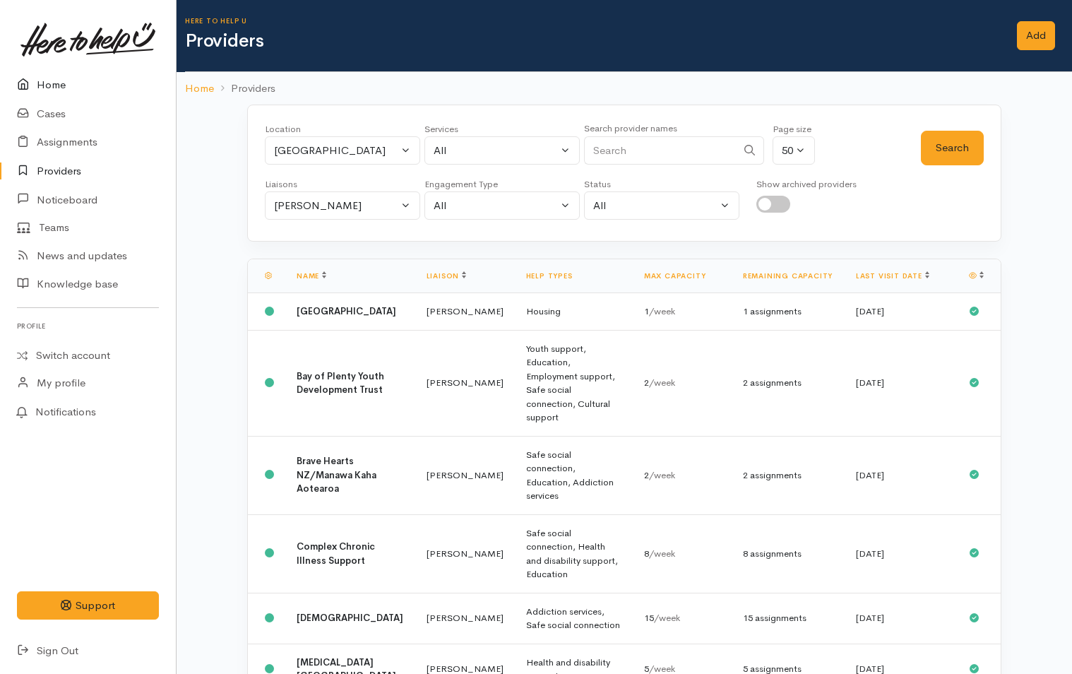
click at [55, 80] on link "Home" at bounding box center [88, 85] width 176 height 29
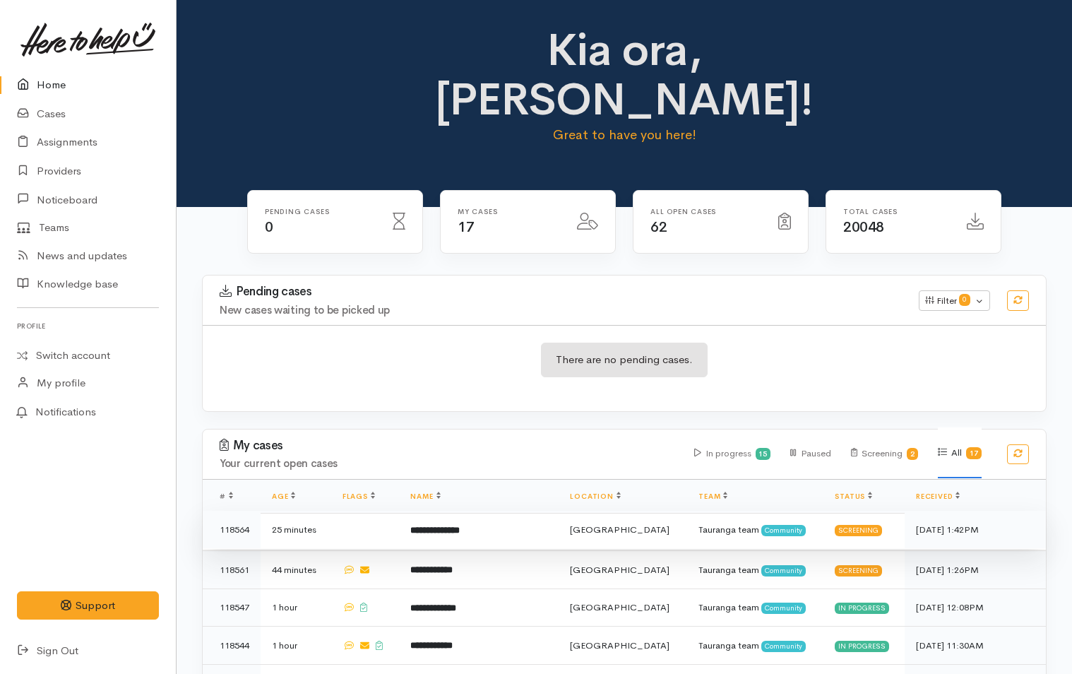
click at [460, 525] on b "**********" at bounding box center [434, 529] width 49 height 9
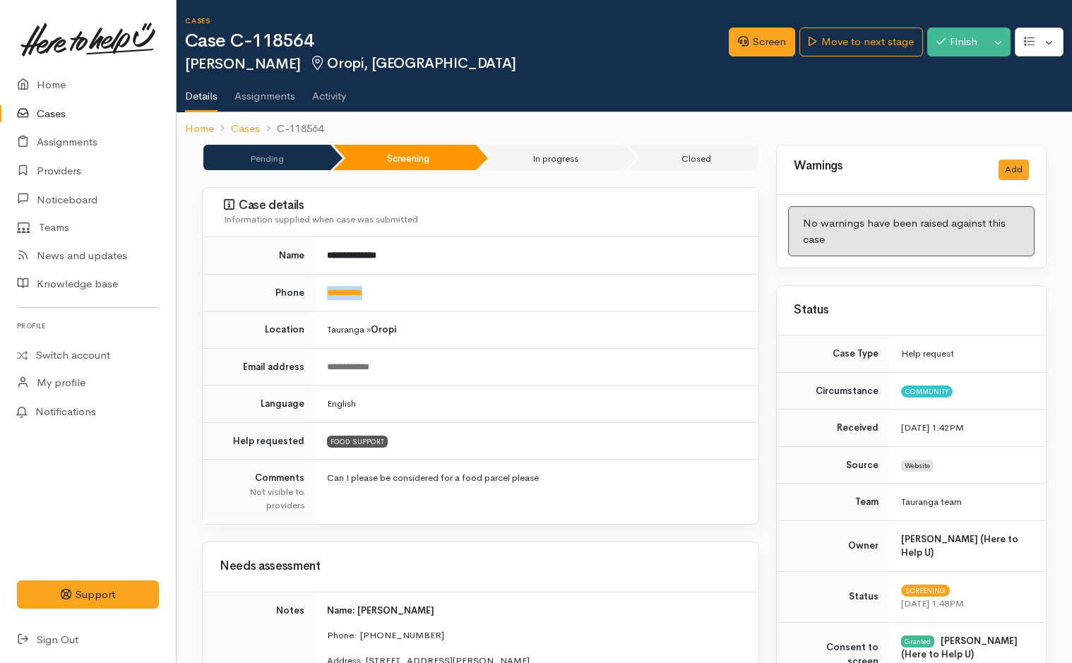
drag, startPoint x: 390, startPoint y: 296, endPoint x: 305, endPoint y: 290, distance: 84.9
click at [305, 290] on tr "**********" at bounding box center [481, 292] width 556 height 37
copy tr "**********"
click at [755, 32] on link "Screen" at bounding box center [762, 42] width 66 height 29
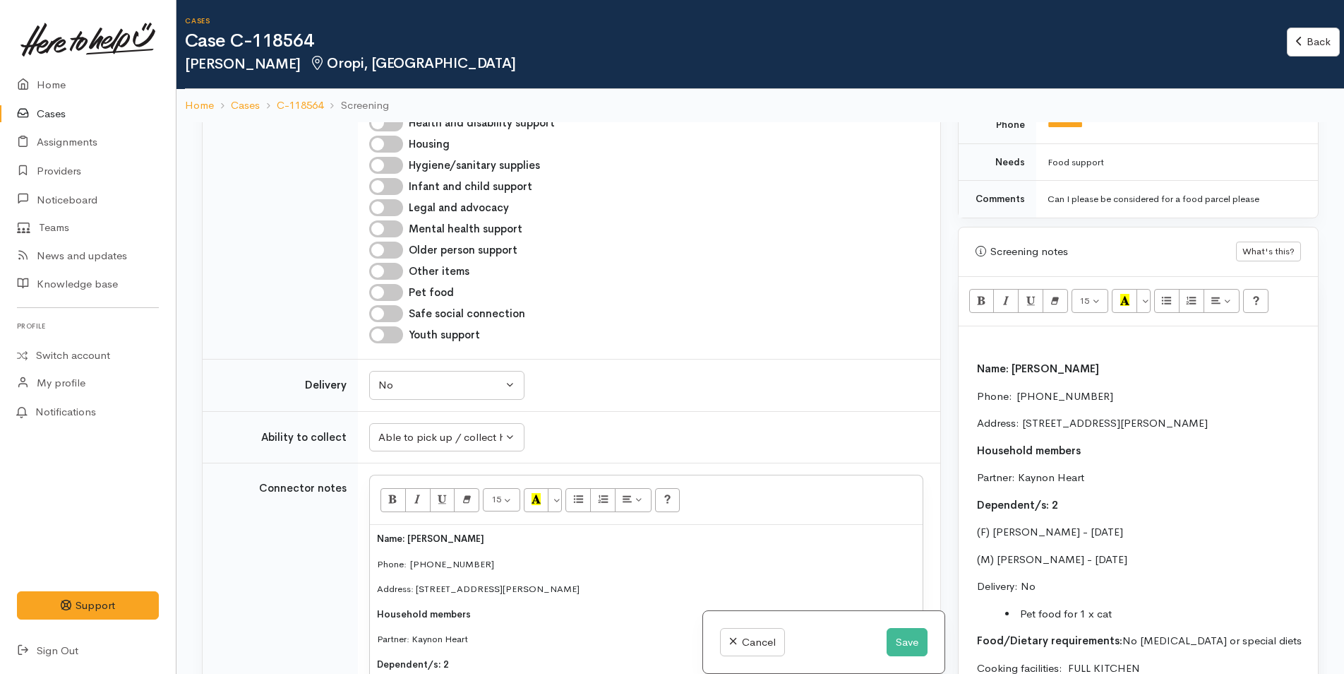
scroll to position [1059, 0]
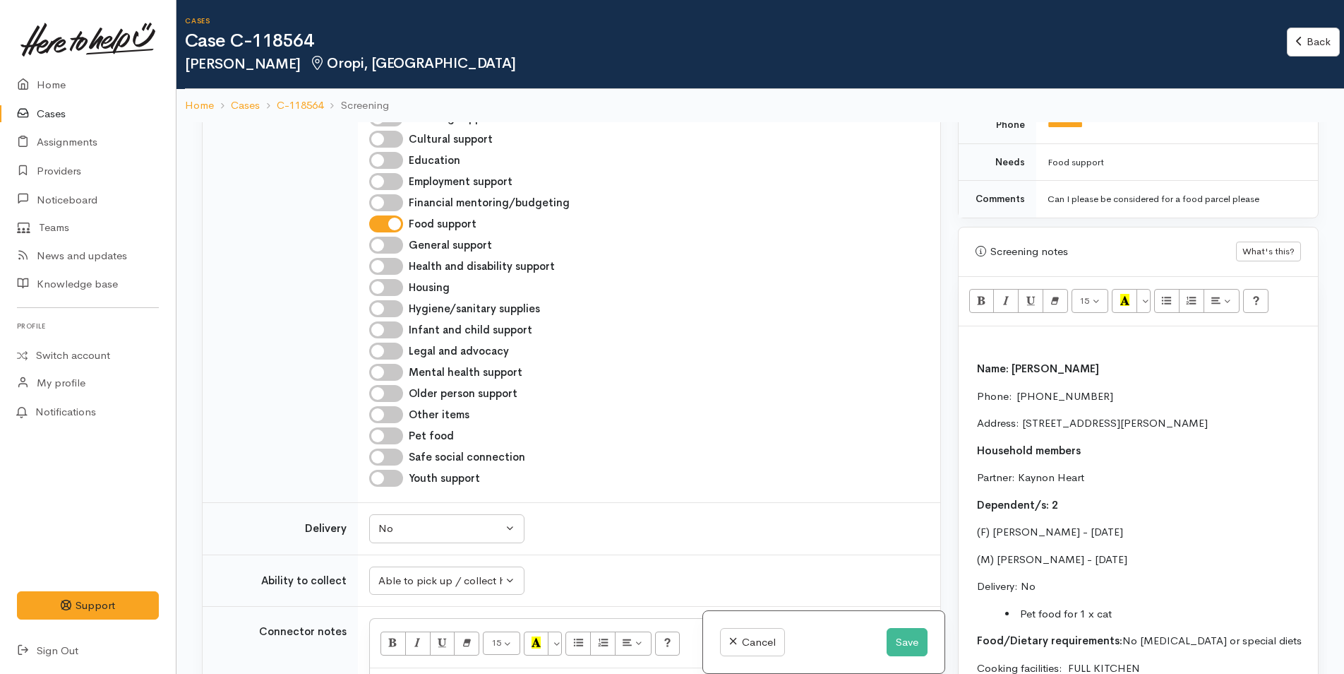
click at [392, 427] on input "Pet food" at bounding box center [386, 435] width 34 height 17
checkbox input "true"
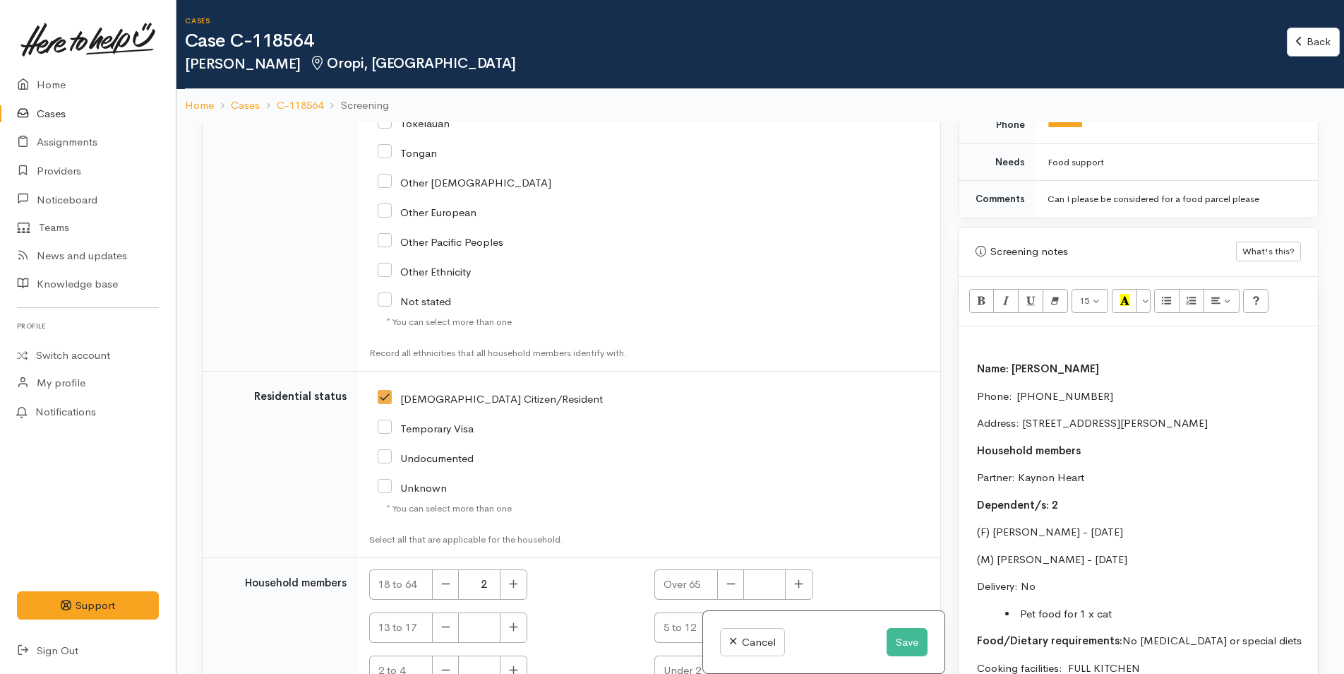
scroll to position [2901, 0]
click at [981, 337] on p at bounding box center [1138, 341] width 345 height 16
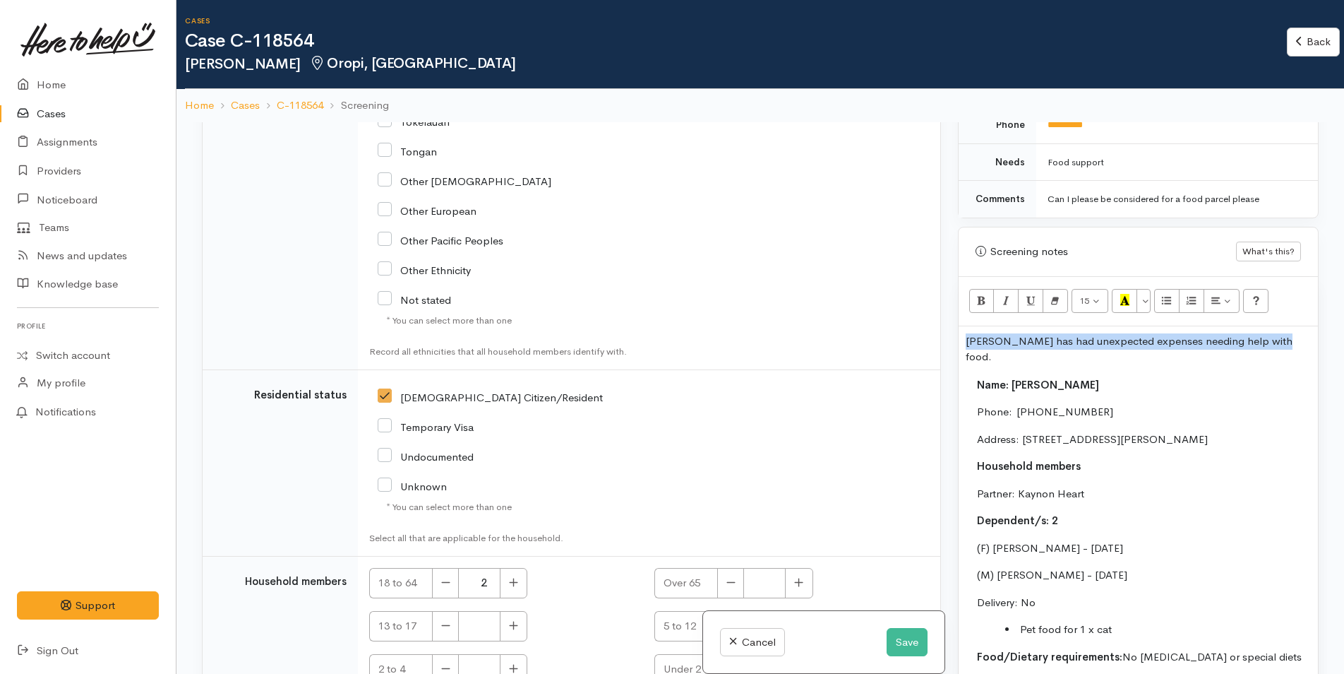
drag, startPoint x: 1297, startPoint y: 339, endPoint x: 918, endPoint y: 345, distance: 379.2
click at [918, 345] on div "Related cases There are other cases potentially from the same person, address o…" at bounding box center [760, 459] width 1134 height 674
copy p "[PERSON_NAME] has had unexpected expenses needing help with food."
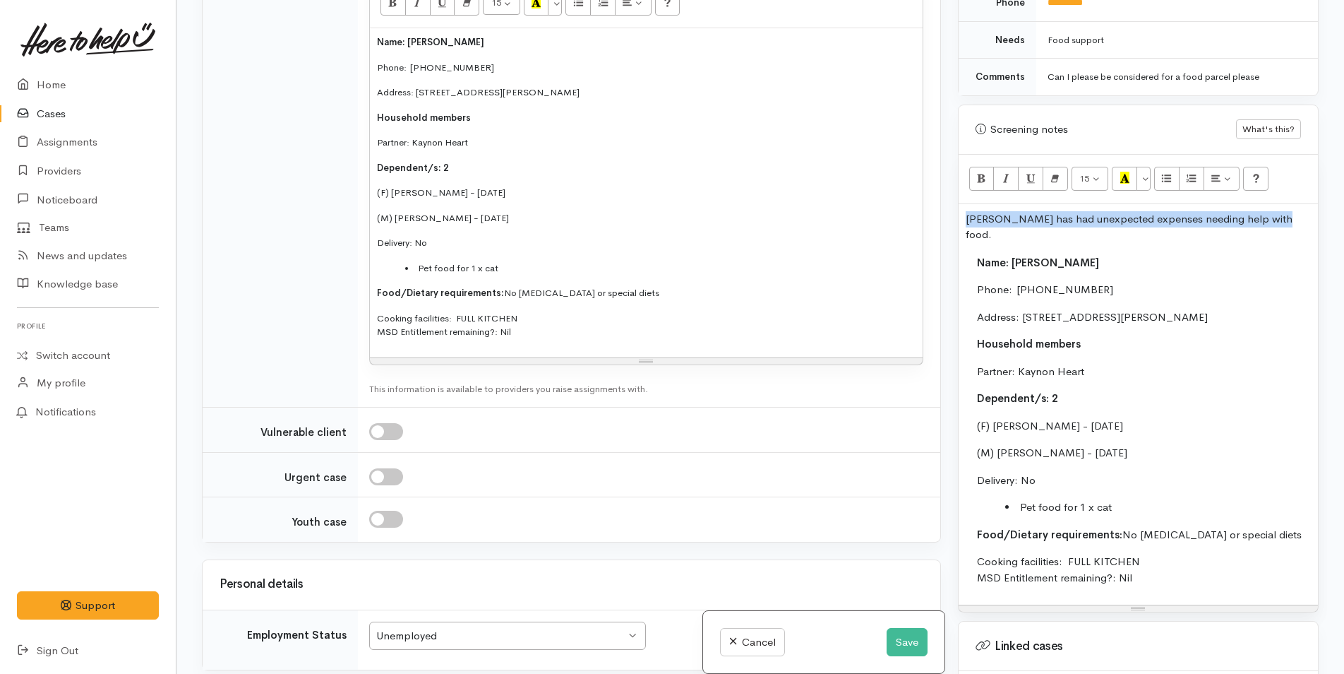
scroll to position [1348, 0]
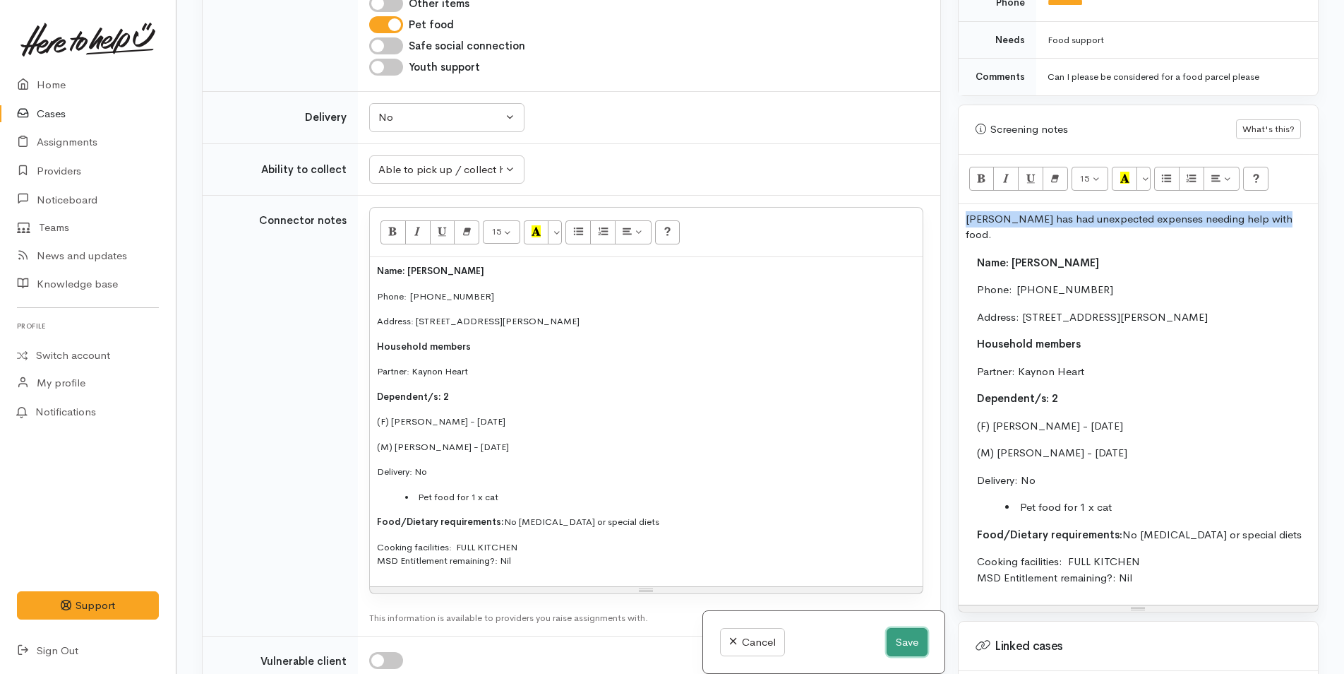
click at [899, 641] on button "Save" at bounding box center [907, 642] width 41 height 29
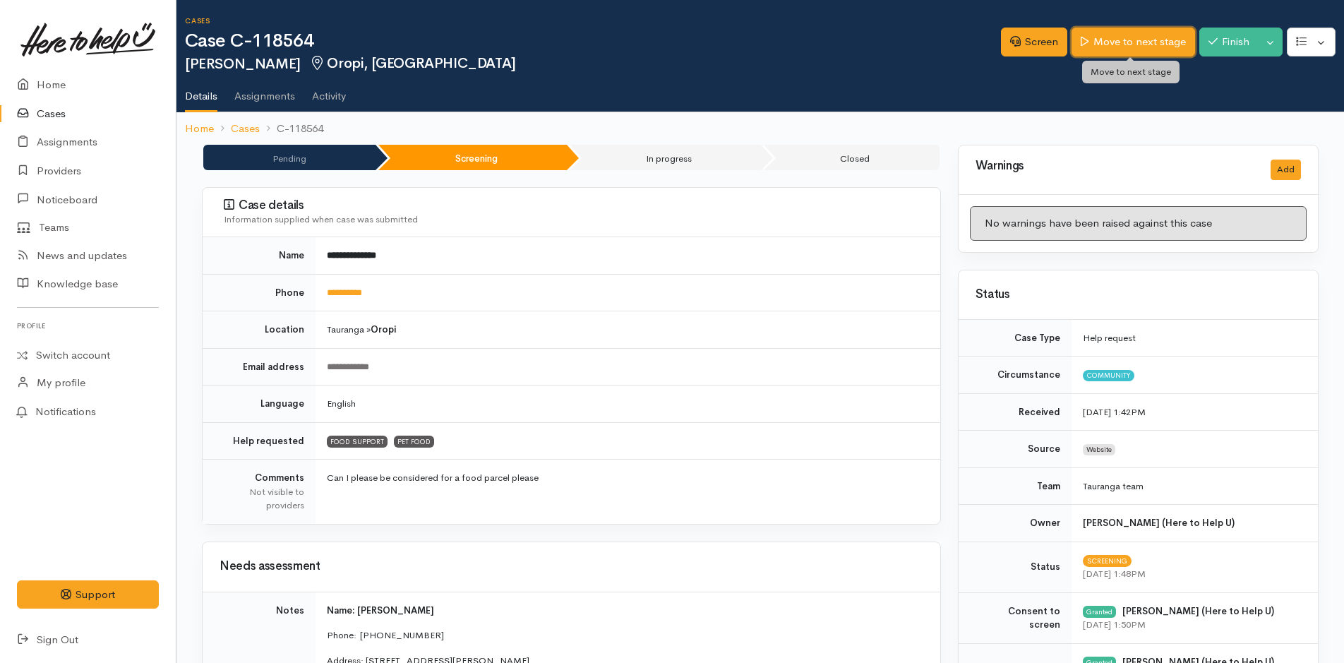
click at [1112, 36] on link "Move to next stage" at bounding box center [1133, 42] width 123 height 29
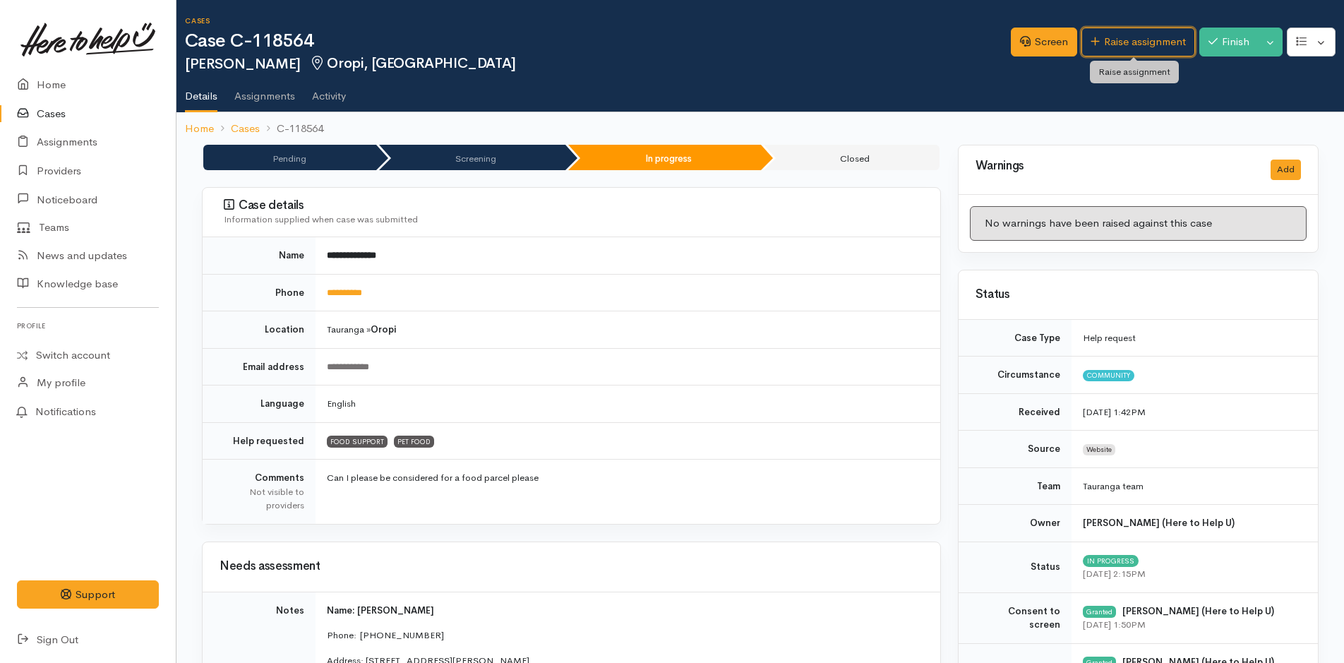
click at [1112, 36] on link "Raise assignment" at bounding box center [1139, 42] width 114 height 29
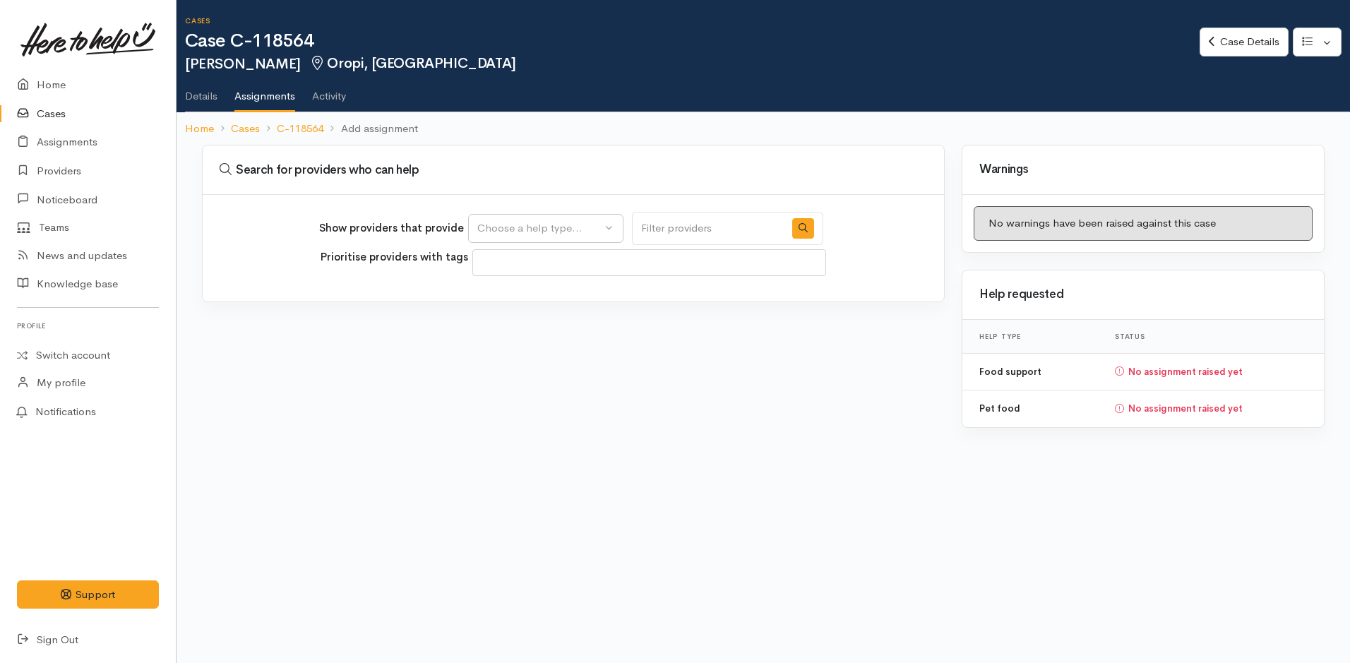
select select
click at [563, 233] on div "Choose a help type..." at bounding box center [539, 228] width 124 height 16
click at [551, 294] on span "Food support" at bounding box center [519, 296] width 66 height 16
select select "3"
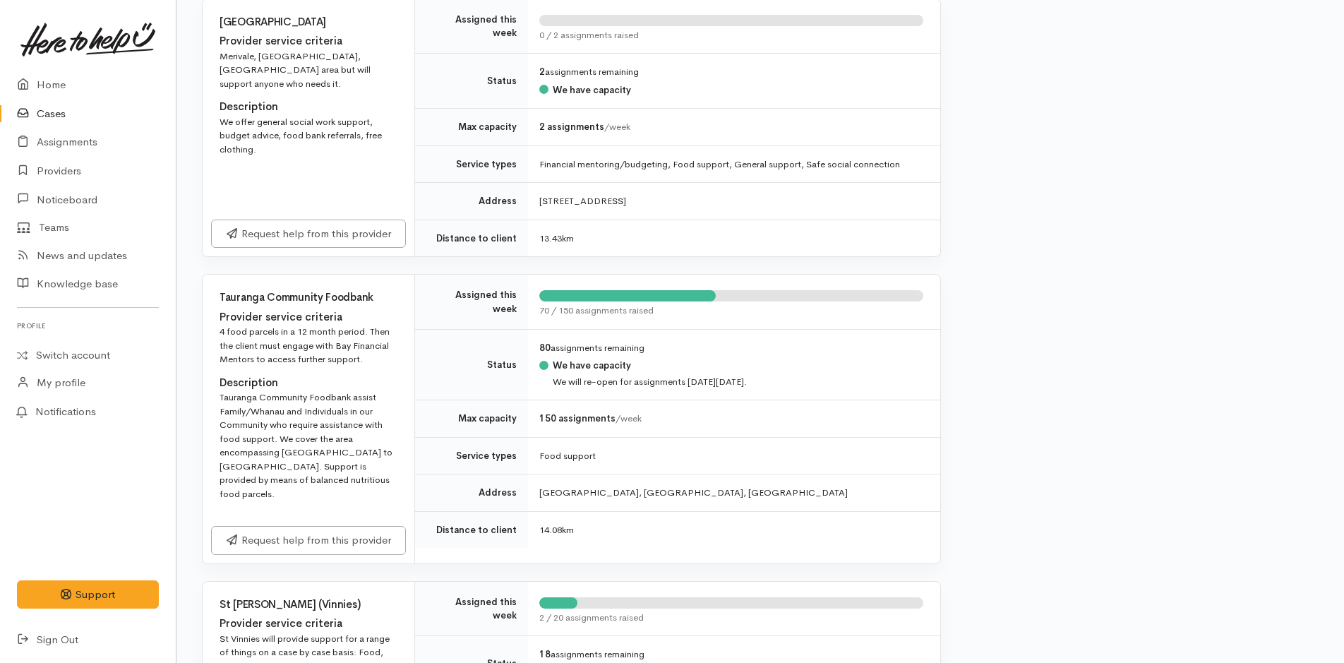
scroll to position [988, 0]
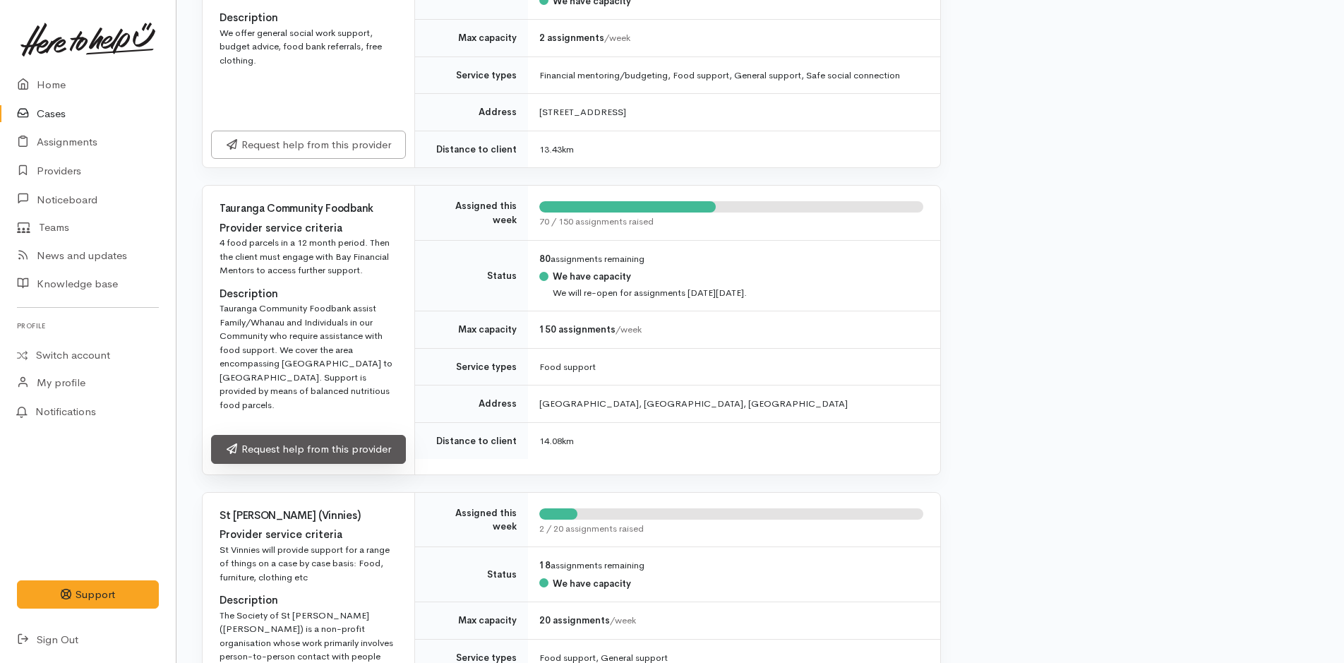
click at [374, 435] on link "Request help from this provider" at bounding box center [308, 449] width 195 height 29
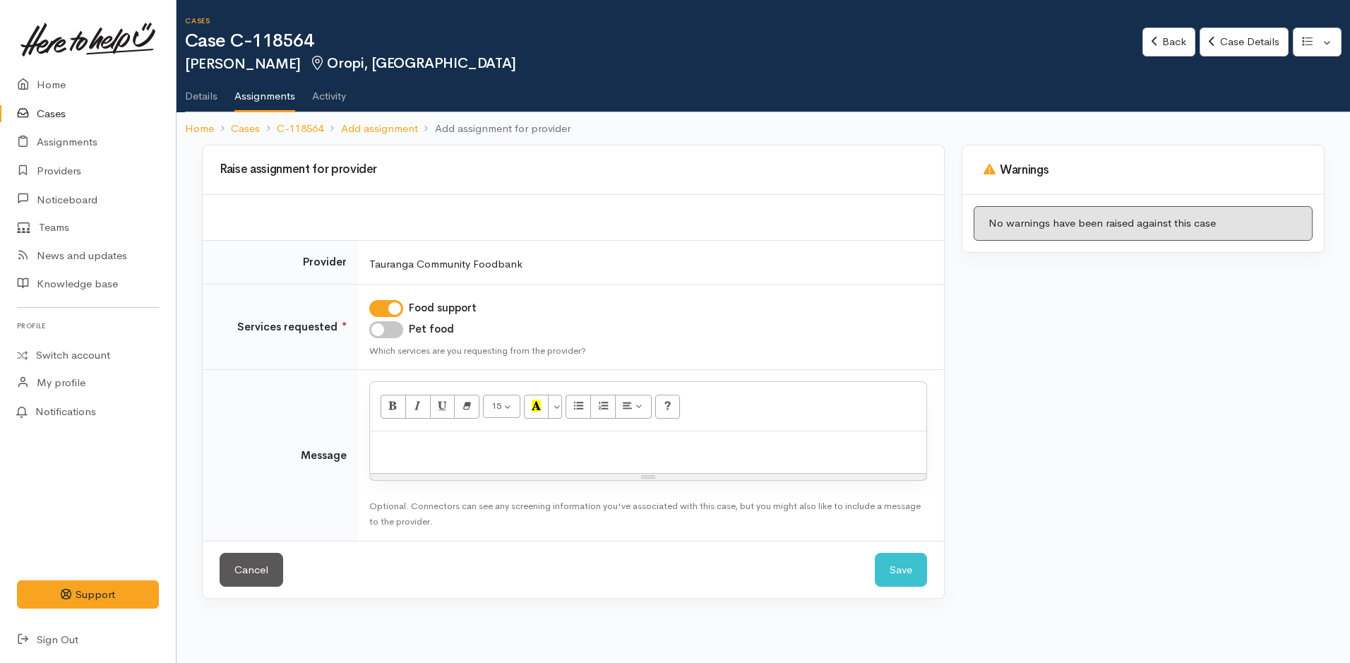
click at [388, 330] on input "Pet food" at bounding box center [386, 329] width 34 height 17
checkbox input "true"
click at [426, 453] on p at bounding box center [648, 446] width 542 height 16
paste div
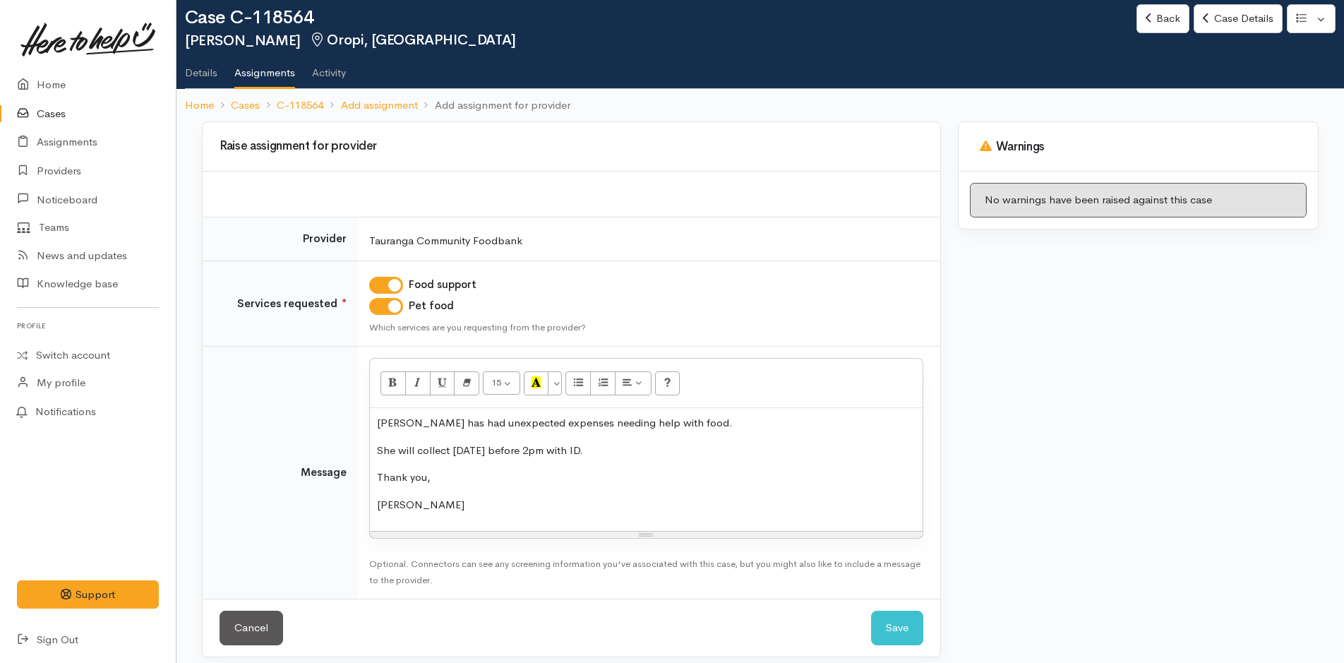
scroll to position [35, 0]
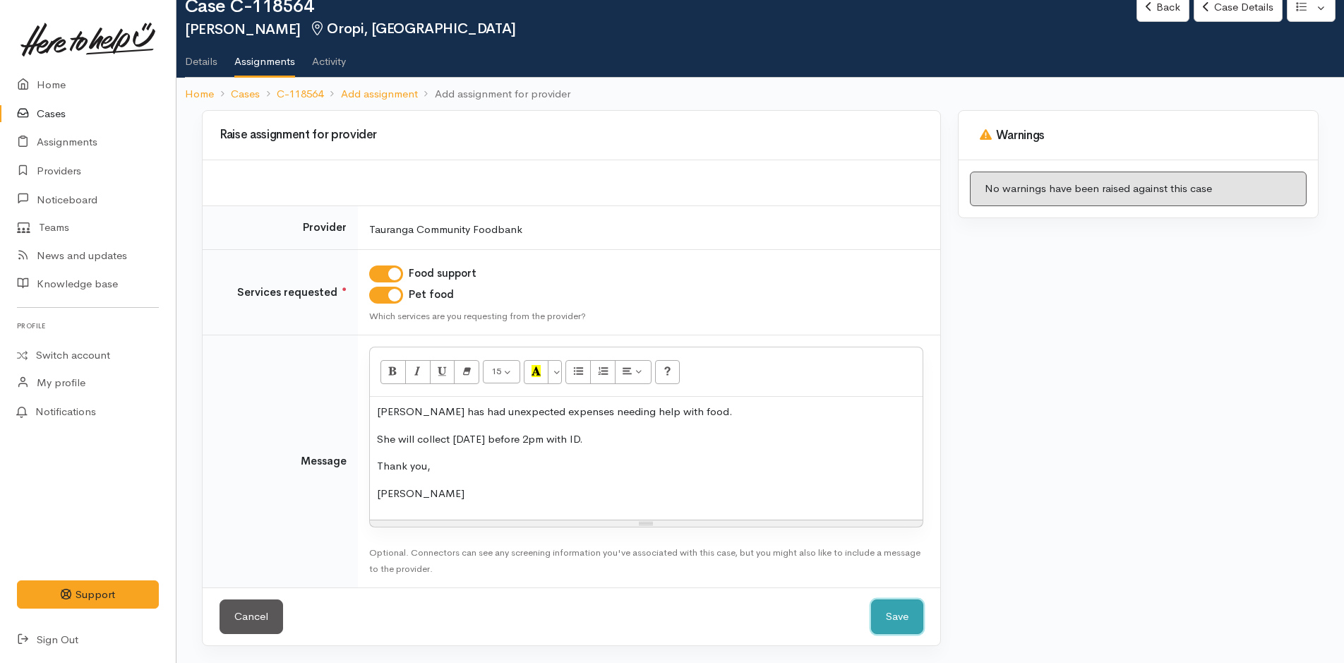
click at [890, 619] on button "Save" at bounding box center [897, 616] width 52 height 35
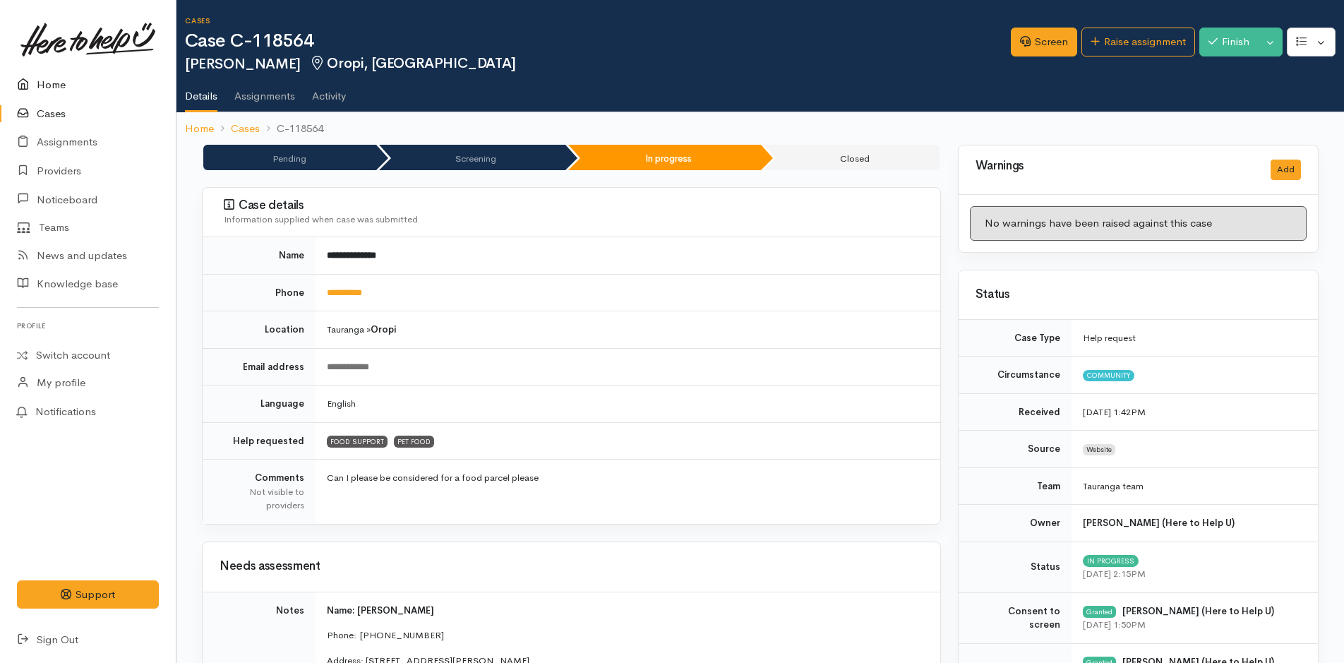
click at [53, 83] on link "Home" at bounding box center [88, 85] width 176 height 29
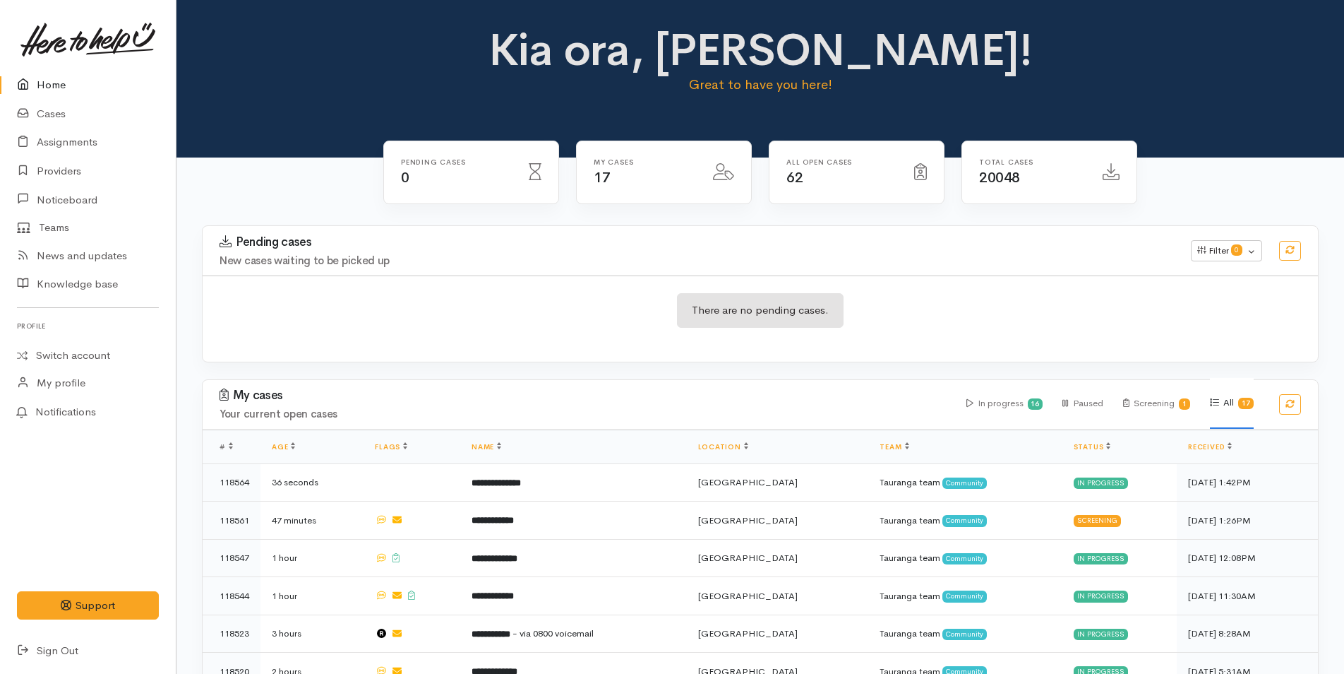
scroll to position [353, 0]
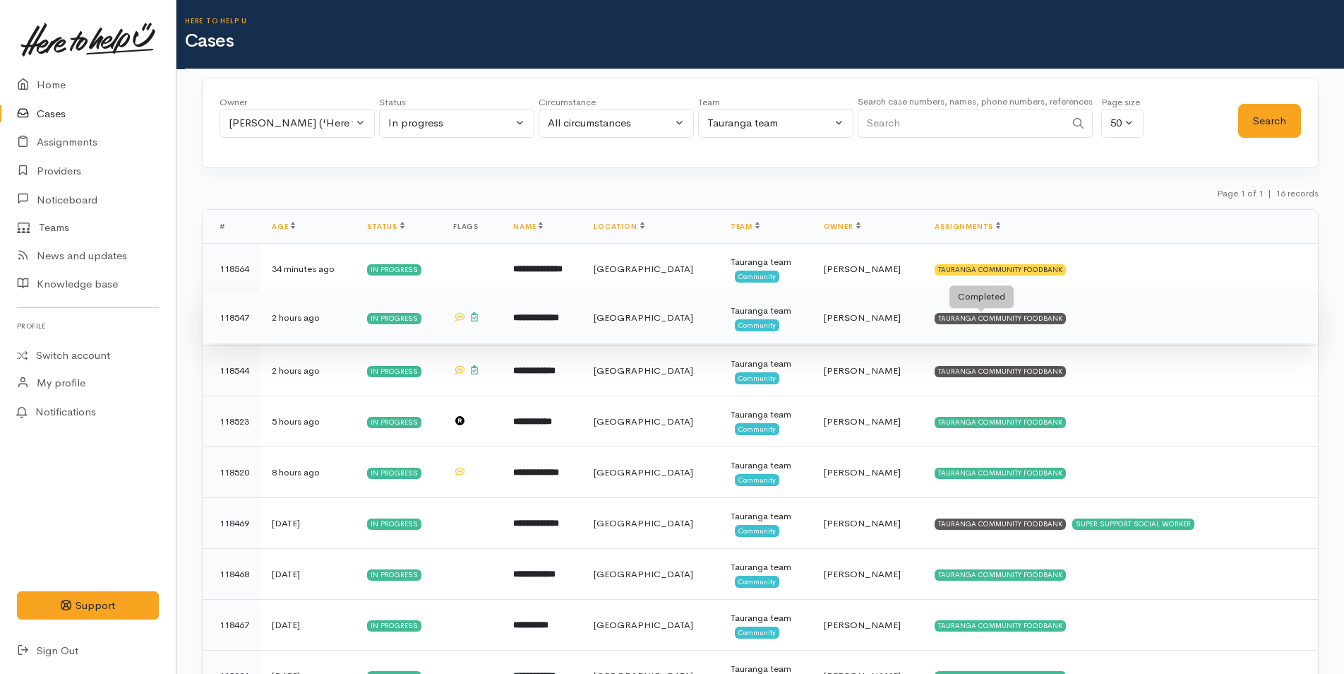
click at [1031, 313] on div "TAURANGA COMMUNITY FOODBANK" at bounding box center [1000, 318] width 131 height 11
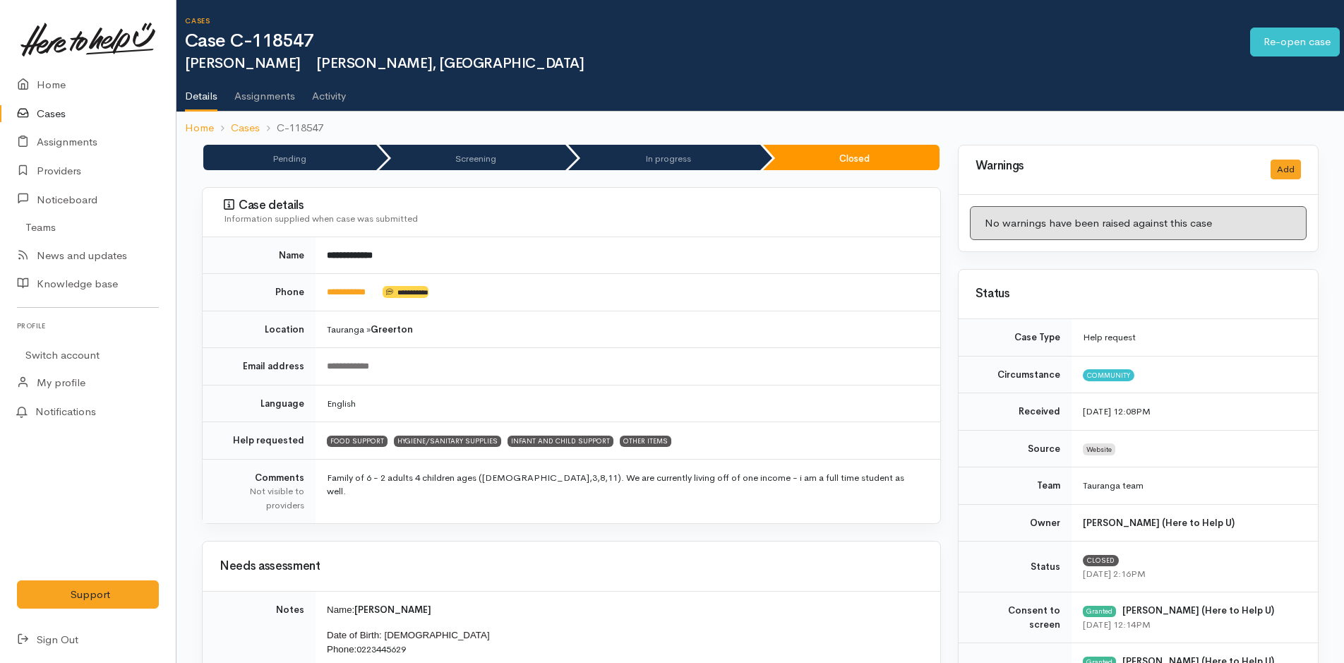
click at [54, 109] on link "Cases" at bounding box center [88, 114] width 176 height 29
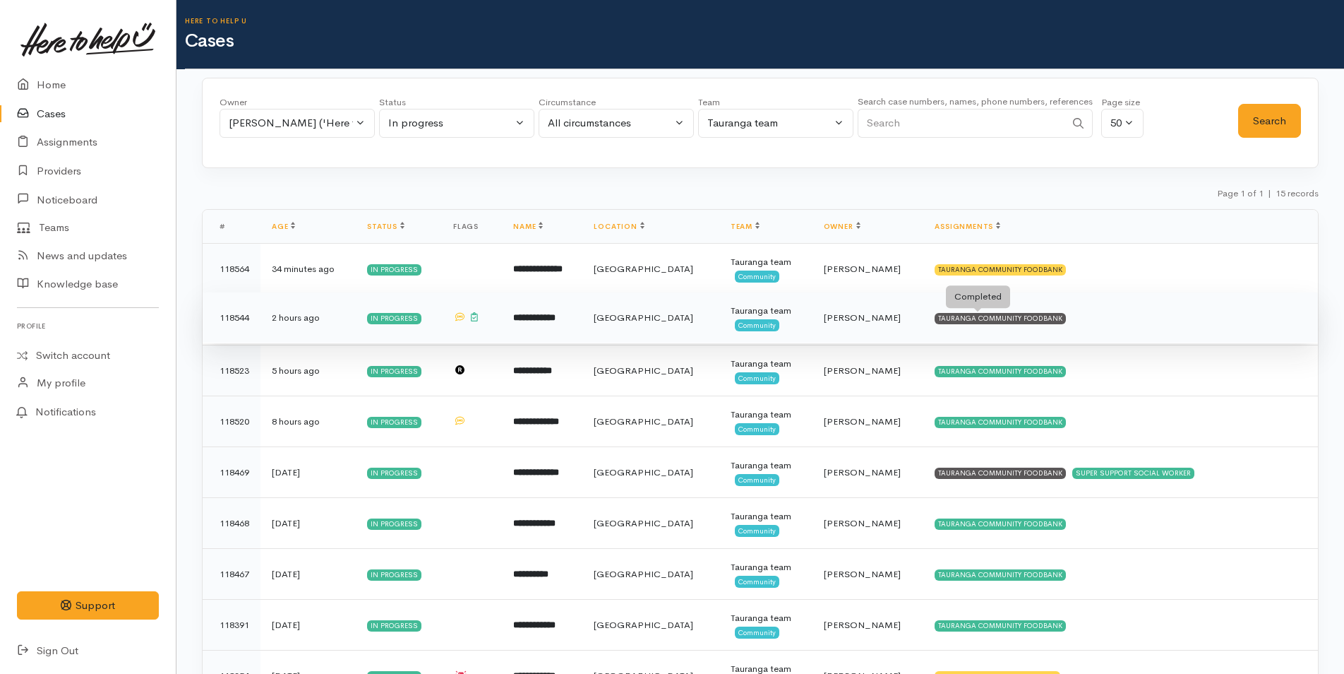
click at [940, 319] on div "TAURANGA COMMUNITY FOODBANK" at bounding box center [1000, 318] width 131 height 11
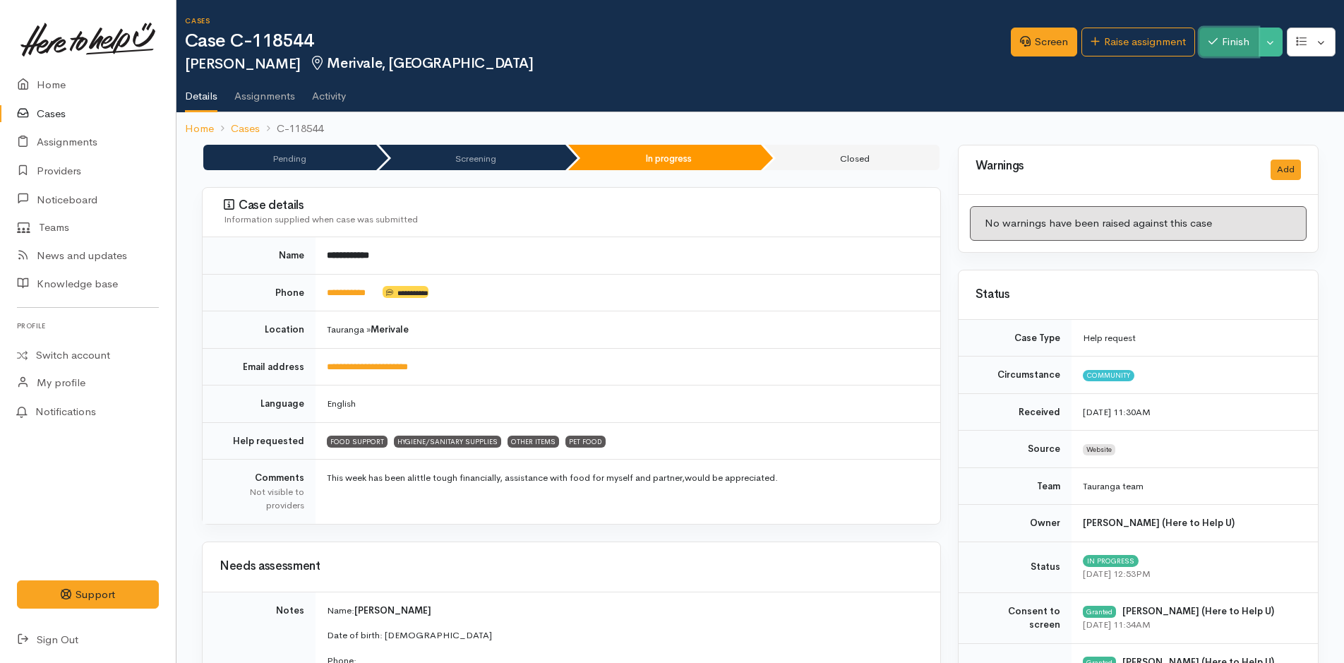
click at [1237, 47] on button "Finish" at bounding box center [1229, 42] width 59 height 29
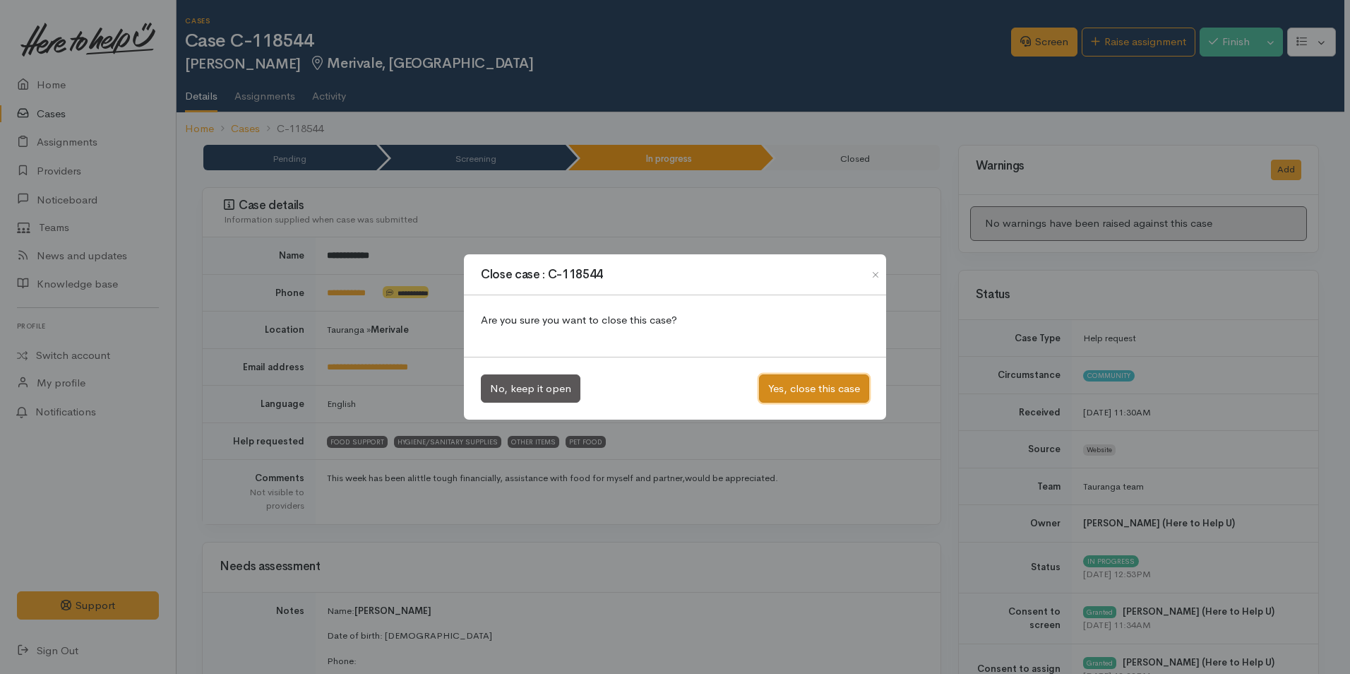
click at [782, 380] on button "Yes, close this case" at bounding box center [814, 388] width 110 height 29
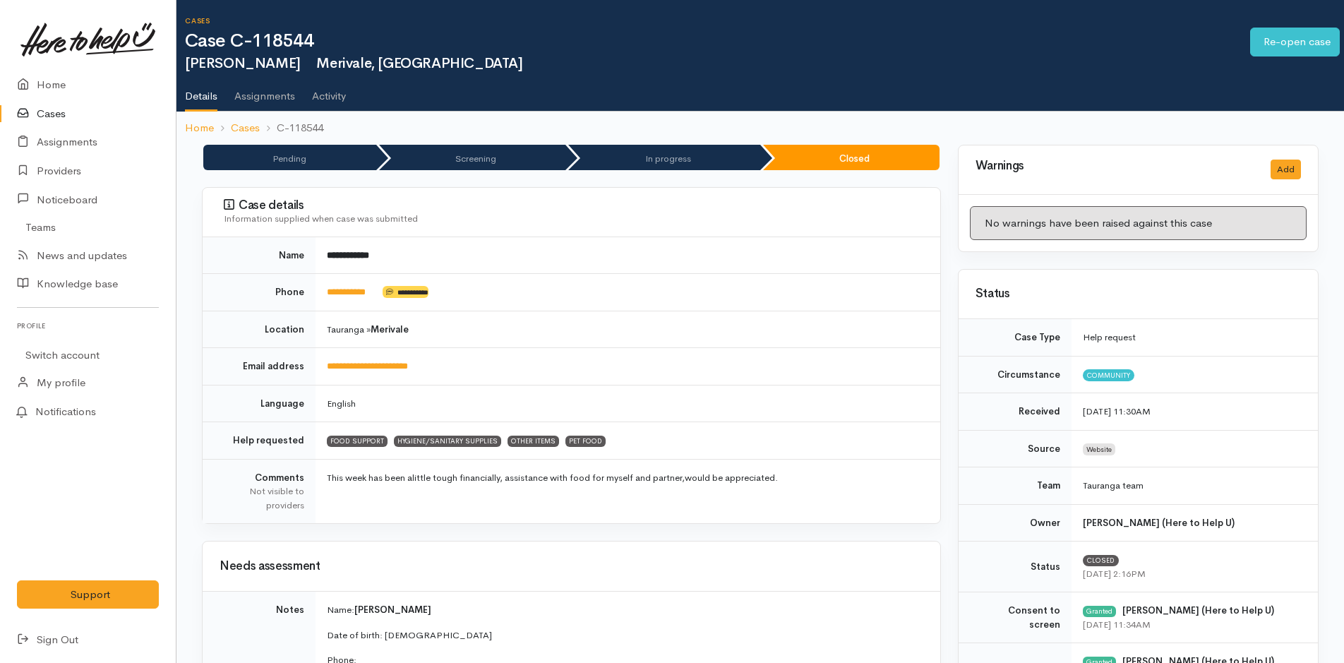
drag, startPoint x: 57, startPoint y: 113, endPoint x: 64, endPoint y: 111, distance: 7.4
click at [56, 113] on link "Cases" at bounding box center [88, 114] width 176 height 29
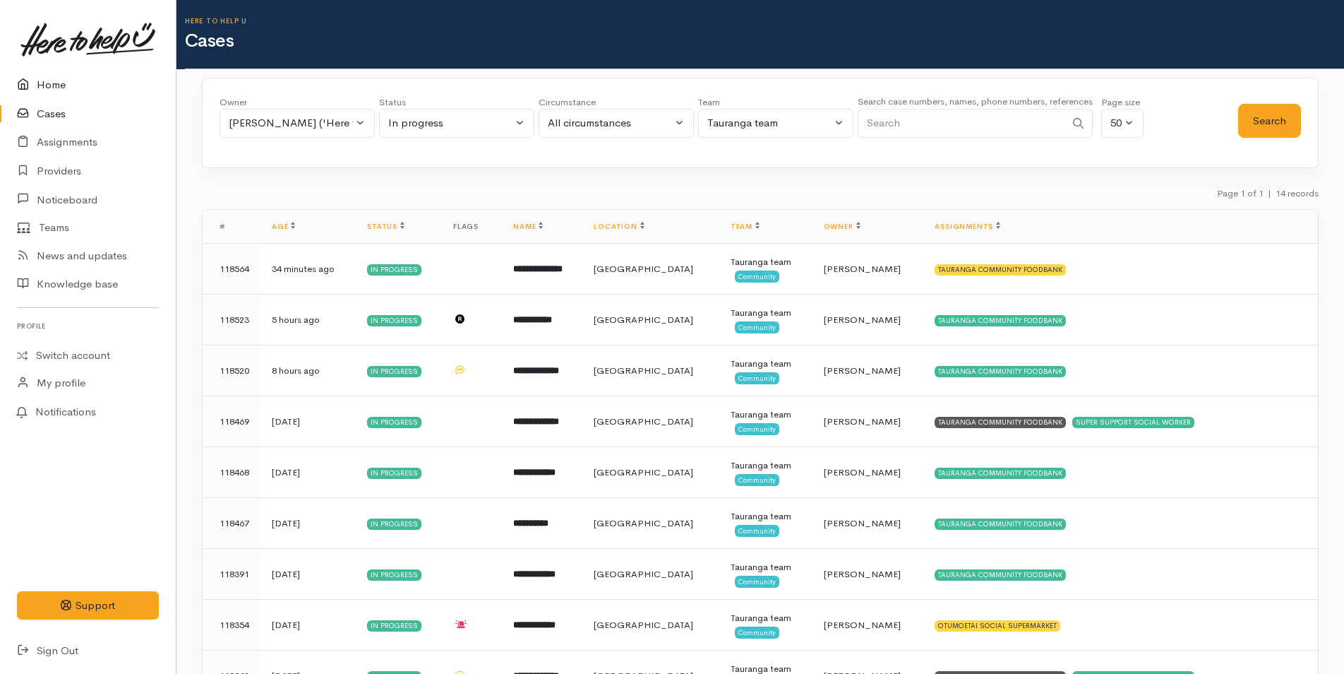
click at [53, 81] on link "Home" at bounding box center [88, 85] width 176 height 29
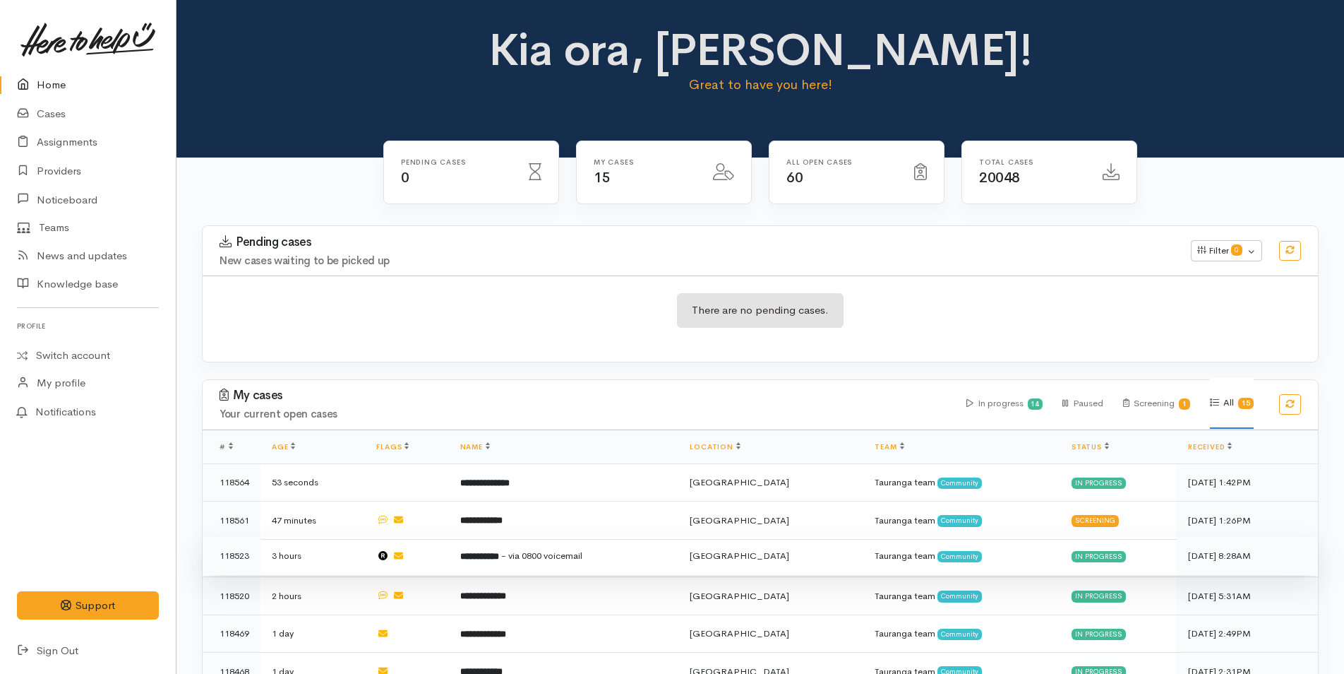
click at [499, 551] on b "**********" at bounding box center [479, 555] width 39 height 9
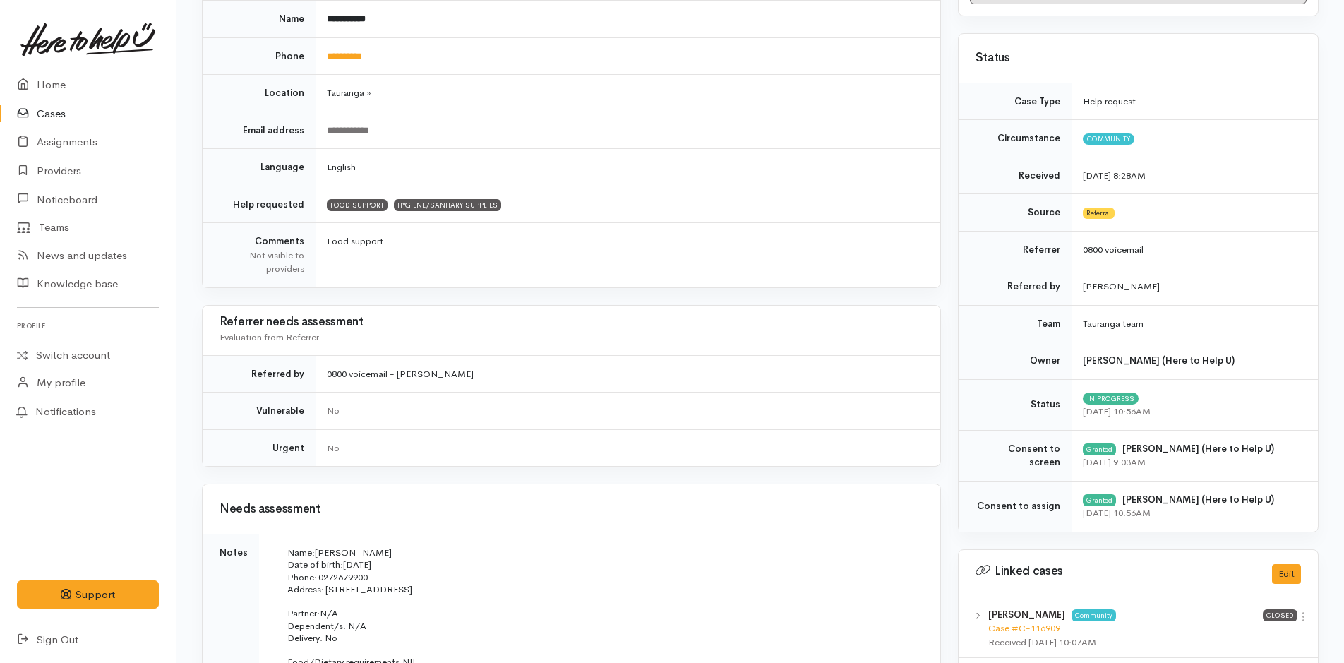
scroll to position [37, 0]
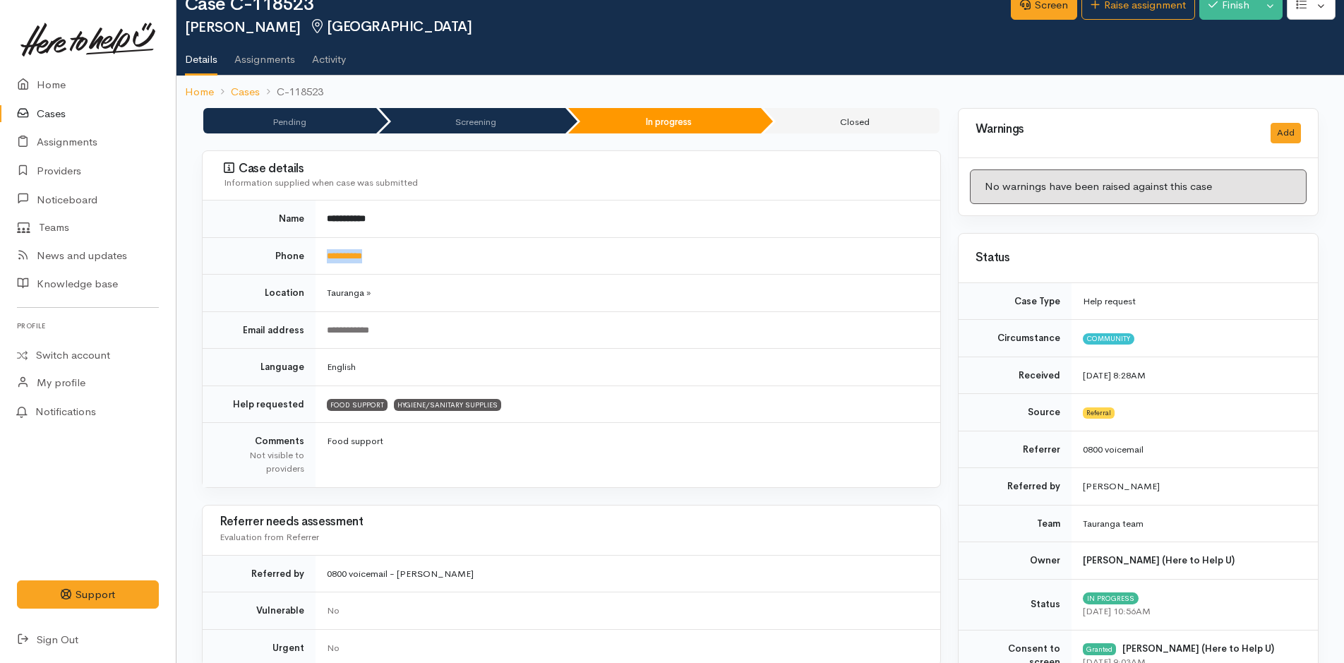
drag, startPoint x: 415, startPoint y: 251, endPoint x: 322, endPoint y: 251, distance: 93.2
click at [322, 251] on td "**********" at bounding box center [628, 255] width 625 height 37
copy link "**********"
click at [456, 250] on td "**********" at bounding box center [628, 255] width 625 height 37
click at [428, 258] on td "**********" at bounding box center [628, 255] width 625 height 37
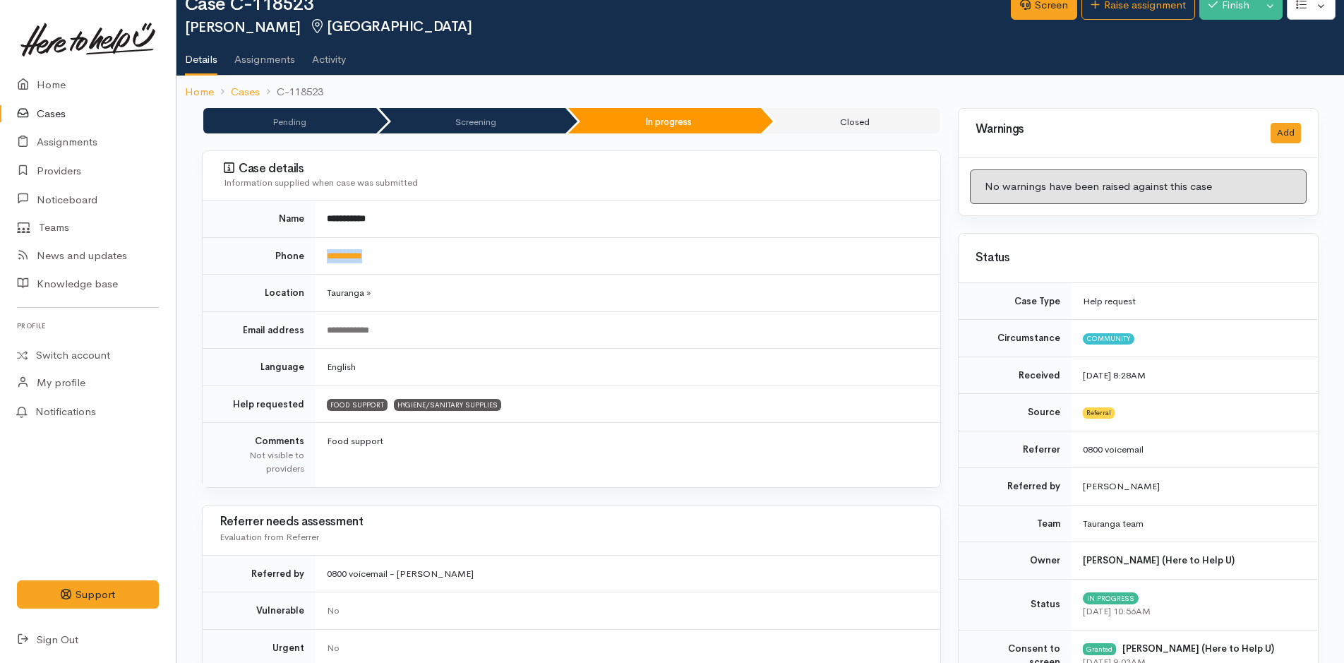
drag, startPoint x: 395, startPoint y: 251, endPoint x: 328, endPoint y: 273, distance: 71.2
click at [328, 273] on td "**********" at bounding box center [628, 255] width 625 height 37
copy link "**********"
click at [67, 114] on link "Cases" at bounding box center [88, 114] width 176 height 29
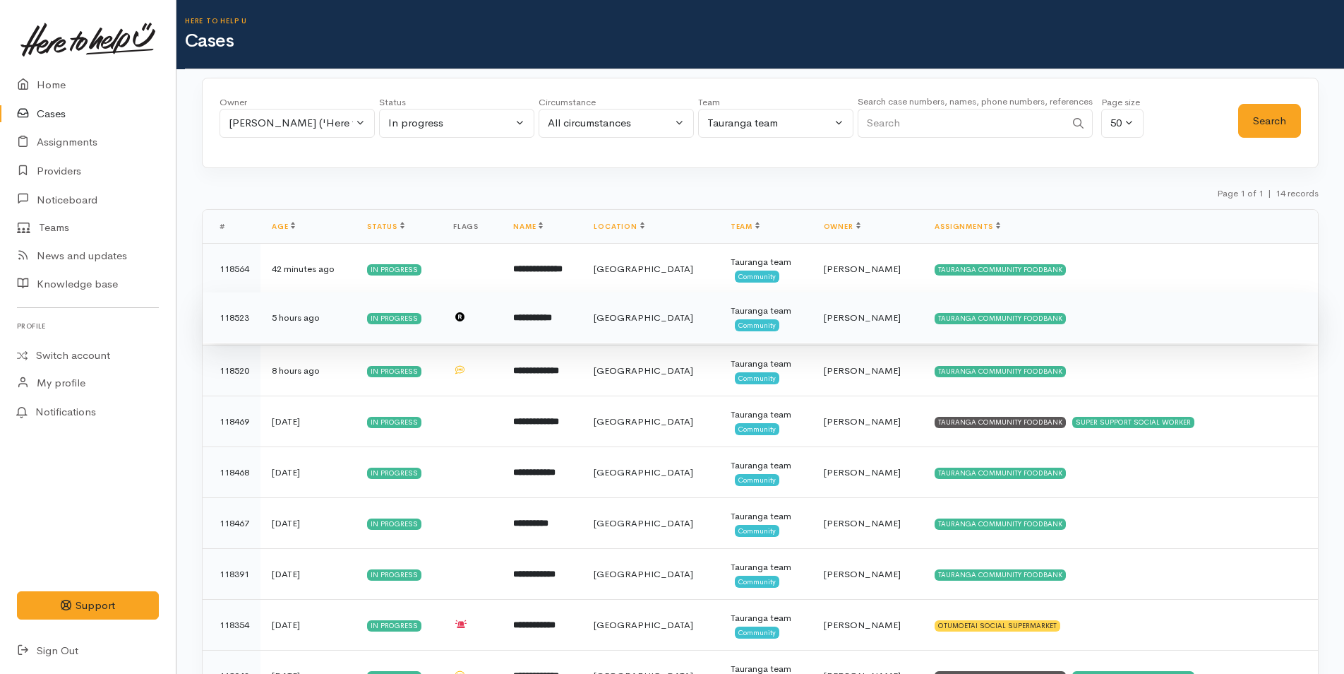
click at [542, 309] on td "**********" at bounding box center [542, 317] width 80 height 51
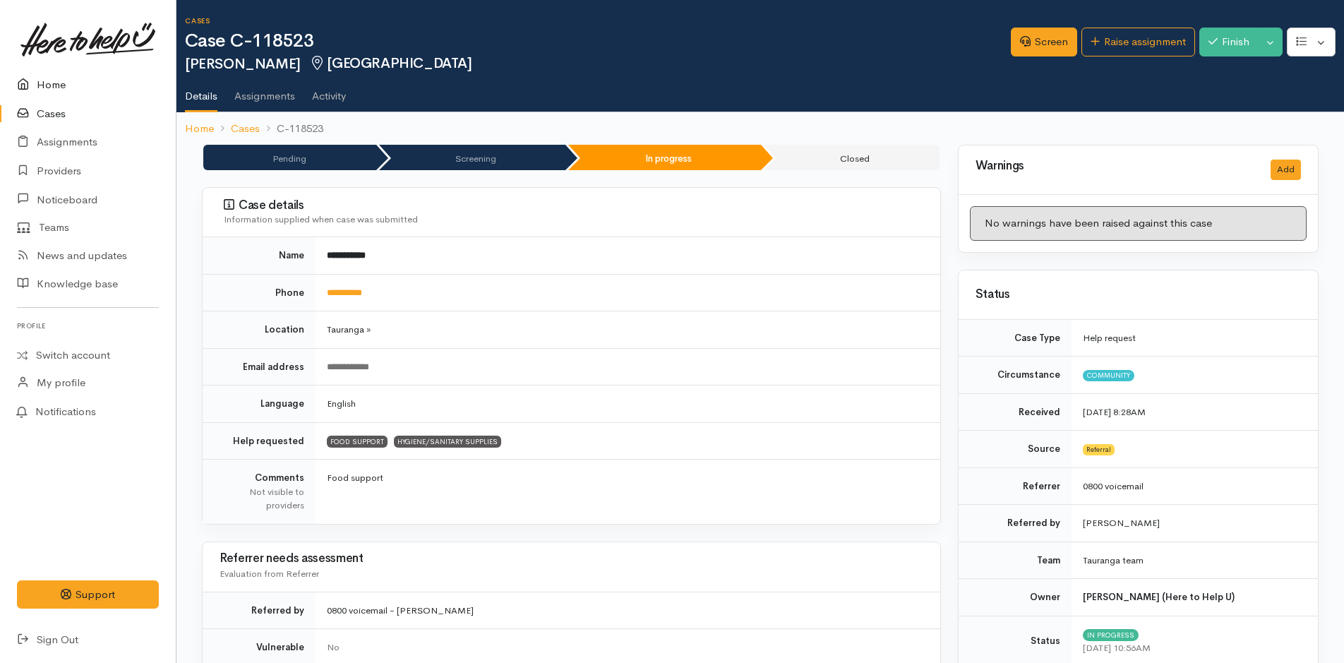
click at [51, 91] on link "Home" at bounding box center [88, 85] width 176 height 29
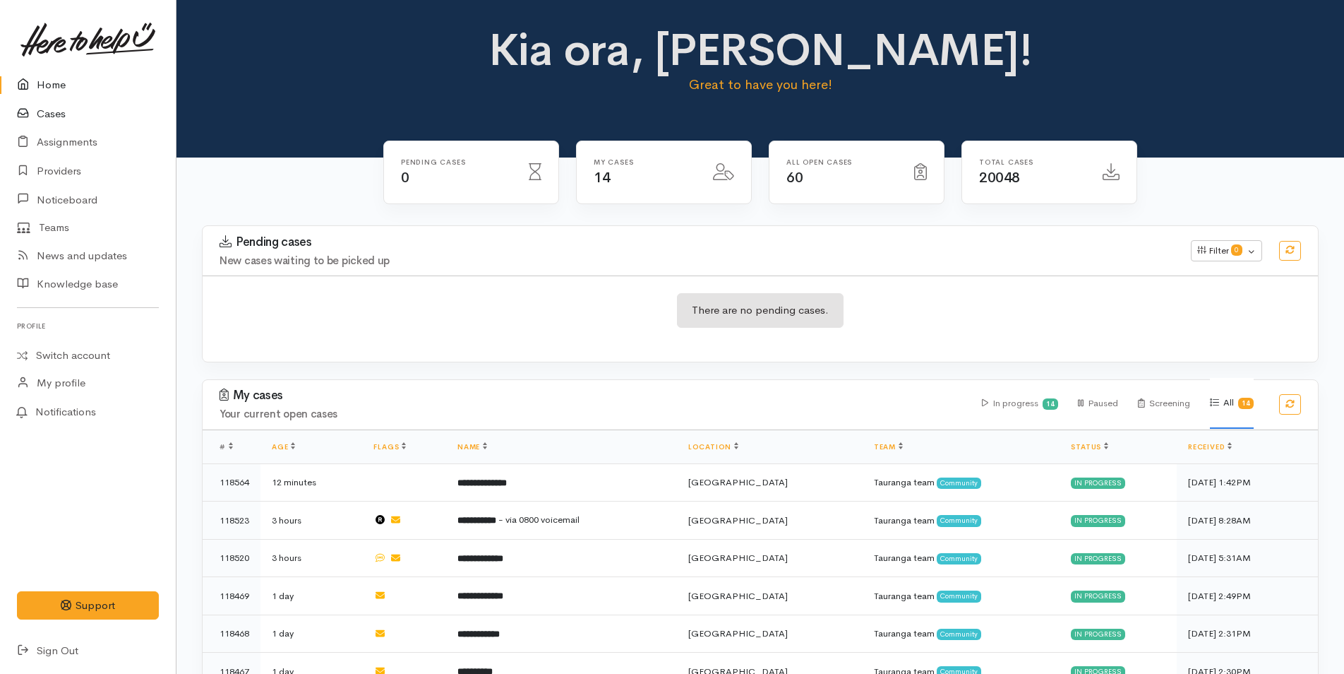
click at [54, 110] on link "Cases" at bounding box center [88, 114] width 176 height 29
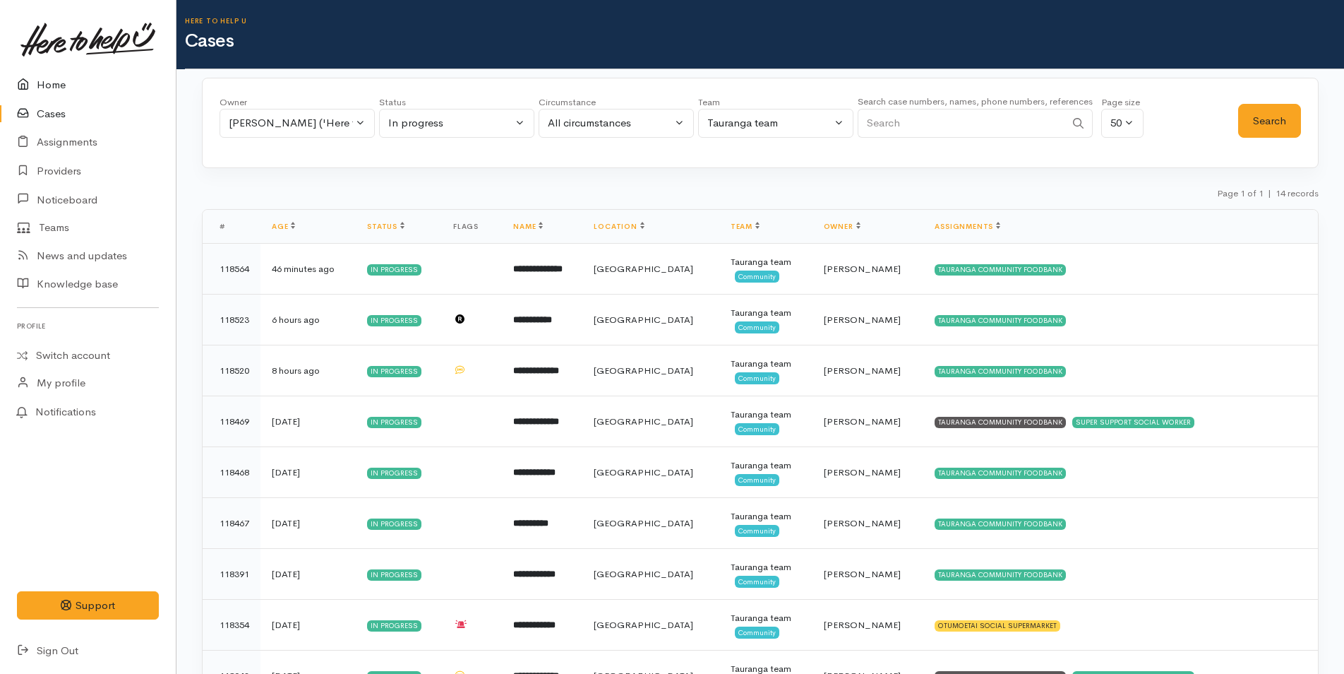
click at [56, 82] on link "Home" at bounding box center [88, 85] width 176 height 29
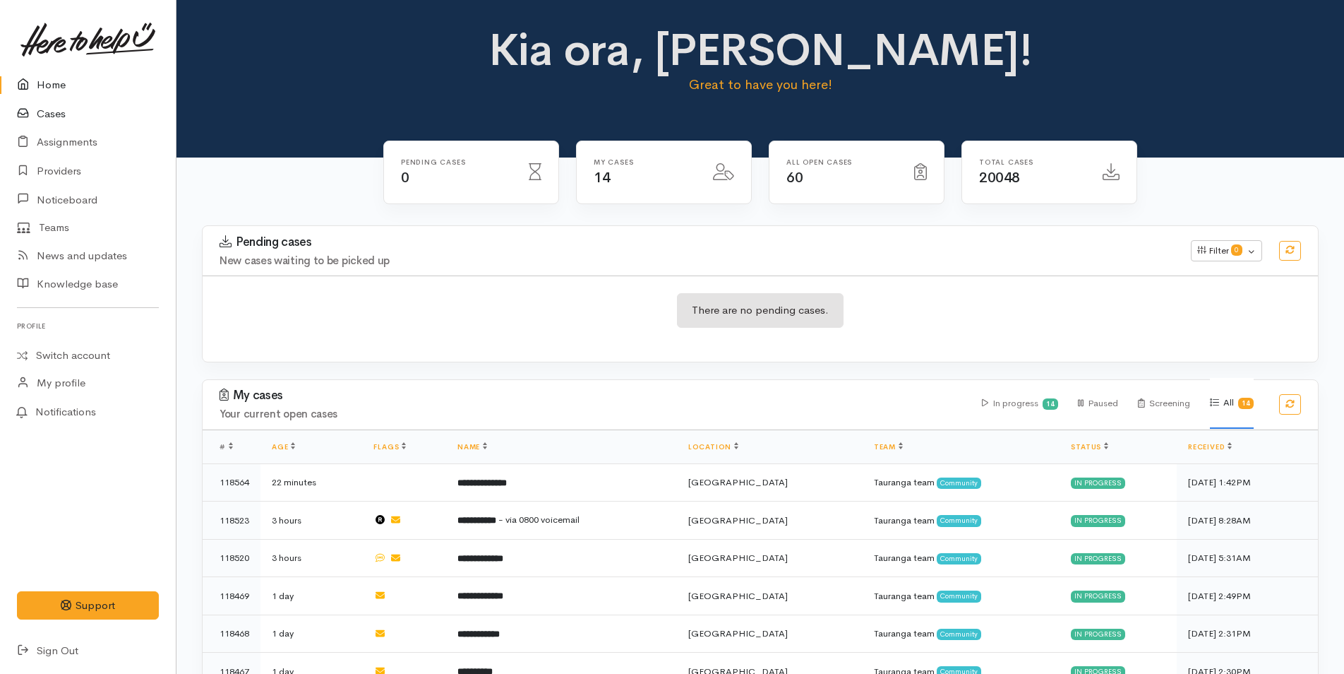
click at [55, 107] on link "Cases" at bounding box center [88, 114] width 176 height 29
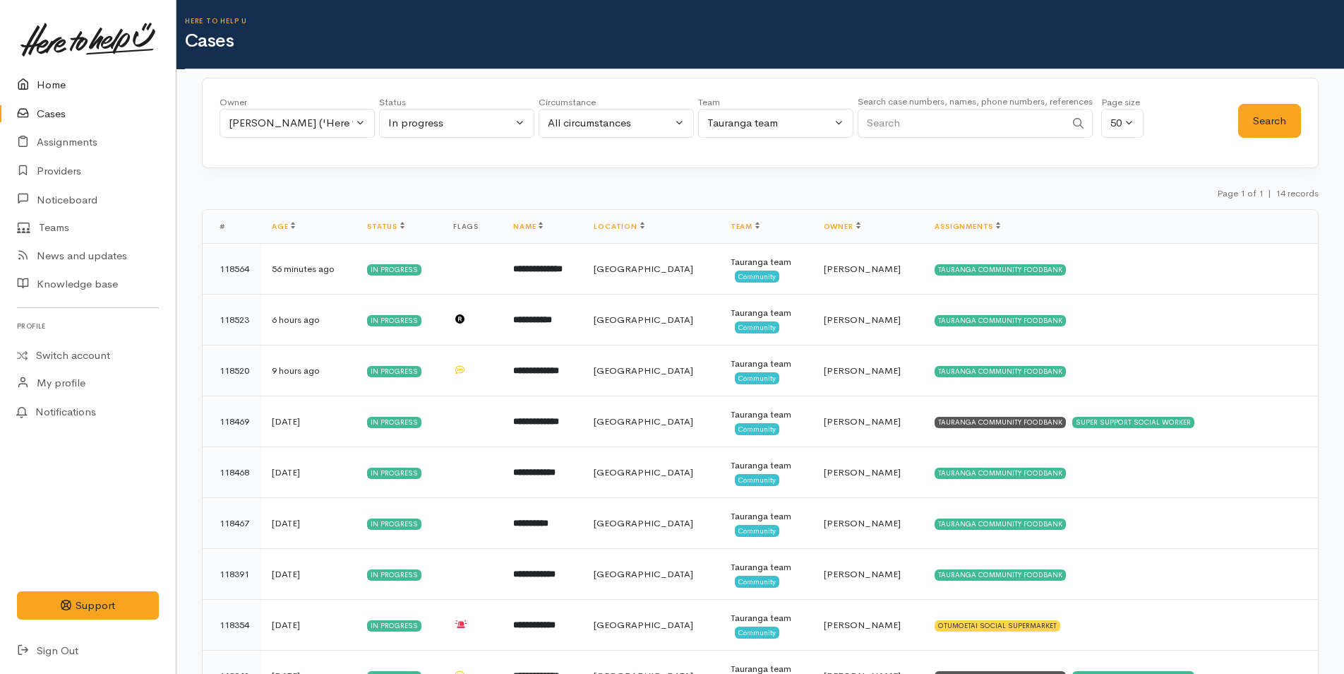
click at [42, 83] on link "Home" at bounding box center [88, 85] width 176 height 29
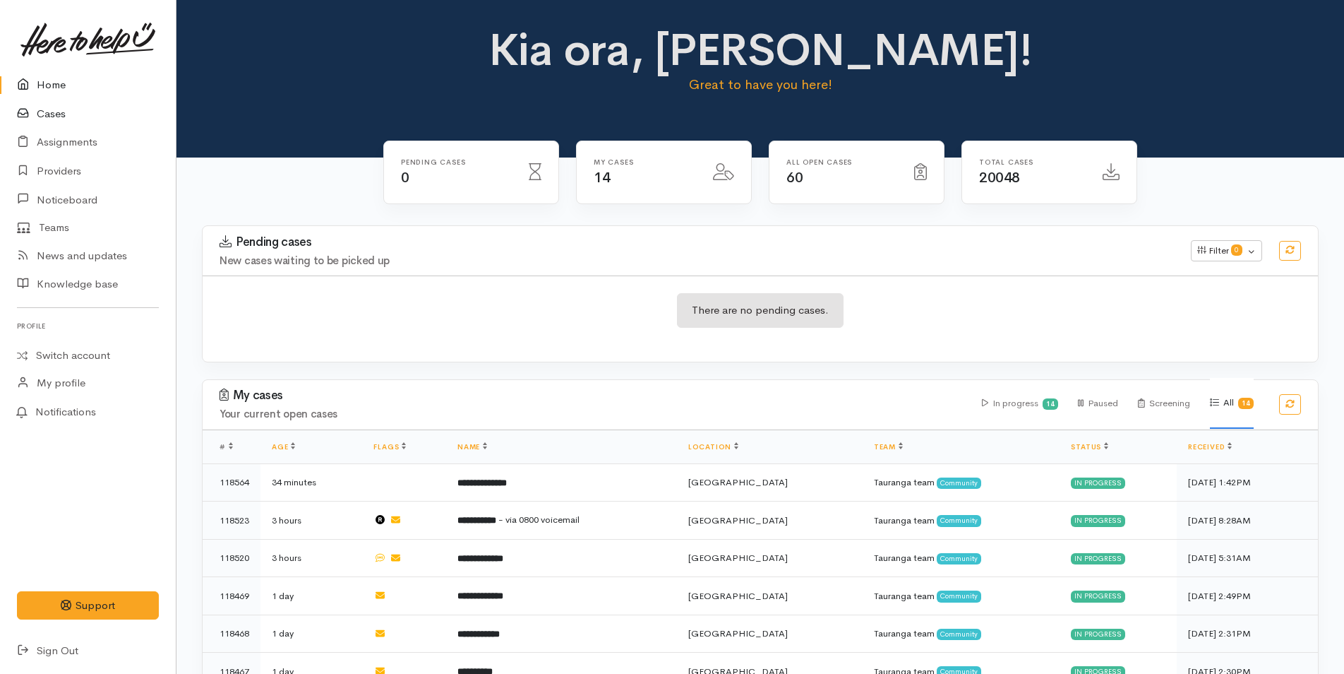
click at [51, 113] on link "Cases" at bounding box center [88, 114] width 176 height 29
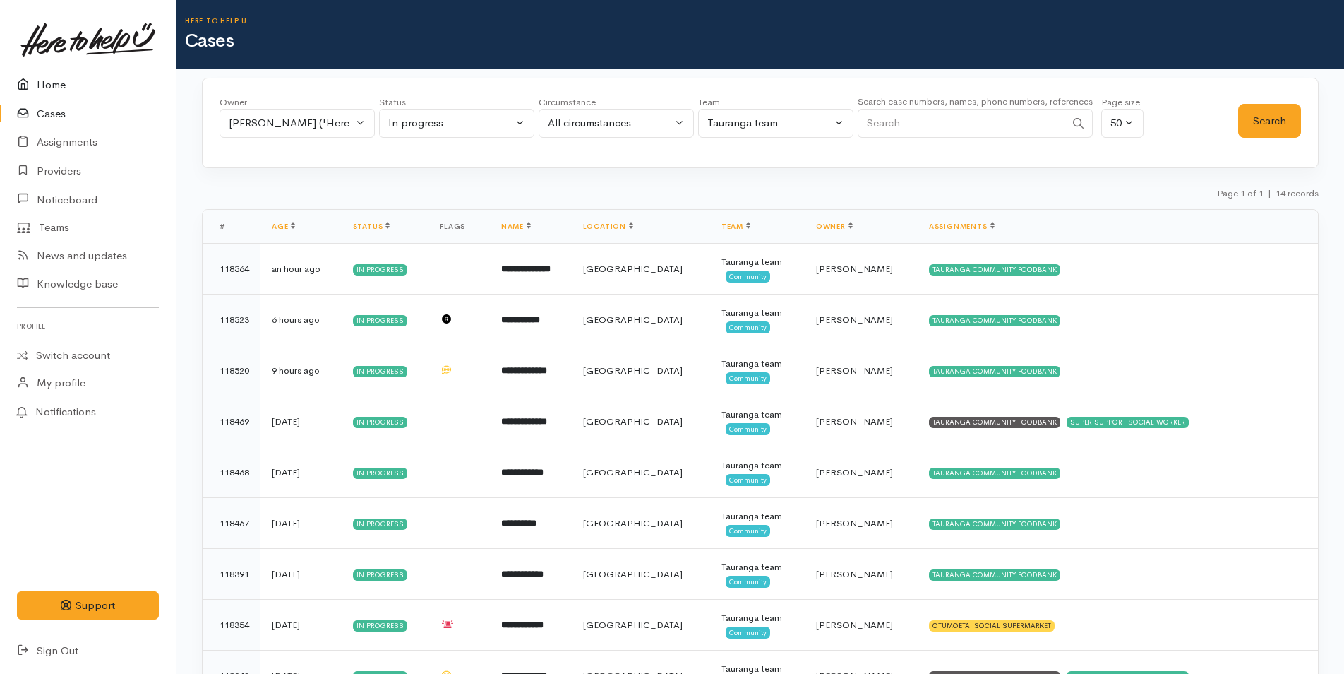
click at [54, 79] on link "Home" at bounding box center [88, 85] width 176 height 29
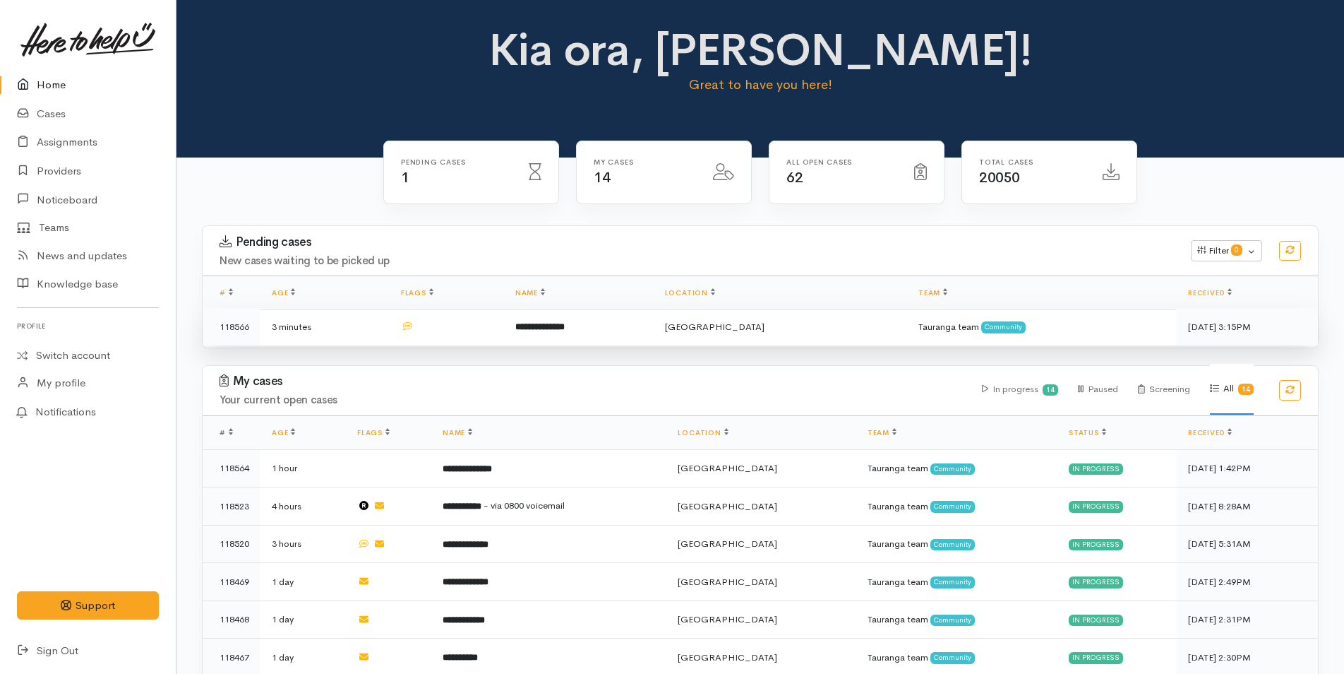
click at [565, 328] on b "**********" at bounding box center [539, 326] width 49 height 9
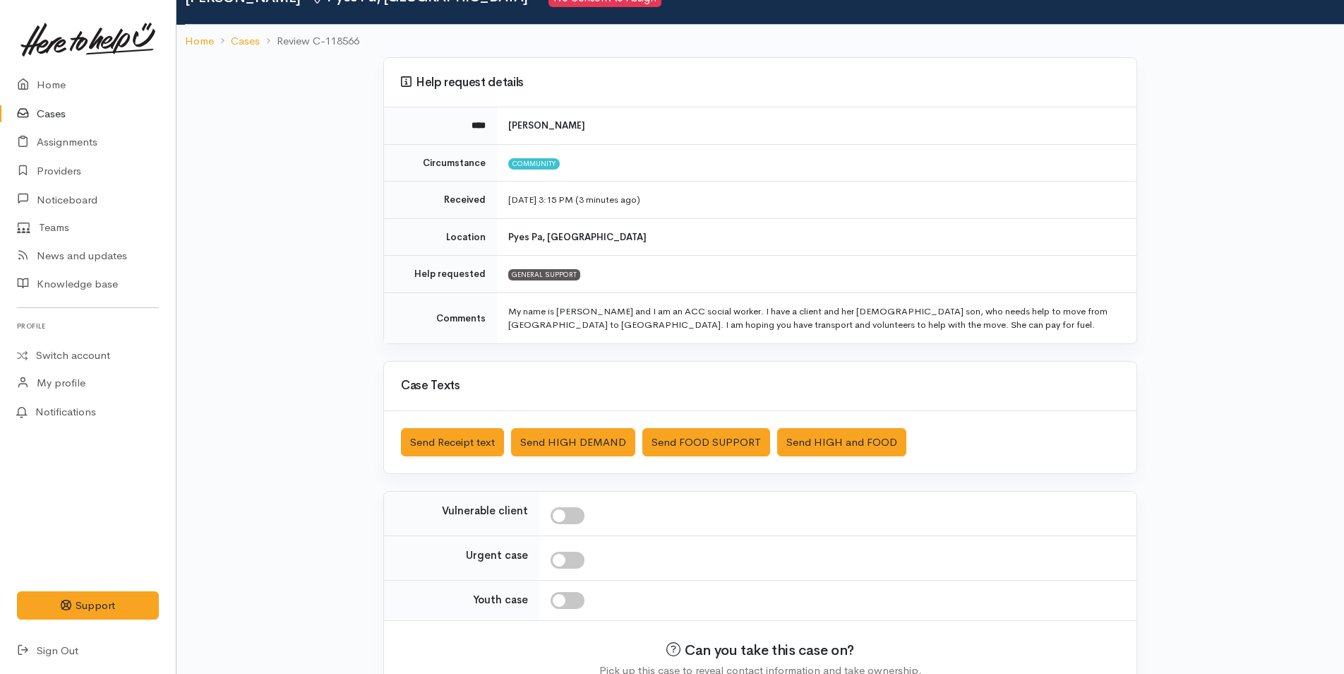
scroll to position [143, 0]
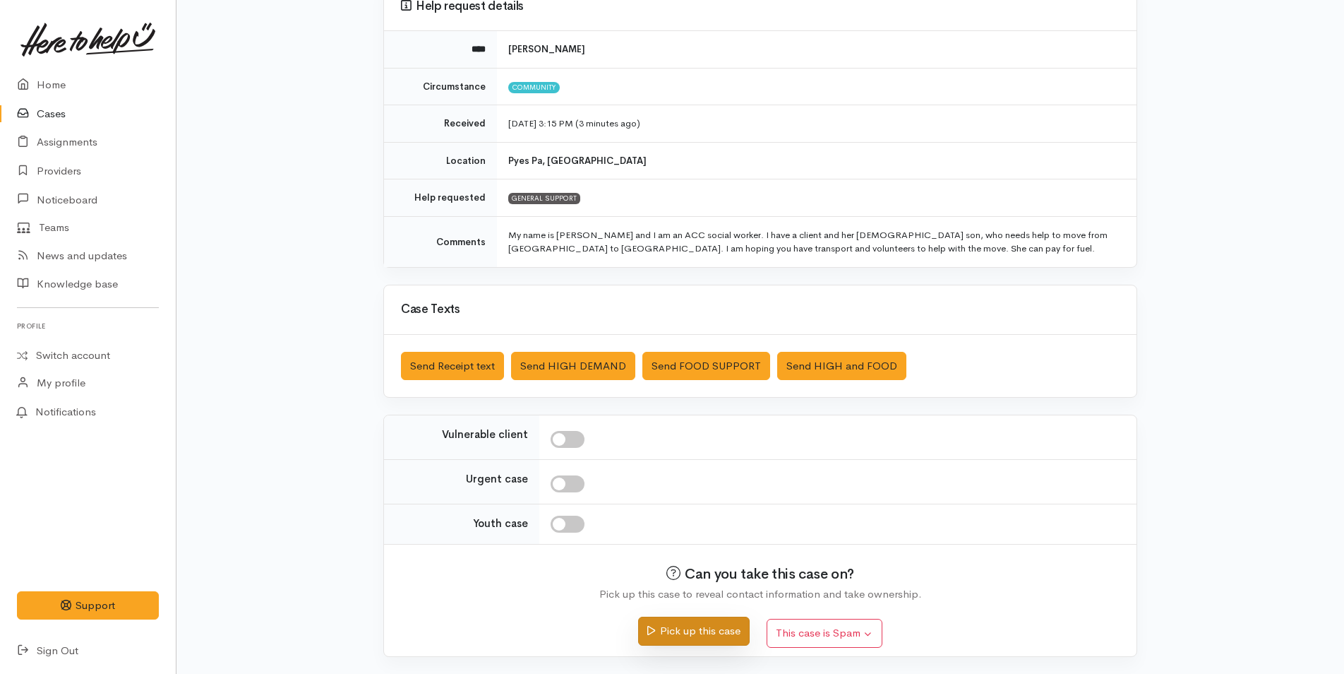
click at [721, 633] on button "Pick up this case" at bounding box center [693, 630] width 111 height 29
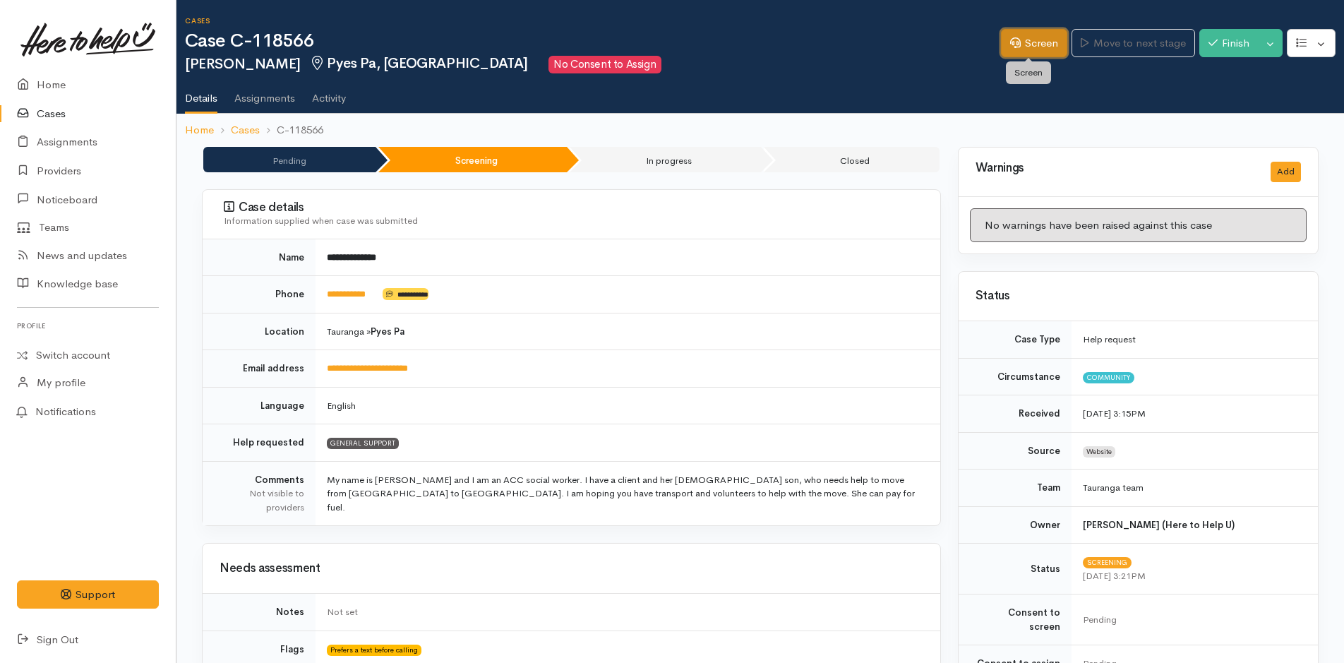
click at [1034, 40] on link "Screen" at bounding box center [1034, 43] width 66 height 29
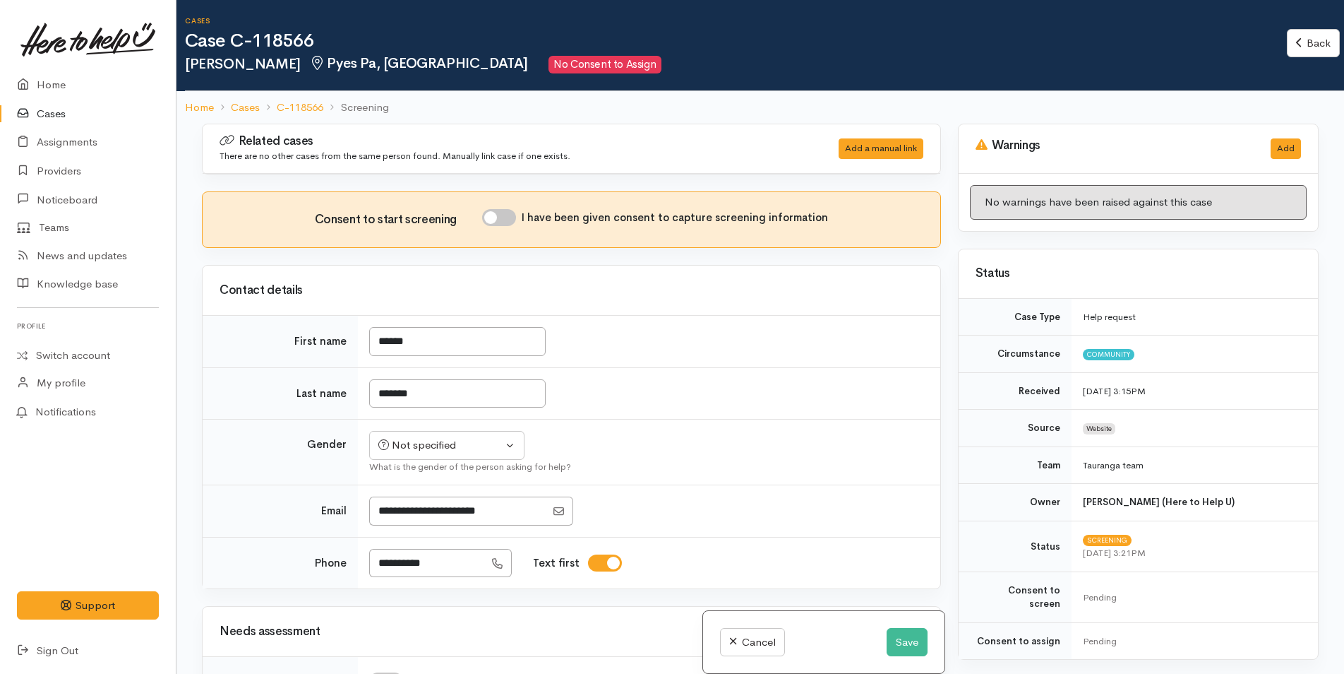
scroll to position [424, 0]
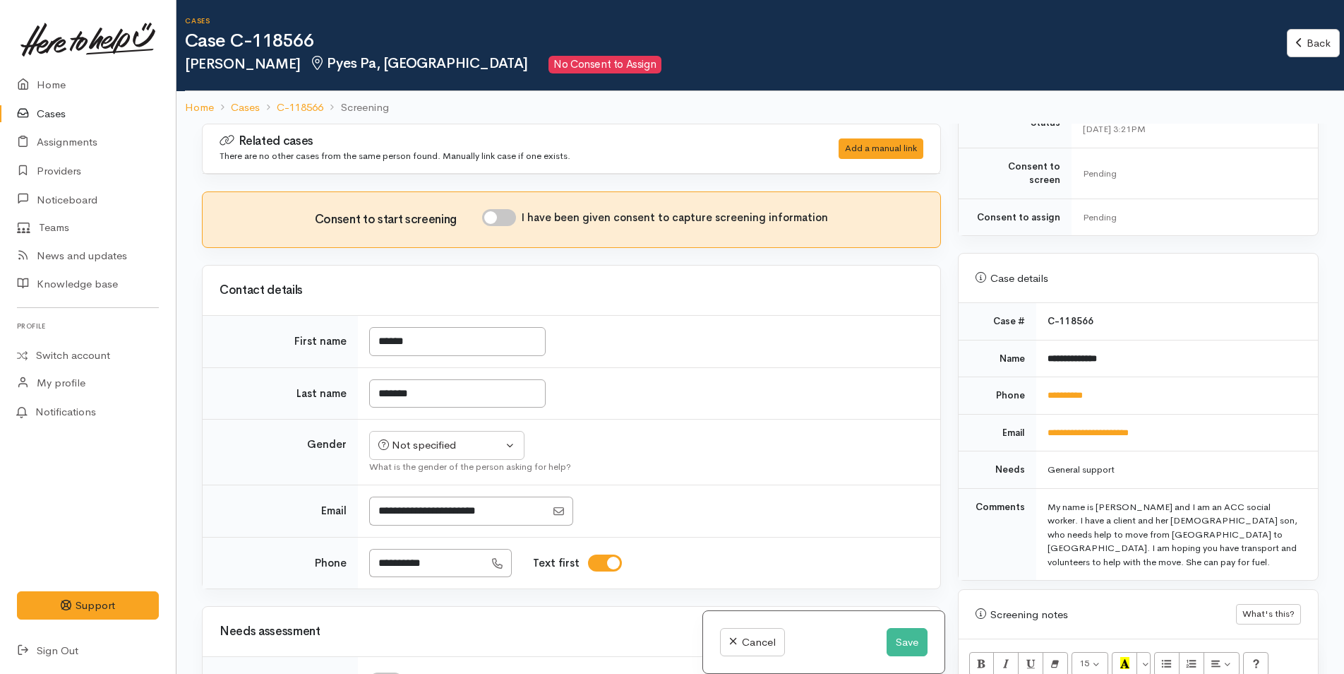
click at [505, 217] on input "I have been given consent to capture screening information" at bounding box center [499, 217] width 34 height 17
checkbox input "true"
click at [410, 442] on div "Not specified" at bounding box center [440, 445] width 124 height 16
click at [425, 522] on span "[DEMOGRAPHIC_DATA]" at bounding box center [458, 521] width 121 height 16
select select "[DEMOGRAPHIC_DATA]"
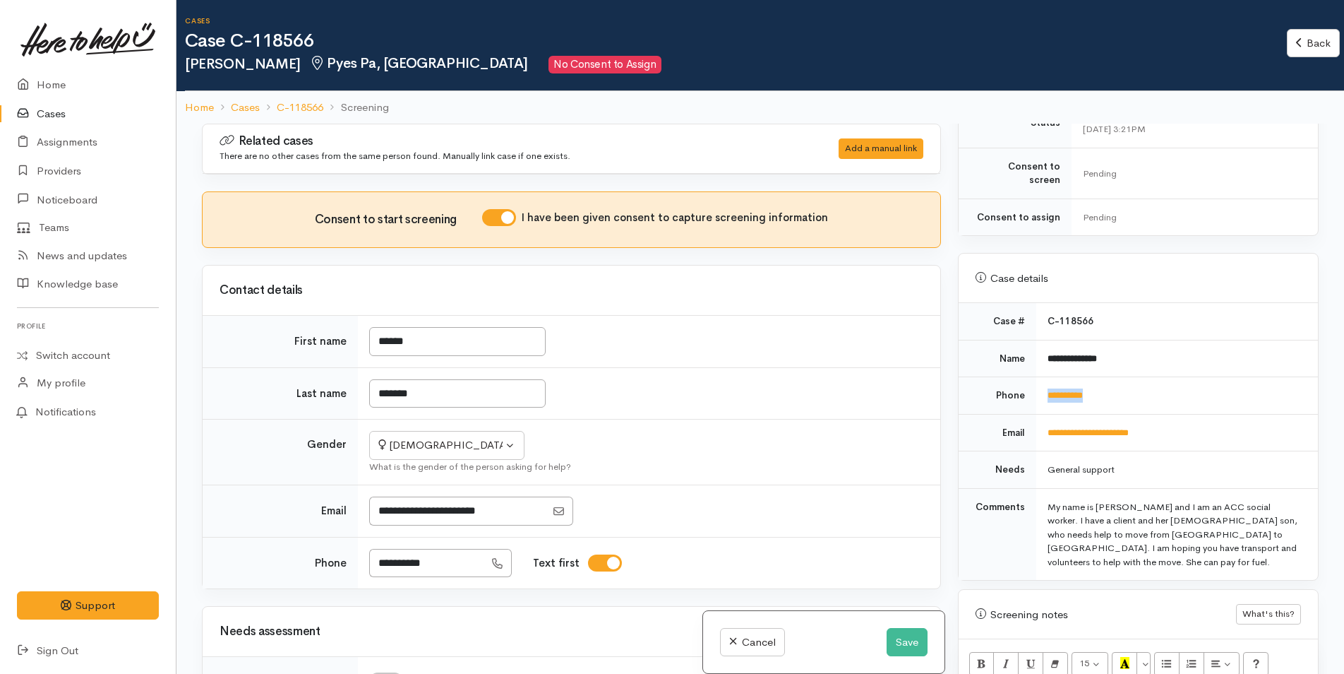
drag, startPoint x: 1141, startPoint y: 381, endPoint x: 1039, endPoint y: 387, distance: 102.6
click at [1039, 387] on td "**********" at bounding box center [1177, 395] width 282 height 37
copy link "**********"
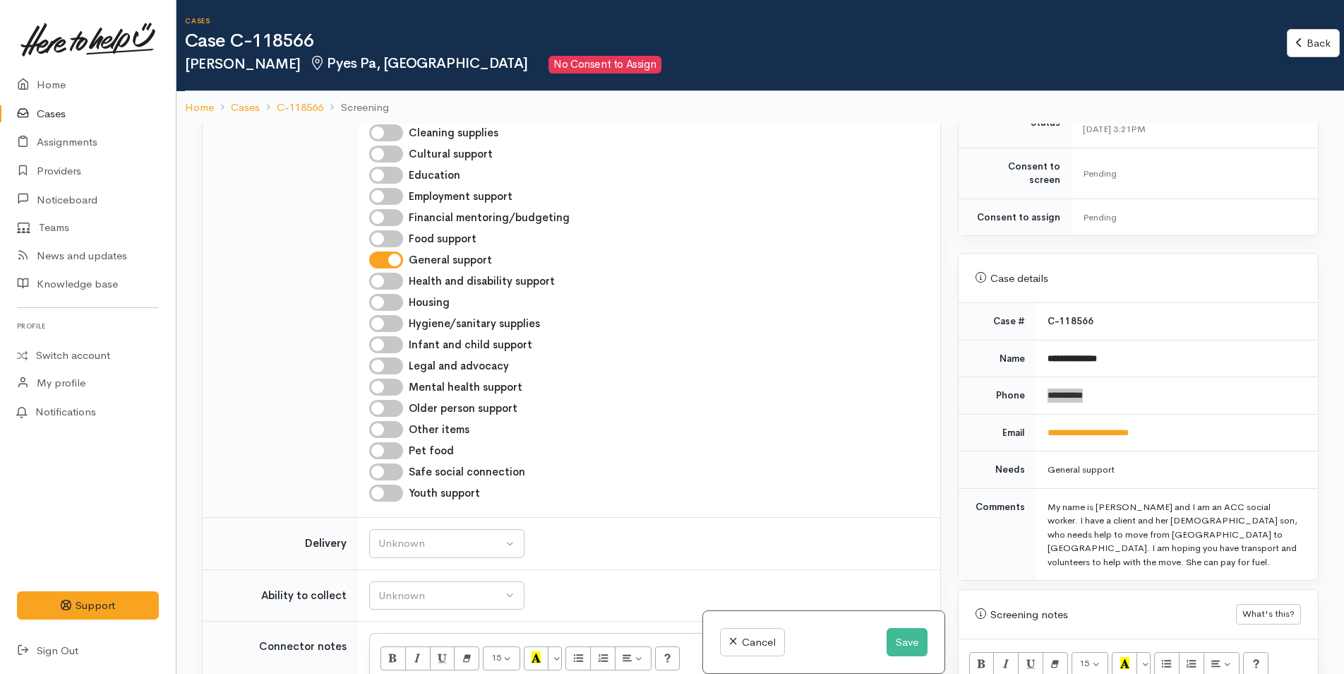
scroll to position [706, 0]
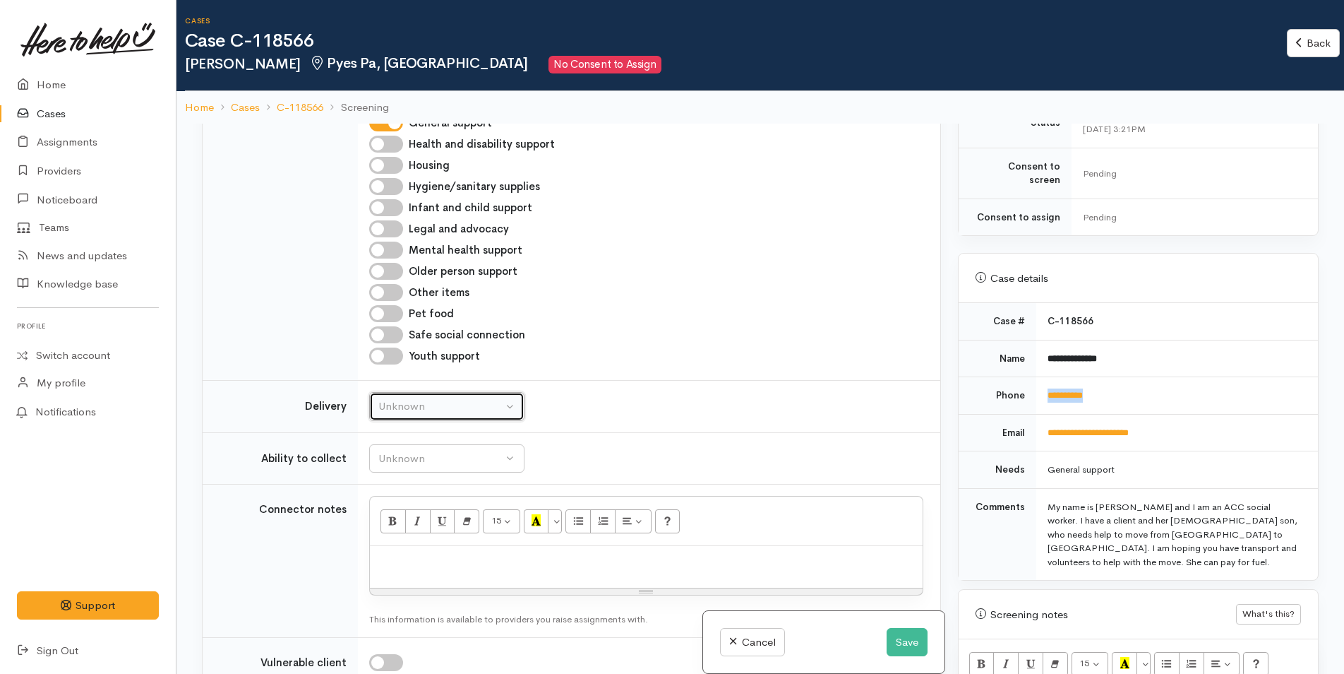
drag, startPoint x: 443, startPoint y: 409, endPoint x: 428, endPoint y: 445, distance: 39.2
click at [443, 409] on div "Unknown" at bounding box center [440, 406] width 124 height 16
click at [386, 540] on link "No" at bounding box center [447, 538] width 154 height 22
select select "1"
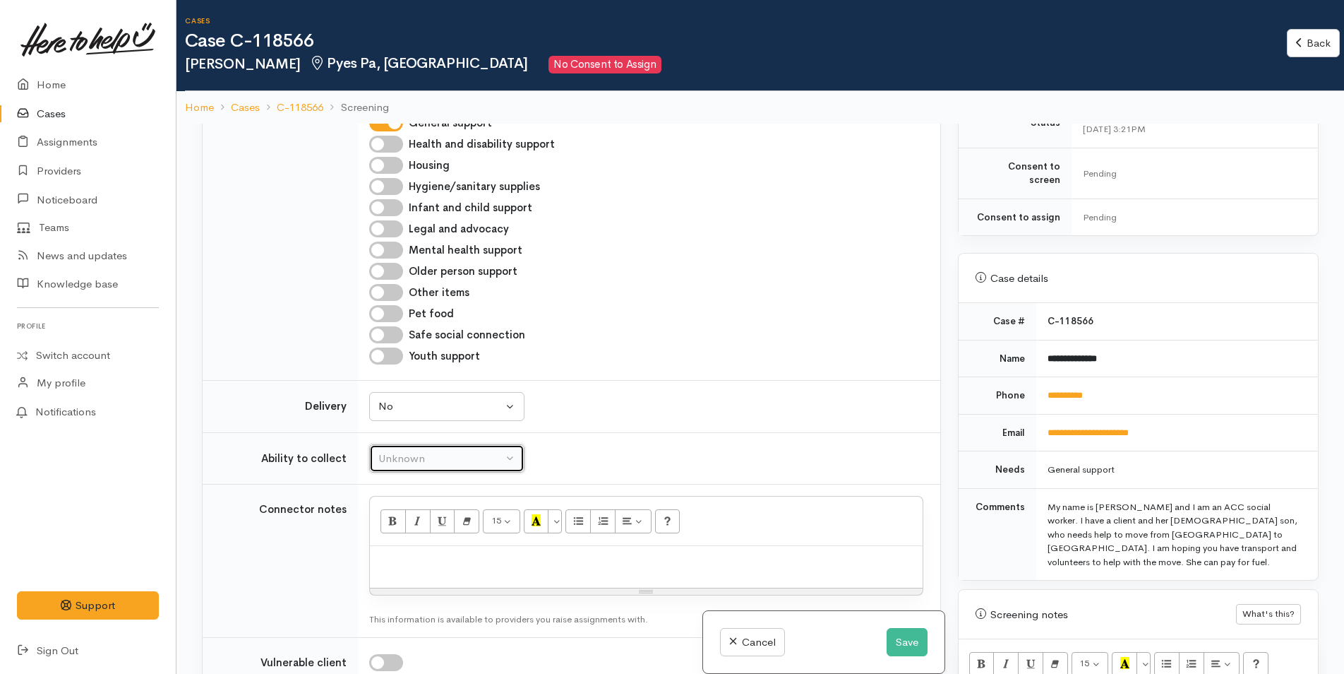
click at [455, 457] on div "Unknown" at bounding box center [440, 458] width 124 height 16
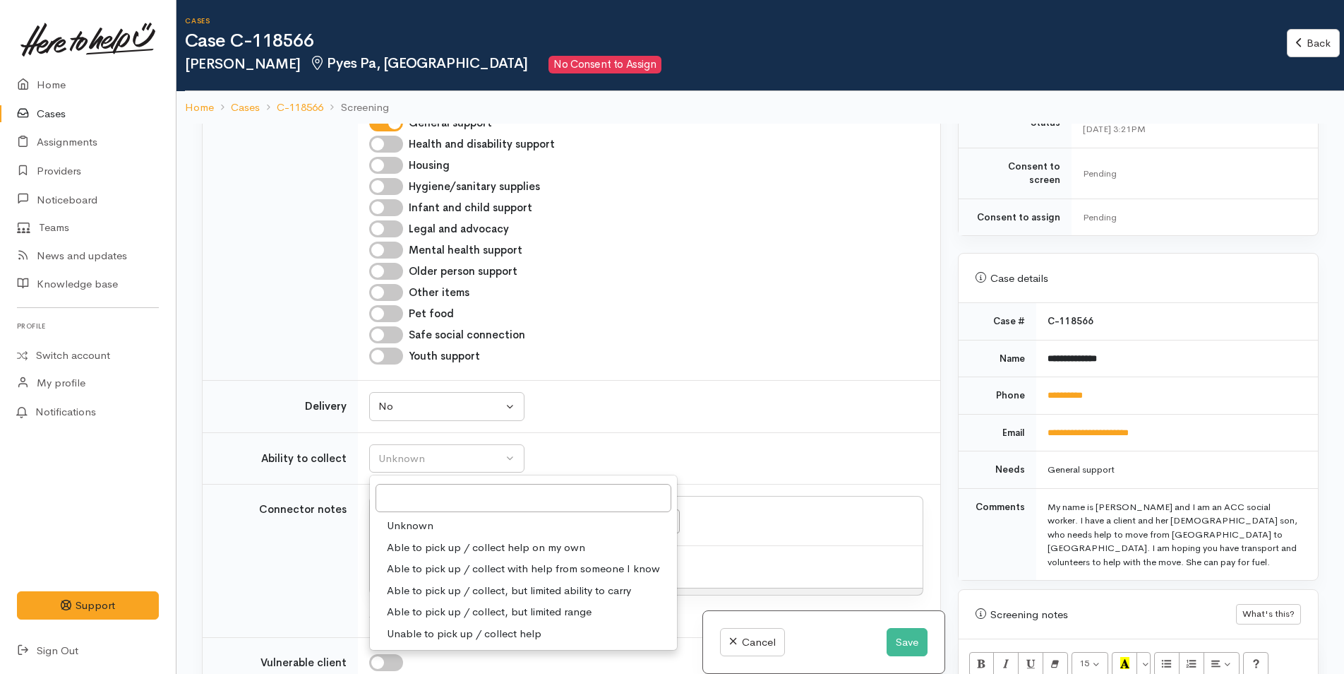
click at [443, 543] on span "Able to pick up / collect help on my own" at bounding box center [486, 547] width 198 height 16
select select "2"
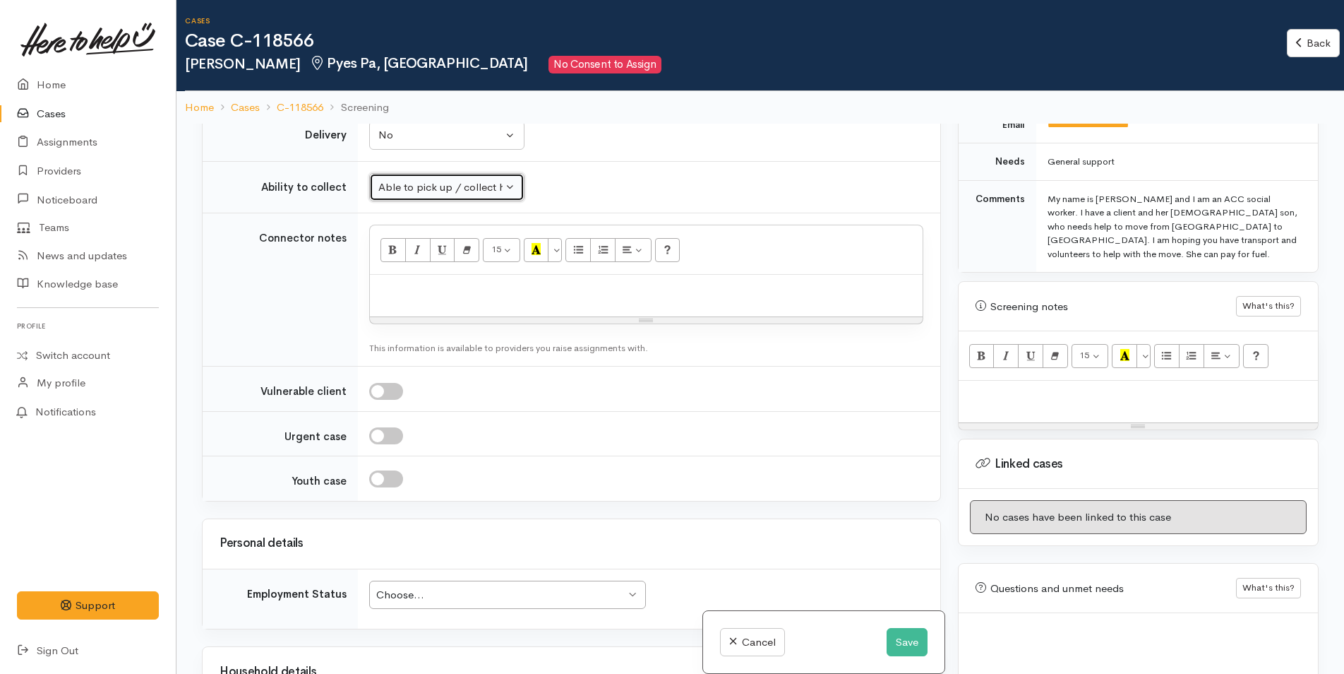
scroll to position [1200, 0]
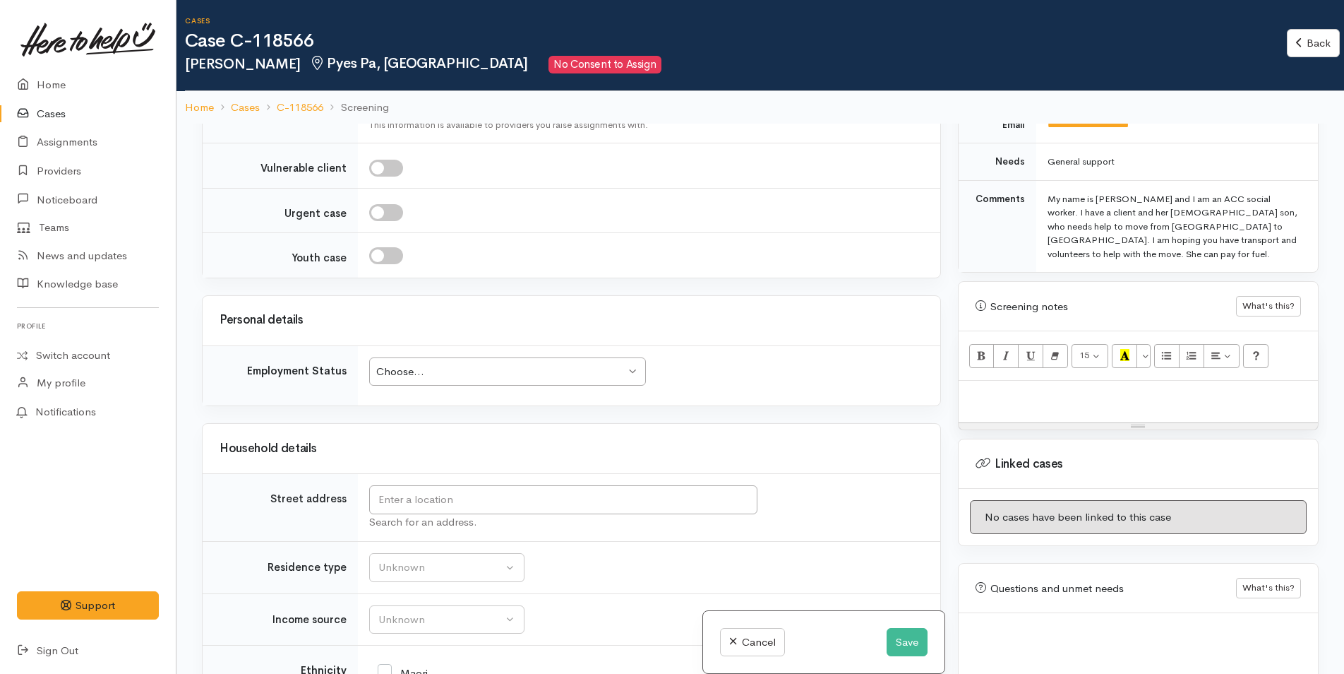
click at [504, 378] on div "Choose..." at bounding box center [500, 372] width 249 height 16
click at [485, 502] on input "text" at bounding box center [563, 499] width 388 height 29
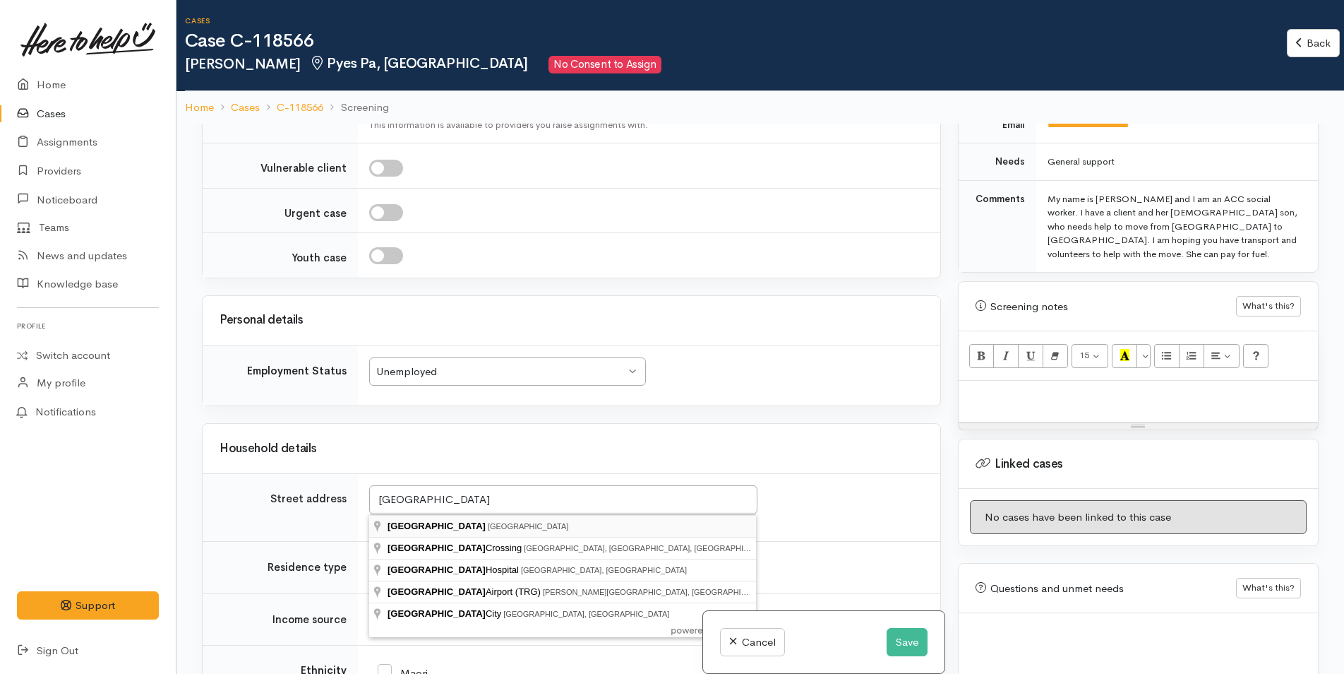
type input "Tauranga, New Zealand"
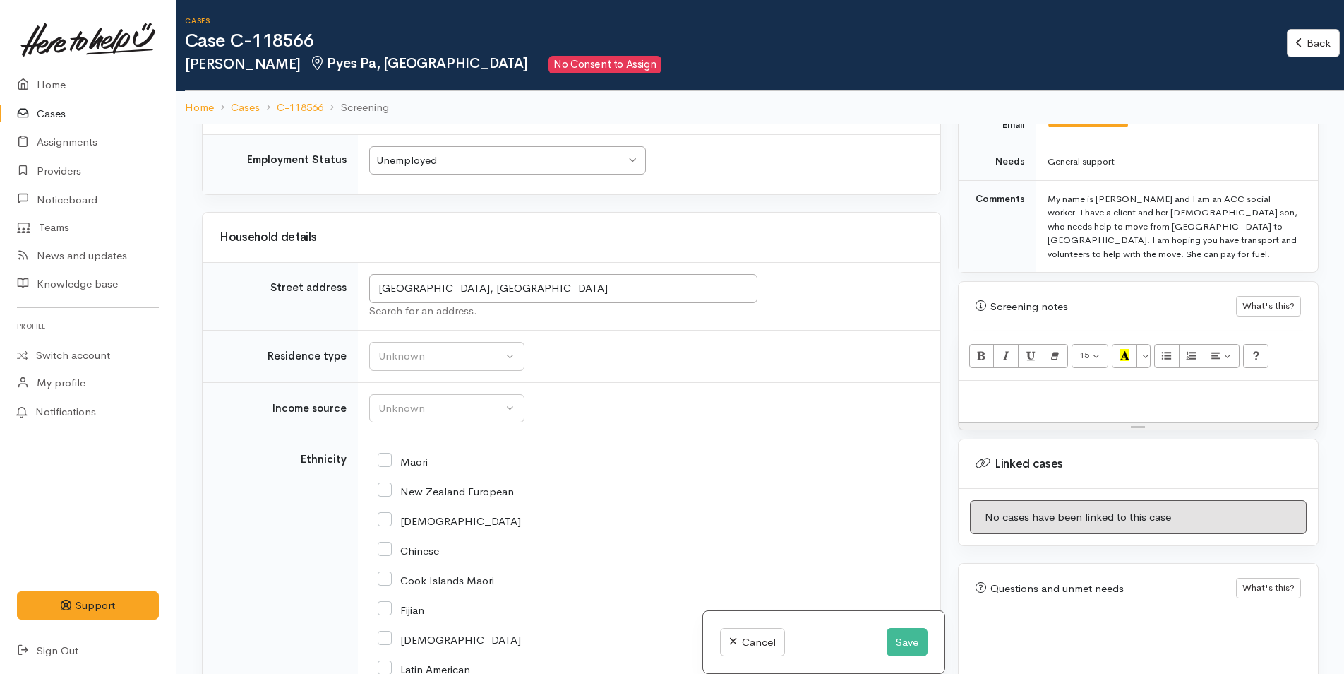
scroll to position [1412, 0]
click at [436, 361] on div "Unknown" at bounding box center [440, 355] width 124 height 16
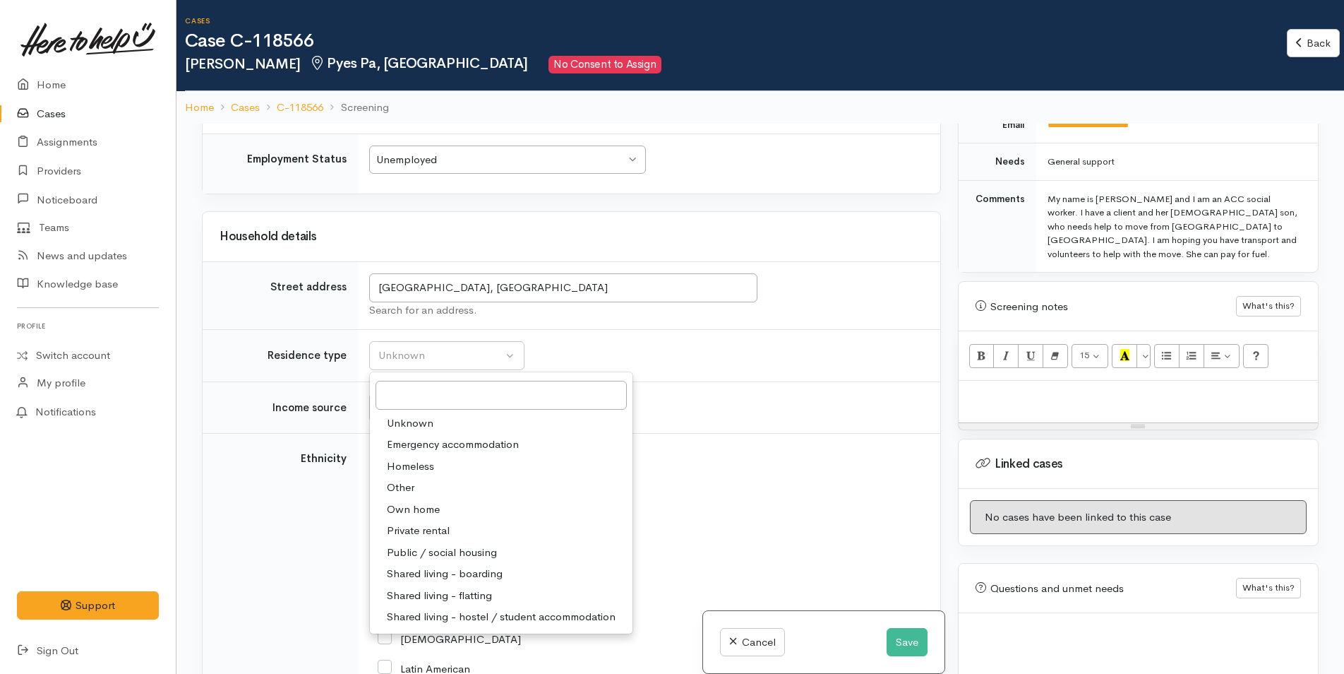
click at [445, 526] on span "Private rental" at bounding box center [418, 530] width 63 height 16
select select "2"
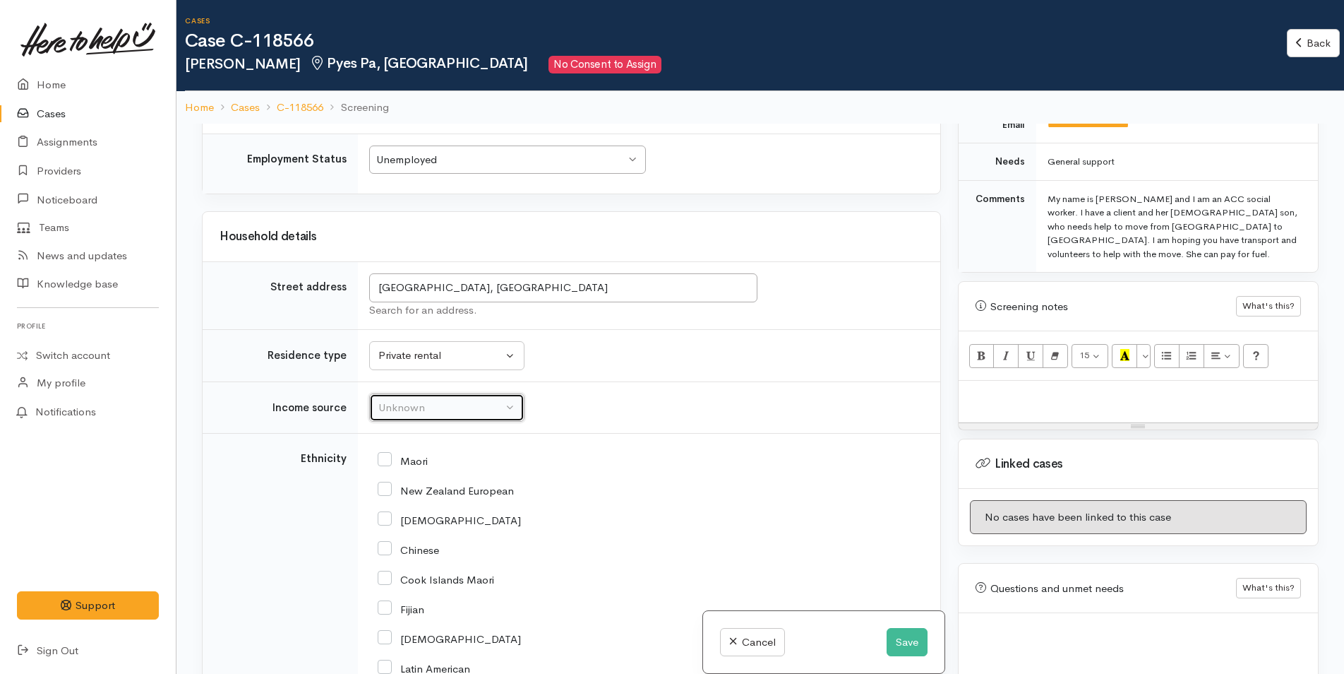
click at [411, 410] on div "Unknown" at bounding box center [440, 408] width 124 height 16
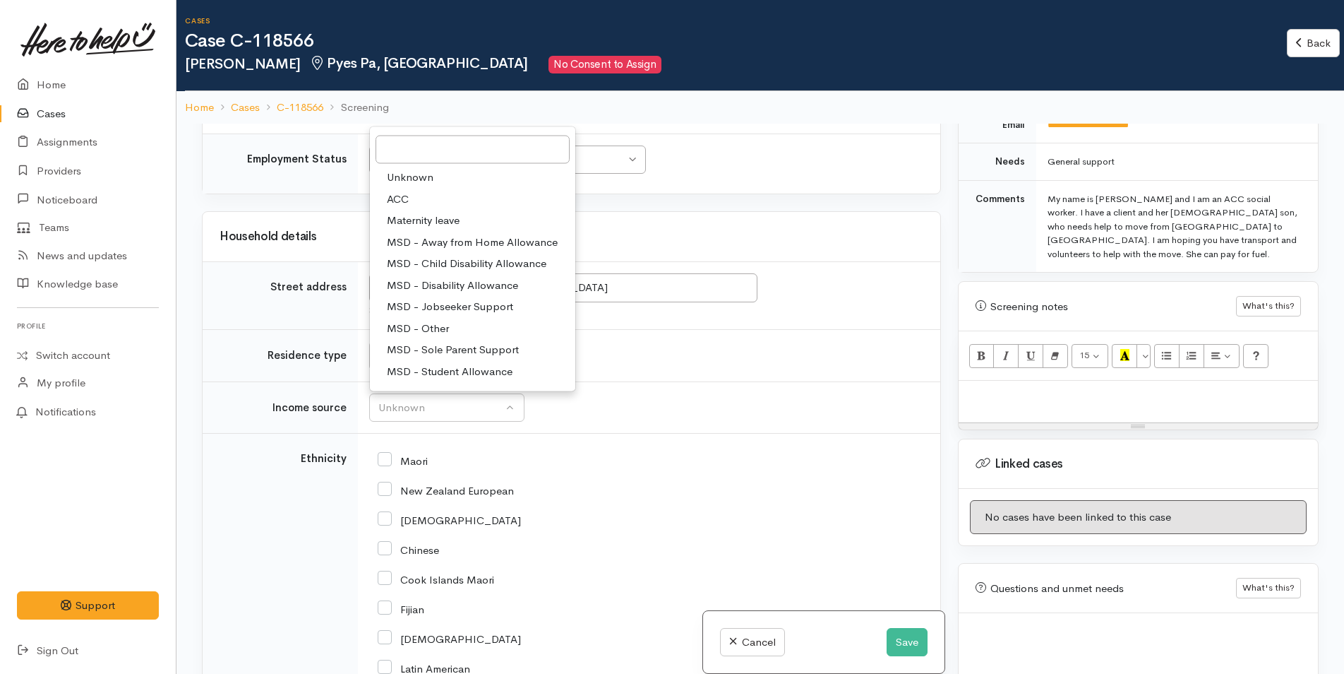
click at [444, 349] on span "MSD - Sole Parent Support" at bounding box center [453, 350] width 132 height 16
select select "7"
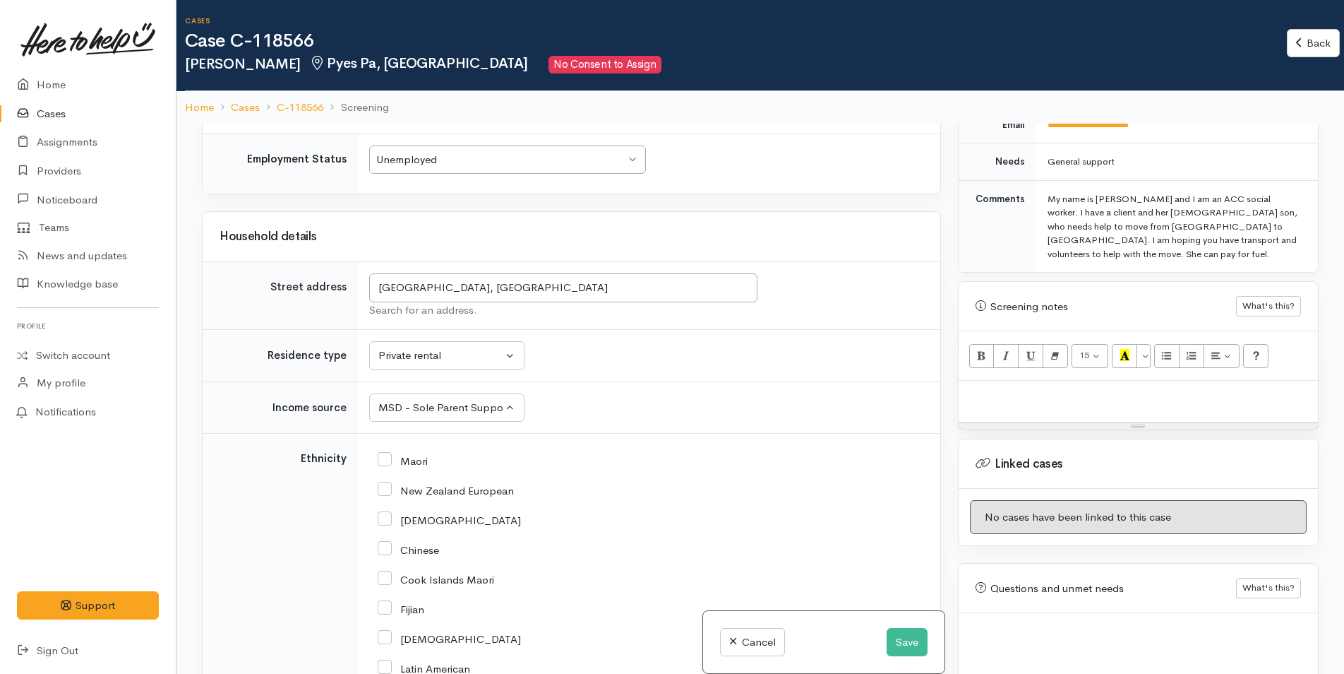
click at [389, 459] on input "Maori" at bounding box center [403, 459] width 50 height 13
checkbox input "true"
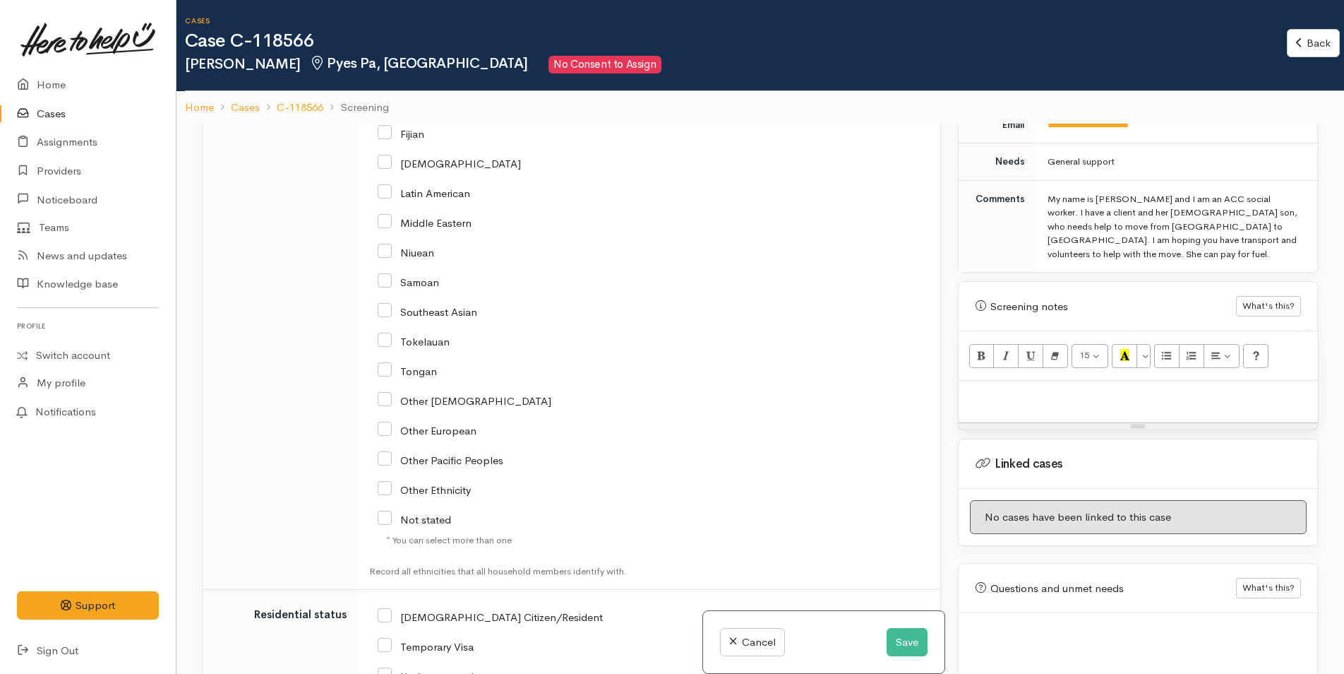
scroll to position [1977, 0]
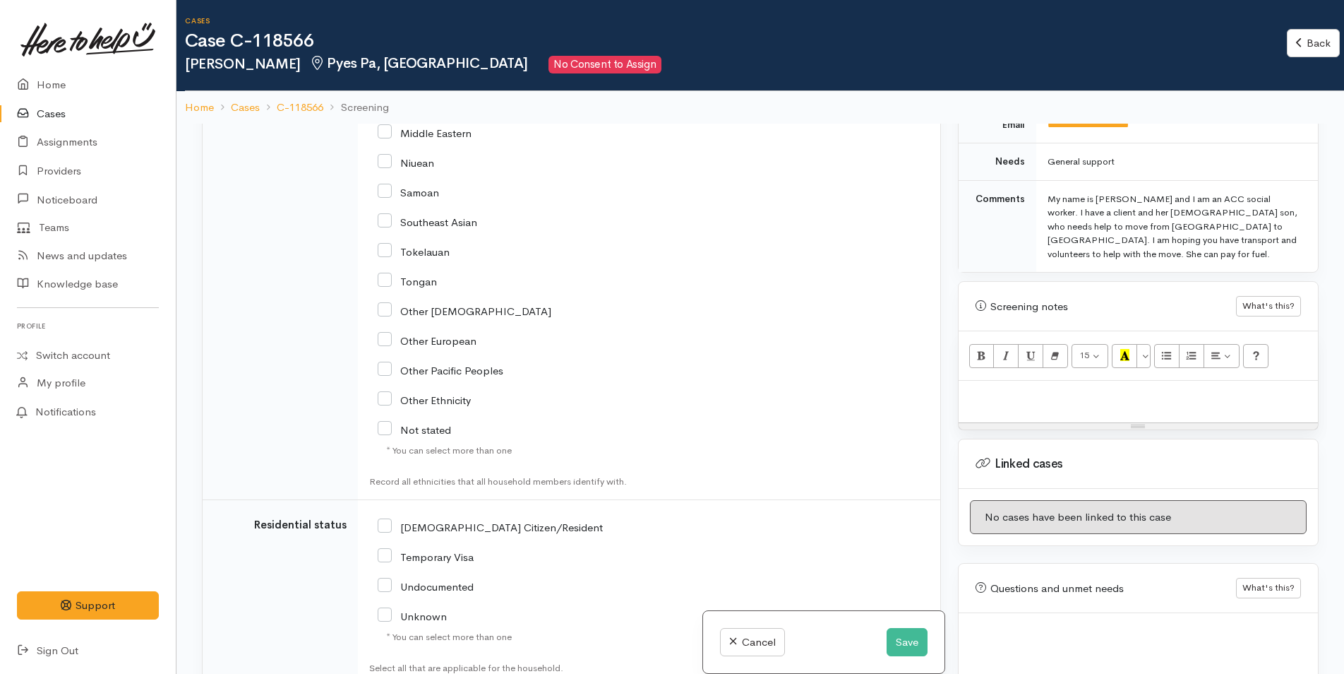
click at [386, 532] on input "NZ Citizen/Resident" at bounding box center [490, 526] width 225 height 13
checkbox input "true"
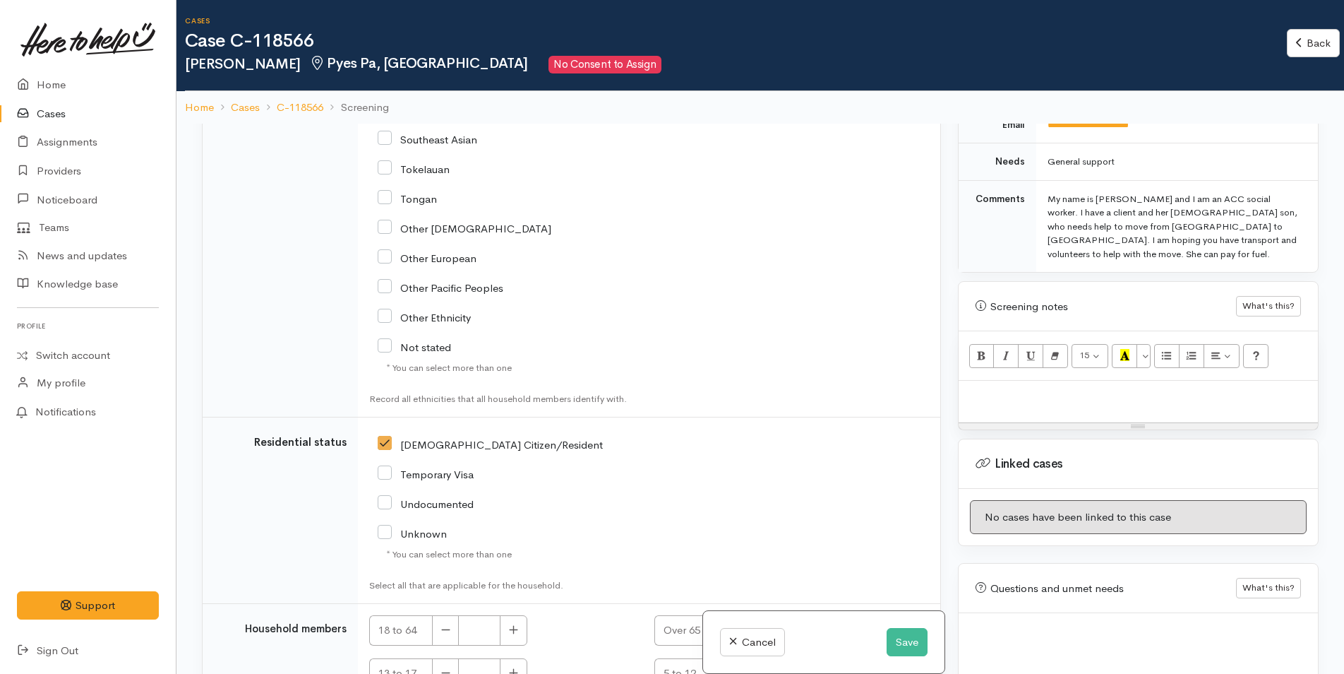
scroll to position [2179, 0]
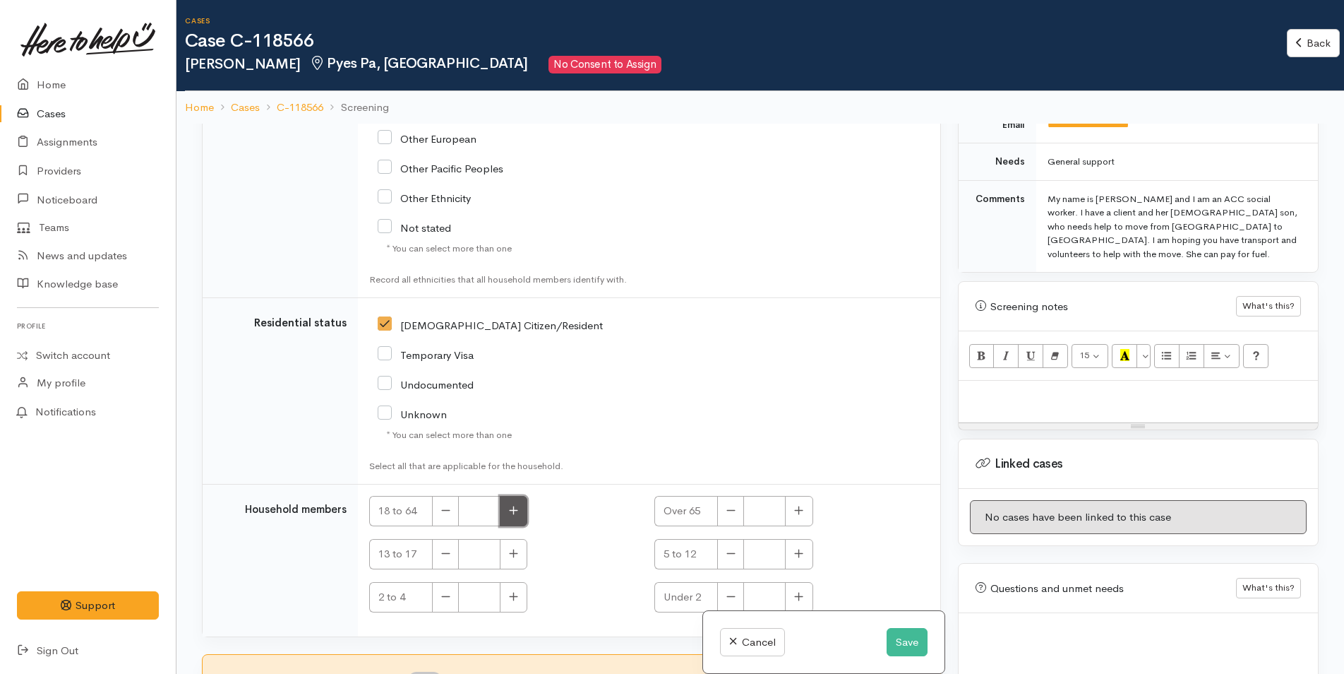
click at [509, 507] on button "button" at bounding box center [514, 511] width 28 height 30
type input "1"
click at [795, 553] on icon "button" at bounding box center [799, 553] width 8 height 8
type input "1"
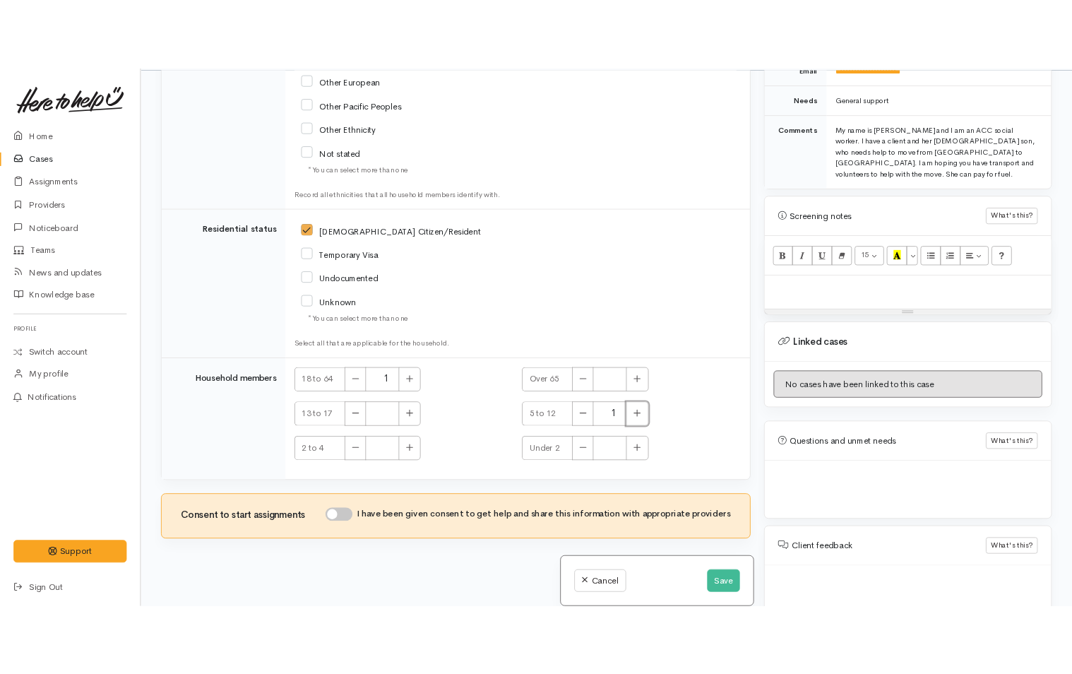
scroll to position [124, 0]
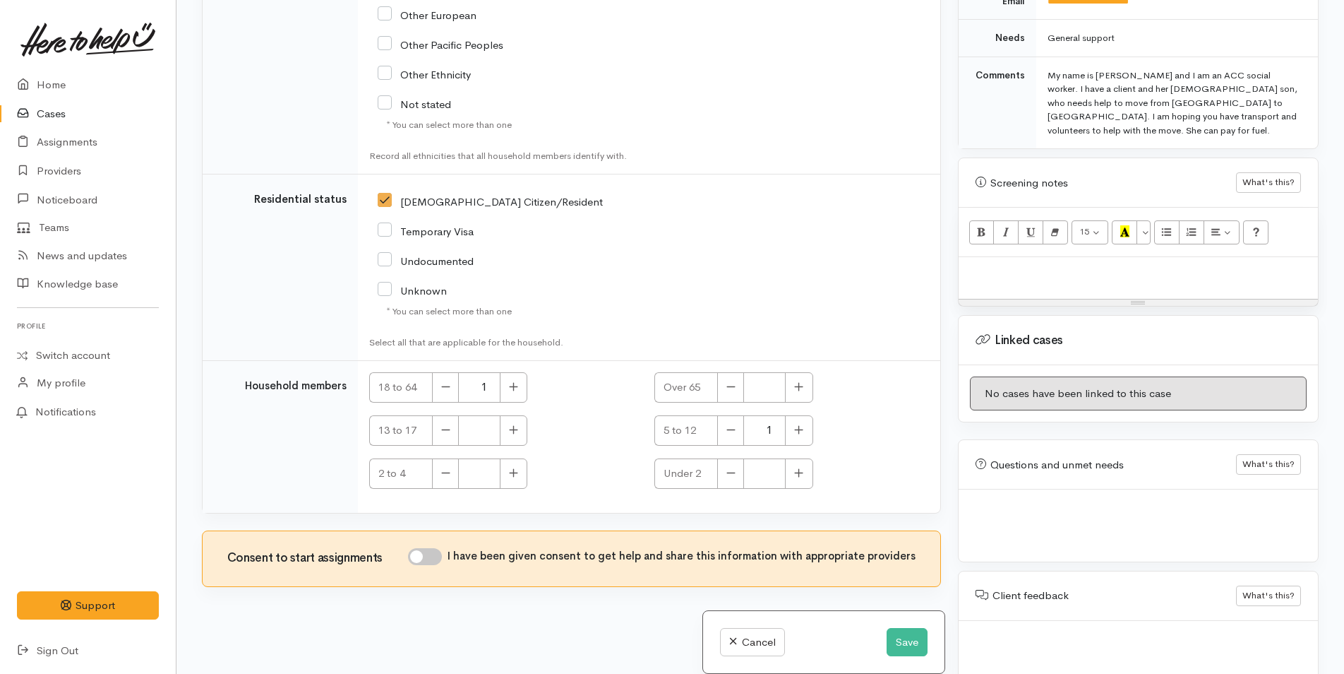
click at [438, 558] on input "I have been given consent to get help and share this information with appropria…" at bounding box center [425, 556] width 34 height 17
checkbox input "true"
click at [1021, 265] on div at bounding box center [1138, 278] width 359 height 42
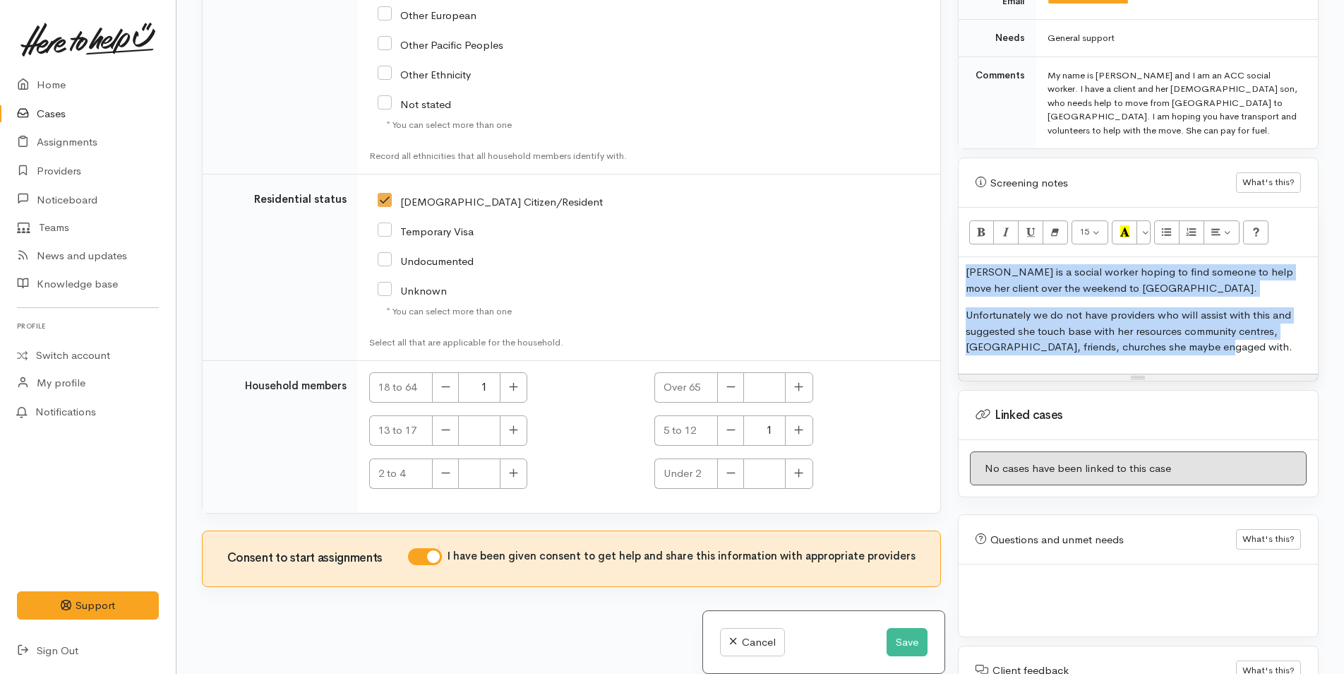
drag, startPoint x: 1229, startPoint y: 327, endPoint x: 938, endPoint y: 239, distance: 304.0
click at [938, 239] on div "Related cases There are no other cases from the same person found. Manually lin…" at bounding box center [760, 337] width 1134 height 674
copy div "Debbie is a social worker hoping to find someone to help move her client over t…"
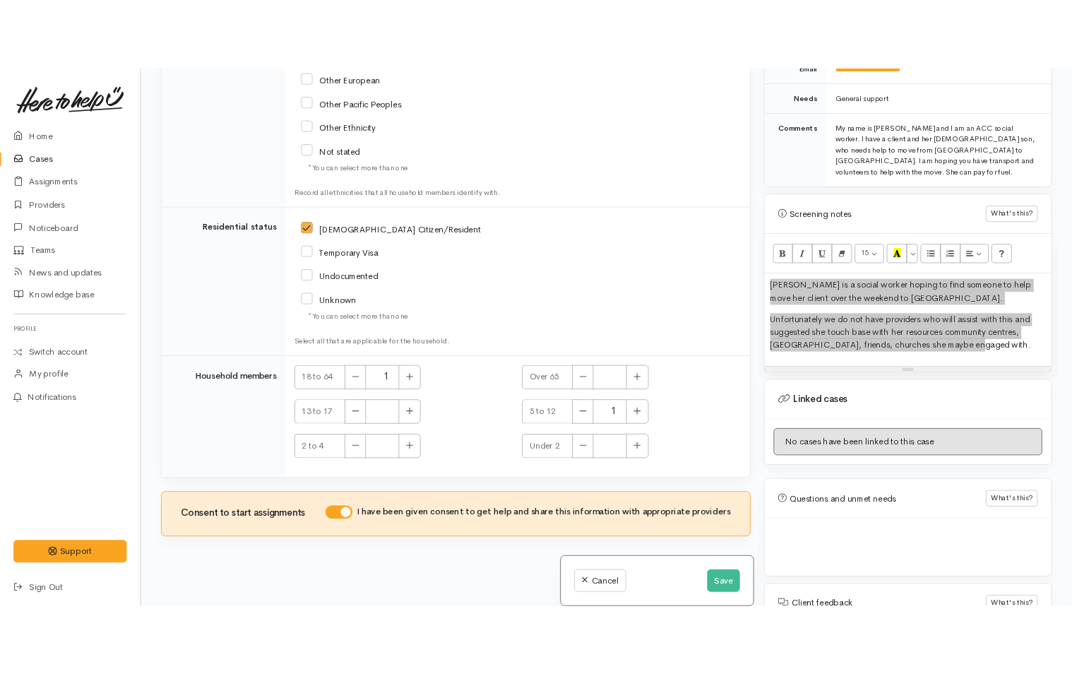
scroll to position [803, 0]
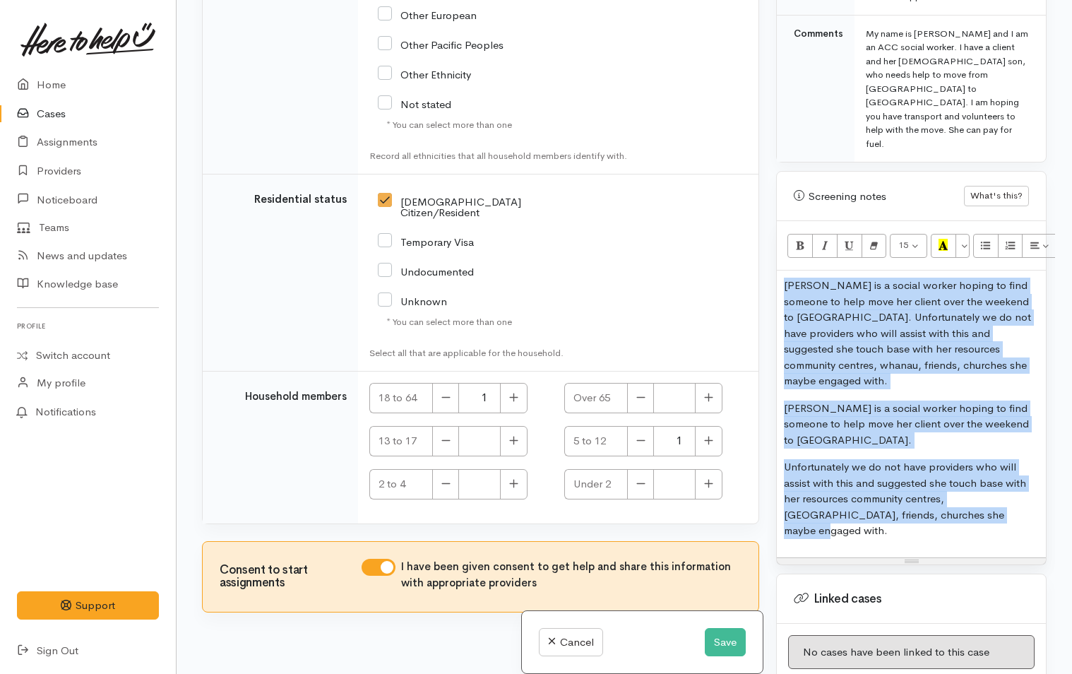
drag, startPoint x: 960, startPoint y: 439, endPoint x: 777, endPoint y: 237, distance: 272.4
click at [777, 270] on div "Debbie is a social worker hoping to find someone to help move her client over t…" at bounding box center [911, 413] width 269 height 287
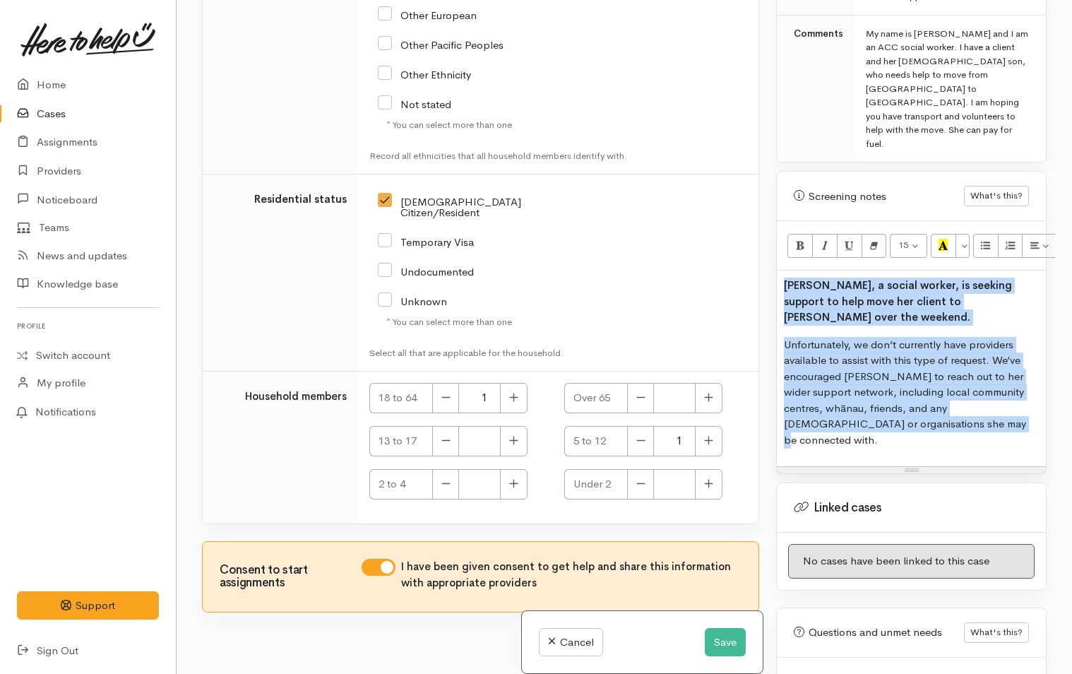
drag, startPoint x: 984, startPoint y: 366, endPoint x: 780, endPoint y: 184, distance: 273.0
click at [780, 221] on div "Drop image or Text 15 8 9 10 11 12 14 18 24 36 Background Color Transparent Sel…" at bounding box center [911, 347] width 269 height 252
click at [875, 239] on icon "Remove Font Style (CTRL+\\)" at bounding box center [873, 245] width 9 height 12
copy div "Debbie, a social worker, is seeking support to help move her client to Tīrau ov…"
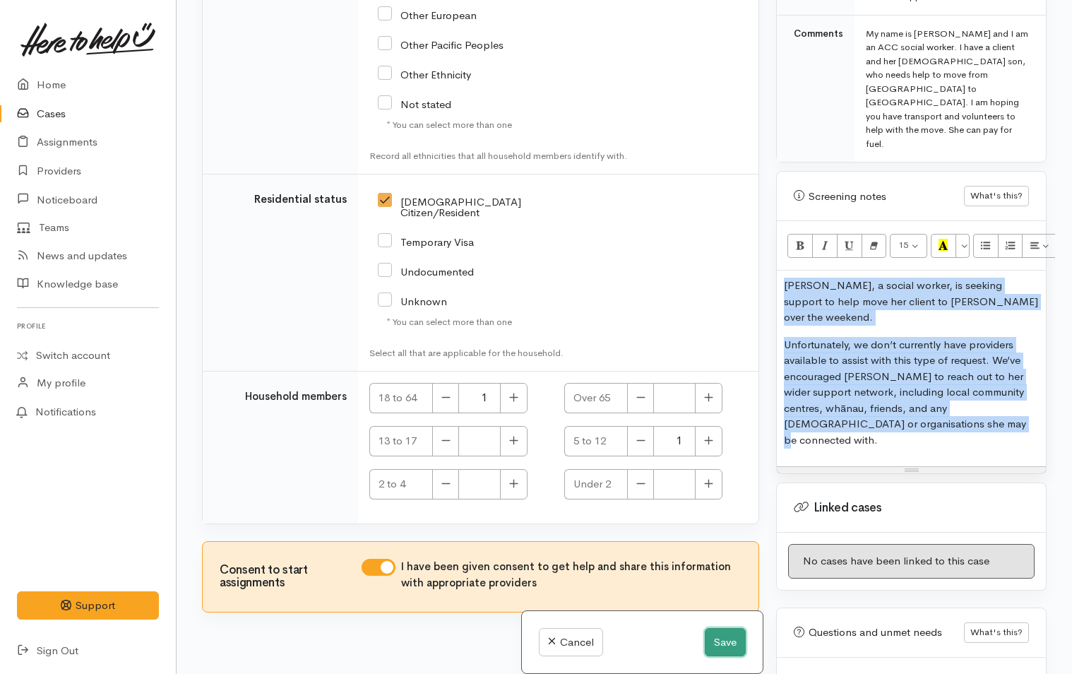
click at [726, 640] on button "Save" at bounding box center [725, 642] width 41 height 29
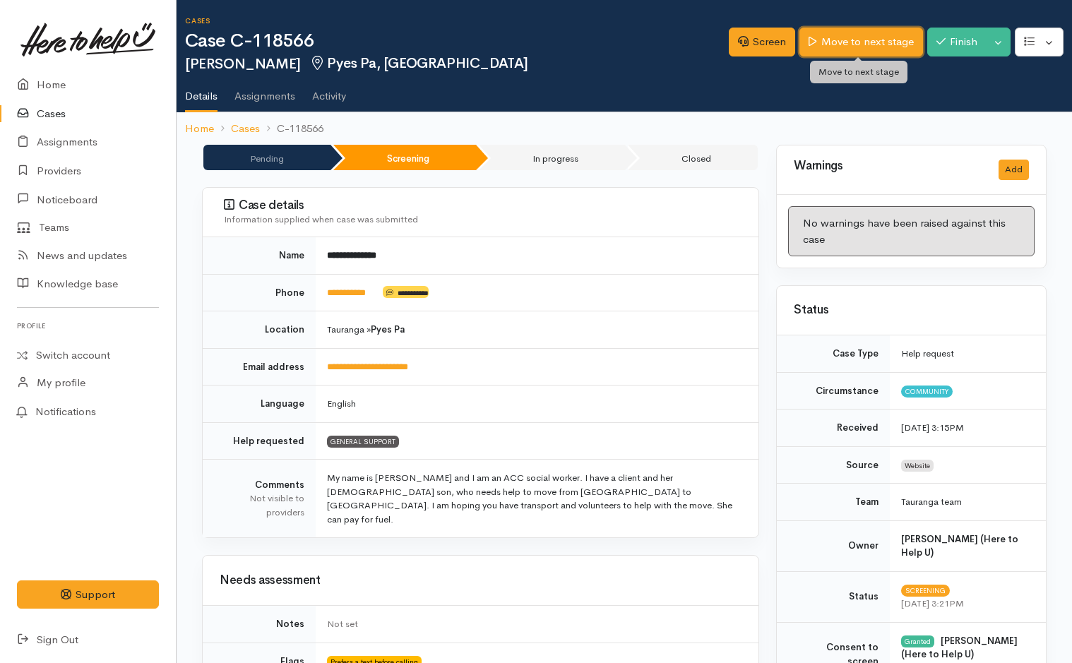
click at [854, 46] on link "Move to next stage" at bounding box center [860, 42] width 123 height 29
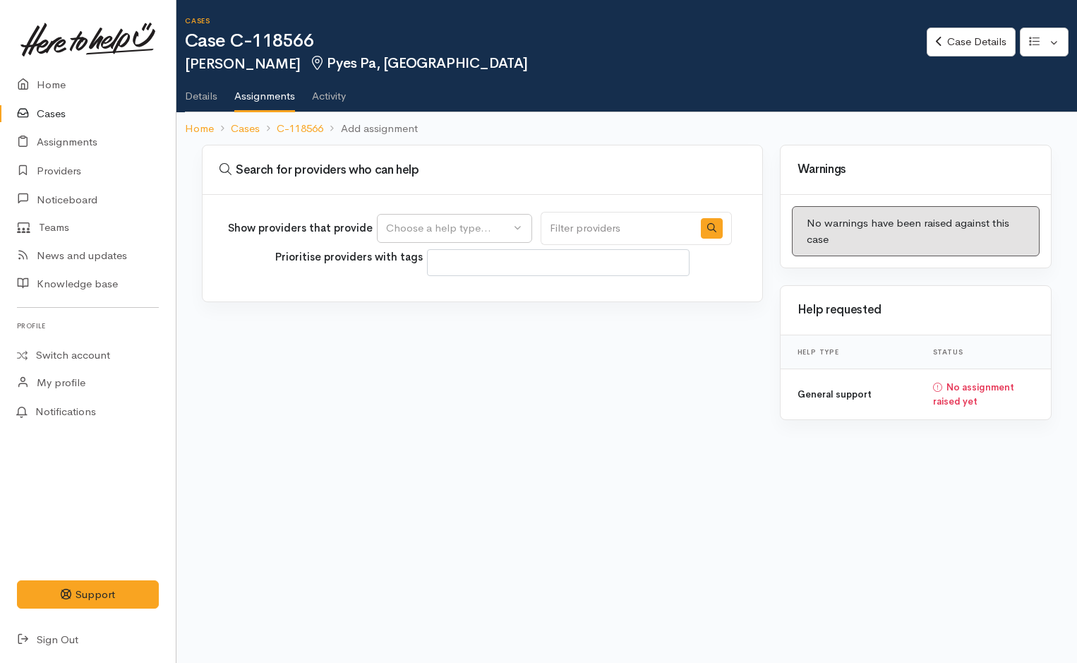
select select
click at [477, 227] on div "Choose a help type..." at bounding box center [448, 228] width 124 height 16
click at [479, 292] on link "General support" at bounding box center [455, 296] width 154 height 22
select select "4"
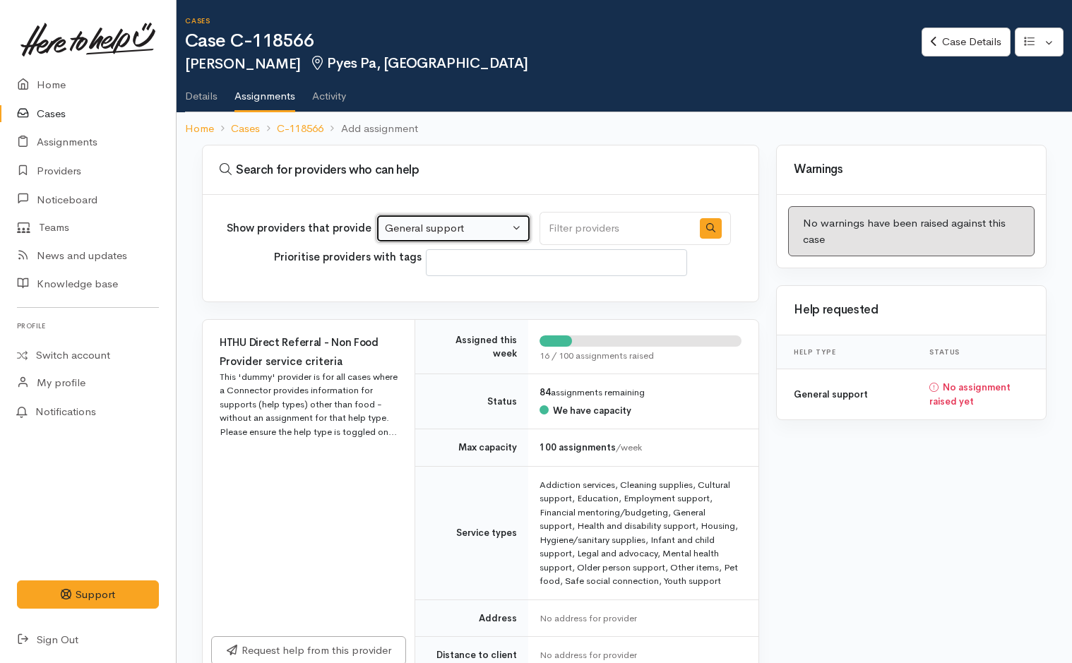
scroll to position [353, 0]
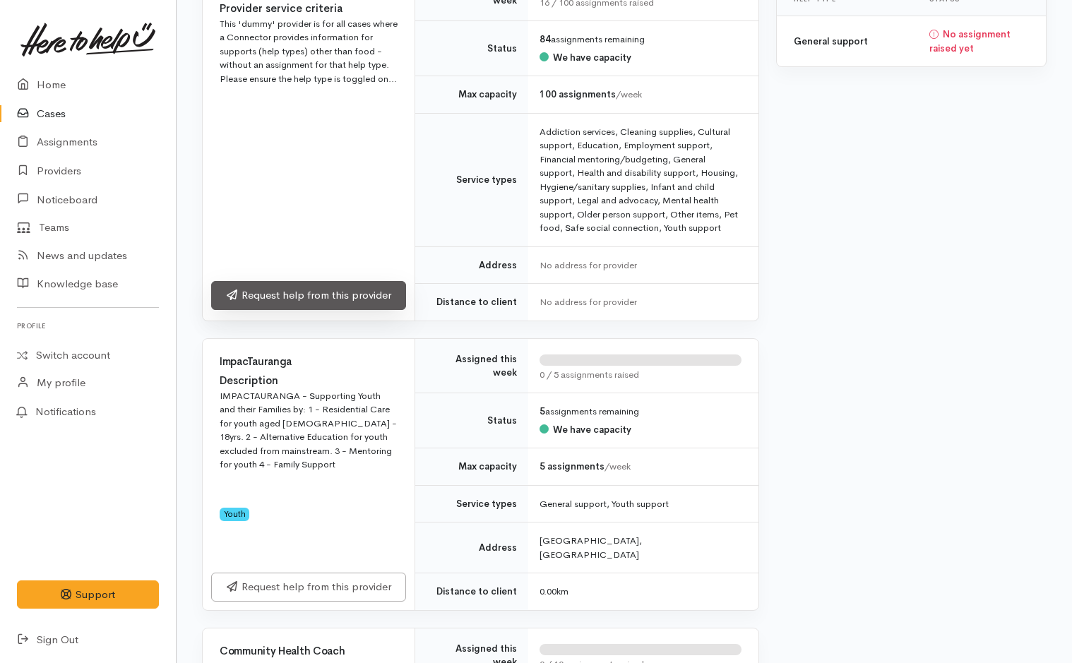
click at [339, 293] on link "Request help from this provider" at bounding box center [308, 295] width 195 height 29
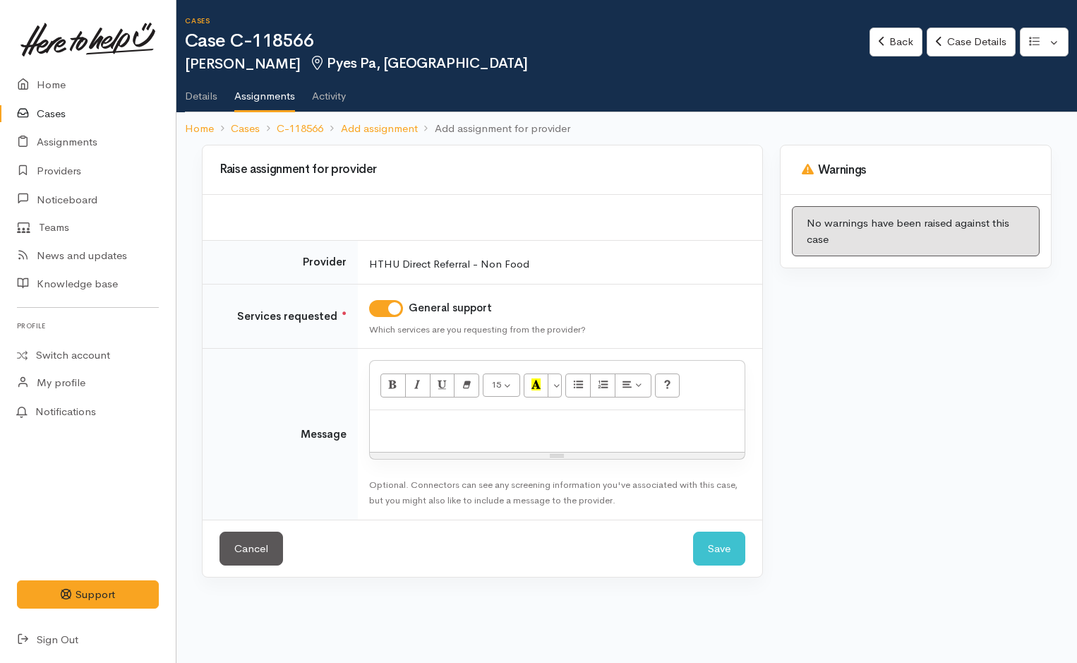
click at [433, 463] on td "15 8 9 10 11 12 14 18 24 36 Background Color Transparent Select #ffff00 Text Co…" at bounding box center [560, 434] width 405 height 171
click at [435, 437] on div at bounding box center [557, 431] width 375 height 42
paste div
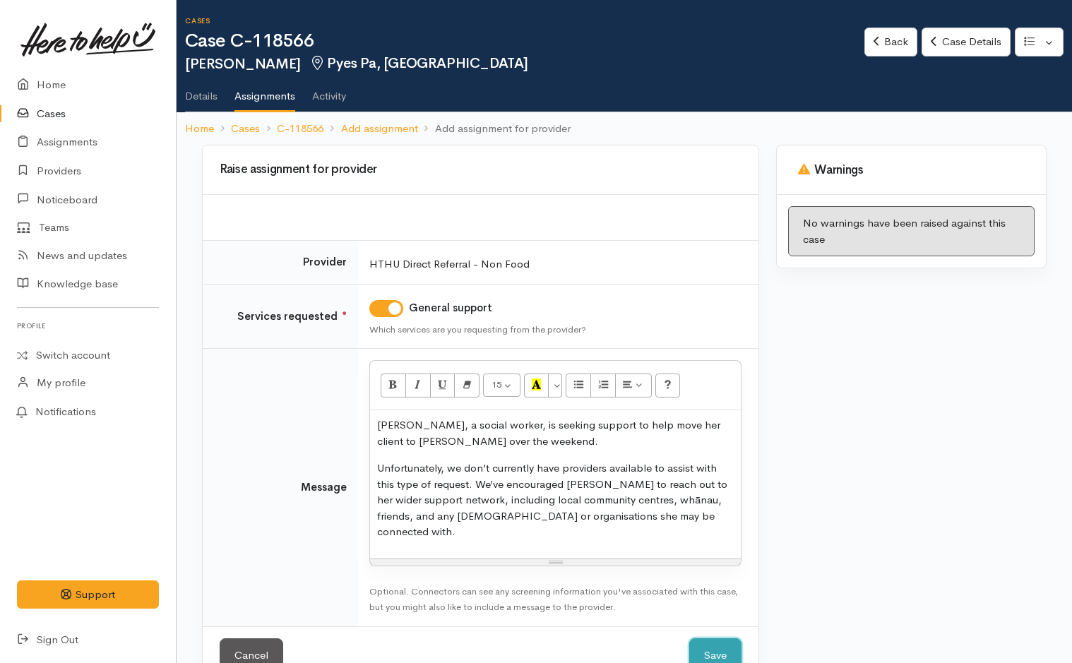
click at [723, 643] on button "Save" at bounding box center [715, 655] width 52 height 35
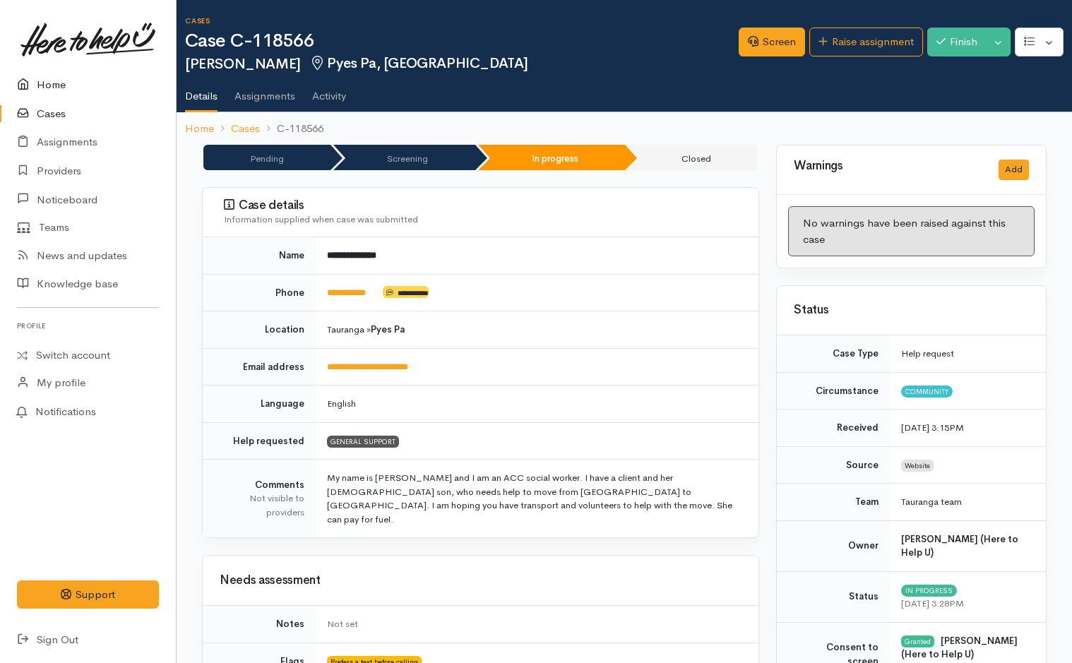
click at [54, 83] on link "Home" at bounding box center [88, 85] width 176 height 29
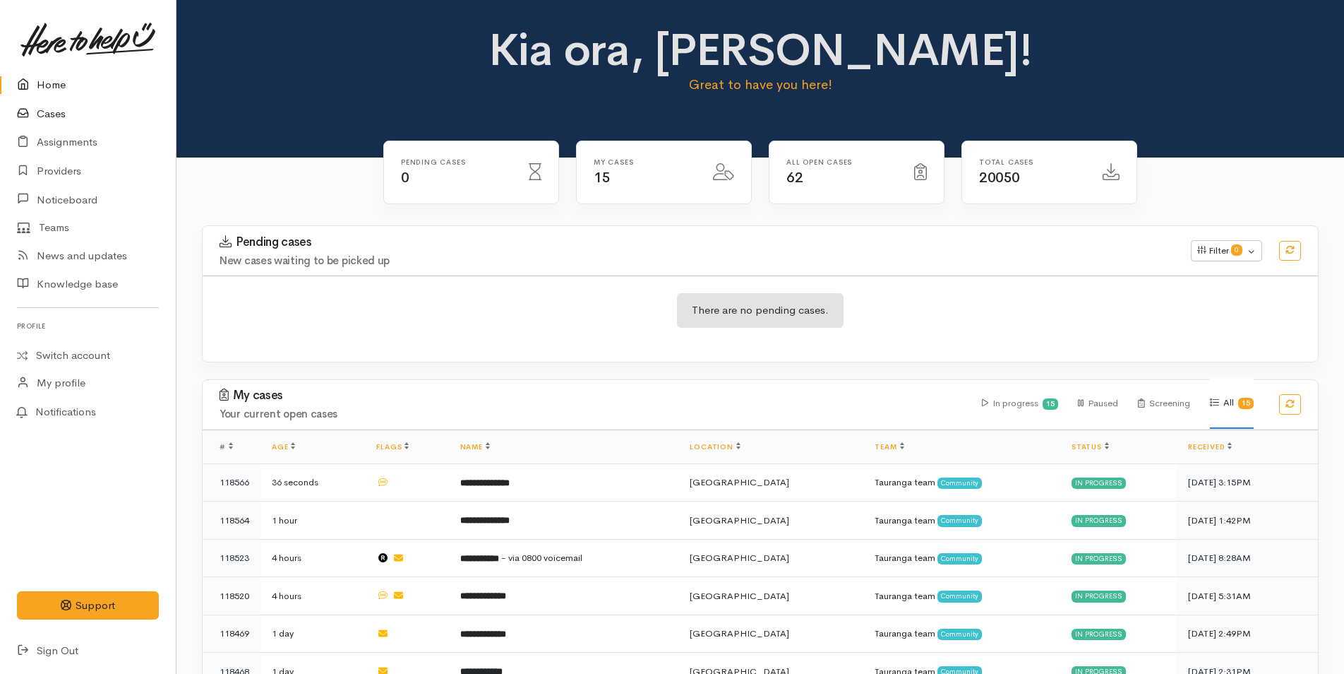
click at [56, 107] on link "Cases" at bounding box center [88, 114] width 176 height 29
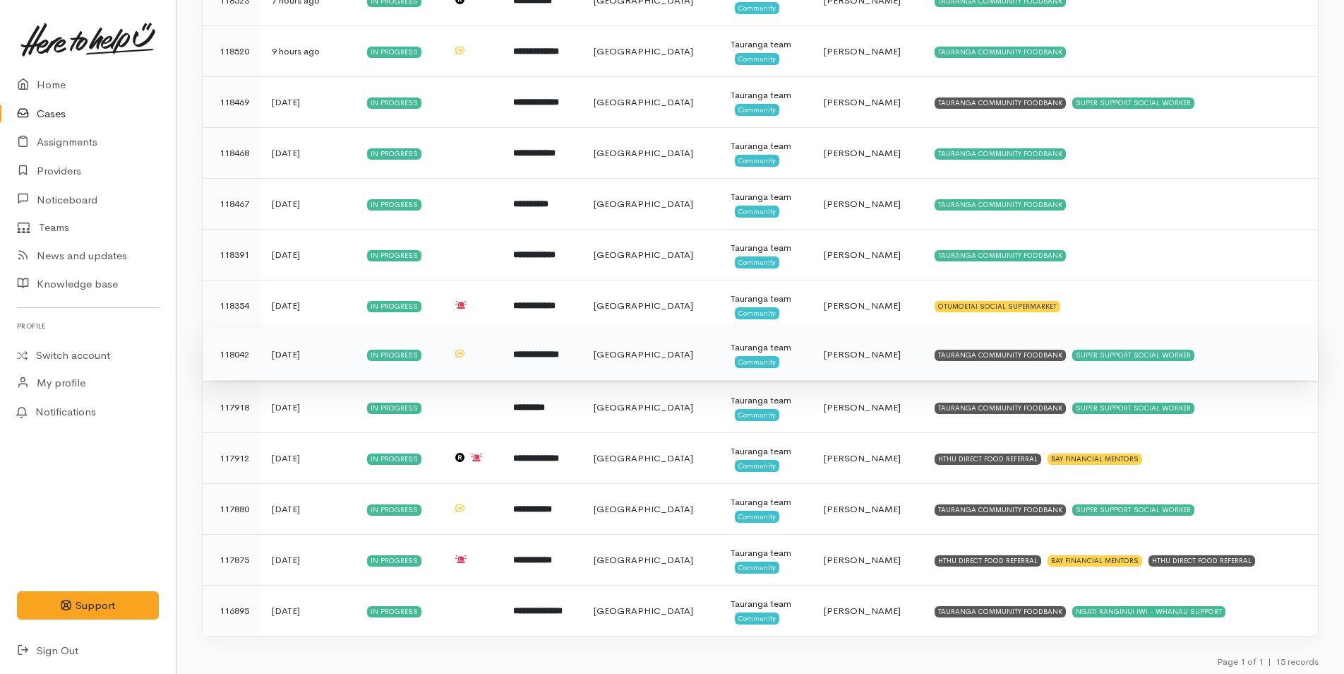
scroll to position [374, 0]
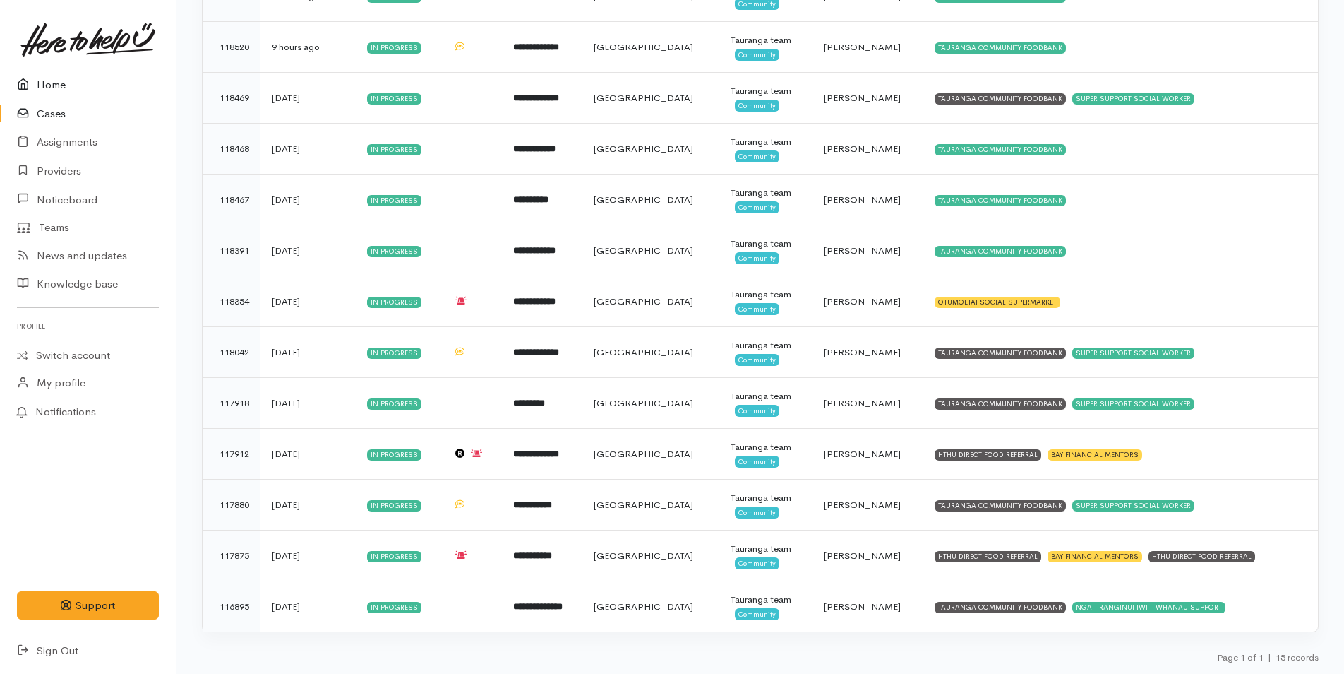
click at [49, 80] on link "Home" at bounding box center [88, 85] width 176 height 29
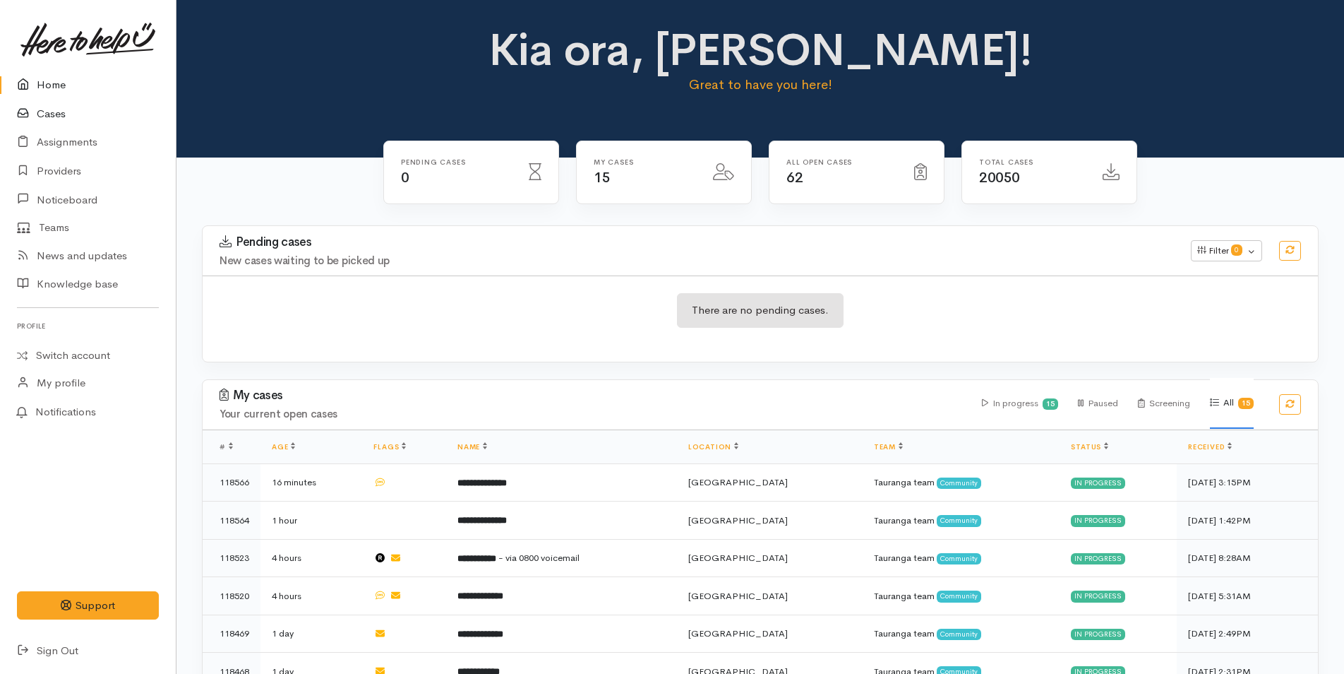
click at [57, 115] on link "Cases" at bounding box center [88, 114] width 176 height 29
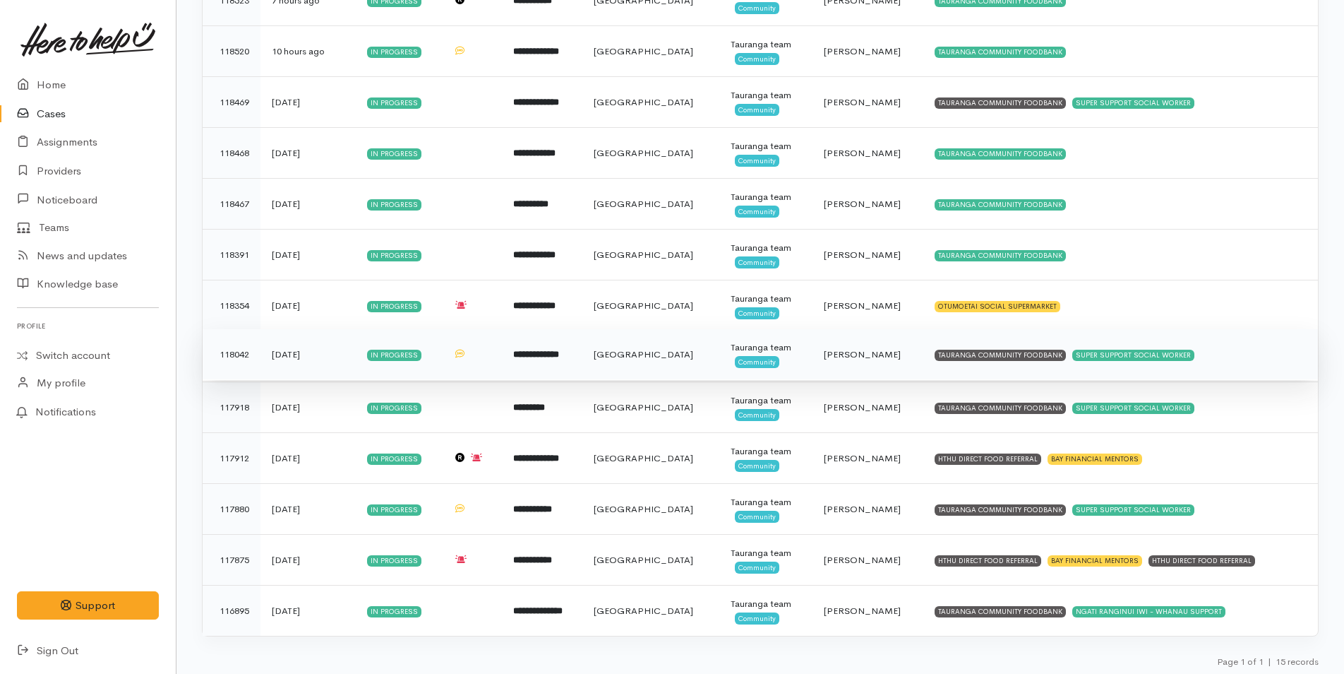
scroll to position [374, 0]
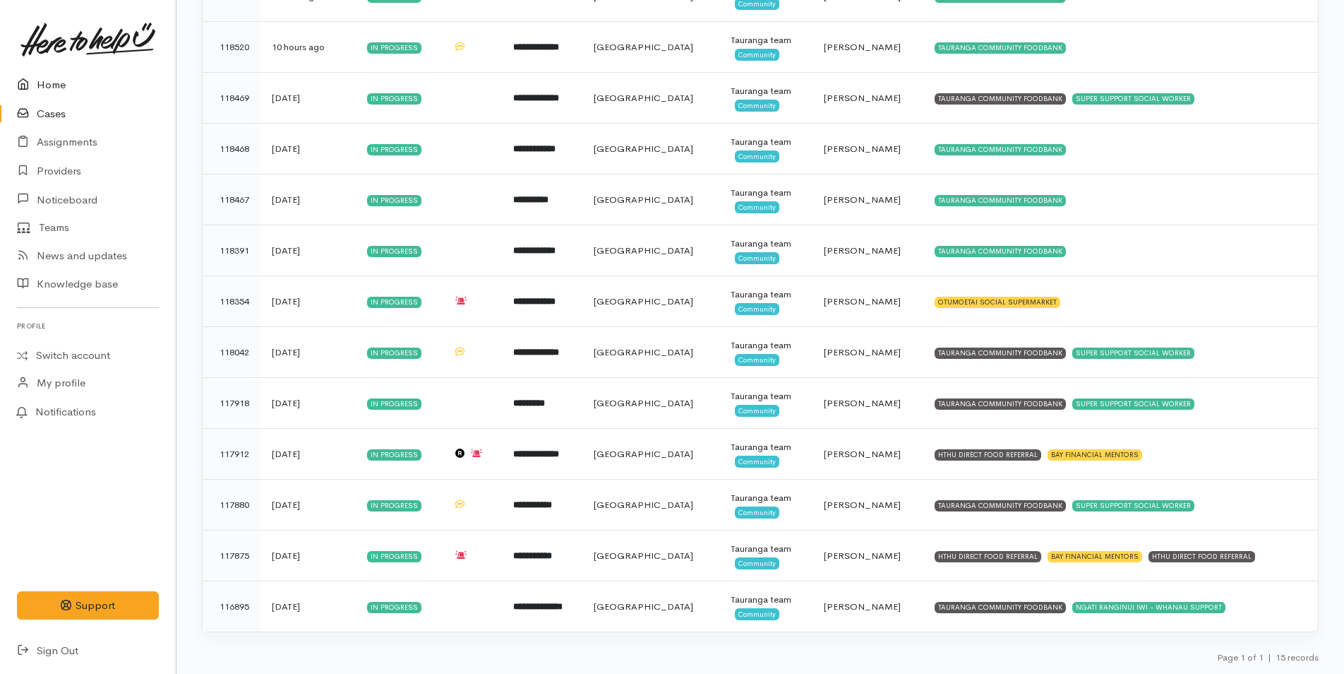
click at [54, 83] on link "Home" at bounding box center [88, 85] width 176 height 29
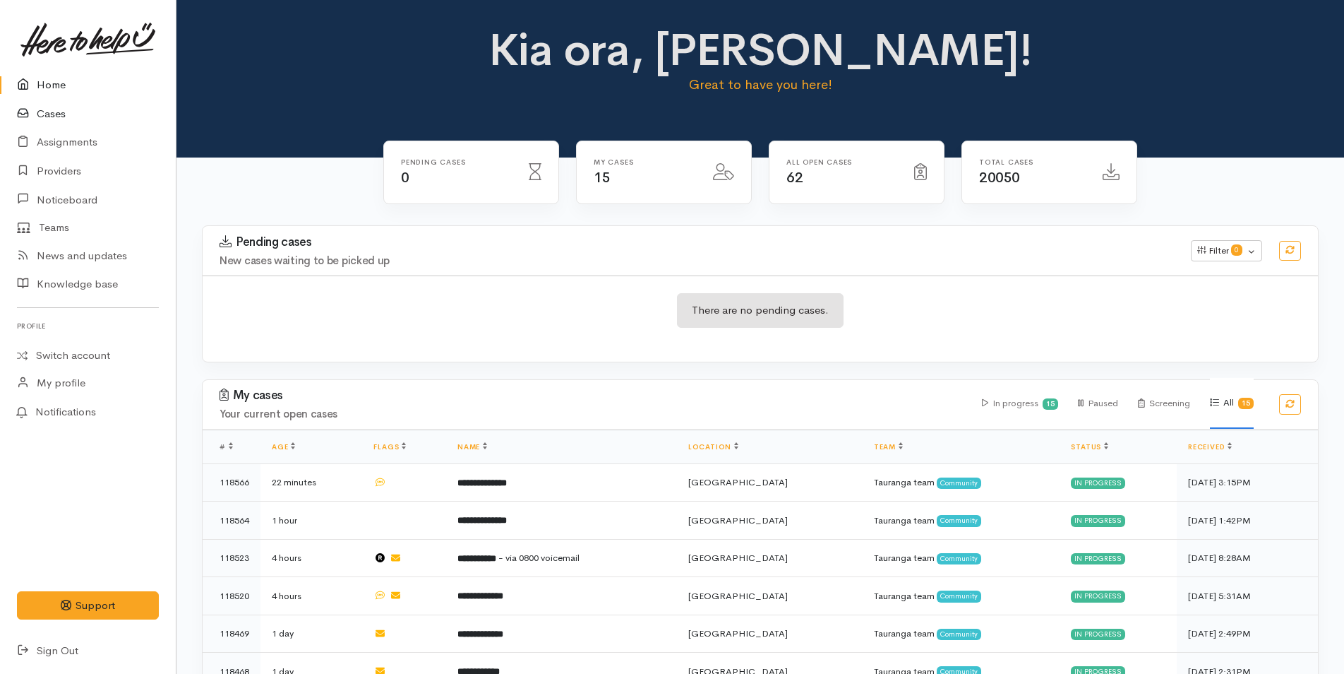
click at [51, 116] on link "Cases" at bounding box center [88, 114] width 176 height 29
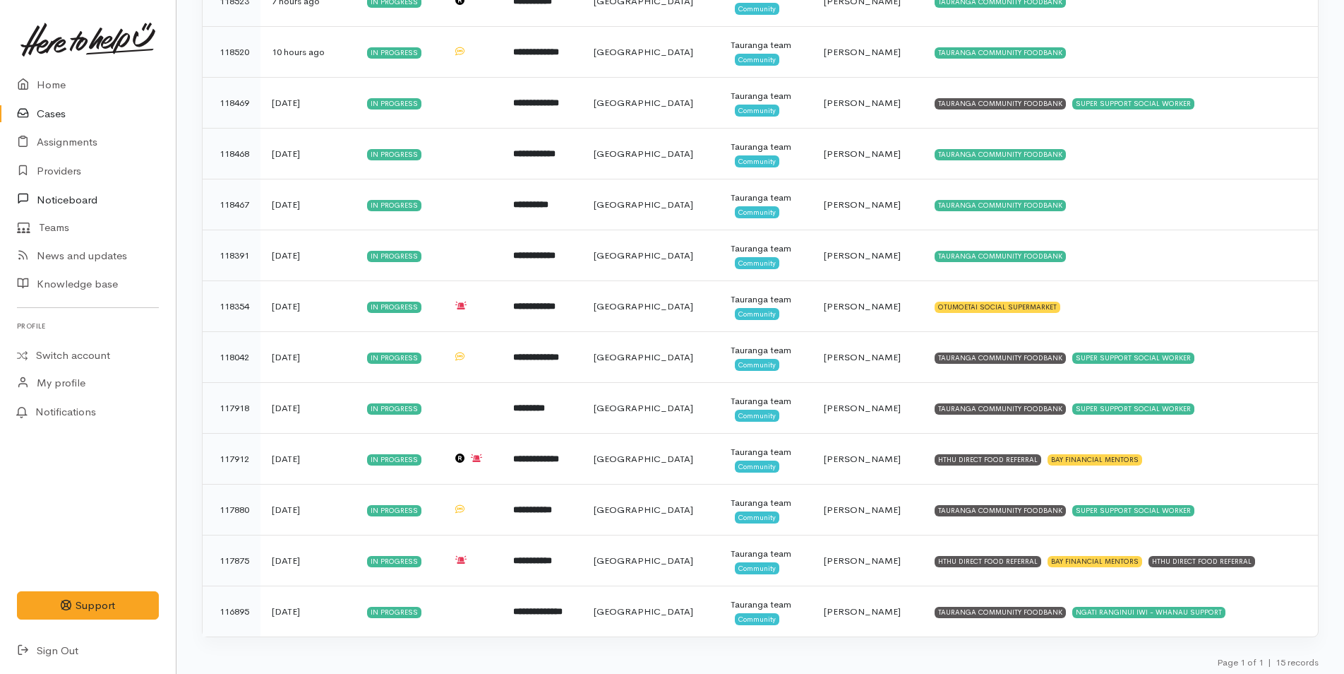
scroll to position [374, 0]
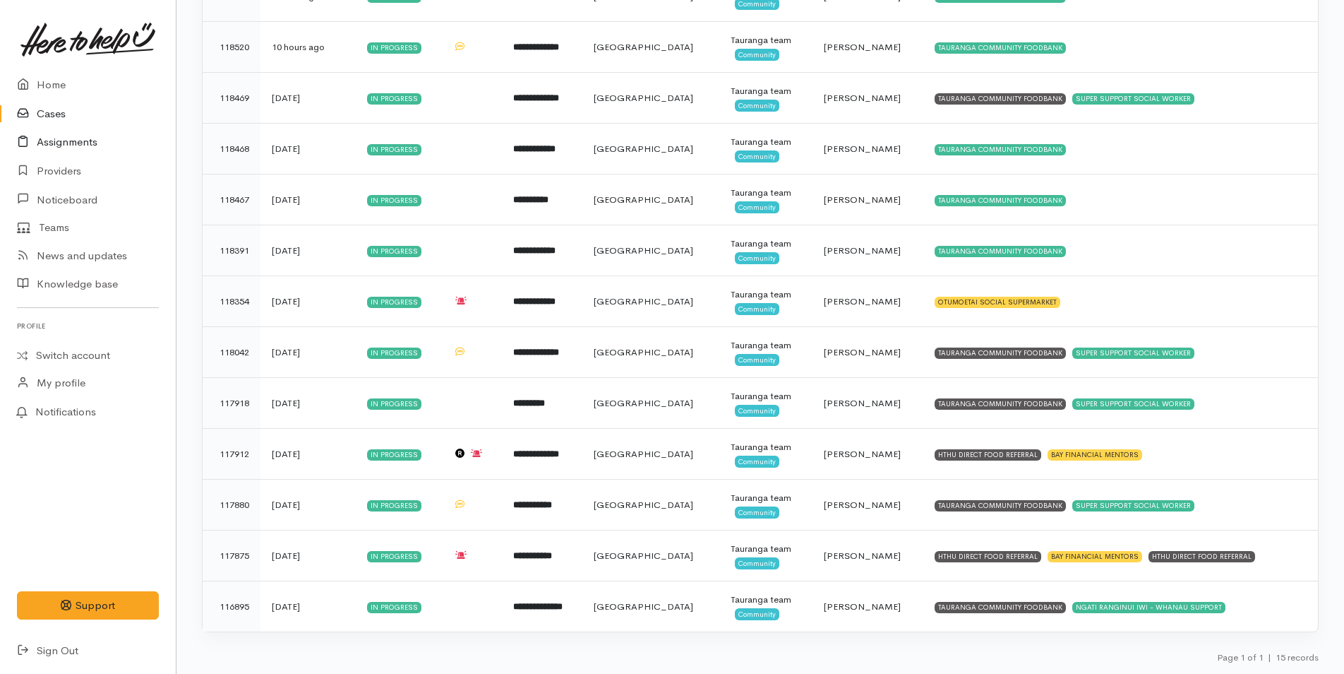
click at [78, 145] on link "Assignments" at bounding box center [88, 142] width 176 height 29
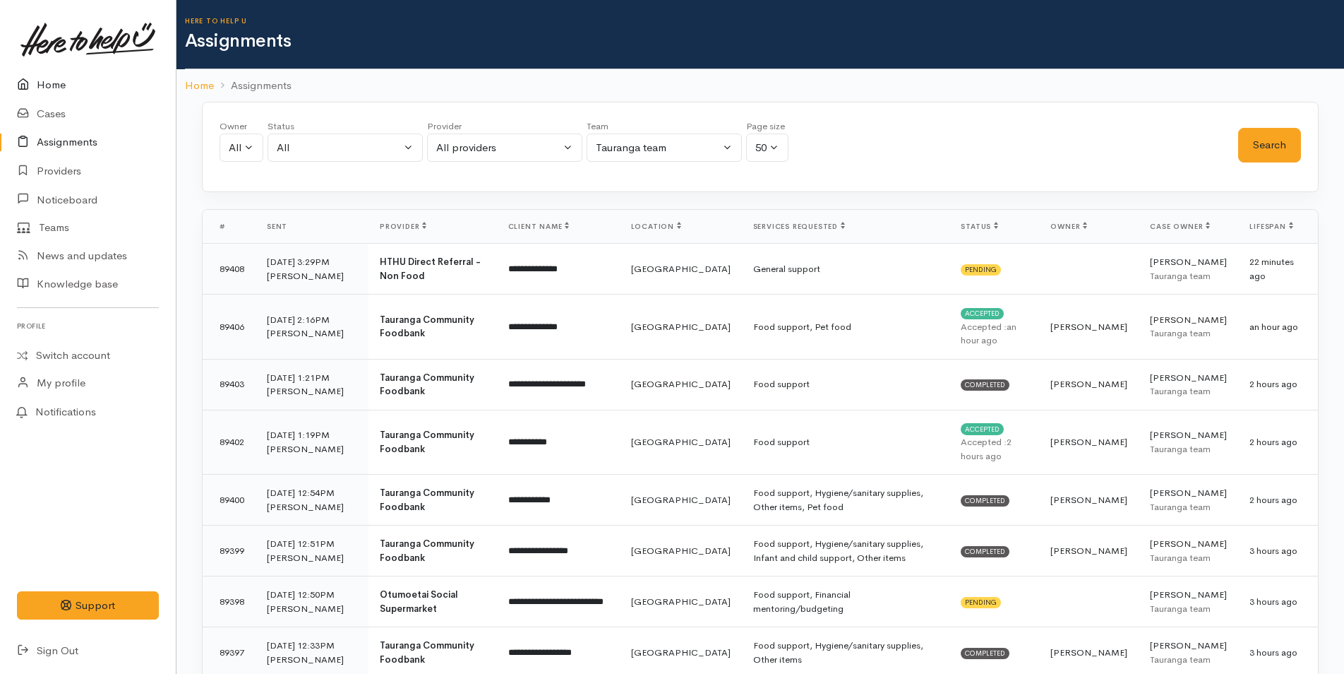
click at [57, 81] on link "Home" at bounding box center [88, 85] width 176 height 29
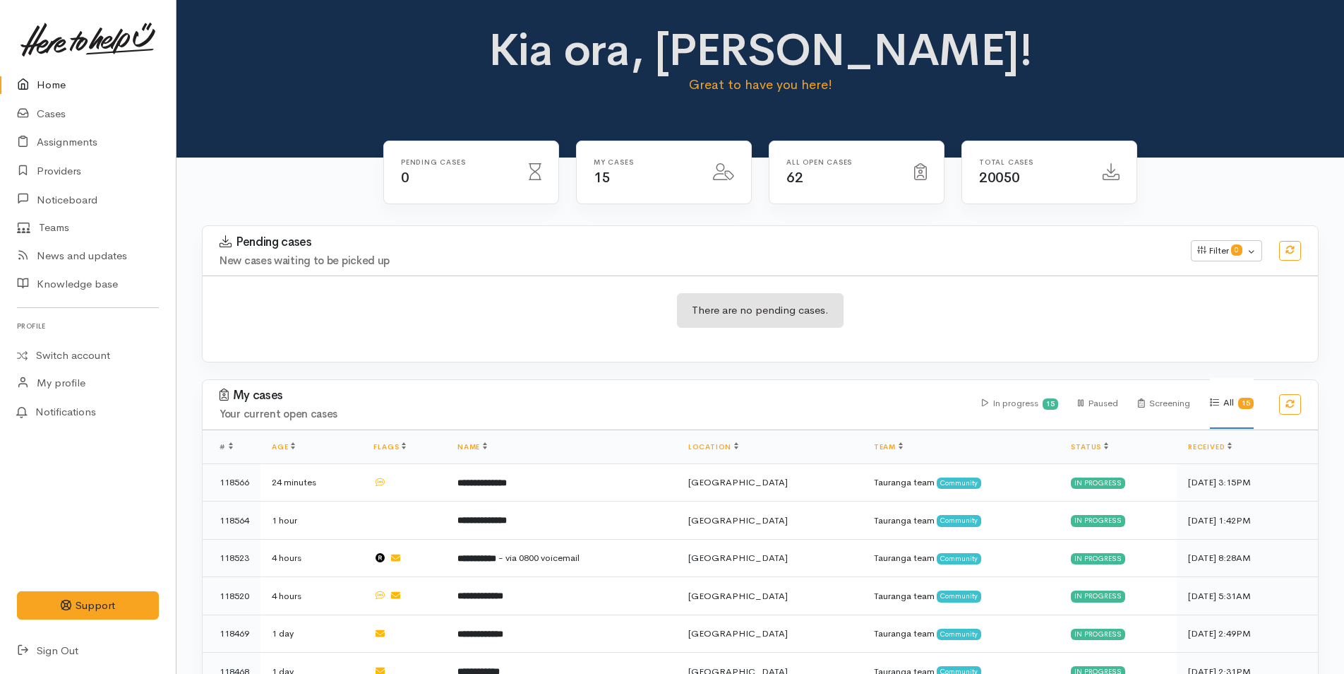
click at [63, 85] on link "Home" at bounding box center [88, 85] width 176 height 29
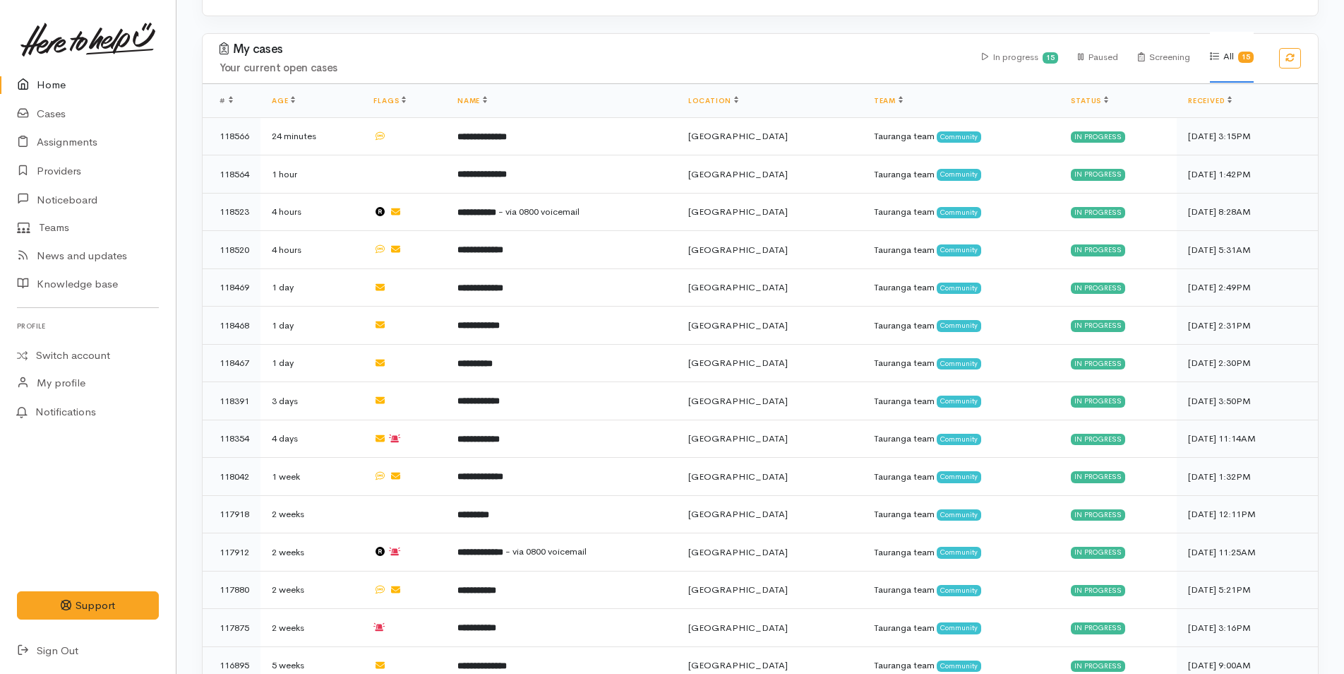
scroll to position [47, 0]
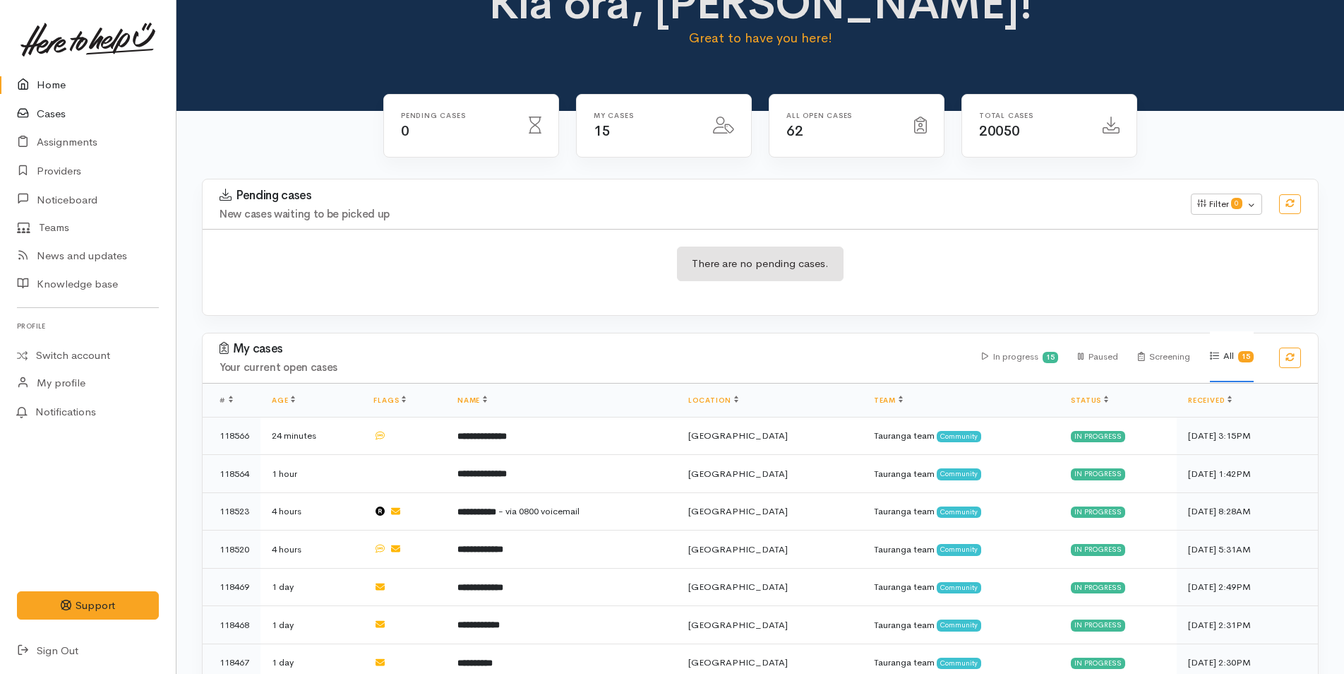
click at [42, 112] on link "Cases" at bounding box center [88, 114] width 176 height 29
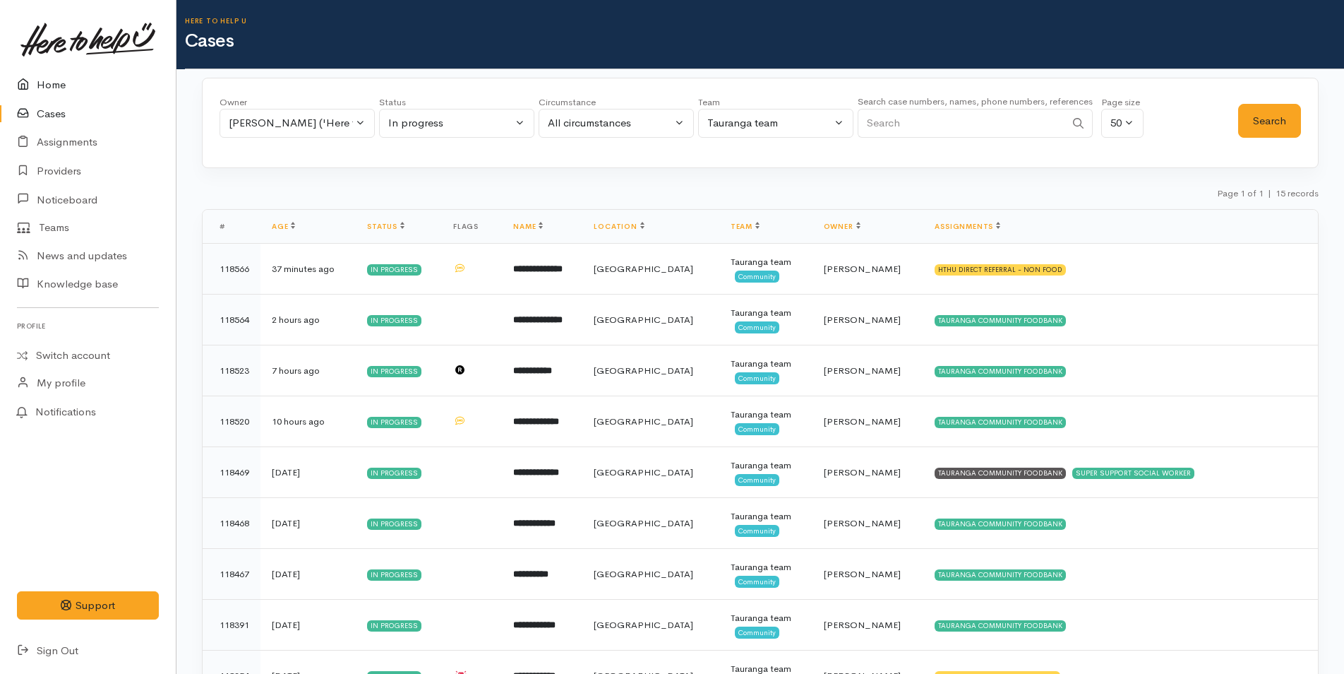
click at [53, 80] on link "Home" at bounding box center [88, 85] width 176 height 29
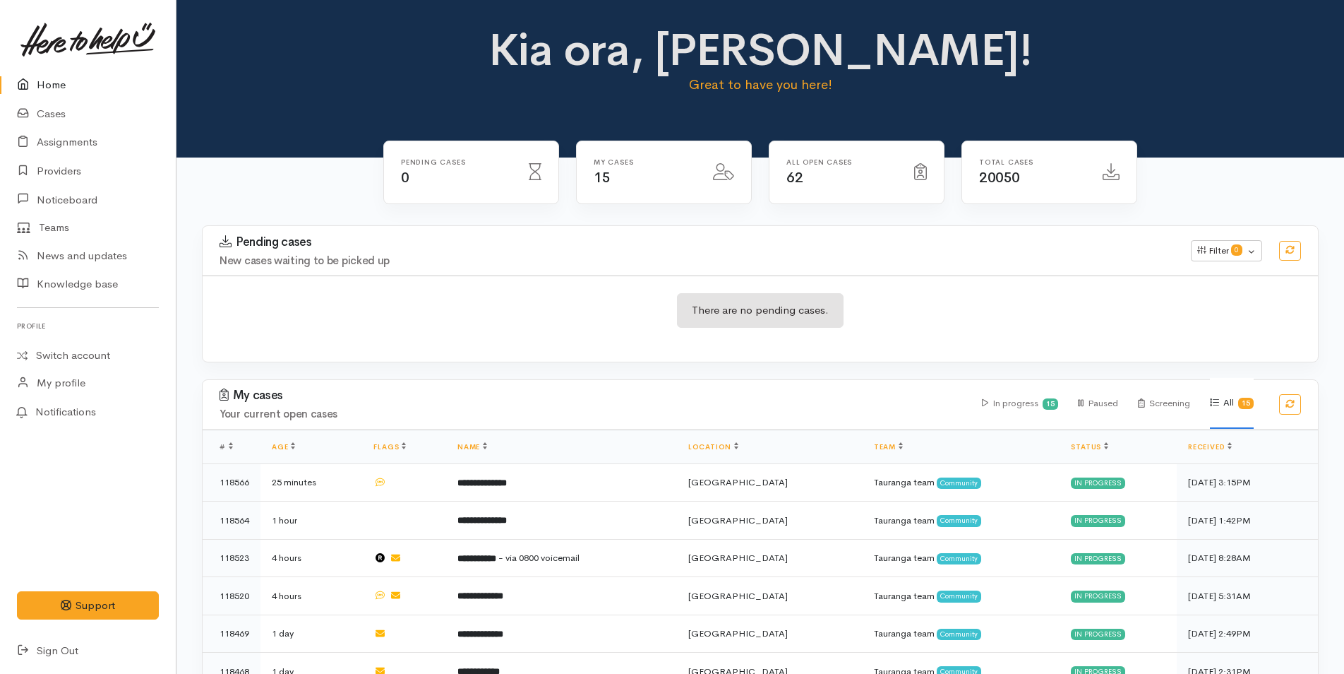
click at [354, 88] on div "Kia ora, [PERSON_NAME]! Great to have you here!" at bounding box center [760, 65] width 1134 height 81
click at [1055, 75] on div "Kia ora, [PERSON_NAME]! Great to have you here!" at bounding box center [760, 65] width 1134 height 81
click at [53, 90] on link "Home" at bounding box center [88, 85] width 176 height 29
click at [58, 114] on link "Cases" at bounding box center [88, 114] width 176 height 29
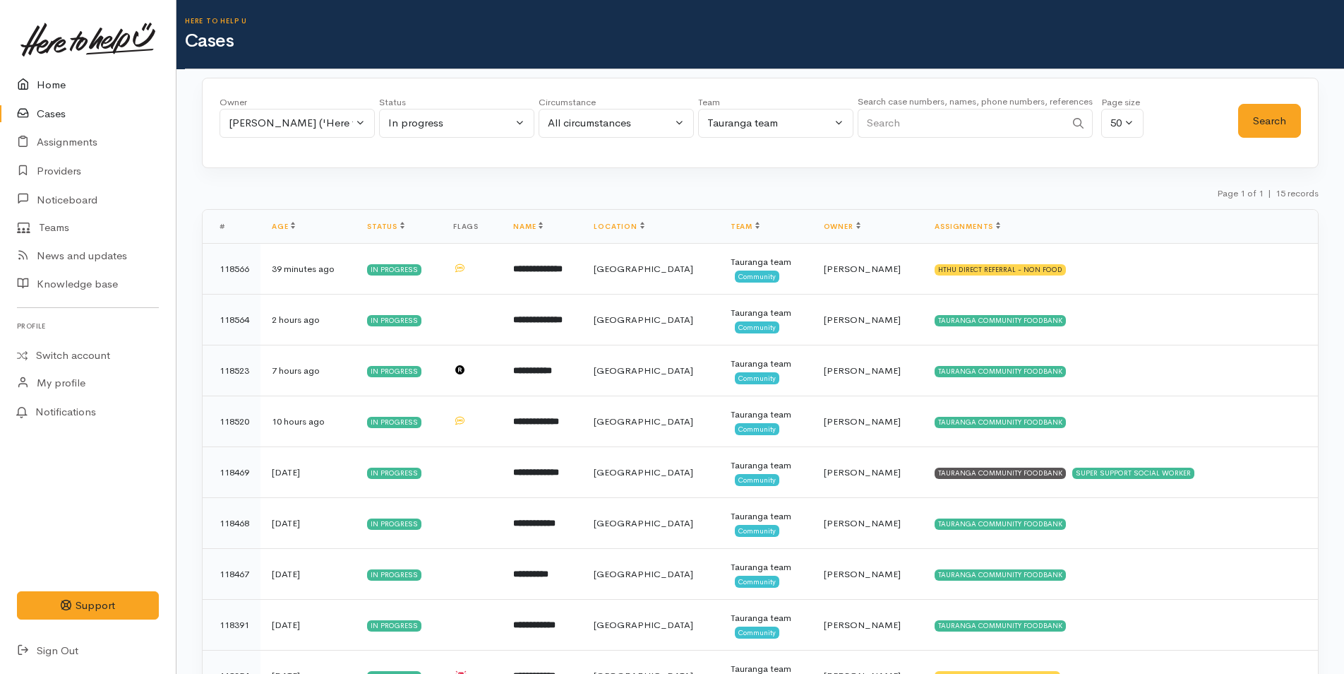
click at [49, 82] on link "Home" at bounding box center [88, 85] width 176 height 29
